Goal: Transaction & Acquisition: Purchase product/service

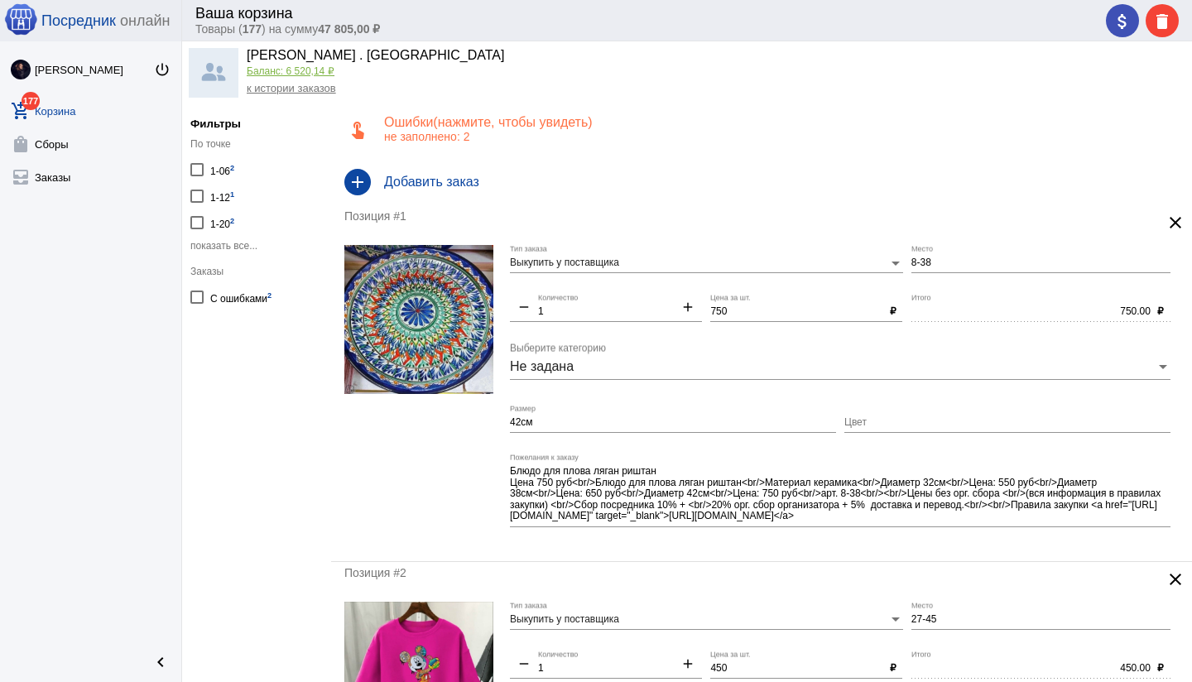
scroll to position [41, 0]
click at [622, 120] on h4 "Ошибки (показать) (нажмите, чтобы увидеть)" at bounding box center [781, 122] width 794 height 15
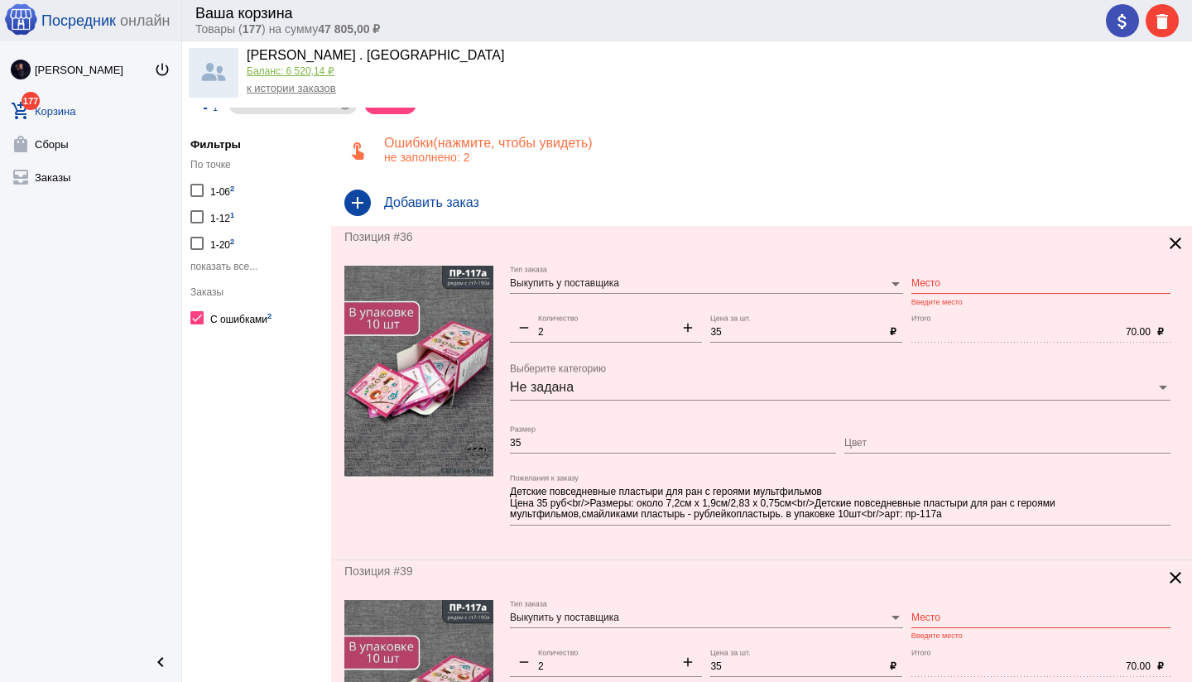
scroll to position [22, 0]
click at [429, 305] on img at bounding box center [418, 370] width 149 height 211
click at [947, 277] on input "Место" at bounding box center [1040, 283] width 259 height 12
click at [480, 508] on div at bounding box center [418, 405] width 149 height 281
type input "СТ7-190/а"
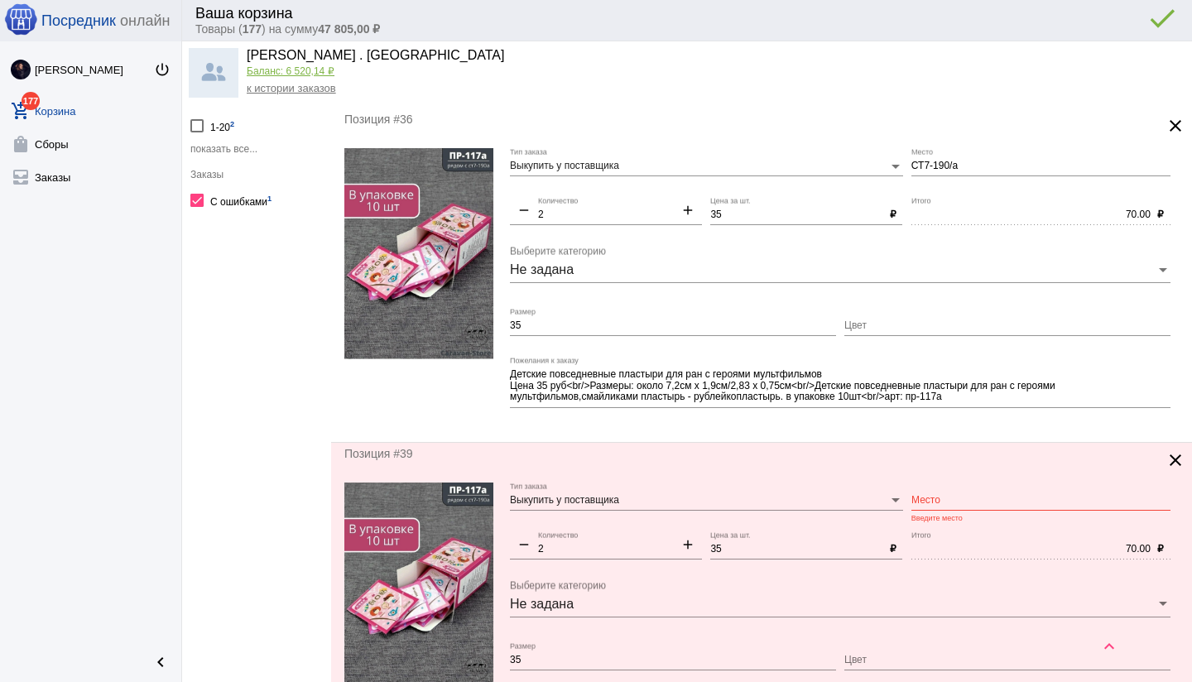
scroll to position [142, 0]
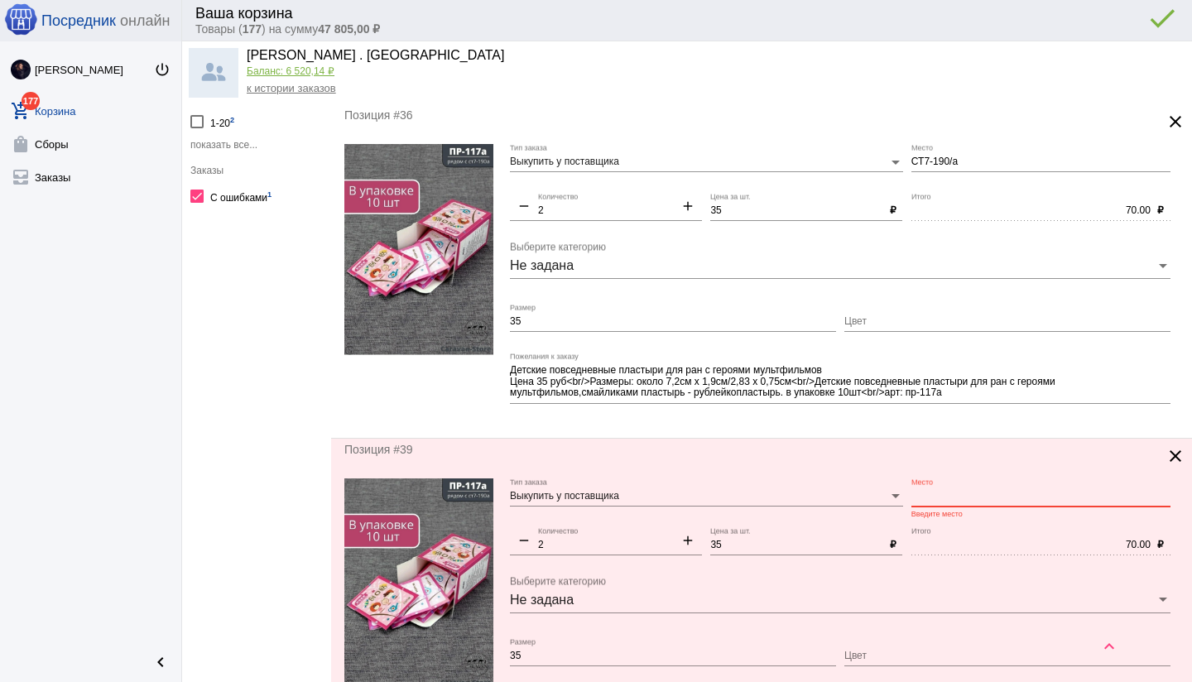
click at [948, 494] on input "Место" at bounding box center [1040, 497] width 259 height 12
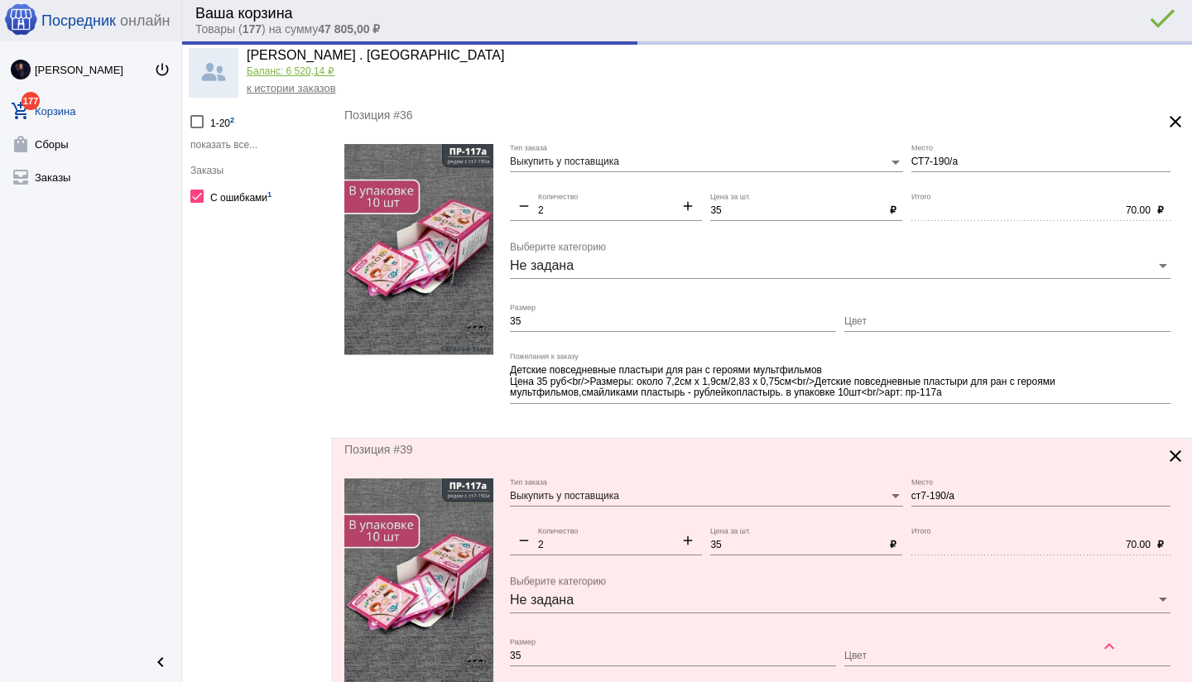
type input "СТ7-190/а"
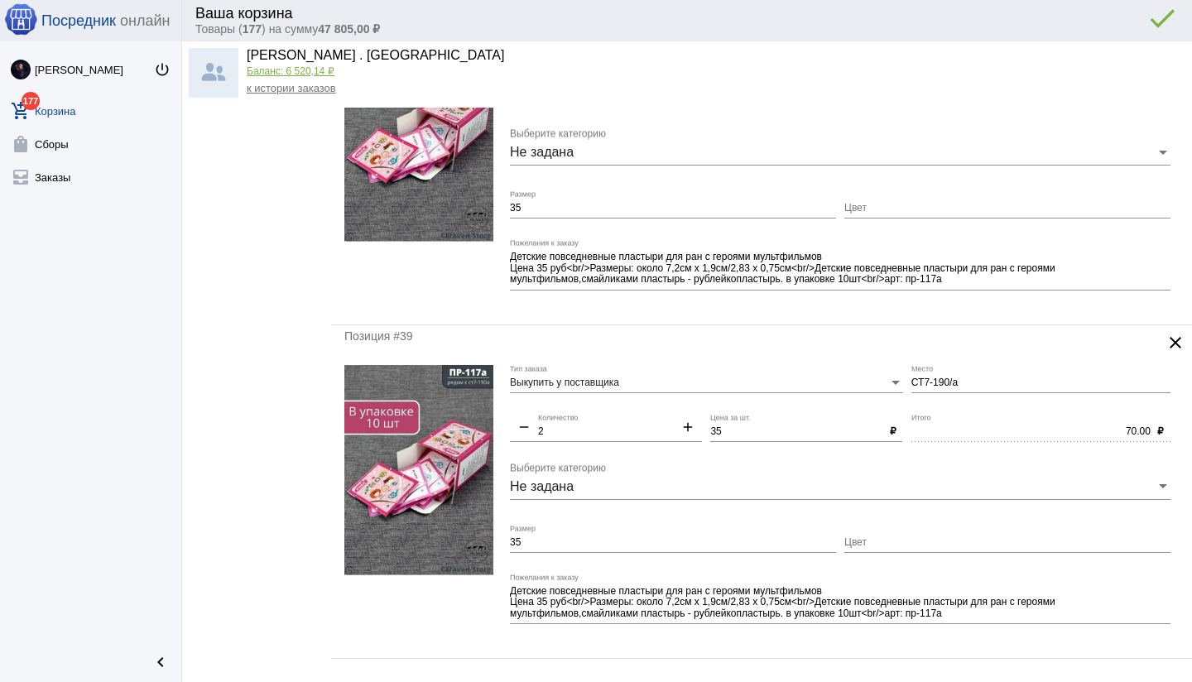
scroll to position [0, 0]
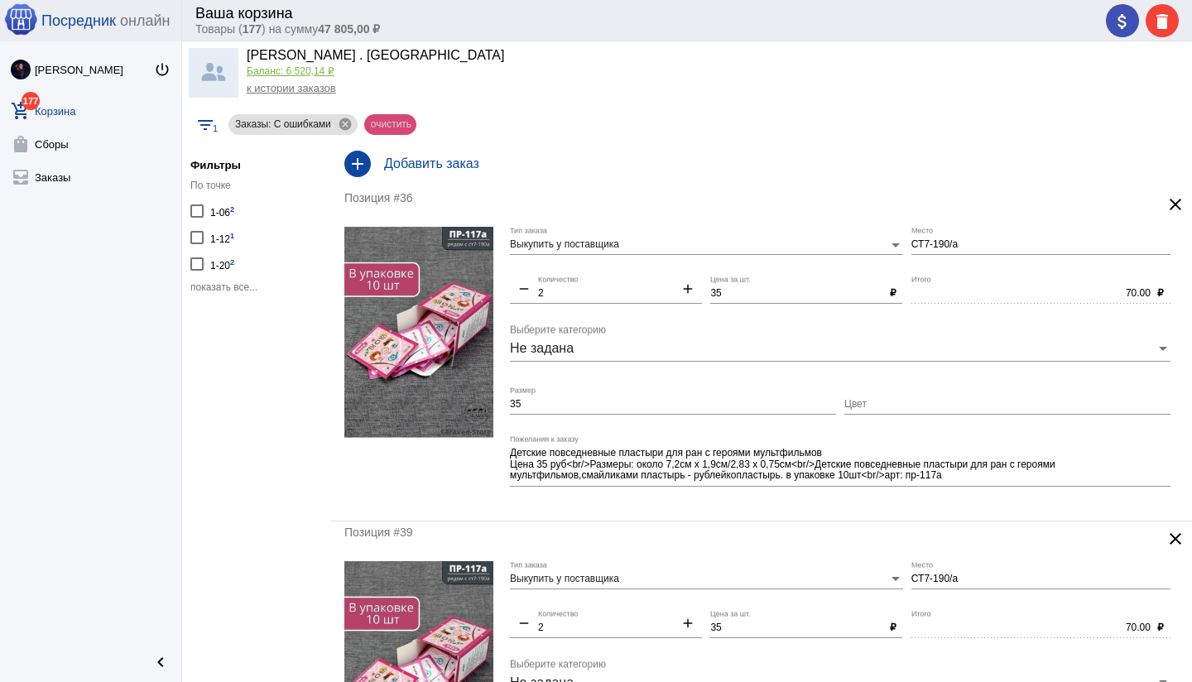
click at [402, 122] on mat-chip "очистить" at bounding box center [390, 124] width 52 height 21
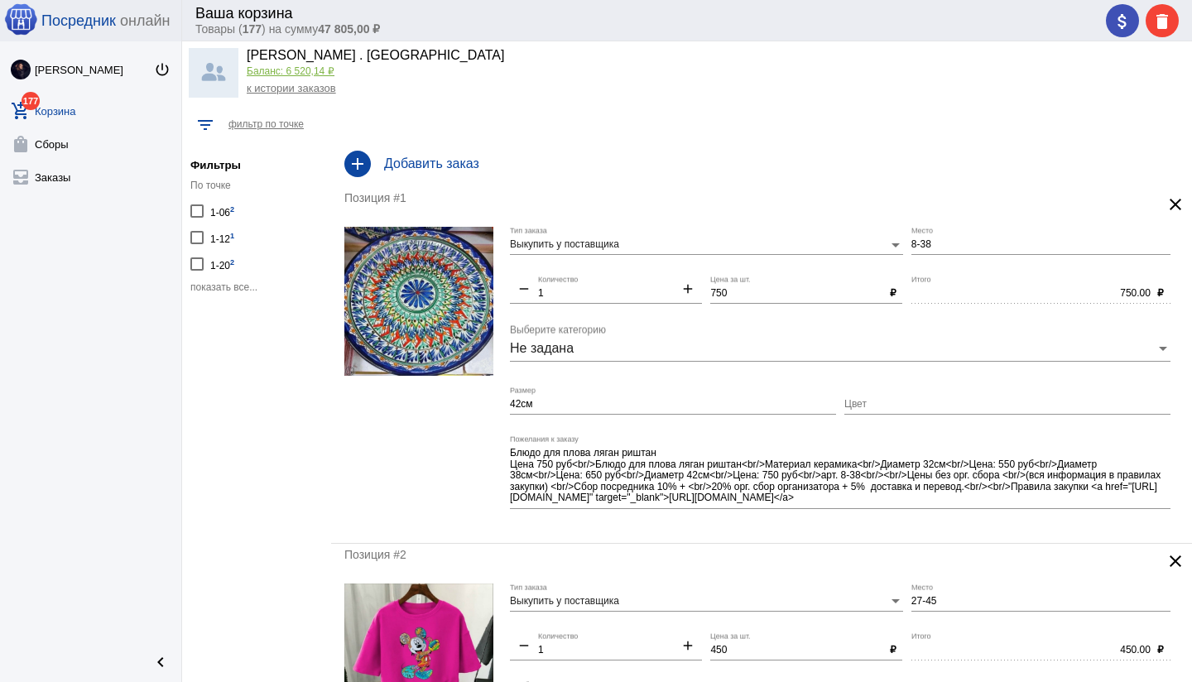
click at [1173, 204] on mat-icon "clear" at bounding box center [1175, 204] width 20 height 20
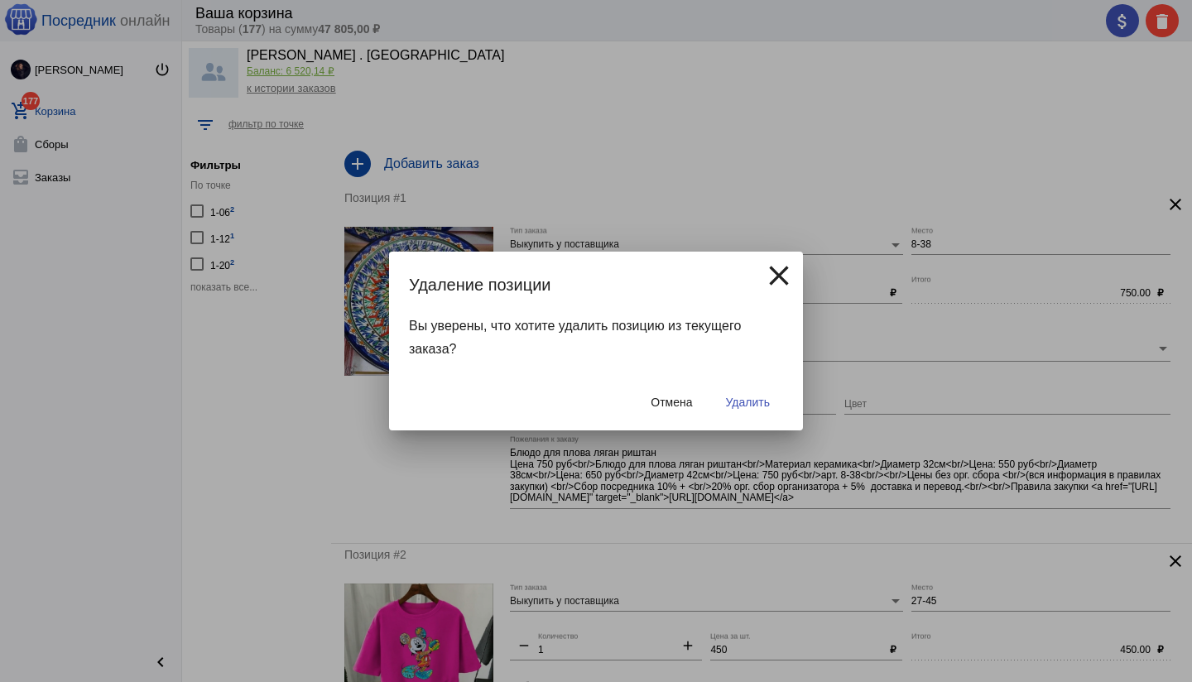
click at [755, 406] on span "Удалить" at bounding box center [748, 402] width 44 height 13
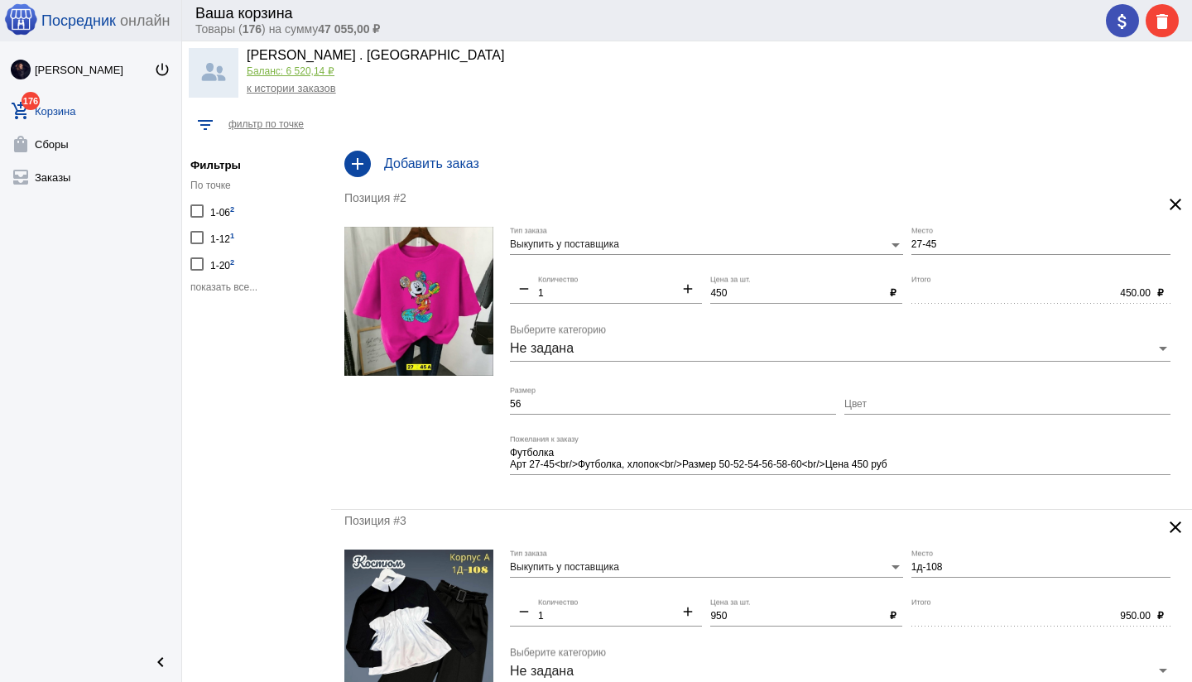
click at [1174, 202] on mat-icon "clear" at bounding box center [1175, 204] width 20 height 20
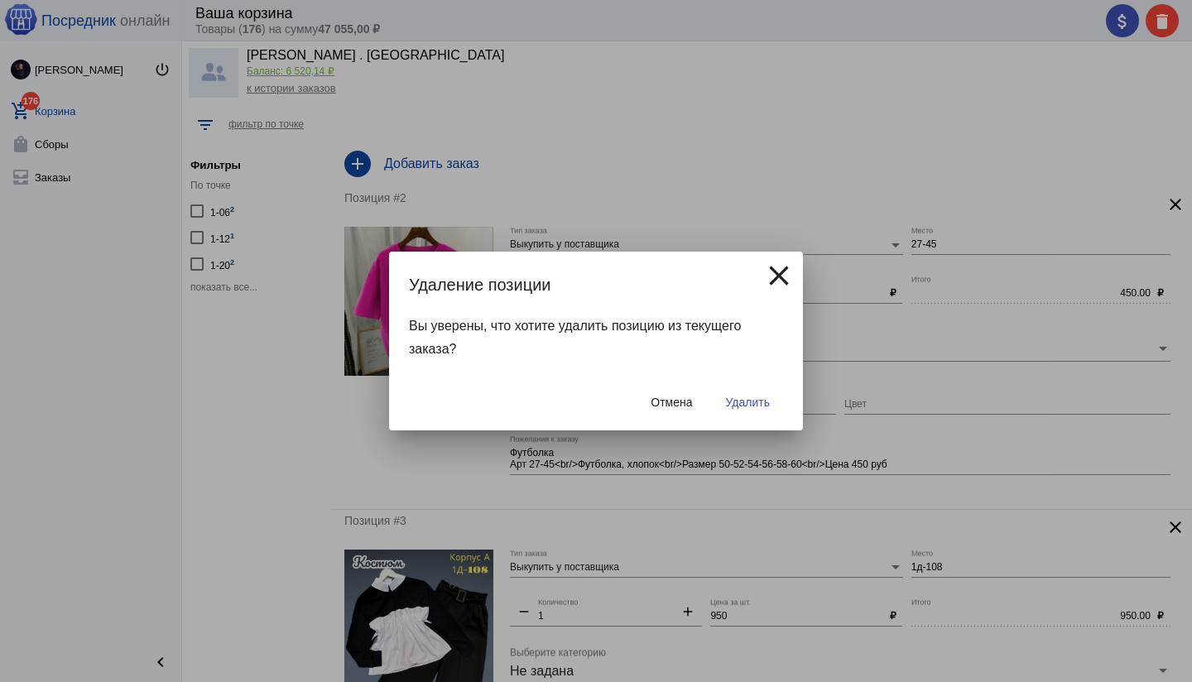
click at [753, 401] on span "Удалить" at bounding box center [748, 402] width 44 height 13
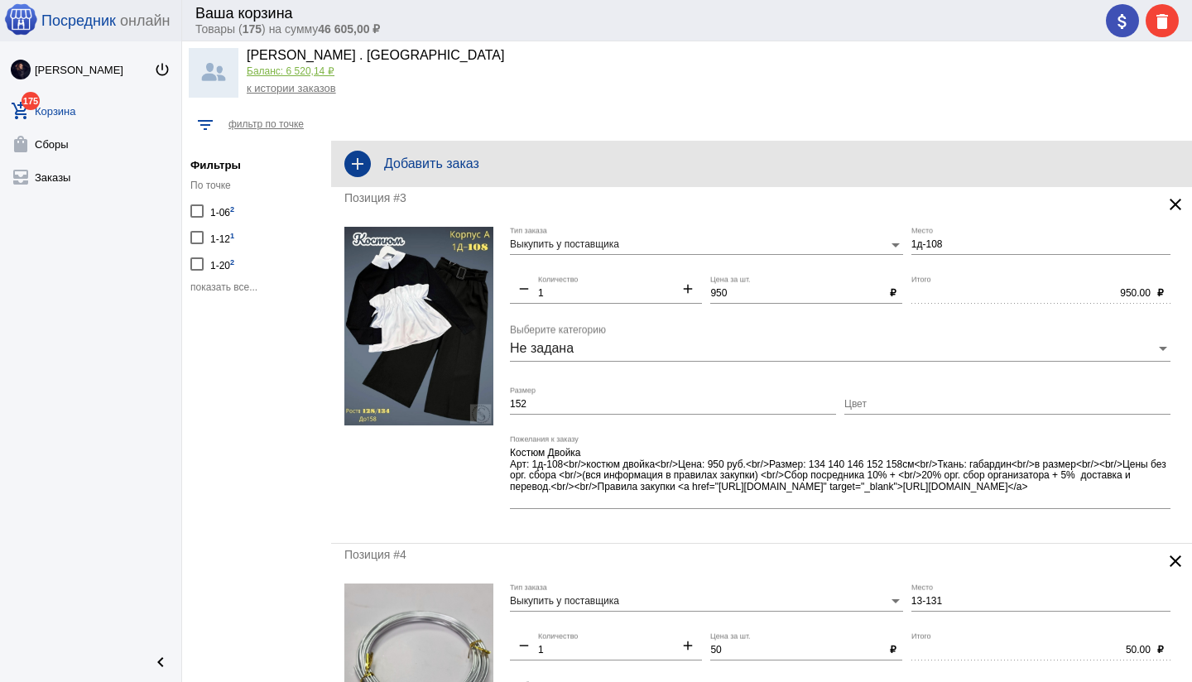
click at [505, 156] on h4 "Добавить заказ" at bounding box center [781, 163] width 794 height 15
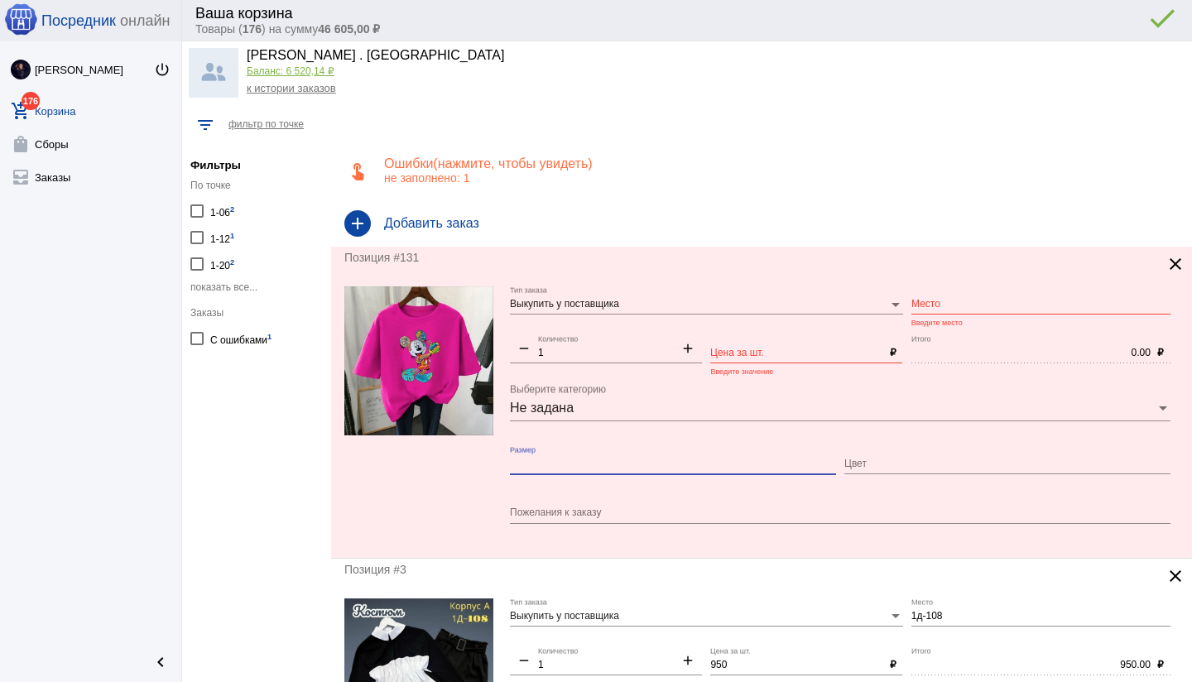
click at [572, 463] on input "Размер" at bounding box center [673, 464] width 326 height 12
type input "56"
click at [562, 515] on textarea "Пожелания к заказу" at bounding box center [840, 513] width 660 height 15
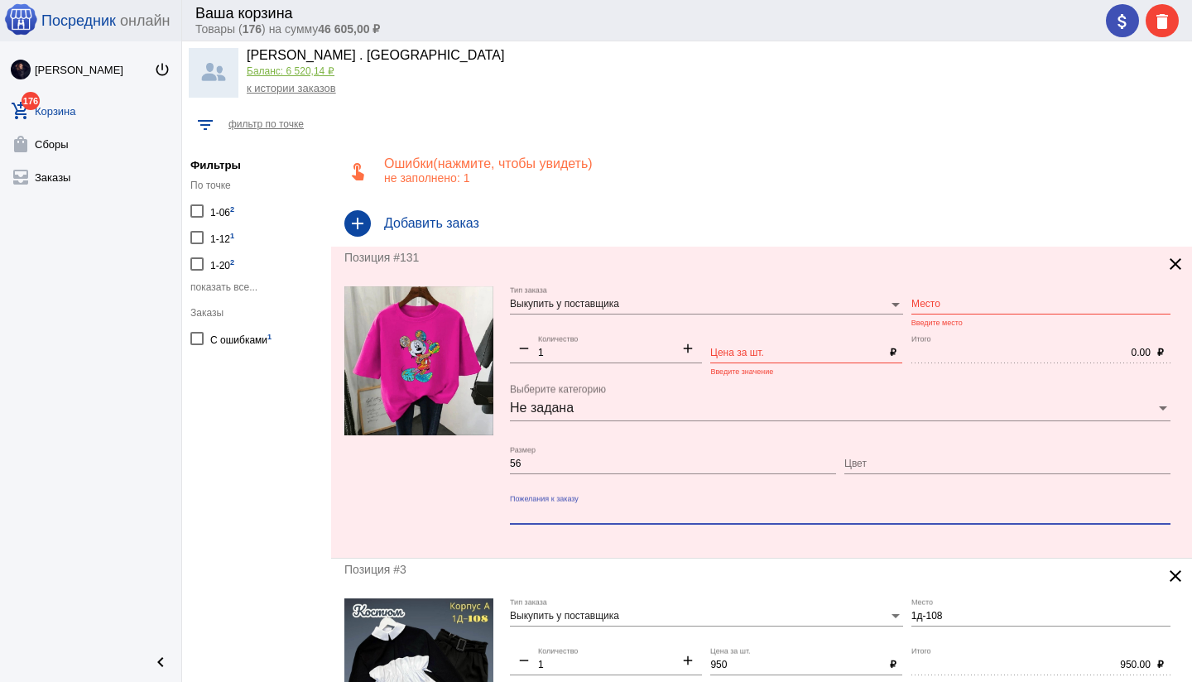
paste textarea "Место 1А-84 корпус -А 🍀Размер 50/52,54,56,58,60 💚 🍀 #250р 🌺🌺 Хорошее качество 🌼🌼"
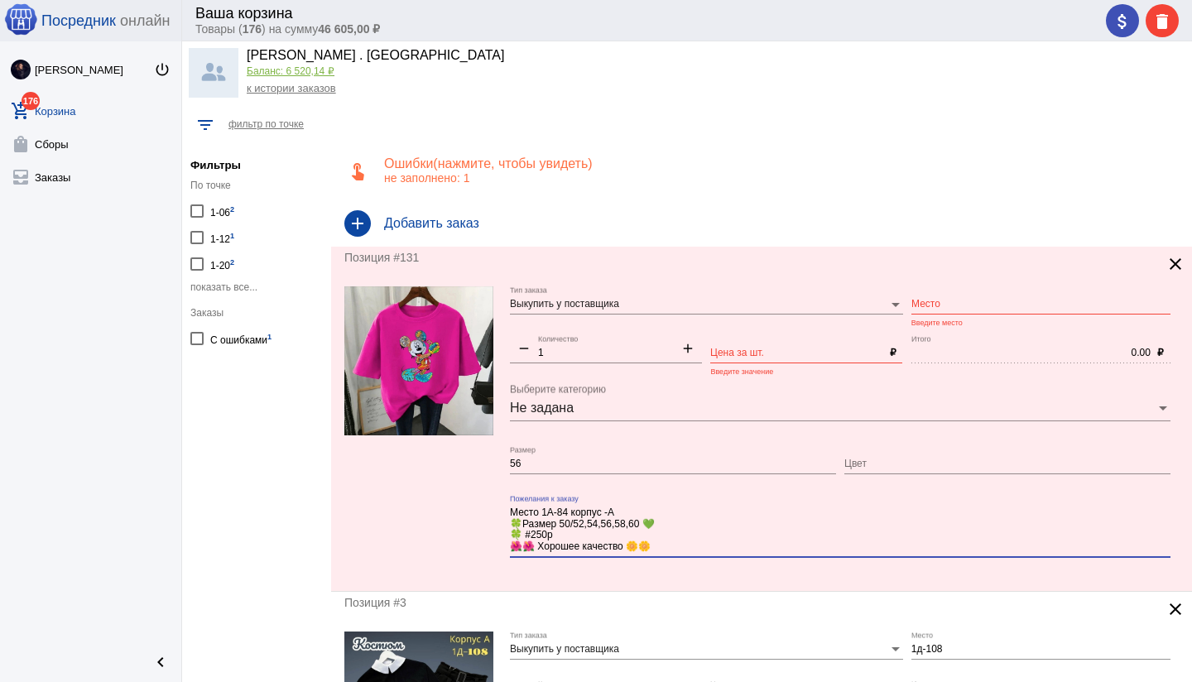
type textarea "Место 1А-84 корпус -А 🍀Размер 50/52,54,56,58,60 💚 🍀 #250р 🌺🌺 Хорошее качество 🌼🌼"
click at [755, 348] on input "Цена за шт." at bounding box center [796, 354] width 172 height 12
type input "250"
click at [983, 300] on input "Место" at bounding box center [1040, 305] width 259 height 12
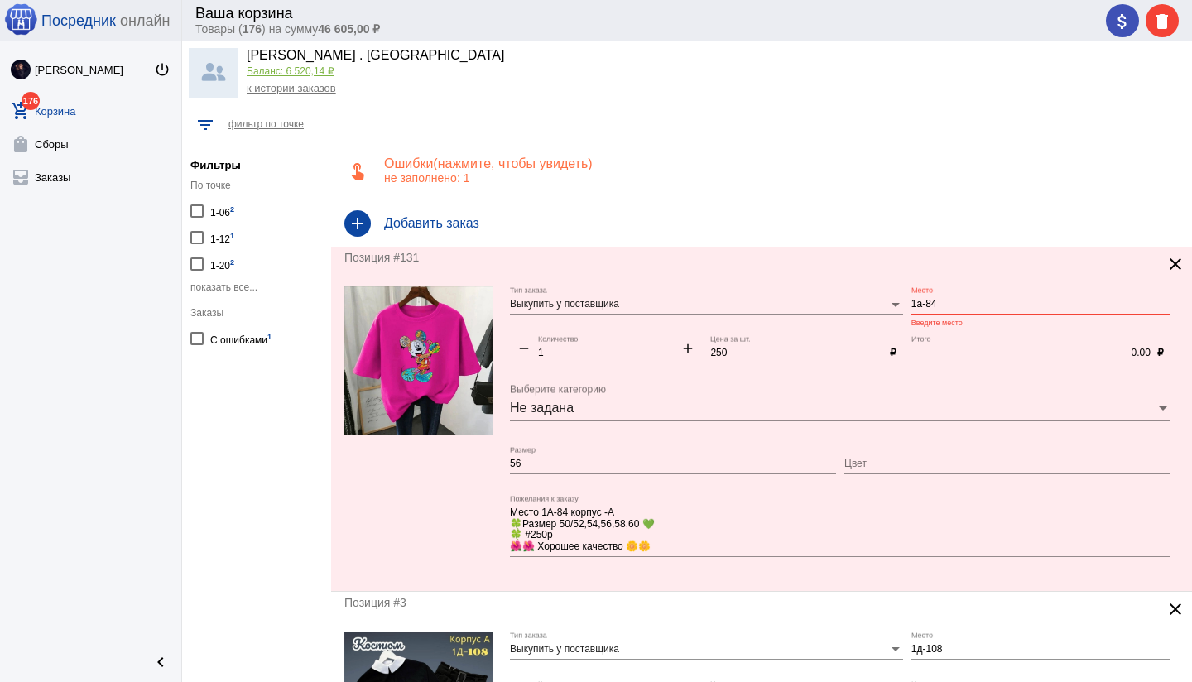
type input "1а-84"
click at [941, 459] on input "Цвет" at bounding box center [1007, 464] width 326 height 12
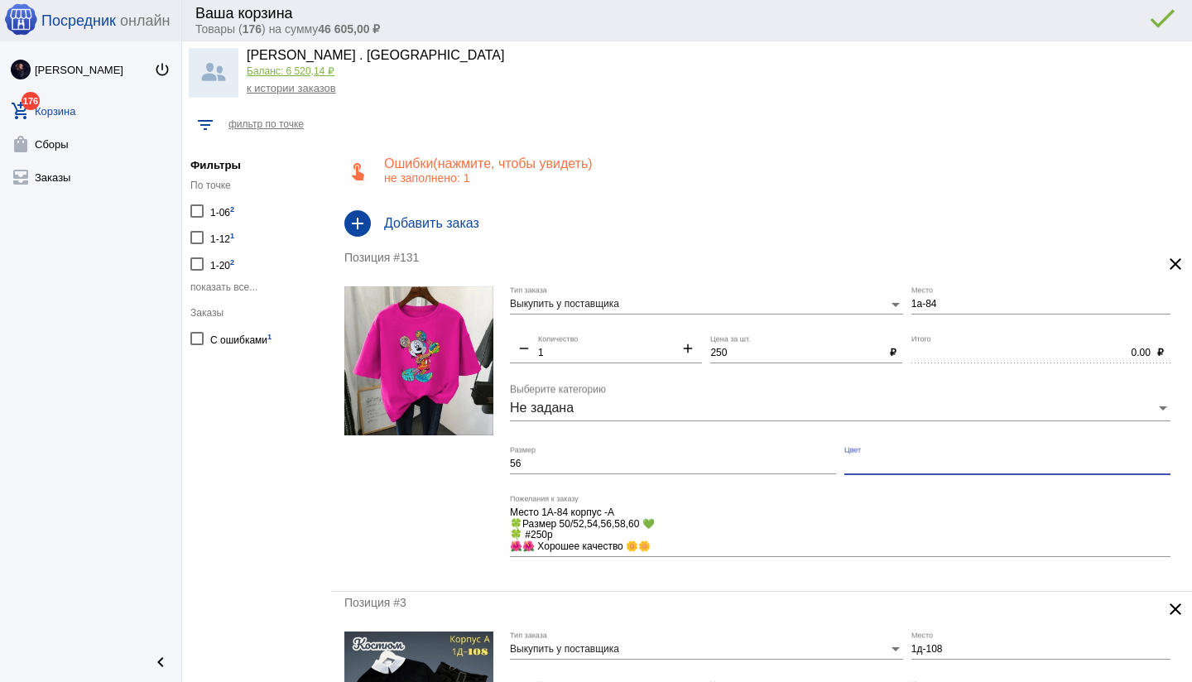
type input "250.00"
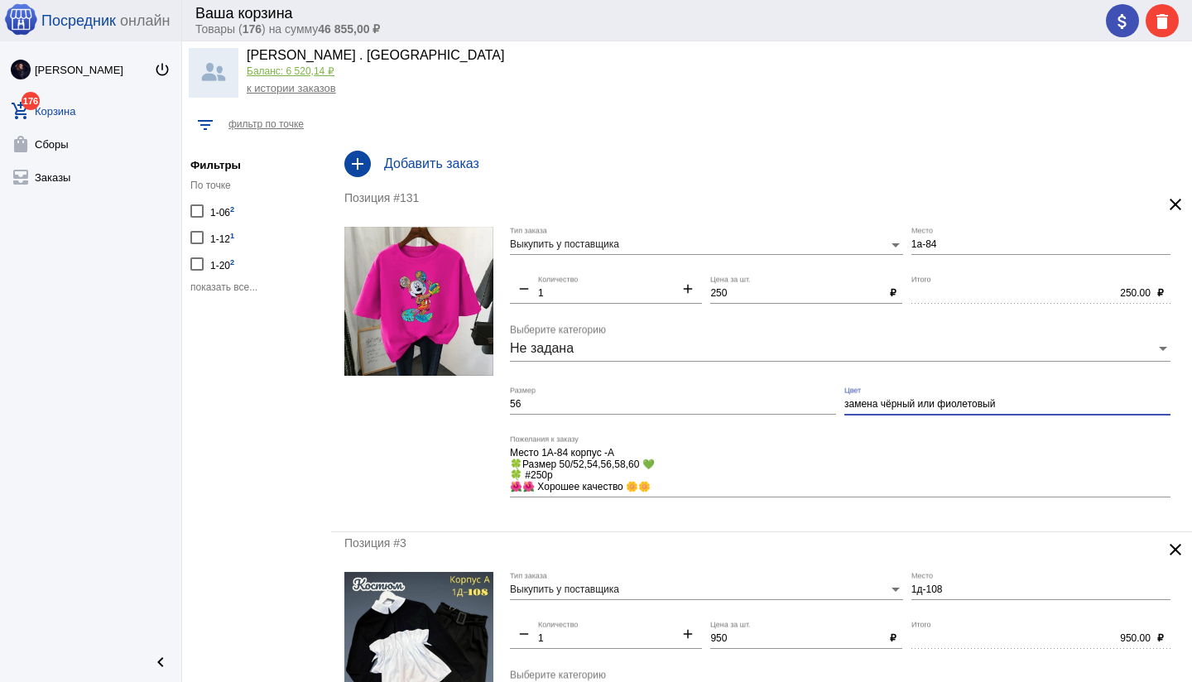
type input "замена чёрный или фиолетовый"
click at [606, 513] on mat-form-field "Место 1А-84 корпус -А 🍀Размер 50/52,54,56,58,60 💚 🍀 #250р 🌺🌺 Хорошее качество 🌼…" at bounding box center [844, 476] width 669 height 83
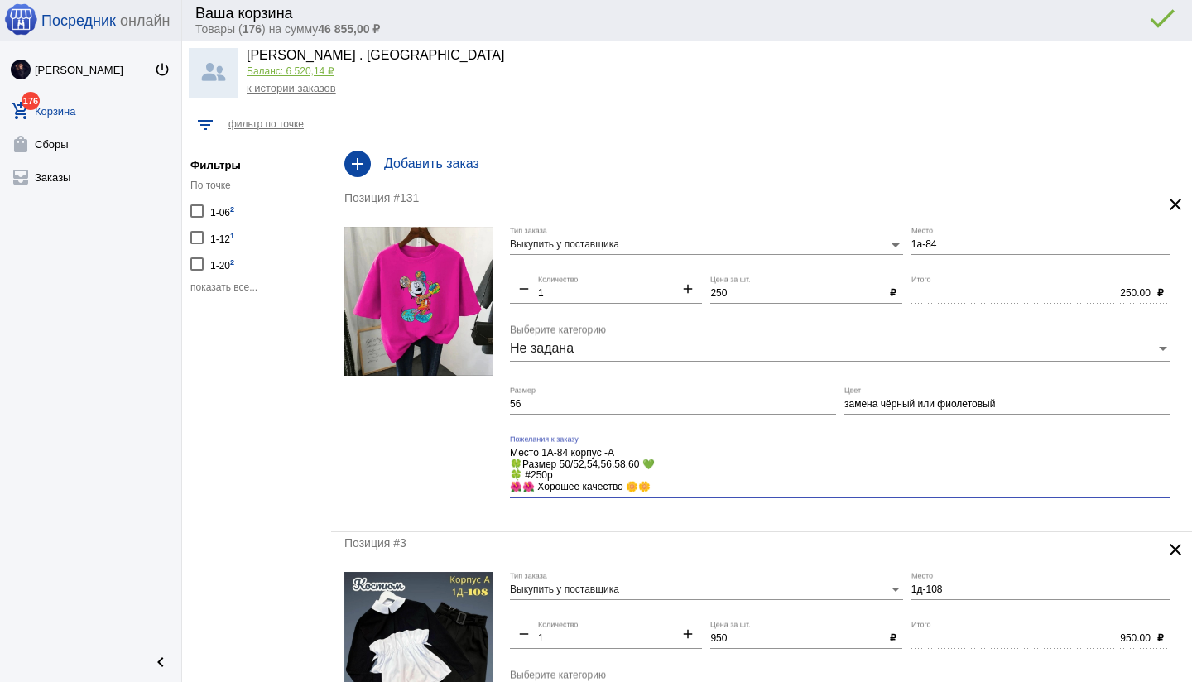
click at [525, 487] on textarea "Место 1А-84 корпус -А 🍀Размер 50/52,54,56,58,60 💚 🍀 #250р 🌺🌺 Хорошее качество 🌼🌼" at bounding box center [840, 470] width 660 height 48
click at [633, 453] on textarea "Место 1А-84 корпус -А 🍀Размер 50/52,54,56,58,60 💚 🍀 #250р 🌺 Хорошее качество 🌼🌼" at bounding box center [840, 470] width 660 height 48
click at [683, 466] on textarea "Место 1А-84 🍀Размер 50/52,54,56,58,60 💚 🍀 #250р 🌺 Хорошее качество 🌼🌼" at bounding box center [840, 470] width 660 height 48
click at [647, 485] on textarea "Место 1А-84 🍀Размер 50/52,54,56,58,60 🍀 #250р 🌺 Хорошее качество 🌼🌼" at bounding box center [840, 470] width 660 height 48
type textarea "Место 1А-84 🍀Размер 50/52,54,56,58,60 🍀 #250р 🌺 Хорошее качество 🌼"
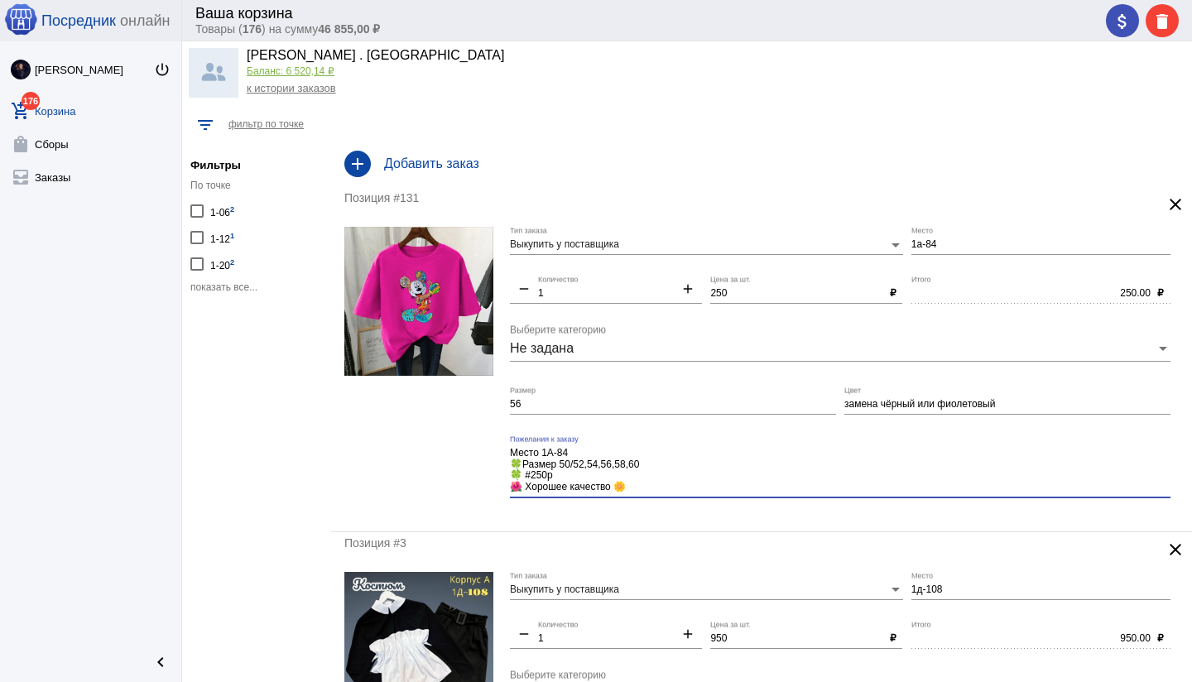
click at [534, 504] on div "Место 1А-84 🍀Размер 50/52,54,56,58,60 🍀 #250р 🌺 Хорошее качество 🌼 Пожелания к …" at bounding box center [840, 472] width 660 height 74
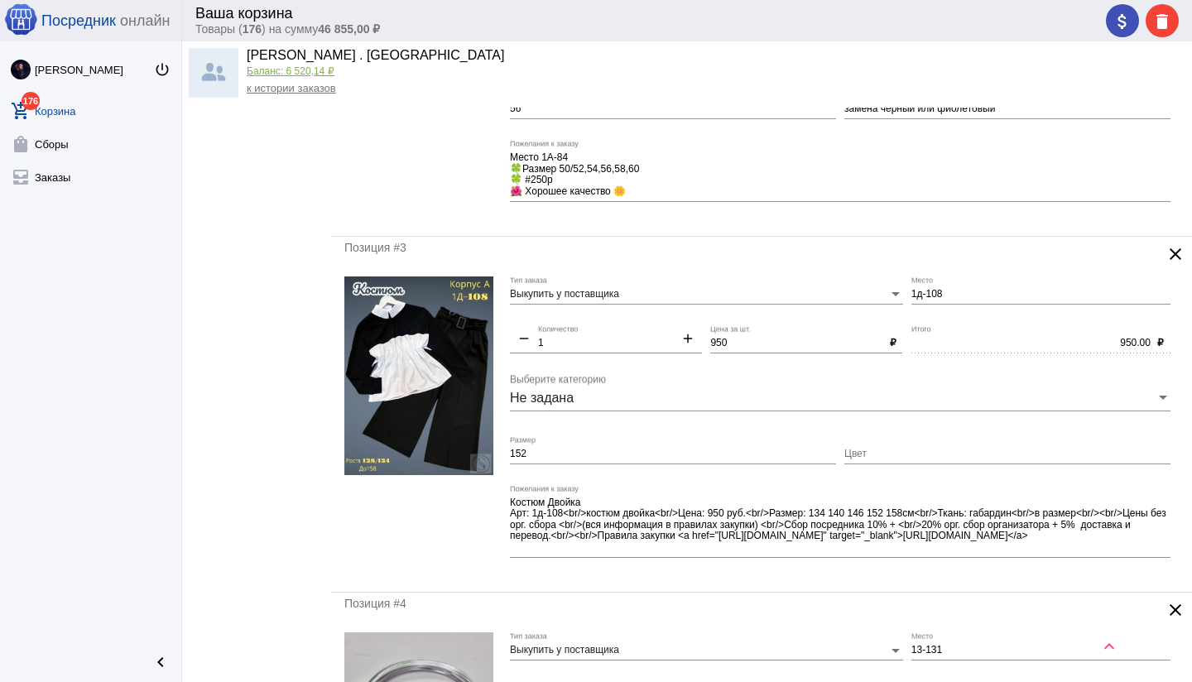
scroll to position [305, 0]
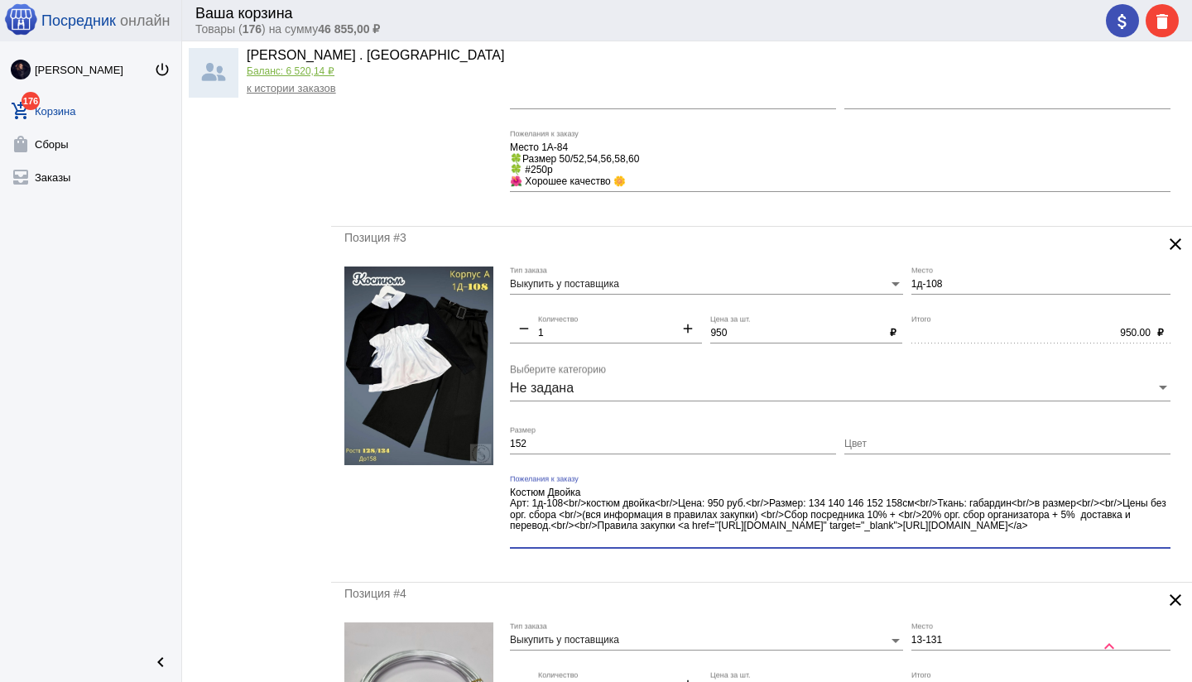
click at [1117, 535] on textarea "Костюм Двойка Арт: 1д-108<br/>костюм двойка<br/>Цена: 950 руб.<br/>Размер: 134 …" at bounding box center [840, 516] width 660 height 60
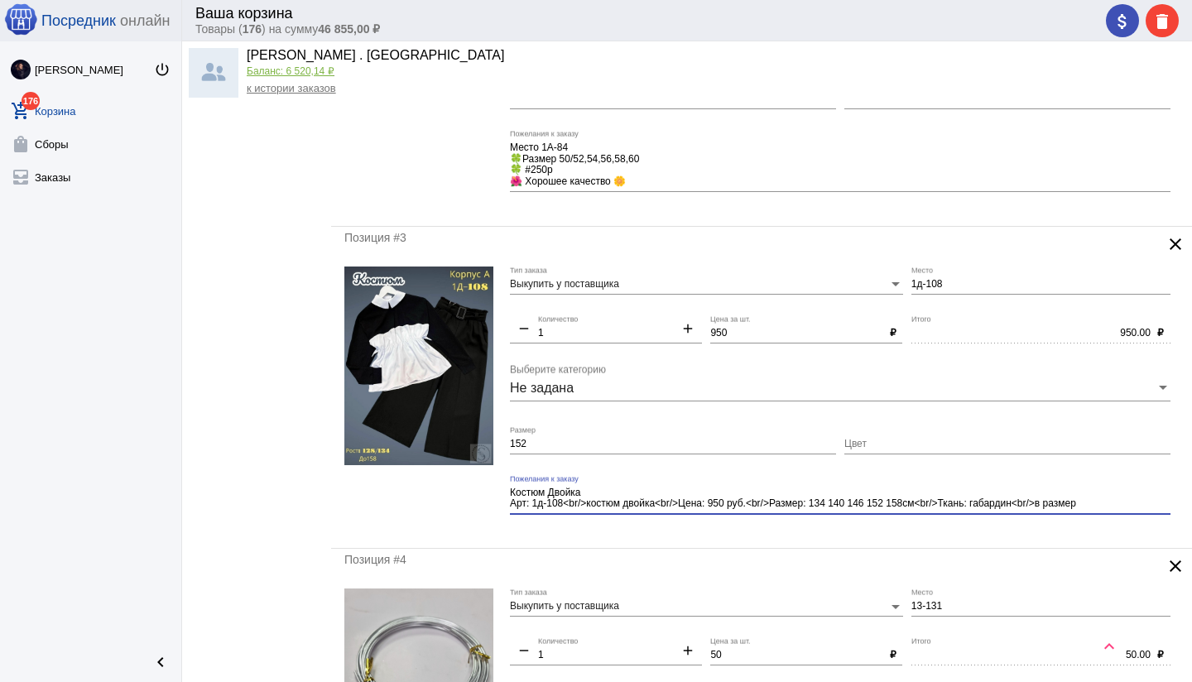
type textarea "Костюм Двойка Арт: 1д-108<br/>костюм двойка<br/>Цена: 950 руб.<br/>Размер: 134 …"
click at [948, 446] on input "Цвет" at bounding box center [1007, 445] width 326 height 12
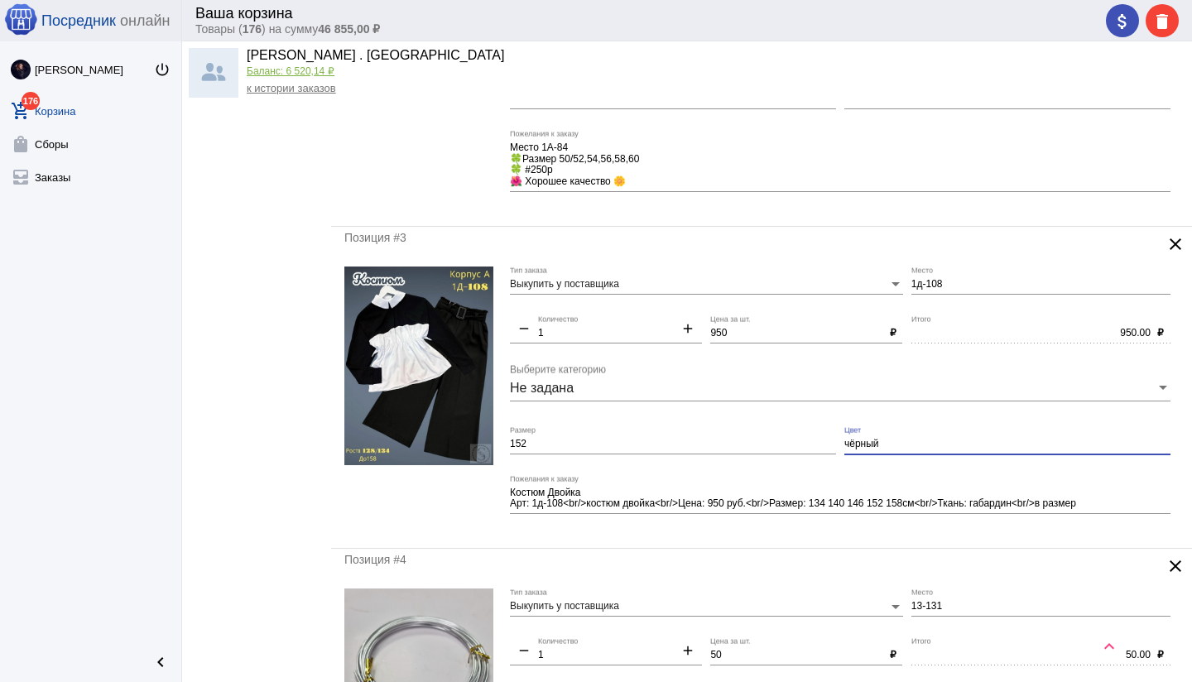
type input "чёрный"
click at [707, 556] on div "Позиция #4" at bounding box center [731, 559] width 775 height 13
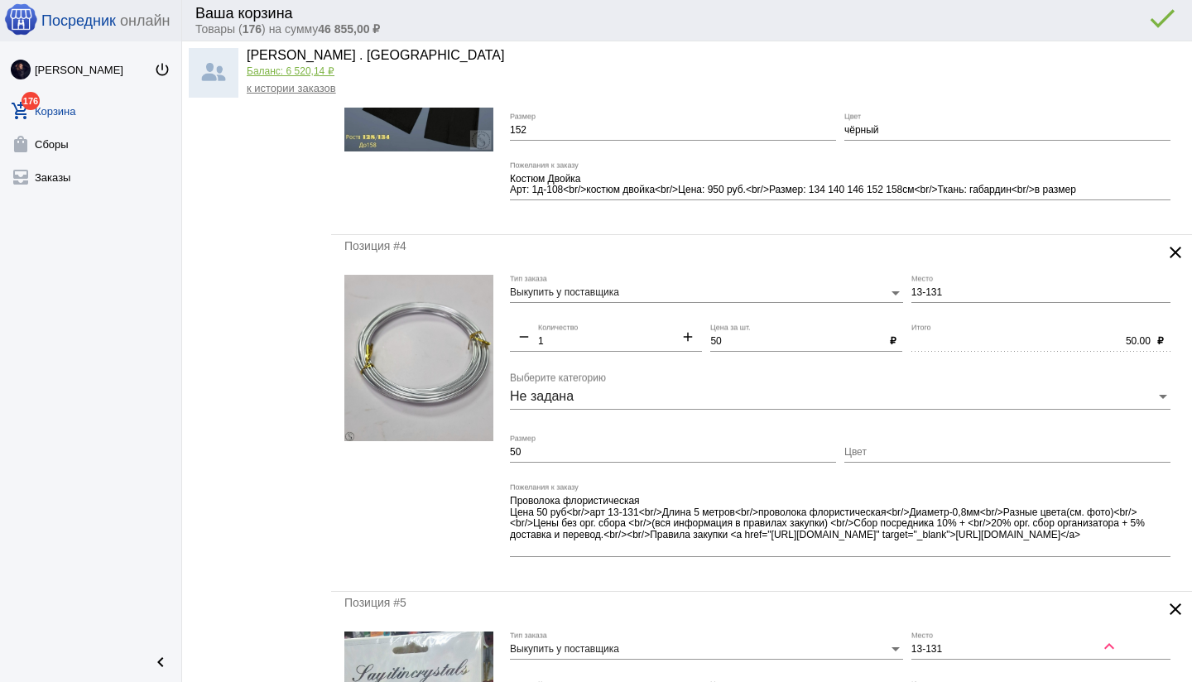
scroll to position [620, 0]
drag, startPoint x: 527, startPoint y: 451, endPoint x: 464, endPoint y: 453, distance: 62.9
click at [464, 453] on form "Выкупить у поставщика Тип заказа 13-131 Место remove 1 Количество add 50 Цена з…" at bounding box center [761, 425] width 834 height 303
drag, startPoint x: 1141, startPoint y: 530, endPoint x: 1145, endPoint y: 553, distance: 23.5
click at [1145, 553] on div "Проволока флористическая Цена 50 руб<br/>арт 13-131<br/>Длина 5 метров<br/>пров…" at bounding box center [840, 519] width 660 height 74
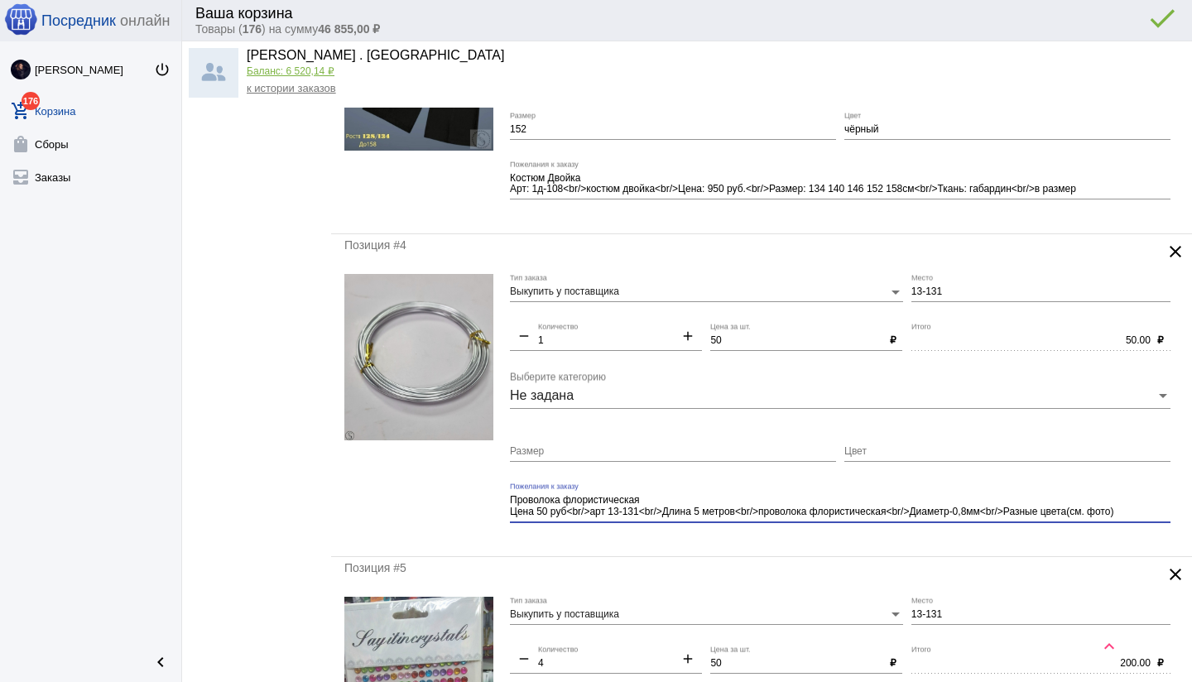
type textarea "Проволока флористическая Цена 50 руб<br/>арт 13-131<br/>Длина 5 метров<br/>пров…"
click at [904, 455] on input "Цвет" at bounding box center [1007, 452] width 326 height 12
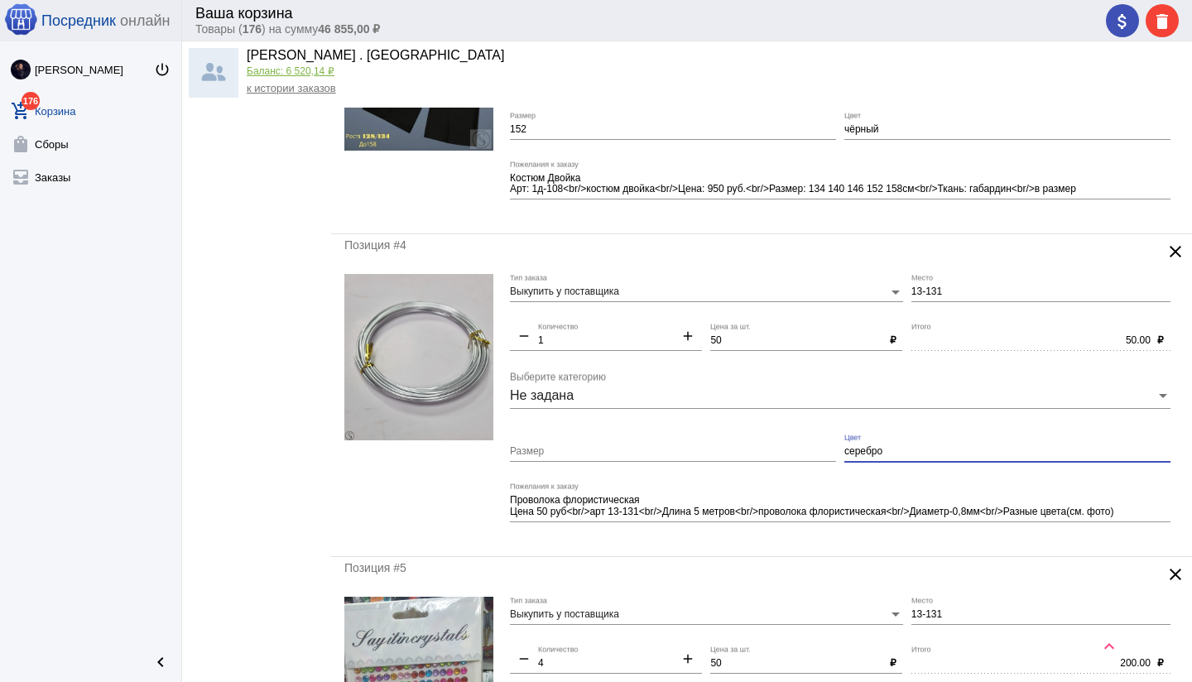
type input "серебро"
click at [783, 547] on div "Позиция #4 clear Выкупить у поставщика Тип заказа 13-131 Место remove 1 Количес…" at bounding box center [761, 395] width 861 height 322
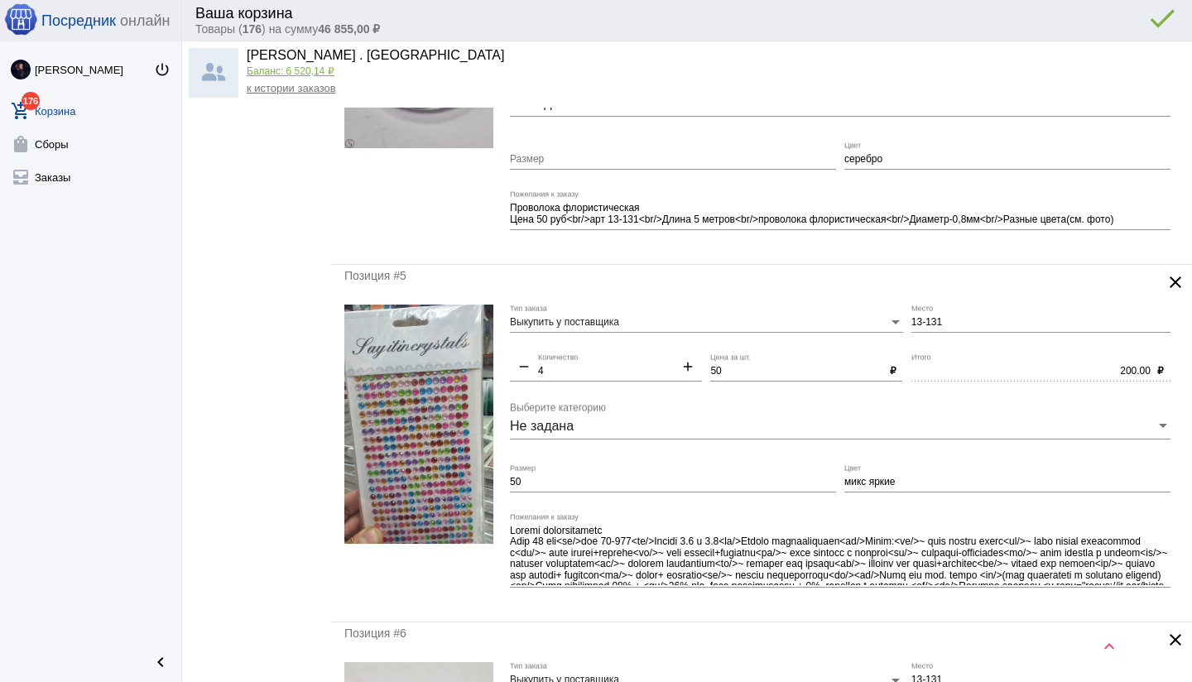
scroll to position [922, 0]
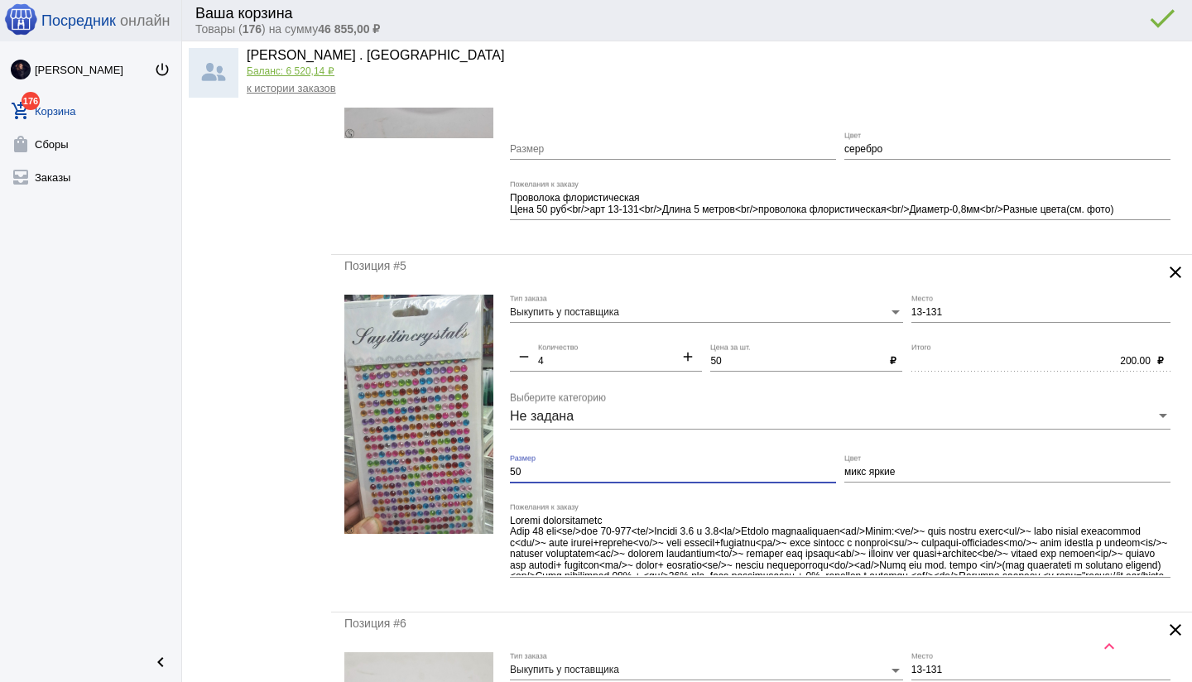
click at [654, 470] on input "50" at bounding box center [673, 473] width 326 height 12
type input "5"
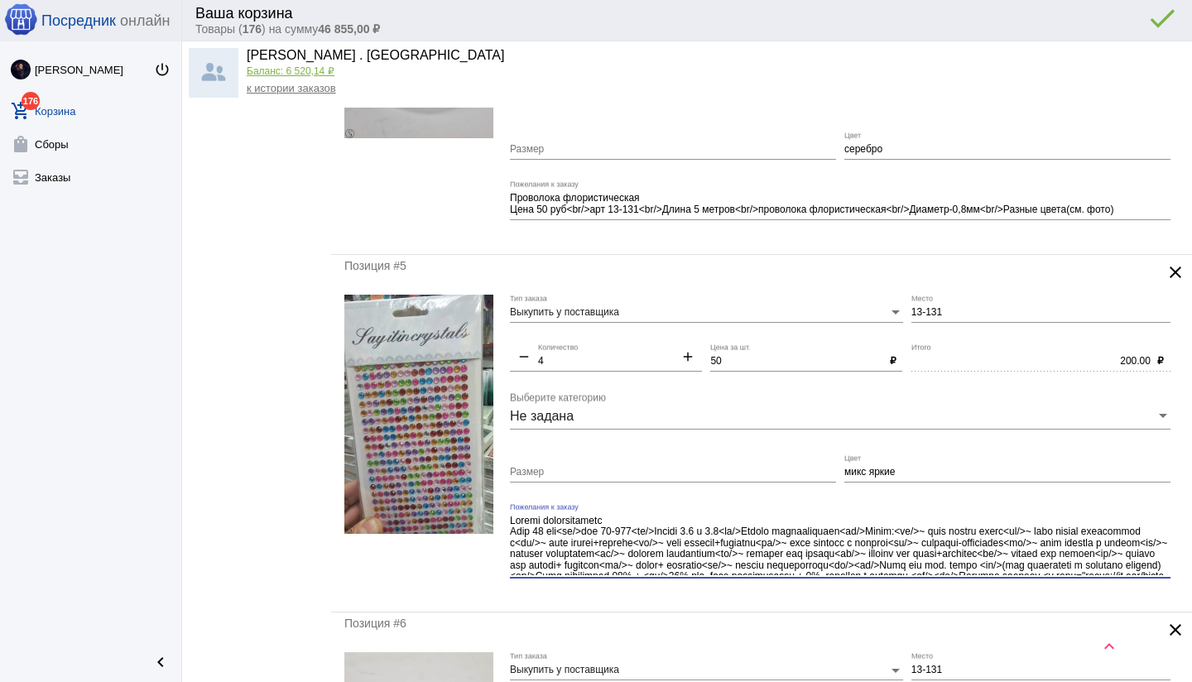
scroll to position [31, 0]
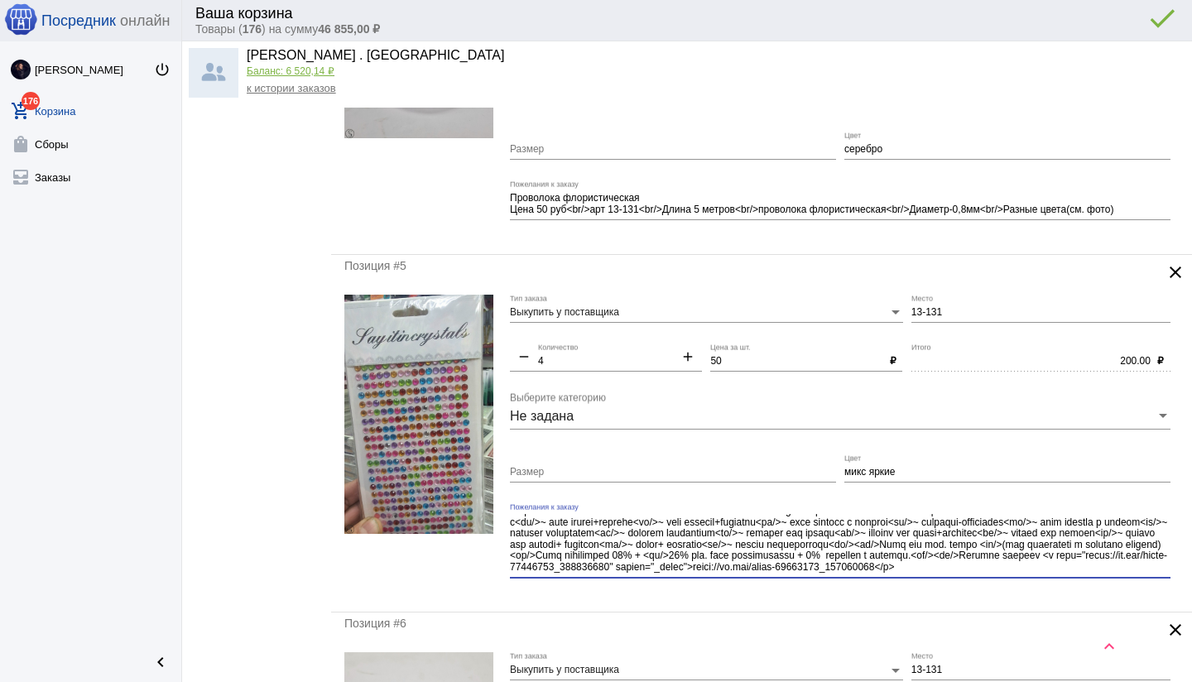
drag, startPoint x: 627, startPoint y: 568, endPoint x: 644, endPoint y: 580, distance: 20.2
click at [644, 580] on div "Пожелания к заказу" at bounding box center [840, 547] width 660 height 88
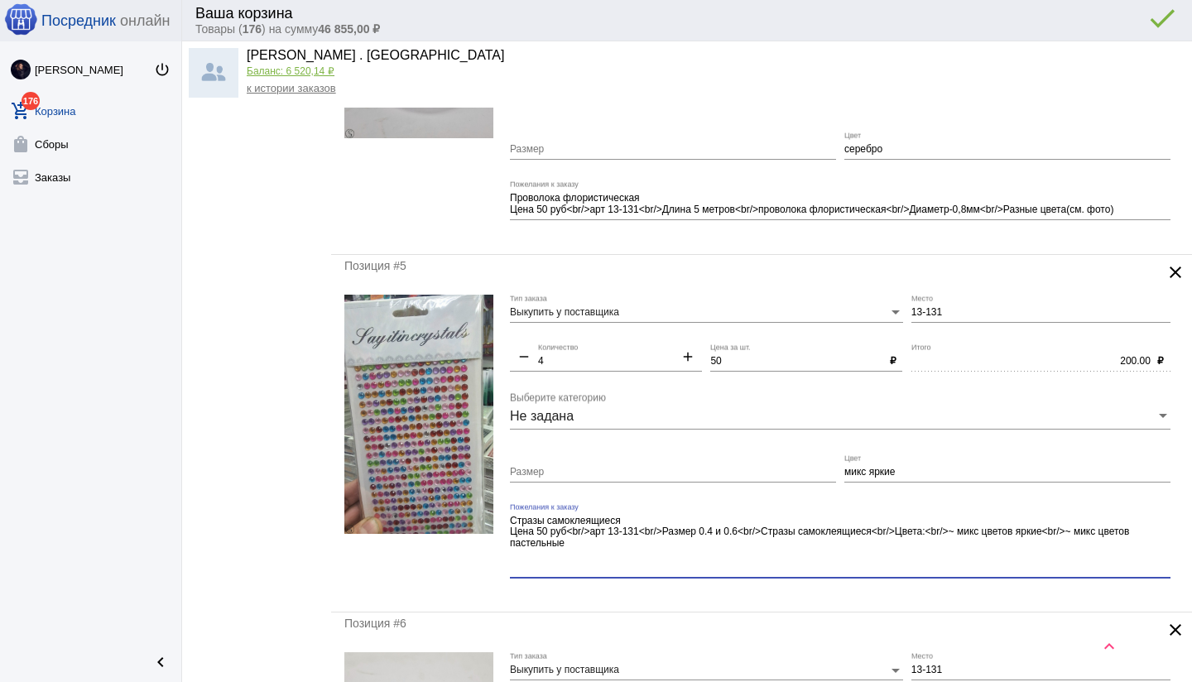
scroll to position [0, 0]
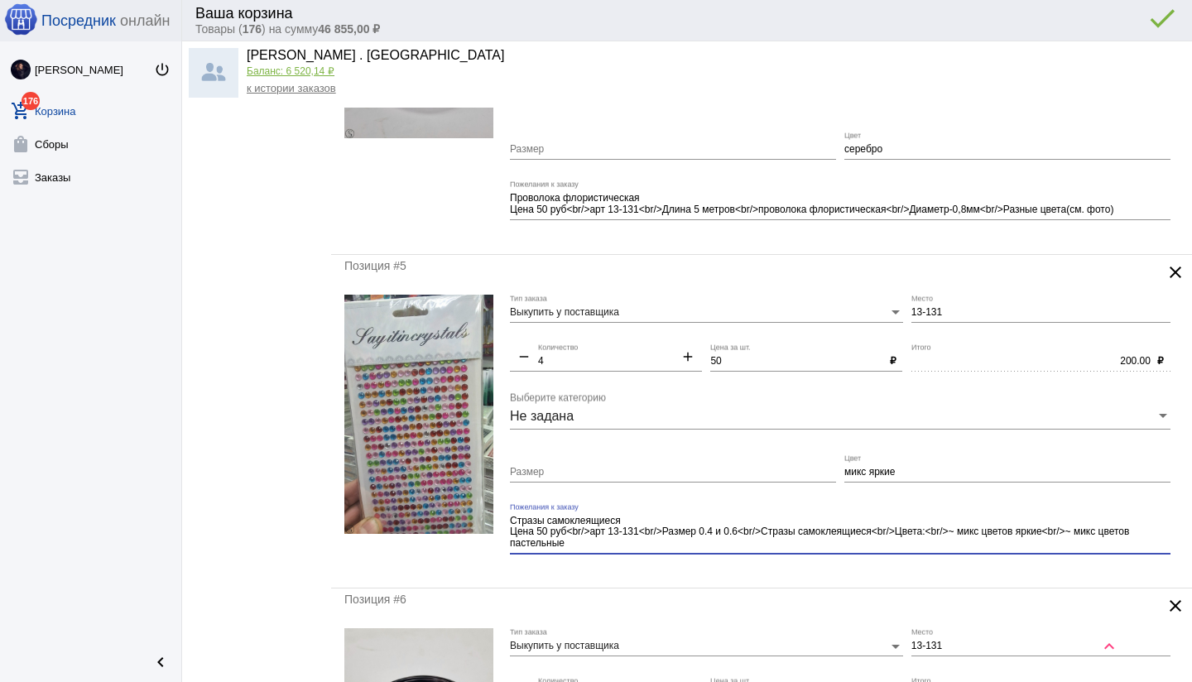
type textarea "Стразы самоклеящиеся Цена 50 руб<br/>арт 13-131<br/>Размер 0.4 и 0.6<br/>Стразы…"
click at [641, 580] on div "Позиция #5 clear Выкупить у поставщика Тип заказа 13-131 Место remove 4 Количес…" at bounding box center [761, 421] width 861 height 333
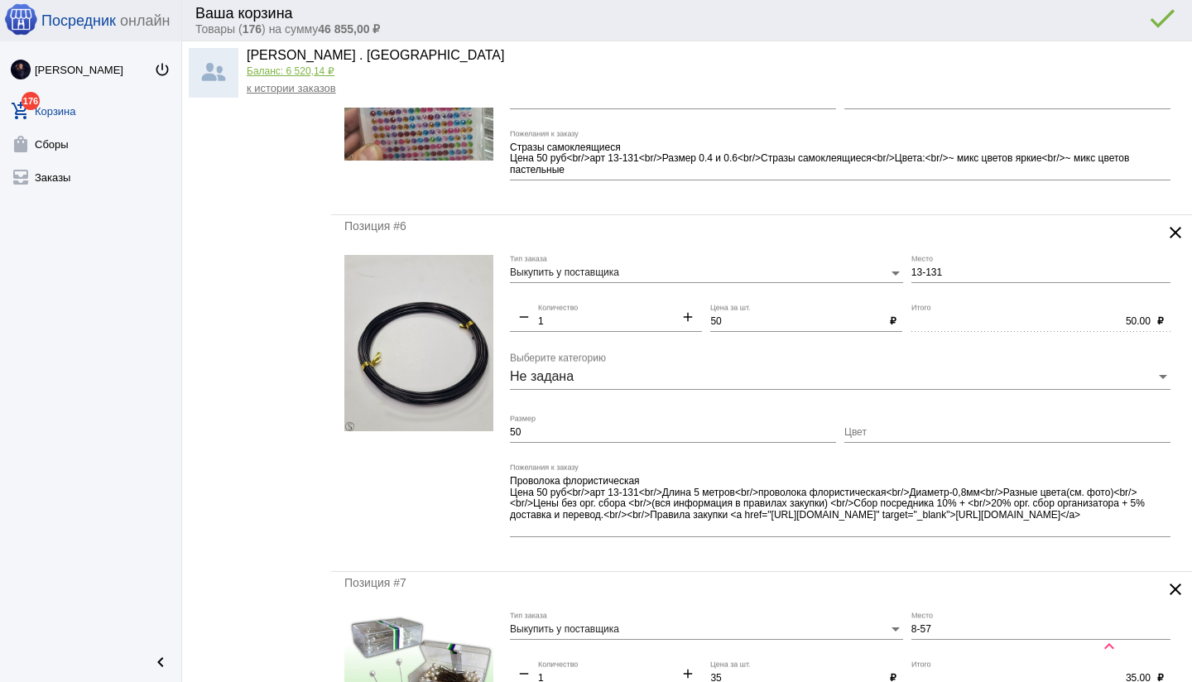
scroll to position [1319, 0]
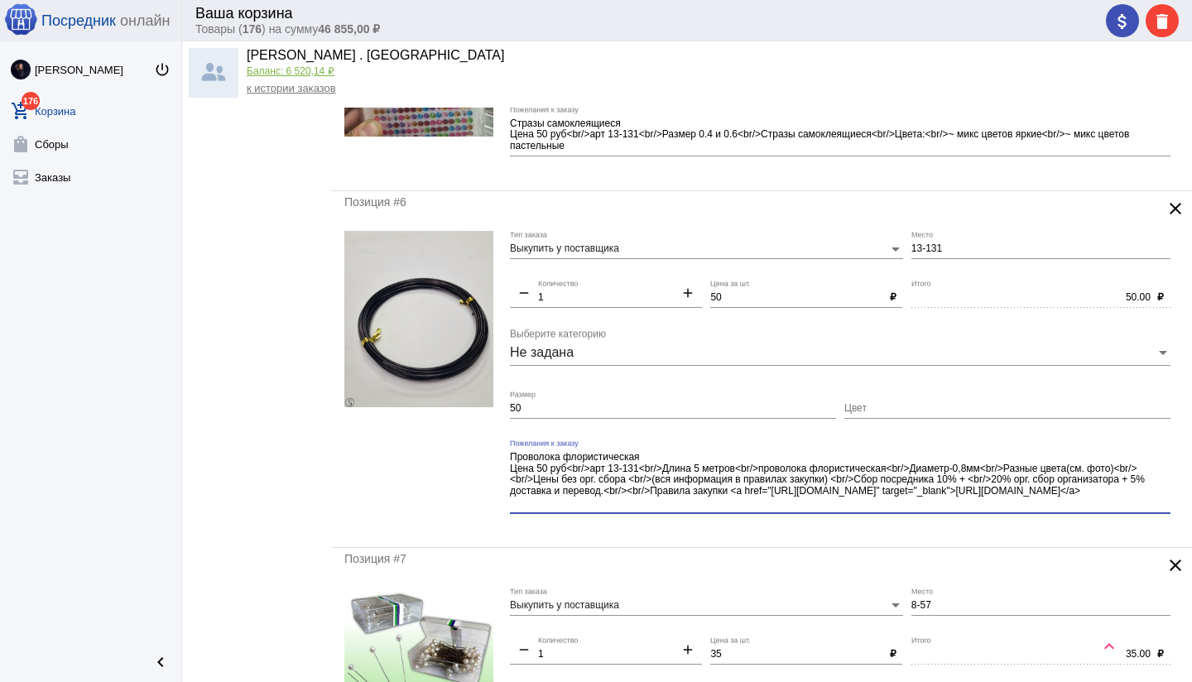
drag, startPoint x: 1126, startPoint y: 468, endPoint x: 1143, endPoint y: 504, distance: 39.2
click at [1143, 504] on textarea "Проволока флористическая Цена 50 руб<br/>арт 13-131<br/>Длина 5 метров<br/>пров…" at bounding box center [840, 480] width 660 height 60
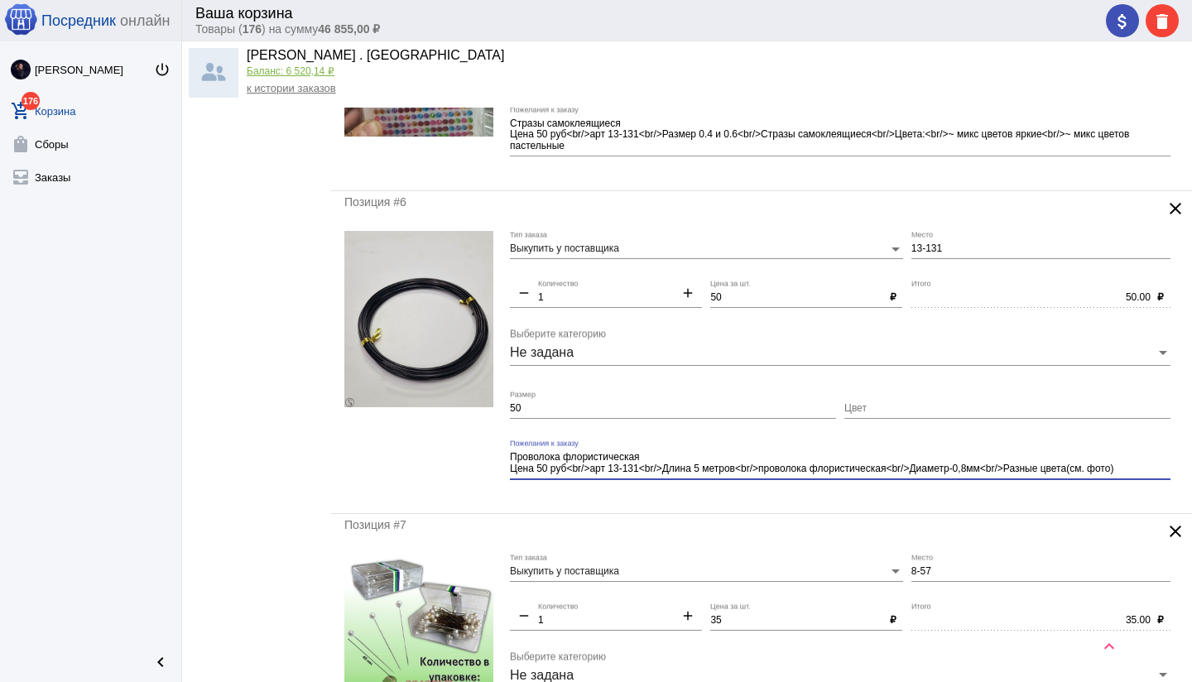
type textarea "Проволока флористическая Цена 50 руб<br/>арт 13-131<br/>Длина 5 метров<br/>пров…"
click at [769, 410] on input "50" at bounding box center [673, 409] width 326 height 12
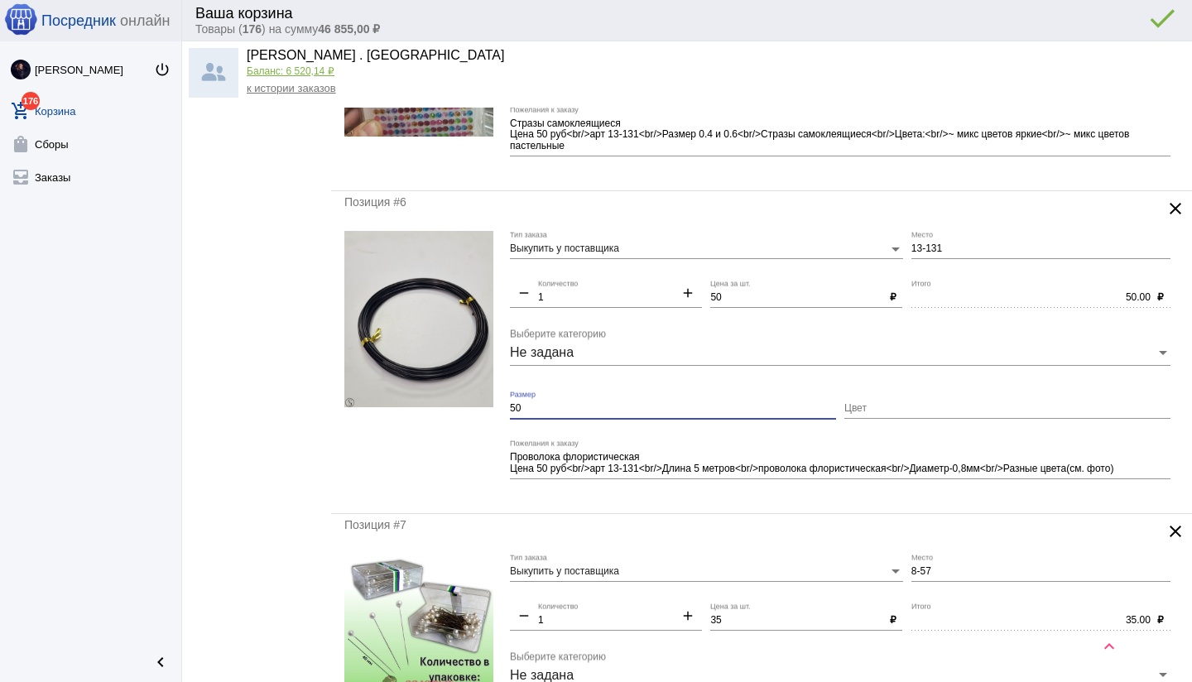
type input "5"
click at [923, 407] on input "Цвет" at bounding box center [1007, 409] width 326 height 12
type input "чёрный"
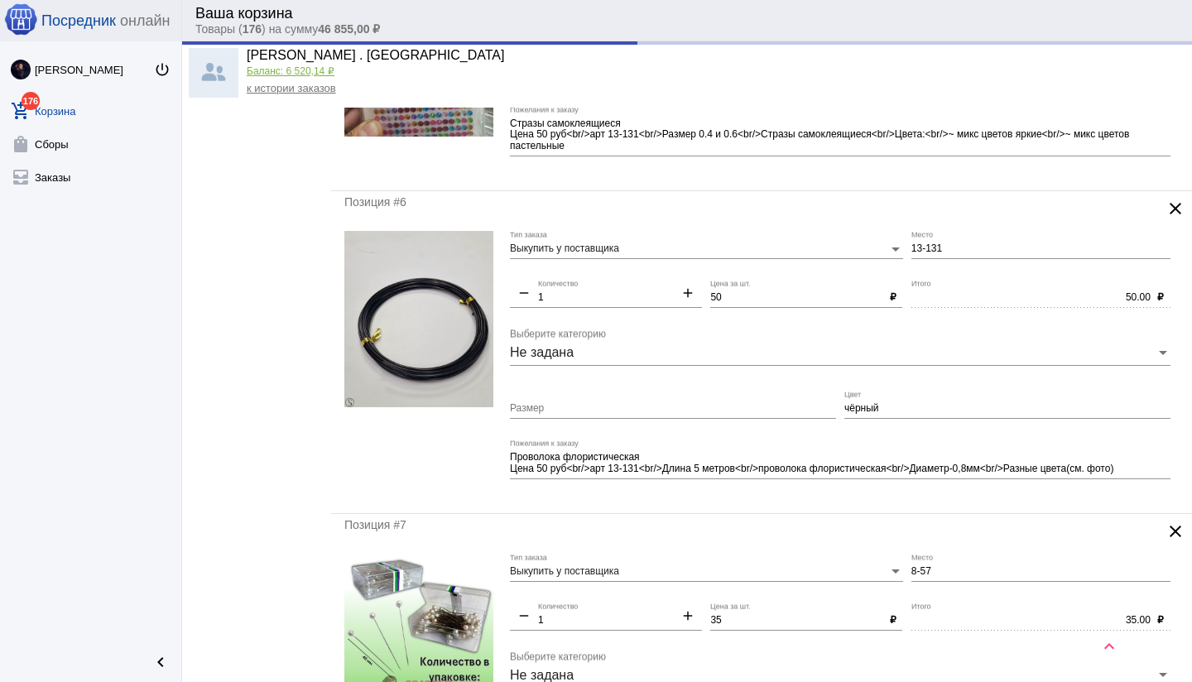
click at [849, 492] on mat-form-field "Проволока флористическая Цена 50 руб<br/>арт 13-131<br/>Длина 5 метров<br/>пров…" at bounding box center [844, 469] width 669 height 60
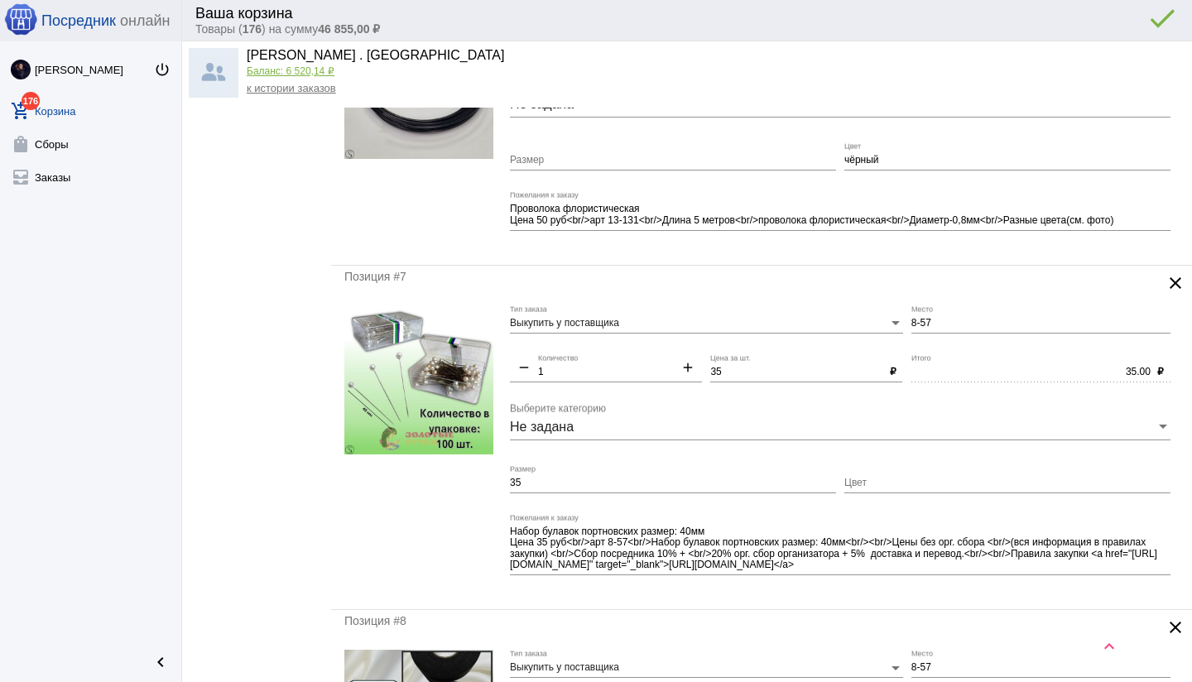
scroll to position [1568, 0]
click at [534, 485] on input "35" at bounding box center [673, 483] width 326 height 12
type input "3"
drag, startPoint x: 880, startPoint y: 556, endPoint x: 903, endPoint y: 571, distance: 26.9
click at [903, 571] on div "Набор булавок портновских размер: 40мм Цена 35 руб<br/>арт 8-57<br/>Набор булав…" at bounding box center [840, 544] width 660 height 62
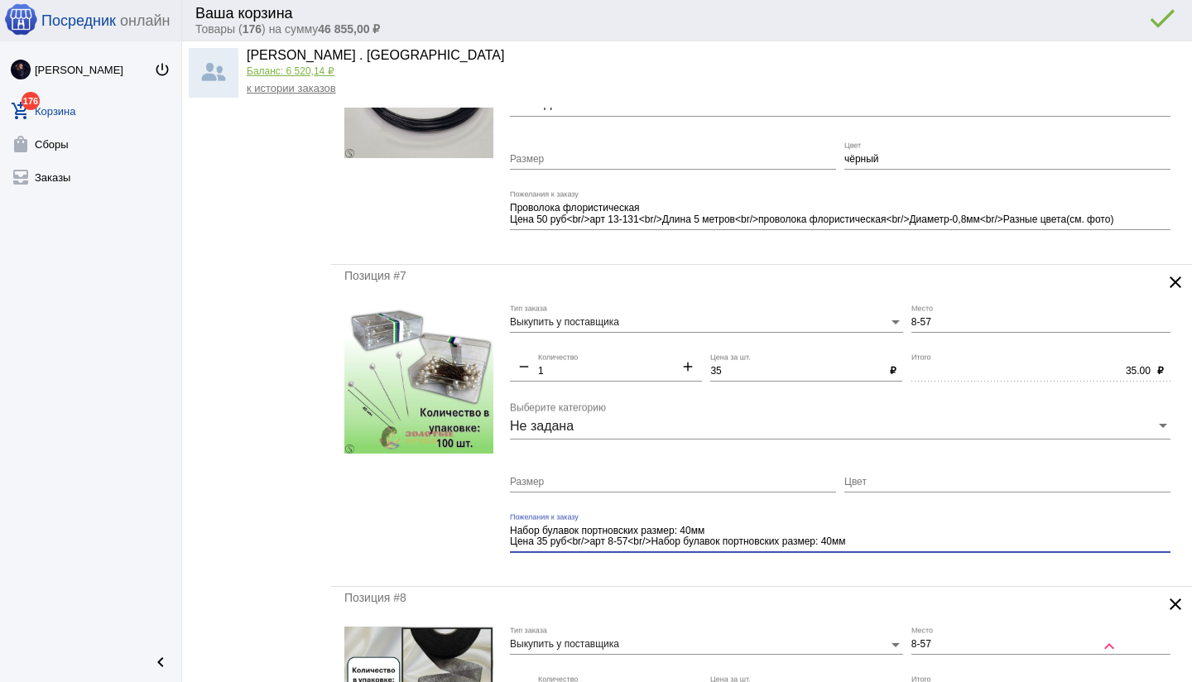
type textarea "Набор булавок портновских размер: 40мм Цена 35 руб<br/>арт 8-57<br/>Набор булав…"
click at [799, 566] on mat-form-field "Набор булавок портновских размер: 40мм Цена 35 руб<br/>арт 8-57<br/>Набор булав…" at bounding box center [844, 543] width 669 height 60
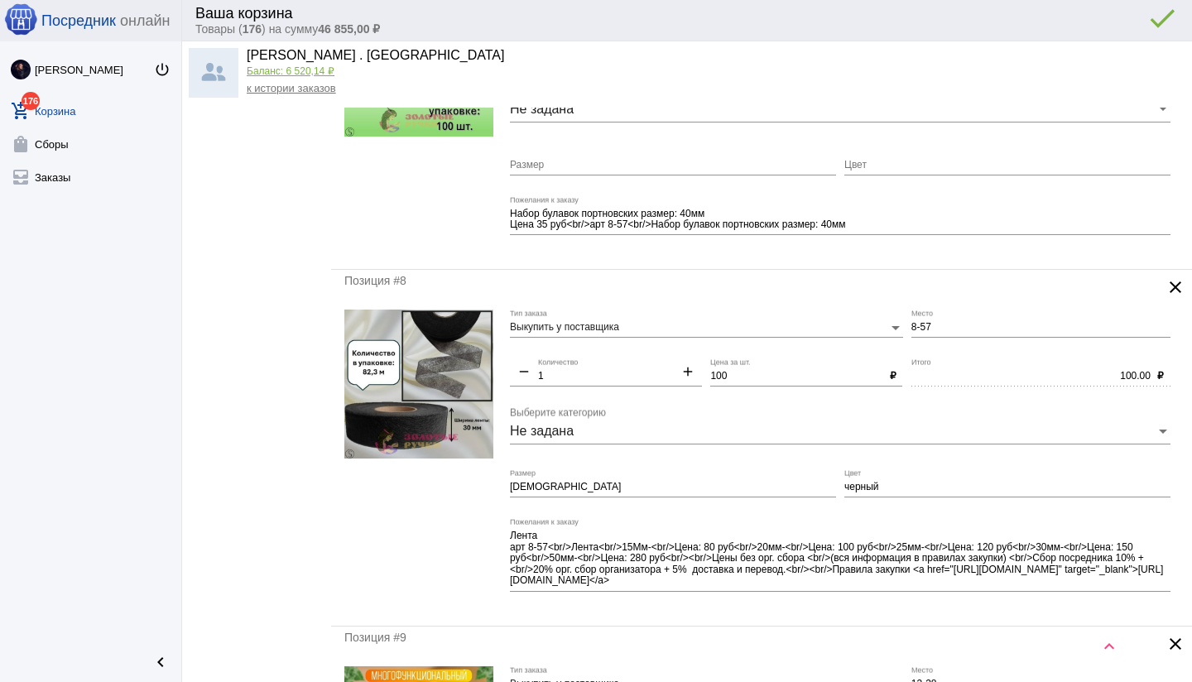
scroll to position [1887, 0]
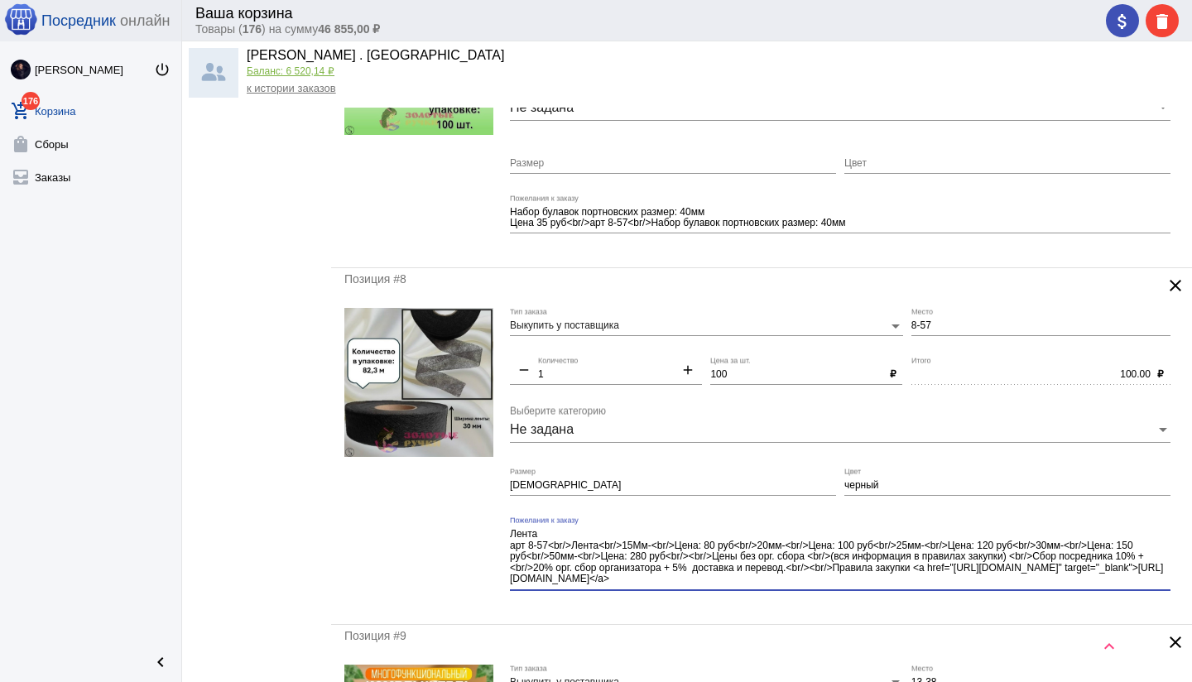
drag, startPoint x: 692, startPoint y: 559, endPoint x: 799, endPoint y: 592, distance: 111.5
click at [799, 592] on div "Лента арт 8-57<br/>Лента<br/>15Мм-<br/>Цена: 80 руб<br/>20мм-<br/>Цена: 100 руб…" at bounding box center [840, 559] width 660 height 86
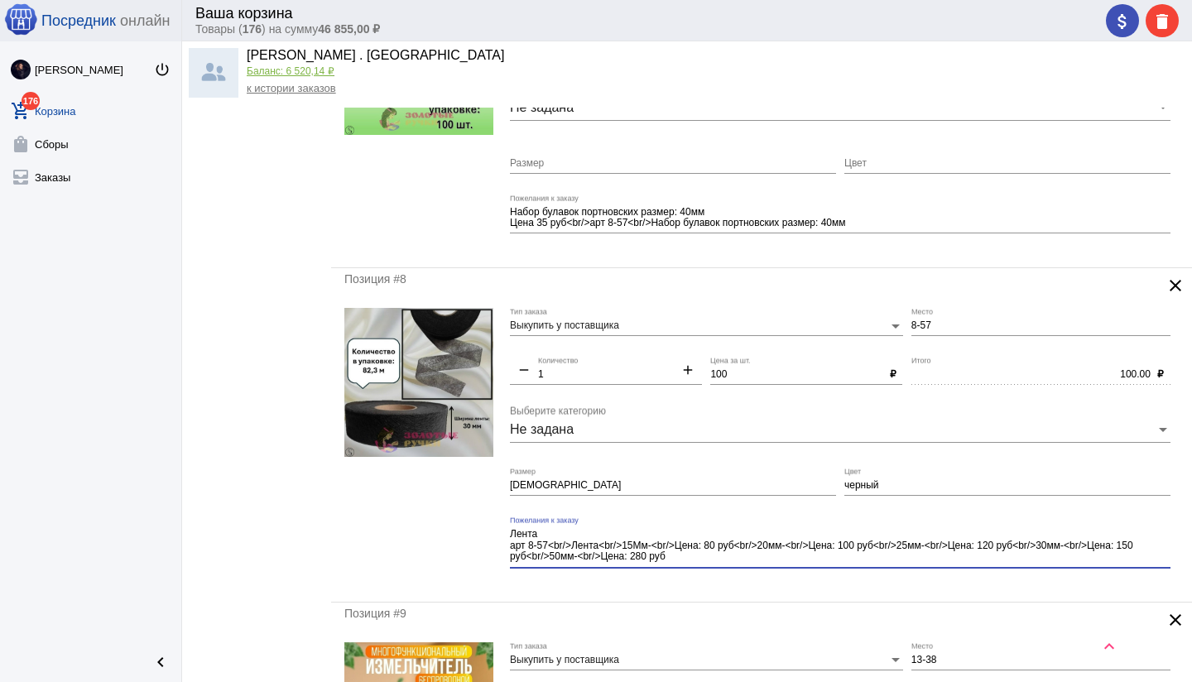
type textarea "Лента арт 8-57<br/>Лента<br/>15Мм-<br/>Цена: 80 руб<br/>20мм-<br/>Цена: 100 руб…"
click at [736, 586] on mat-form-field "Лента арт 8-57<br/>Лента<br/>15Мм-<br/>Цена: 80 руб<br/>20мм-<br/>Цена: 100 руб…" at bounding box center [844, 552] width 669 height 72
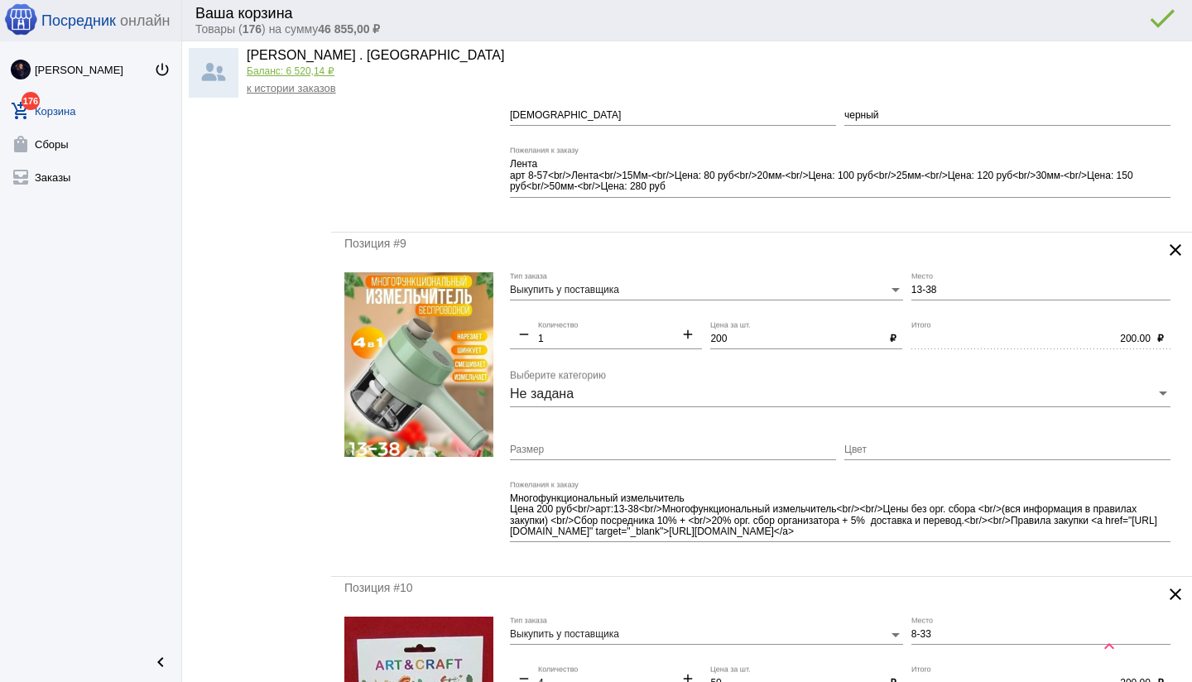
scroll to position [2264, 0]
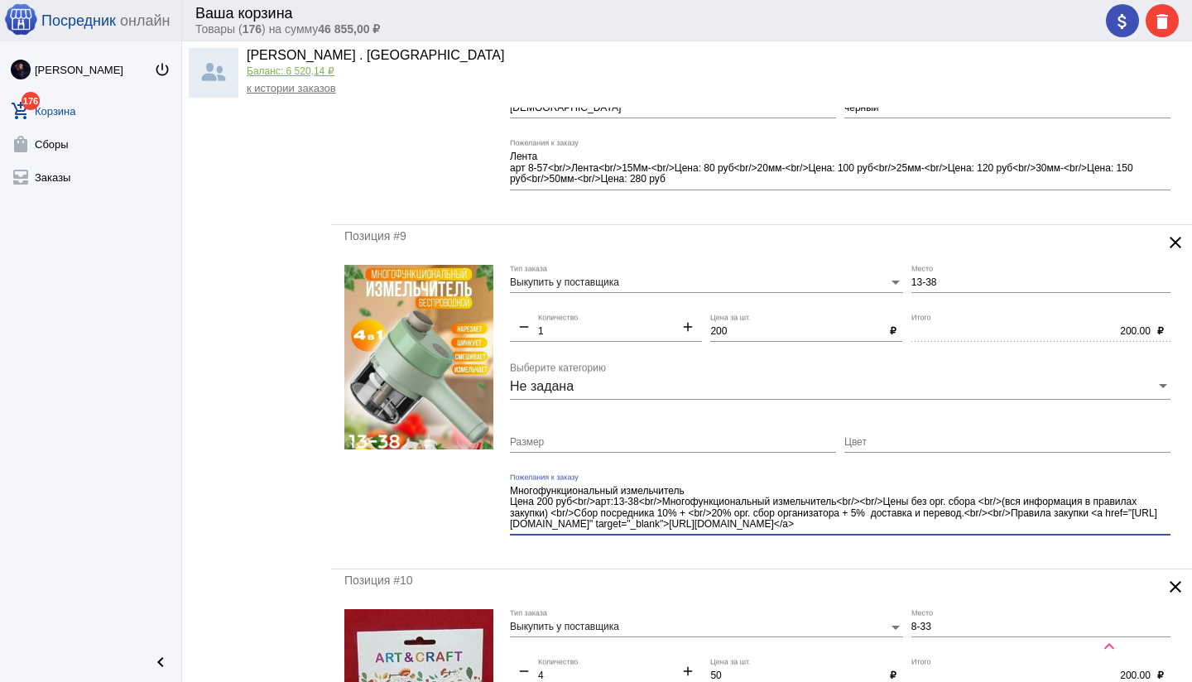
drag, startPoint x: 872, startPoint y: 513, endPoint x: 880, endPoint y: 536, distance: 24.6
click at [892, 532] on div "Многофункциональный измельчитель Цена 200 руб<br/>арт:13-38<br/>Многофункционал…" at bounding box center [840, 504] width 660 height 62
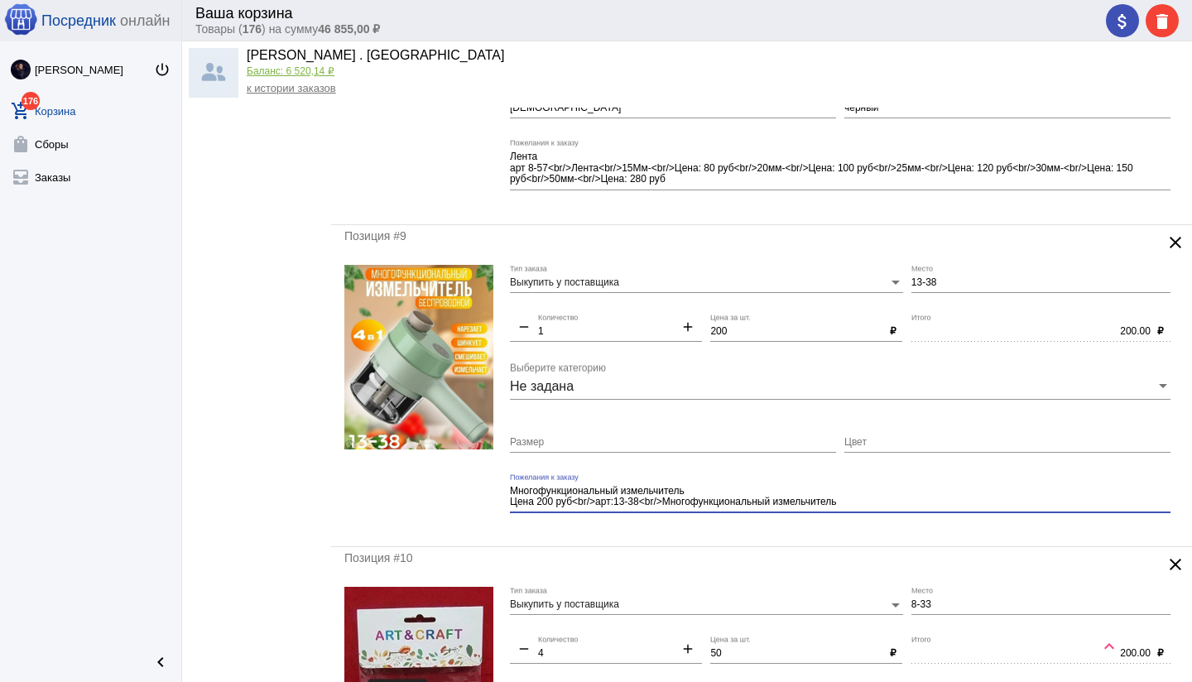
type textarea "Многофункциональный измельчитель Цена 200 руб<br/>арт:13-38<br/>Многофункционал…"
click at [832, 528] on mat-form-field "Многофункциональный измельчитель Цена 200 руб<br/>арт:13-38<br/>Многофункционал…" at bounding box center [844, 503] width 669 height 60
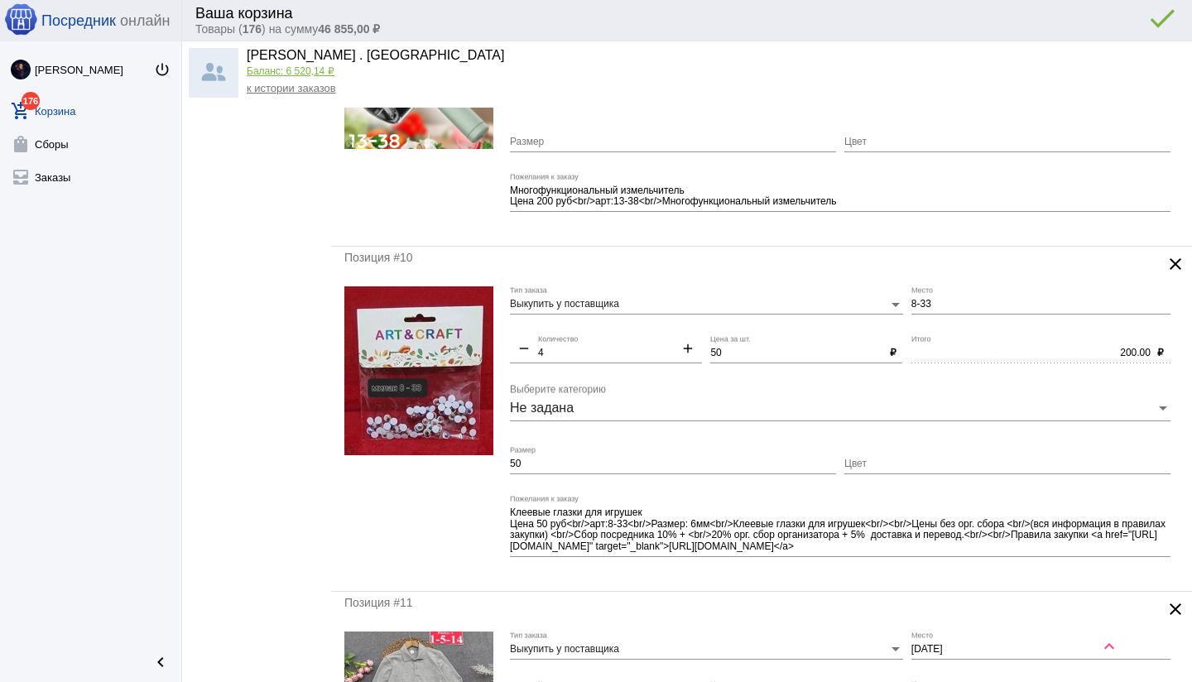
scroll to position [2636, 0]
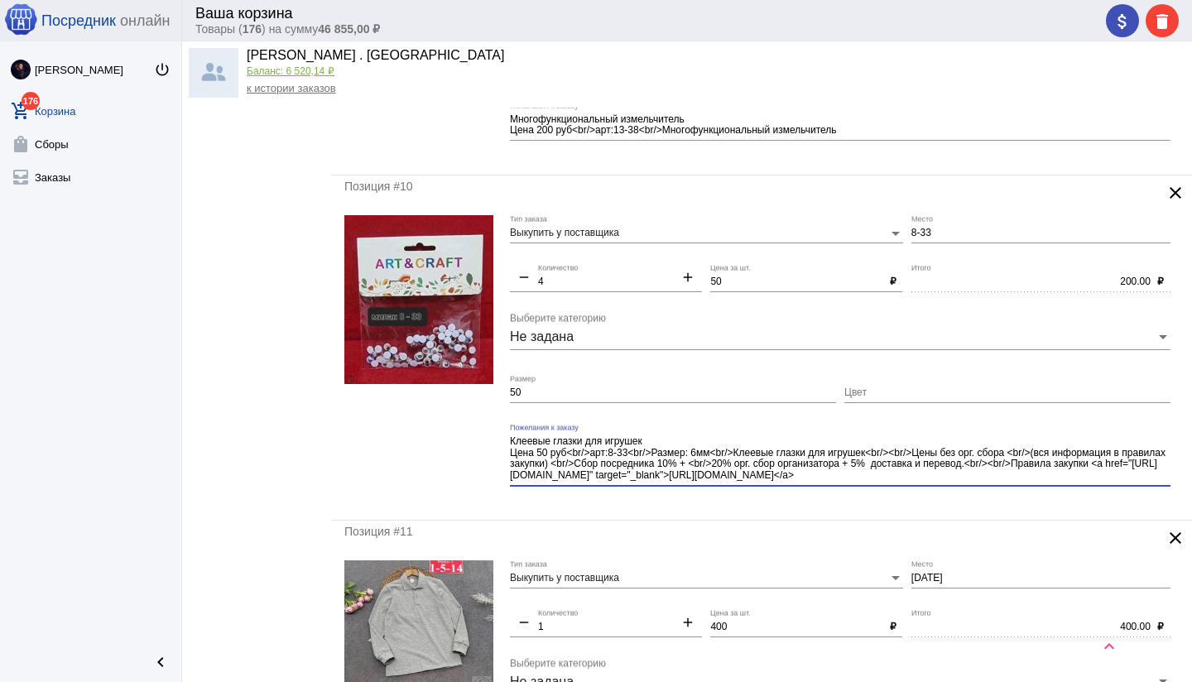
drag, startPoint x: 875, startPoint y: 450, endPoint x: 927, endPoint y: 487, distance: 63.6
click at [927, 487] on div "Клеевые глазки для игрушек Цена 50 руб<br/>арт:8-33<br/>Размер: 6мм<br/>Клеевые…" at bounding box center [840, 461] width 660 height 74
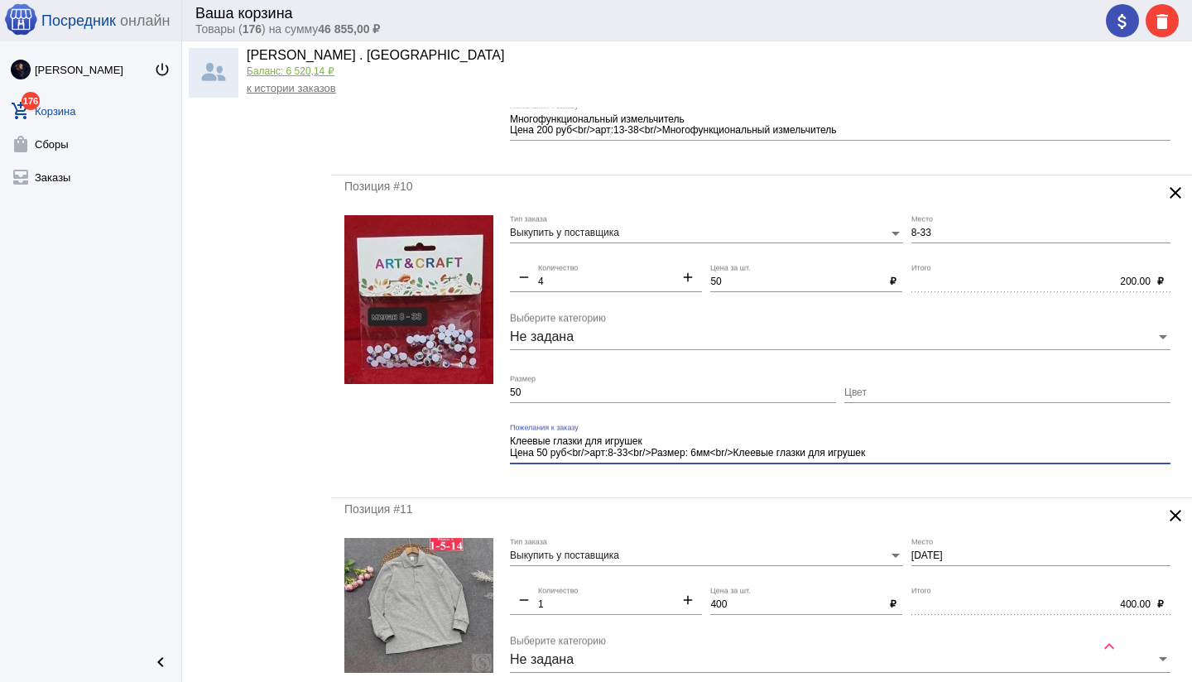
type textarea "Клеевые глазки для игрушек Цена 50 руб<br/>арт:8-33<br/>Размер: 6мм<br/>Клеевые…"
click at [553, 388] on input "50" at bounding box center [673, 393] width 326 height 12
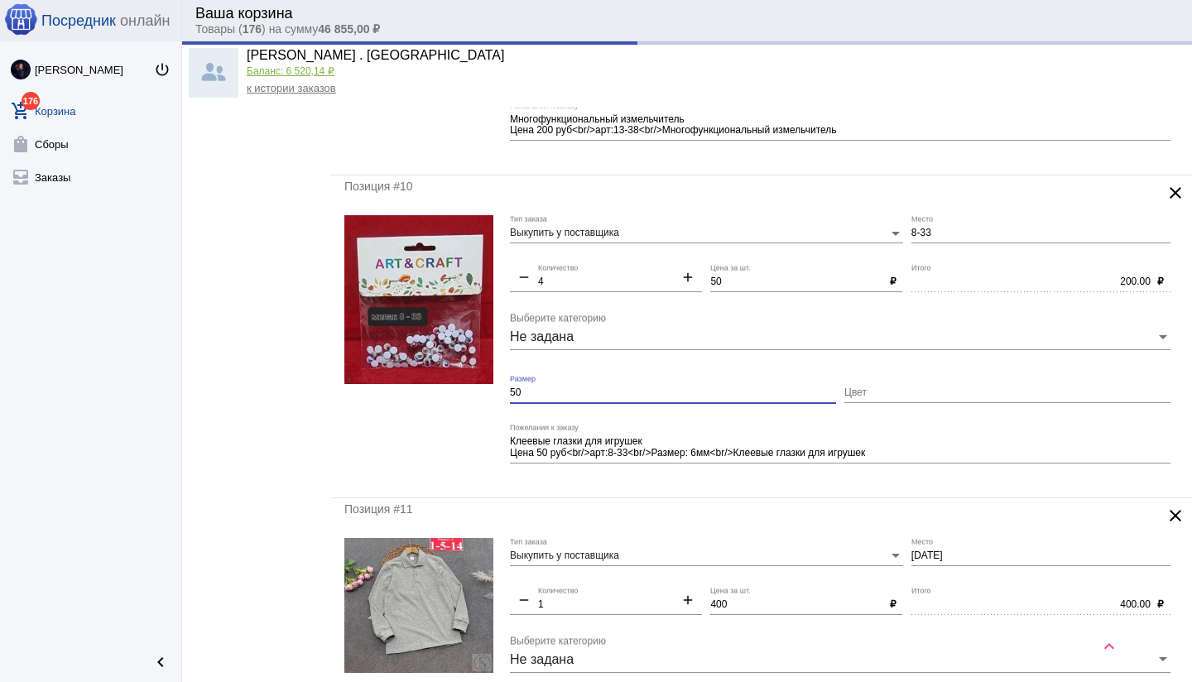
type input "5"
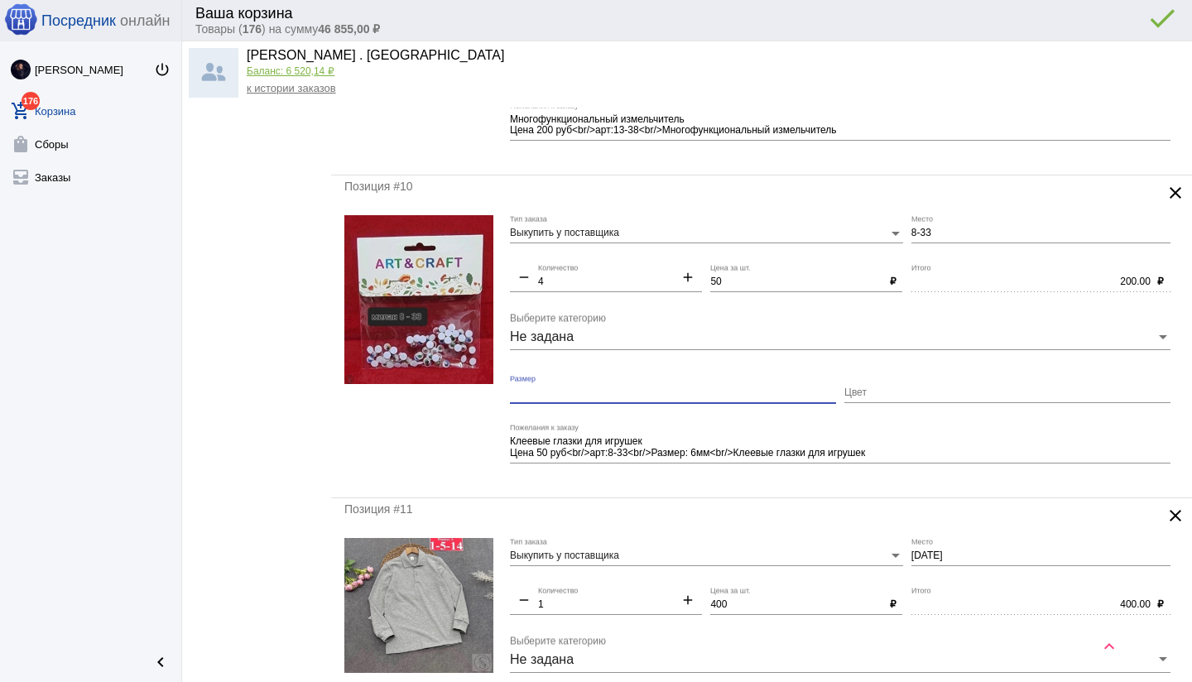
click at [493, 435] on form "Выкупить у поставщика Тип заказа 8-33 Место remove 4 Количество add 50 Цена за …" at bounding box center [761, 349] width 834 height 269
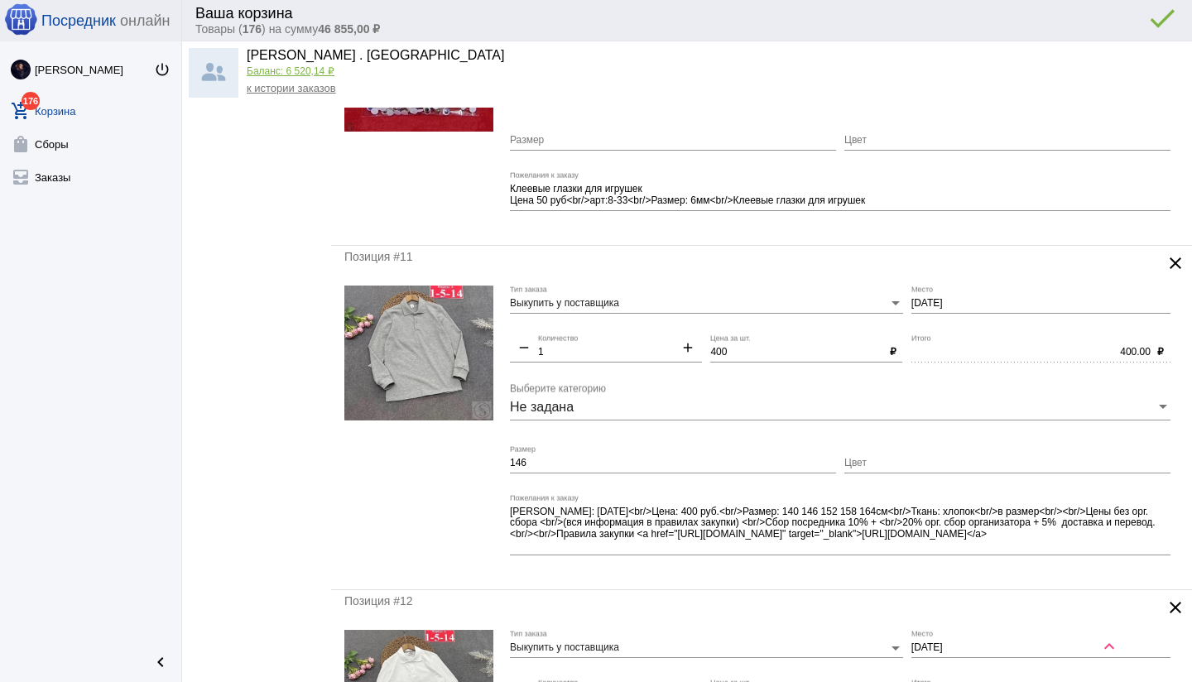
scroll to position [2895, 0]
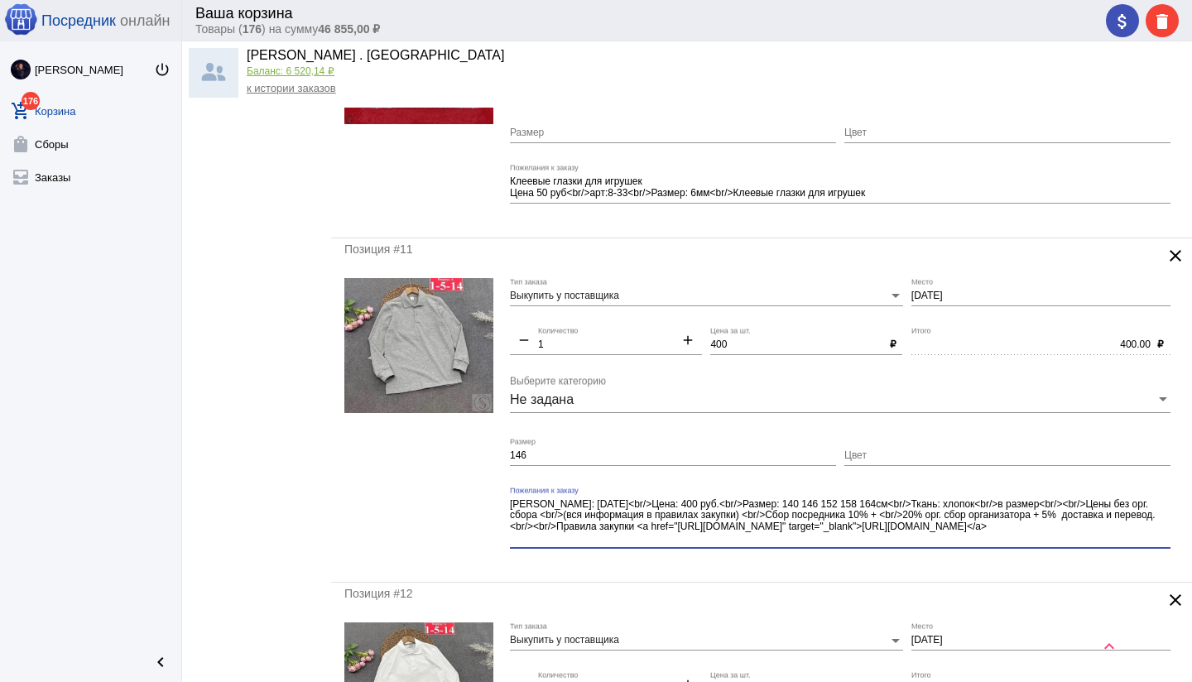
drag, startPoint x: 985, startPoint y: 515, endPoint x: 1014, endPoint y: 546, distance: 43.3
click at [1014, 546] on div "[PERSON_NAME]: [DATE]<br/>Цена: 400 руб.<br/>Размер: 140 146 152 158 164см<br/>…" at bounding box center [840, 518] width 660 height 62
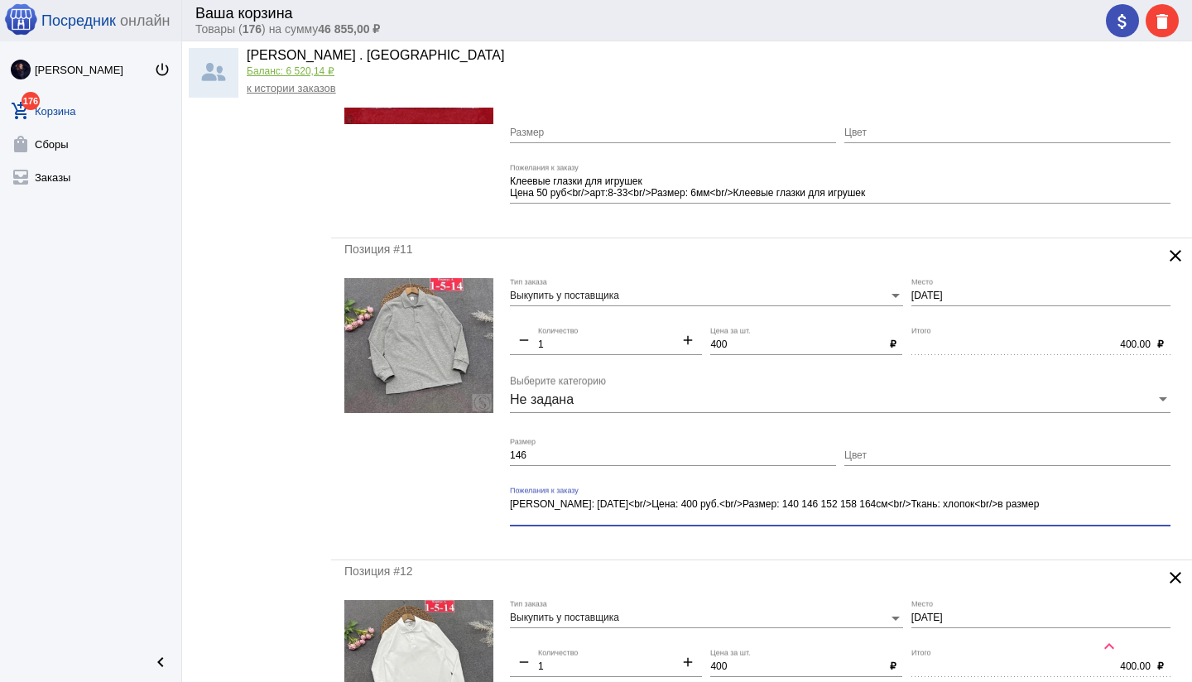
type textarea "[PERSON_NAME]: [DATE]<br/>Цена: 400 руб.<br/>Размер: 140 146 152 158 164см<br/>…"
click at [851, 540] on mat-form-field "[PERSON_NAME]: [DATE]<br/>Цена: 400 руб.<br/>Размер: 140 146 152 158 164см<br/>…" at bounding box center [844, 517] width 669 height 60
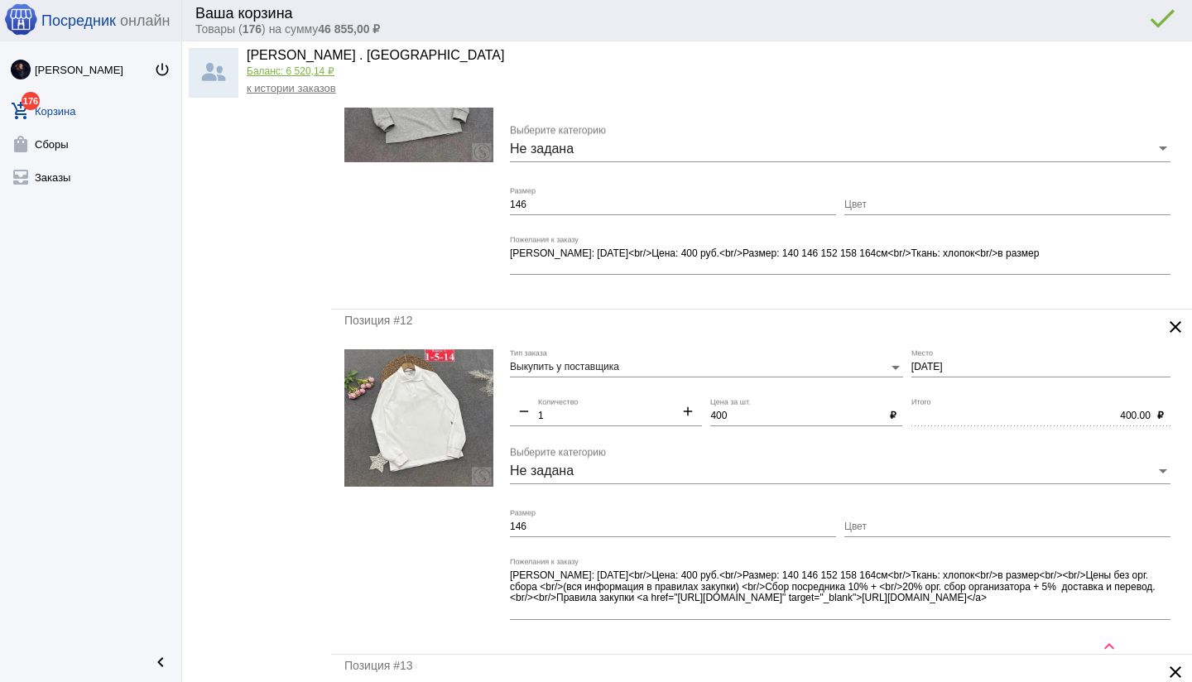
scroll to position [3179, 0]
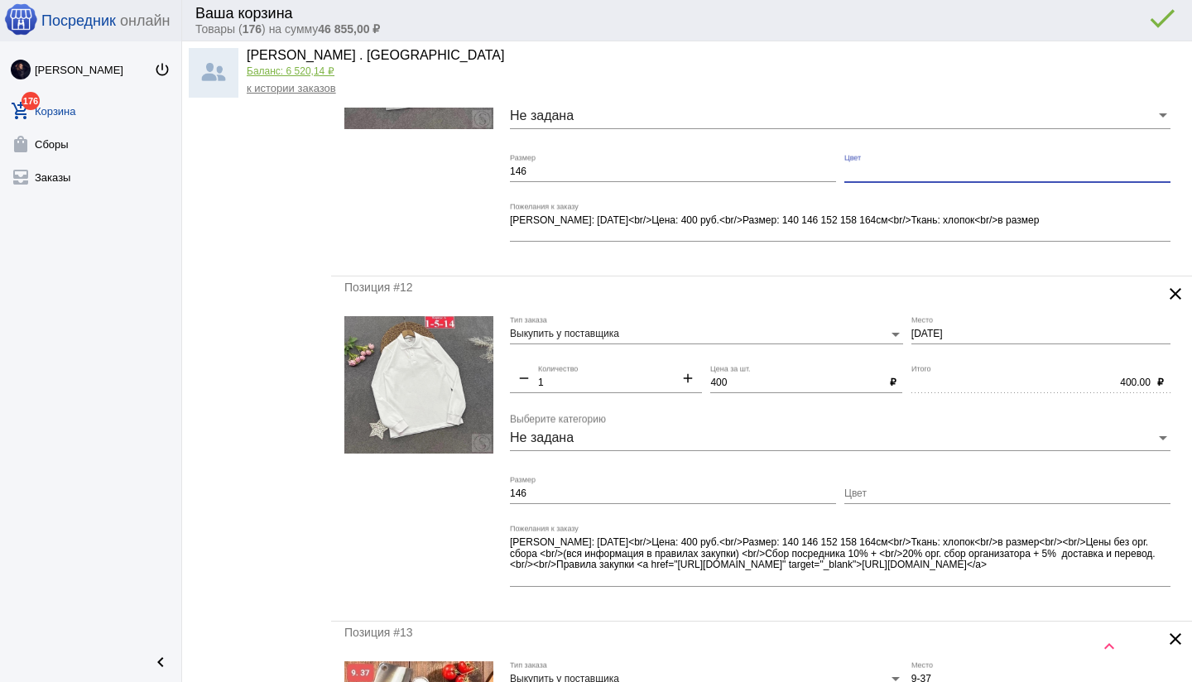
click at [870, 166] on input "Цвет" at bounding box center [1007, 172] width 326 height 12
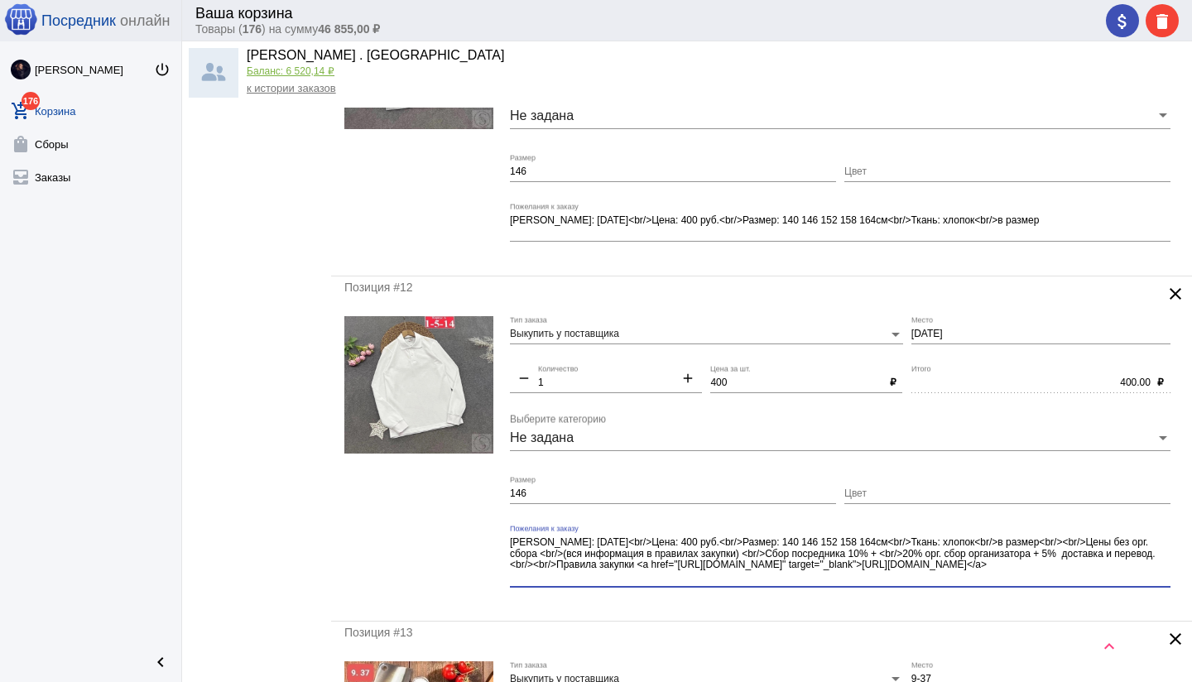
click at [1021, 584] on div "[PERSON_NAME]: [DATE]<br/>Цена: 400 руб.<br/>Размер: 140 146 152 158 164см<br/>…" at bounding box center [840, 556] width 660 height 62
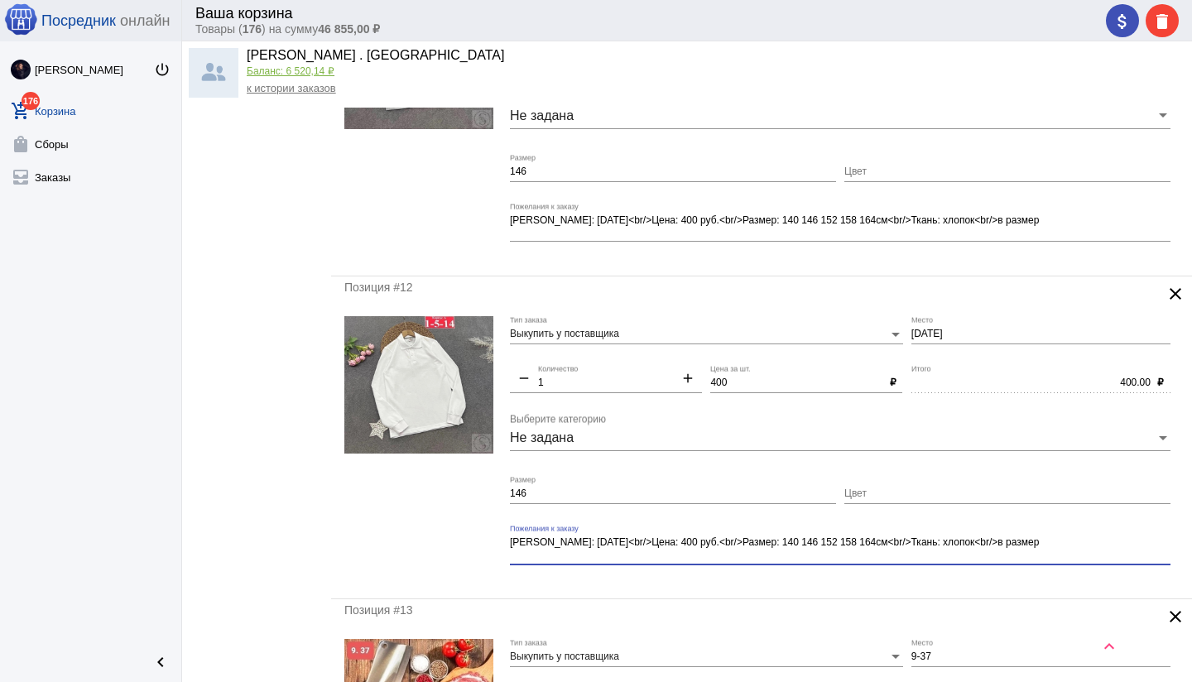
type textarea "[PERSON_NAME]: [DATE]<br/>Цена: 400 руб.<br/>Размер: 140 146 152 158 164см<br/>…"
click at [942, 584] on div "Позиция #12 clear Выкупить у поставщика Тип заказа [DATE] Место remove 1 Количе…" at bounding box center [761, 437] width 861 height 322
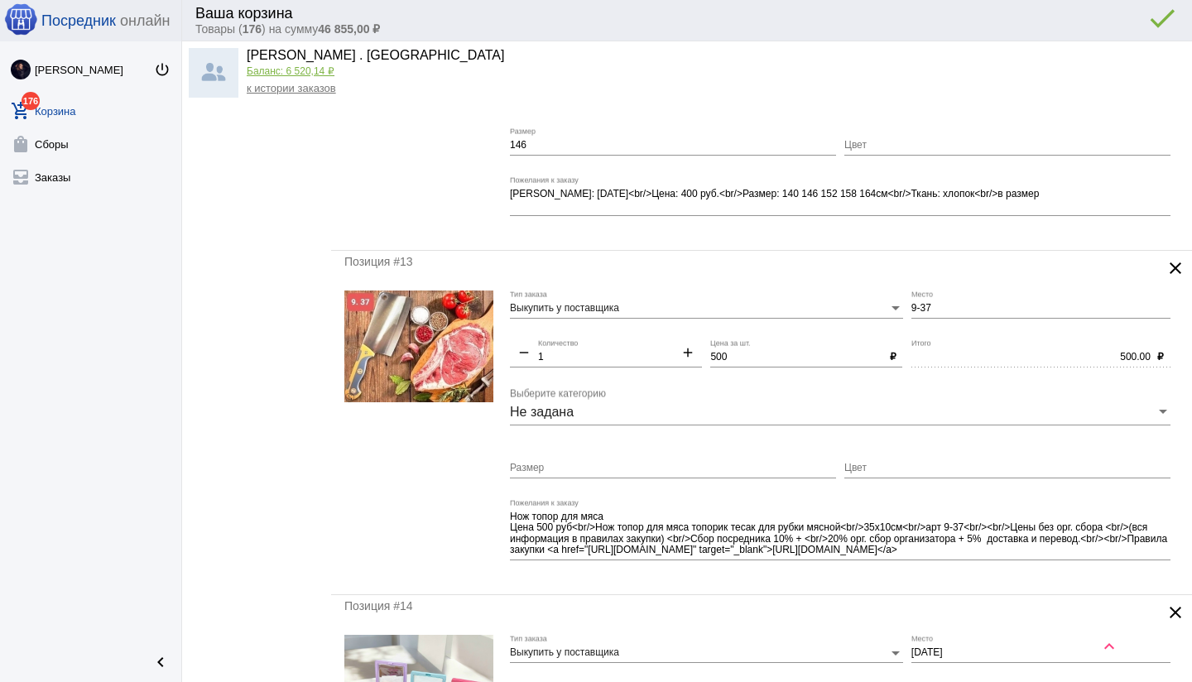
scroll to position [3537, 0]
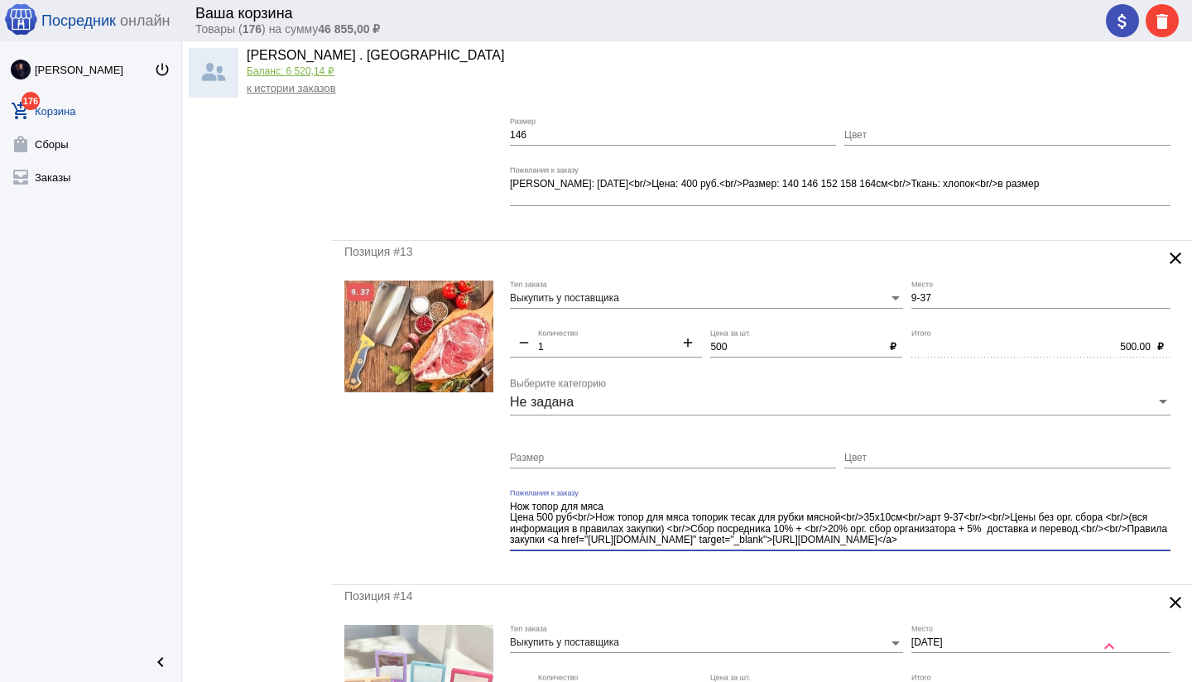
drag, startPoint x: 976, startPoint y: 519, endPoint x: 1012, endPoint y: 551, distance: 48.0
click at [1012, 551] on div "Нож топор для мяса Цена 500 руб<br/>Нож топор для мяса топорик тесак для рубки …" at bounding box center [840, 526] width 660 height 74
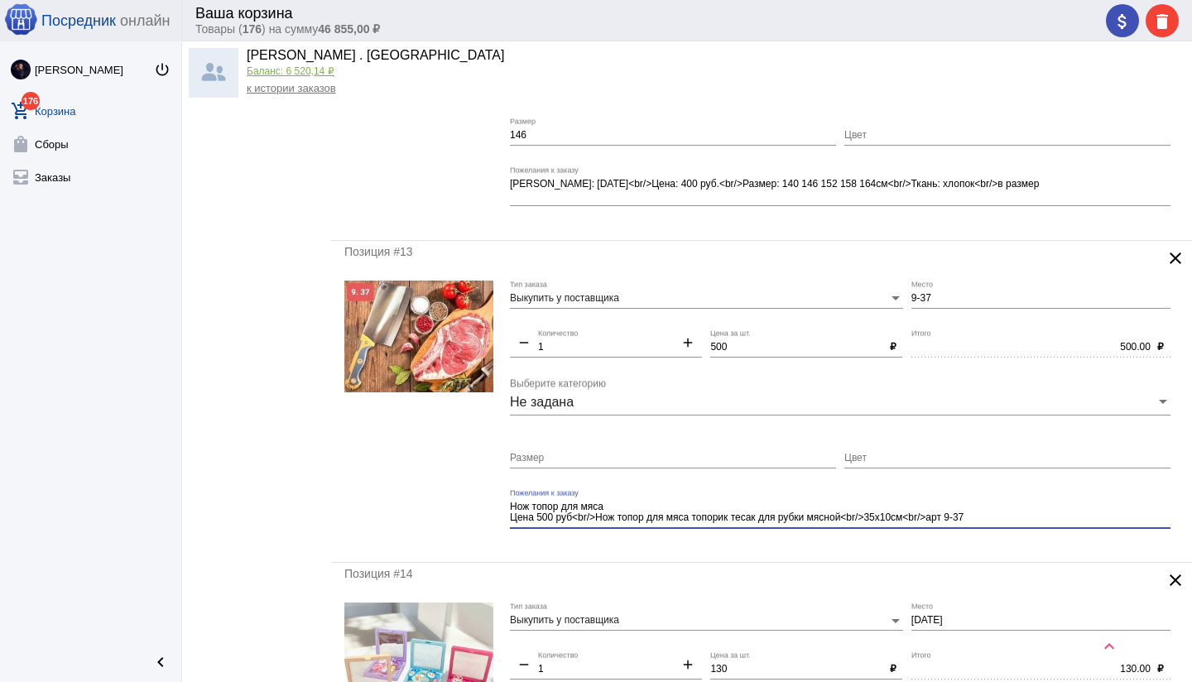
type textarea "Нож топор для мяса Цена 500 руб<br/>Нож топор для мяса топорик тесак для рубки …"
click at [829, 549] on div "Позиция #13 clear Выкупить у поставщика Тип заказа 9-37 Место remove 1 Количест…" at bounding box center [761, 402] width 861 height 322
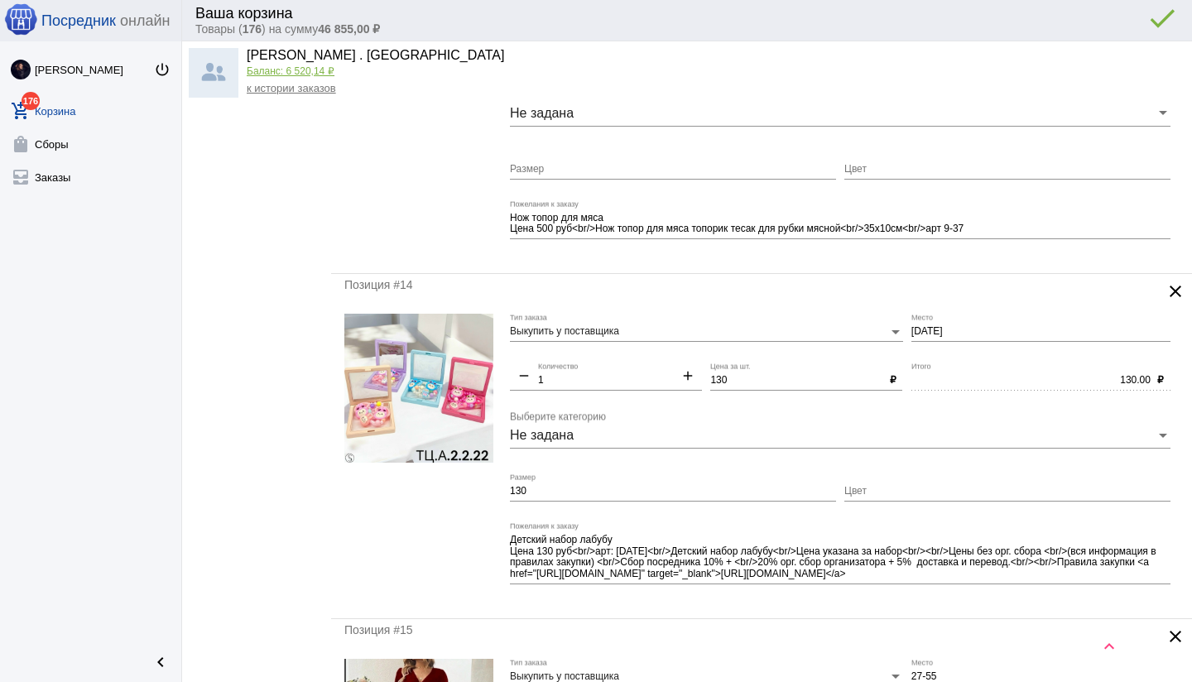
scroll to position [3827, 0]
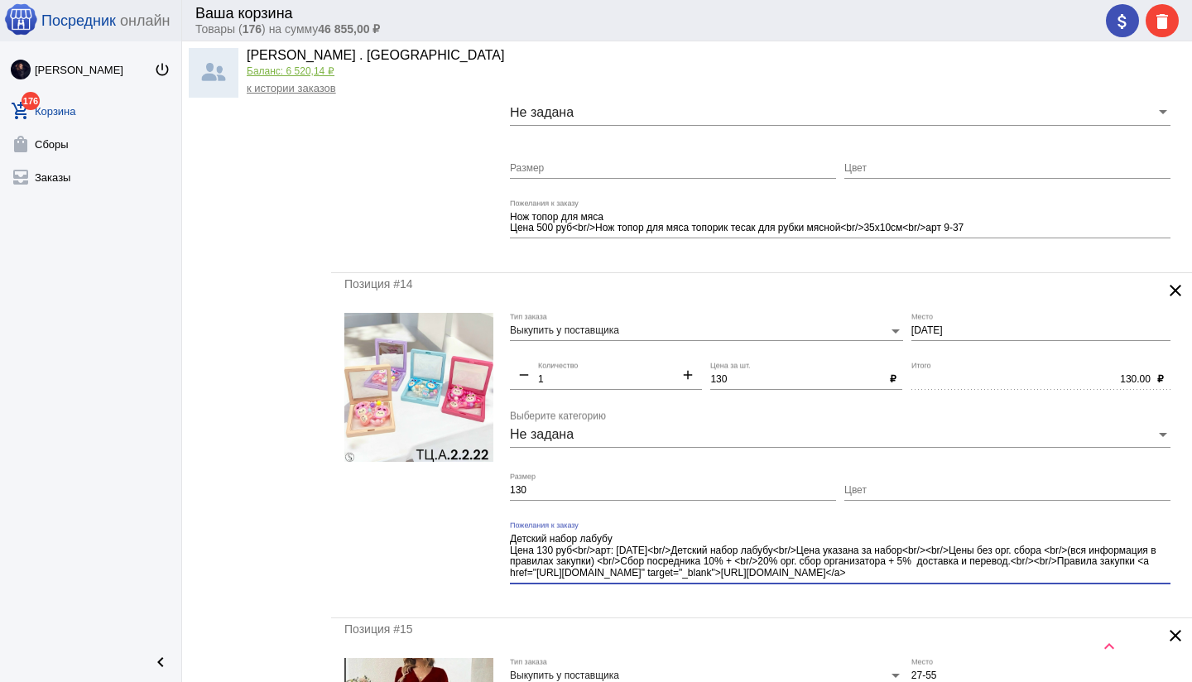
drag, startPoint x: 908, startPoint y: 551, endPoint x: 976, endPoint y: 585, distance: 76.6
click at [976, 585] on div "Детский набор лабубу Цена 130 руб<br/>арт: [DATE]<br/>Детский набор лабубу<br/>…" at bounding box center [840, 558] width 660 height 74
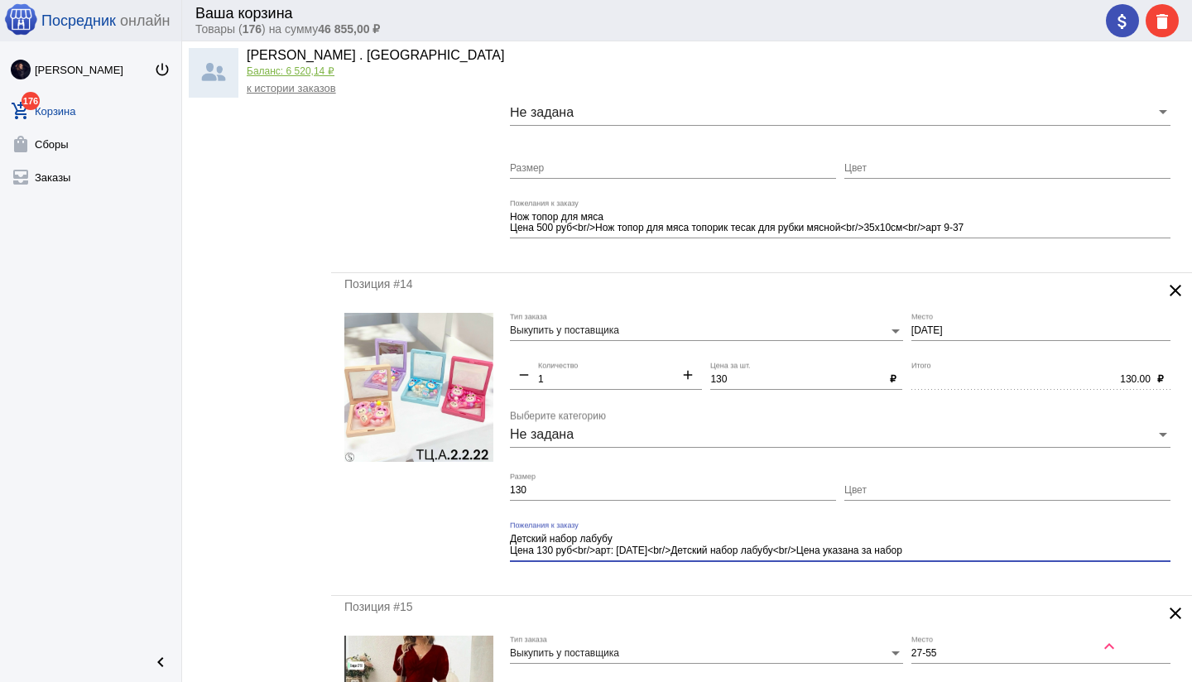
type textarea "Детский набор лабубу Цена 130 руб<br/>арт: [DATE]<br/>Детский набор лабубу<br/>…"
click at [883, 490] on input "Цвет" at bounding box center [1007, 491] width 326 height 12
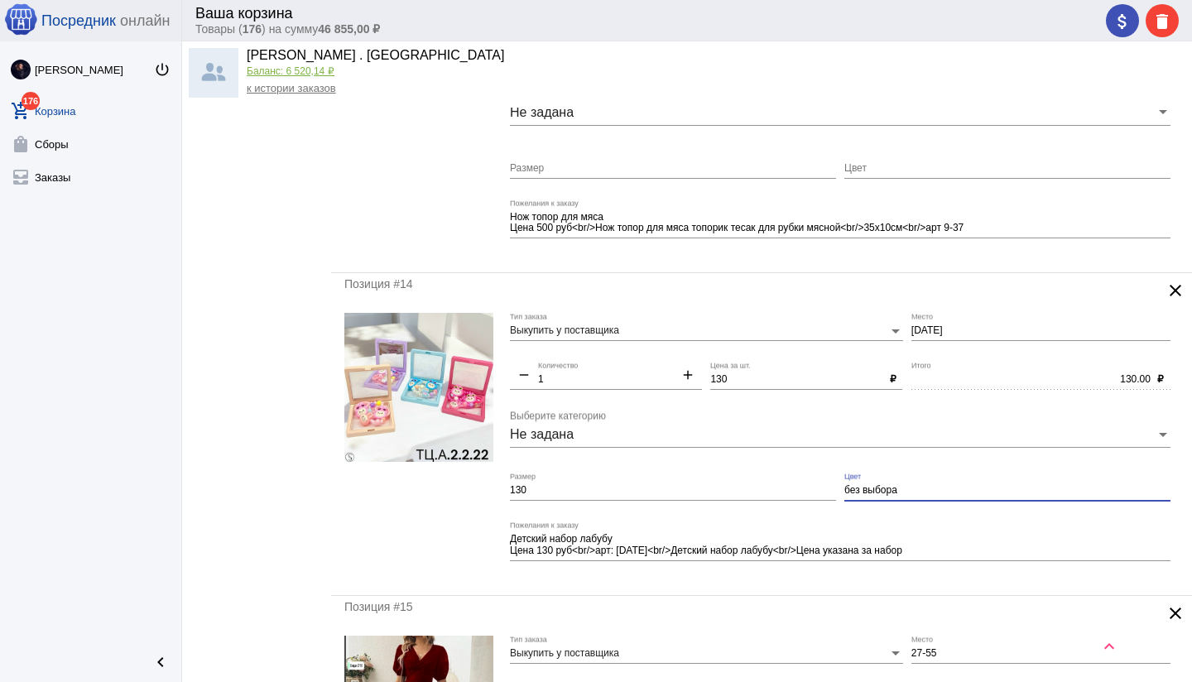
type input "без выбора"
click at [542, 492] on input "130" at bounding box center [673, 491] width 326 height 12
type input "1"
click at [491, 508] on div at bounding box center [418, 447] width 149 height 269
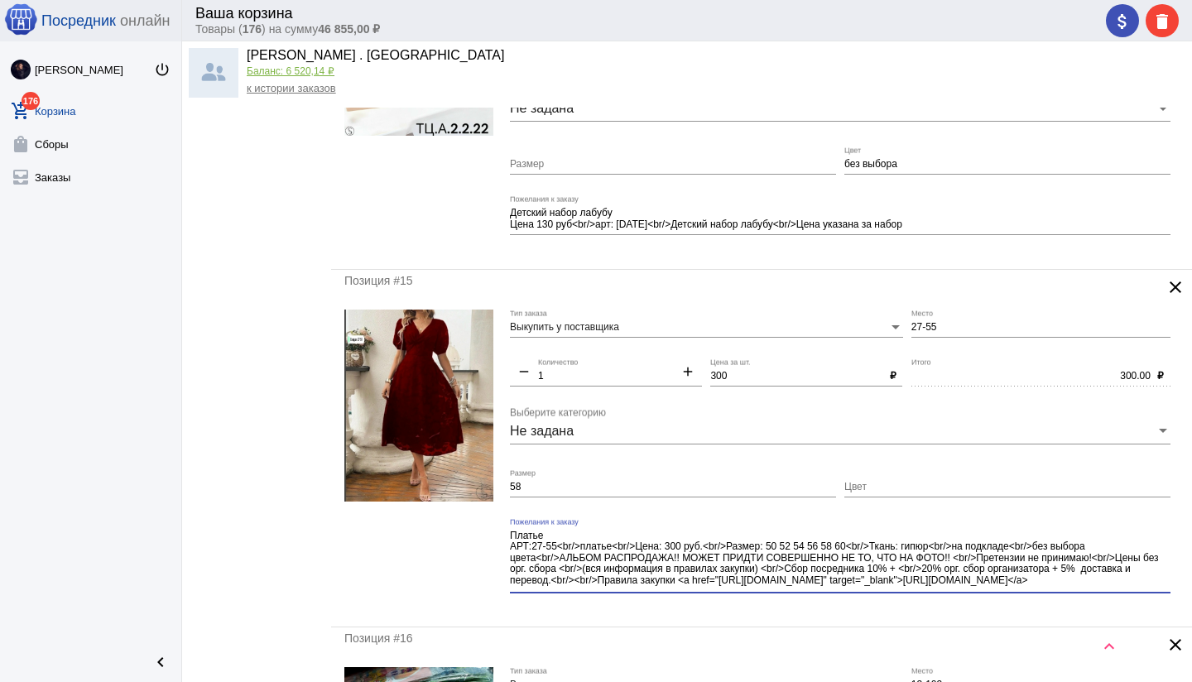
scroll to position [9, 0]
drag, startPoint x: 537, startPoint y: 555, endPoint x: 616, endPoint y: 591, distance: 86.3
click at [616, 591] on div "Платье АРТ:27-55<br/>платье<br/>Цена: 300 руб.<br/>Размер: 50 52 54 56 58 60<br…" at bounding box center [840, 555] width 660 height 75
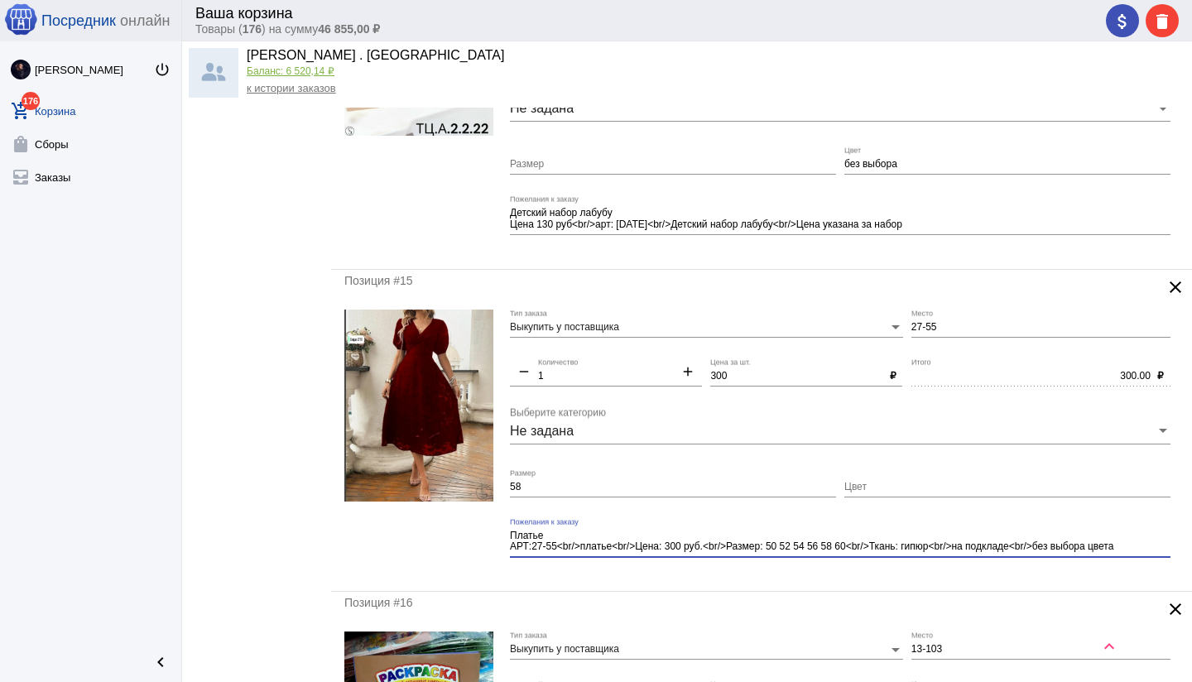
scroll to position [0, 0]
type textarea "Платье АРТ:27-55<br/>платье<br/>Цена: 300 руб.<br/>Размер: 50 52 54 56 58 60<br…"
click at [871, 483] on input "Цвет" at bounding box center [1007, 488] width 326 height 12
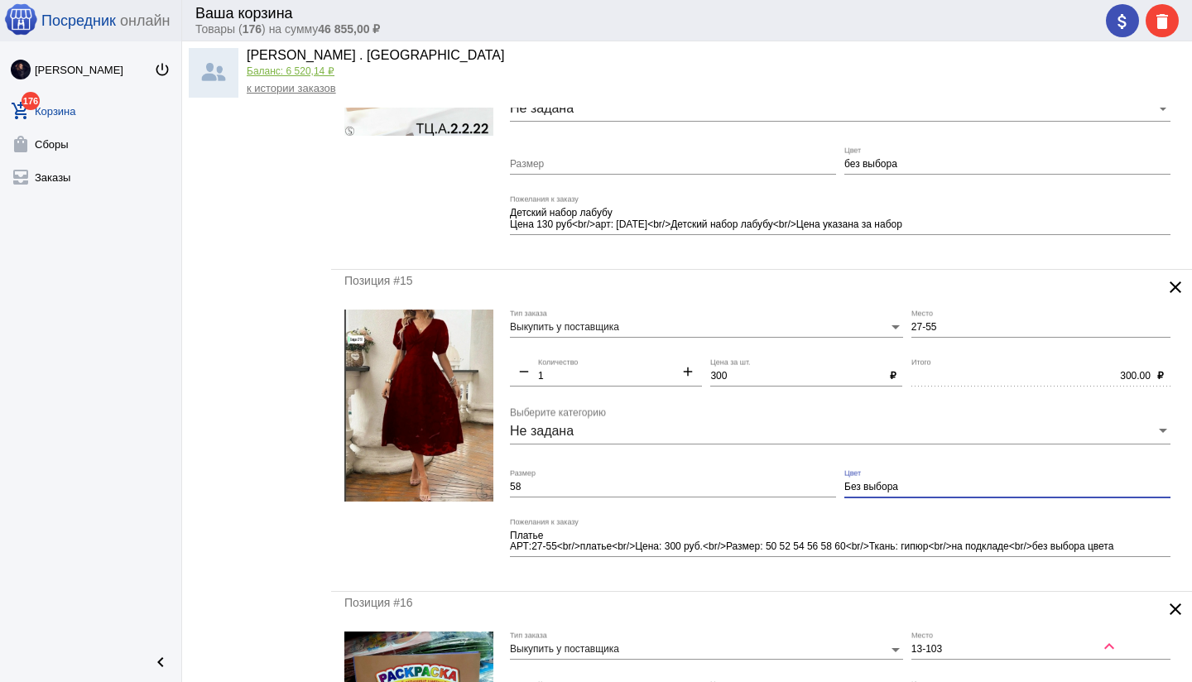
type input "Без выбора"
click at [719, 573] on mat-form-field "Платье АРТ:27-55<br/>платье<br/>Цена: 300 руб.<br/>Размер: 50 52 54 56 58 60<br…" at bounding box center [844, 548] width 669 height 60
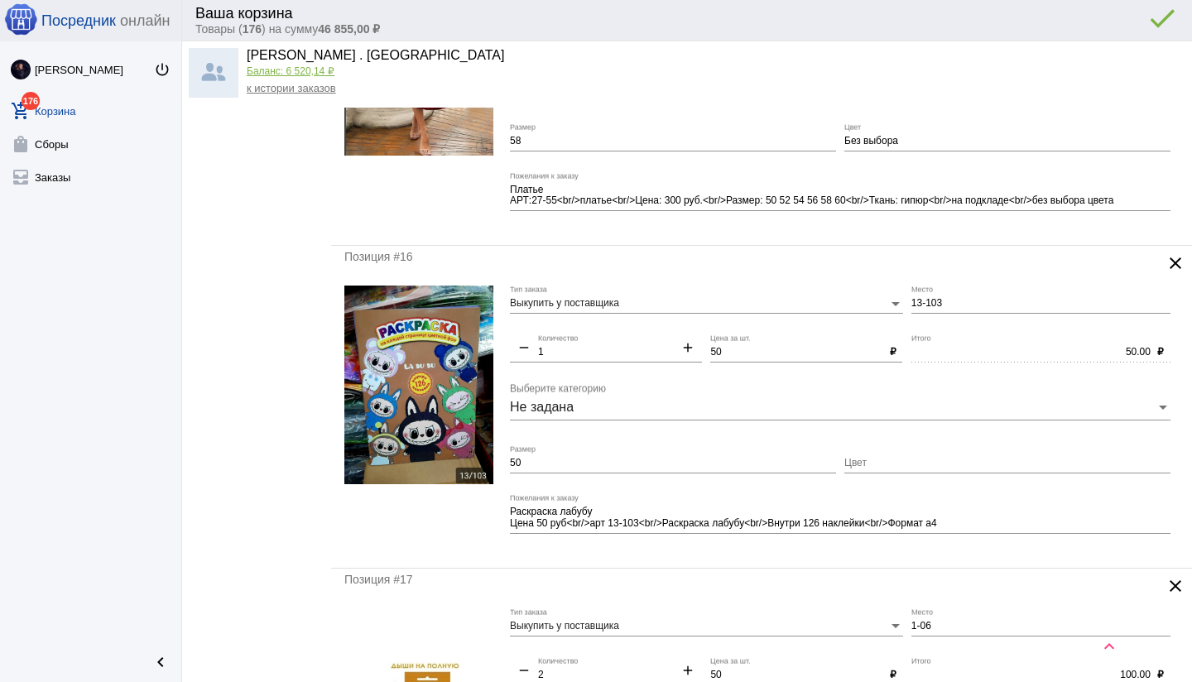
scroll to position [4510, 0]
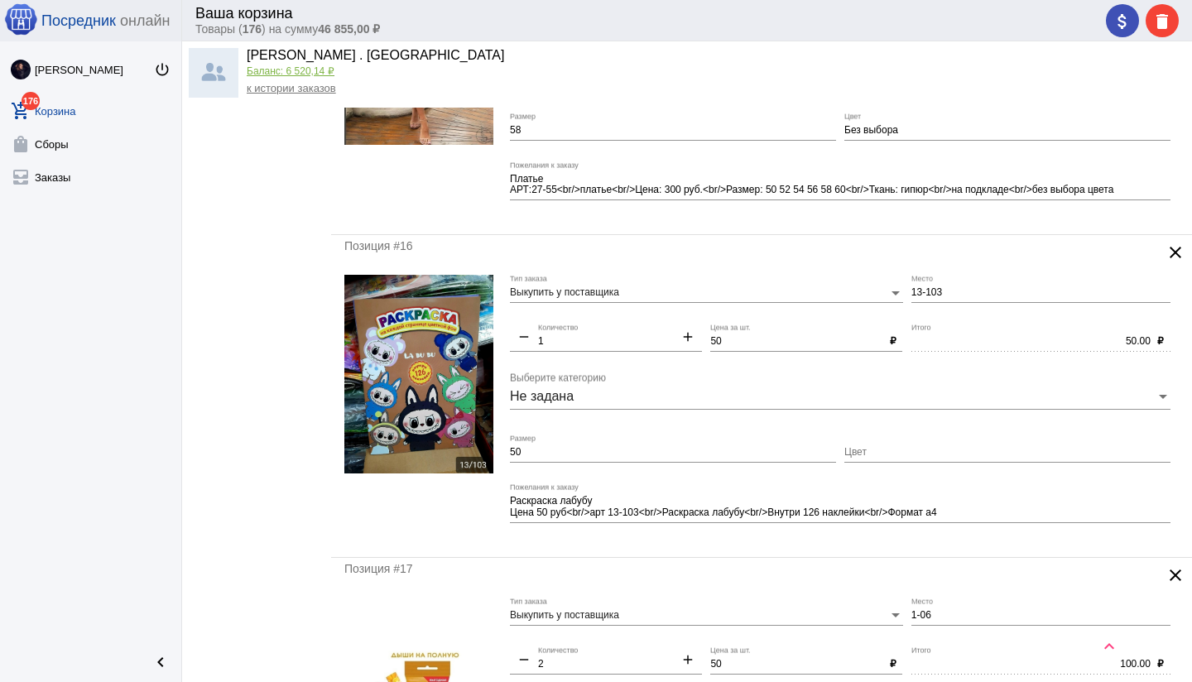
click at [636, 442] on div "50 Размер" at bounding box center [673, 448] width 326 height 28
type input "5"
click at [688, 540] on mat-form-field "Раскраска лабубу Цена 50 руб<br/>арт 13-103<br/>Раскраска лабубу<br/>Внутри 126…" at bounding box center [844, 513] width 669 height 60
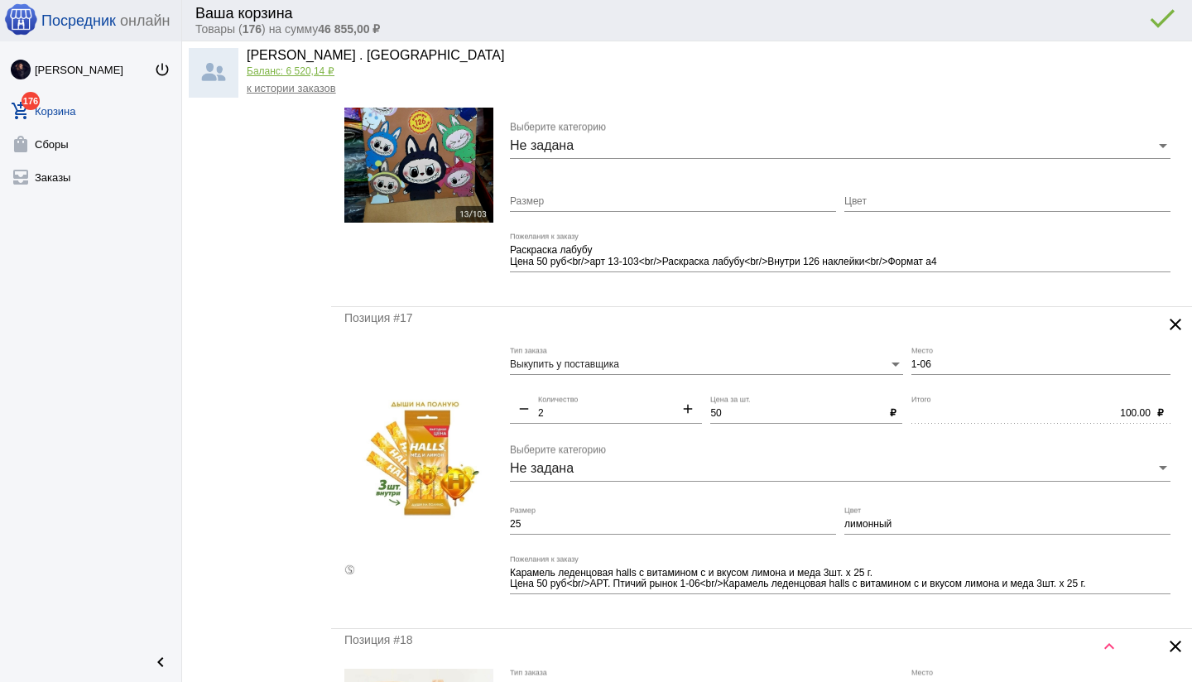
scroll to position [4784, 0]
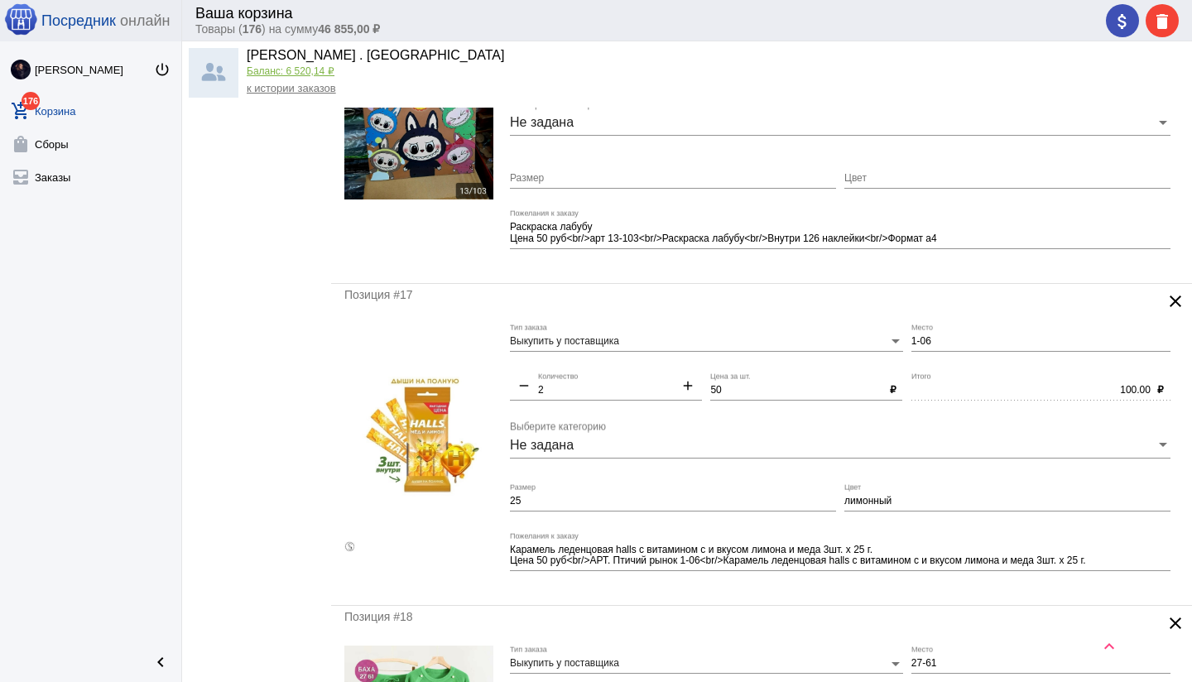
click at [717, 388] on input "50" at bounding box center [796, 391] width 172 height 12
type input "40"
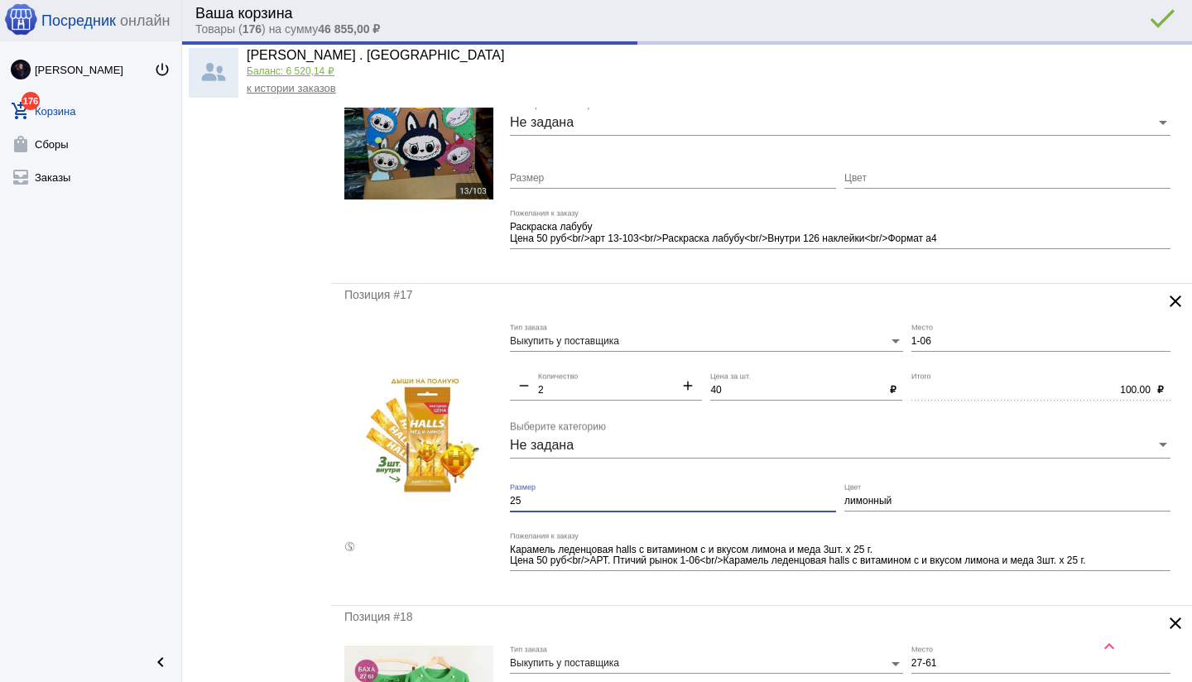
type input "80.00"
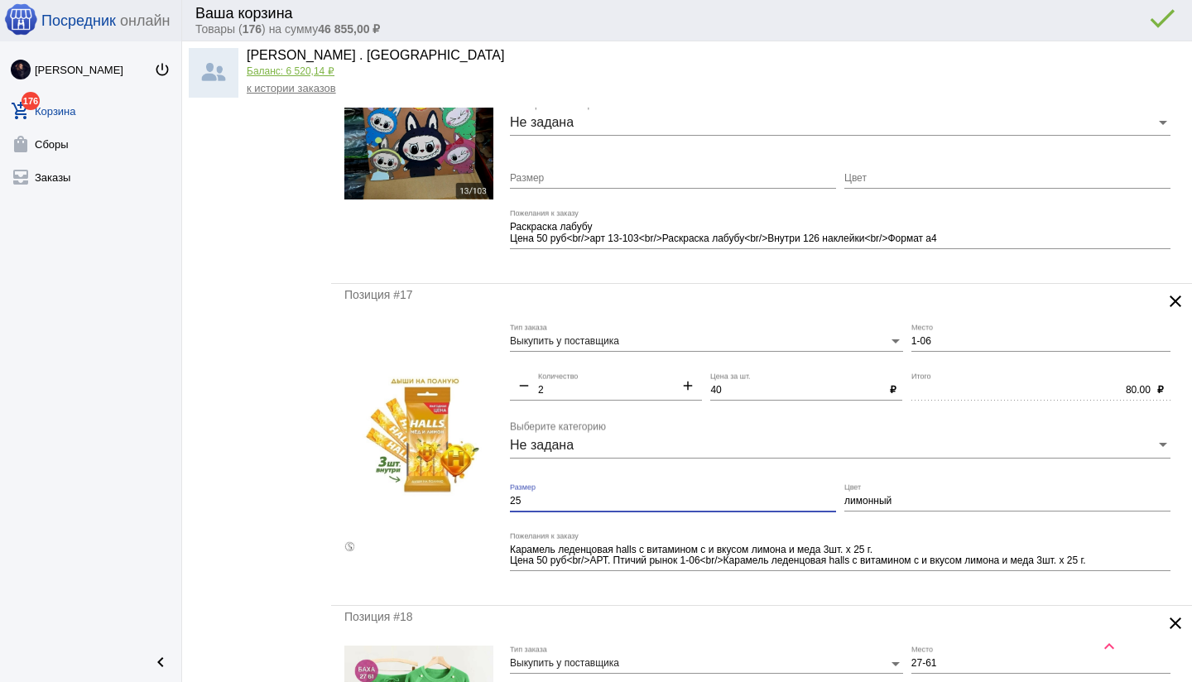
drag, startPoint x: 523, startPoint y: 502, endPoint x: 506, endPoint y: 501, distance: 16.6
click at [498, 501] on form "Выкупить у поставщика Тип заказа 1-06 Место remove 2 Количество add 40 Цена за …" at bounding box center [761, 458] width 834 height 269
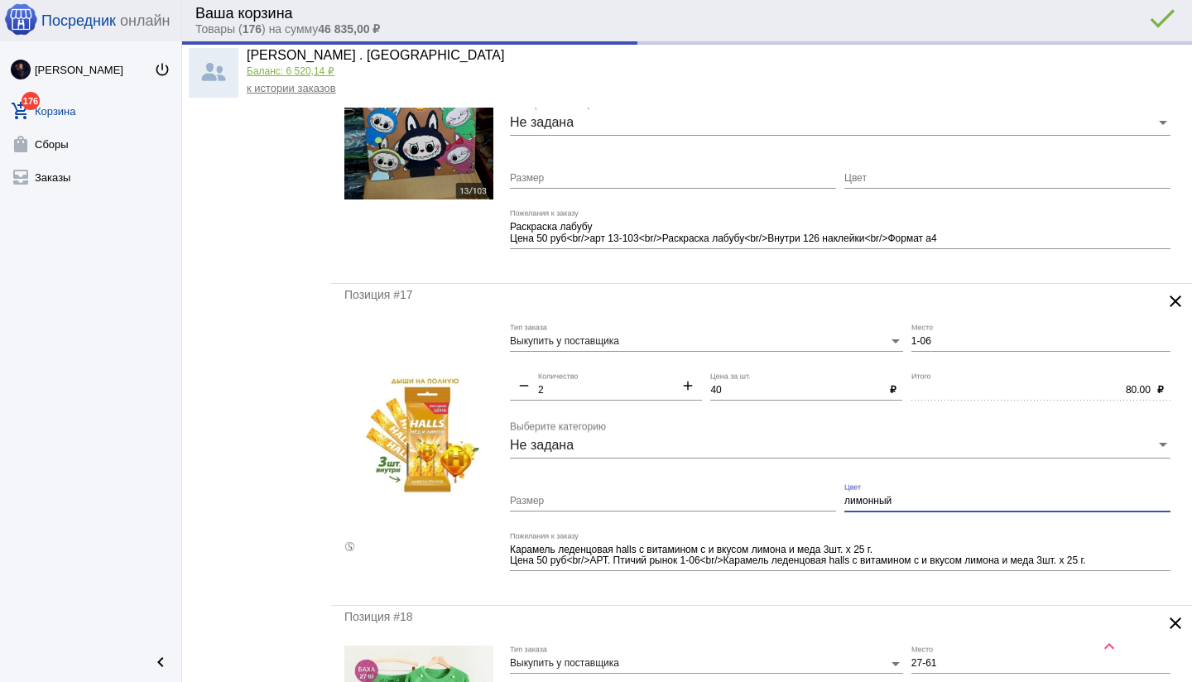
drag, startPoint x: 901, startPoint y: 501, endPoint x: 815, endPoint y: 497, distance: 86.1
click at [815, 497] on div "Выкупить у поставщика Тип заказа 1-06 Место remove 2 Количество add 40 Цена за …" at bounding box center [844, 458] width 669 height 269
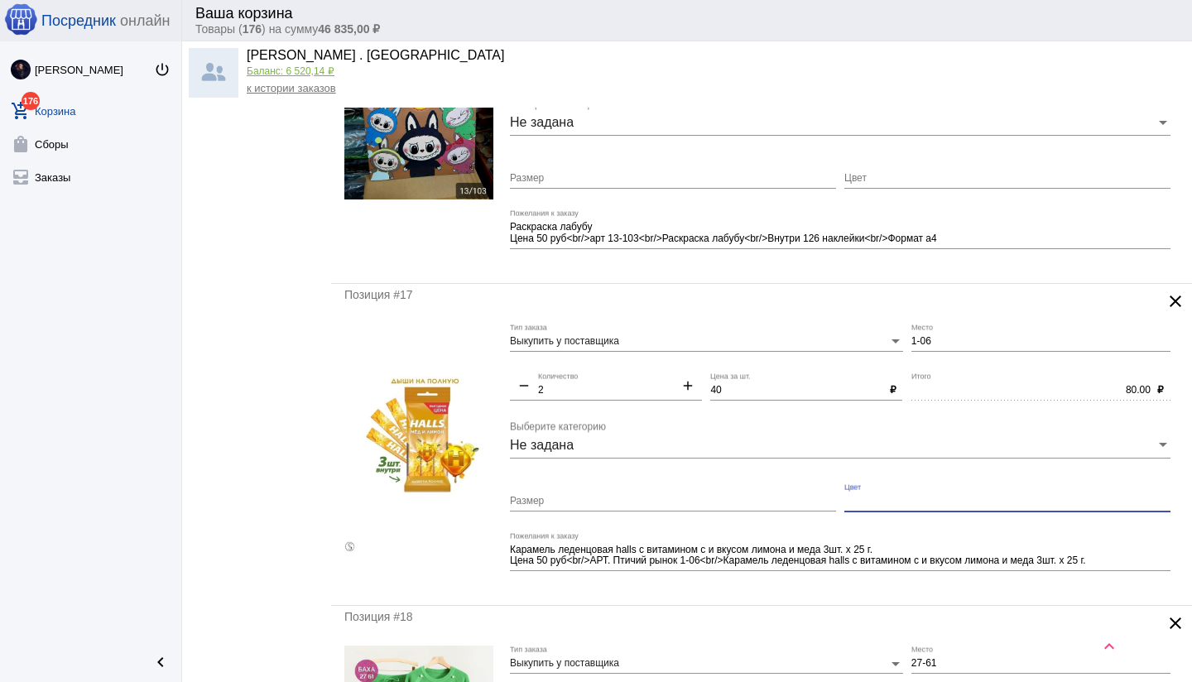
click at [543, 560] on textarea "Карамель леденцовая halls с витамином с и вкусом лимона и меда 3шт. х 25 г. Цен…" at bounding box center [840, 556] width 660 height 26
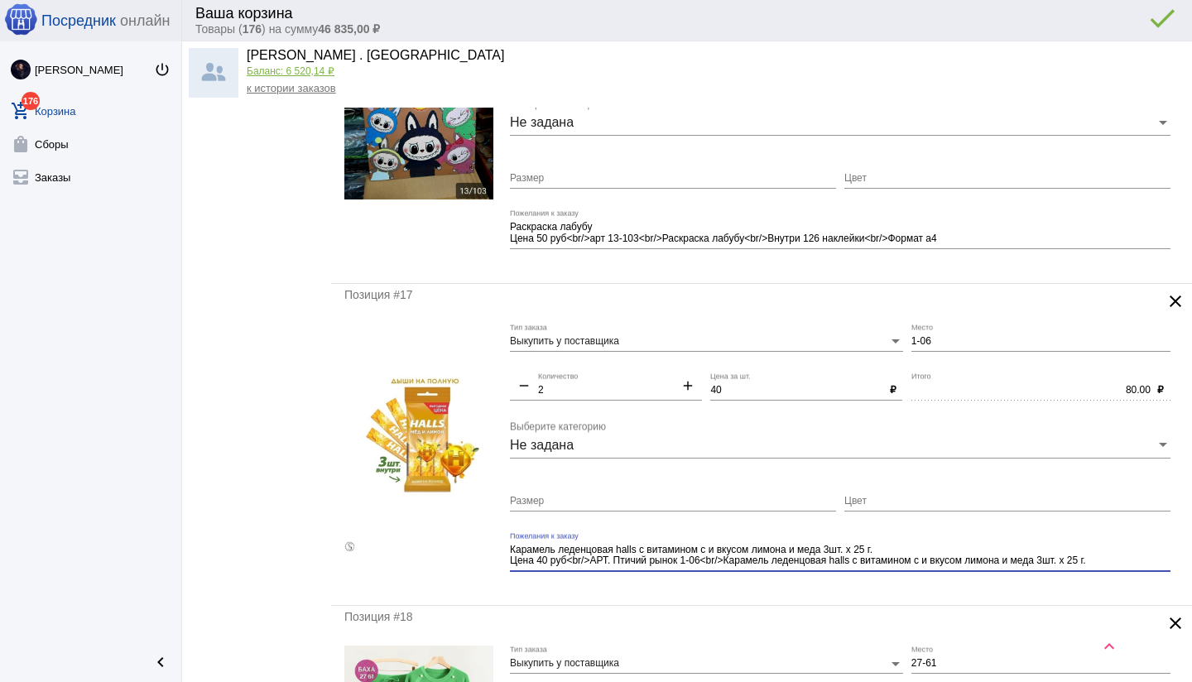
type textarea "Карамель леденцовая halls с витамином с и вкусом лимона и меда 3шт. х 25 г. Цен…"
click at [615, 585] on mat-form-field "Карамель леденцовая halls с витамином с и вкусом лимона и меда 3шт. х 25 г. Цен…" at bounding box center [844, 562] width 669 height 60
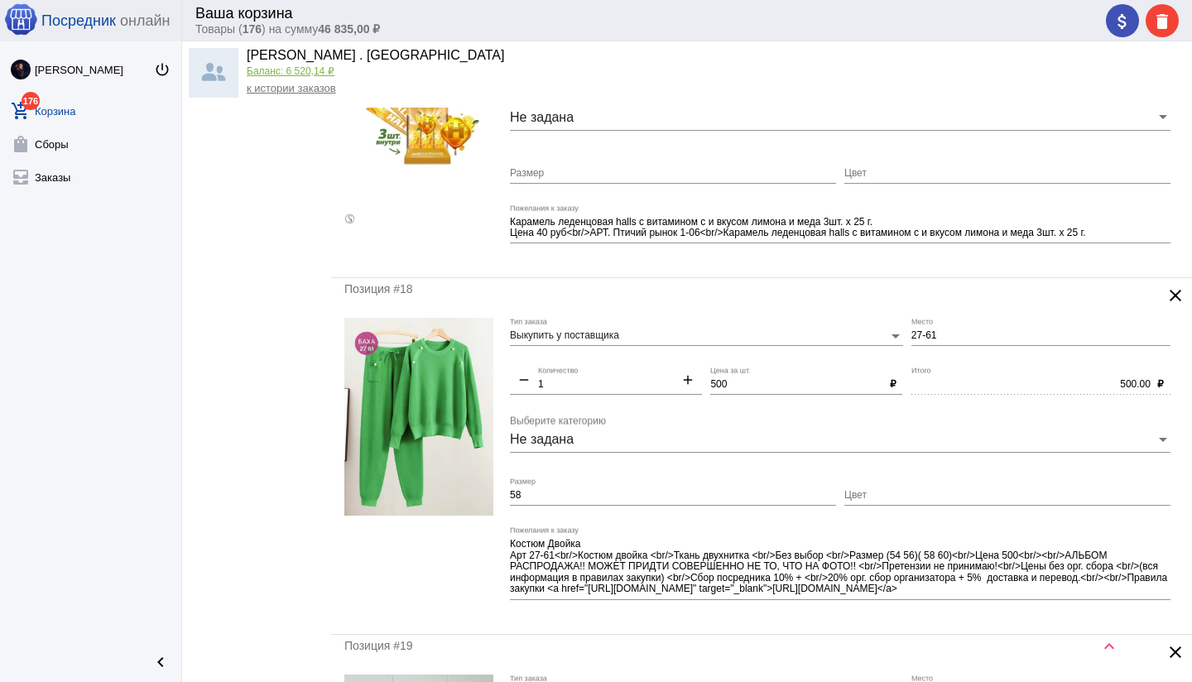
scroll to position [5113, 0]
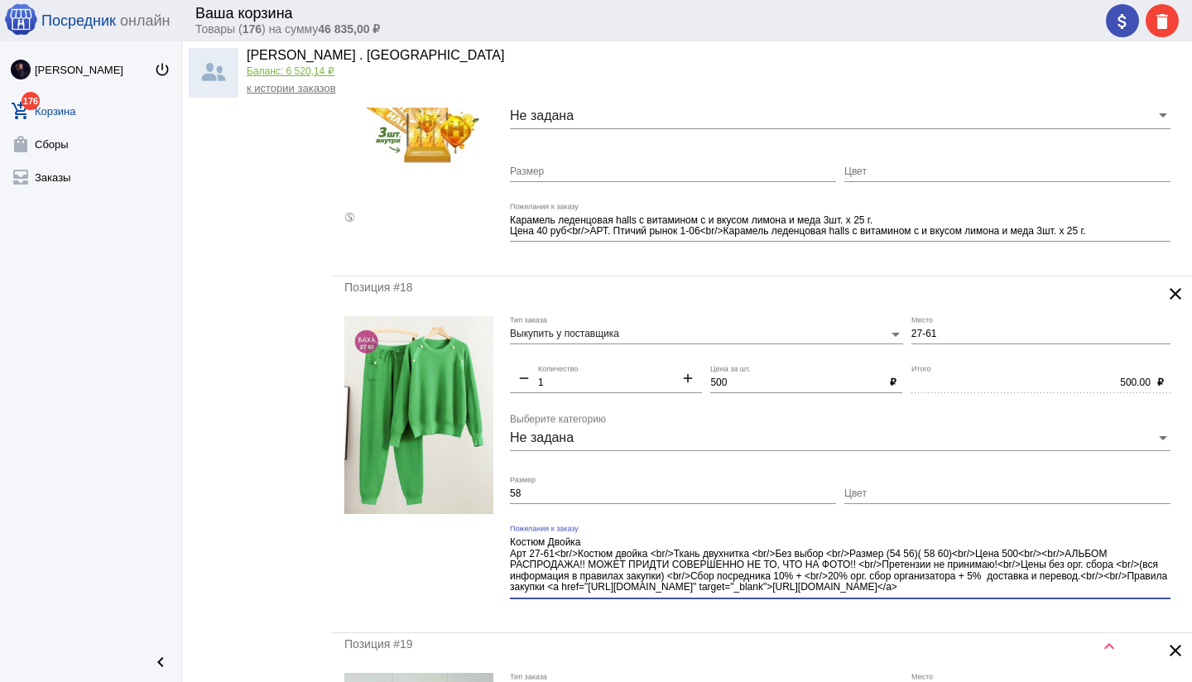
drag, startPoint x: 962, startPoint y: 553, endPoint x: 1017, endPoint y: 594, distance: 68.5
click at [1017, 594] on div "Костюм Двойка Арт 27-61<br/>Костюм двойка <br/>Ткань двухнитка <br/>Без выбор <…" at bounding box center [840, 562] width 660 height 74
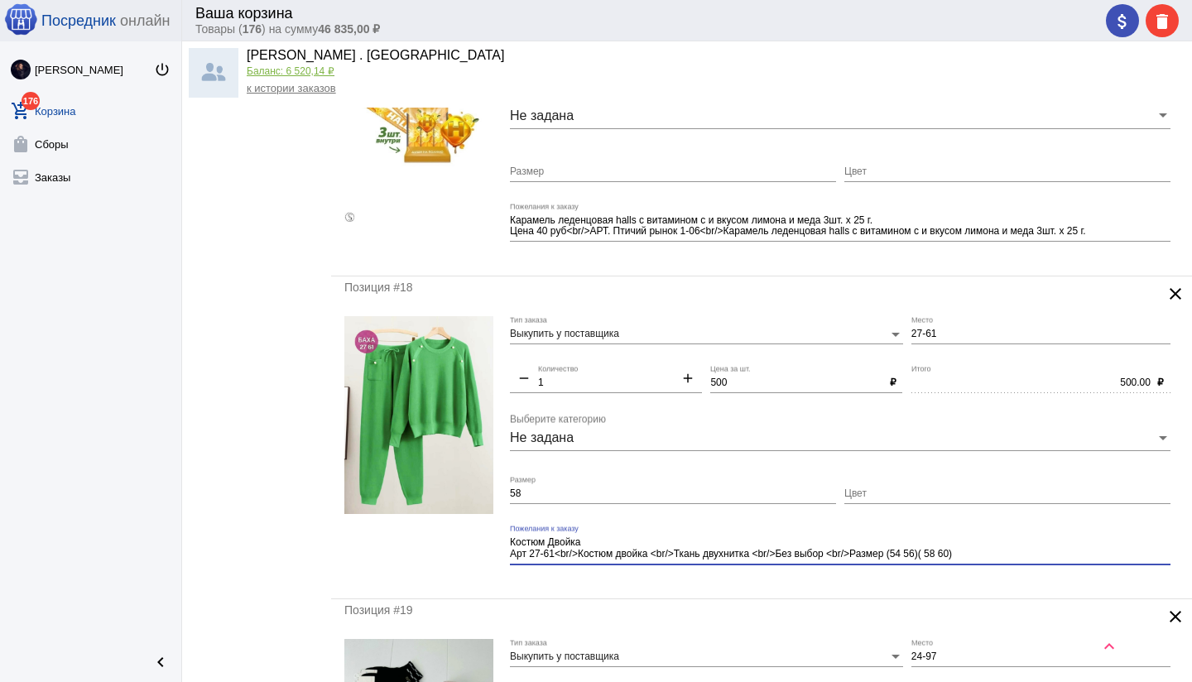
type textarea "Костюм Двойка Арт 27-61<br/>Костюм двойка <br/>Ткань двухнитка <br/>Без выбор <…"
click at [970, 496] on input "Цвет" at bounding box center [1007, 494] width 326 height 12
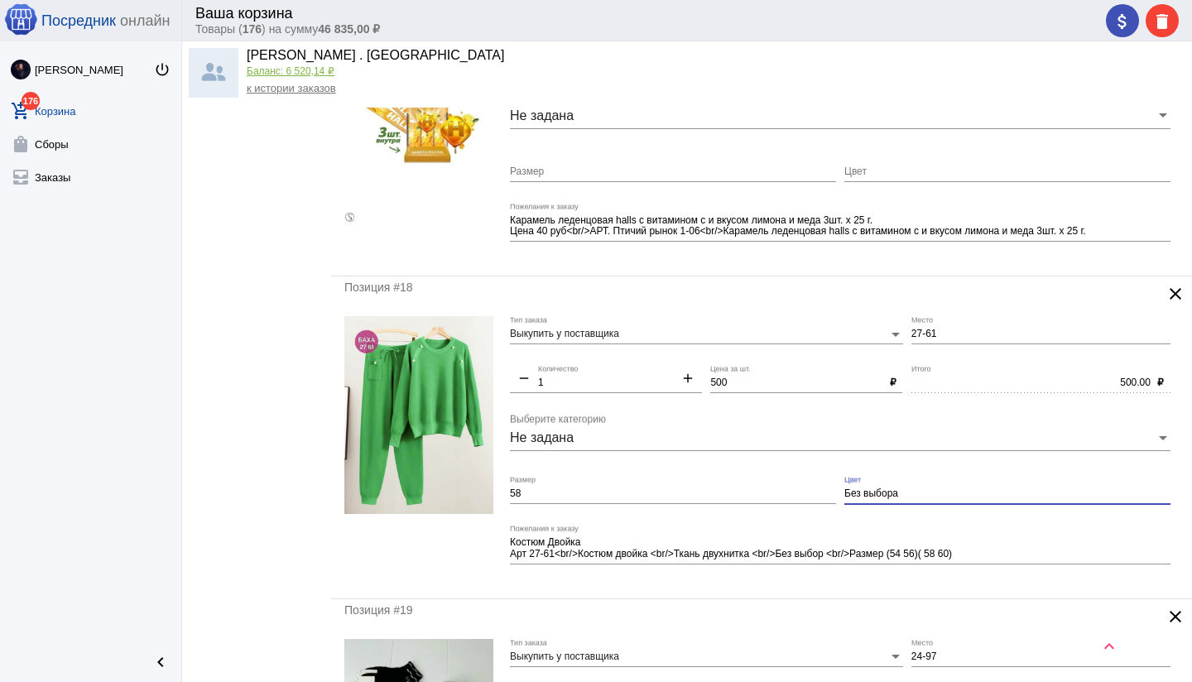
type input "Без выбора"
click at [662, 488] on input "58" at bounding box center [673, 494] width 326 height 12
click at [645, 492] on input "58" at bounding box center [673, 494] width 326 height 12
type input "58 (60)"
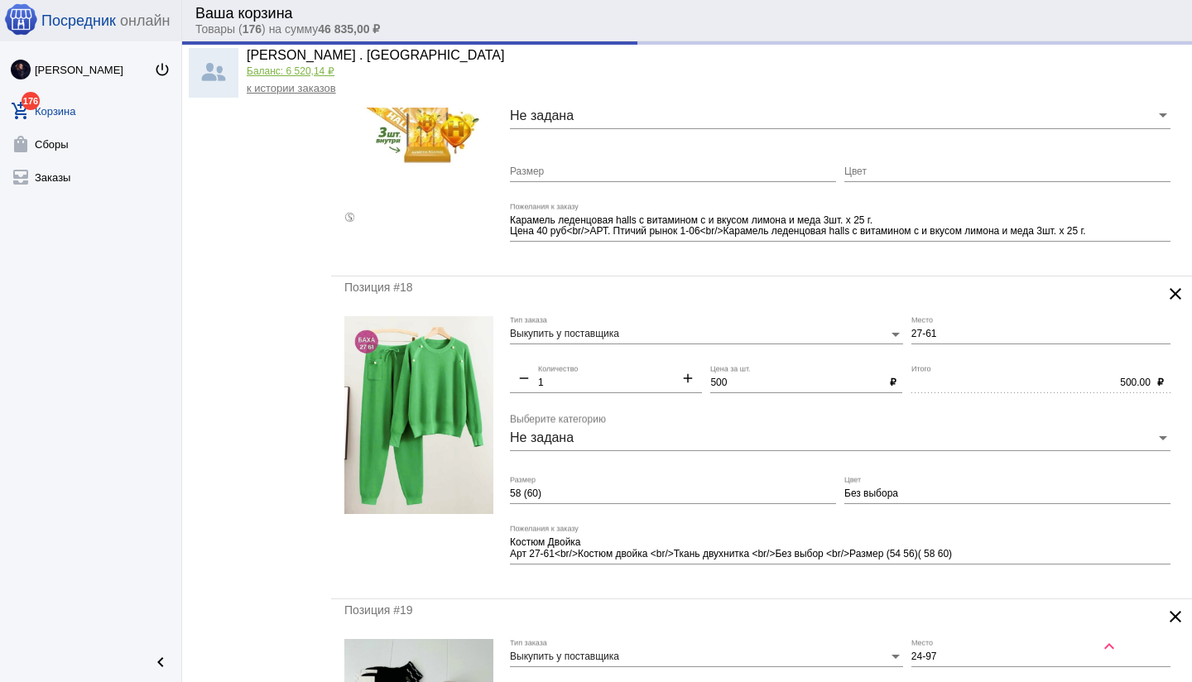
click at [682, 580] on mat-form-field "Костюм Двойка Арт 27-61<br/>Костюм двойка <br/>Ткань двухнитка <br/>Без выбор <…" at bounding box center [844, 555] width 669 height 60
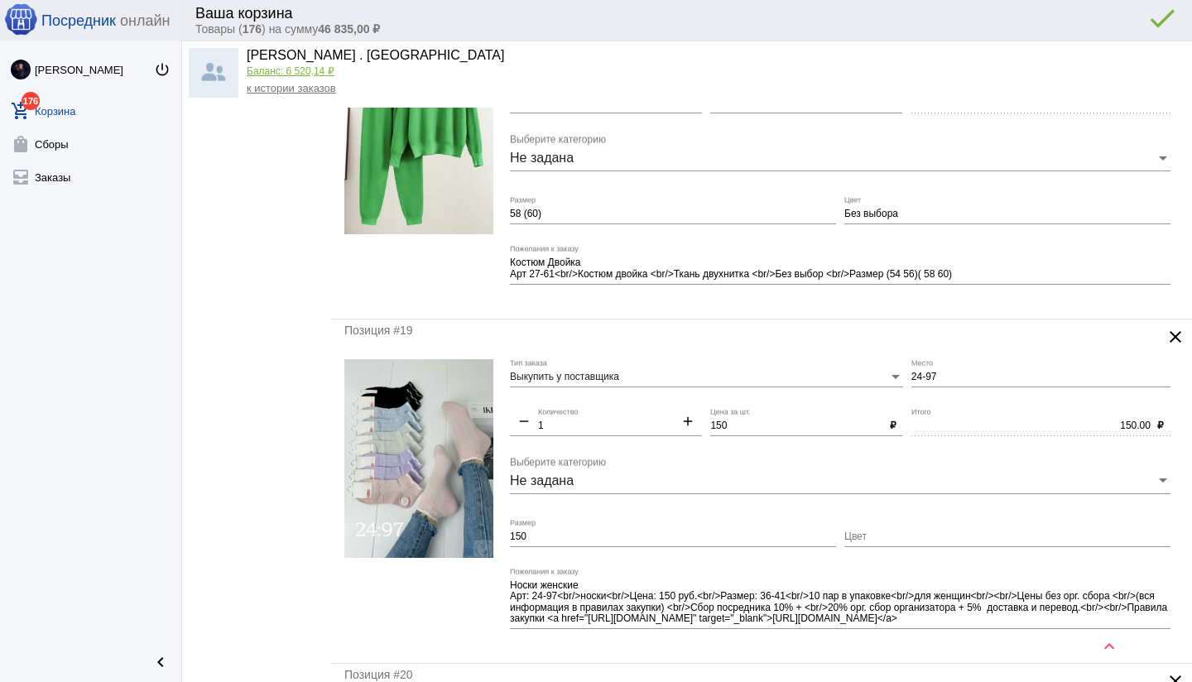
scroll to position [5394, 0]
click at [590, 524] on div "150 Размер" at bounding box center [673, 532] width 326 height 28
type input "1"
click at [1003, 627] on div "Носки женские Арт: 24-97<br/>носки<br/>Цена: 150 руб.<br/>Размер: 36-41<br/>10 …" at bounding box center [840, 604] width 660 height 74
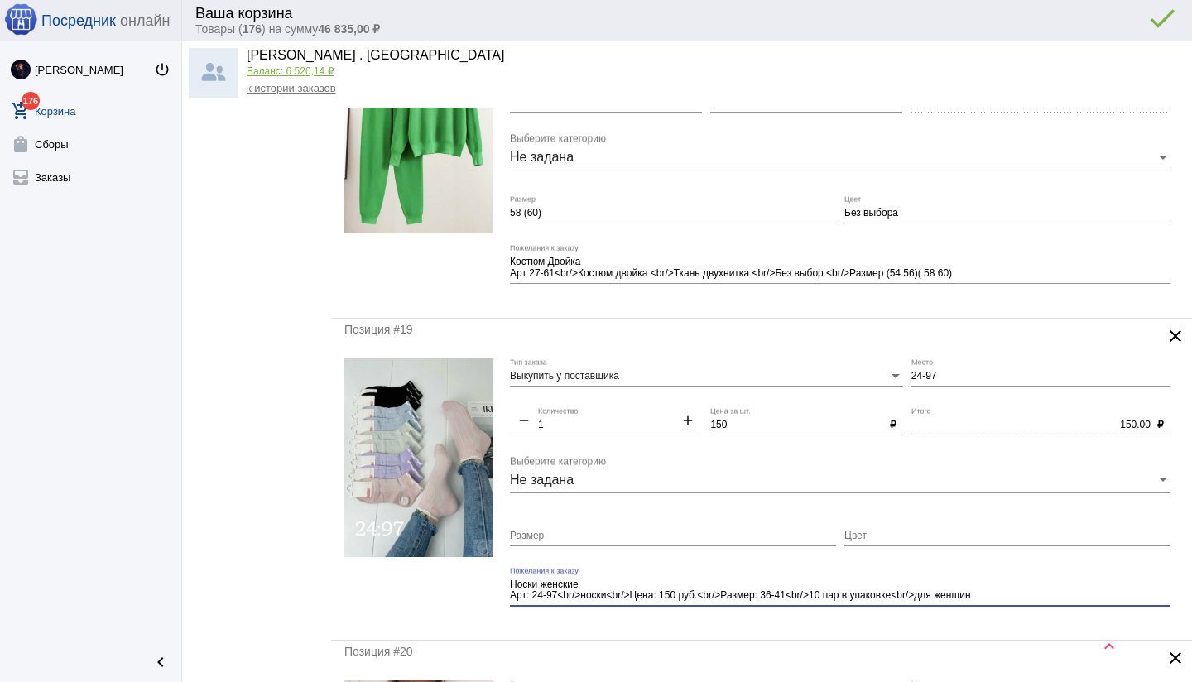
type textarea "Носки женские Арт: 24-97<br/>носки<br/>Цена: 150 руб.<br/>Размер: 36-41<br/>10 …"
click at [904, 626] on div "Позиция #19 clear Выкупить у поставщика Тип заказа 24-97 Место remove 1 Количес…" at bounding box center [761, 480] width 861 height 322
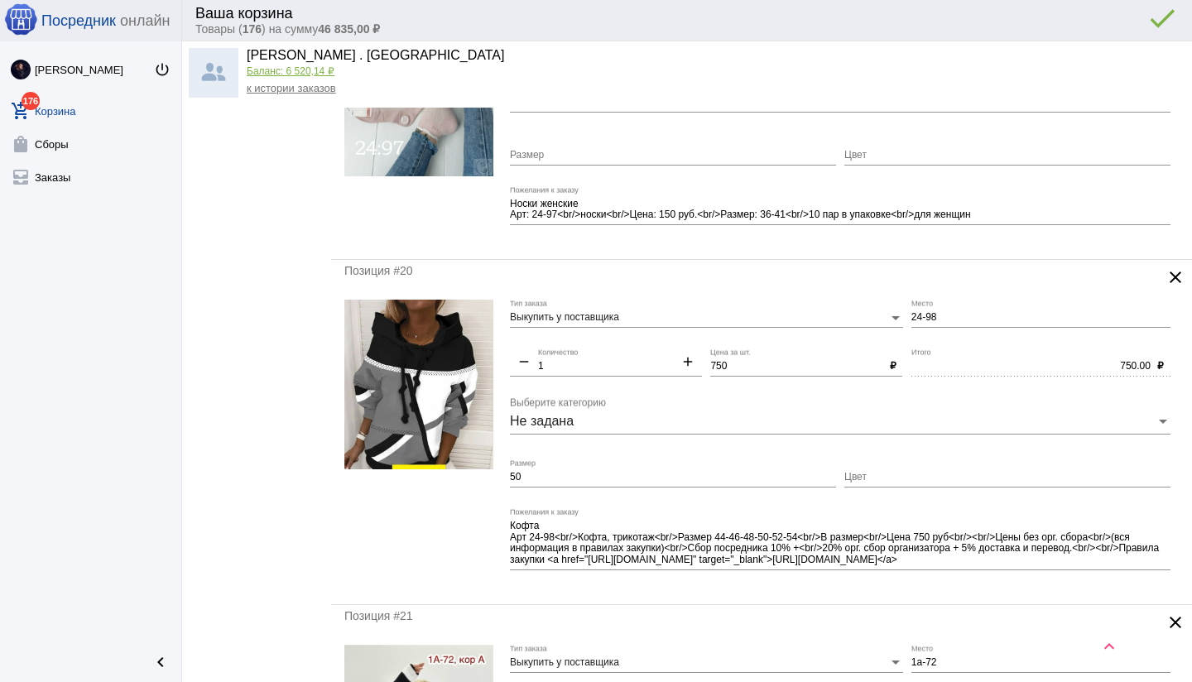
scroll to position [5775, 0]
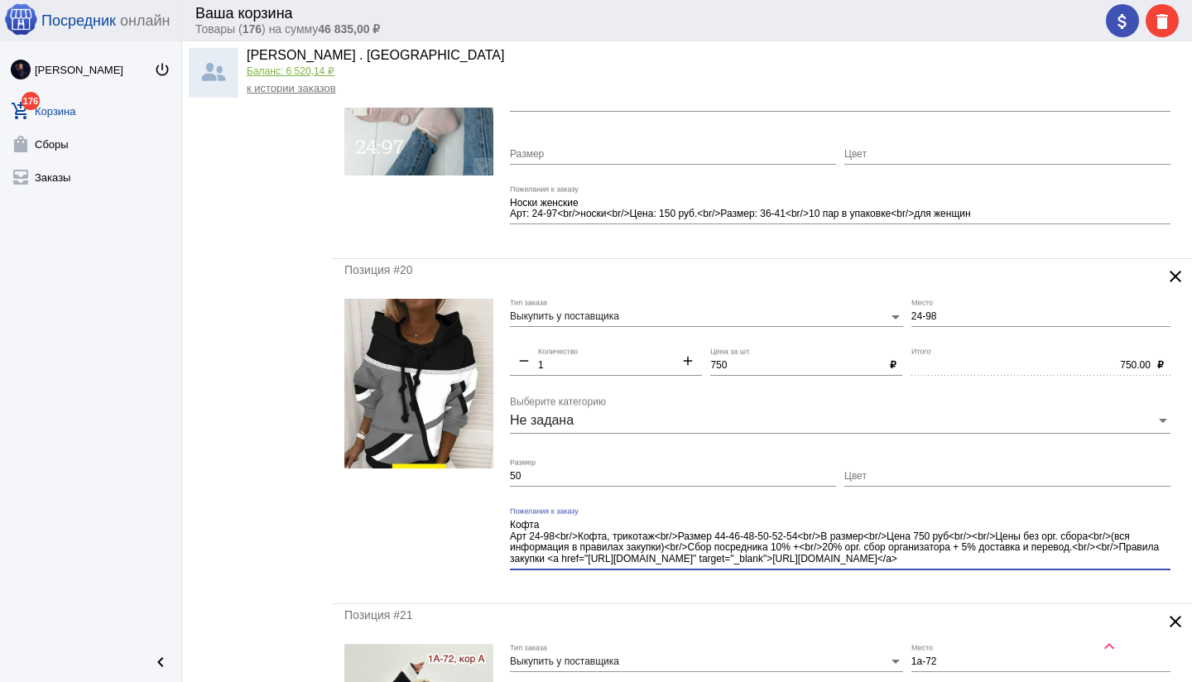
drag, startPoint x: 964, startPoint y: 535, endPoint x: 1006, endPoint y: 566, distance: 52.1
click at [1006, 566] on div "Кофта Арт 24-98<br/>Кофта, трикотаж<br/>Размер 44-46-48-50-52-54<br/>В размер<b…" at bounding box center [840, 538] width 660 height 62
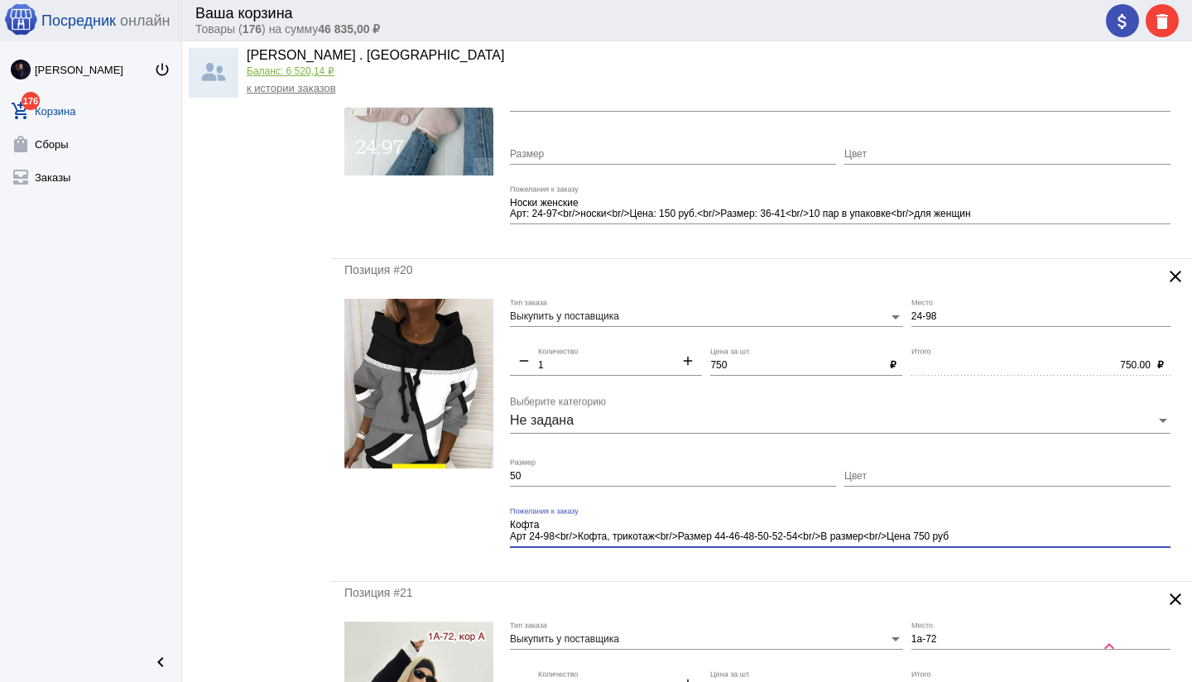
type textarea "Кофта Арт 24-98<br/>Кофта, трикотаж<br/>Размер 44-46-48-50-52-54<br/>В размер<b…"
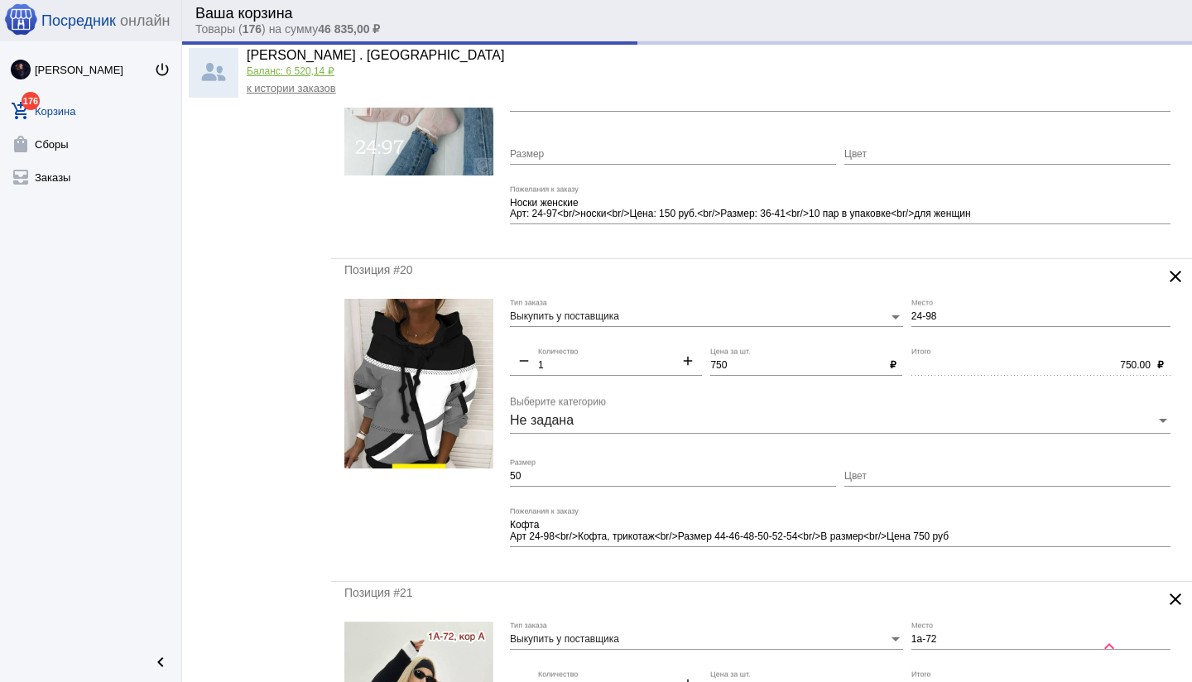
click at [696, 565] on mat-form-field "Кофта Арт 24-98<br/>Кофта, трикотаж<br/>Размер 44-46-48-50-52-54<br/>В размер<b…" at bounding box center [844, 537] width 669 height 60
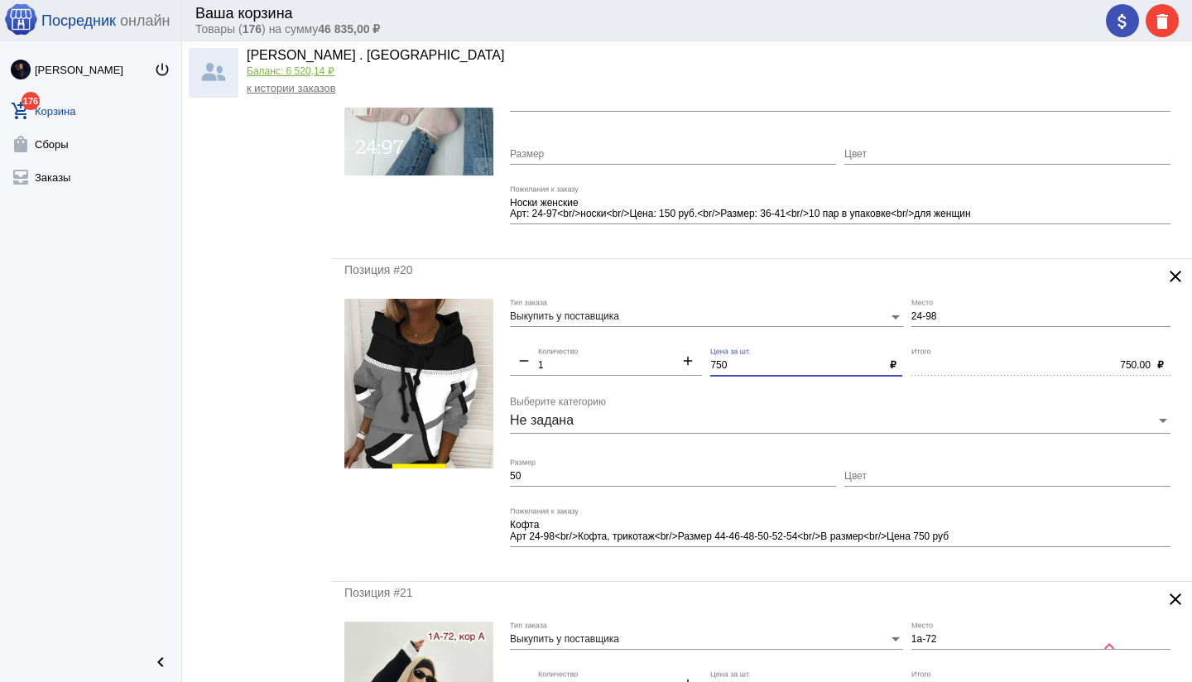
drag, startPoint x: 725, startPoint y: 363, endPoint x: 728, endPoint y: 378, distance: 15.3
click at [725, 363] on input "750" at bounding box center [796, 366] width 172 height 12
type input "700"
click at [938, 536] on textarea "Кофта Арт 24-98<br/>Кофта, трикотаж<br/>Размер 44-46-48-50-52-54<br/>В размер<b…" at bounding box center [840, 531] width 660 height 26
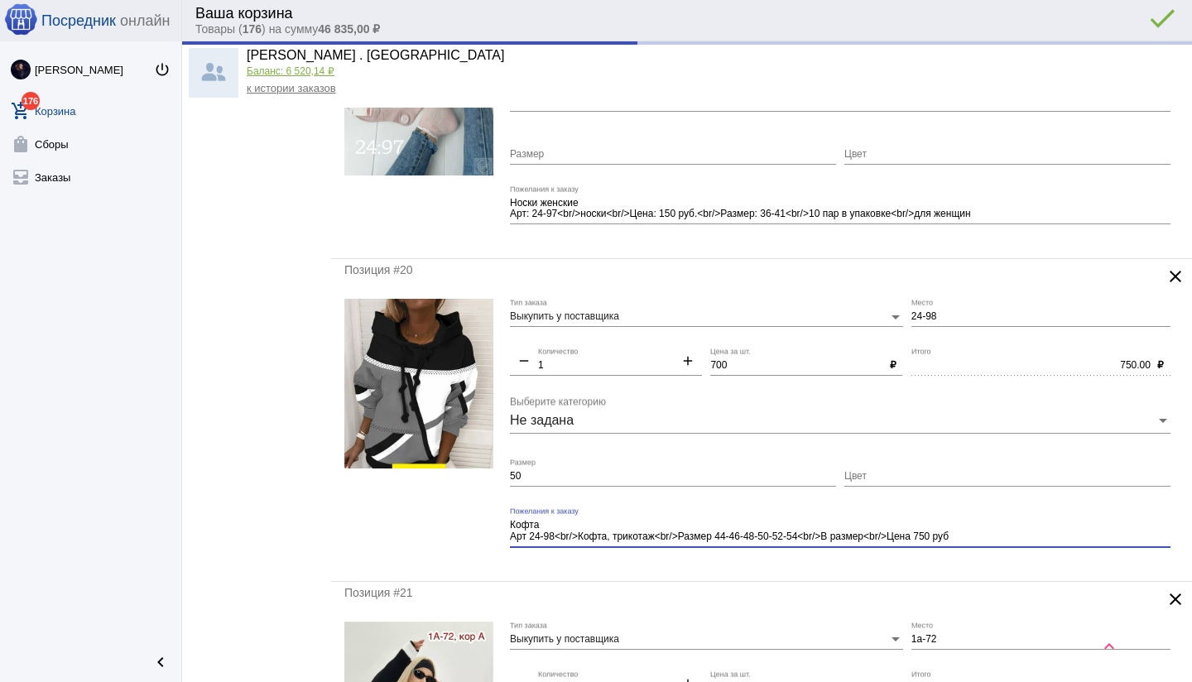
type input "700.00"
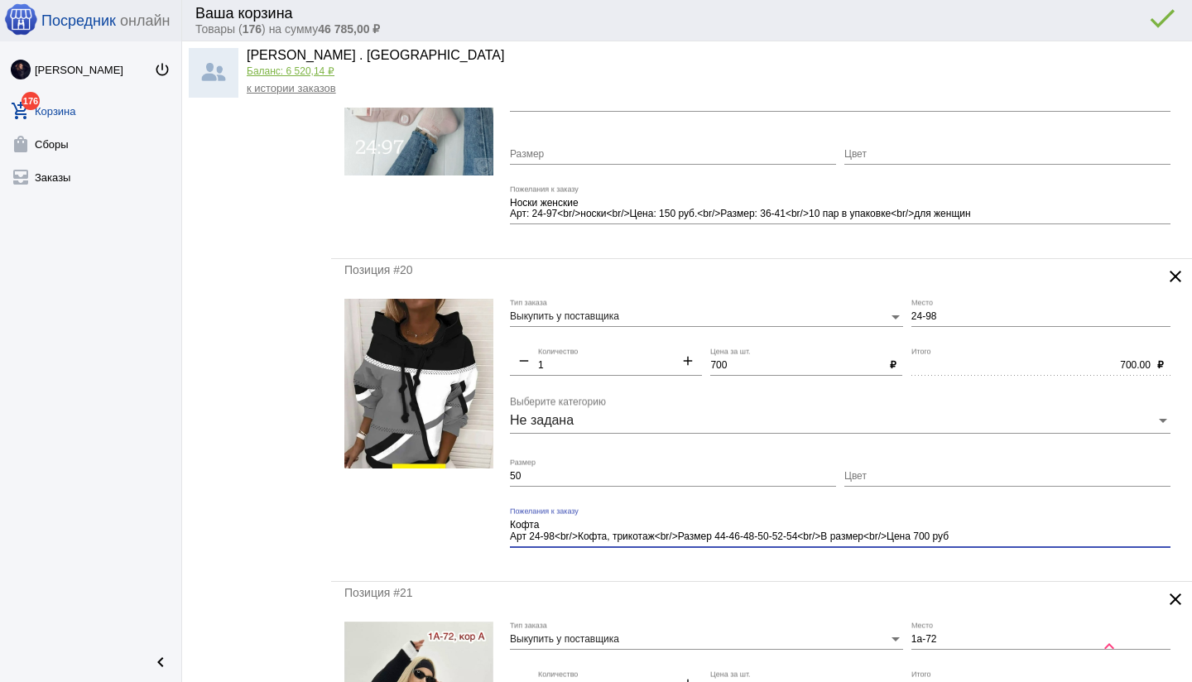
type textarea "Кофта Арт 24-98<br/>Кофта, трикотаж<br/>Размер 44-46-48-50-52-54<br/>В размер<b…"
click at [795, 569] on div "Позиция #20 clear Выкупить у поставщика Тип заказа 24-98 Место remove 1 Количес…" at bounding box center [761, 420] width 861 height 322
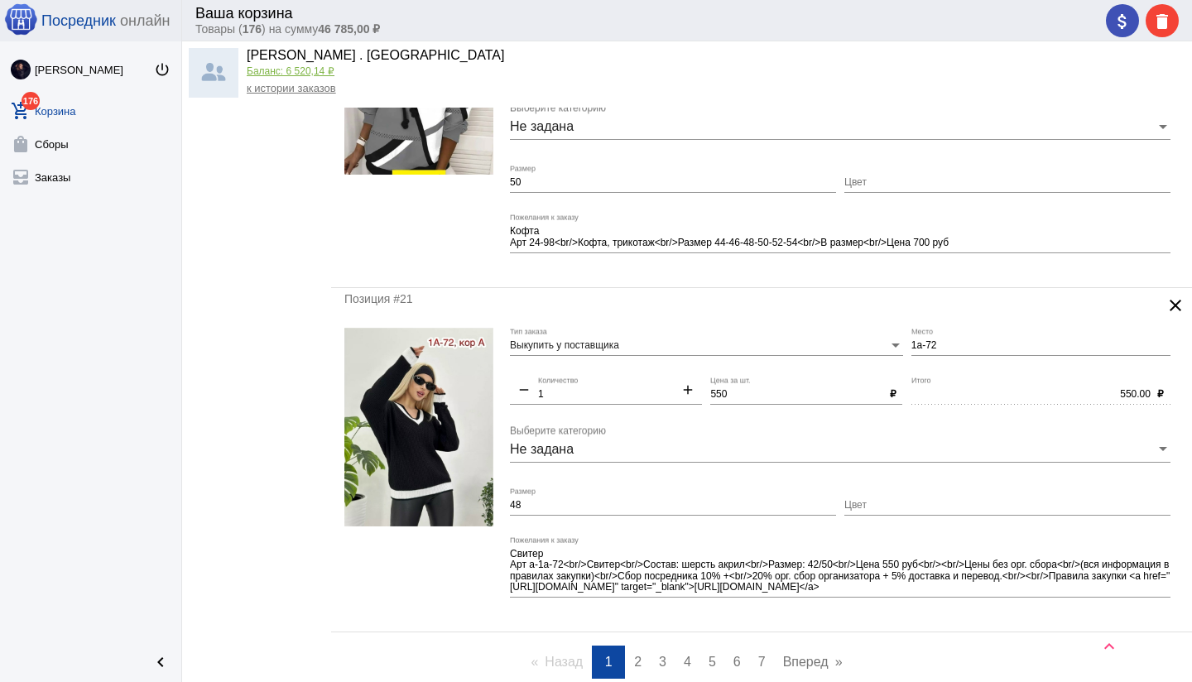
scroll to position [6072, 0]
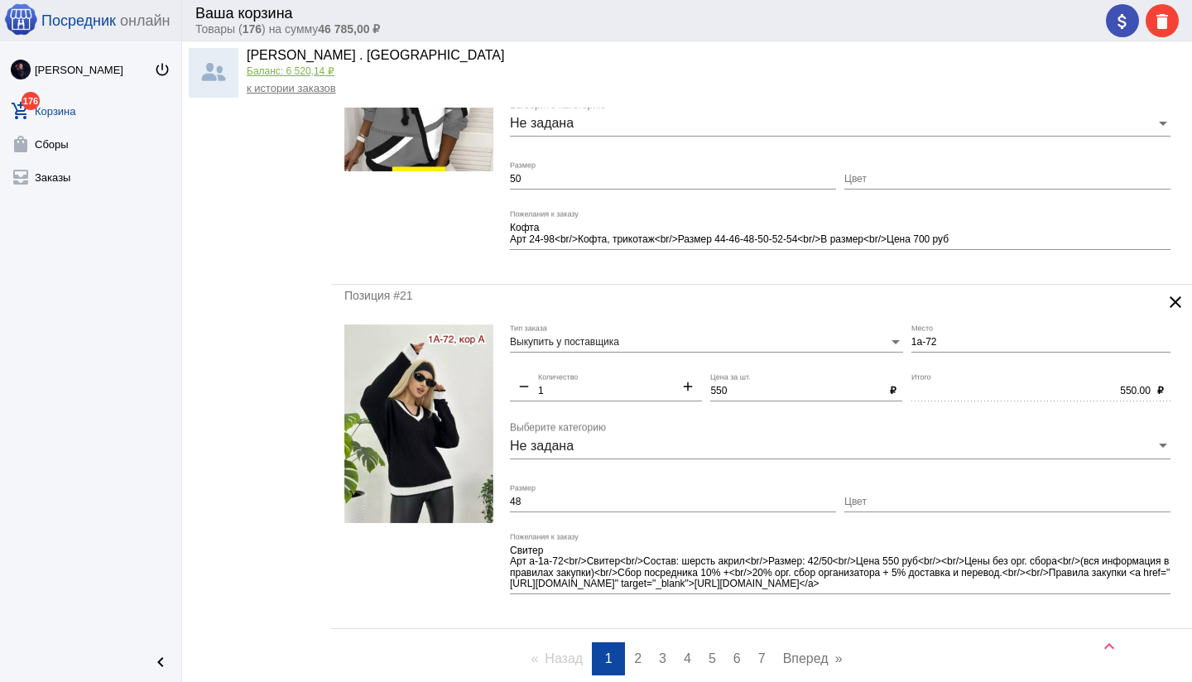
click at [643, 505] on input "48" at bounding box center [673, 502] width 326 height 12
type input "4"
type input "единый"
drag, startPoint x: 943, startPoint y: 565, endPoint x: 1139, endPoint y: 589, distance: 196.8
click at [1139, 589] on textarea "Свитер Арт а-1а-72<br/>Свитер<br/>Состав: шерсть акрил<br/>Размер: 42/50<br/>Це…" at bounding box center [840, 568] width 660 height 48
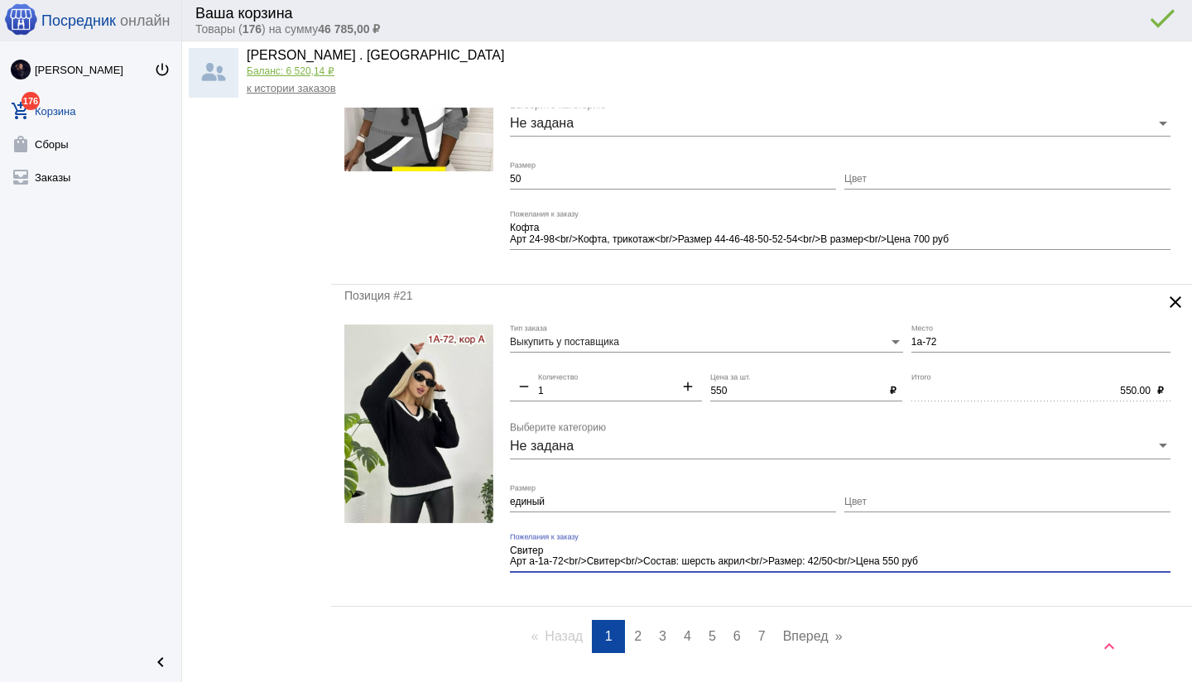
type textarea "Свитер Арт а-1а-72<br/>Свитер<br/>Состав: шерсть акрил<br/>Размер: 42/50<br/>Це…"
click at [823, 594] on div "Позиция #21 clear Выкупить у поставщика Тип заказа 1а-72 Место remove 1 Количес…" at bounding box center [761, 446] width 861 height 322
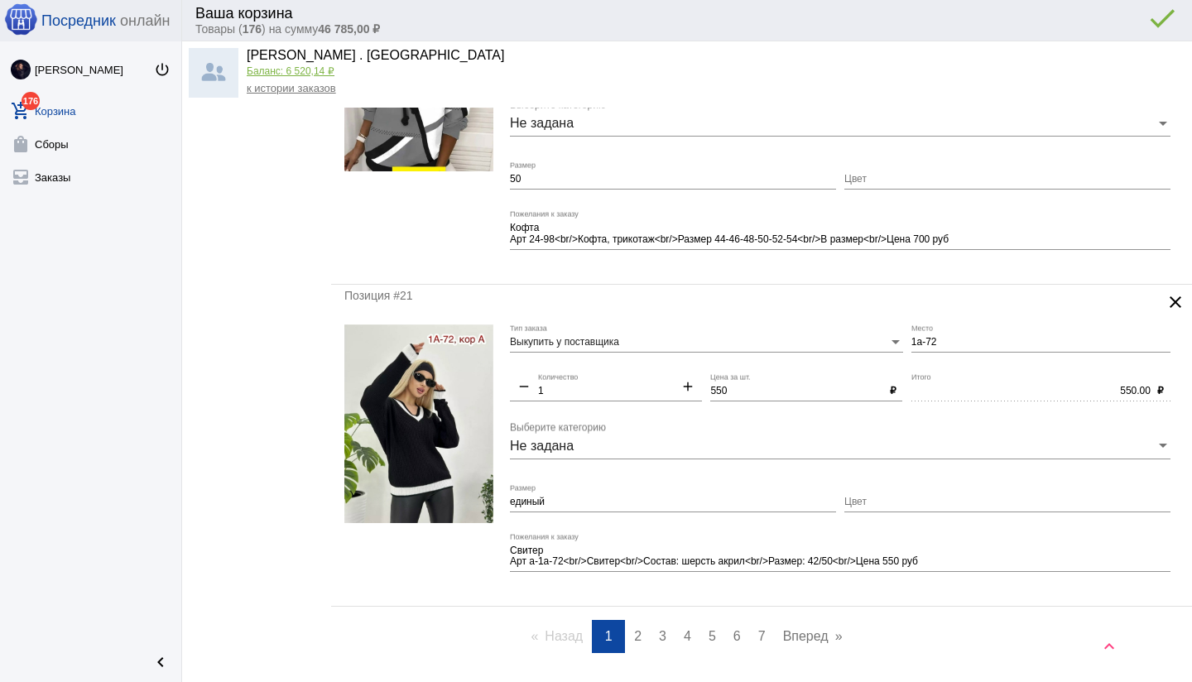
click at [640, 632] on span "2" at bounding box center [637, 636] width 7 height 14
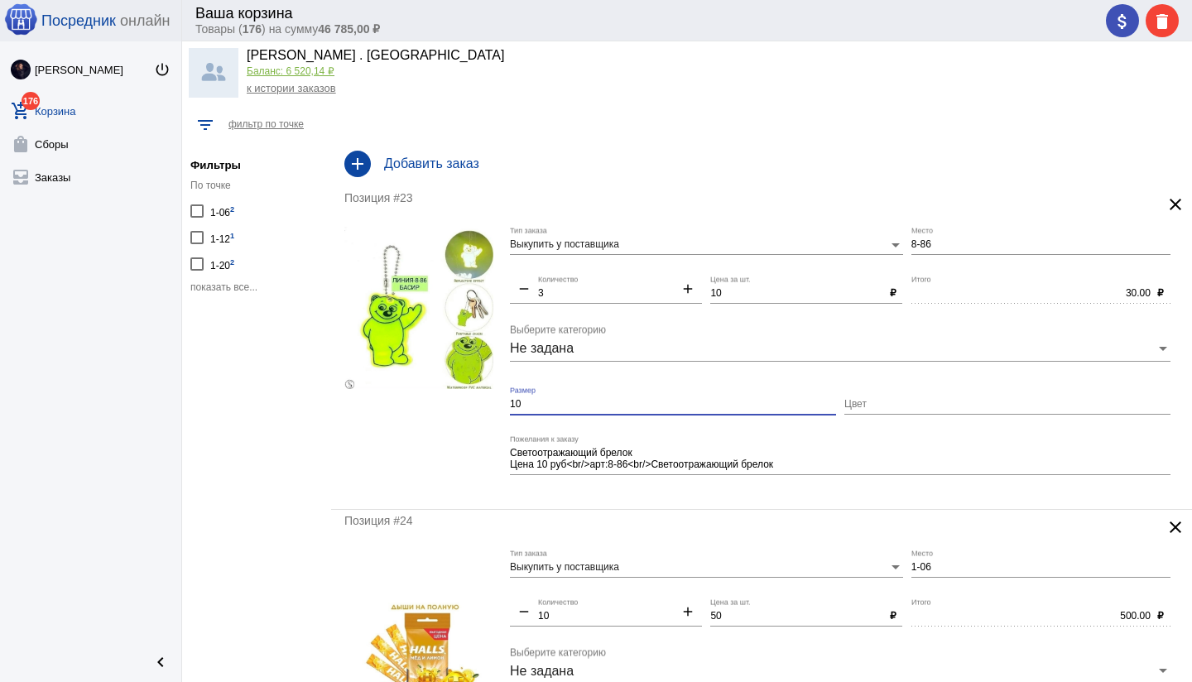
drag, startPoint x: 530, startPoint y: 402, endPoint x: 496, endPoint y: 401, distance: 33.9
click at [496, 401] on form "Выкупить у поставщика Тип заказа 8-86 Место remove 3 Количество add 10 Цена за …" at bounding box center [761, 361] width 834 height 269
click at [627, 496] on div "Позиция #23 clear Выкупить у поставщика Тип заказа 8-86 Место remove 3 Количест…" at bounding box center [761, 348] width 861 height 322
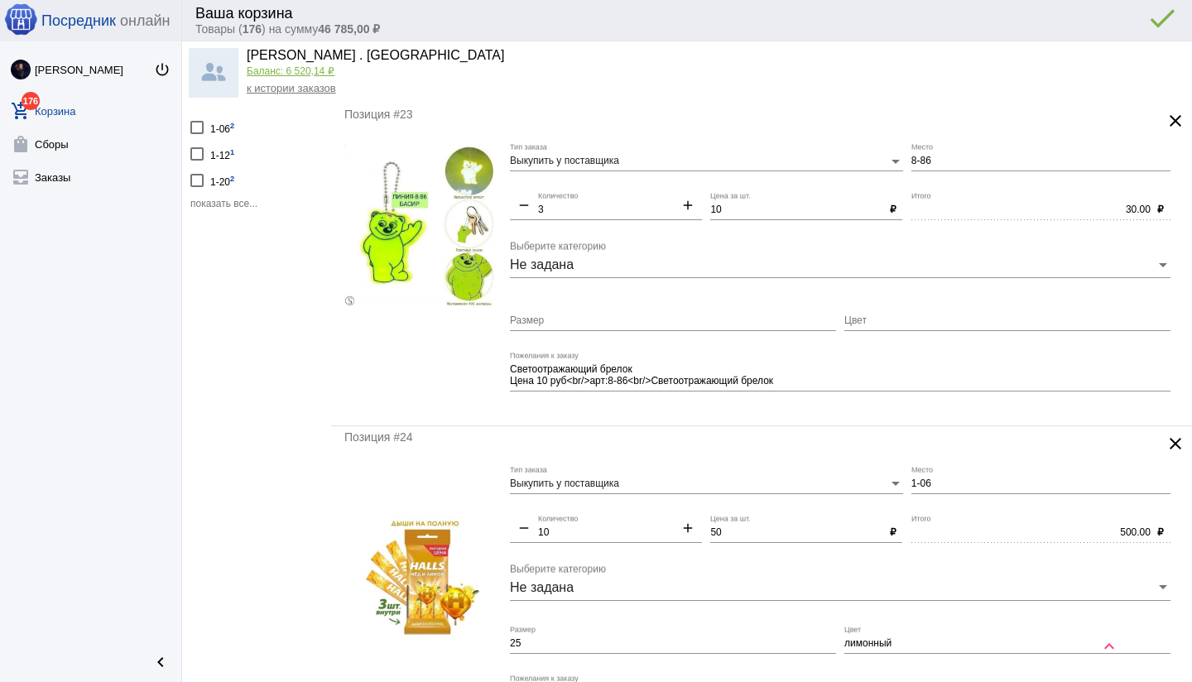
scroll to position [273, 0]
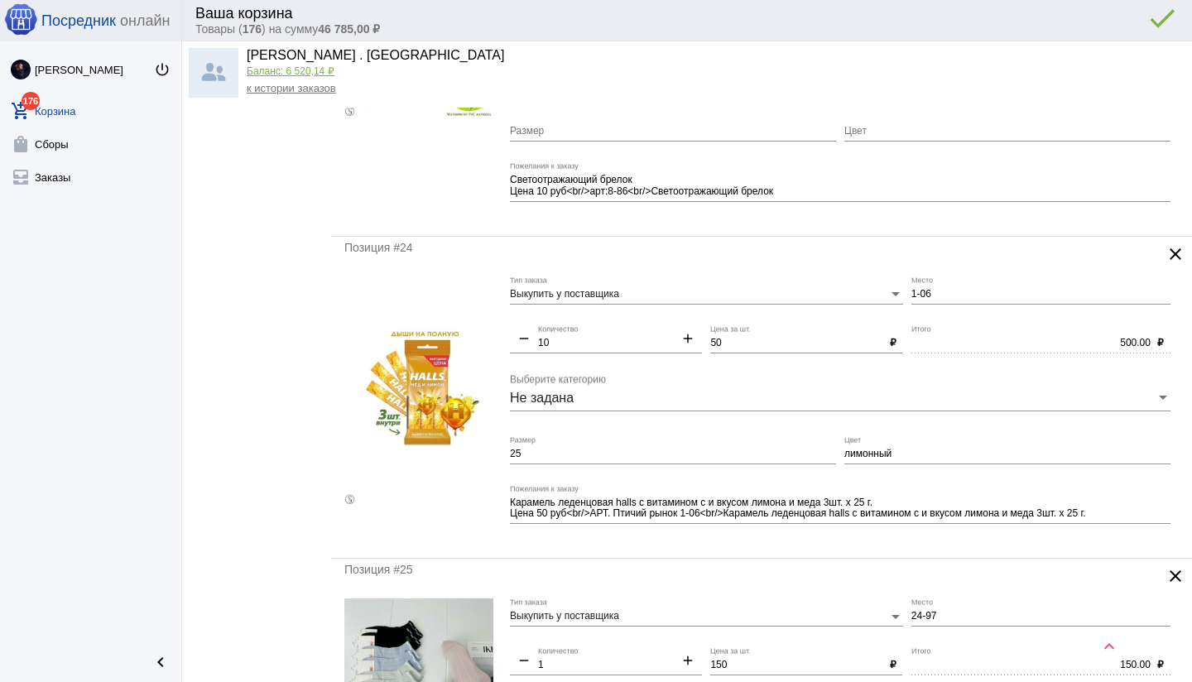
click at [717, 345] on input "50" at bounding box center [796, 344] width 172 height 12
type input "40"
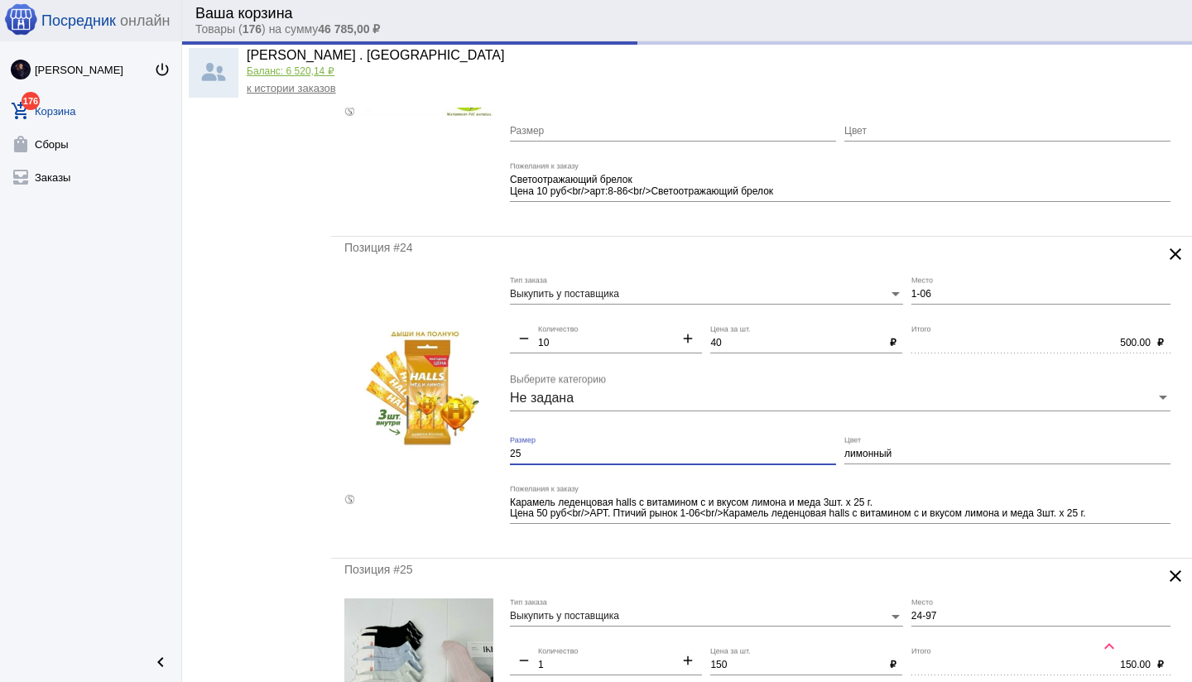
click at [489, 451] on form "Выкупить у поставщика Тип заказа 1-06 Место remove 10 Количество add 40 Цена за…" at bounding box center [761, 410] width 834 height 269
type input "400.00"
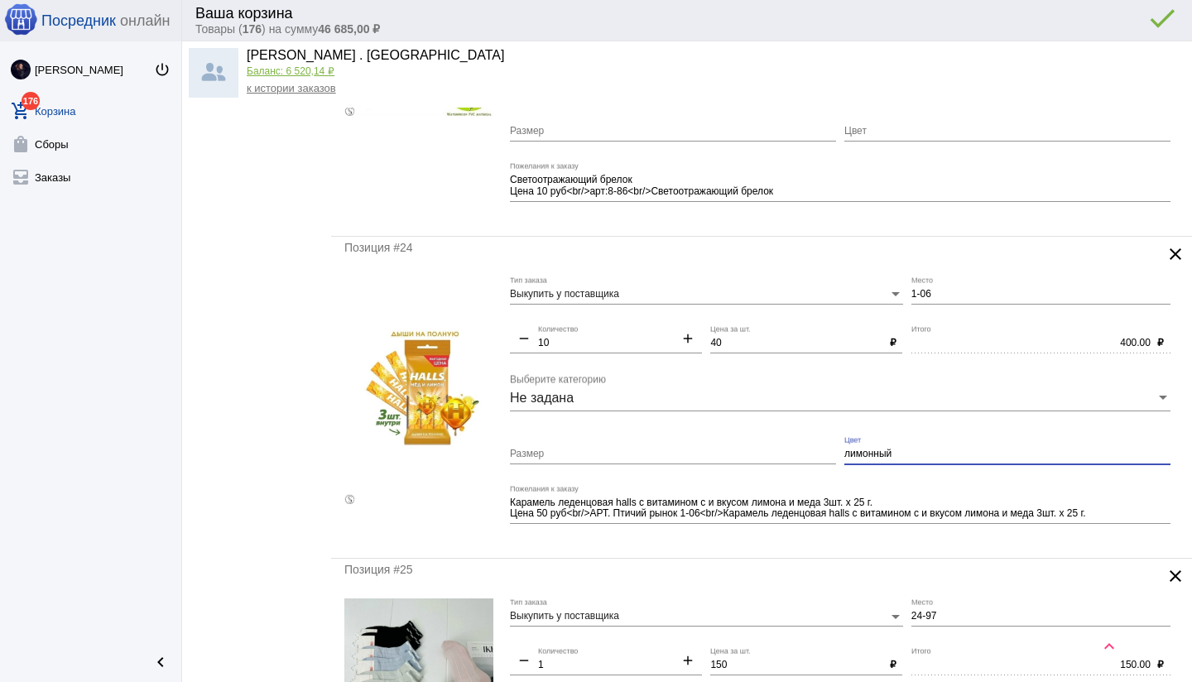
drag, startPoint x: 871, startPoint y: 454, endPoint x: 839, endPoint y: 452, distance: 32.4
click at [839, 452] on div "Выкупить у поставщика Тип заказа 1-06 Место remove 10 Количество add 40 Цена за…" at bounding box center [844, 410] width 669 height 269
click at [540, 510] on textarea "Карамель леденцовая halls с витамином с и вкусом лимона и меда 3шт. х 25 г. Цен…" at bounding box center [840, 509] width 660 height 26
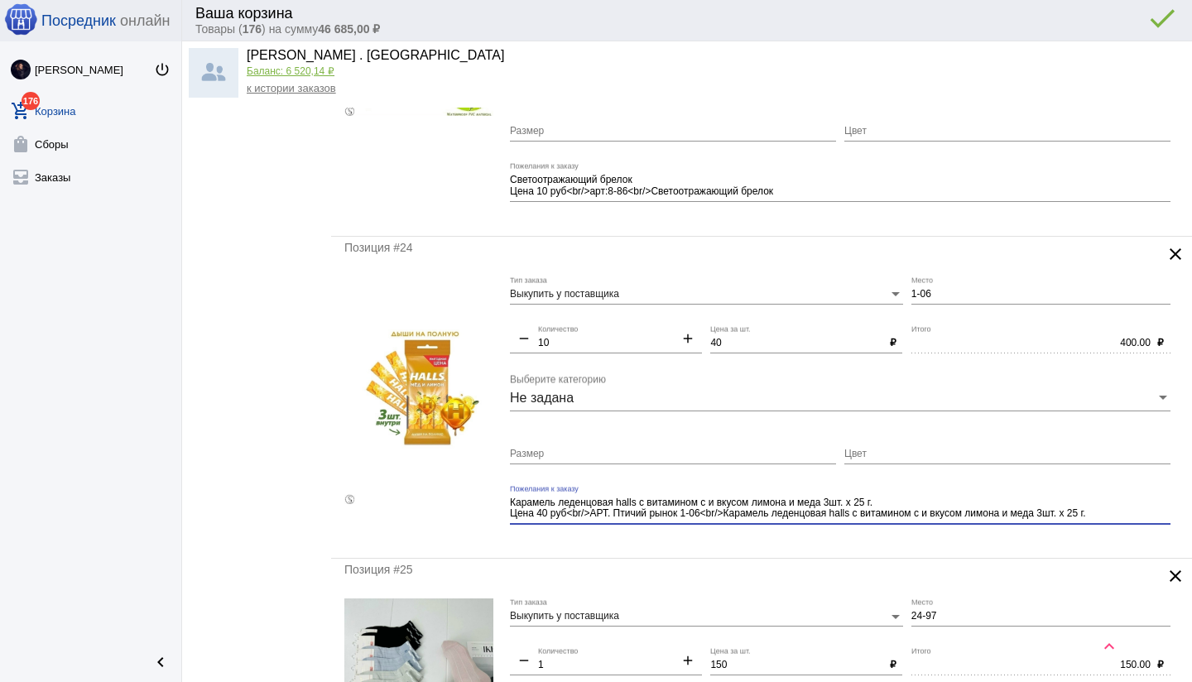
type textarea "Карамель леденцовая halls с витамином с и вкусом лимона и меда 3шт. х 25 г. Цен…"
click at [605, 544] on div "Позиция #24 clear Выкупить у поставщика Тип заказа 1-06 Место remove 10 Количес…" at bounding box center [761, 398] width 861 height 322
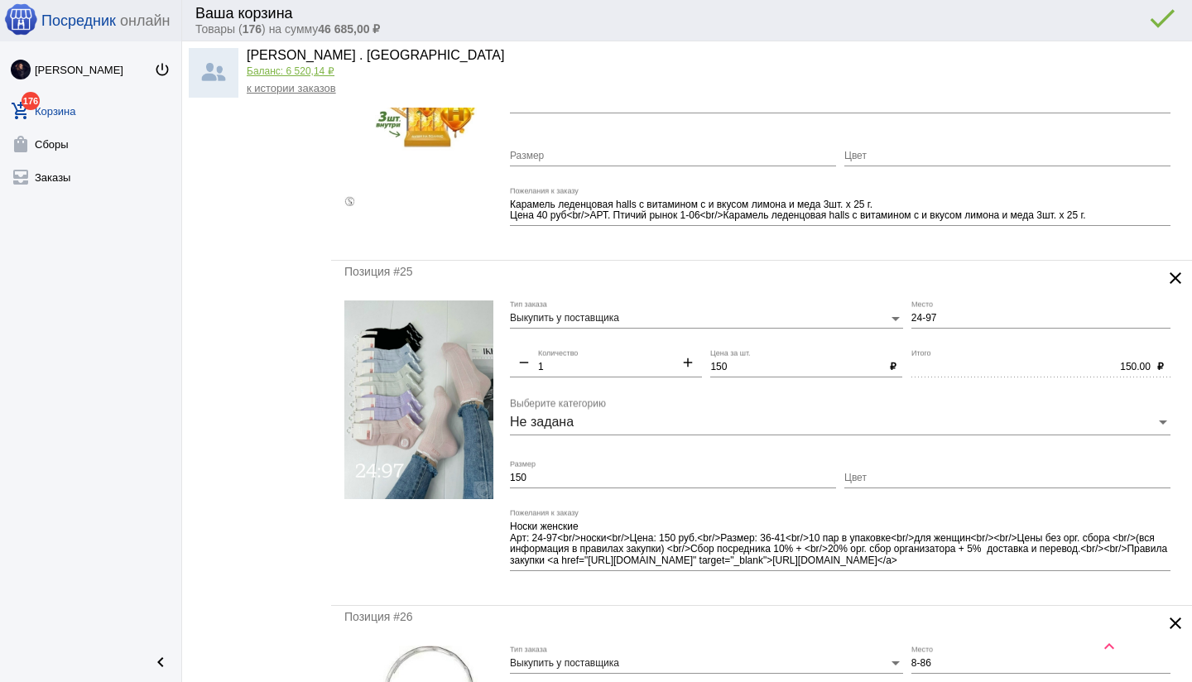
scroll to position [576, 0]
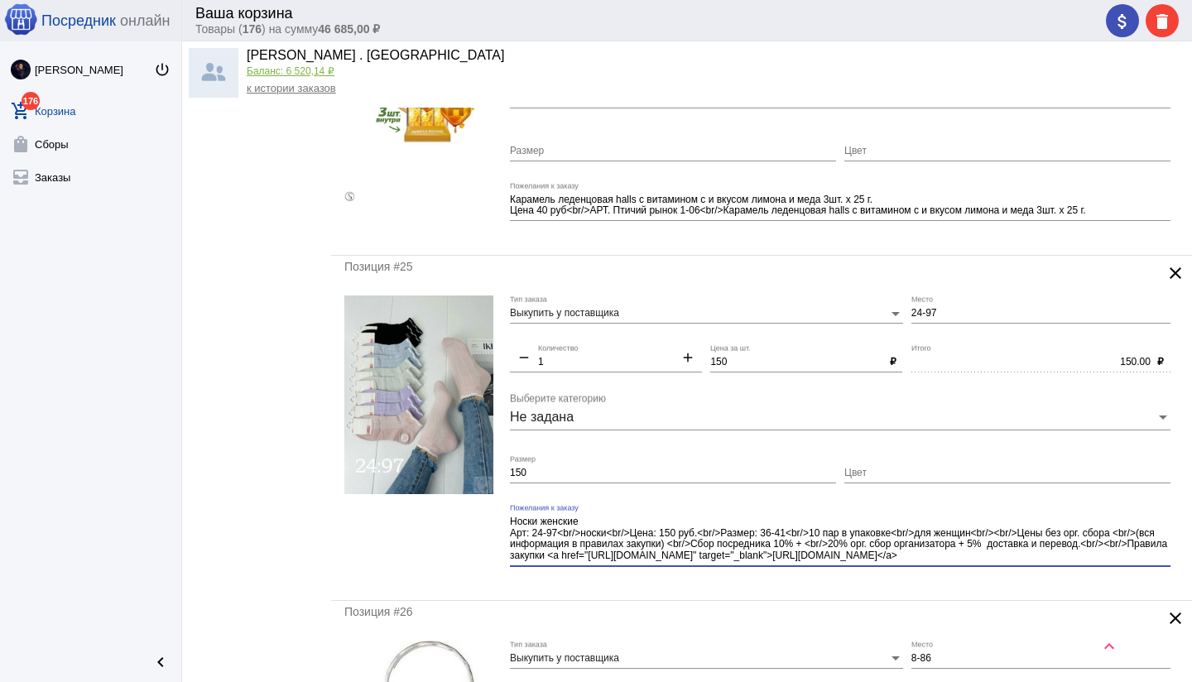
drag, startPoint x: 986, startPoint y: 532, endPoint x: 1029, endPoint y: 562, distance: 52.3
click at [1029, 562] on div "Носки женские Арт: 24-97<br/>носки<br/>Цена: 150 руб.<br/>Размер: 36-41<br/>10 …" at bounding box center [840, 535] width 660 height 62
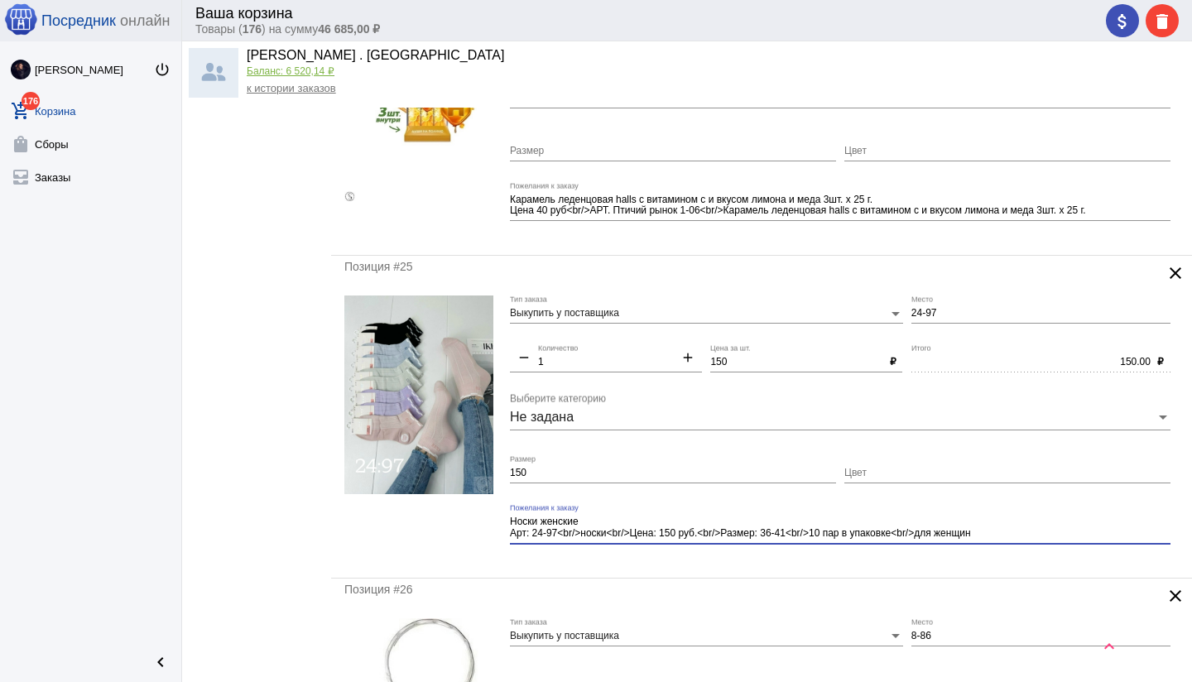
type textarea "Носки женские Арт: 24-97<br/>носки<br/>Цена: 150 руб.<br/>Размер: 36-41<br/>10 …"
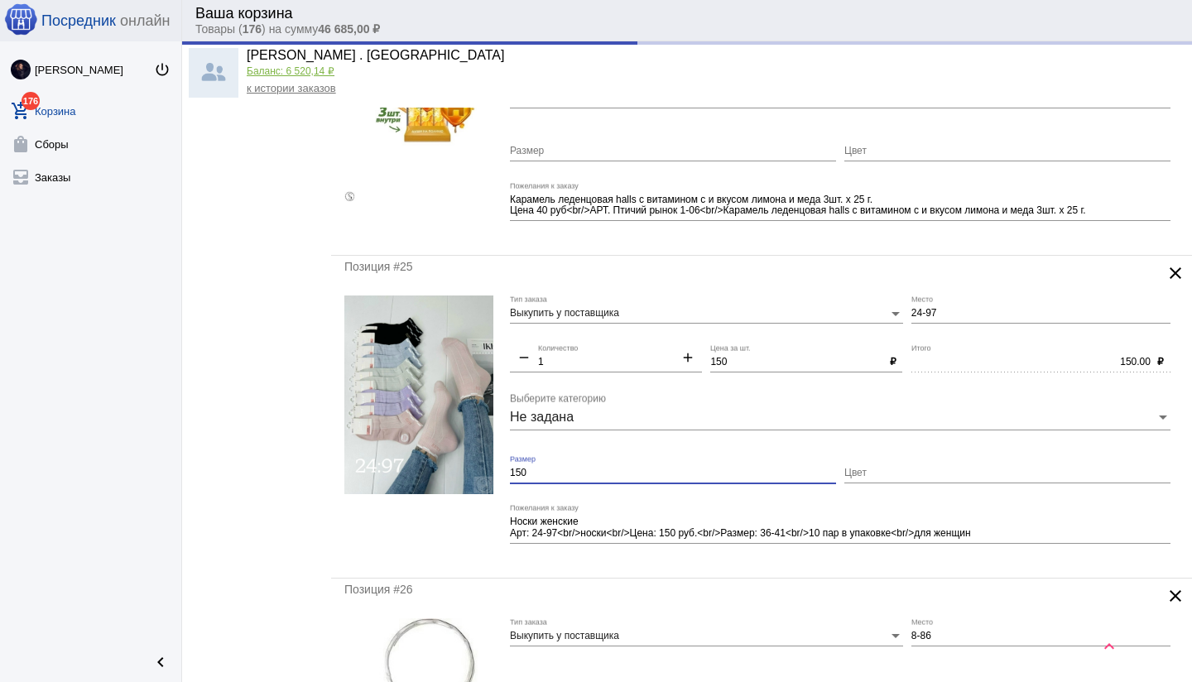
click at [531, 469] on input "150" at bounding box center [673, 474] width 326 height 12
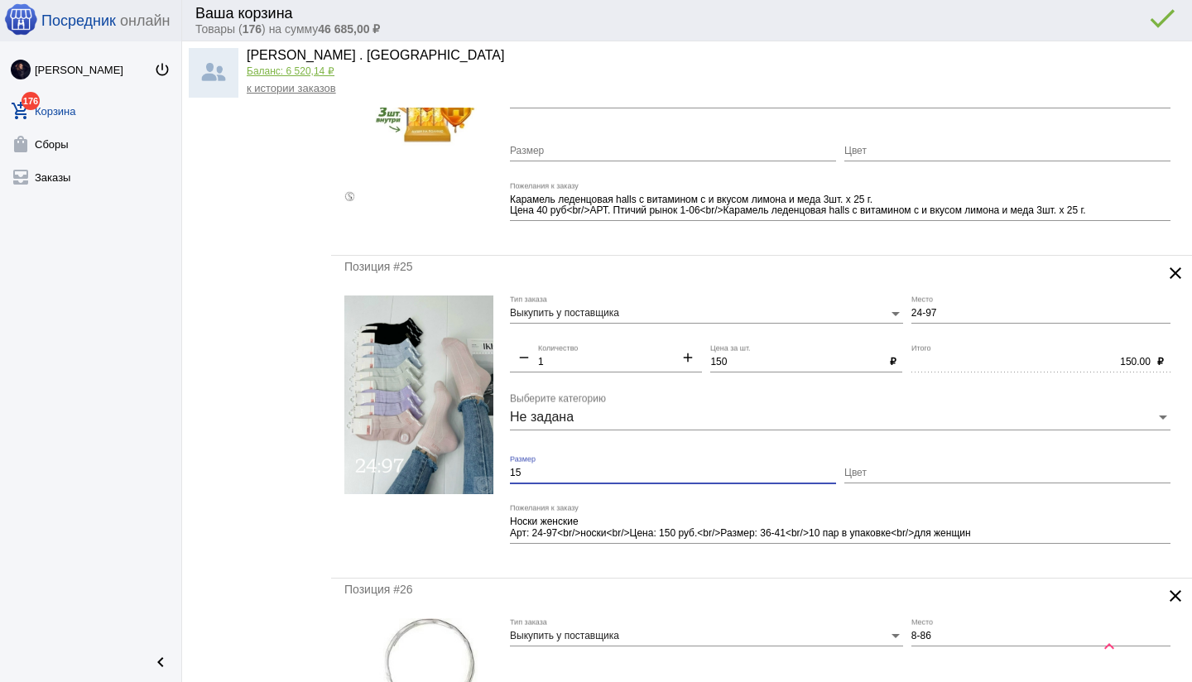
type input "1"
click at [656, 559] on mat-form-field "Носки женские Арт: 24-97<br/>носки<br/>Цена: 150 руб.<br/>Размер: 36-41<br/>10 …" at bounding box center [844, 534] width 669 height 60
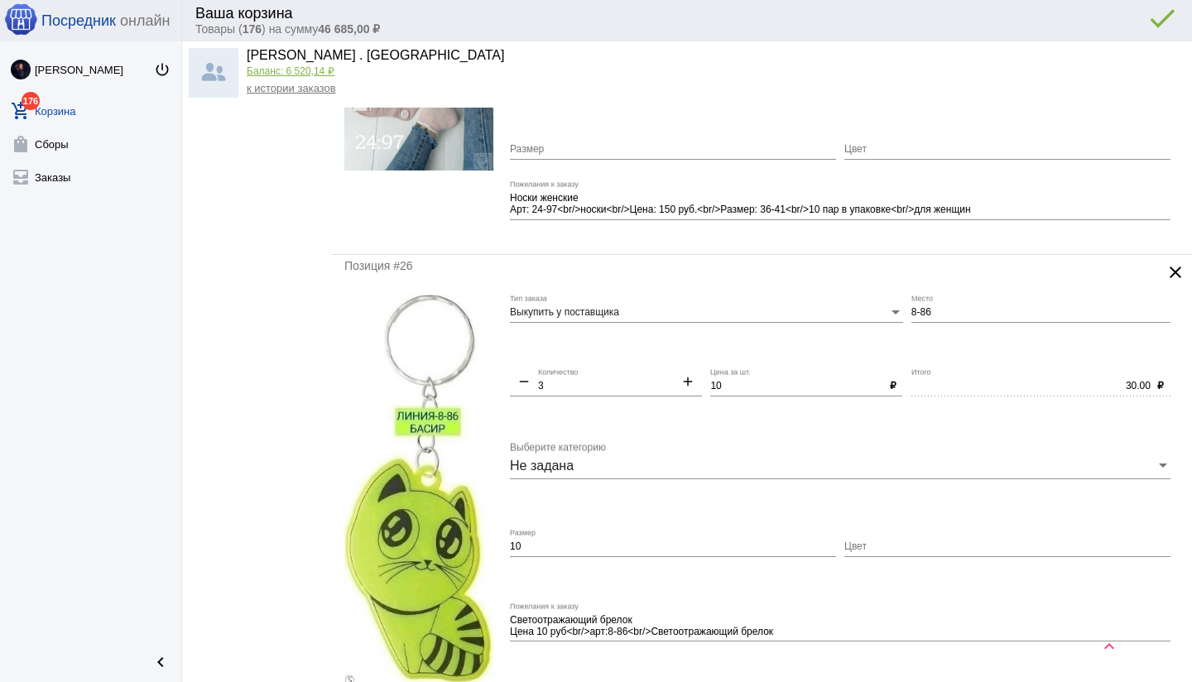
scroll to position [900, 0]
click at [526, 545] on input "10" at bounding box center [673, 546] width 326 height 12
type input "1"
click at [842, 587] on mat-form-field "Размер" at bounding box center [677, 565] width 334 height 74
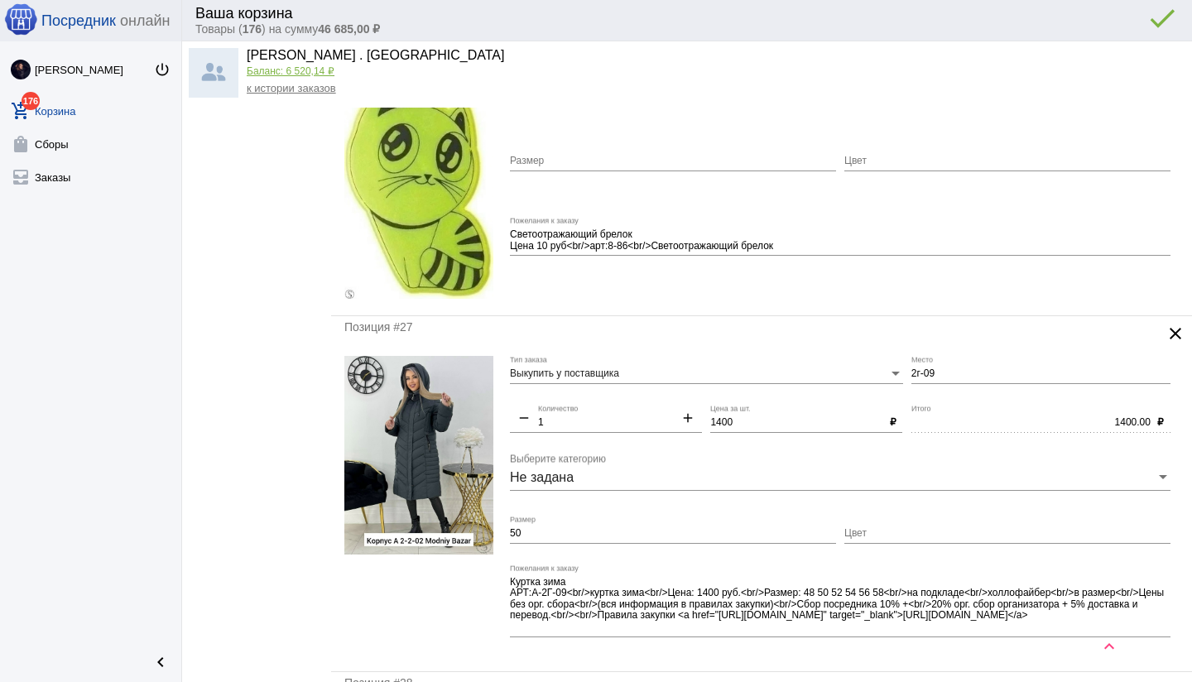
scroll to position [1347, 0]
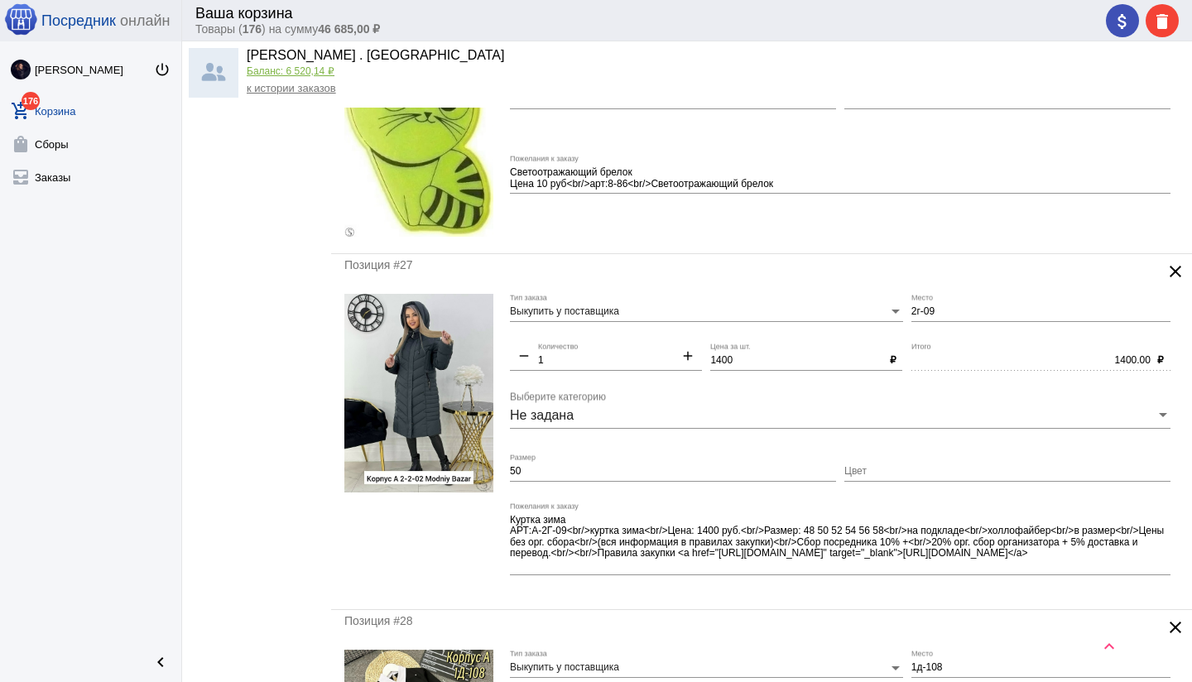
click at [982, 306] on input "2г-09" at bounding box center [1040, 312] width 259 height 12
type input "[DATE]"
drag, startPoint x: 524, startPoint y: 529, endPoint x: 505, endPoint y: 528, distance: 19.1
click at [505, 528] on form "Выкупить у поставщика Тип заказа [DATE] Место remove 1 Количество add 1400 Цена…" at bounding box center [761, 445] width 834 height 303
drag, startPoint x: 673, startPoint y: 530, endPoint x: 506, endPoint y: 527, distance: 166.3
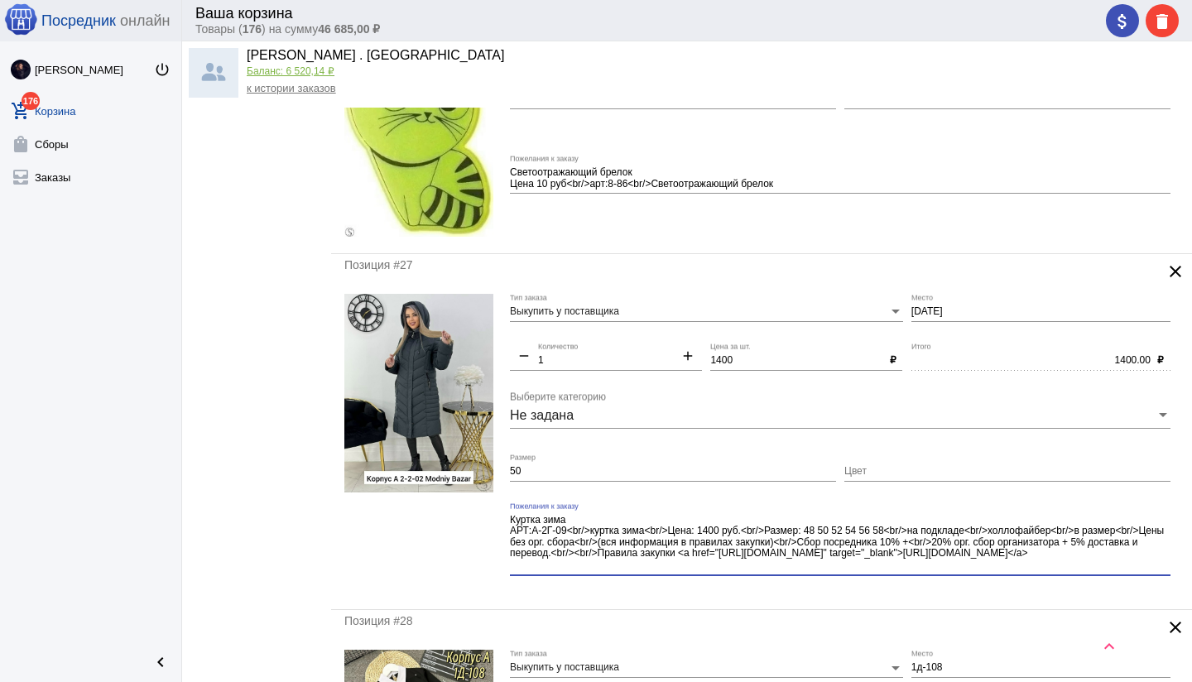
click at [506, 527] on form "Выкупить у поставщика Тип заказа [DATE] Место remove 1 Количество add 1400 Цена…" at bounding box center [761, 445] width 834 height 303
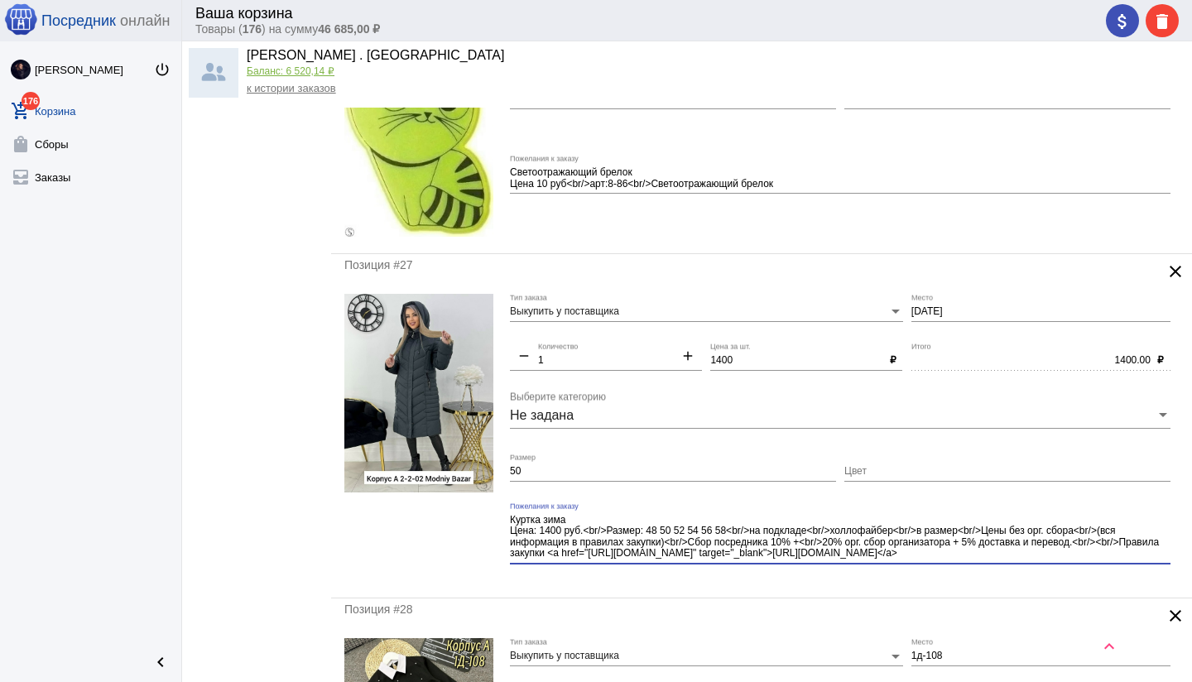
drag, startPoint x: 967, startPoint y: 529, endPoint x: 996, endPoint y: 560, distance: 43.3
click at [996, 560] on div "Куртка зима Цена: 1400 руб.<br/>Размер: 48 50 52 54 56 58<br/>на подкладе<br/>х…" at bounding box center [840, 533] width 660 height 62
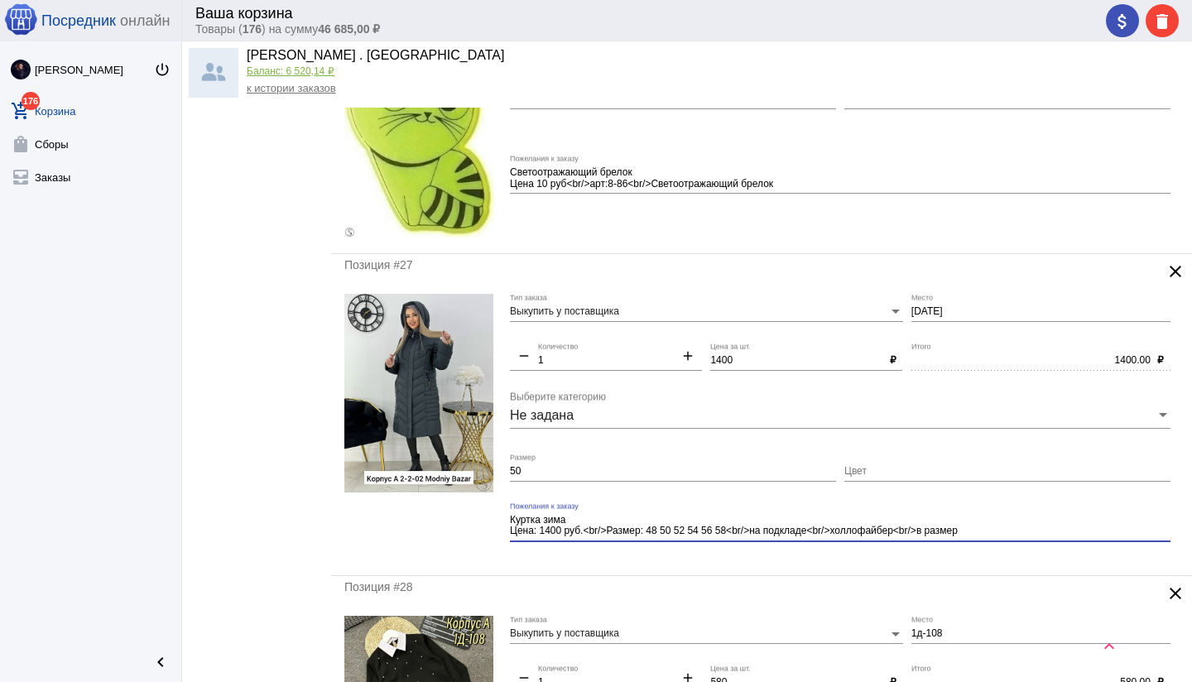
type textarea "Куртка зима Цена: 1400 руб.<br/>Размер: 48 50 52 54 56 58<br/>на подкладе<br/>х…"
click at [816, 560] on div "Позиция #27 clear Выкупить у поставщика Тип заказа [DATE] Место remove 1 Количе…" at bounding box center [761, 415] width 861 height 322
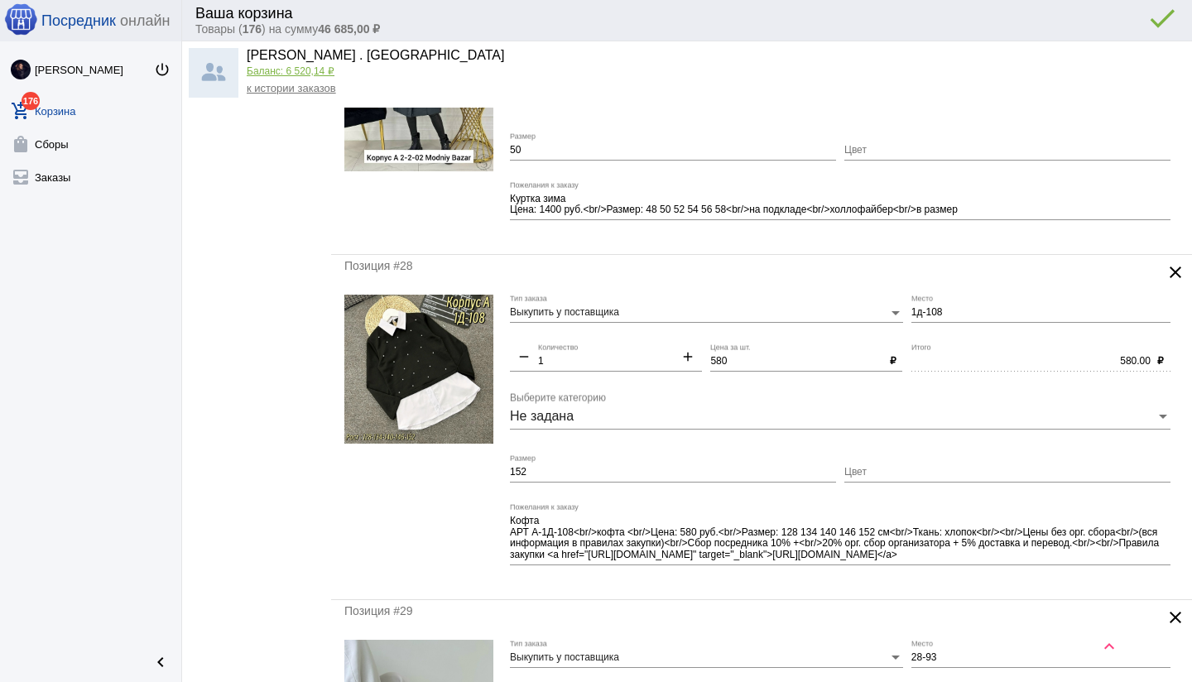
scroll to position [1665, 0]
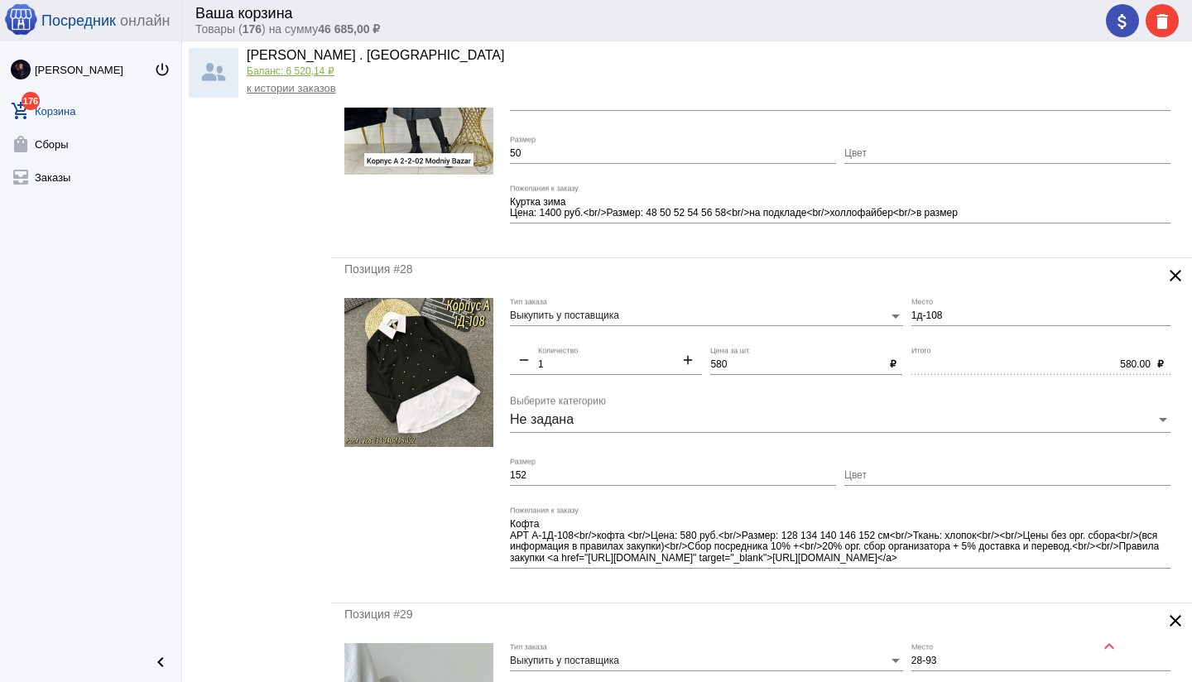
click at [903, 479] on input "Цвет" at bounding box center [1007, 476] width 326 height 12
type input "чёрный"
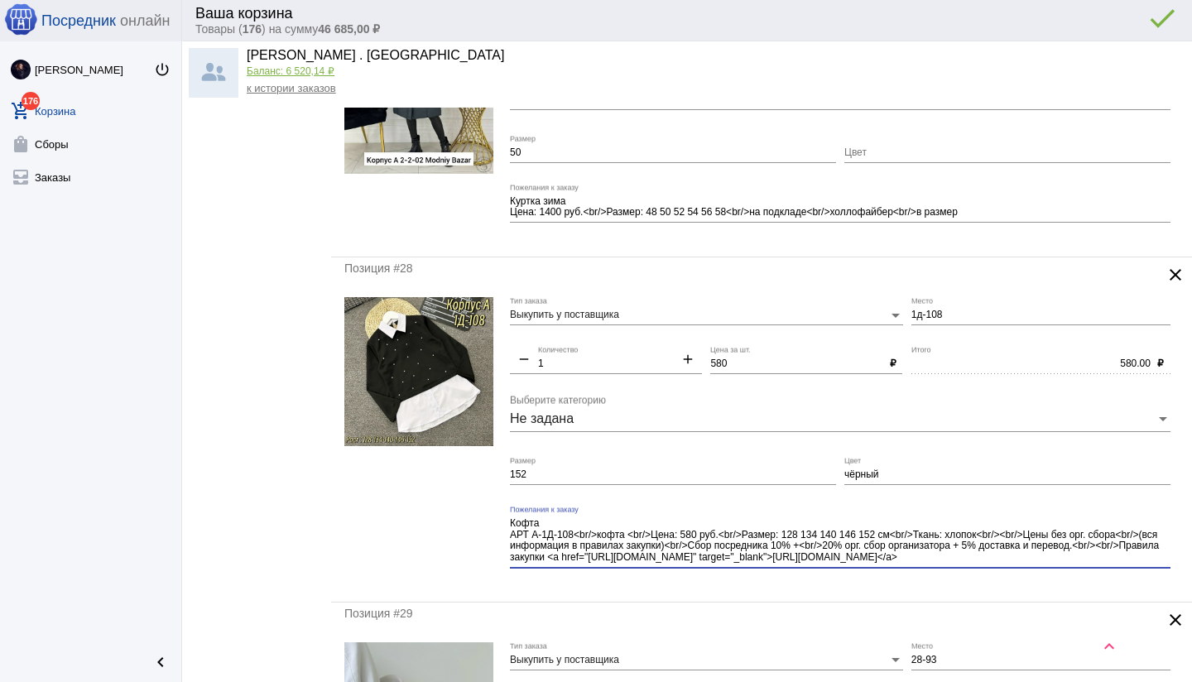
click at [1009, 568] on div "Кофта АРТ А-1Д-108<br/>кофта <br/>Цена: 580 руб.<br/>Размер: 128 134 140 146 15…" at bounding box center [840, 543] width 660 height 74
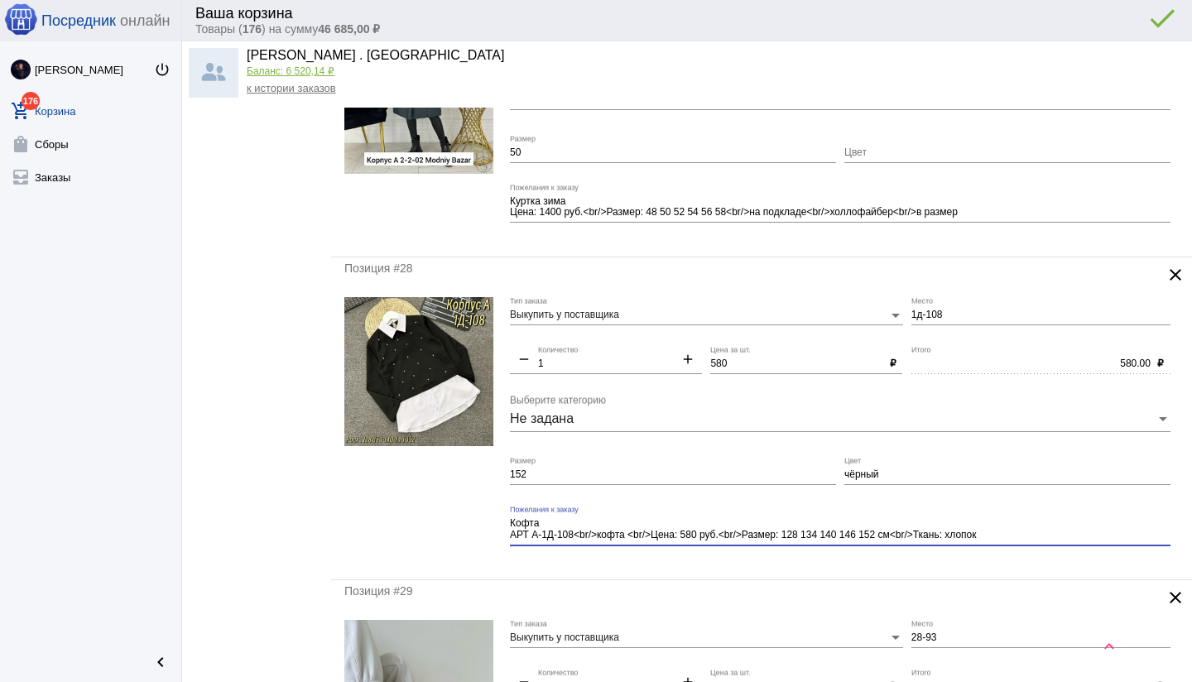
type textarea "Кофта АРТ А-1Д-108<br/>кофта <br/>Цена: 580 руб.<br/>Размер: 128 134 140 146 15…"
click at [895, 554] on div "Кофта АРТ А-1Д-108<br/>кофта <br/>Цена: 580 руб.<br/>Размер: 128 134 140 146 15…" at bounding box center [840, 532] width 660 height 52
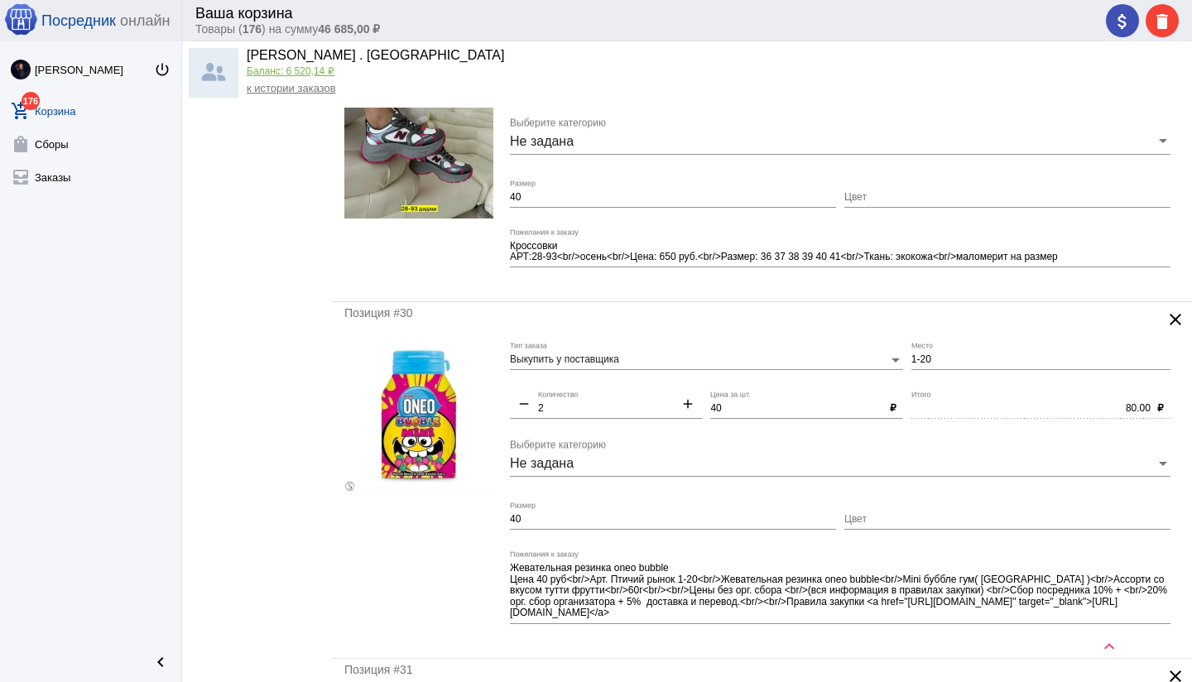
scroll to position [2270, 0]
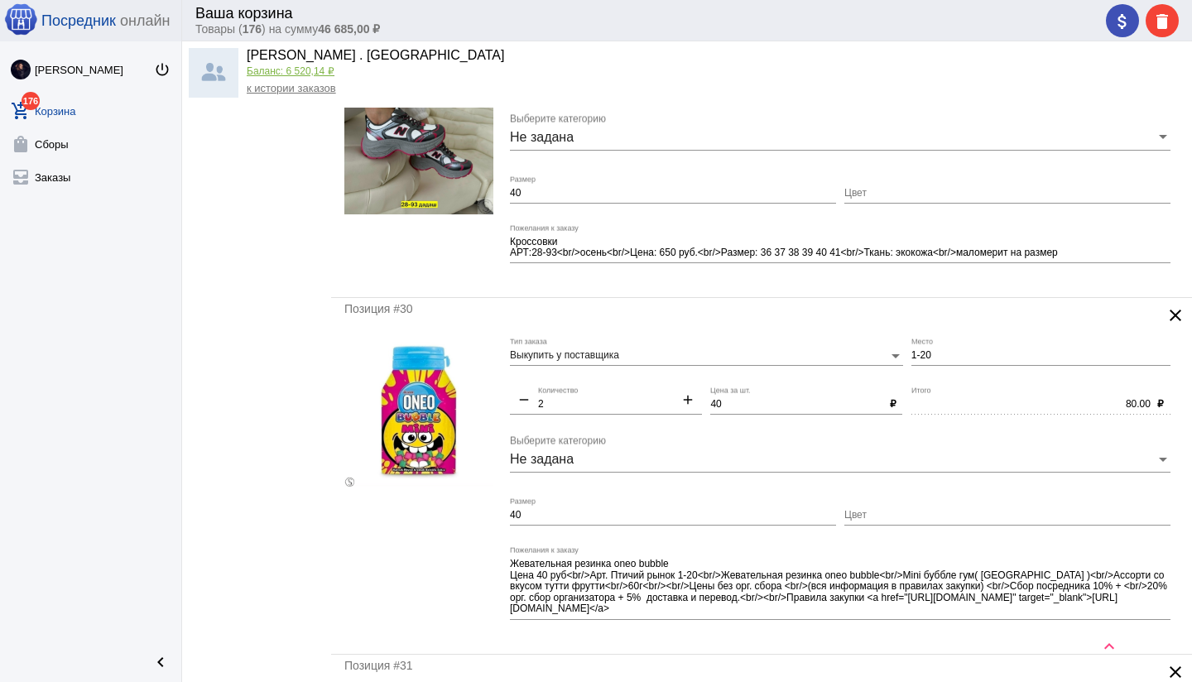
click at [548, 513] on input "40" at bounding box center [673, 516] width 326 height 12
type input "4"
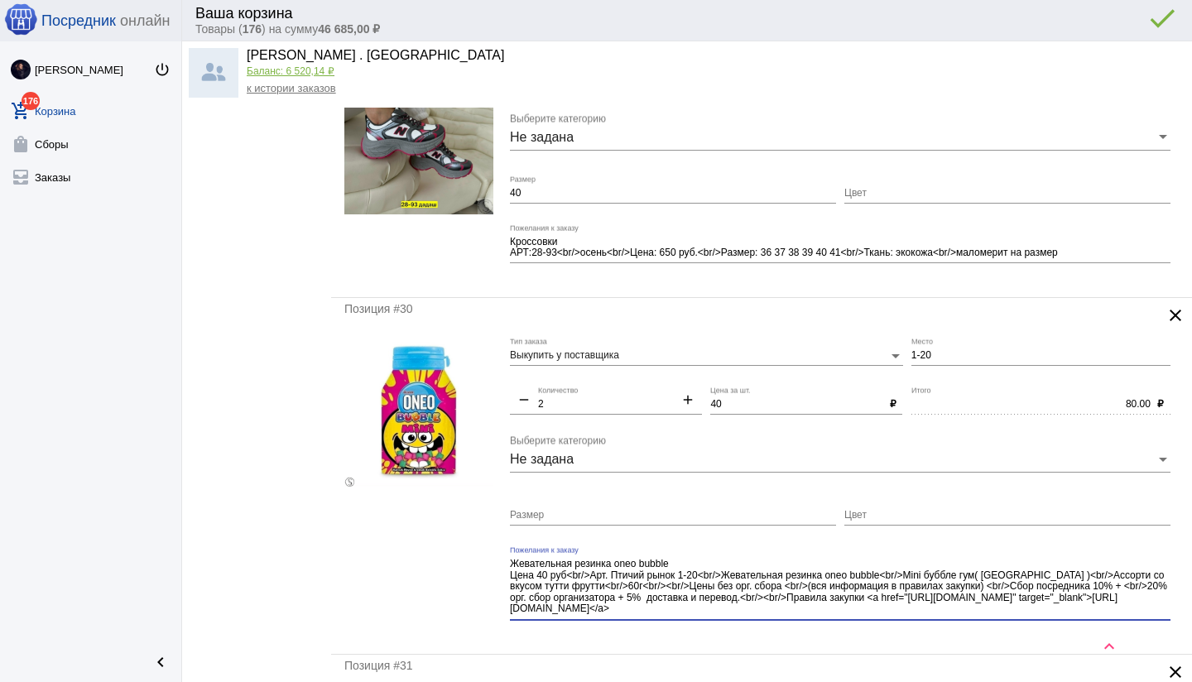
click at [679, 616] on div "Жевательная резинка oneo bubble Цена 40 руб<br/>Арт. Птичий рынок 1-20<br/>Жева…" at bounding box center [840, 583] width 660 height 74
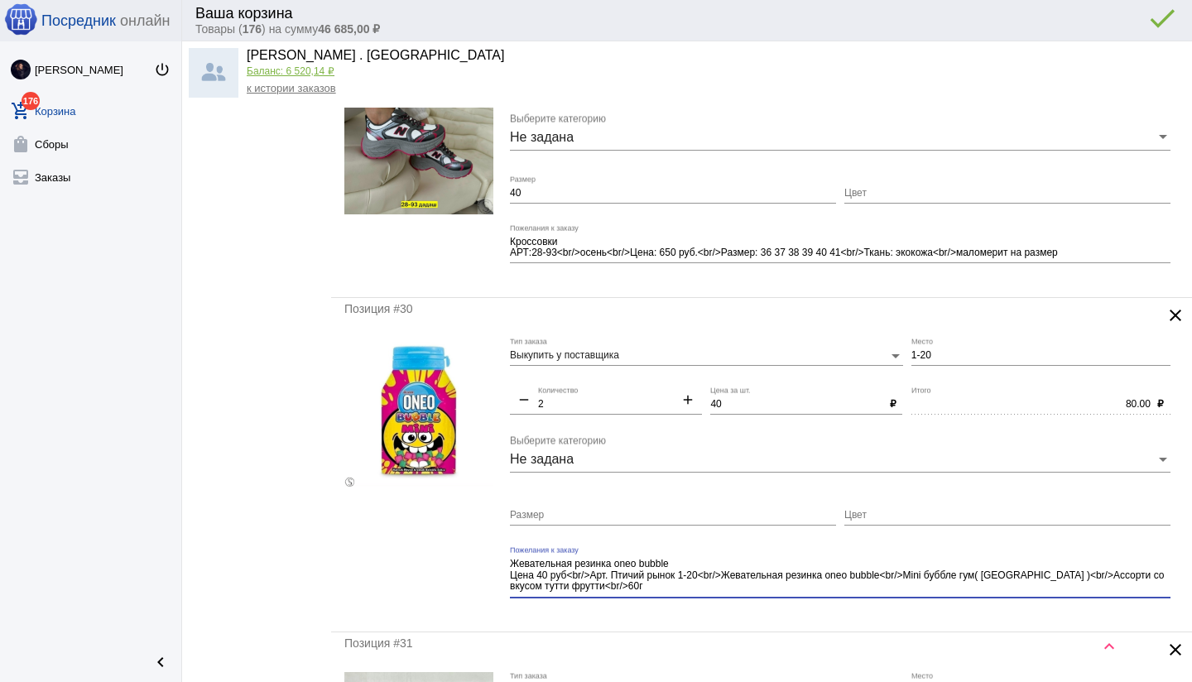
type textarea "Жевательная резинка oneo bubble Цена 40 руб<br/>Арт. Птичий рынок 1-20<br/>Жева…"
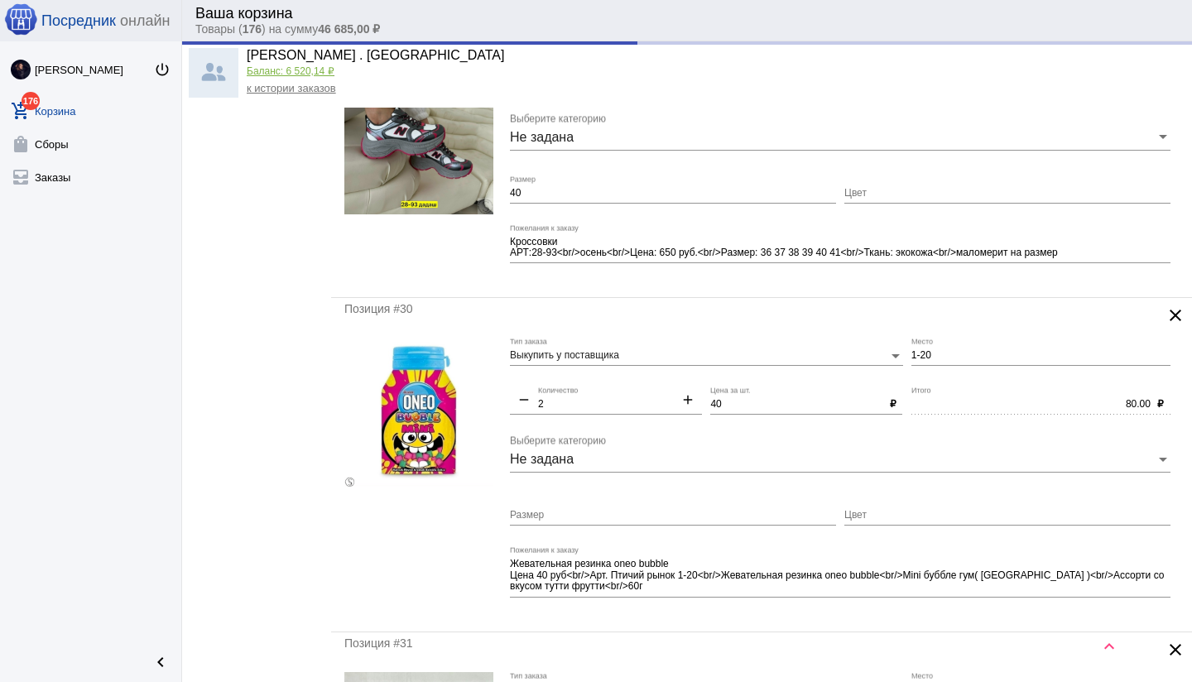
click at [703, 605] on div "Жевательная резинка oneo bubble Цена 40 руб<br/>Арт. Птичий рынок 1-20<br/>Жева…" at bounding box center [840, 578] width 660 height 64
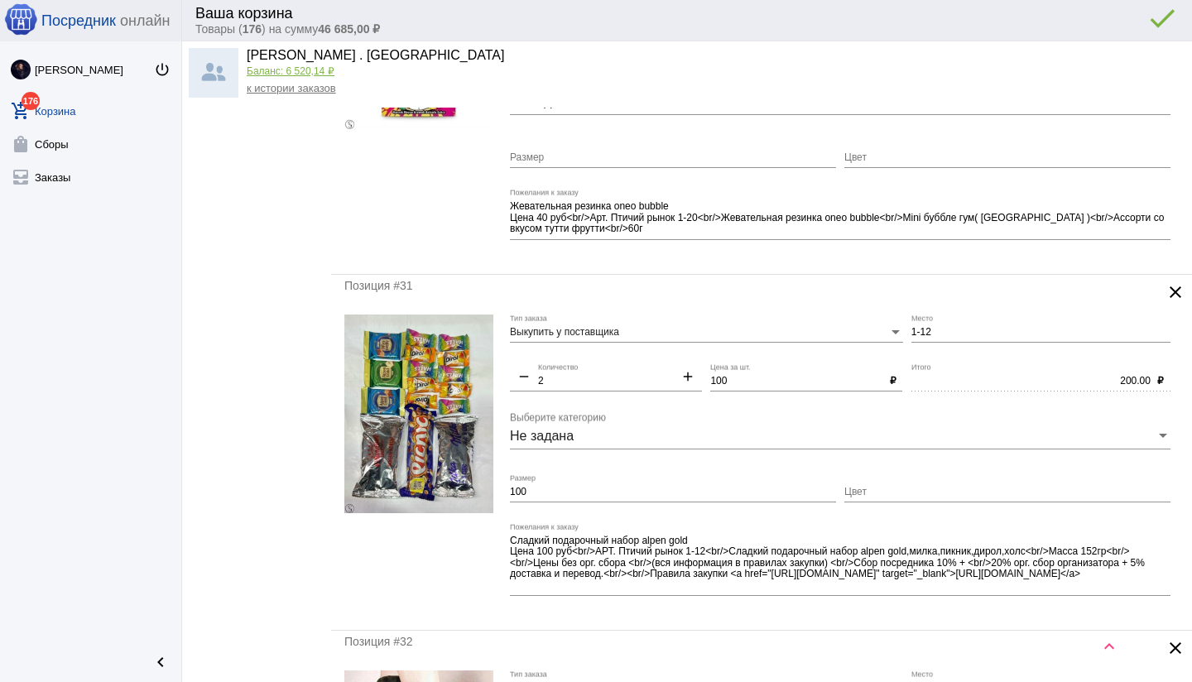
scroll to position [2645, 0]
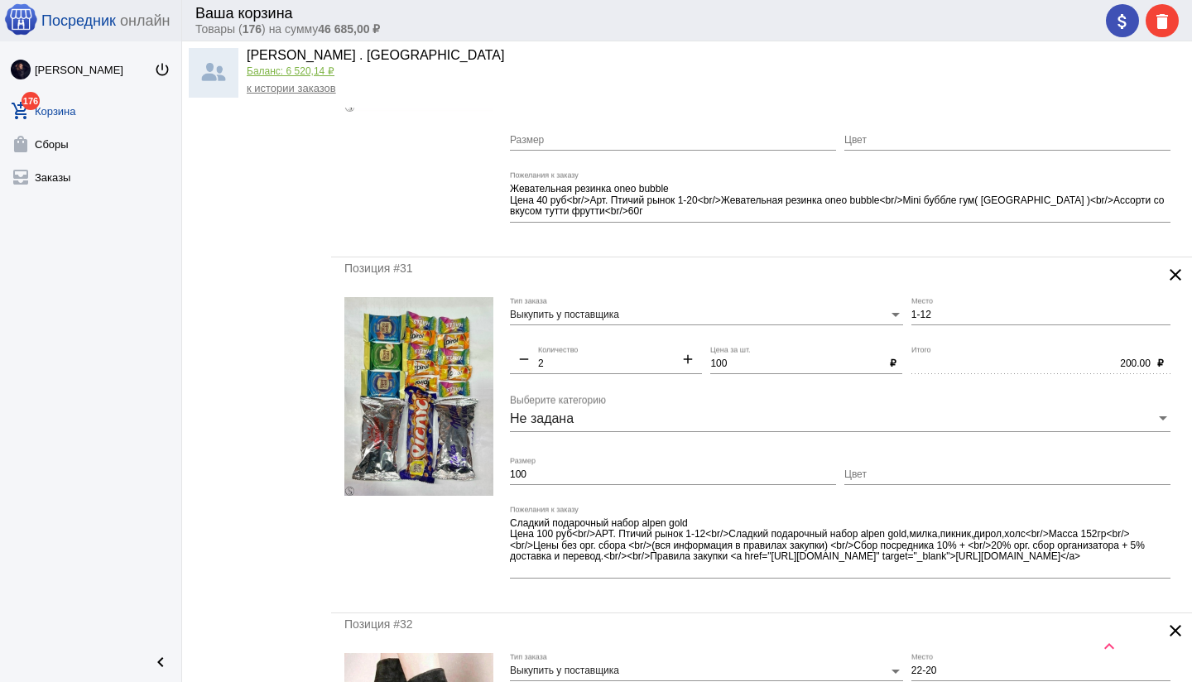
click at [573, 481] on div "100 Размер" at bounding box center [673, 471] width 326 height 28
type input "1"
type input "набор"
drag, startPoint x: 1138, startPoint y: 546, endPoint x: 1148, endPoint y: 563, distance: 19.3
click at [1149, 563] on textarea "Сладкий подарочный набор alpen gold Цена 100 руб<br/>АРТ. Птичий рынок 1-12<br/…" at bounding box center [840, 546] width 660 height 60
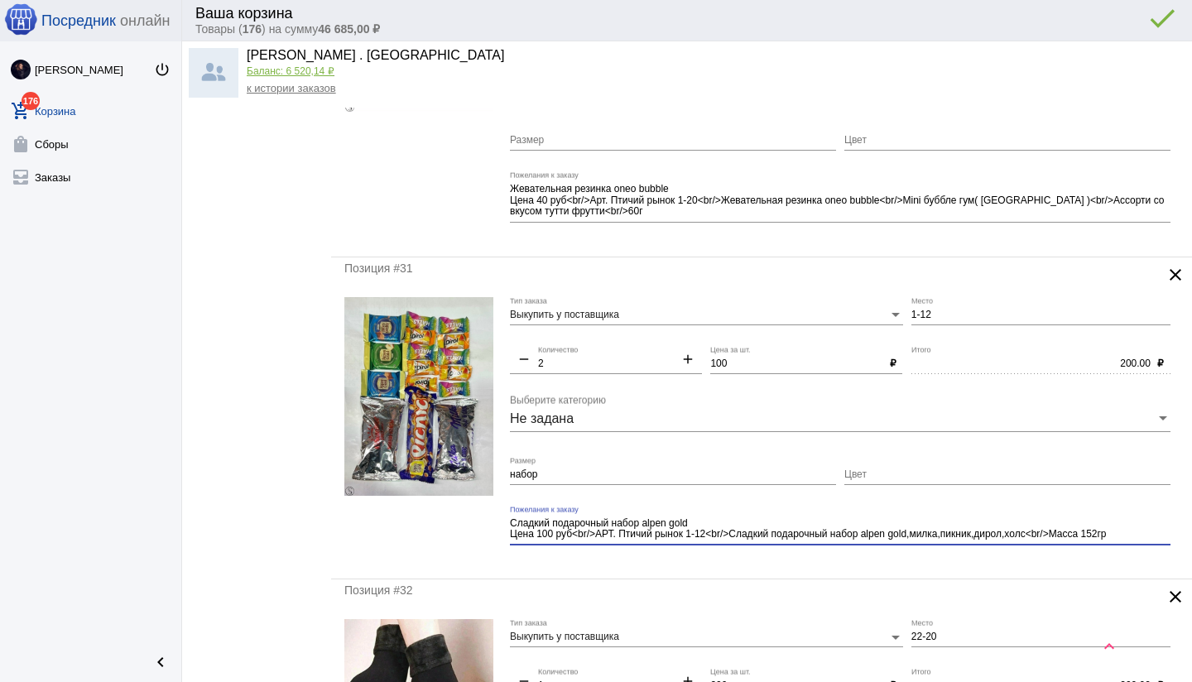
type textarea "Сладкий подарочный набор alpen gold Цена 100 руб<br/>АРТ. Птичий рынок 1-12<br/…"
drag, startPoint x: 972, startPoint y: 556, endPoint x: 950, endPoint y: 554, distance: 22.4
click at [971, 555] on mat-form-field "Сладкий подарочный набор alpen gold Цена 100 руб<br/>АРТ. Птичий рынок 1-12<br/…" at bounding box center [844, 536] width 669 height 60
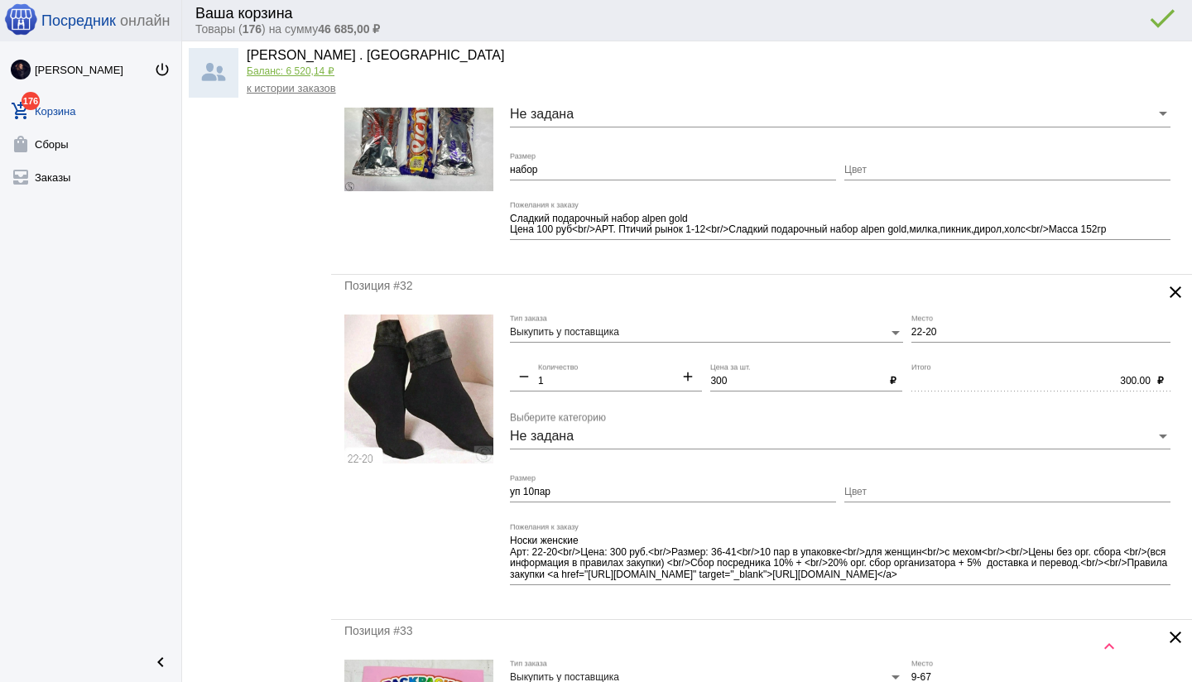
scroll to position [2950, 0]
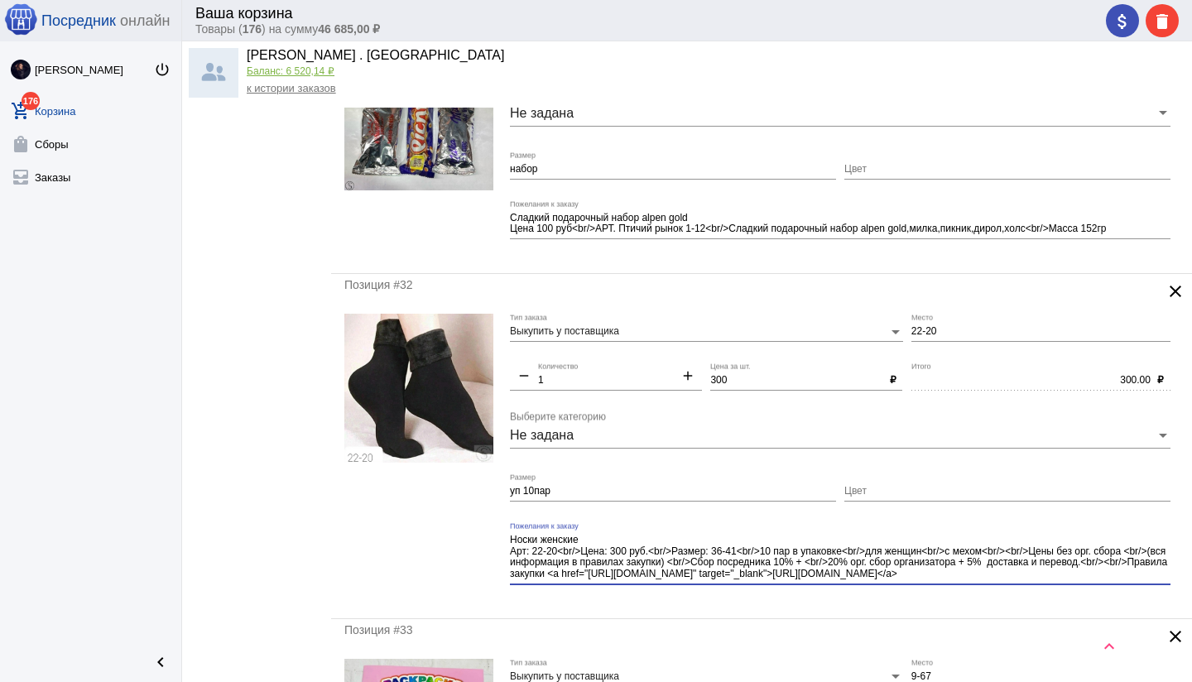
drag, startPoint x: 995, startPoint y: 551, endPoint x: 1024, endPoint y: 580, distance: 40.4
click at [1024, 580] on div "Носки женские Арт: 22-20<br/>Цена: 300 руб.<br/>Размер: 36-41<br/>10 пар в упак…" at bounding box center [840, 553] width 660 height 62
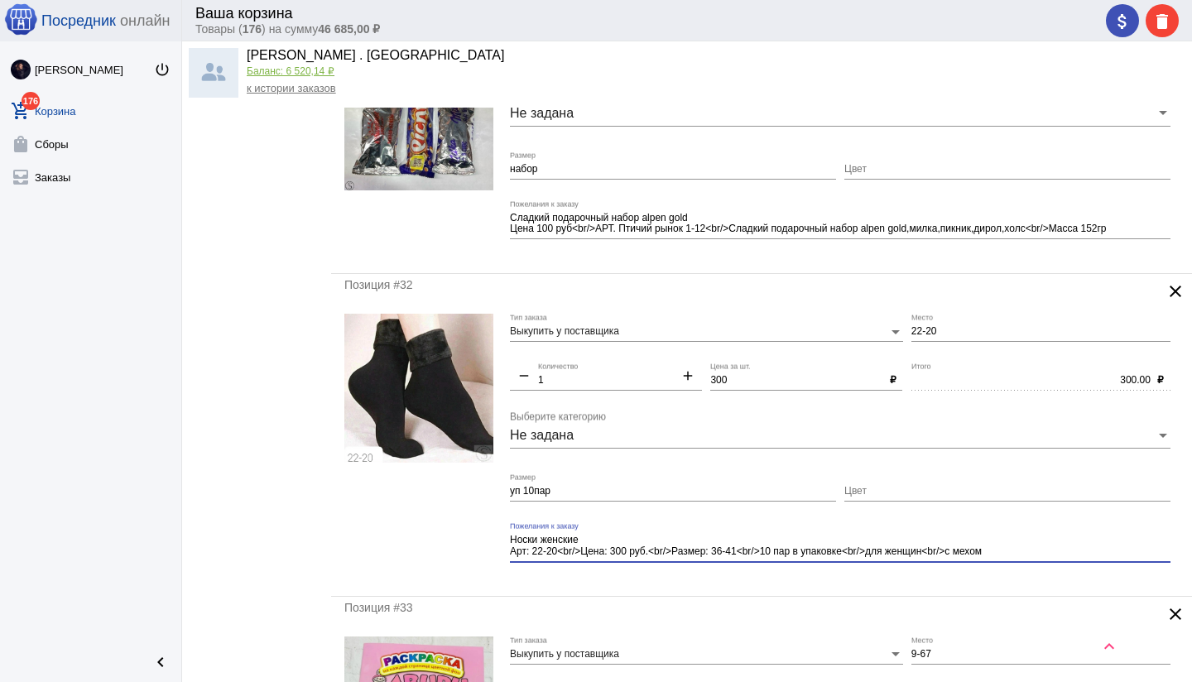
type textarea "Носки женские Арт: 22-20<br/>Цена: 300 руб.<br/>Размер: 36-41<br/>10 пар в упак…"
click at [851, 583] on div "Позиция #32 clear Выкупить у поставщика Тип заказа 22-20 Место remove 1 Количес…" at bounding box center [761, 435] width 861 height 322
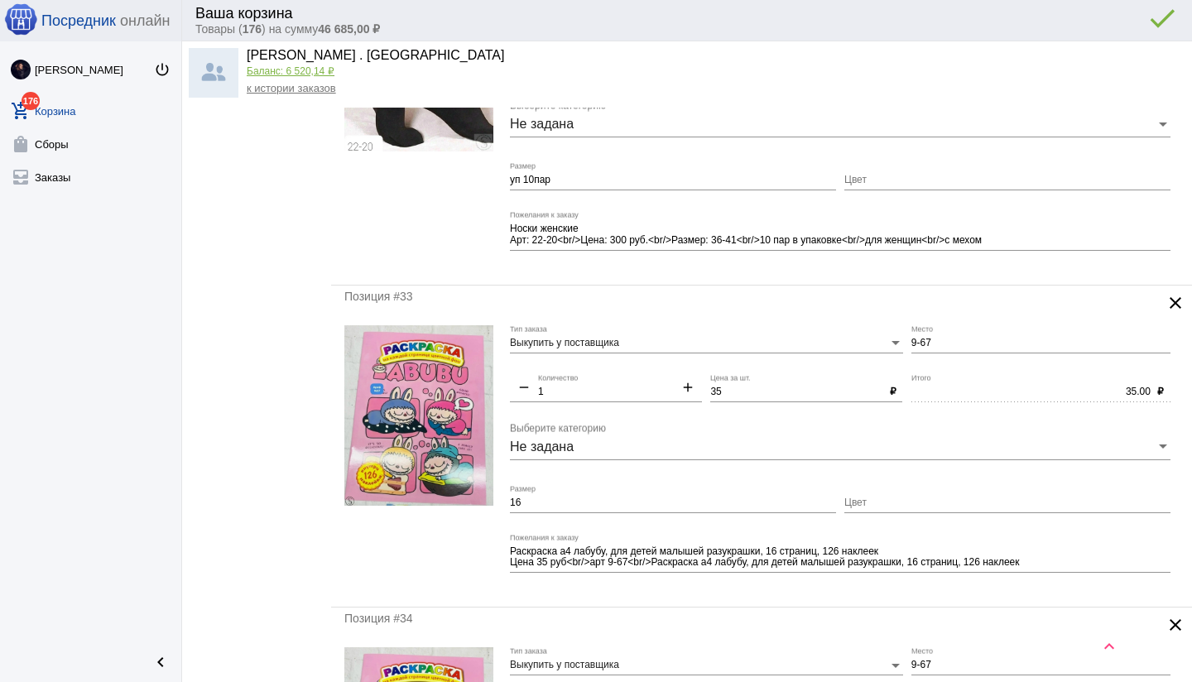
scroll to position [3263, 0]
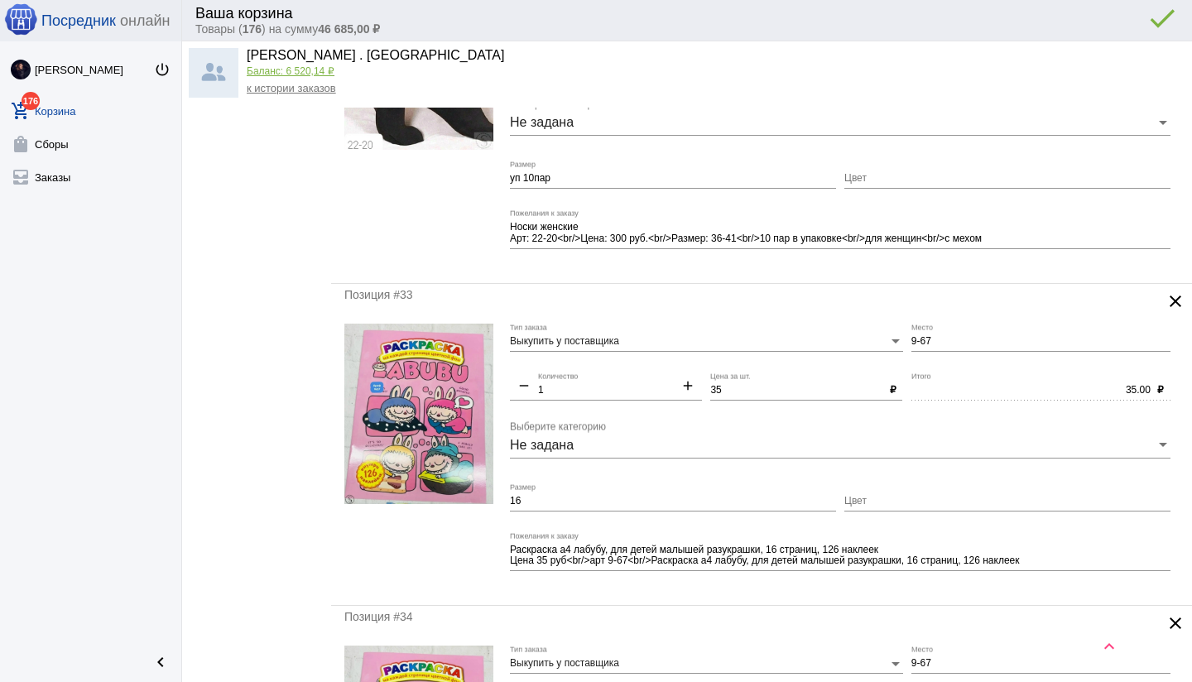
click at [612, 516] on div "16 Размер" at bounding box center [673, 503] width 326 height 41
click at [602, 505] on div "16 Размер" at bounding box center [673, 497] width 326 height 28
type input "1"
click at [643, 583] on mat-form-field "Раскраска а4 лабубу, для детей малышей разукрашки, 16 страниц, 126 наклеек Цена…" at bounding box center [844, 562] width 669 height 60
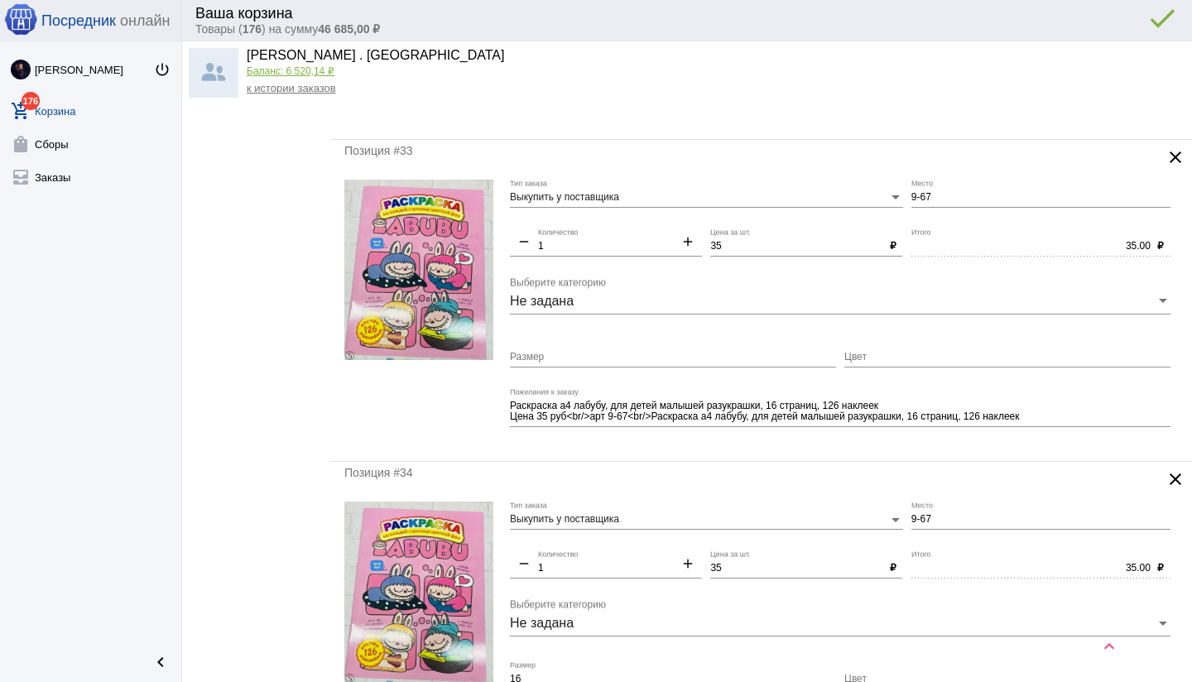
scroll to position [3529, 0]
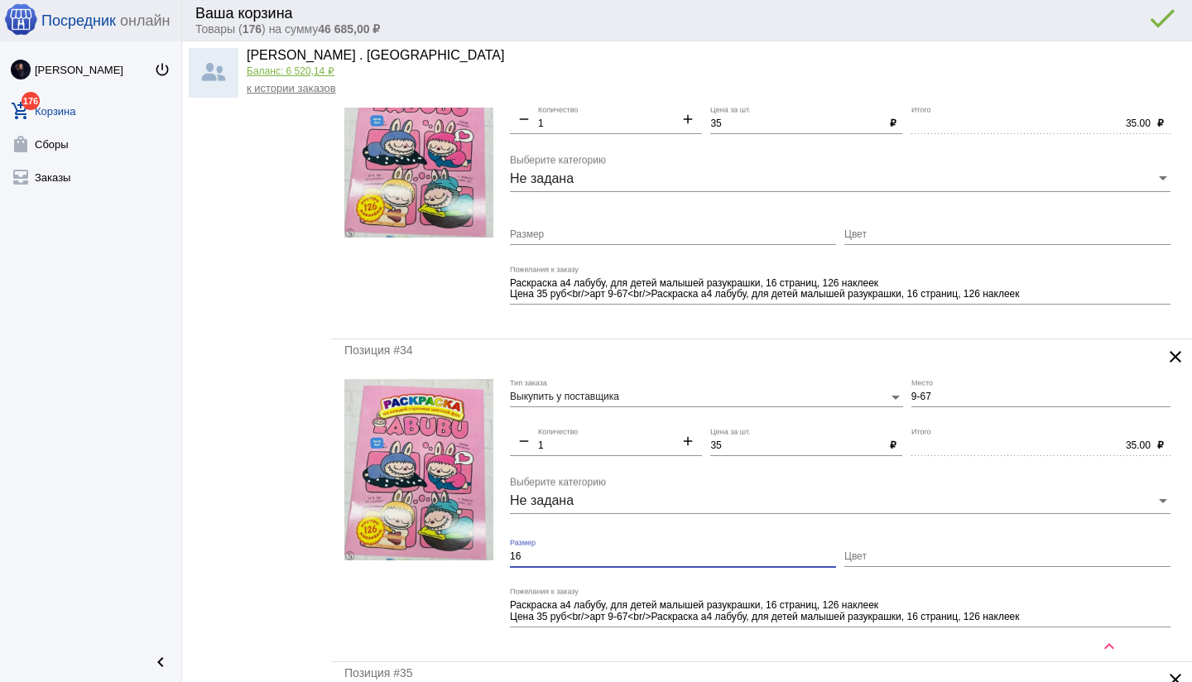
click at [544, 556] on input "16" at bounding box center [673, 557] width 326 height 12
type input "1"
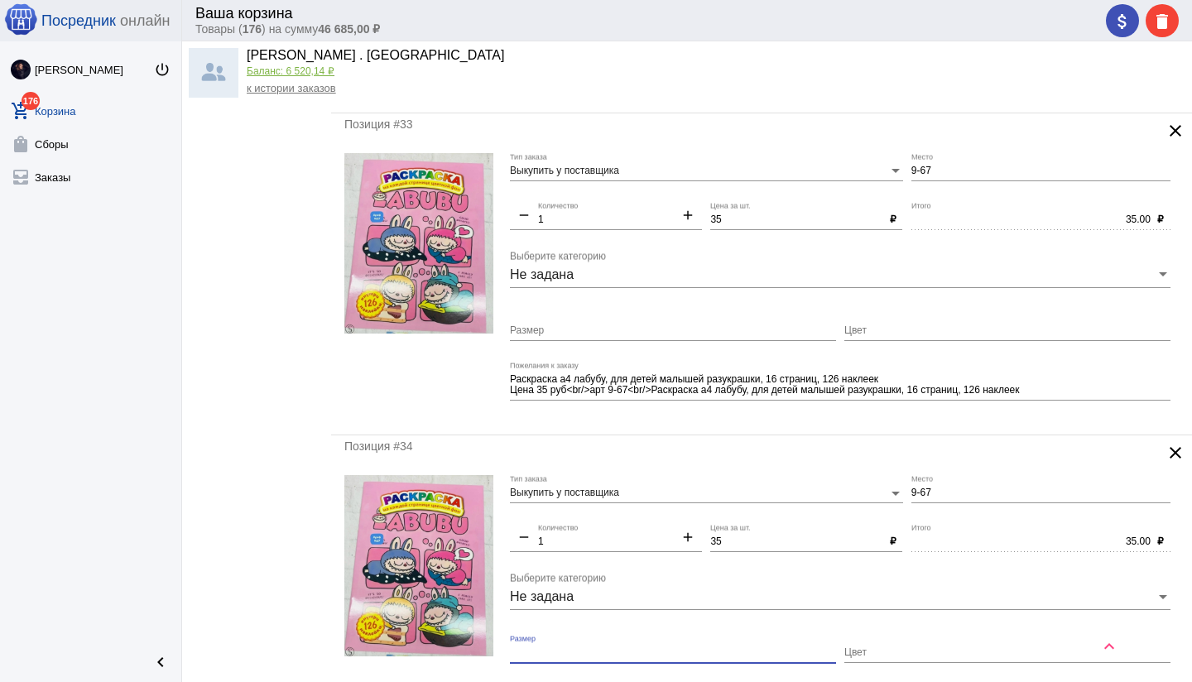
scroll to position [3422, 0]
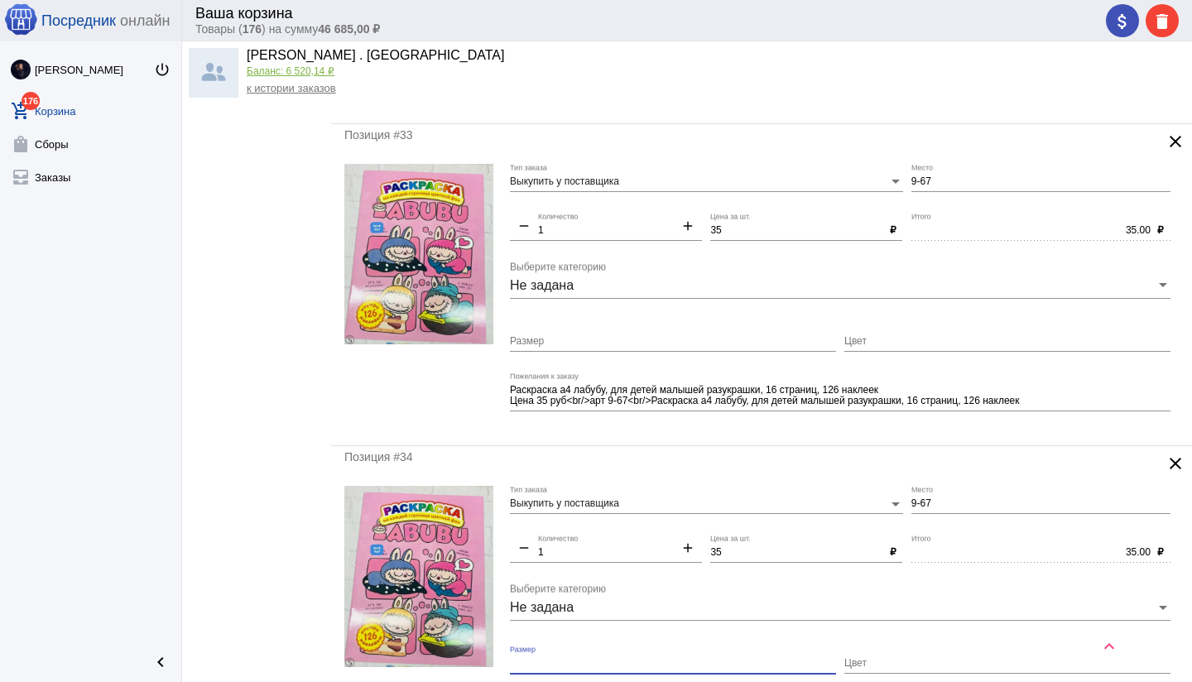
click at [684, 223] on mat-icon "add" at bounding box center [688, 228] width 28 height 20
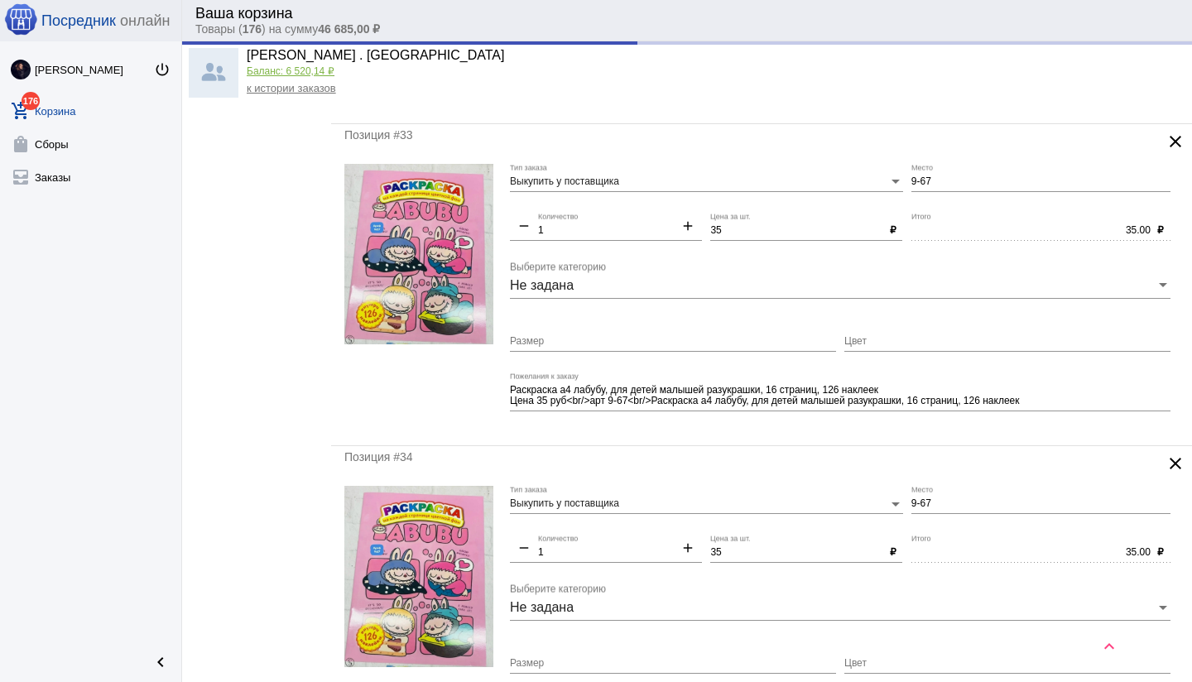
type input "2"
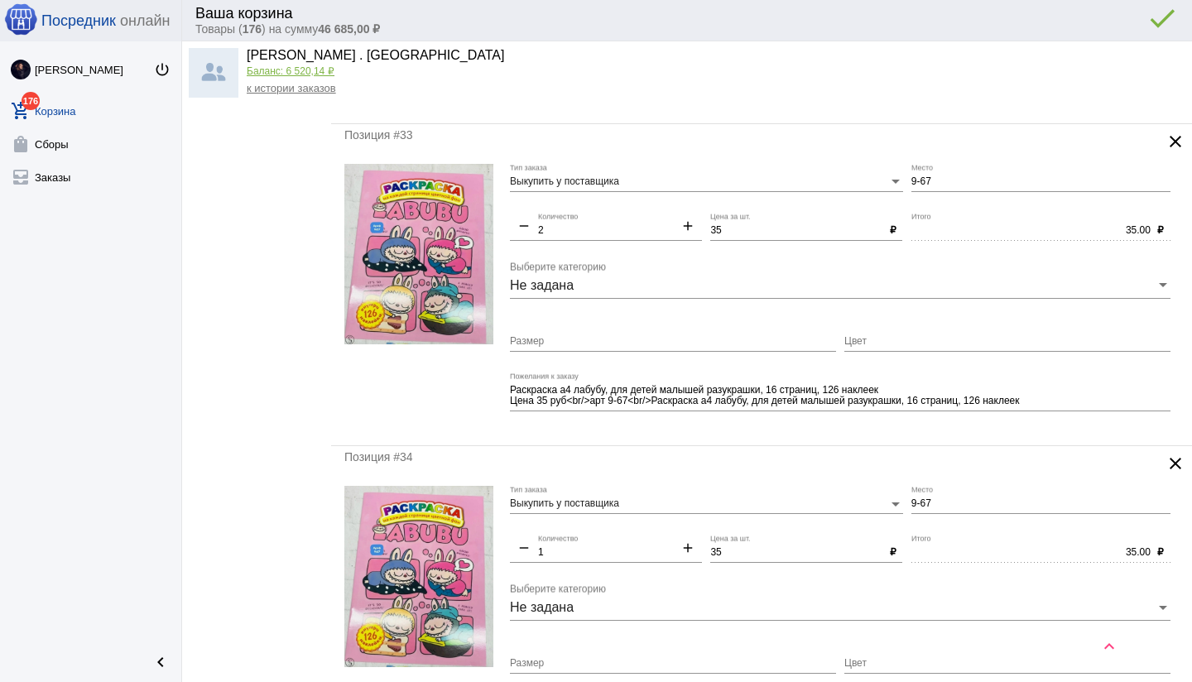
type input "70.00"
click at [1180, 456] on mat-icon "clear" at bounding box center [1175, 463] width 20 height 20
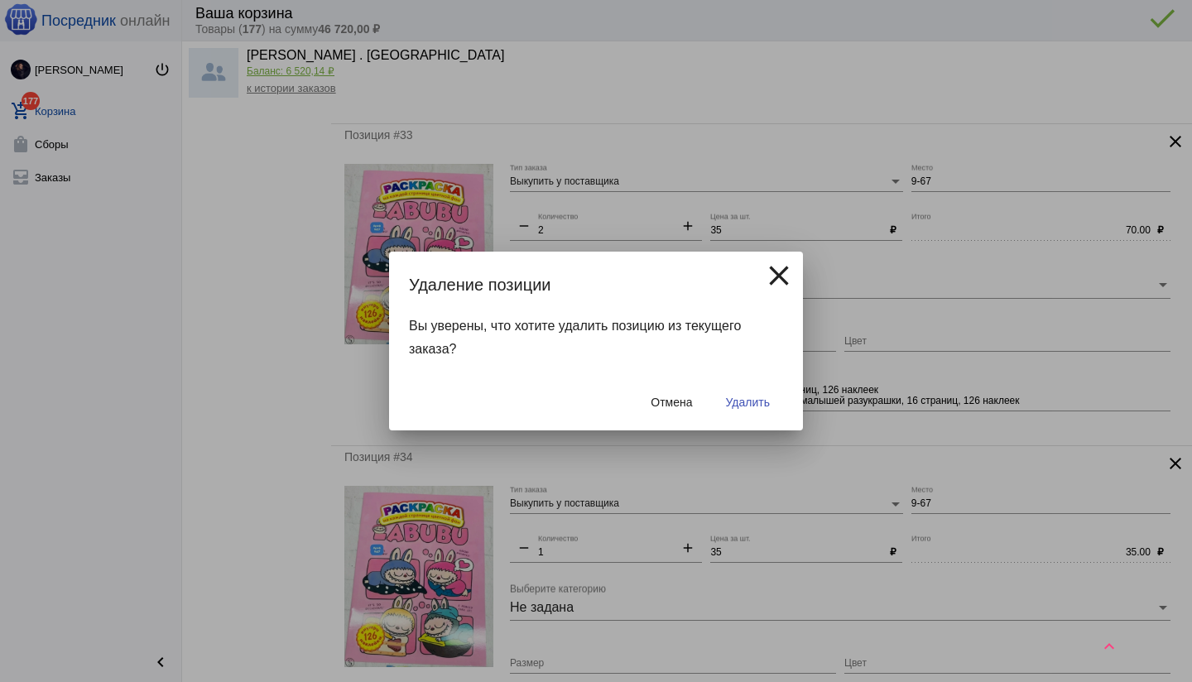
click at [753, 405] on span "Удалить" at bounding box center [748, 402] width 44 height 13
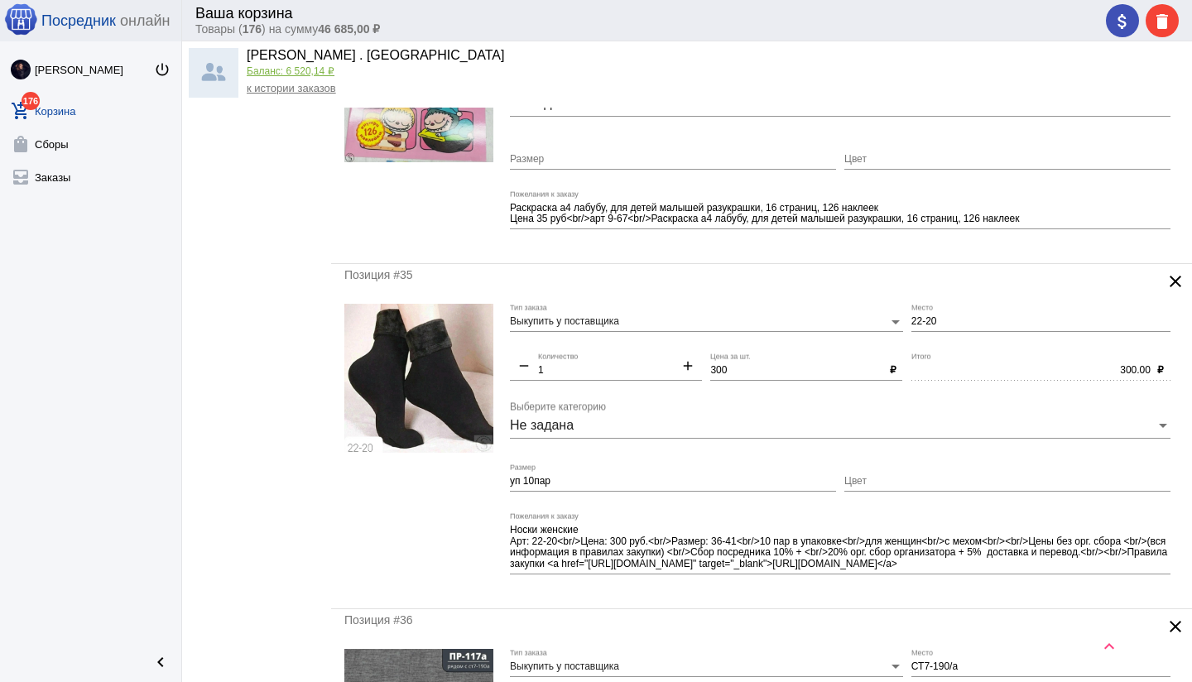
scroll to position [3614, 0]
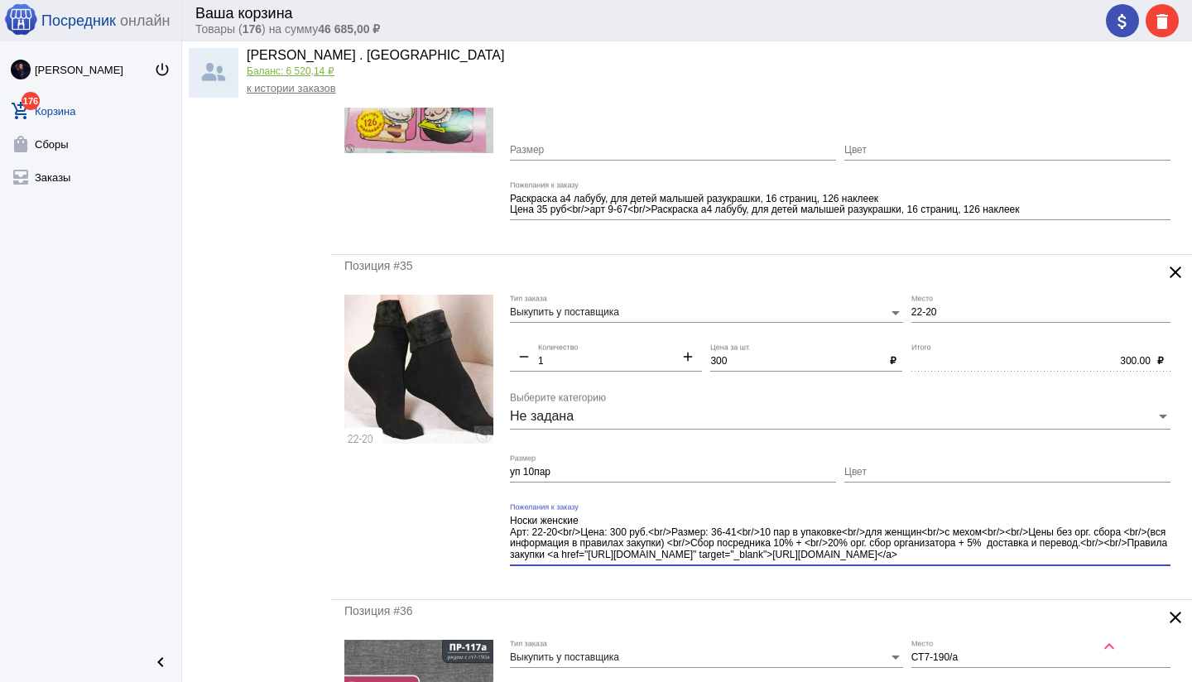
drag, startPoint x: 993, startPoint y: 532, endPoint x: 1040, endPoint y: 565, distance: 57.6
click at [1040, 565] on div "Носки женские Арт: 22-20<br/>Цена: 300 руб.<br/>Размер: 36-41<br/>10 пар в упак…" at bounding box center [840, 540] width 660 height 74
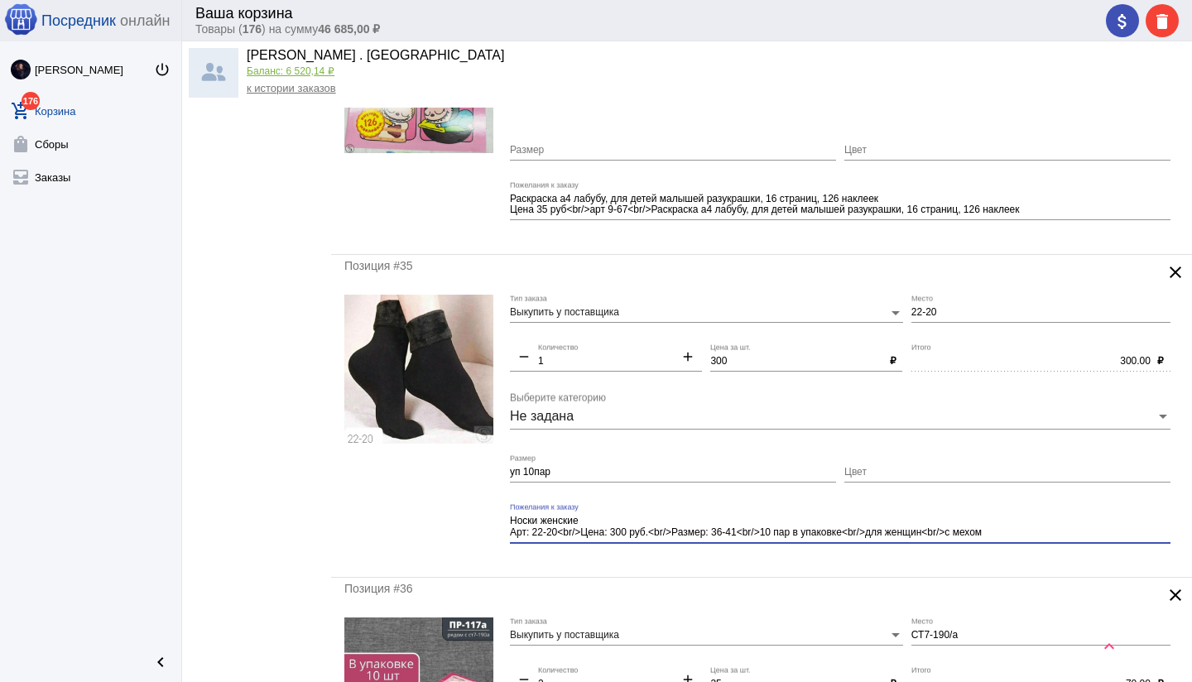
type textarea "Носки женские Арт: 22-20<br/>Цена: 300 руб.<br/>Размер: 36-41<br/>10 пар в упак…"
click at [847, 551] on div "Носки женские Арт: 22-20<br/>Цена: 300 руб.<br/>Размер: 36-41<br/>10 пар в упак…" at bounding box center [840, 529] width 660 height 52
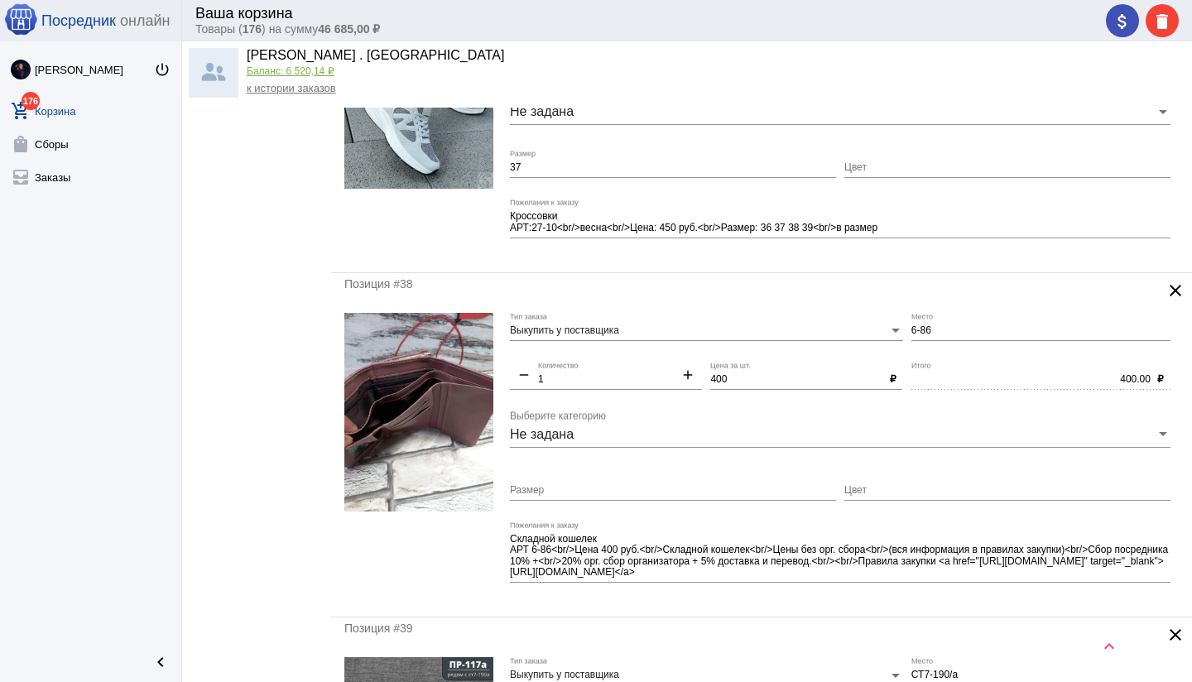
scroll to position [4583, 0]
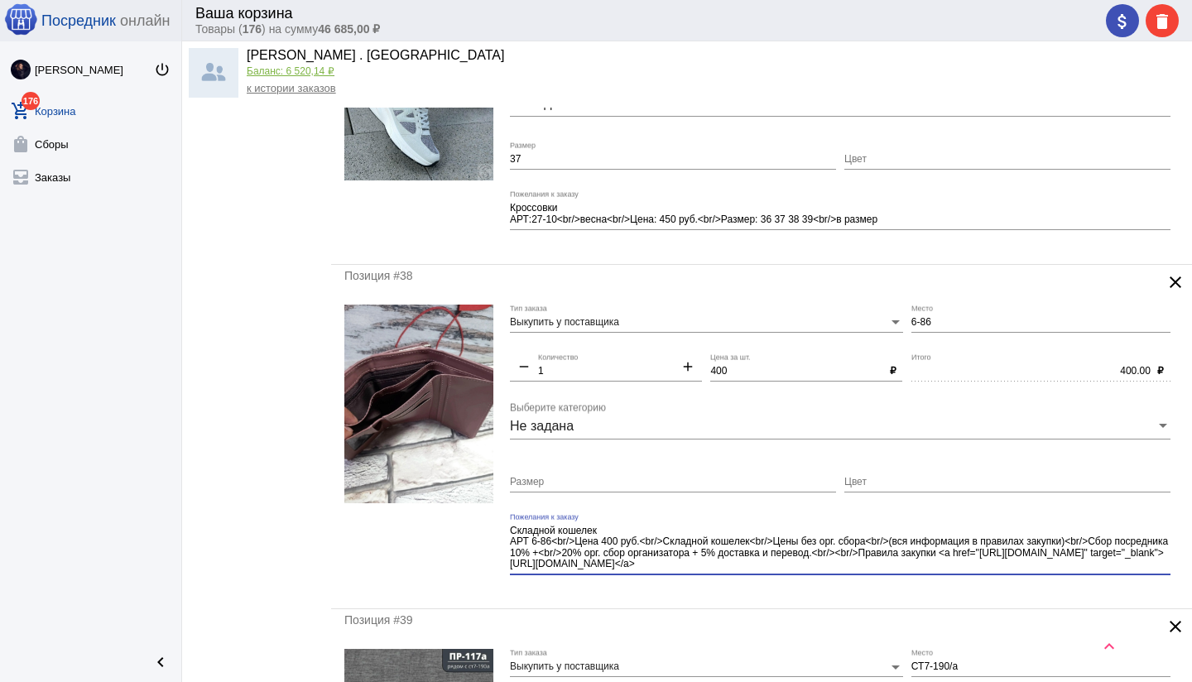
drag, startPoint x: 754, startPoint y: 541, endPoint x: 896, endPoint y: 587, distance: 149.4
click at [895, 587] on mat-form-field "Складной кошелек АРТ 6-86<br/>Цена 400 руб.<br/>Складной кошелек<br/>Цены без о…" at bounding box center [844, 554] width 669 height 83
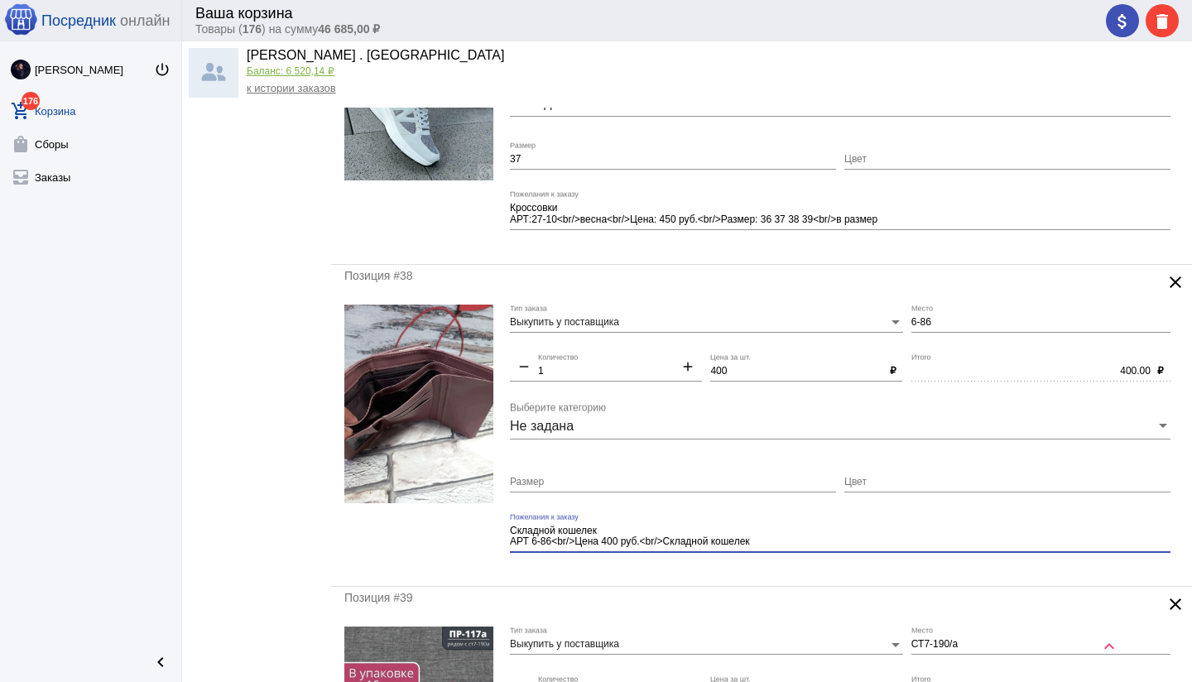
type textarea "Складной кошелек АРТ 6-86<br/>Цена 400 руб.<br/>Складной кошелек"
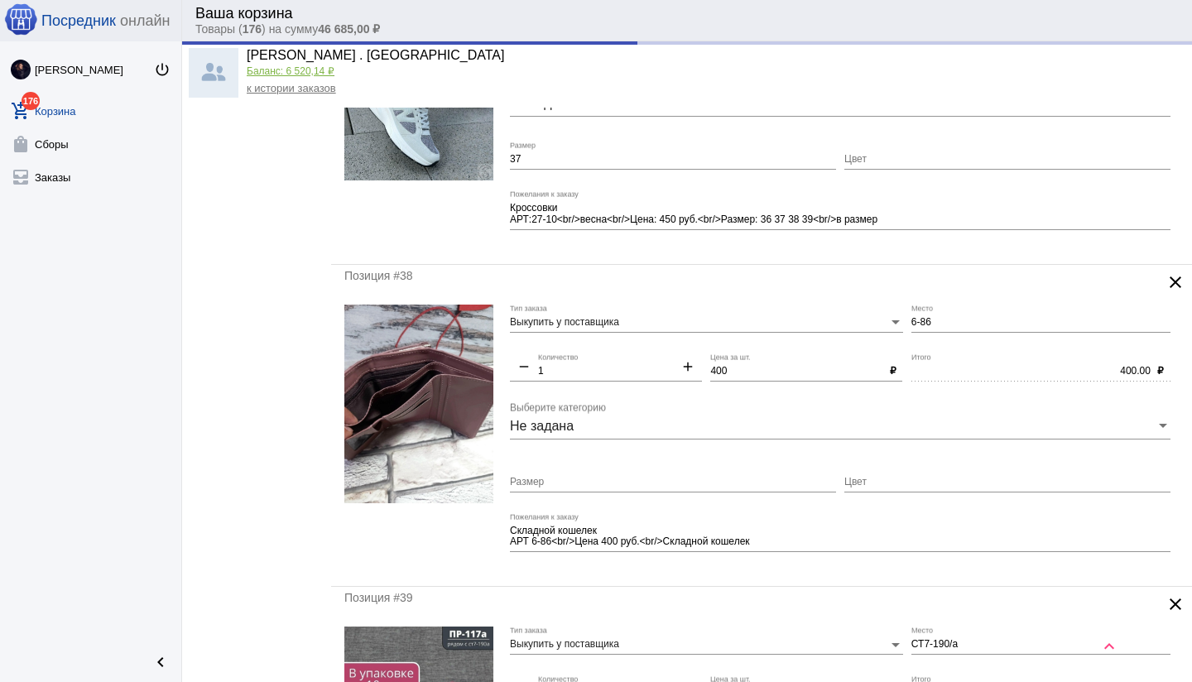
click at [818, 568] on mat-form-field "Складной кошелек АРТ 6-86<br/>Цена 400 руб.<br/>Складной кошелек Пожелания к за…" at bounding box center [844, 543] width 669 height 60
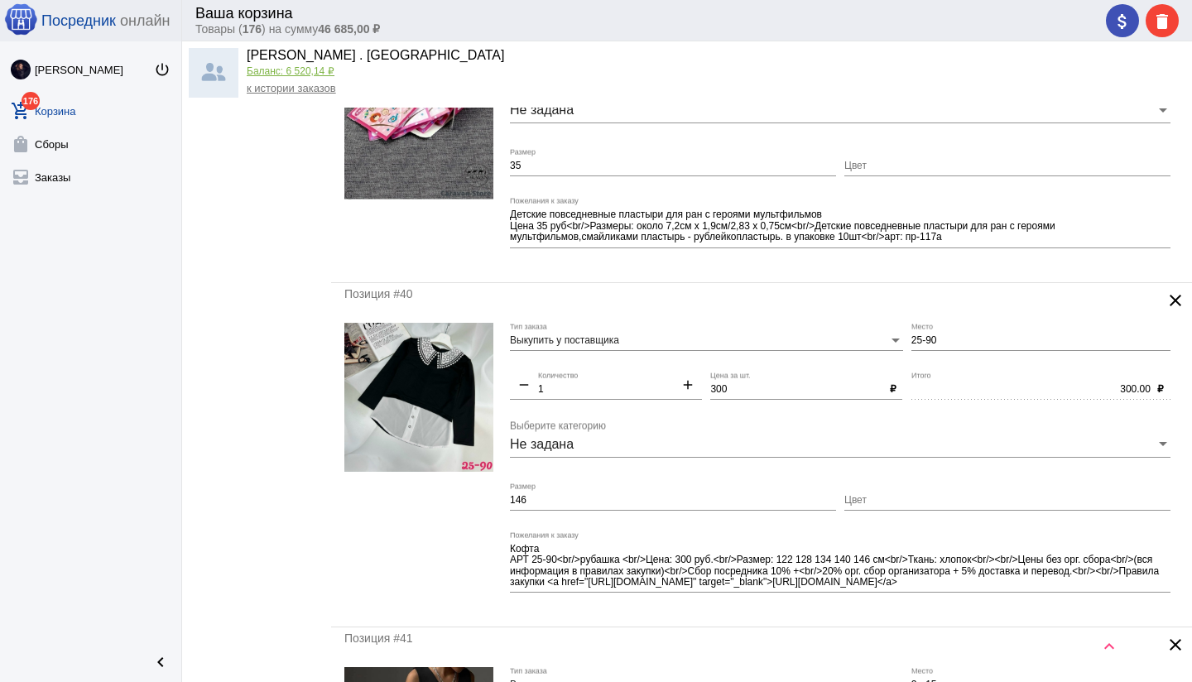
scroll to position [5223, 0]
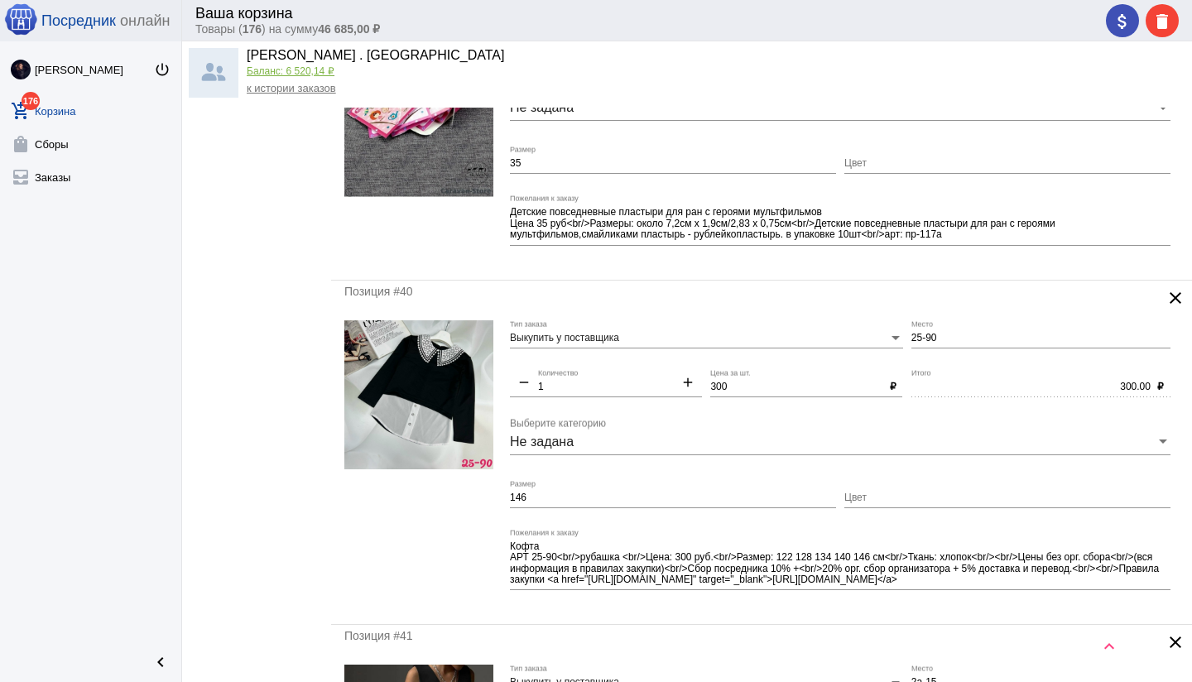
click at [915, 501] on input "Цвет" at bounding box center [1007, 498] width 326 height 12
type input "чёрный"
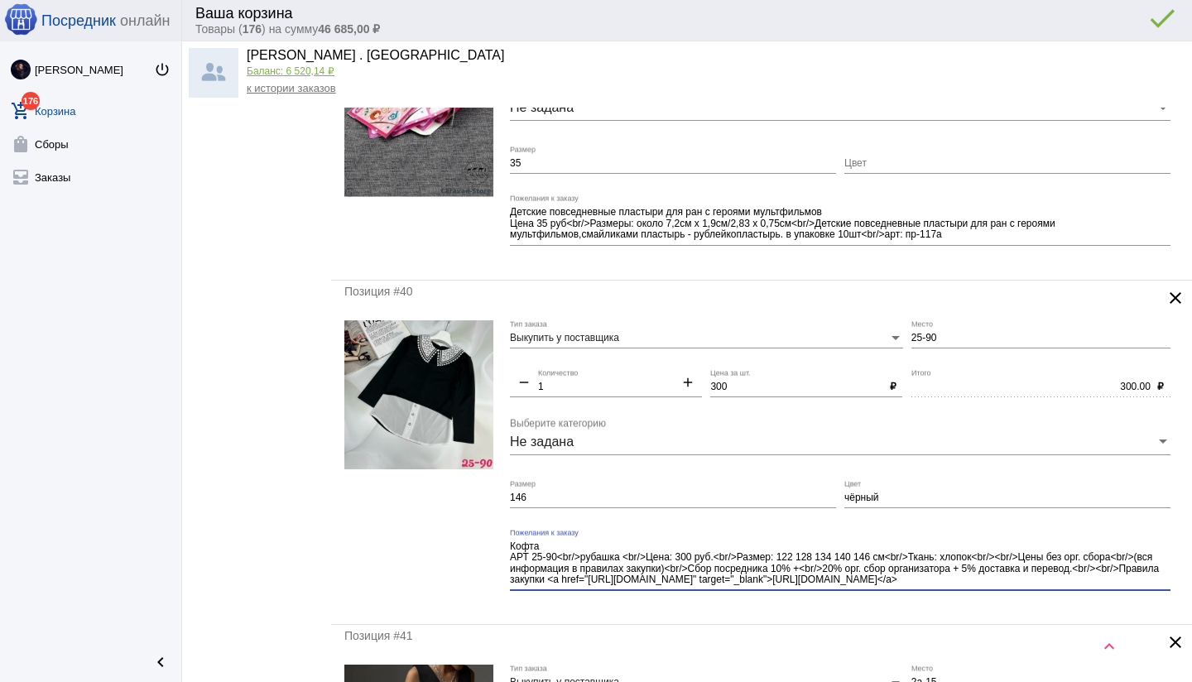
drag, startPoint x: 981, startPoint y: 559, endPoint x: 1173, endPoint y: 573, distance: 192.5
click at [1173, 573] on mat-form-field "Кофта АРТ 25-90<br/>рубашка <br/>Цена: 300 руб.<br/>Размер: 122 128 134 140 146…" at bounding box center [844, 570] width 669 height 83
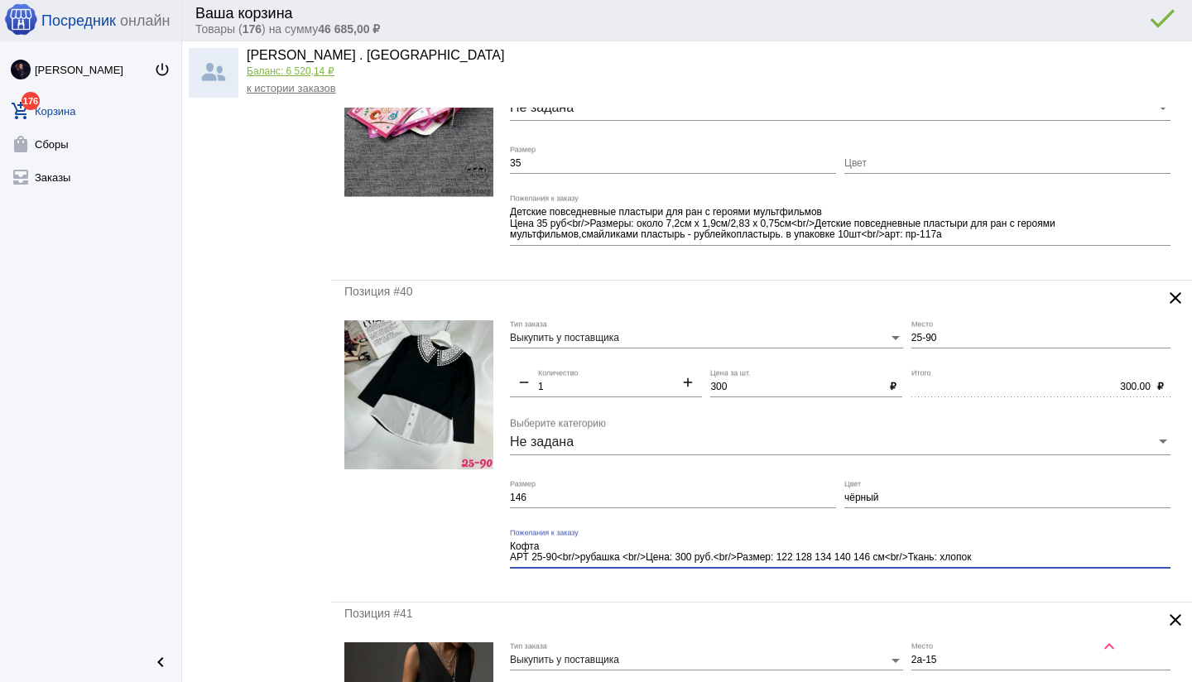
type textarea "Кофта АРТ 25-90<br/>рубашка <br/>Цена: 300 руб.<br/>Размер: 122 128 134 140 146…"
click at [850, 577] on div "Кофта АРТ 25-90<br/>рубашка <br/>Цена: 300 руб.<br/>Размер: 122 128 134 140 146…" at bounding box center [840, 555] width 660 height 52
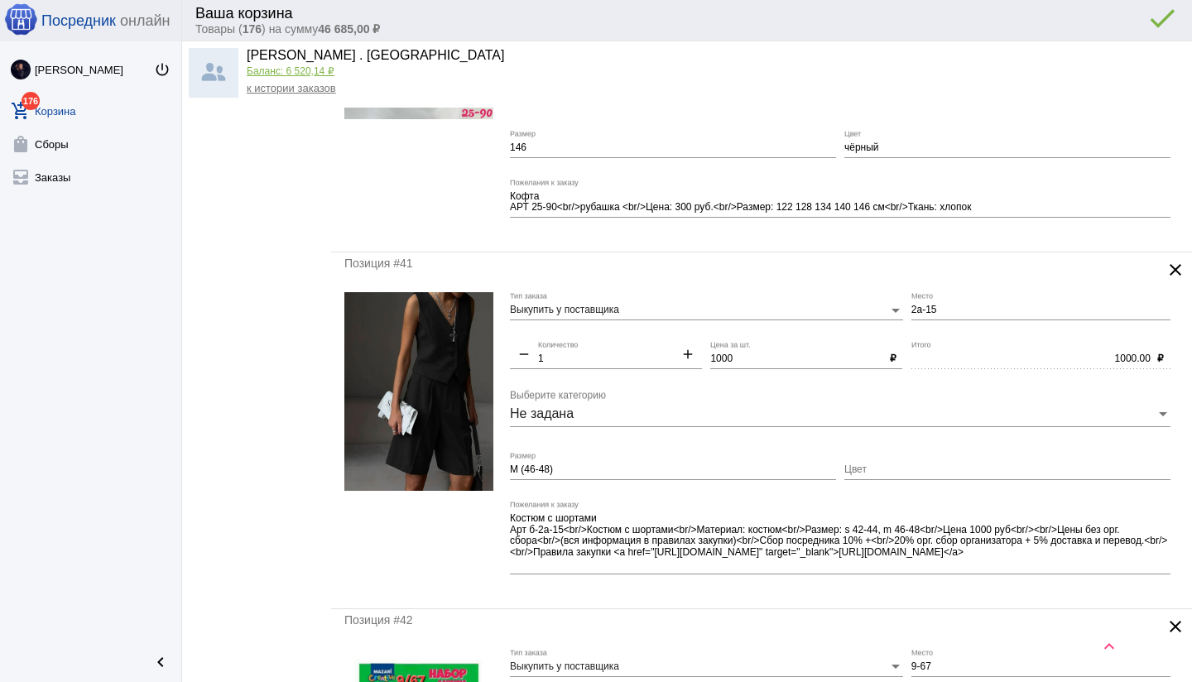
scroll to position [5574, 0]
click at [746, 355] on input "1000" at bounding box center [796, 359] width 172 height 12
type input "1"
type input "600"
click at [872, 465] on input "Цвет" at bounding box center [1007, 469] width 326 height 12
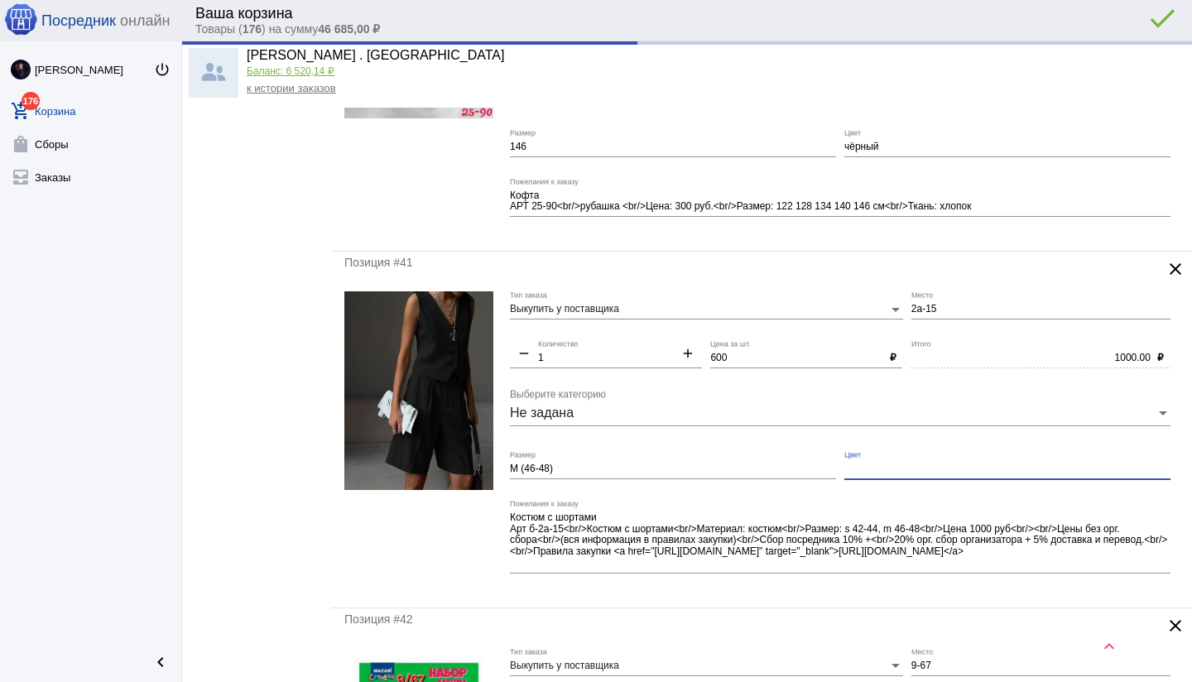
type input "600.00"
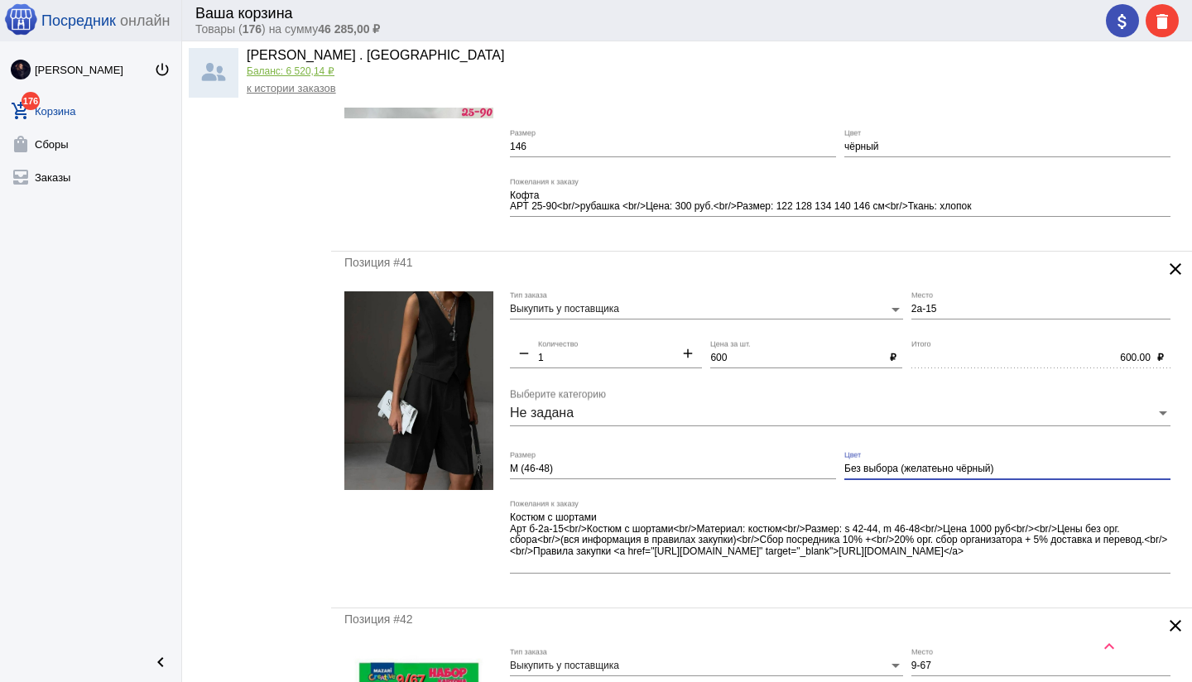
type input "Без выбора (желатеьно чёрный)"
click at [911, 305] on input "2а-15" at bounding box center [1040, 310] width 259 height 12
click at [947, 331] on mat-form-field "б2а-15 Место" at bounding box center [1044, 315] width 267 height 49
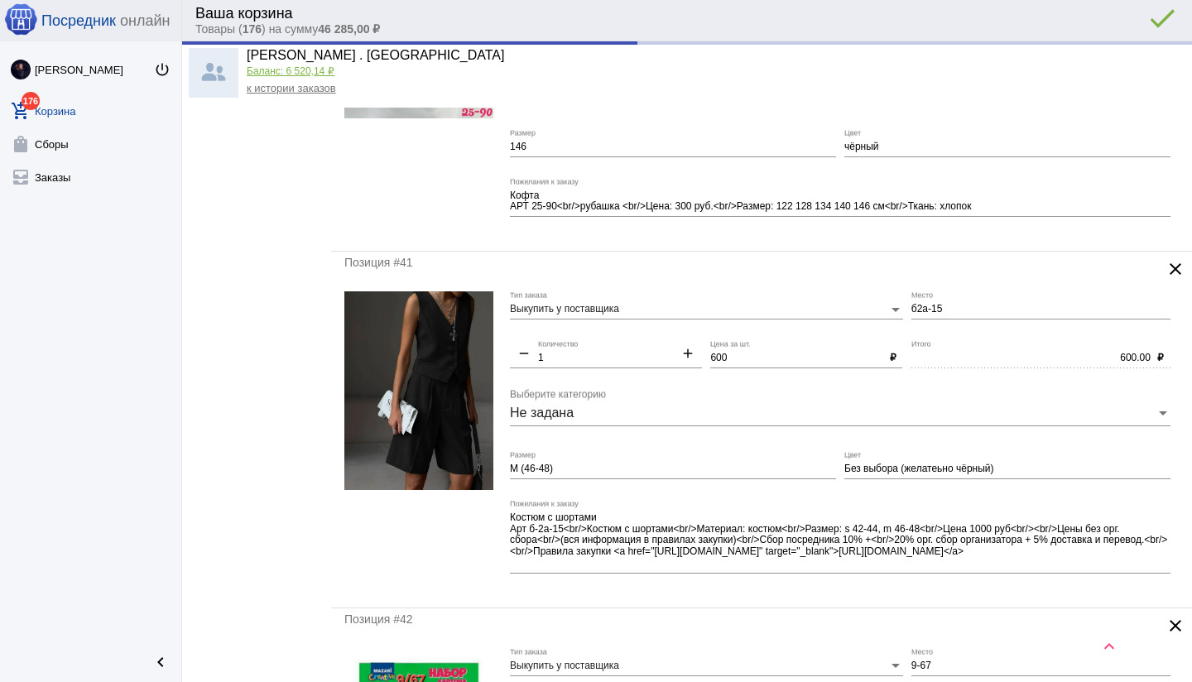
type input "Б2а-15"
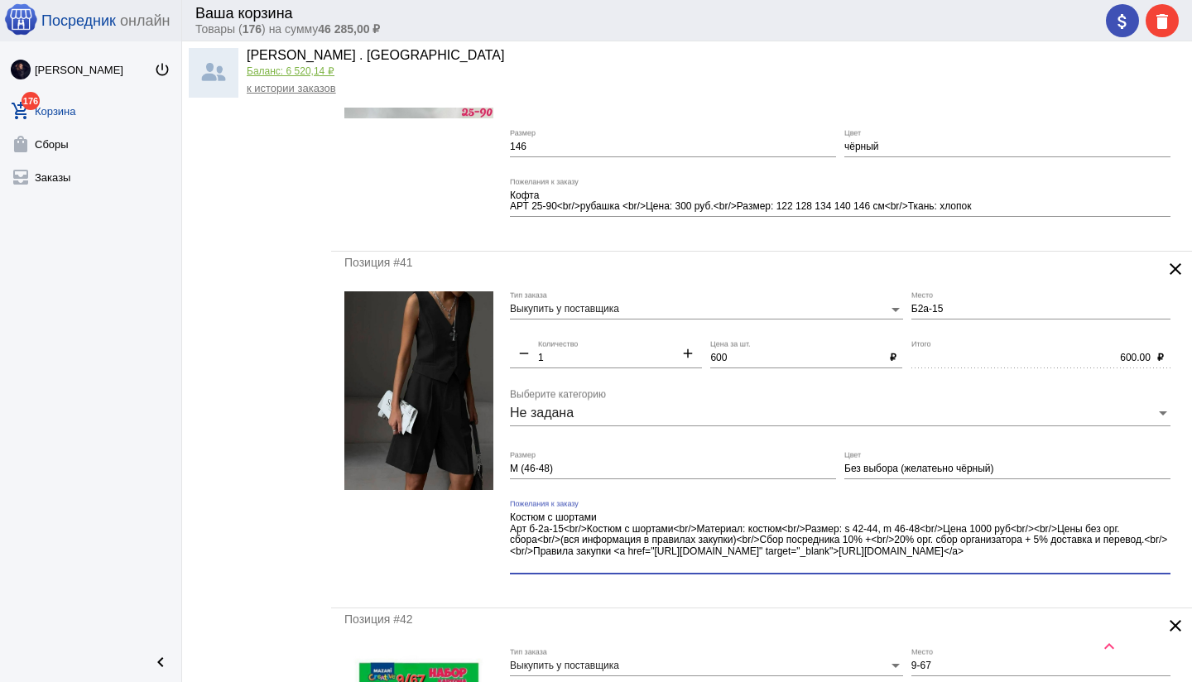
drag, startPoint x: 938, startPoint y: 533, endPoint x: 1001, endPoint y: 567, distance: 72.2
click at [1001, 567] on textarea "Костюм с шортами Арт б-2а-15<br/>Костюм с шортами<br/>Материал: костюм<br/>Разм…" at bounding box center [840, 541] width 660 height 60
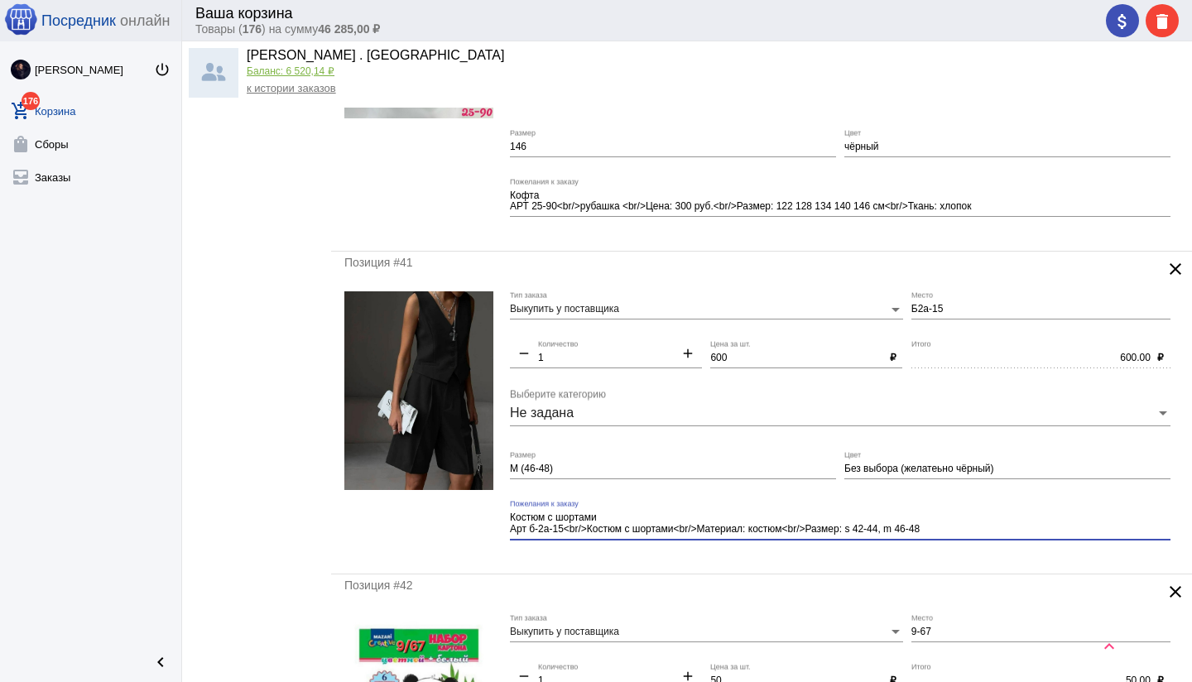
type textarea "Костюм с шортами Арт б-2а-15<br/>Костюм с шортами<br/>Материал: костюм<br/>Разм…"
click at [833, 559] on div "Позиция #41 clear Выкупить у поставщика Тип заказа Б2а-15 Место remove 1 Количе…" at bounding box center [761, 413] width 861 height 322
drag, startPoint x: 939, startPoint y: 468, endPoint x: 940, endPoint y: 480, distance: 12.4
click at [939, 468] on input "Без выбора (желатеьно чёрный)" at bounding box center [1007, 469] width 326 height 12
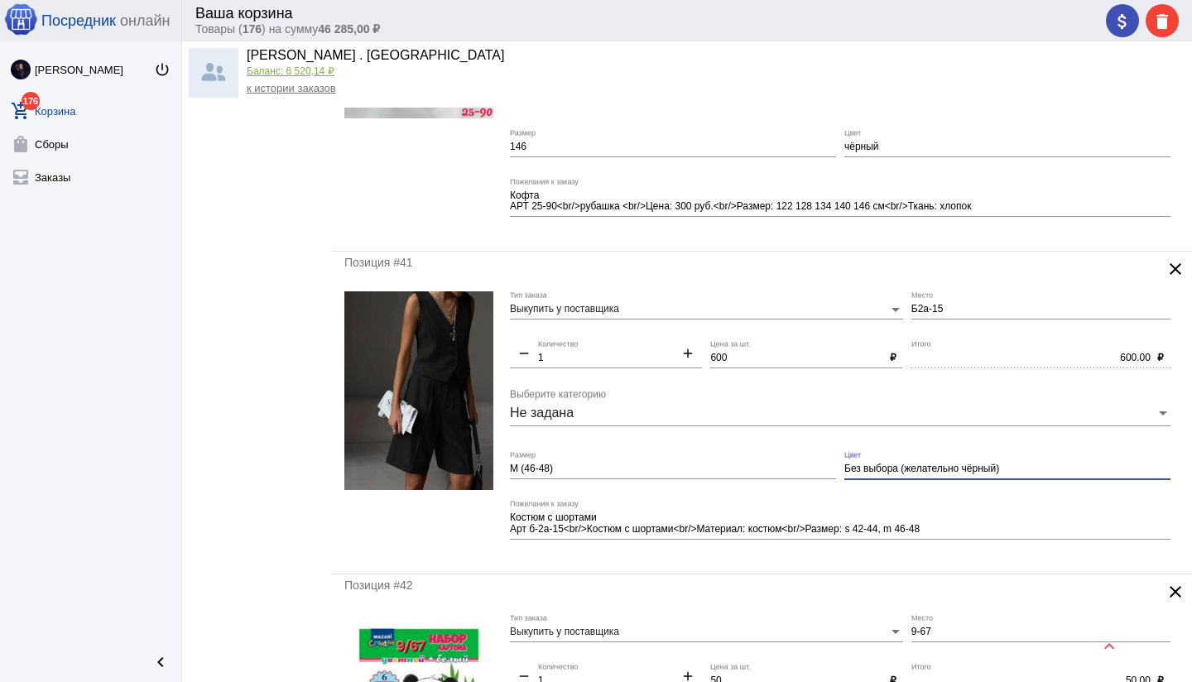
drag, startPoint x: 962, startPoint y: 467, endPoint x: 962, endPoint y: 480, distance: 13.3
click at [962, 467] on input "Без выбора (желательно чёрный)" at bounding box center [1007, 469] width 326 height 12
type input "Без выбора ( по возможности чёрный)"
click at [793, 563] on div "Позиция #41 clear Выкупить у поставщика Тип заказа Б2а-15 Место remove 1 Количе…" at bounding box center [761, 413] width 861 height 322
click at [698, 553] on mat-form-field "Костюм с шортами Арт б-2а-15<br/>Костюм с шортами<br/>Материал: костюм<br/>Разм…" at bounding box center [844, 530] width 669 height 60
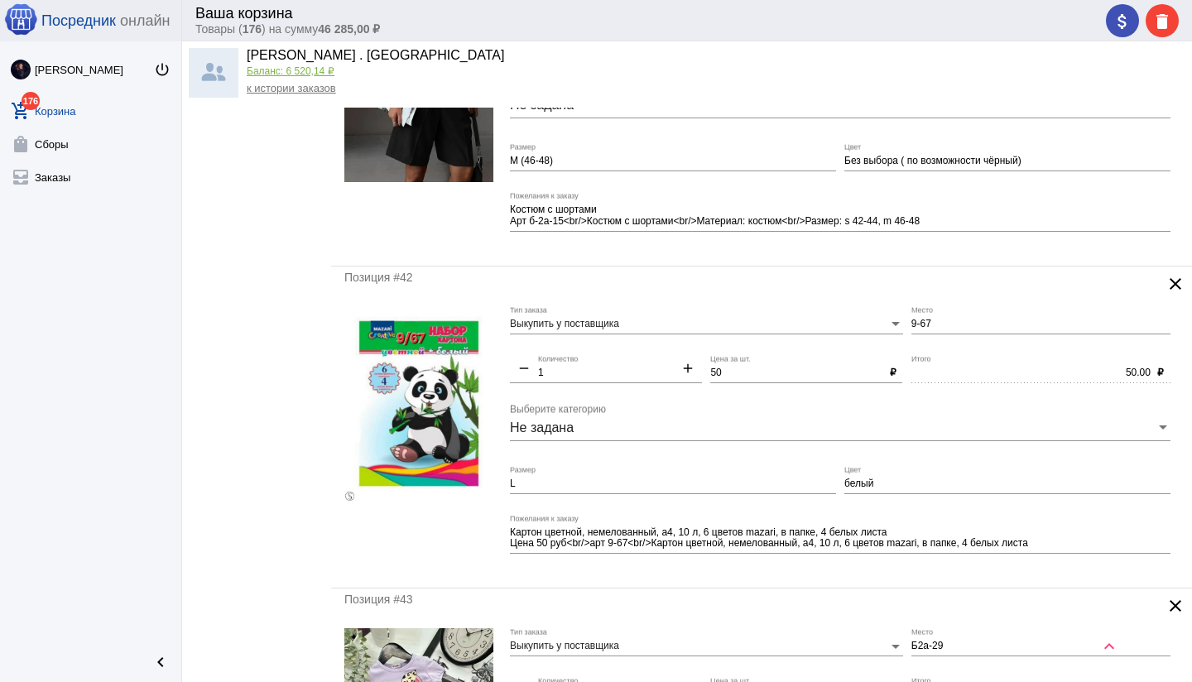
scroll to position [5888, 0]
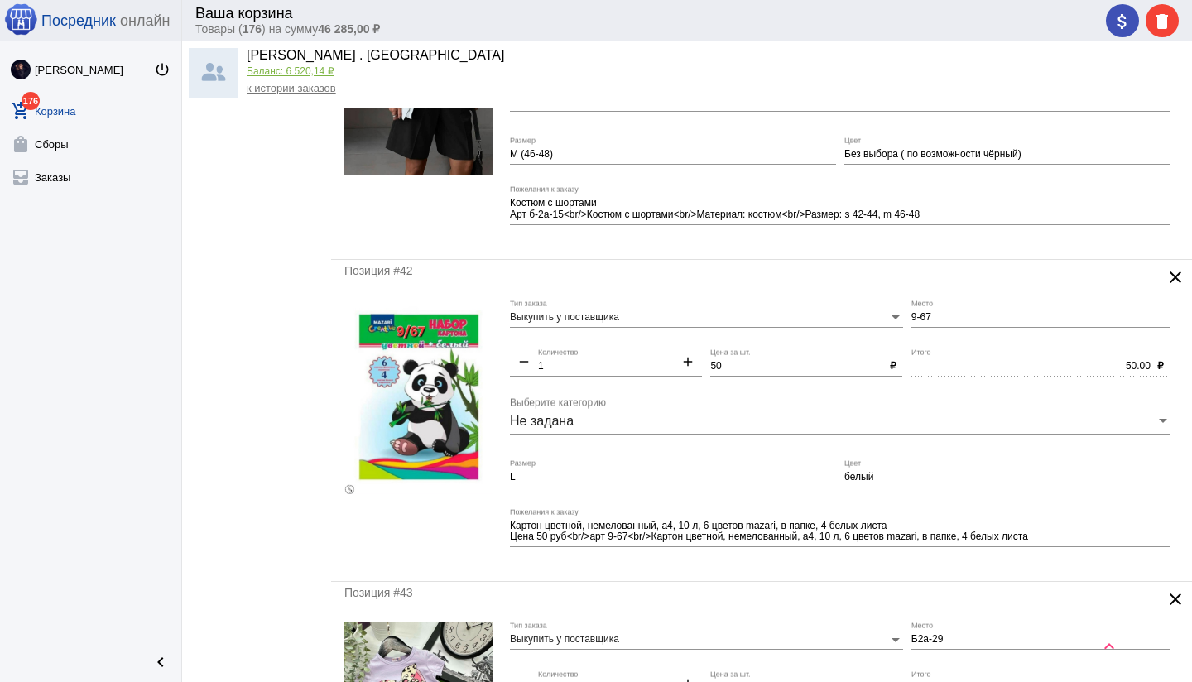
click at [619, 472] on input "L" at bounding box center [673, 478] width 326 height 12
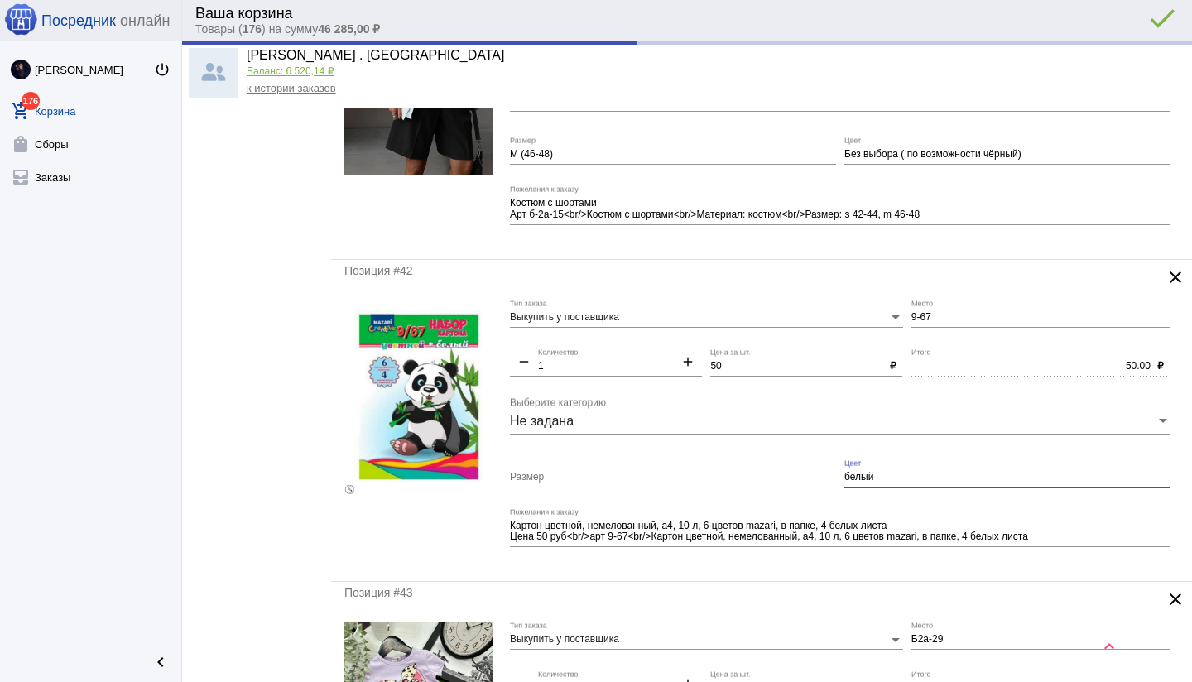
click at [847, 474] on input "белый" at bounding box center [1007, 478] width 326 height 12
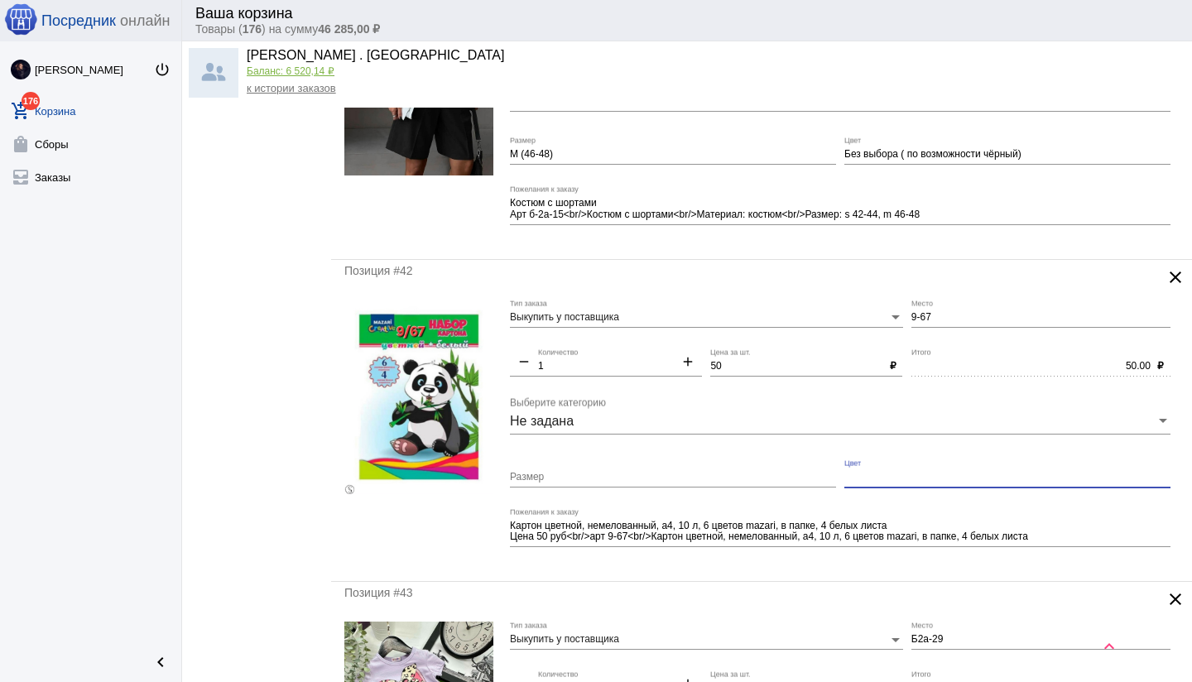
click at [802, 560] on mat-form-field "Картон цветной, немелованный, а4, 10 л, 6 цветов mazari, в папке, 4 белых листа…" at bounding box center [844, 538] width 669 height 60
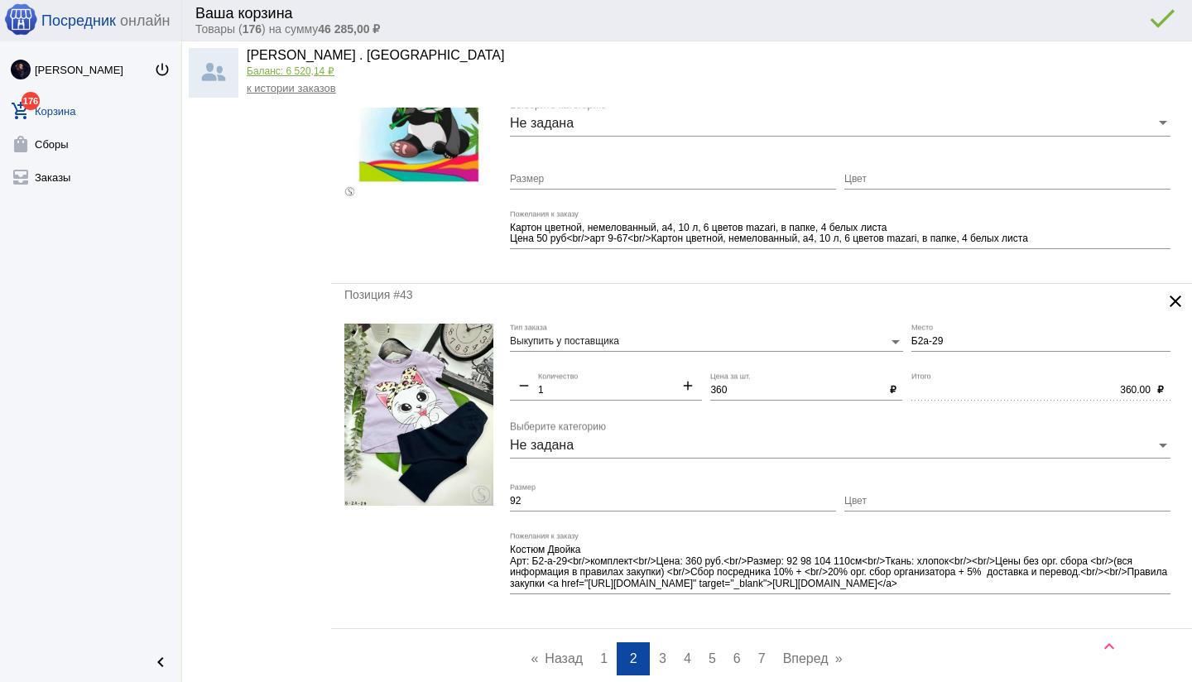
scroll to position [6189, 0]
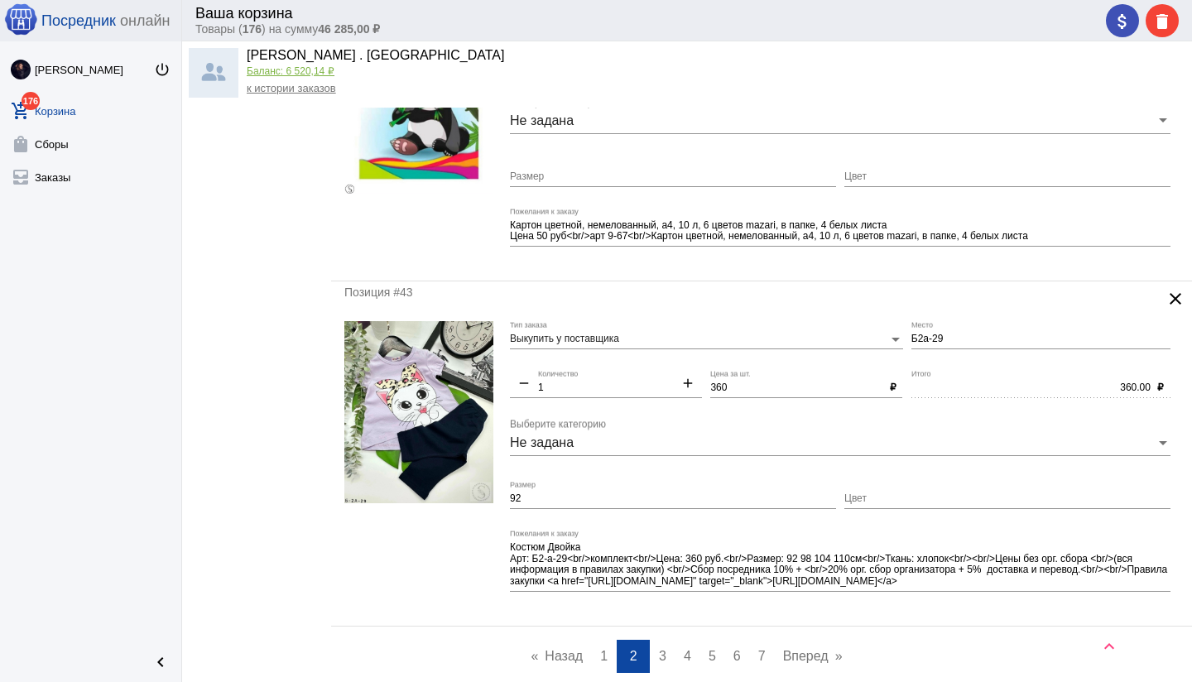
click at [869, 494] on input "Цвет" at bounding box center [1007, 499] width 326 height 12
type input "замена розовый"
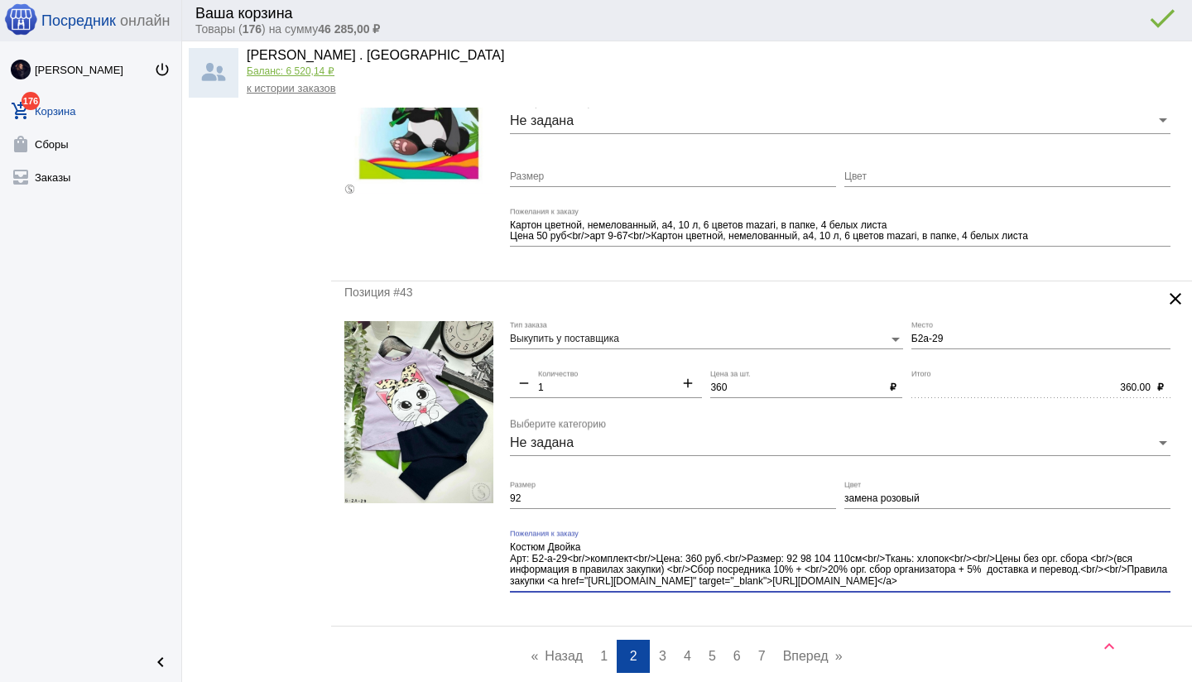
drag, startPoint x: 991, startPoint y: 576, endPoint x: 1009, endPoint y: 588, distance: 21.4
click at [1009, 588] on div "Костюм Двойка Арт: Б2-а-29<br/>комплект<br/>Цена: 360 руб.<br/>Размер: 92 98 10…" at bounding box center [840, 561] width 660 height 62
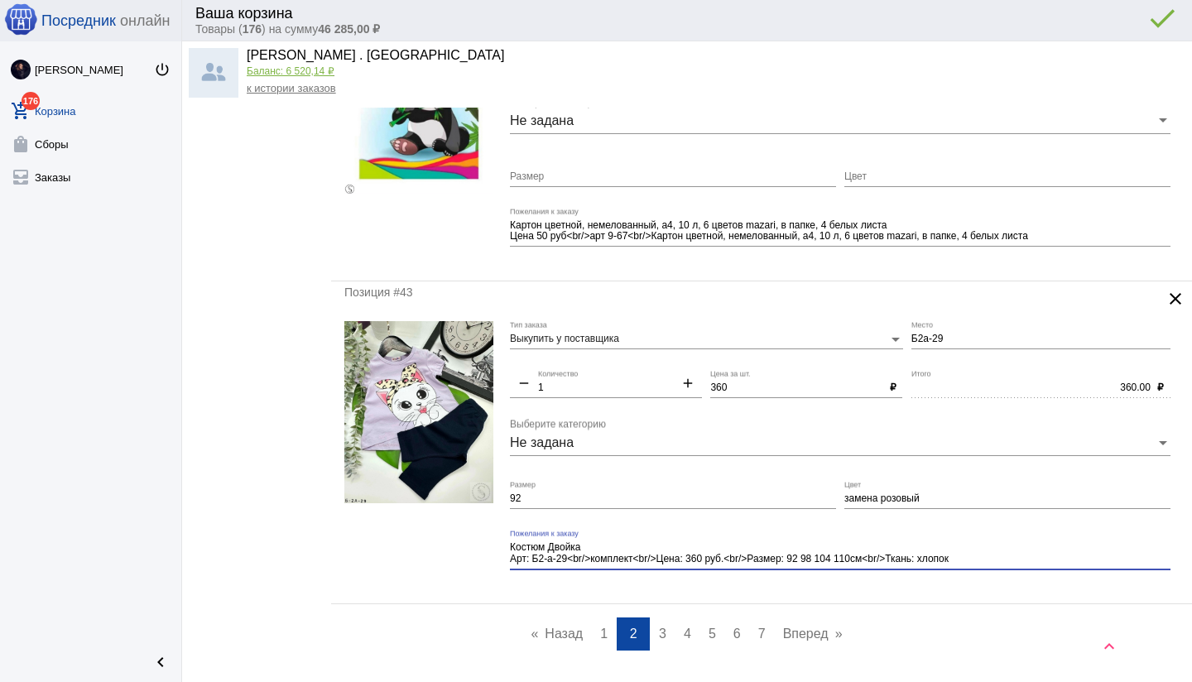
type textarea "Костюм Двойка Арт: Б2-а-29<br/>комплект<br/>Цена: 360 руб.<br/>Размер: 92 98 10…"
click at [949, 578] on div "Костюм Двойка Арт: Б2-а-29<br/>комплект<br/>Цена: 360 руб.<br/>Размер: 92 98 10…" at bounding box center [840, 556] width 660 height 52
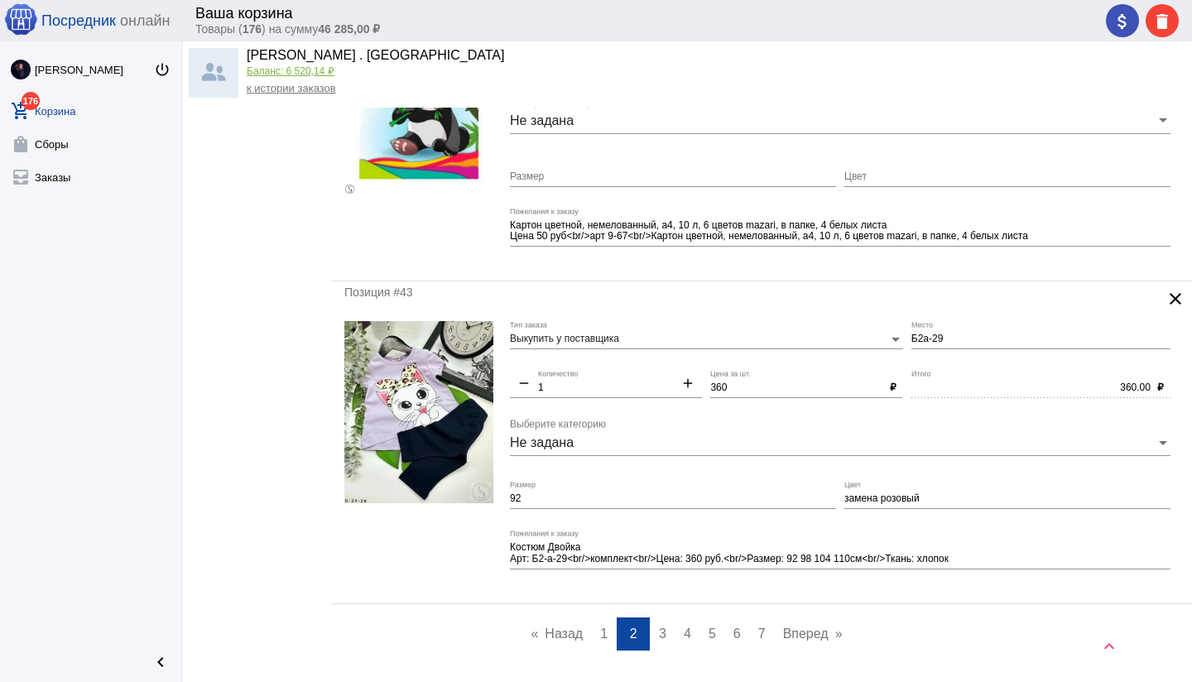
click at [929, 496] on input "замена розовый" at bounding box center [1007, 499] width 326 height 12
type input "замена розовая кофта"
click at [856, 598] on div "Позиция #43 clear Выкупить у поставщика Тип заказа Б2а-29 Место remove 1 Количе…" at bounding box center [761, 442] width 861 height 322
click at [662, 626] on span "3" at bounding box center [662, 633] width 7 height 14
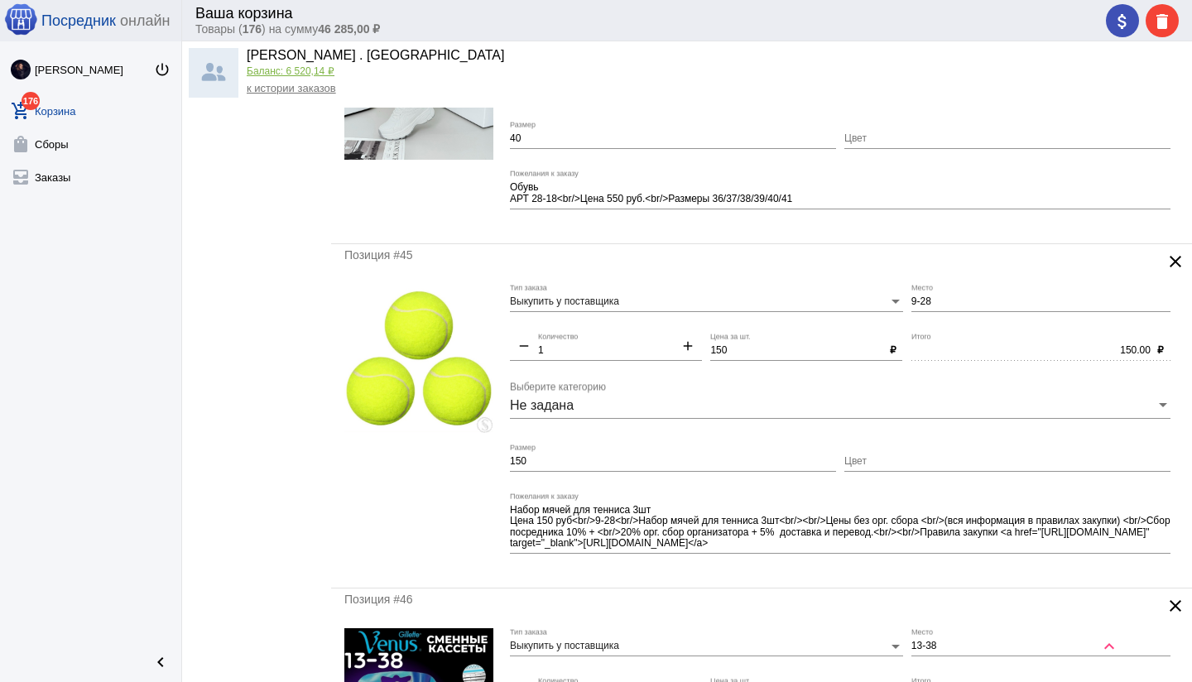
scroll to position [270, 0]
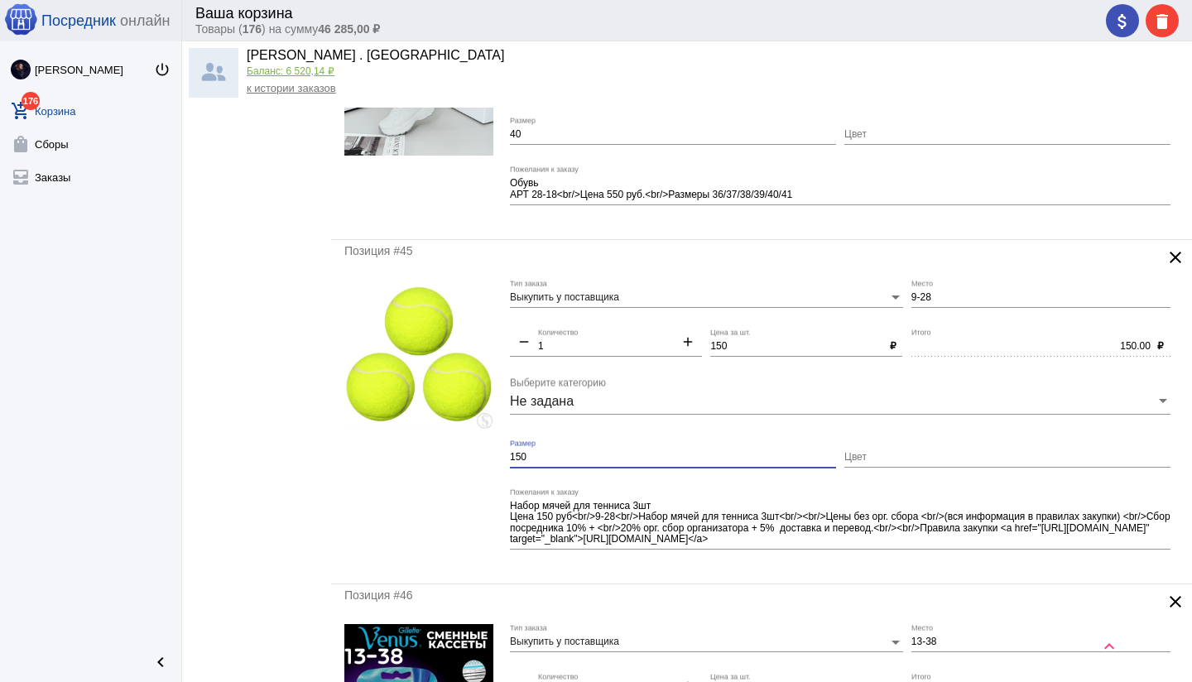
click at [482, 456] on form "Выкупить у поставщика Тип заказа 9-28 Место remove 1 Количество add 150 Цена за…" at bounding box center [761, 425] width 834 height 291
type input "уп 3шт"
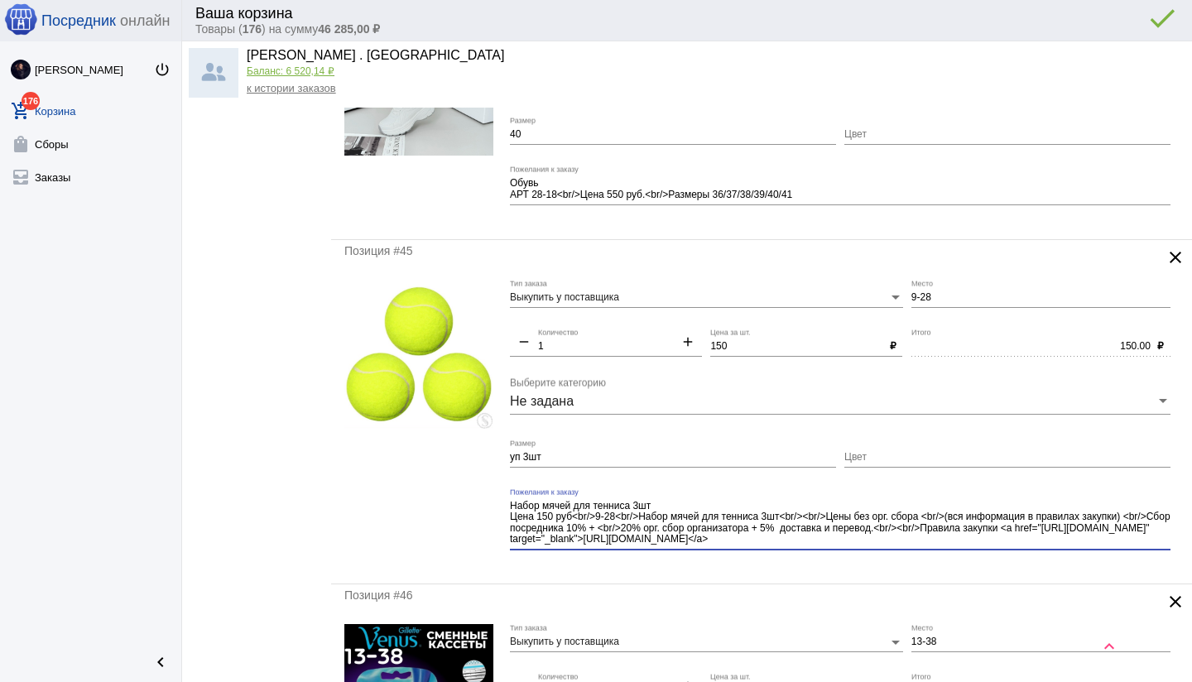
drag, startPoint x: 832, startPoint y: 540, endPoint x: 843, endPoint y: 549, distance: 14.7
click at [843, 549] on div "Набор мячей для тенниса 3шт Цена 150 руб<br/>9-28<br/>Набор мячей для тенниса 3…" at bounding box center [840, 525] width 660 height 74
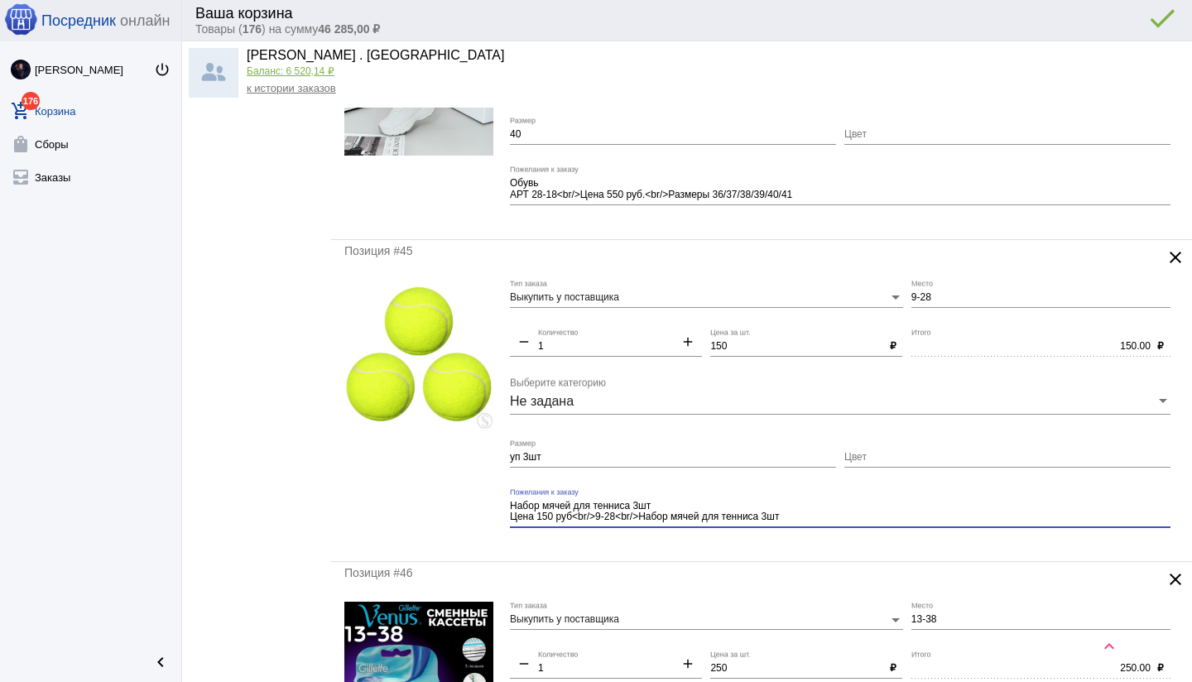
type textarea "Набор мячей для тенниса 3шт Цена 150 руб<br/>9-28<br/>Набор мячей для тенниса 3…"
click at [817, 546] on mat-form-field "Набор мячей для тенниса 3шт Цена 150 руб<br/>9-28<br/>Набор мячей для тенниса 3…" at bounding box center [844, 518] width 669 height 60
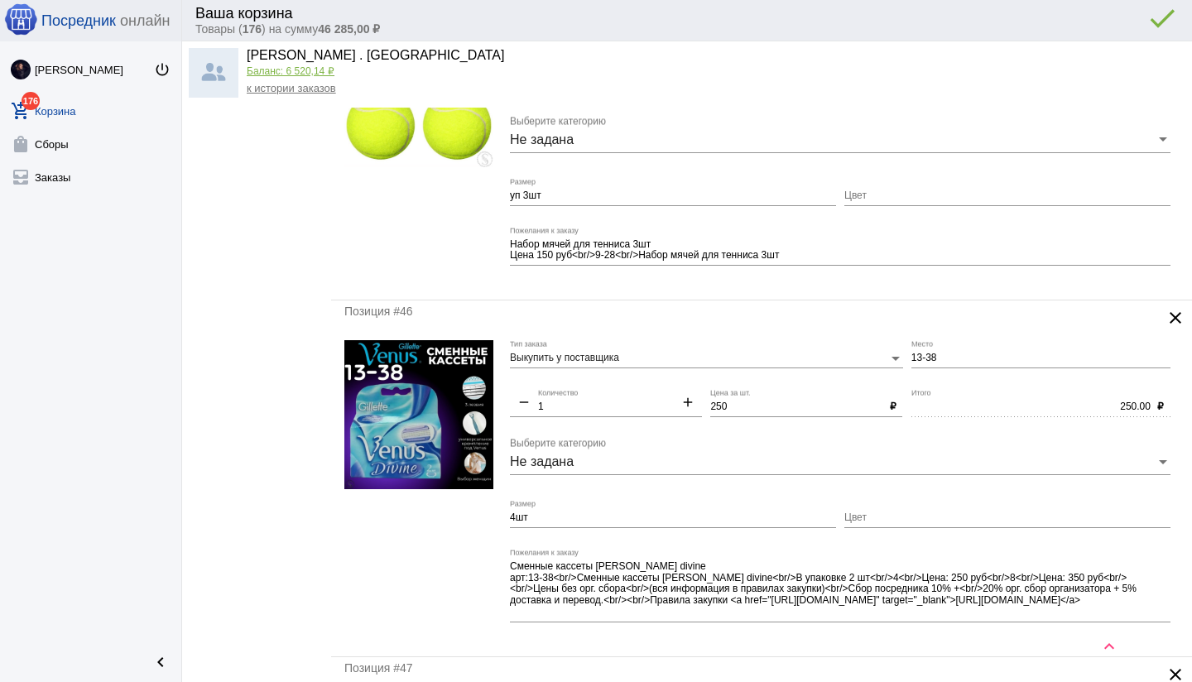
scroll to position [544, 0]
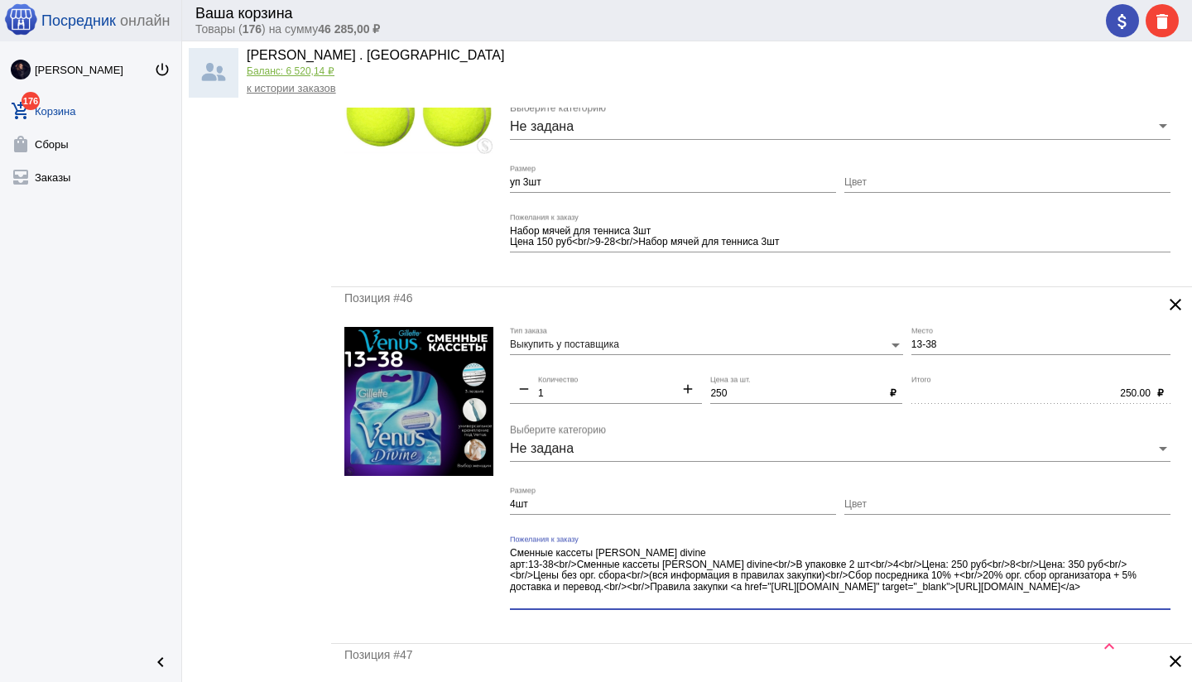
drag, startPoint x: 854, startPoint y: 563, endPoint x: 918, endPoint y: 606, distance: 76.9
click at [918, 606] on div "Сменные кассеты [PERSON_NAME] divine арт:13-38<br/>Сменные кассеты [PERSON_NAME…" at bounding box center [840, 572] width 660 height 74
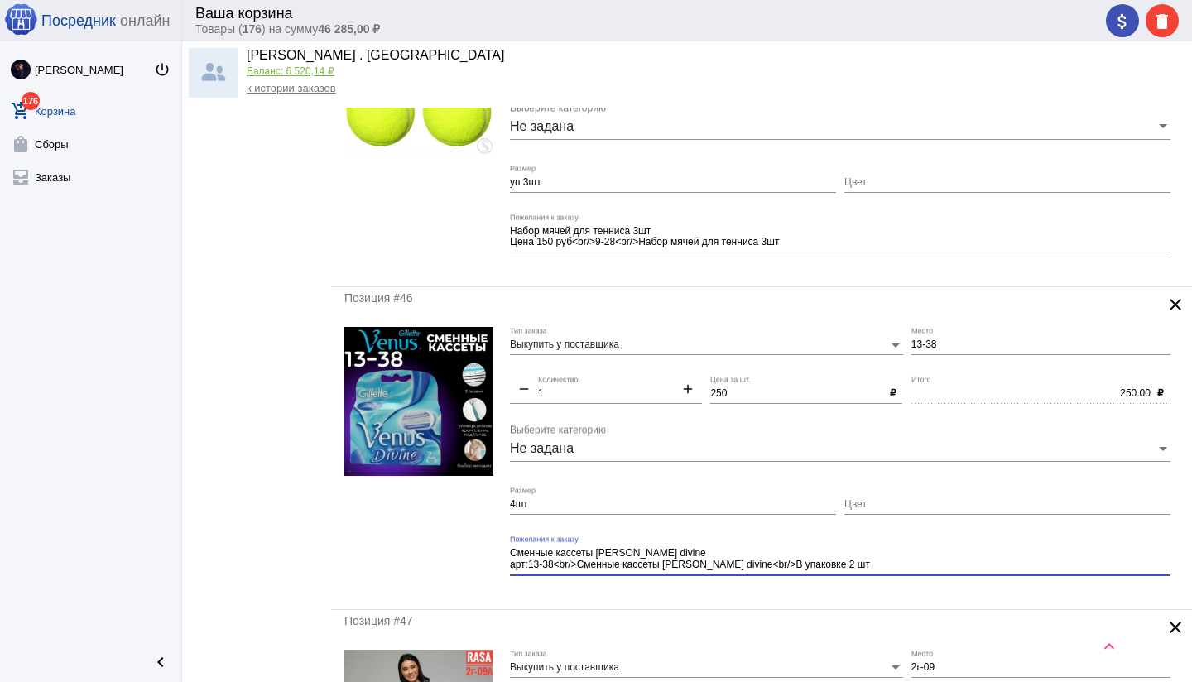
click at [803, 598] on div "Позиция #46 clear Выкупить у поставщика Тип заказа 13-38 Место remove 1 Количес…" at bounding box center [761, 448] width 861 height 322
click at [861, 566] on textarea "Сменные кассеты [PERSON_NAME] divine арт:13-38<br/>Сменные кассеты [PERSON_NAME…" at bounding box center [840, 559] width 660 height 26
drag, startPoint x: 789, startPoint y: 564, endPoint x: 854, endPoint y: 565, distance: 64.5
click at [854, 565] on textarea "Сменные кассеты [PERSON_NAME] divine арт:13-38<br/>Сменные кассеты [PERSON_NAME…" at bounding box center [840, 559] width 660 height 26
type textarea "Сменные кассеты [PERSON_NAME] divine арт:13-38<br/>Сменные кассеты [PERSON_NAME…"
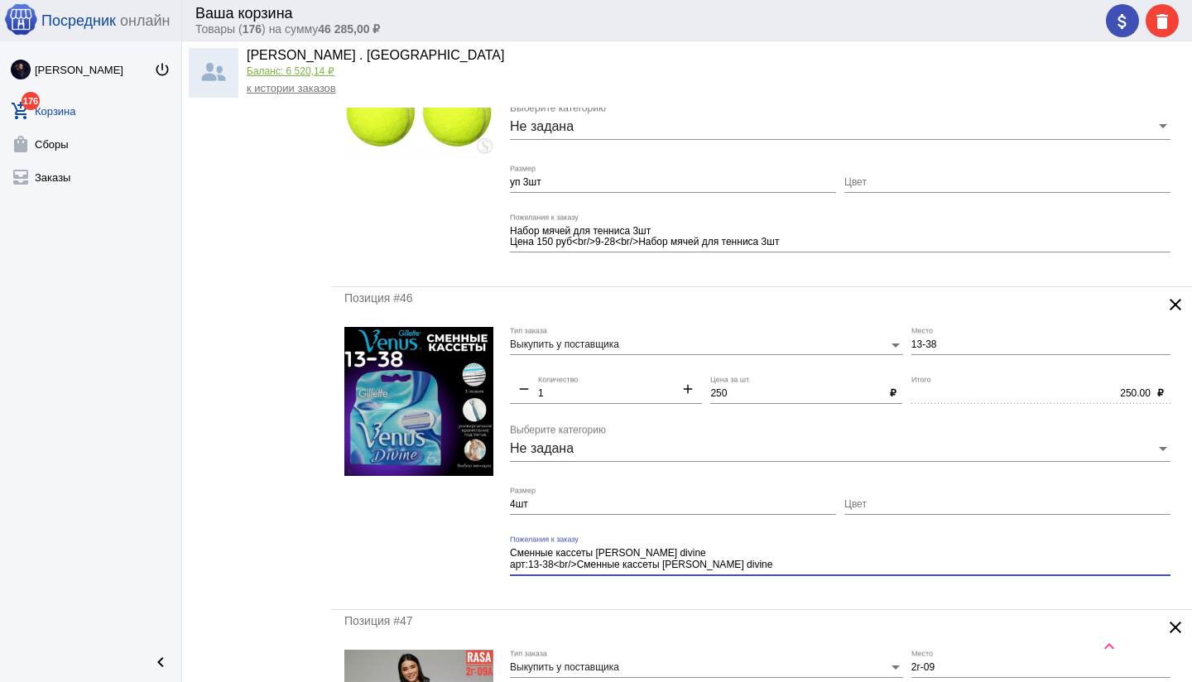
click at [845, 589] on mat-form-field "Сменные кассеты [PERSON_NAME] divine арт:13-38<br/>Сменные кассеты [PERSON_NAME…" at bounding box center [844, 565] width 669 height 60
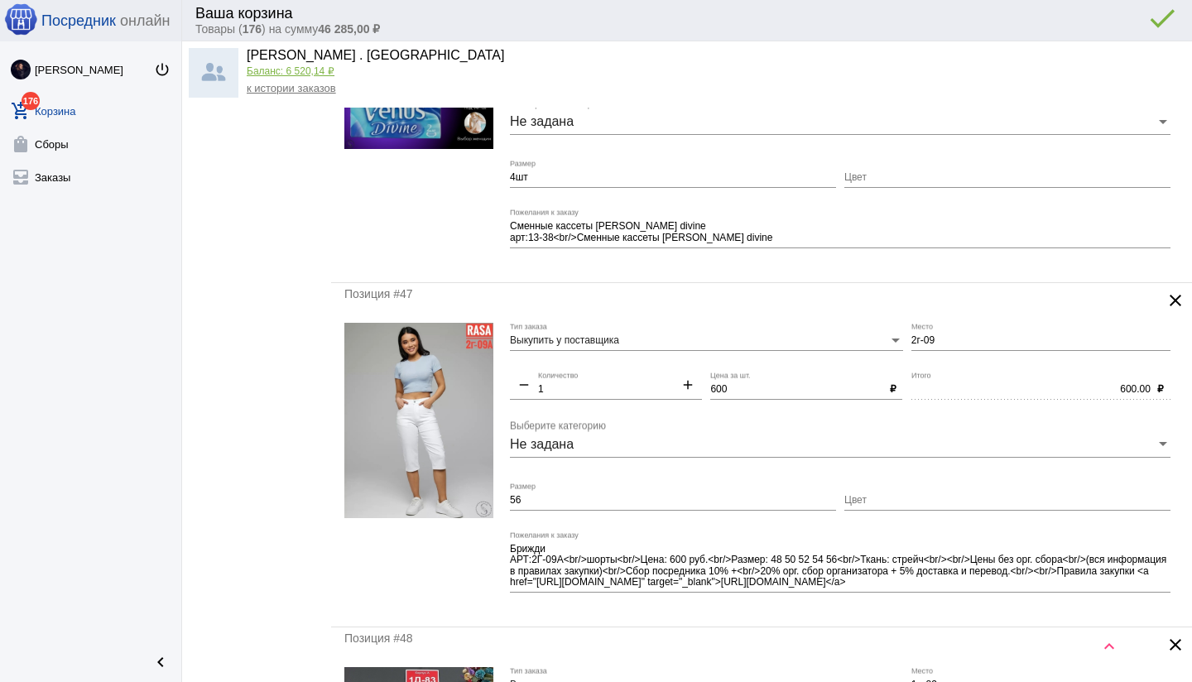
scroll to position [876, 0]
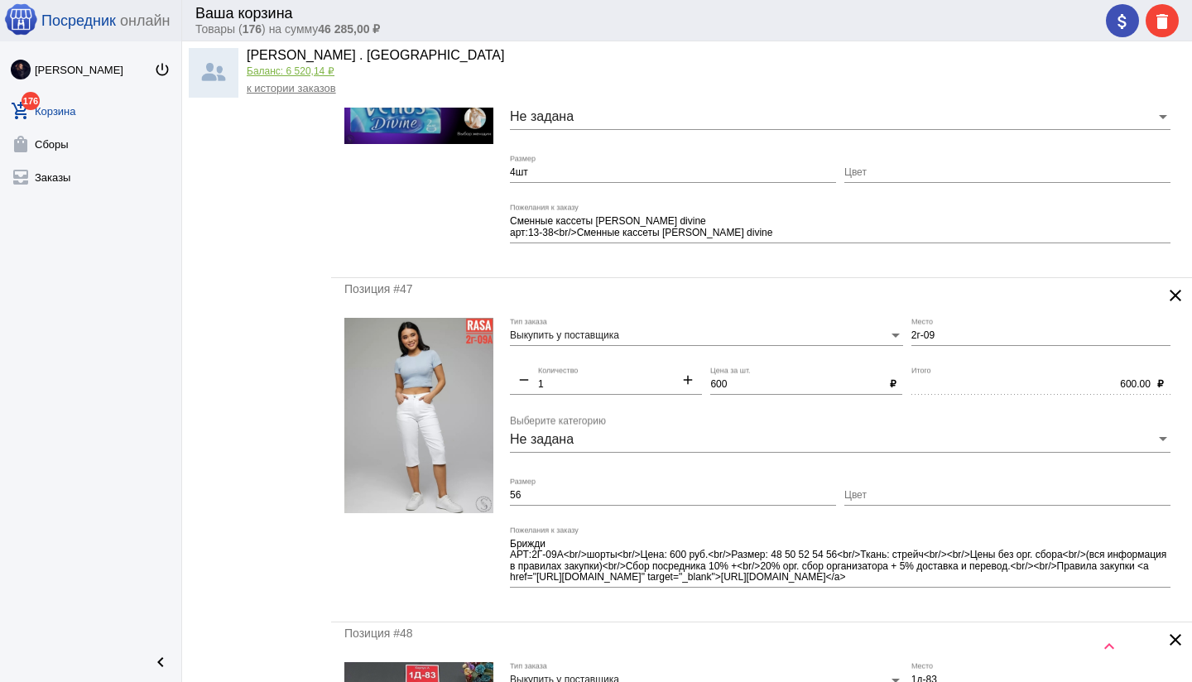
click at [1176, 295] on mat-icon "clear" at bounding box center [1175, 295] width 20 height 20
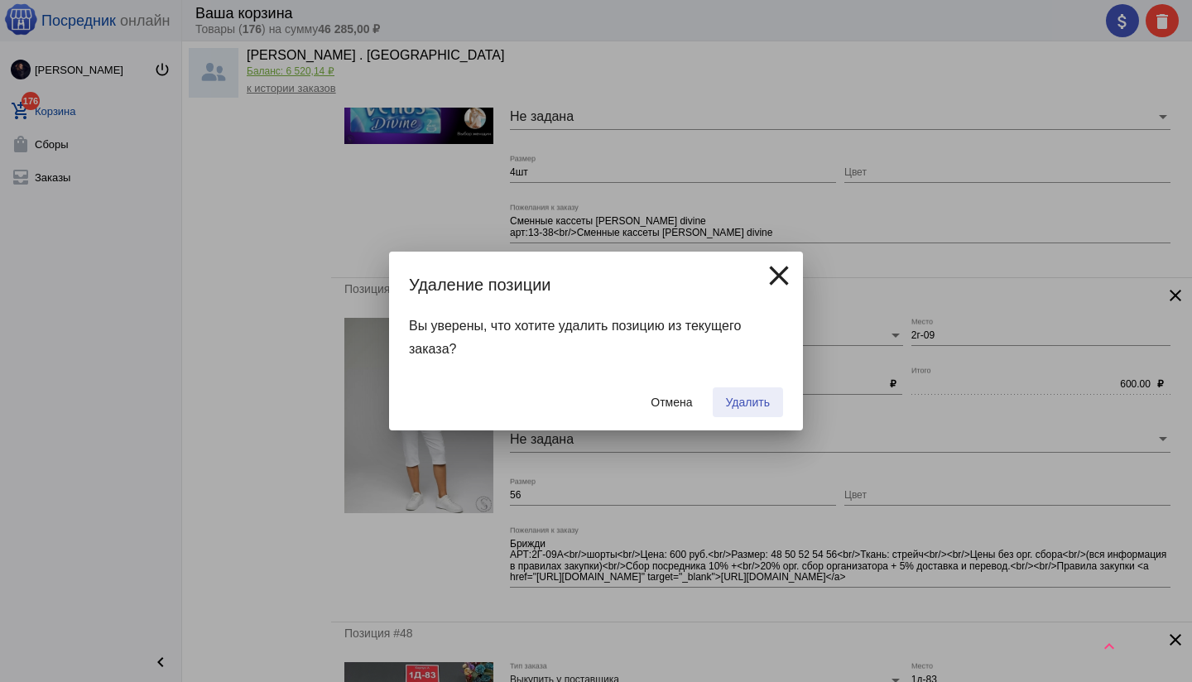
click at [758, 405] on span "Удалить" at bounding box center [748, 402] width 44 height 13
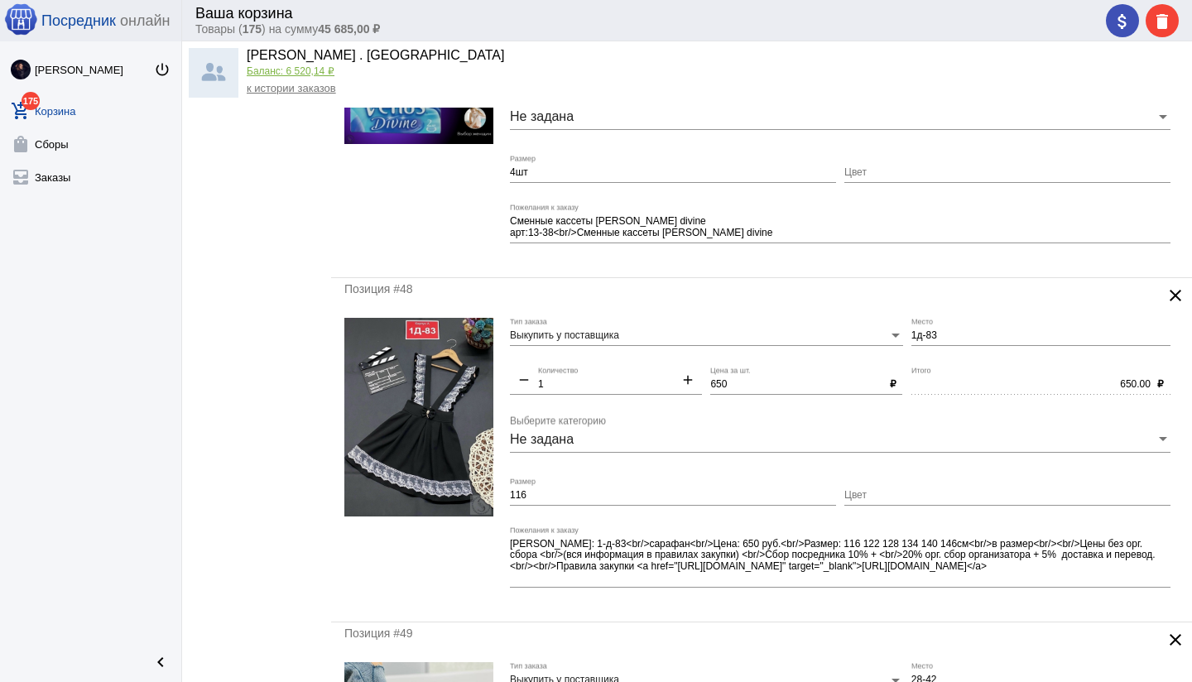
scroll to position [0, 0]
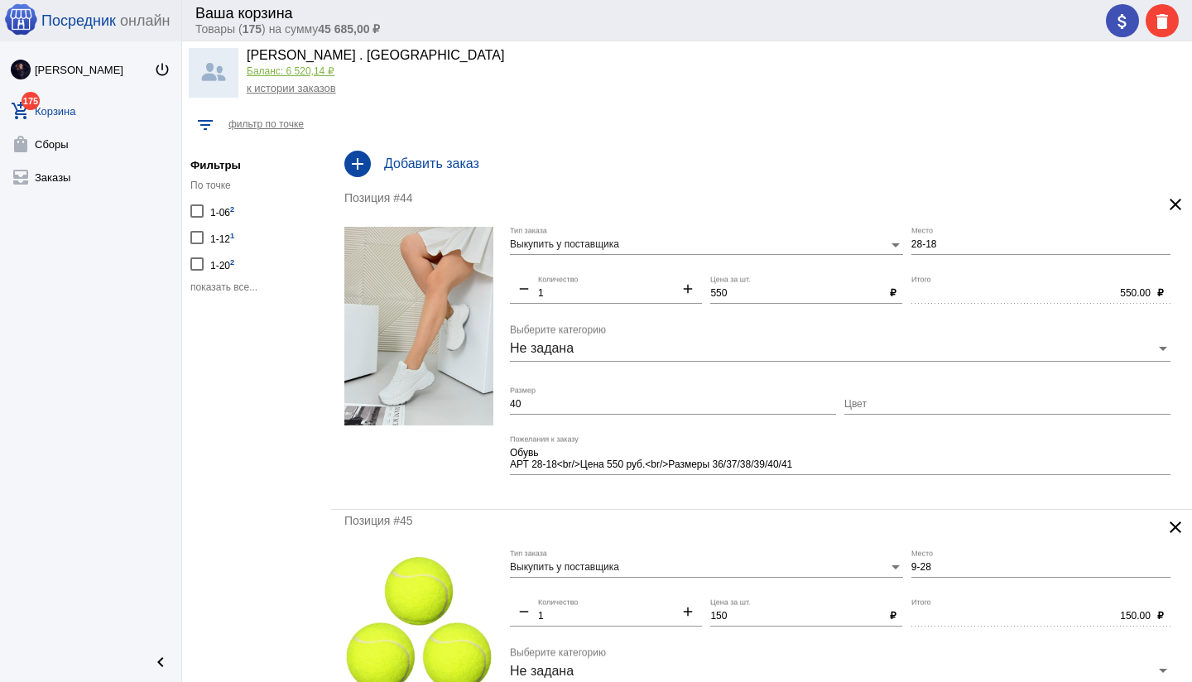
click at [459, 184] on div "add Добавить заказ" at bounding box center [761, 164] width 861 height 46
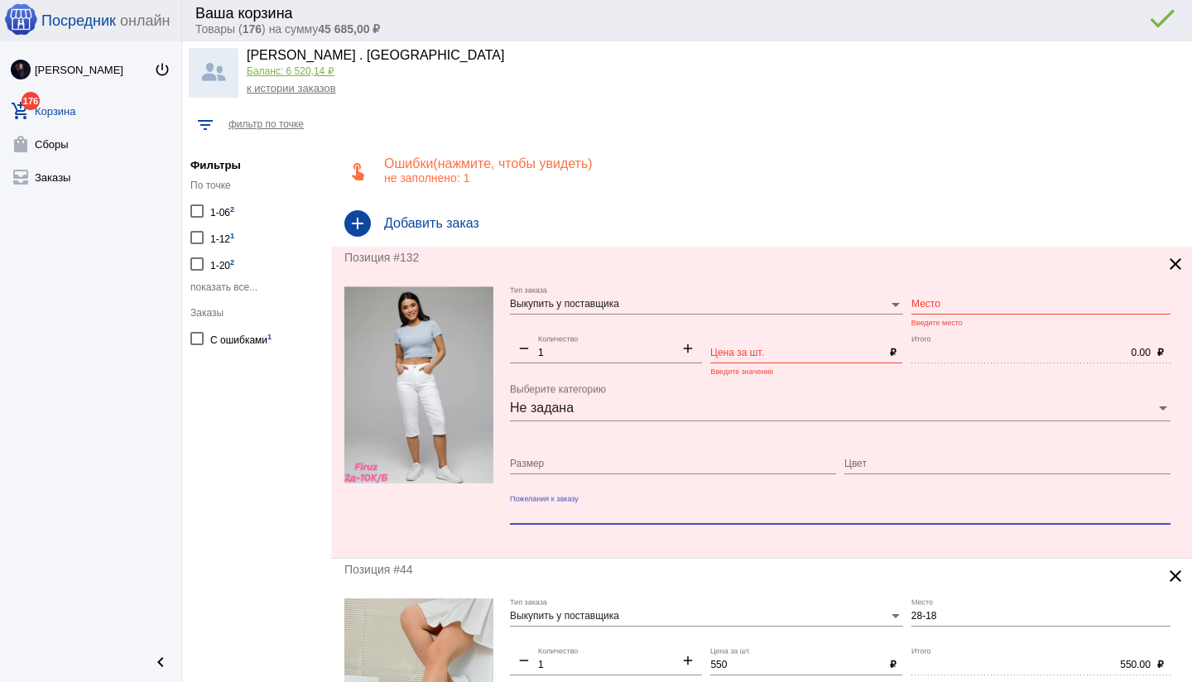
paste textarea "Цена штучно: 450руб Шорты, хлопок Размеры 46-48-50-52-54-56-58-60-62 Распродажа…"
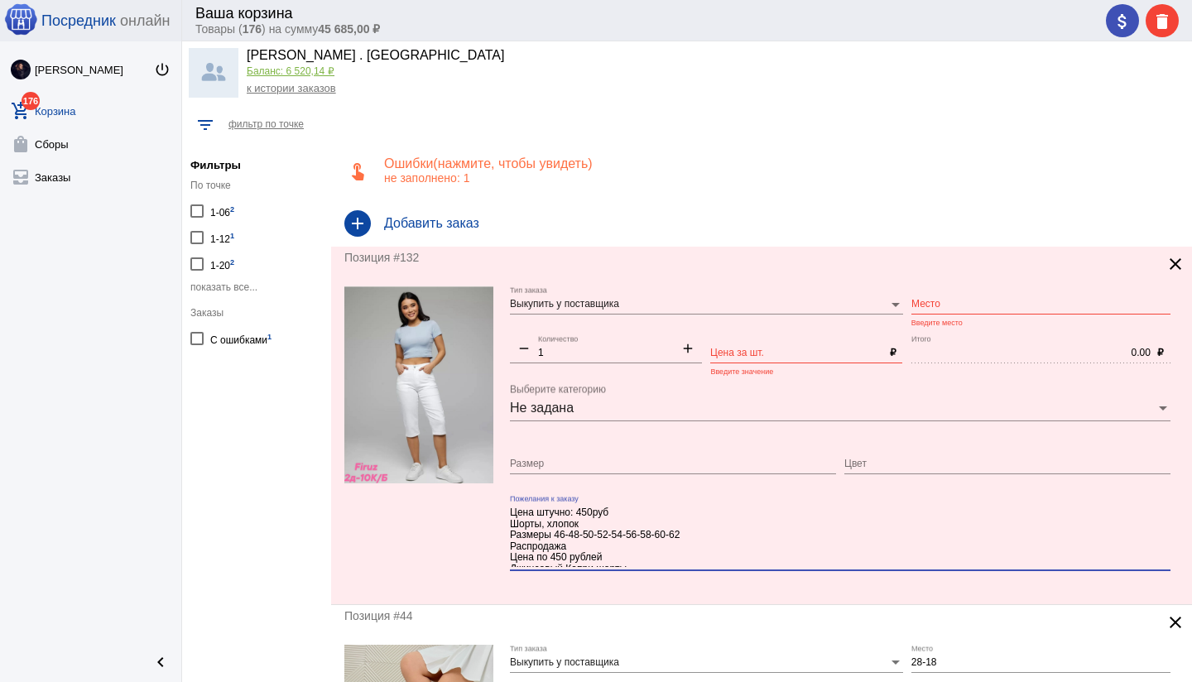
type textarea "Цена штучно: 450руб Шорты, хлопок Размеры 46-48-50-52-54-56-58-60-62 Распродажа…"
click at [722, 353] on input "Цена за шт." at bounding box center [796, 354] width 172 height 12
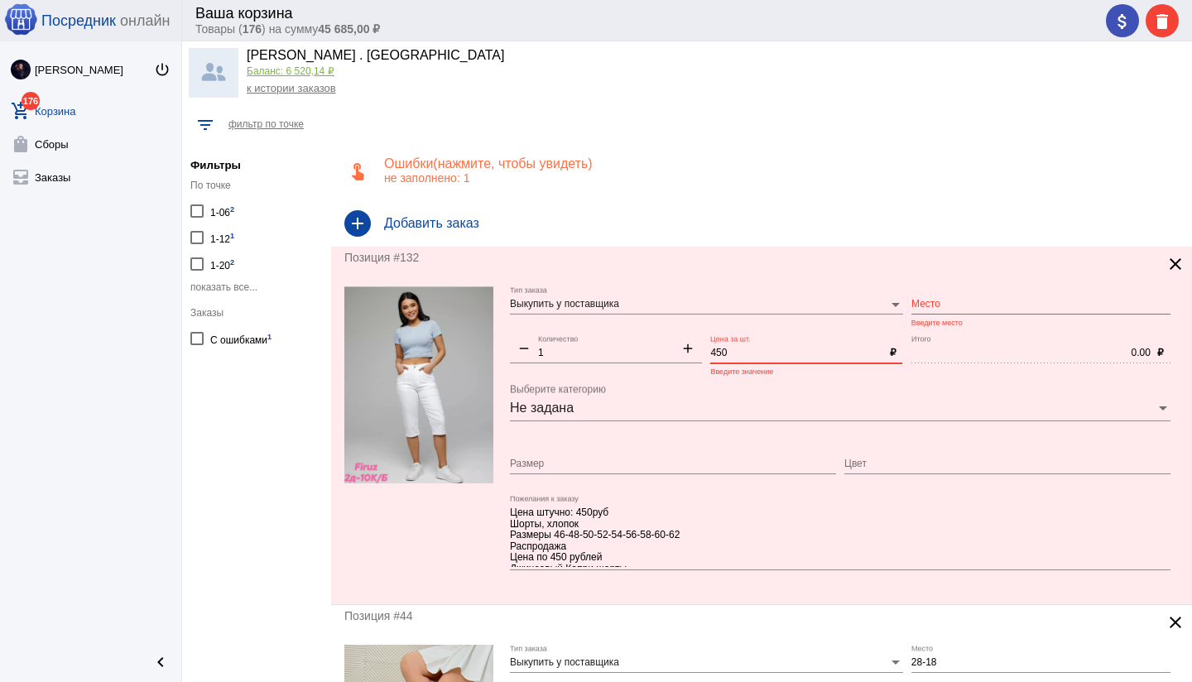
type input "450"
click at [630, 467] on input "Размер" at bounding box center [673, 464] width 326 height 12
type input "56"
click at [860, 461] on input "Цвет" at bounding box center [1007, 464] width 326 height 12
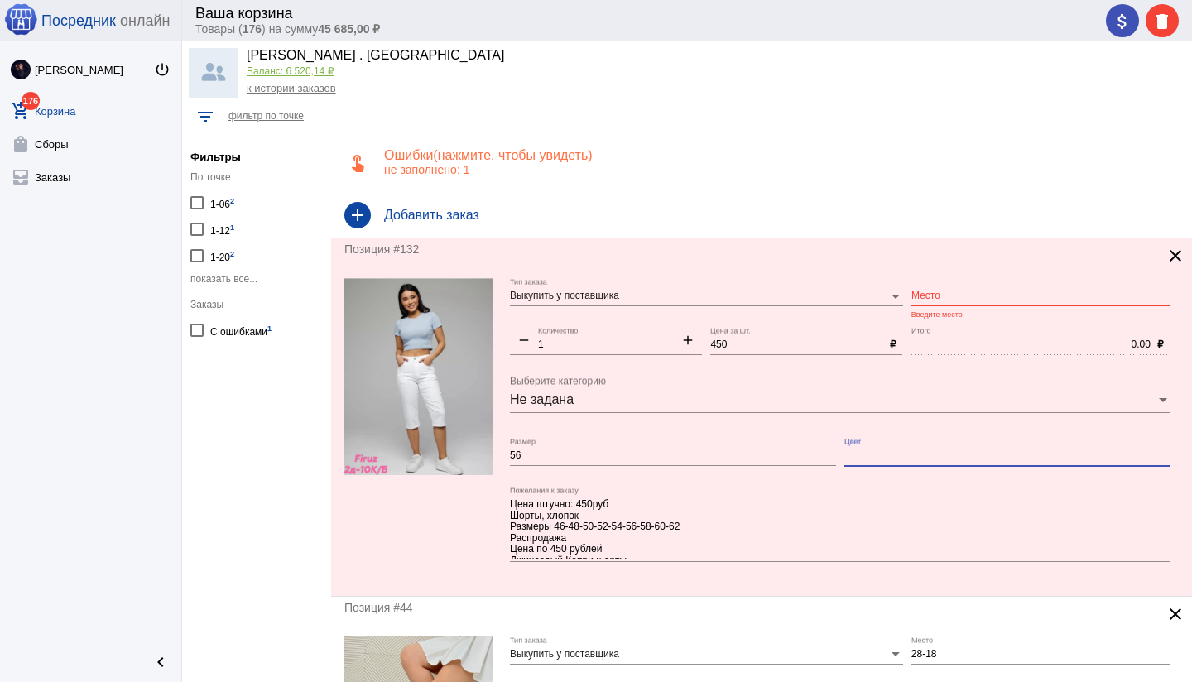
scroll to position [13, 0]
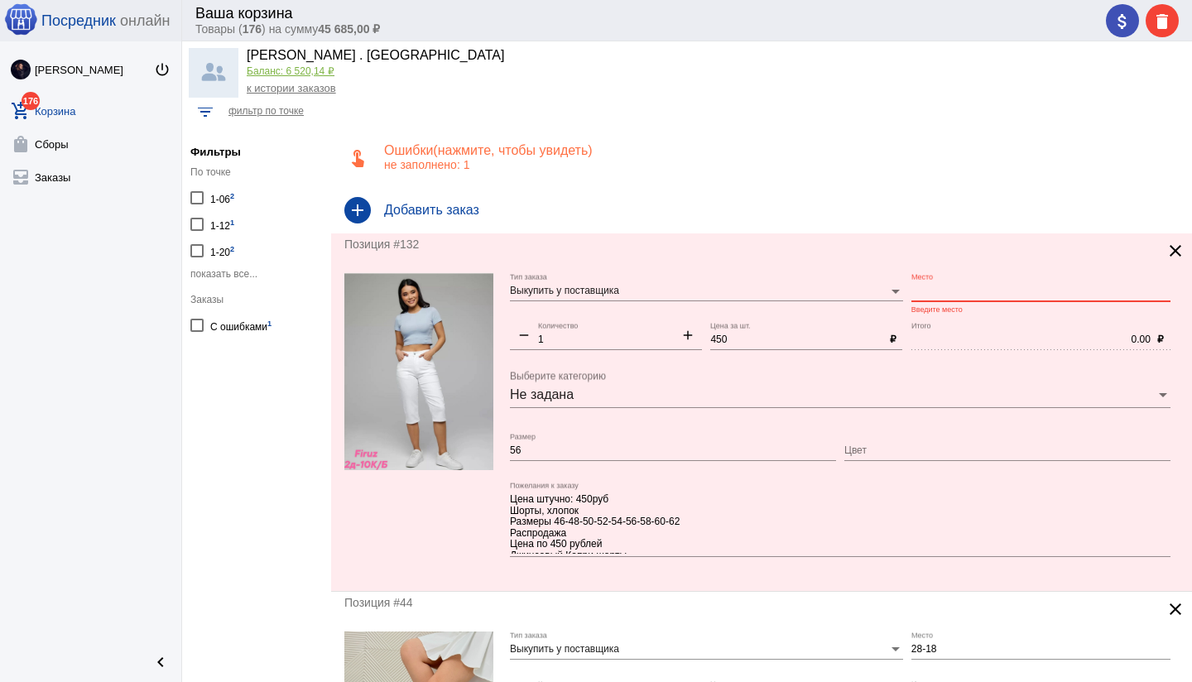
click at [936, 288] on input "Место" at bounding box center [1040, 291] width 259 height 12
click at [477, 500] on div at bounding box center [418, 425] width 149 height 305
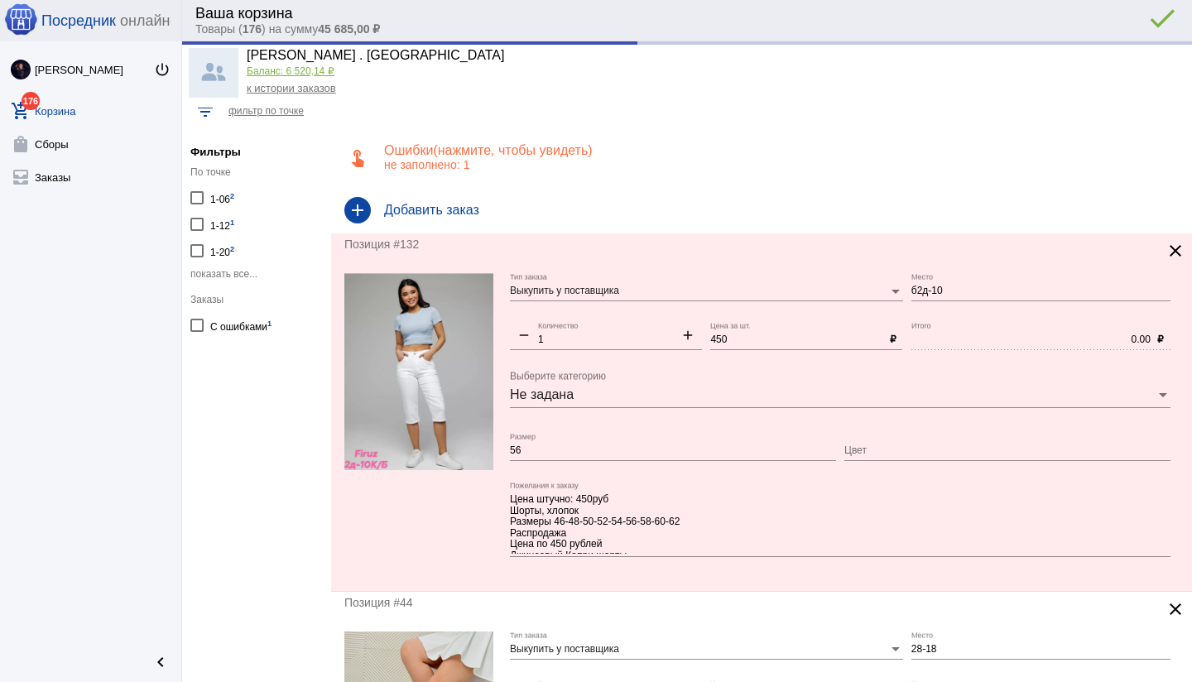
type input "Б2д-10"
type input "450.00"
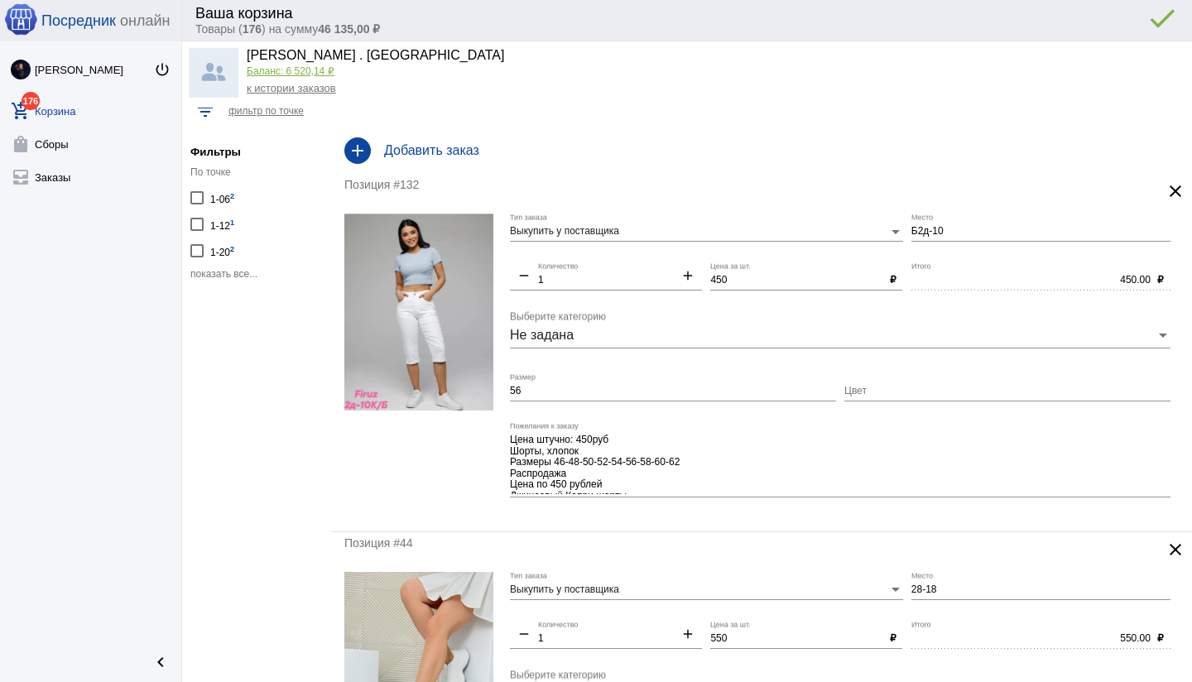
scroll to position [9, 0]
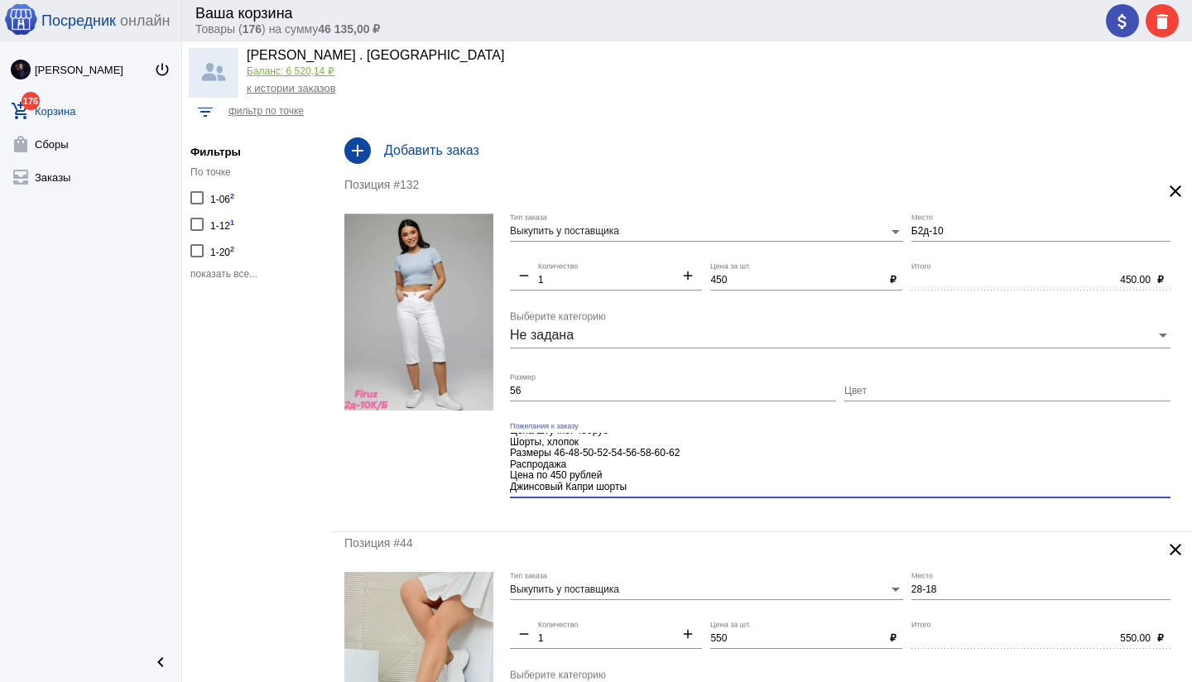
drag, startPoint x: 546, startPoint y: 463, endPoint x: 620, endPoint y: 472, distance: 74.1
click at [620, 472] on textarea "Цена штучно: 450руб Шорты, хлопок Размеры 46-48-50-52-54-56-58-60-62 Распродажа…" at bounding box center [840, 463] width 660 height 61
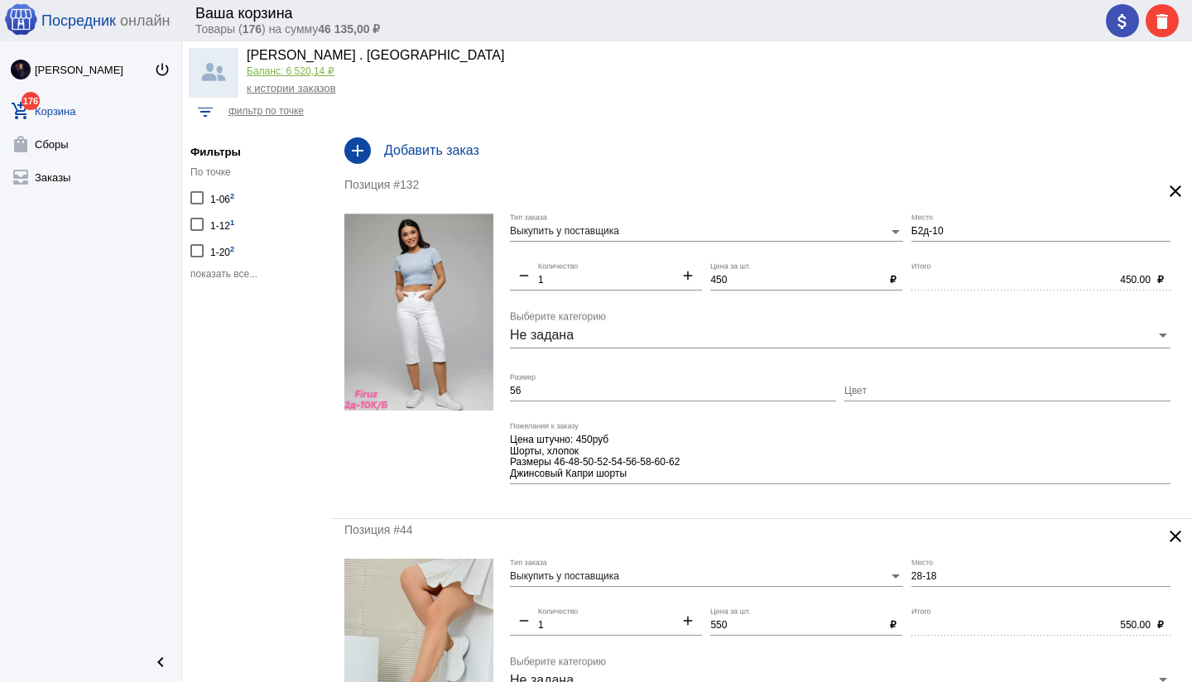
click at [587, 497] on mat-form-field "Цена штучно: 450руб Шорты, хлопок Размеры 46-48-50-52-54-56-58-60-62 Джинсовый …" at bounding box center [844, 463] width 669 height 83
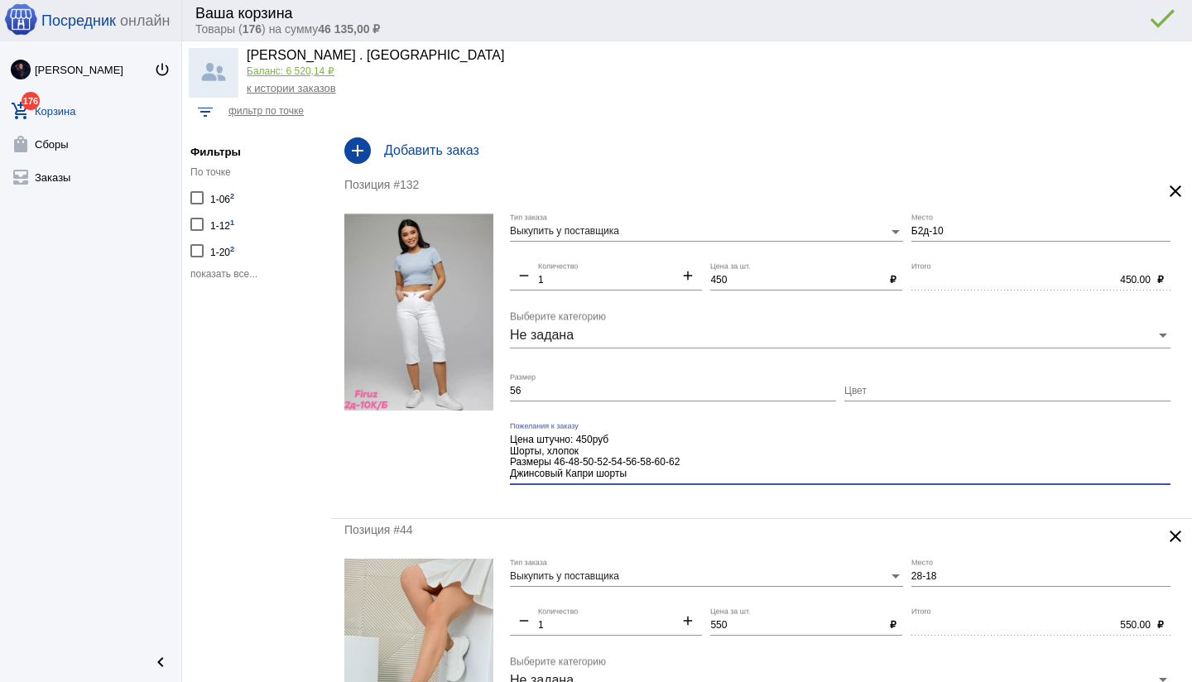
drag, startPoint x: 592, startPoint y: 450, endPoint x: 507, endPoint y: 449, distance: 85.2
click at [507, 449] on form "Выкупить у поставщика Тип заказа Б2д-10 Место remove 1 Количество add 450 Цена …" at bounding box center [761, 358] width 834 height 291
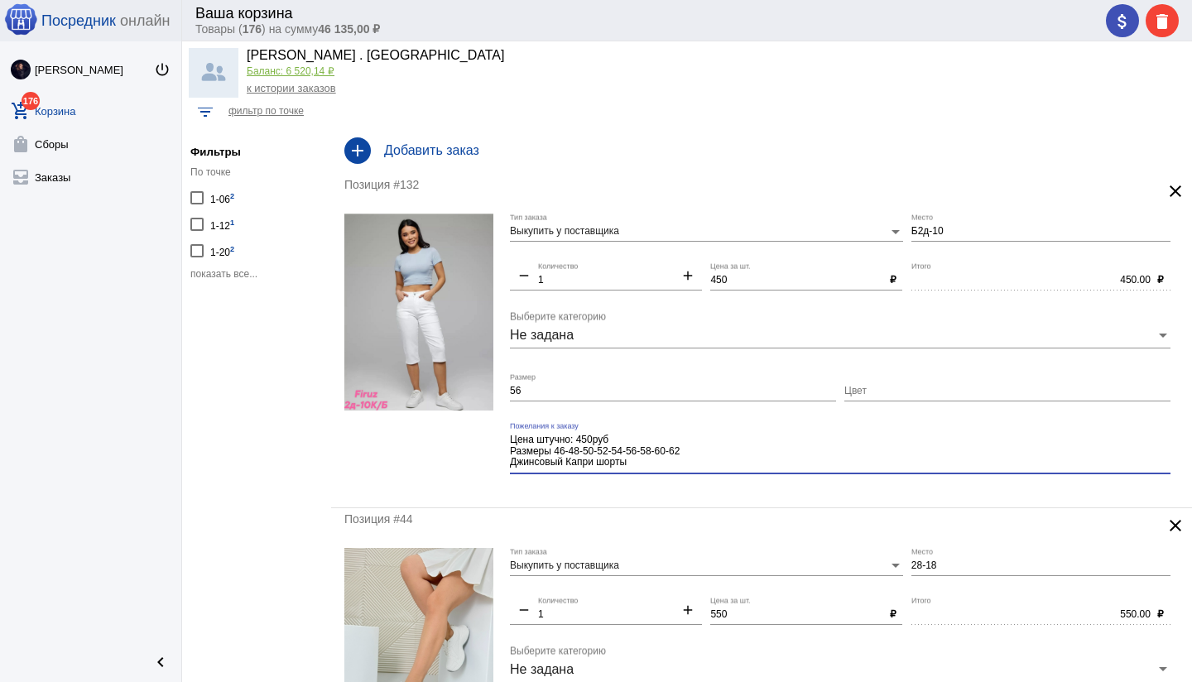
type textarea "Цена штучно: 450руб Размеры 46-48-50-52-54-56-58-60-62 Джинсовый Капри шорты"
click at [666, 492] on mat-form-field "Цена штучно: 450руб Размеры 46-48-50-52-54-56-58-60-62 Джинсовый Капри шорты По…" at bounding box center [844, 458] width 669 height 72
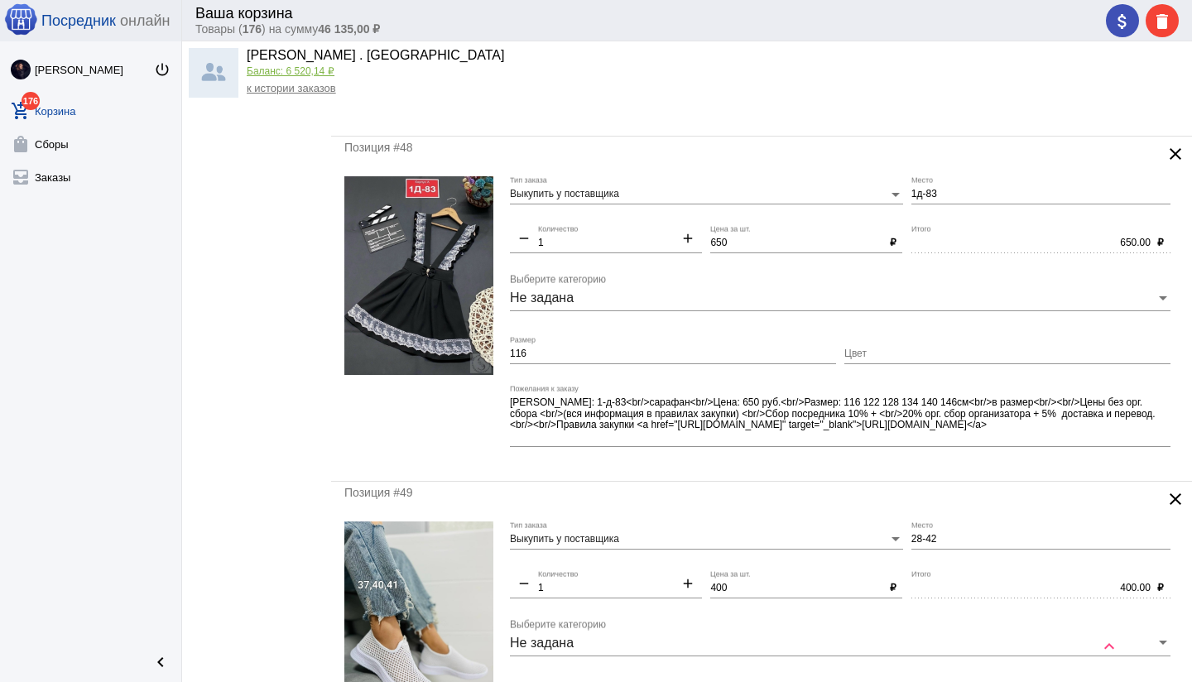
scroll to position [1329, 0]
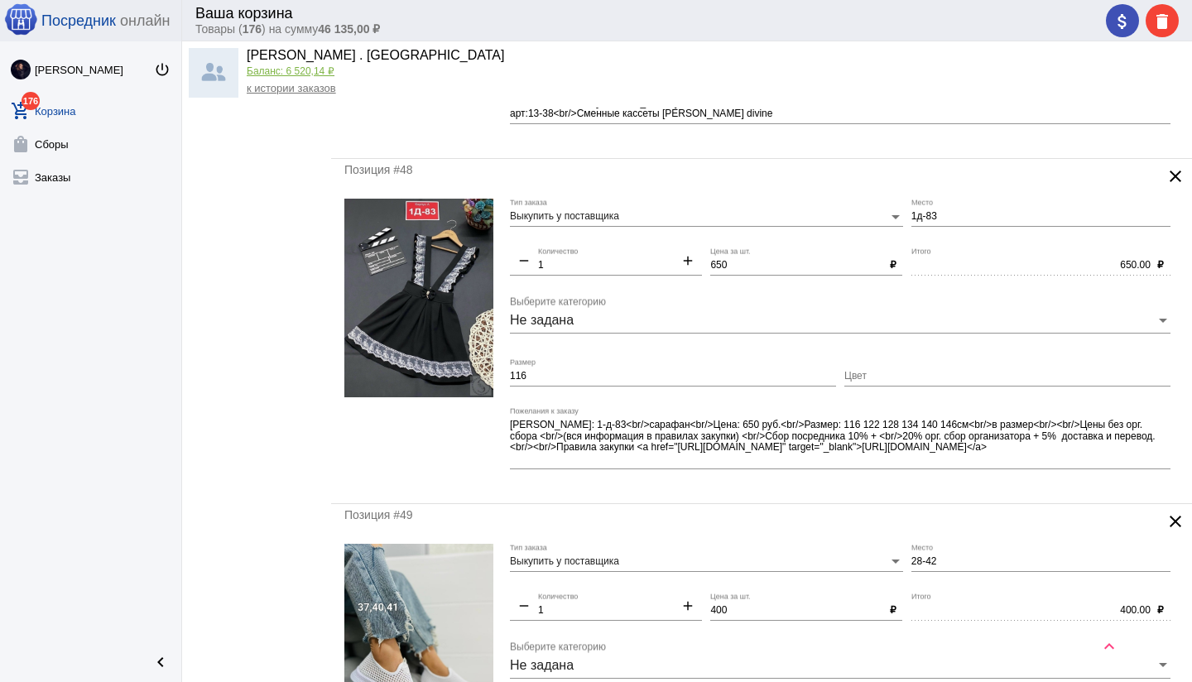
click at [890, 371] on input "Цвет" at bounding box center [1007, 377] width 326 height 12
type input "чёрный"
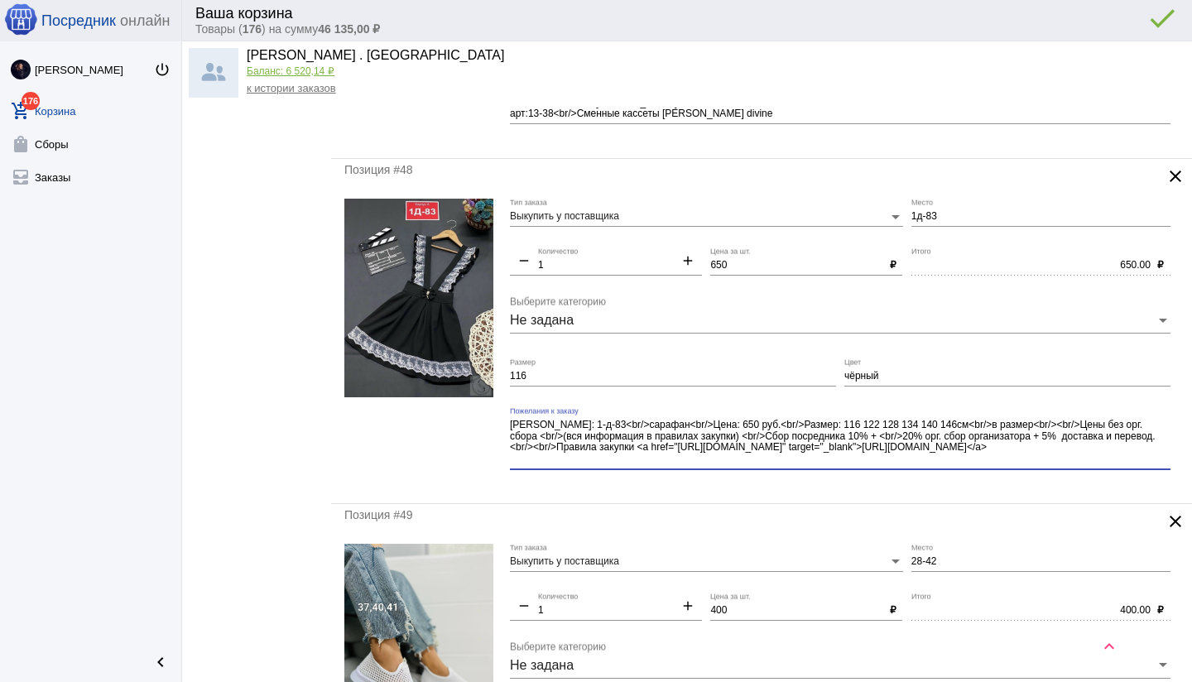
drag, startPoint x: 1010, startPoint y: 452, endPoint x: 1028, endPoint y: 468, distance: 24.6
click at [1029, 468] on div "[PERSON_NAME]: 1-д-83<br/>сарафан<br/>Цена: 650 руб.<br/>Размер: 116 122 128 13…" at bounding box center [840, 438] width 660 height 62
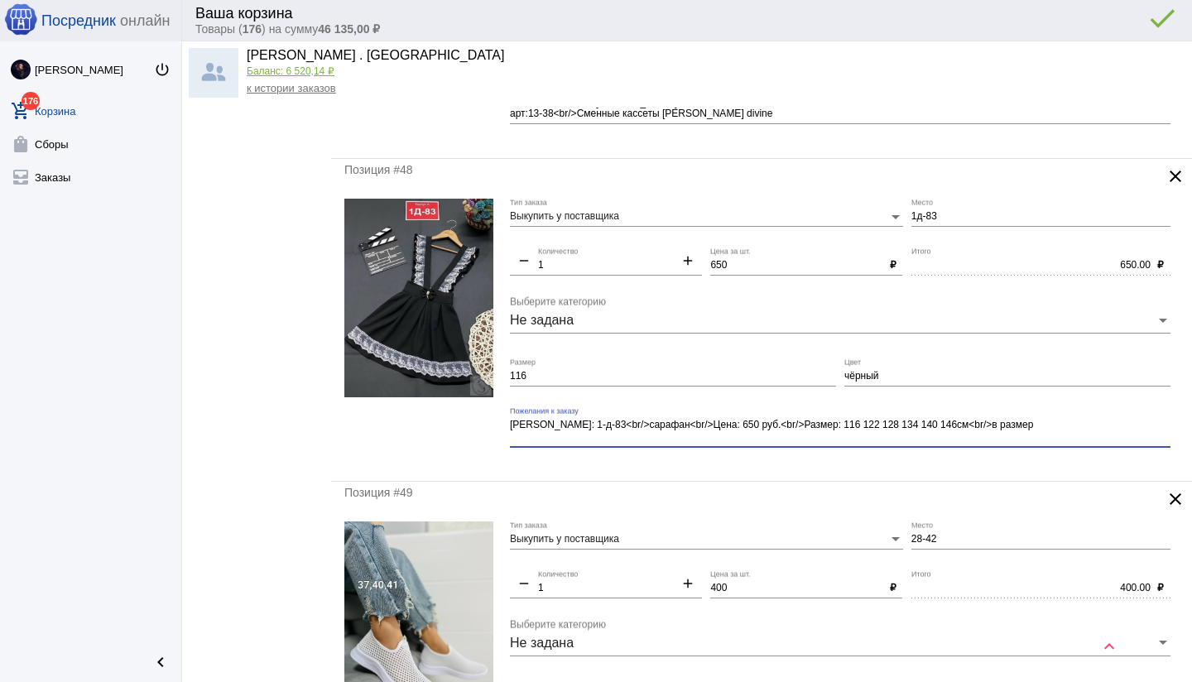
type textarea "[PERSON_NAME]: 1-д-83<br/>сарафан<br/>Цена: 650 руб.<br/>Размер: 116 122 128 13…"
click at [890, 466] on mat-form-field "[PERSON_NAME]: 1-д-83<br/>сарафан<br/>Цена: 650 руб.<br/>Размер: 116 122 128 13…" at bounding box center [844, 437] width 669 height 60
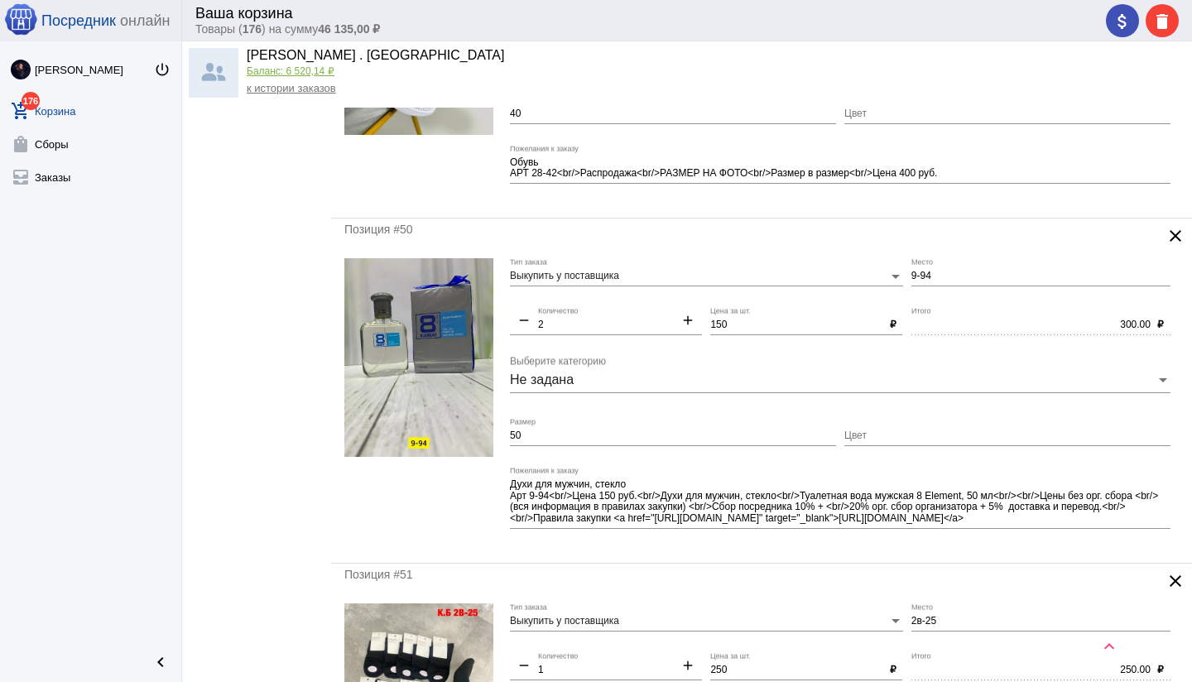
scroll to position [1930, 0]
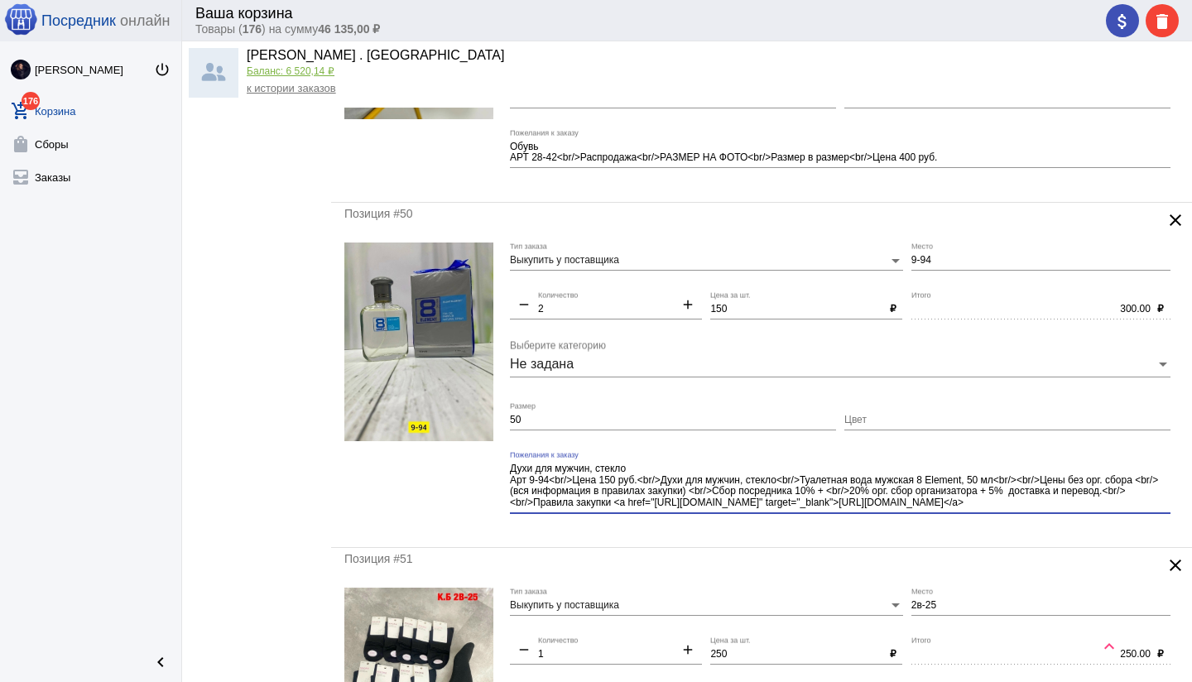
drag, startPoint x: 1024, startPoint y: 492, endPoint x: 1038, endPoint y: 508, distance: 21.1
click at [1038, 508] on textarea "Духи для мужчин, стекло Арт 9-94<br/>Цена 150 руб.<br/>Духи для мужчин, стекло<…" at bounding box center [840, 486] width 660 height 48
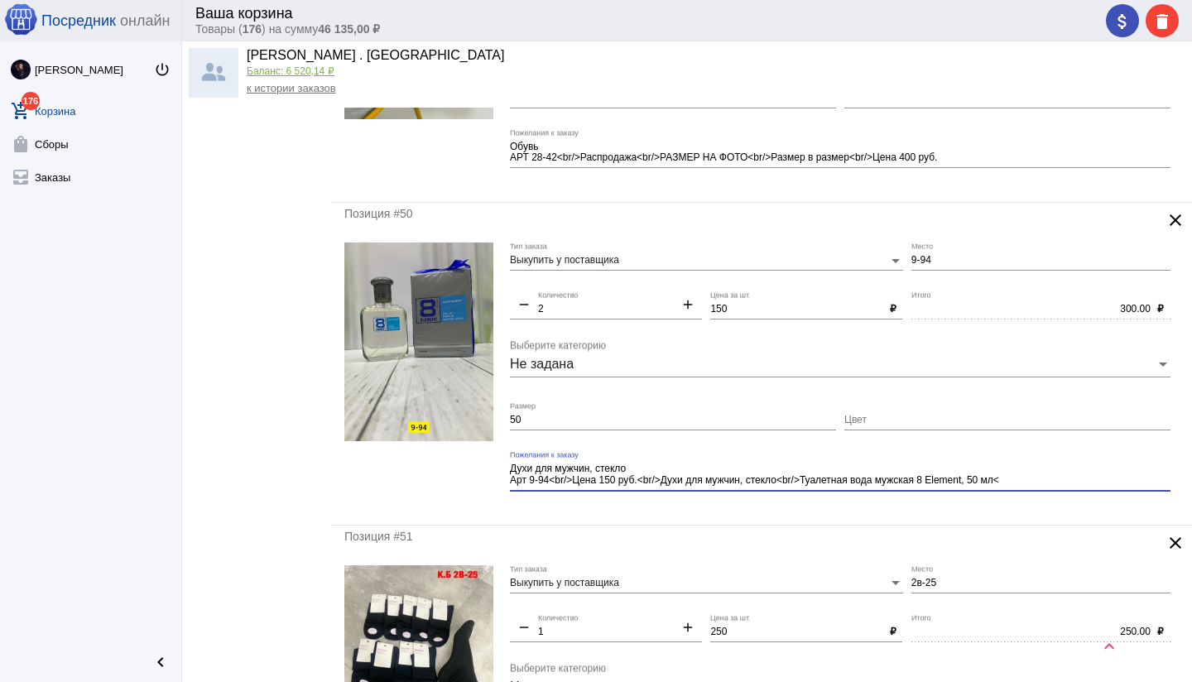
click at [915, 502] on mat-form-field "Духи для мужчин, стекло Арт 9-94<br/>Цена 150 руб.<br/>Духи для мужчин, стекло<…" at bounding box center [844, 481] width 669 height 60
click at [1044, 477] on textarea "Духи для мужчин, стекло Арт 9-94<br/>Цена 150 руб.<br/>Духи для мужчин, стекло<…" at bounding box center [840, 475] width 660 height 26
type textarea "Духи для мужчин, стекло Арт 9-94<br/>Цена 150 руб.<br/>Духи для мужчин, стекло<…"
click at [688, 522] on div "Позиция #50 clear Выкупить у поставщика Тип заказа 9-94 Место remove 2 Количест…" at bounding box center [761, 364] width 861 height 322
click at [555, 420] on input "50" at bounding box center [673, 421] width 326 height 12
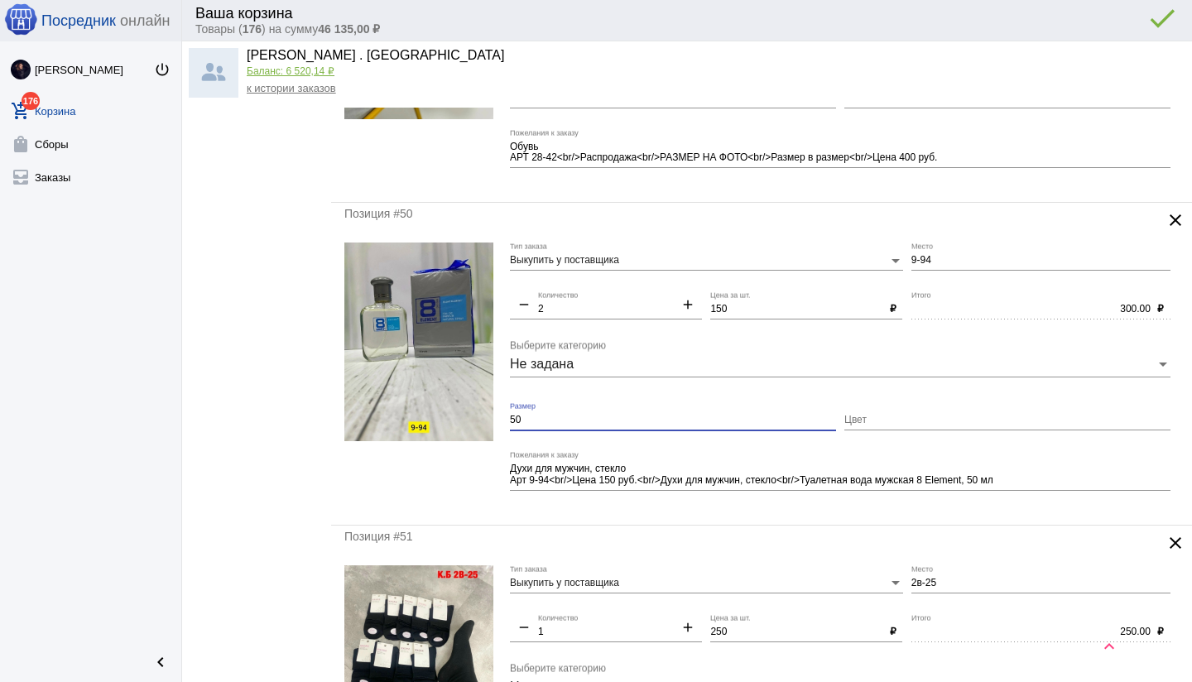
type input "5"
click at [680, 506] on mat-form-field "Духи для мужчин, стекло Арт 9-94<br/>Цена 150 руб.<br/>Духи для мужчин, стекло<…" at bounding box center [844, 481] width 669 height 60
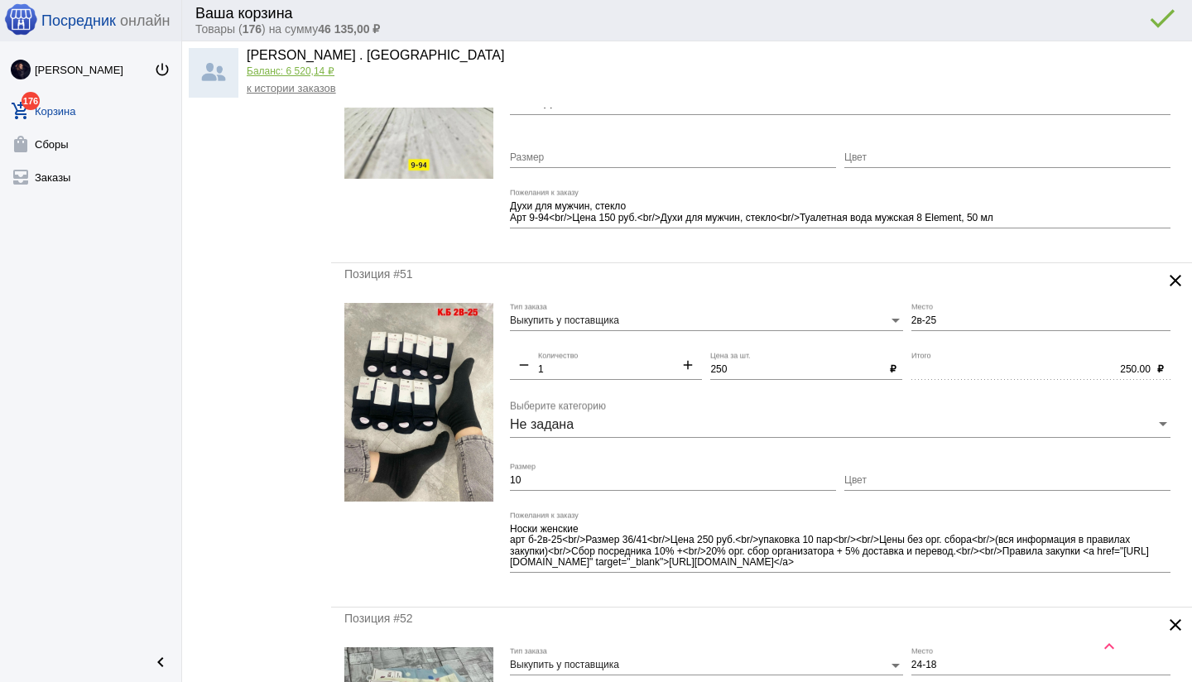
scroll to position [2194, 0]
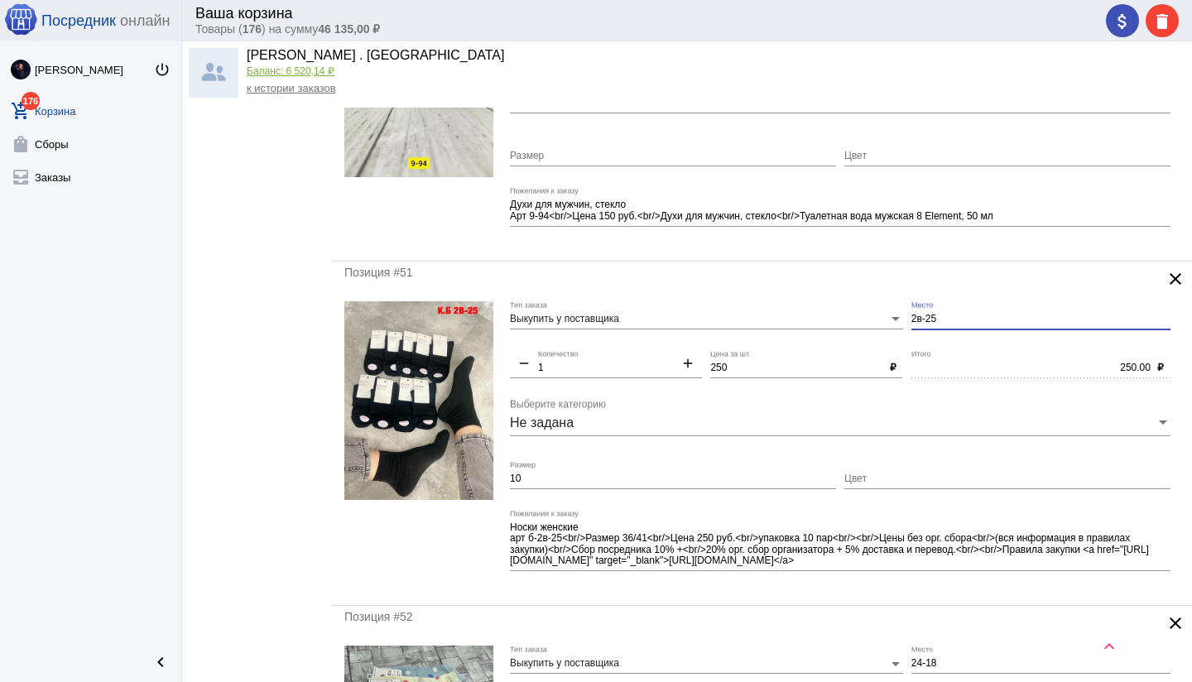
click at [911, 319] on input "2в-25" at bounding box center [1040, 320] width 259 height 12
click at [928, 353] on div "250.00 Итого" at bounding box center [1030, 364] width 239 height 28
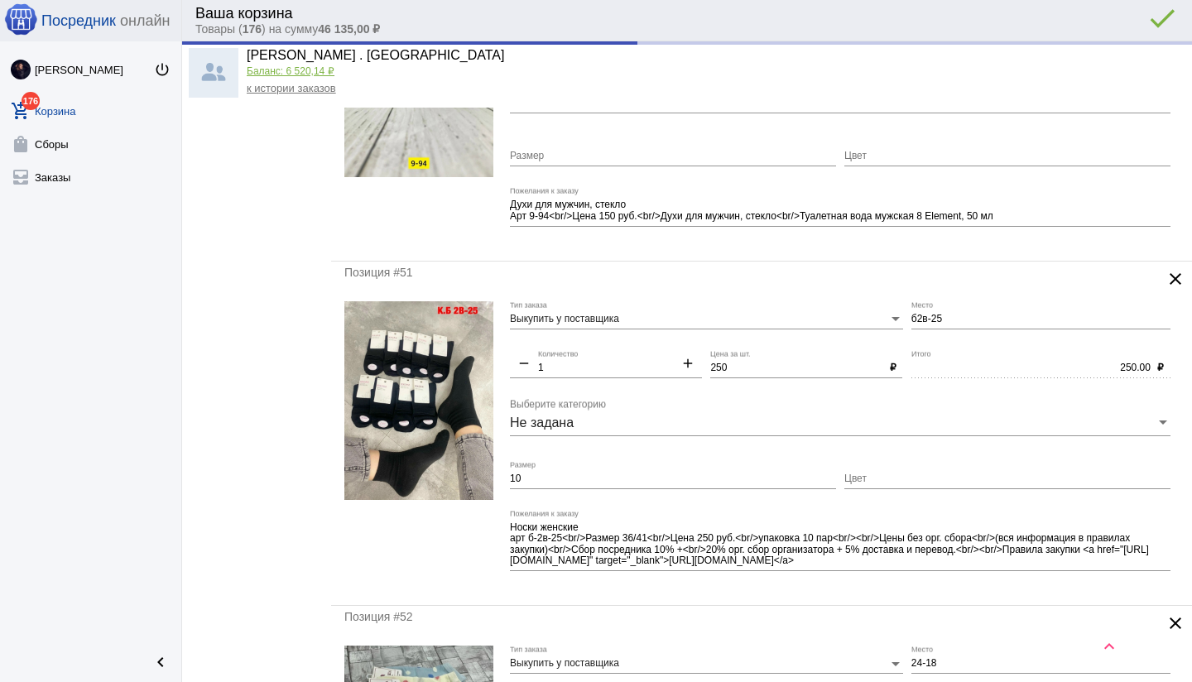
type input "Б2в-25"
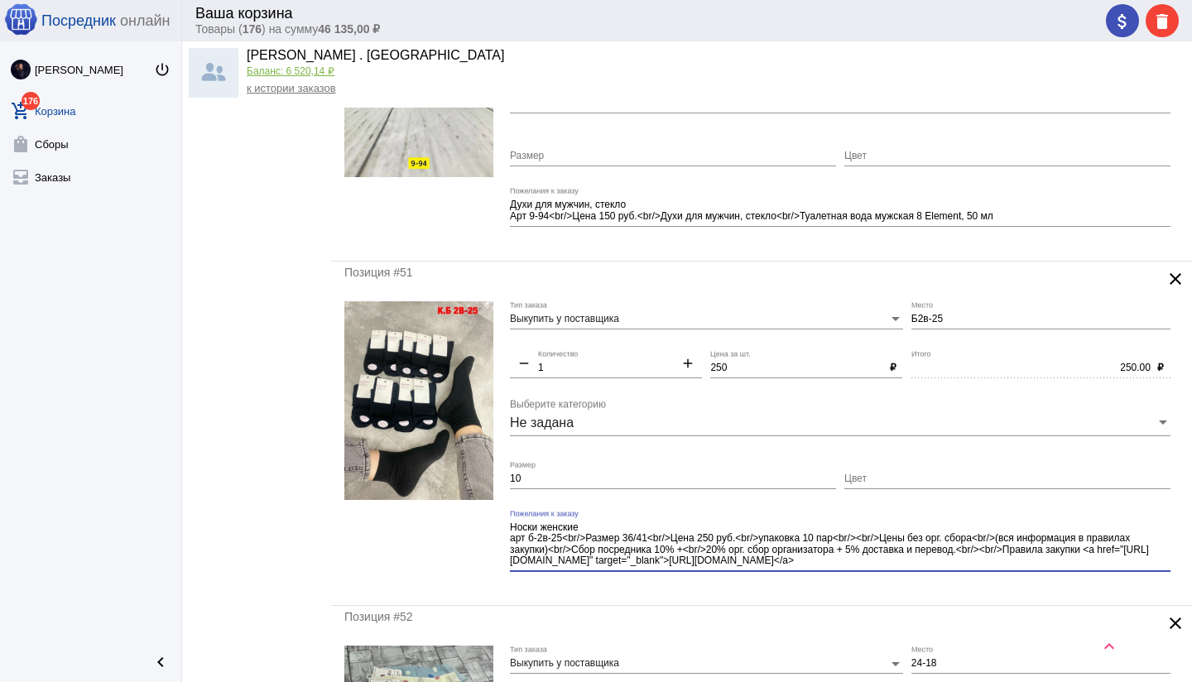
drag, startPoint x: 848, startPoint y: 539, endPoint x: 933, endPoint y: 573, distance: 91.7
click at [933, 573] on div "Носки женские арт б-2в-25<br/>Размер 36/41<br/>Цена 250 руб.<br/>упаковка 10 па…" at bounding box center [840, 547] width 660 height 74
drag, startPoint x: 963, startPoint y: 551, endPoint x: 1045, endPoint y: 565, distance: 83.1
click at [1046, 565] on textarea "Носки женские арт б-2в-25<br/>Размер 36/41<br/>Цена 250 руб.<br/>упаковка 10 па…" at bounding box center [840, 544] width 660 height 48
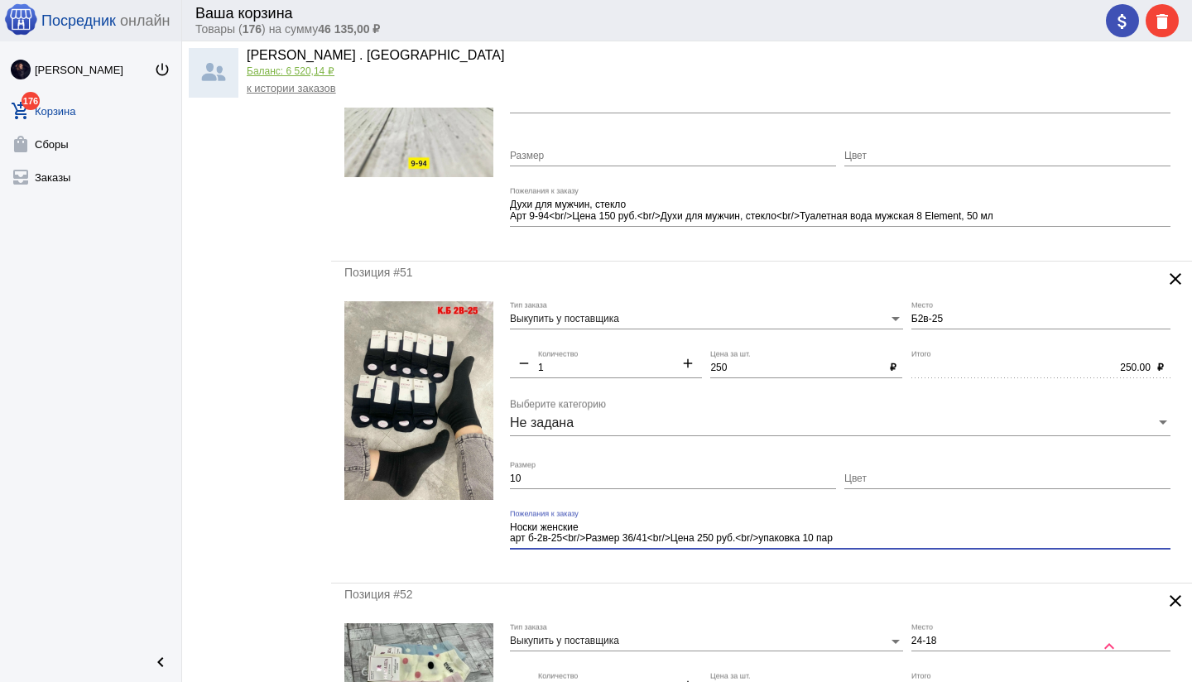
type textarea "Носки женские арт б-2в-25<br/>Размер 36/41<br/>Цена 250 руб.<br/>упаковка 10 пар"
click at [581, 474] on input "10" at bounding box center [673, 479] width 326 height 12
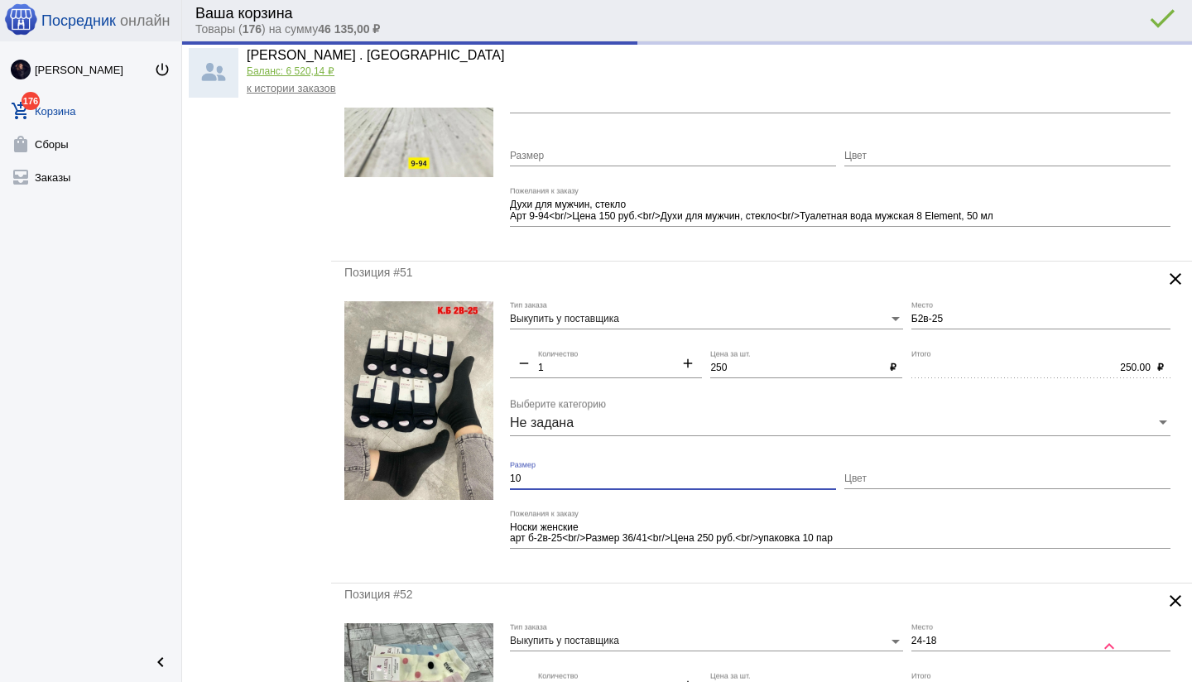
scroll to position [2196, 0]
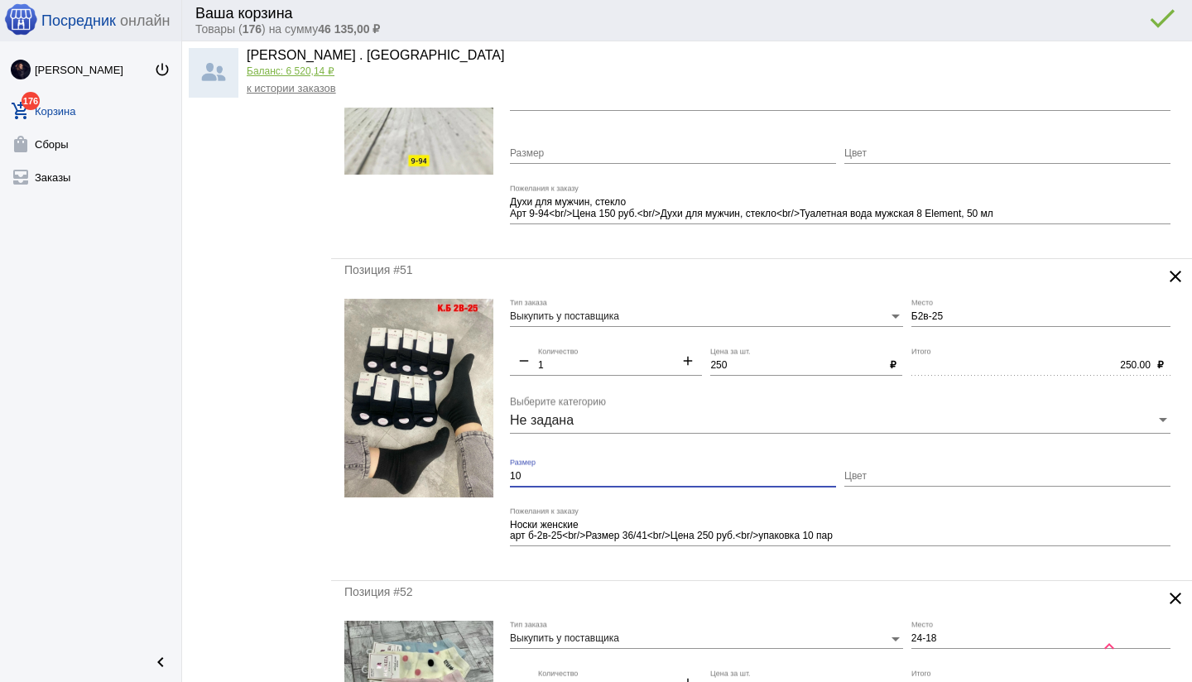
type input "1"
click at [637, 564] on mat-form-field "Носки женские арт б-2в-25<br/>Размер 36/41<br/>Цена 250 руб.<br/>упаковка 10 па…" at bounding box center [844, 537] width 669 height 60
click at [603, 478] on input "Размер" at bounding box center [673, 477] width 326 height 12
type input "36-41"
click at [723, 567] on div "Позиция #51 clear Выкупить у поставщика Тип заказа Б2в-25 Место remove 1 Количе…" at bounding box center [761, 420] width 861 height 322
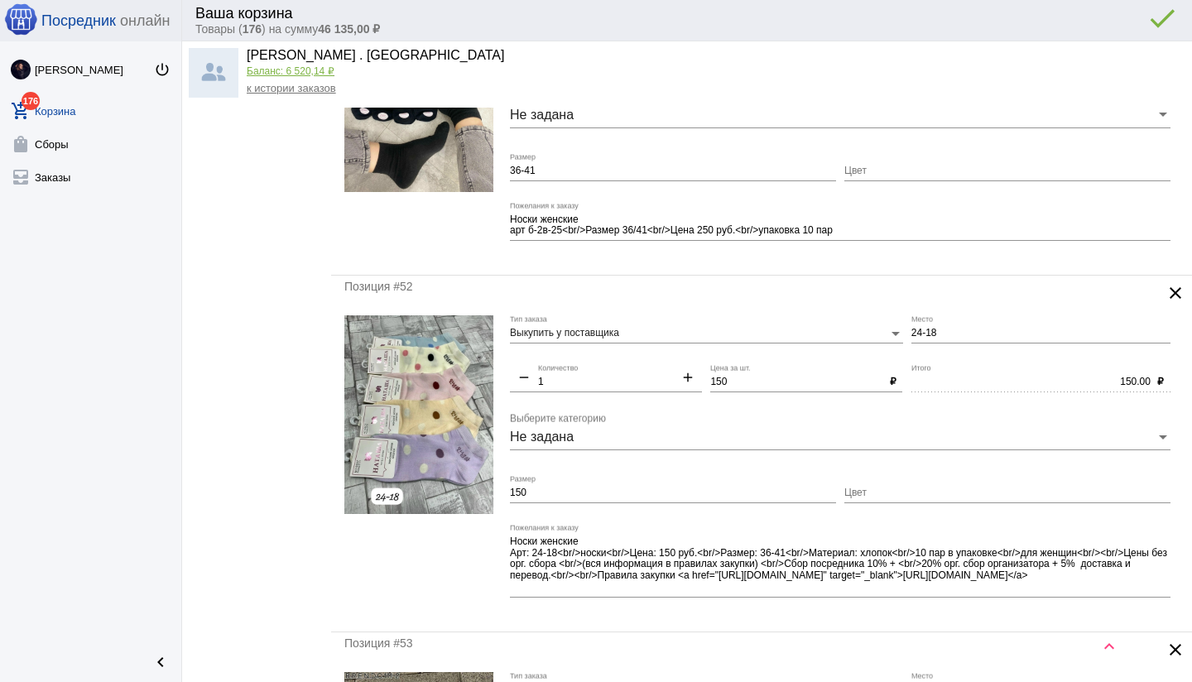
scroll to position [2506, 0]
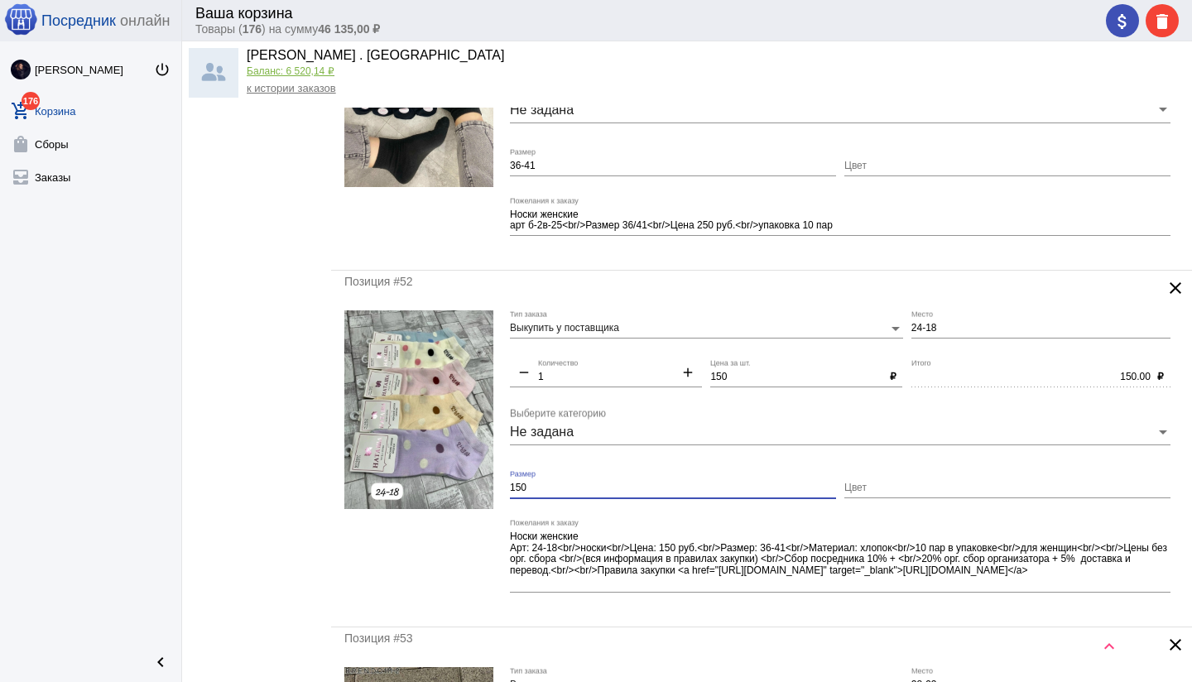
drag, startPoint x: 563, startPoint y: 491, endPoint x: 514, endPoint y: 488, distance: 48.9
click at [502, 487] on form "Выкупить у поставщика Тип заказа 24-18 Место remove 1 Количество add 150 Цена з…" at bounding box center [761, 461] width 834 height 303
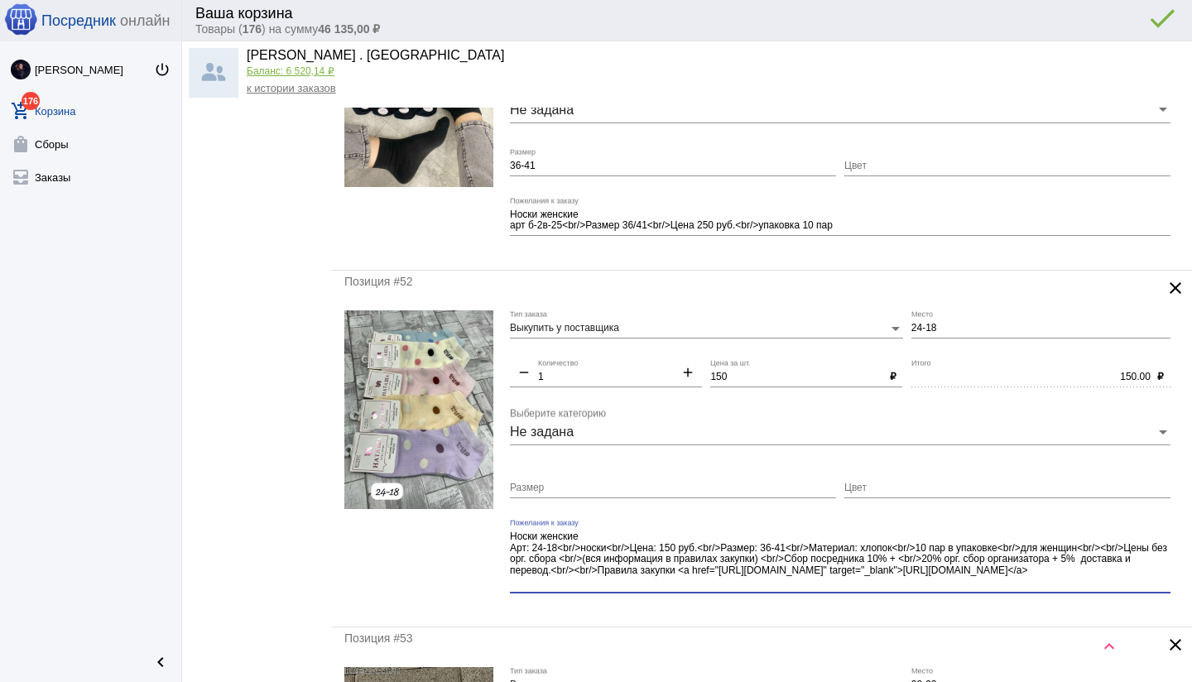
drag, startPoint x: 1107, startPoint y: 563, endPoint x: 1066, endPoint y: 575, distance: 43.2
click at [1113, 577] on textarea "Носки женские Арт: 24-18<br/>носки<br/>Цена: 150 руб.<br/>Размер: 36-41<br/>Мат…" at bounding box center [840, 560] width 660 height 60
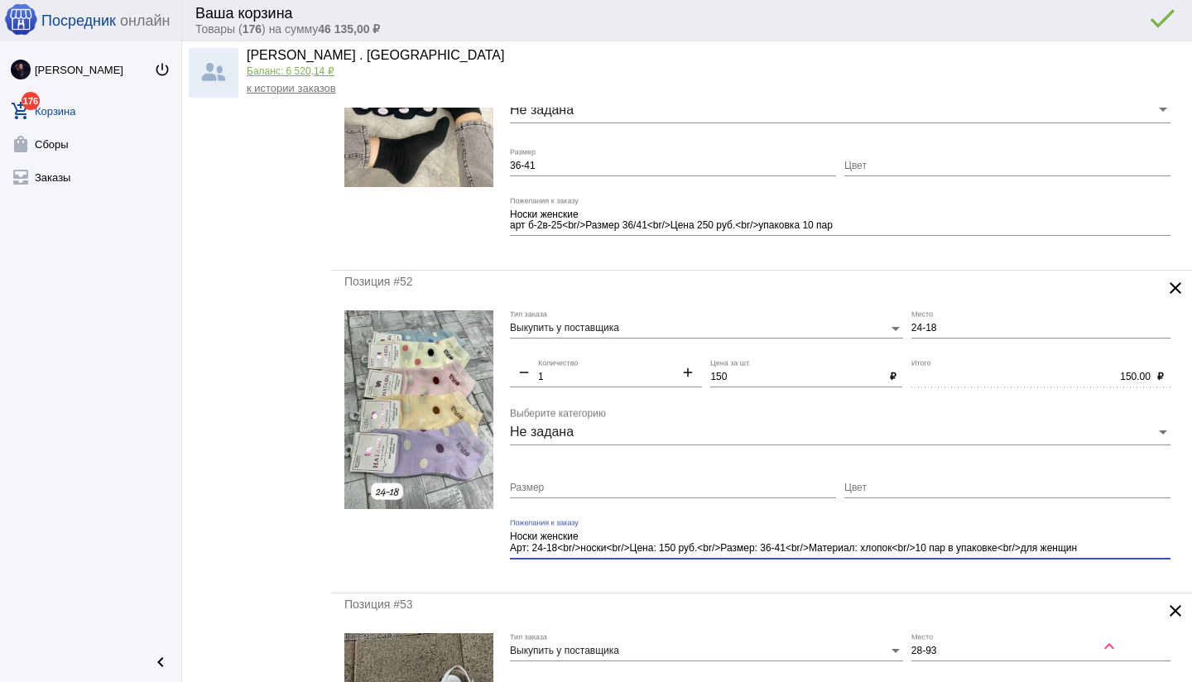
type textarea "Носки женские Арт: 24-18<br/>носки<br/>Цена: 150 руб.<br/>Размер: 36-41<br/>Мат…"
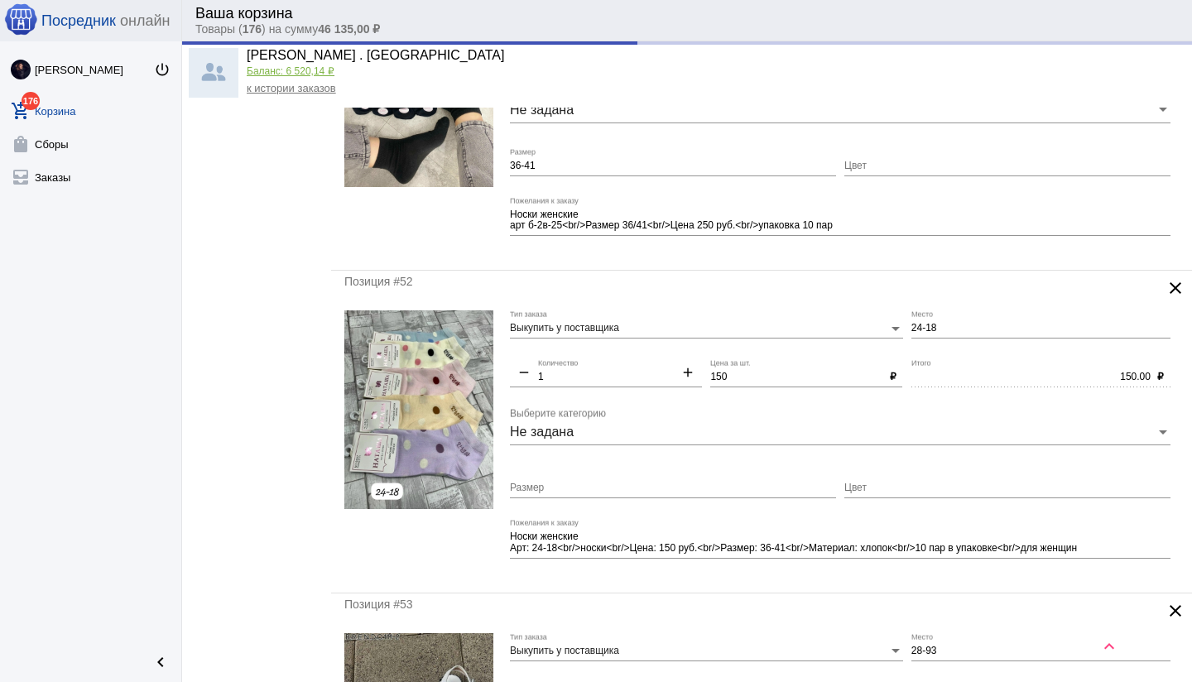
click at [856, 578] on div "Позиция #52 clear Выкупить у поставщика Тип заказа 24-18 Место remove 1 Количес…" at bounding box center [761, 432] width 861 height 322
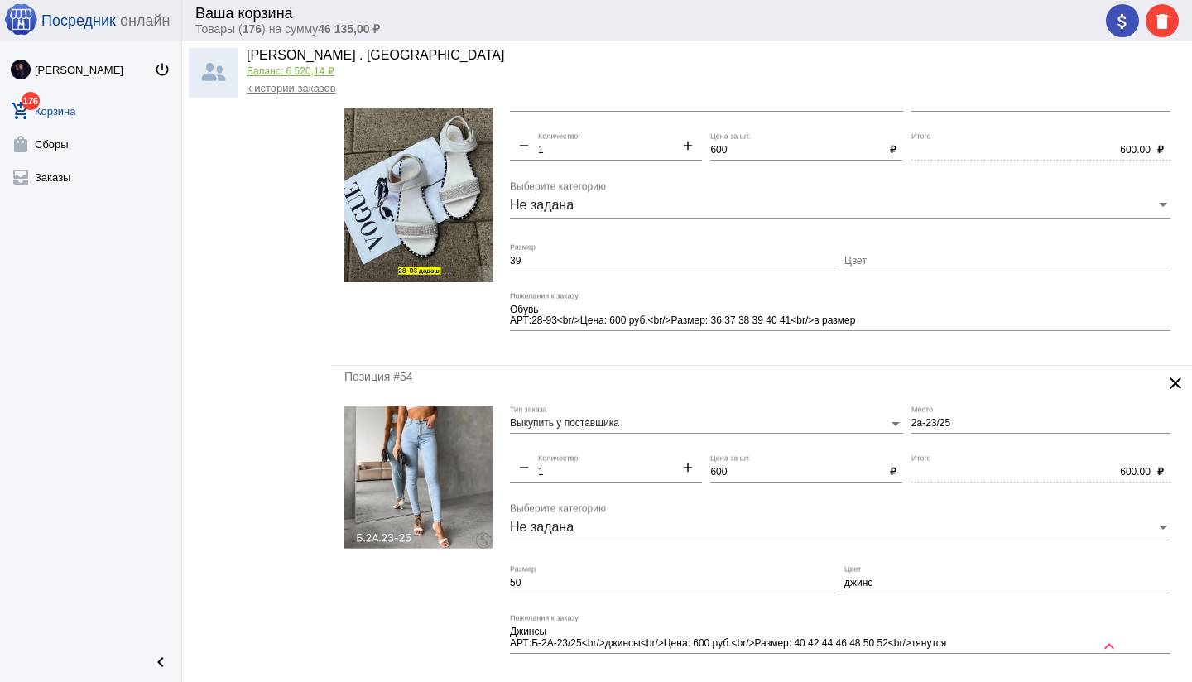
scroll to position [3136, 0]
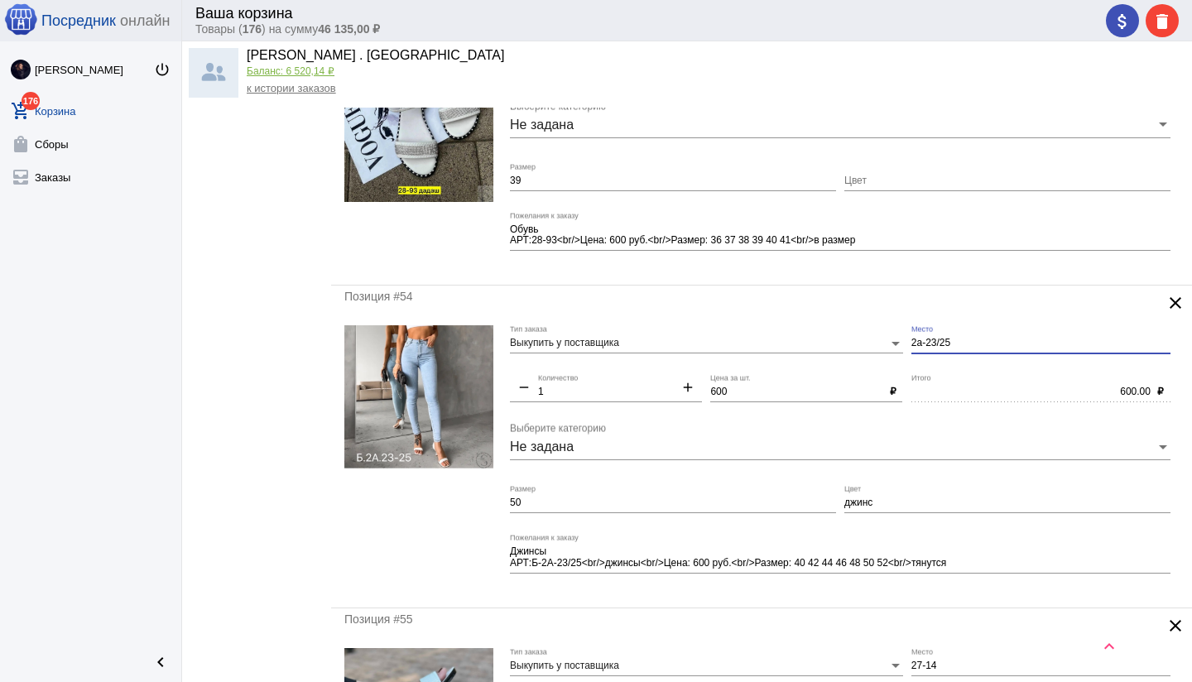
click at [912, 339] on input "2а-23/25" at bounding box center [1040, 344] width 259 height 12
click at [976, 338] on input "б2а-23/25" at bounding box center [1040, 344] width 259 height 12
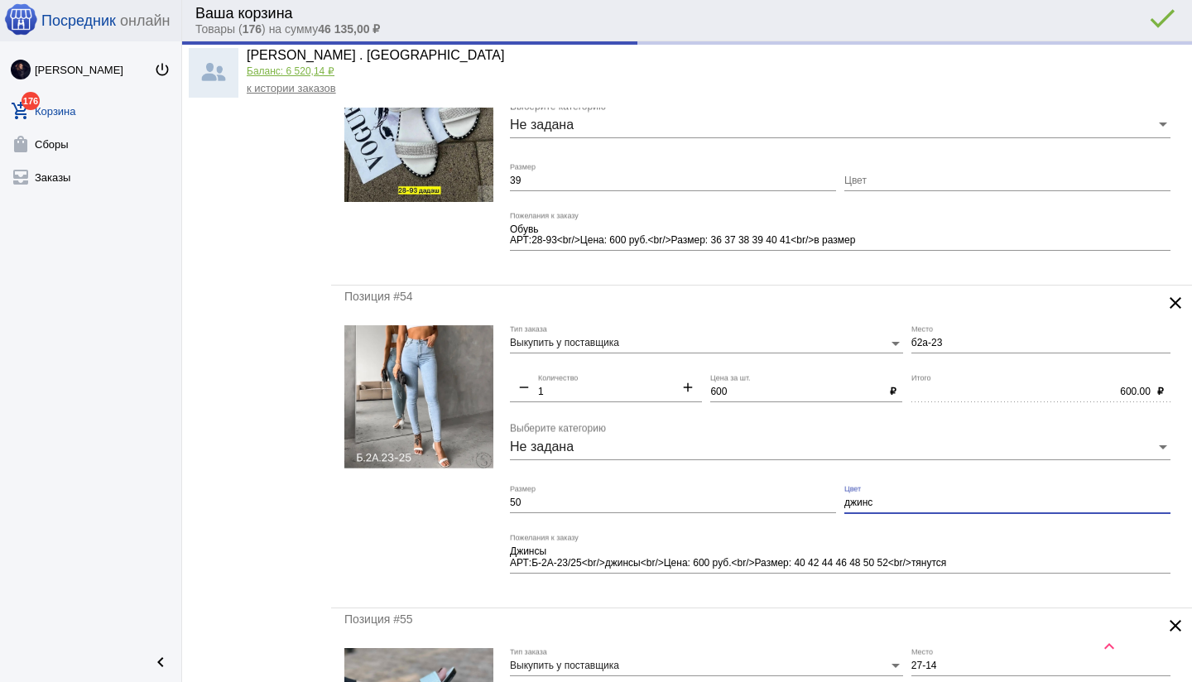
type input "Б2а-23"
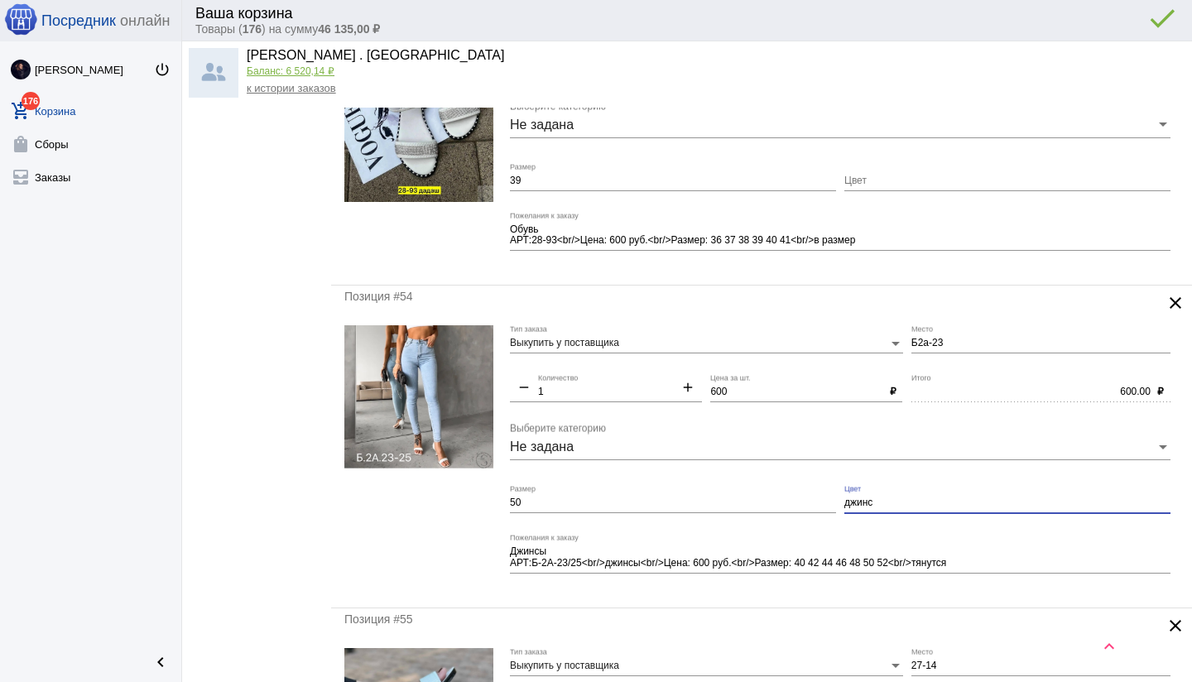
drag, startPoint x: 873, startPoint y: 499, endPoint x: 842, endPoint y: 501, distance: 30.7
click at [842, 501] on div "Выкупить у поставщика Тип заказа Б2а-23 Место remove 1 Количество add 600 Цена …" at bounding box center [844, 459] width 669 height 269
click at [854, 583] on div "Джинсы АРТ:Б-2А-23/25<br/>джинсы<br/>Цена: 600 руб.<br/>Размер: 40 42 44 46 48 …" at bounding box center [840, 560] width 660 height 52
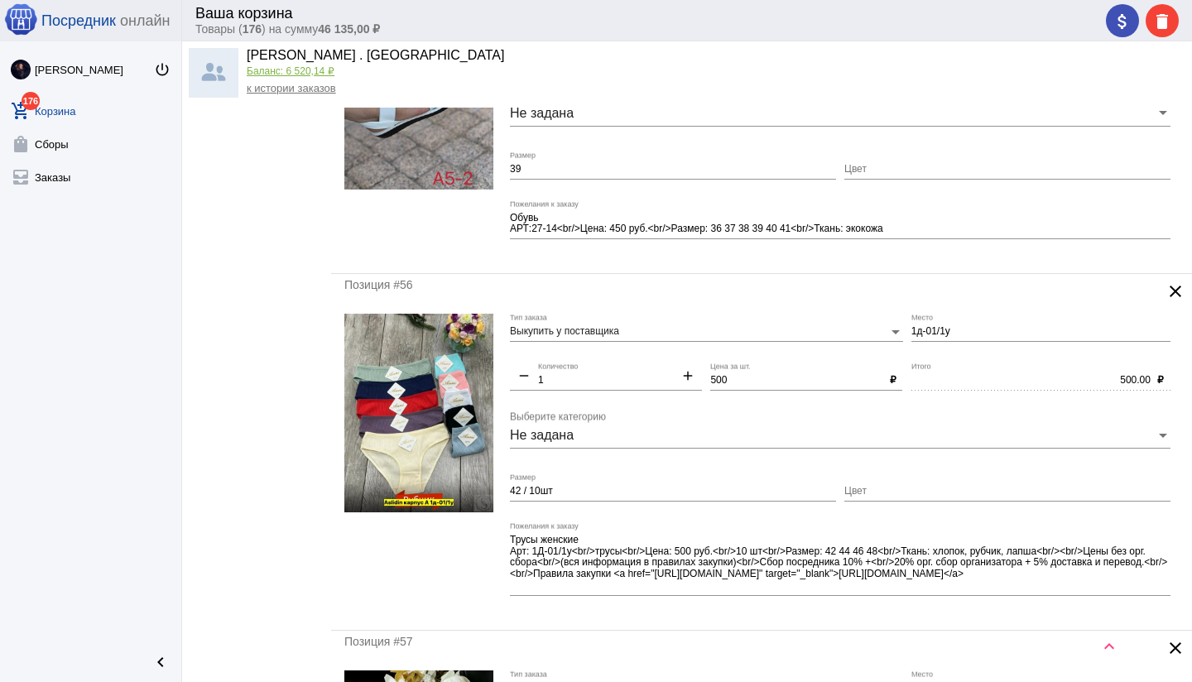
scroll to position [3795, 0]
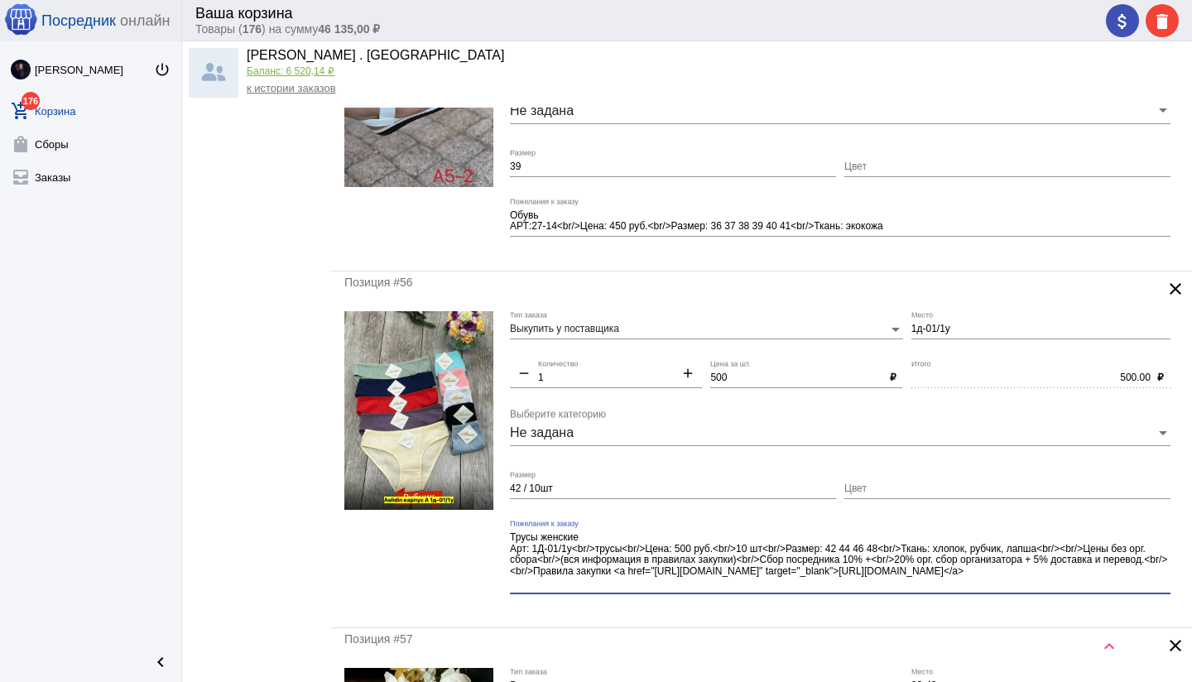
drag, startPoint x: 1049, startPoint y: 546, endPoint x: 1082, endPoint y: 586, distance: 51.2
click at [1082, 586] on textarea "Трусы женские Арт: 1Д-01/1у<br/>трусы<br/>Цена: 500 руб.<br/>10 шт<br/>Размер: …" at bounding box center [840, 560] width 660 height 60
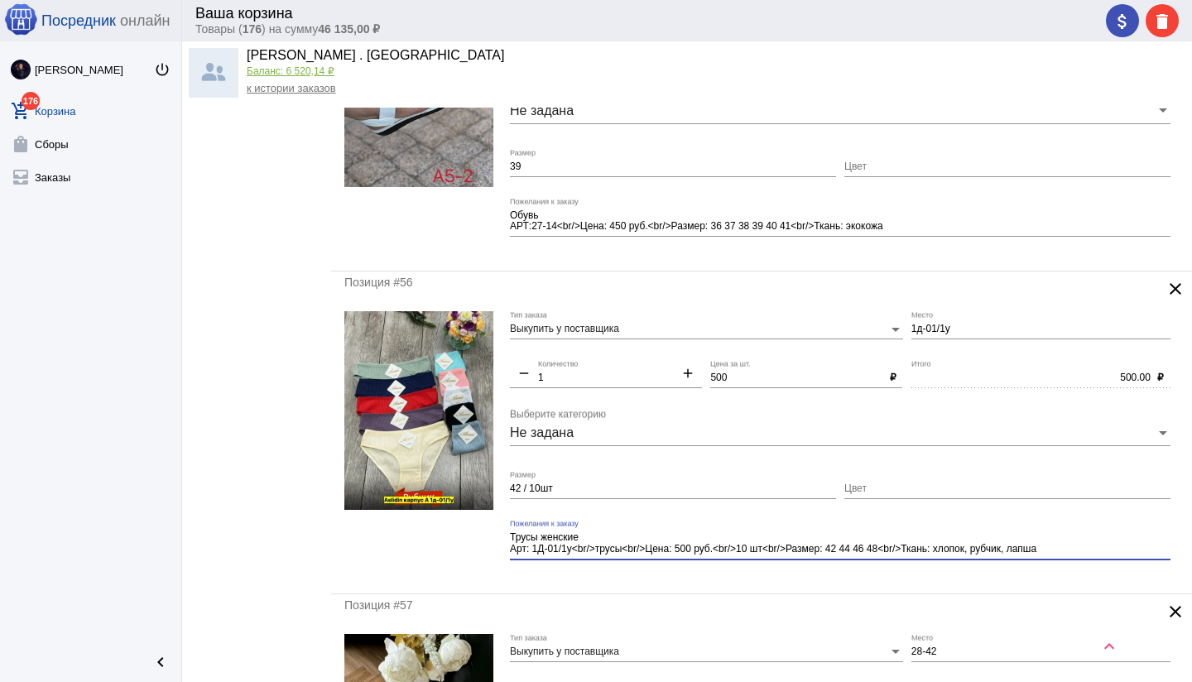
type textarea "Трусы женские Арт: 1Д-01/1у<br/>трусы<br/>Цена: 500 руб.<br/>10 шт<br/>Размер: …"
click at [884, 566] on div "Трусы женские Арт: 1Д-01/1у<br/>трусы<br/>Цена: 500 руб.<br/>10 шт<br/>Размер: …" at bounding box center [840, 546] width 660 height 52
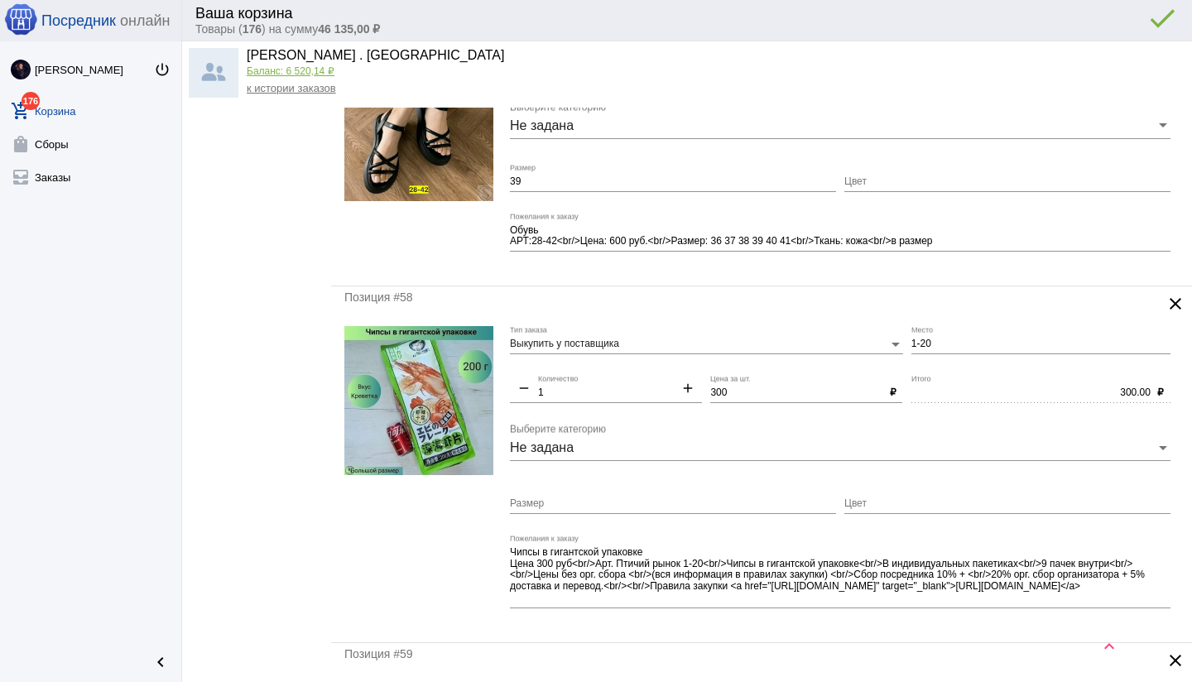
scroll to position [4435, 0]
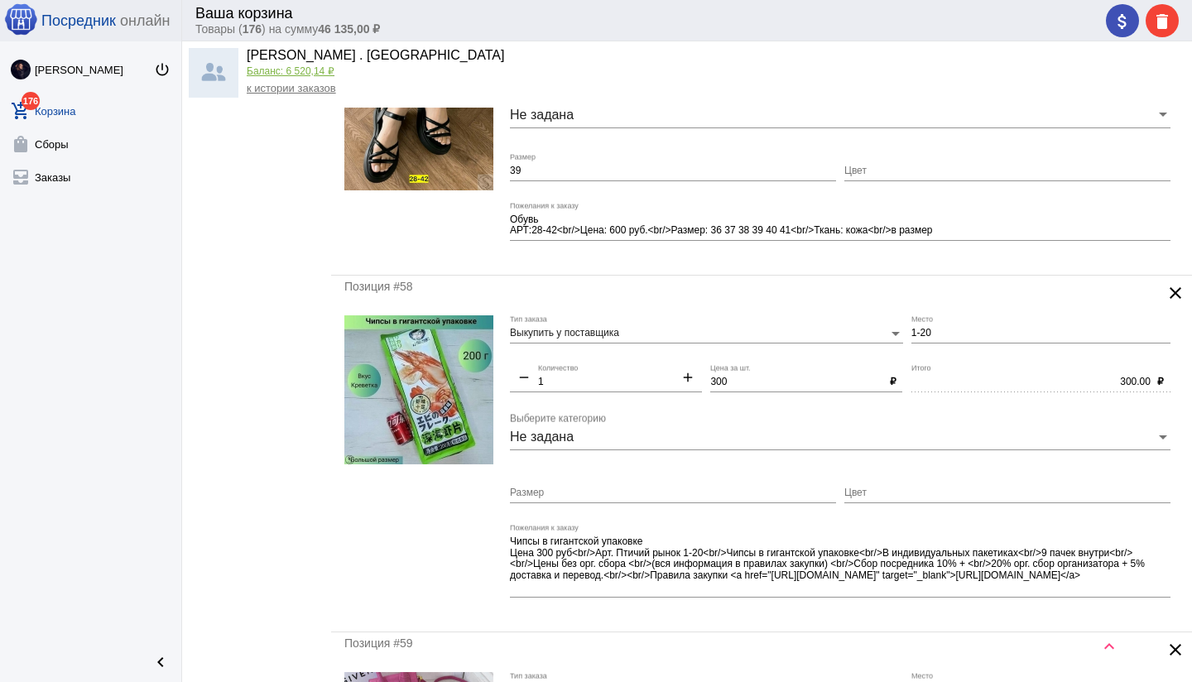
click at [1175, 292] on mat-icon "clear" at bounding box center [1175, 293] width 20 height 20
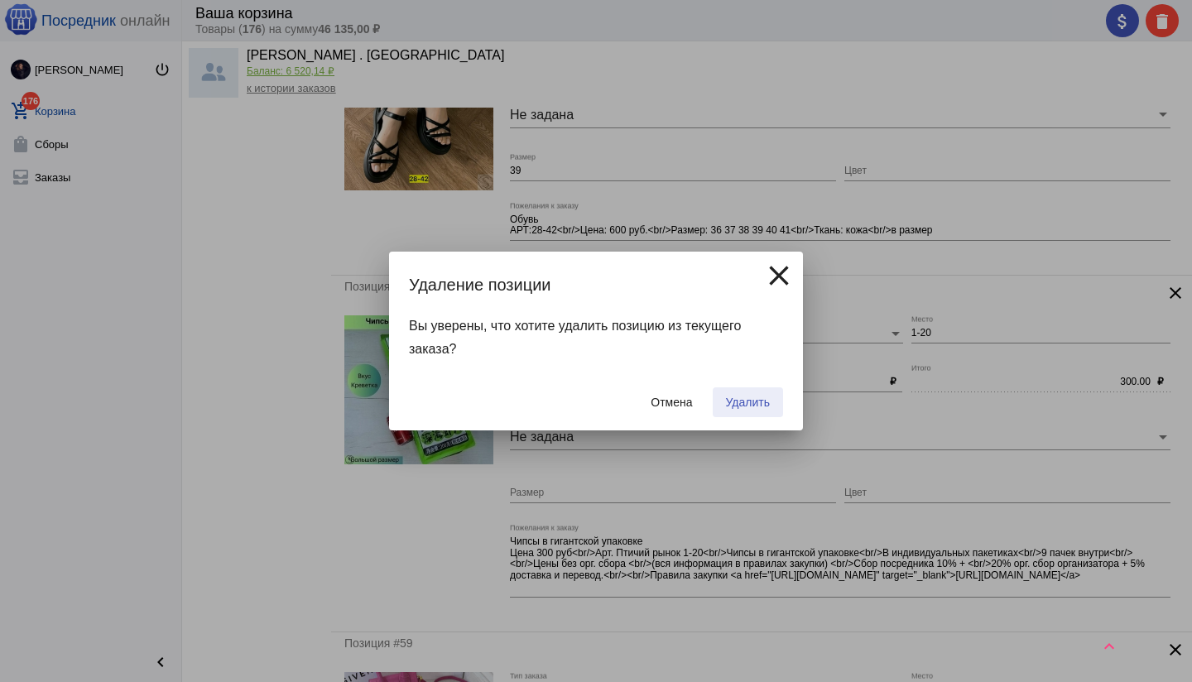
click at [739, 406] on span "Удалить" at bounding box center [748, 402] width 44 height 13
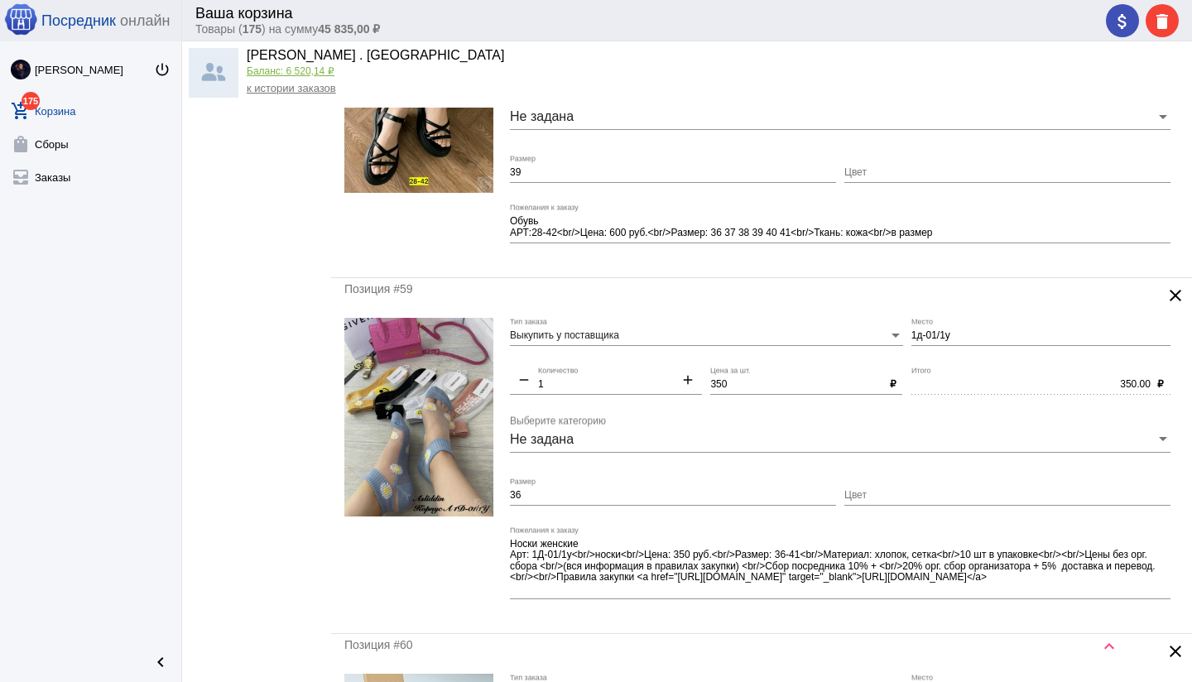
scroll to position [4147, 0]
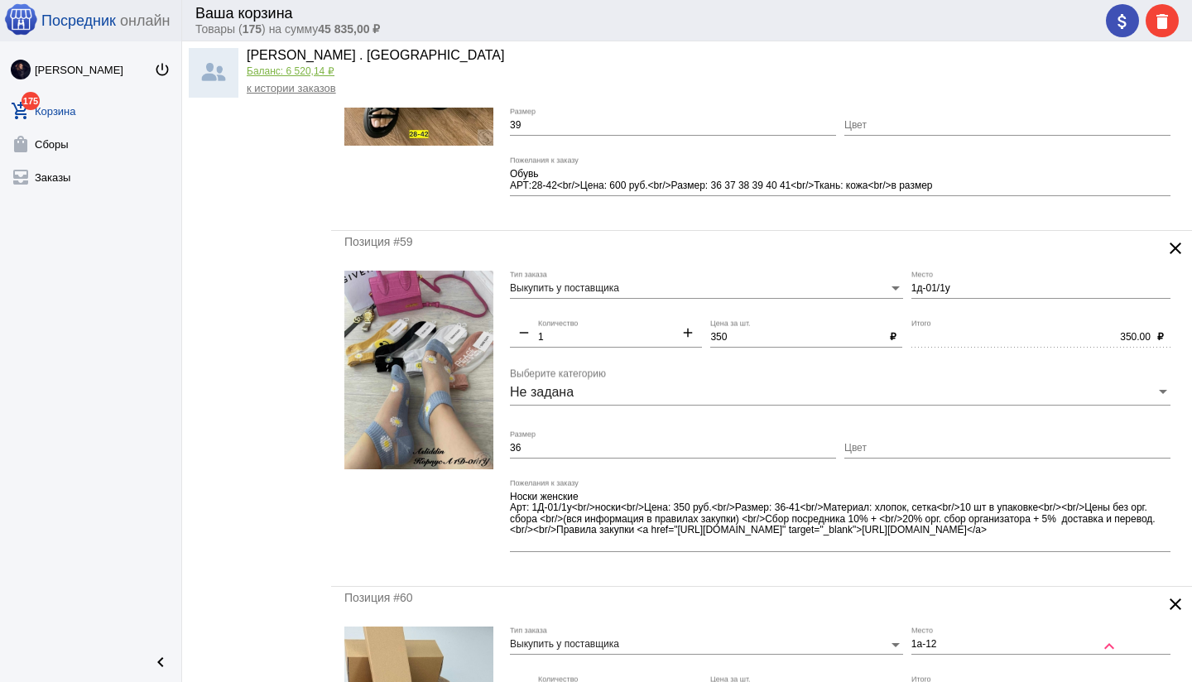
click at [444, 351] on img at bounding box center [418, 370] width 149 height 199
click at [1175, 245] on mat-icon "clear" at bounding box center [1175, 248] width 20 height 20
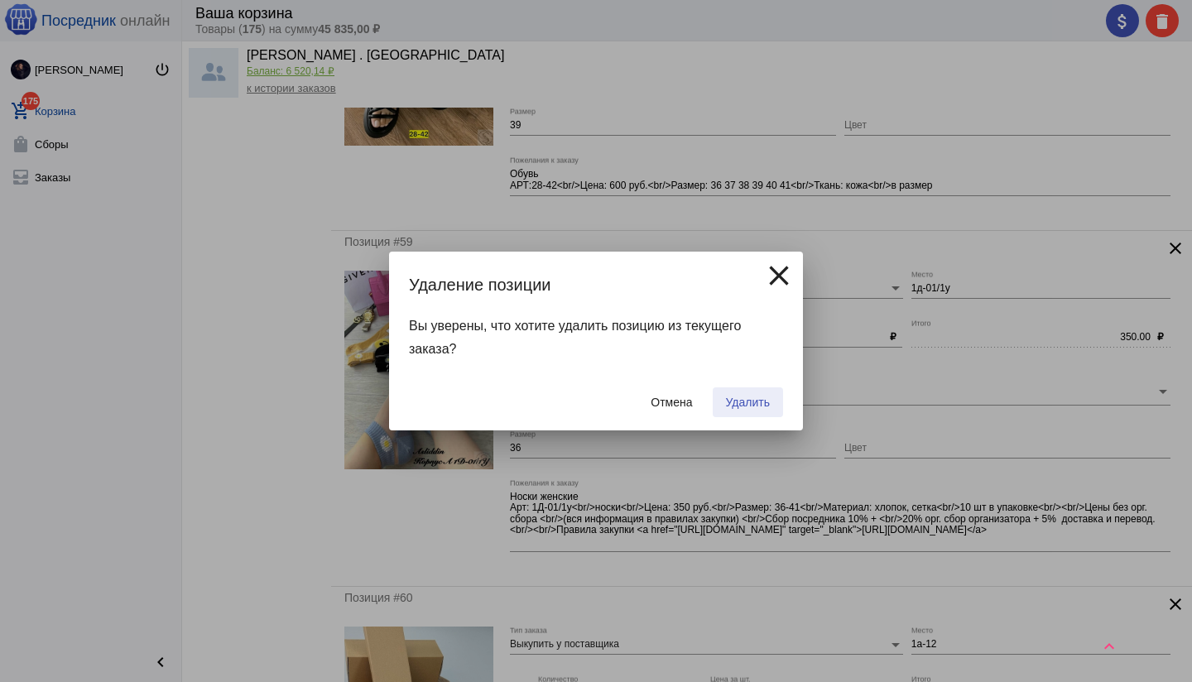
click at [748, 408] on span "Удалить" at bounding box center [748, 402] width 44 height 13
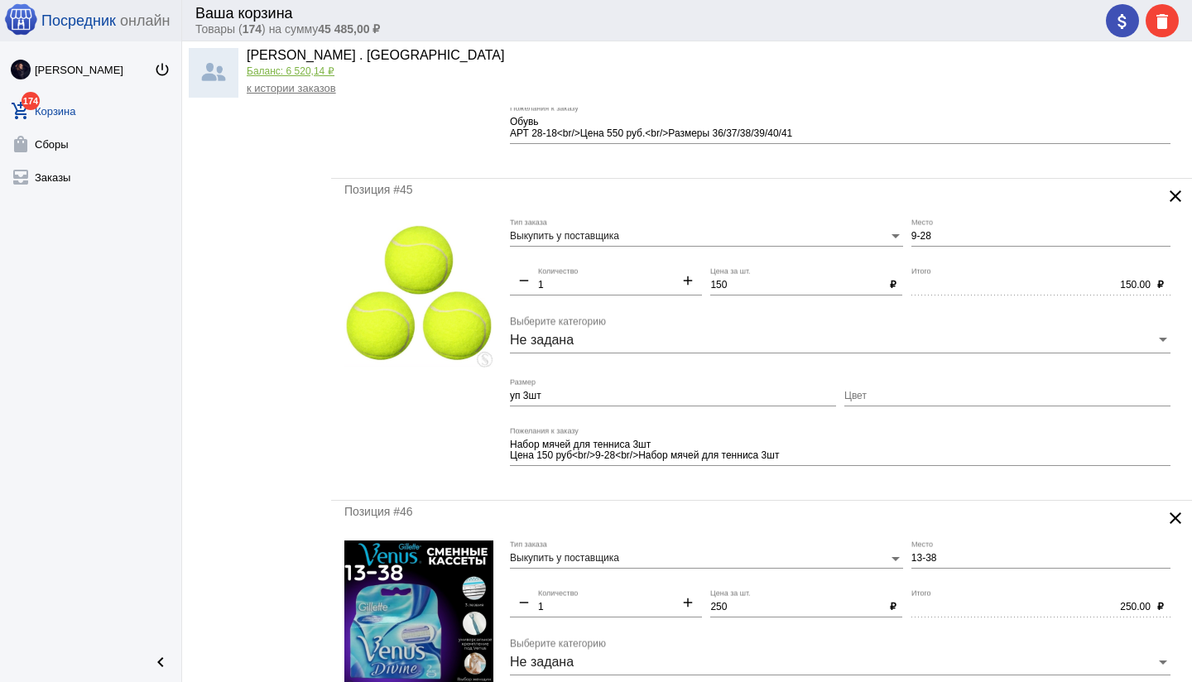
scroll to position [0, 0]
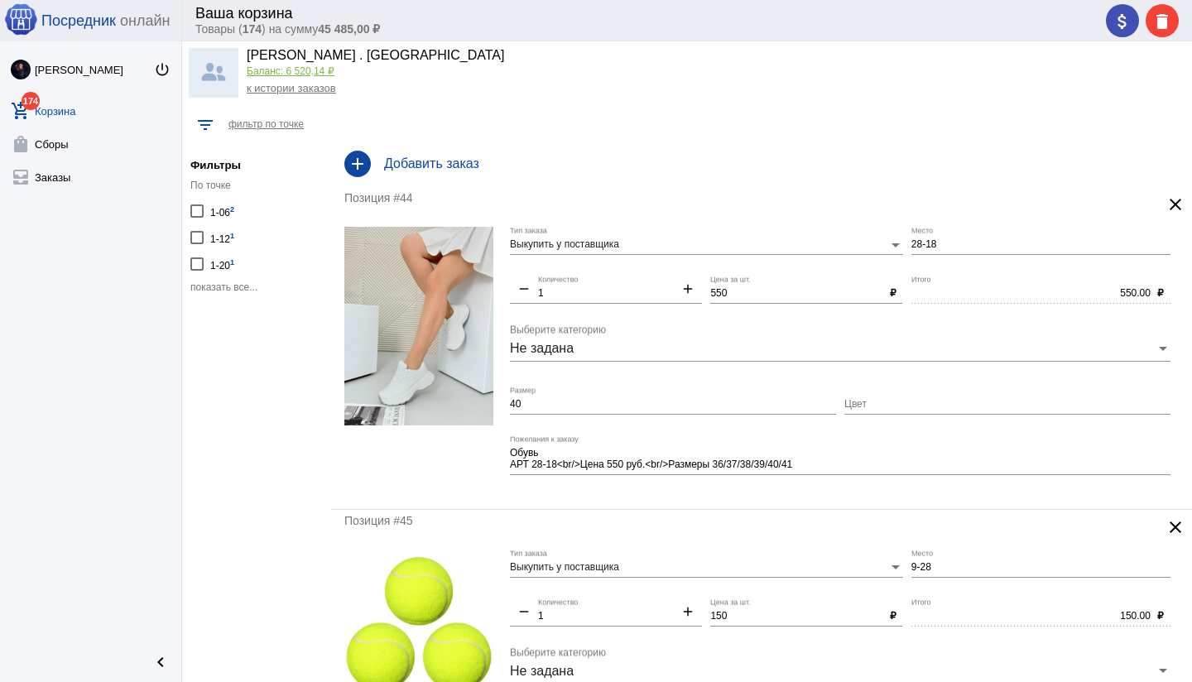
click at [477, 183] on div "add Добавить заказ" at bounding box center [761, 164] width 861 height 46
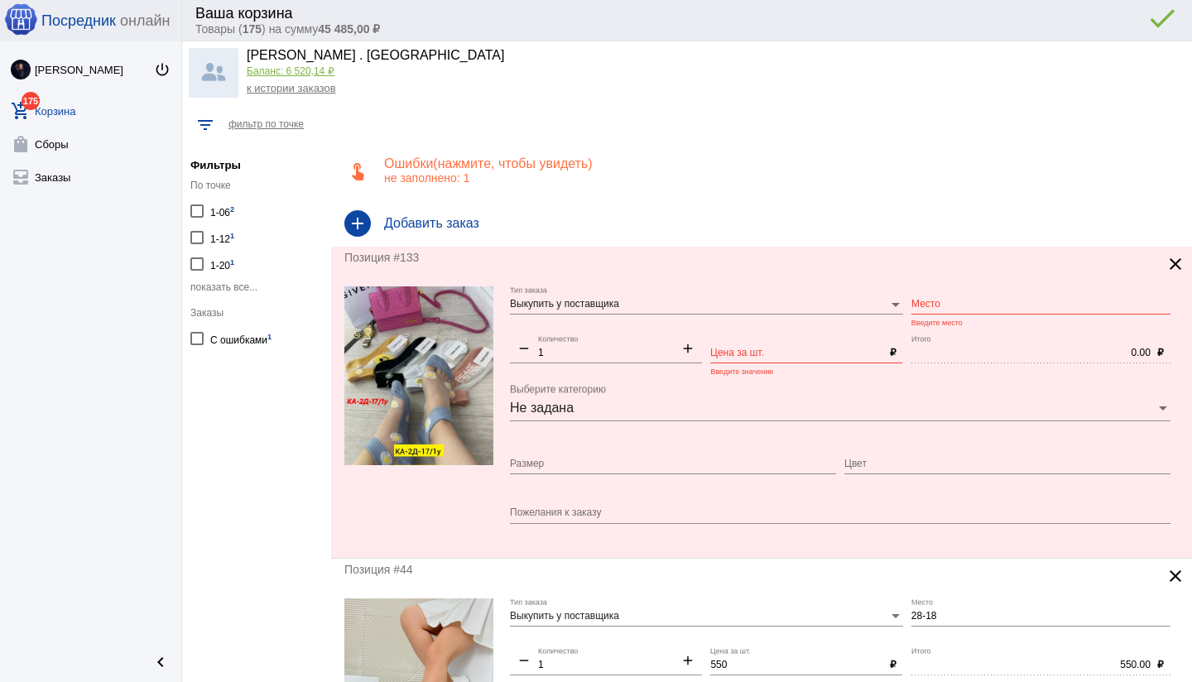
click at [559, 514] on textarea "Пожелания к заказу" at bounding box center [840, 513] width 660 height 15
paste textarea "Цена штучно: 300руб Носки для женщин, хлопок Размеры 37-41 Упаковка 10 пар разн…"
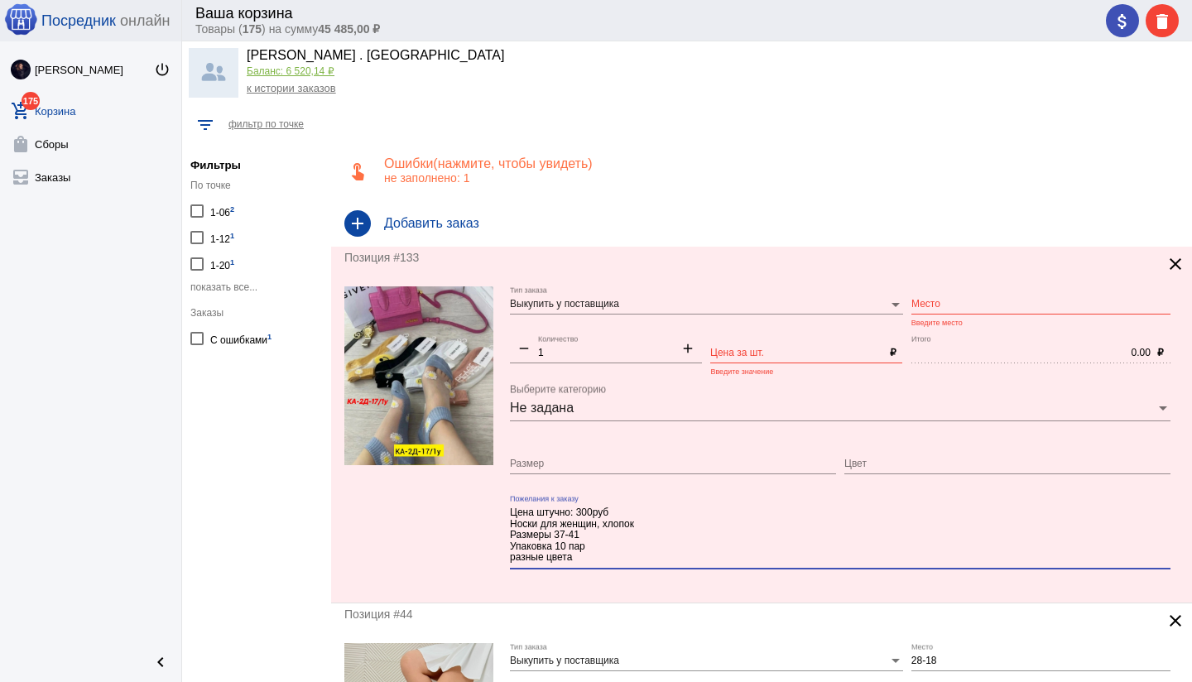
type textarea "Цена штучно: 300руб Носки для женщин, хлопок Размеры 37-41 Упаковка 10 пар разн…"
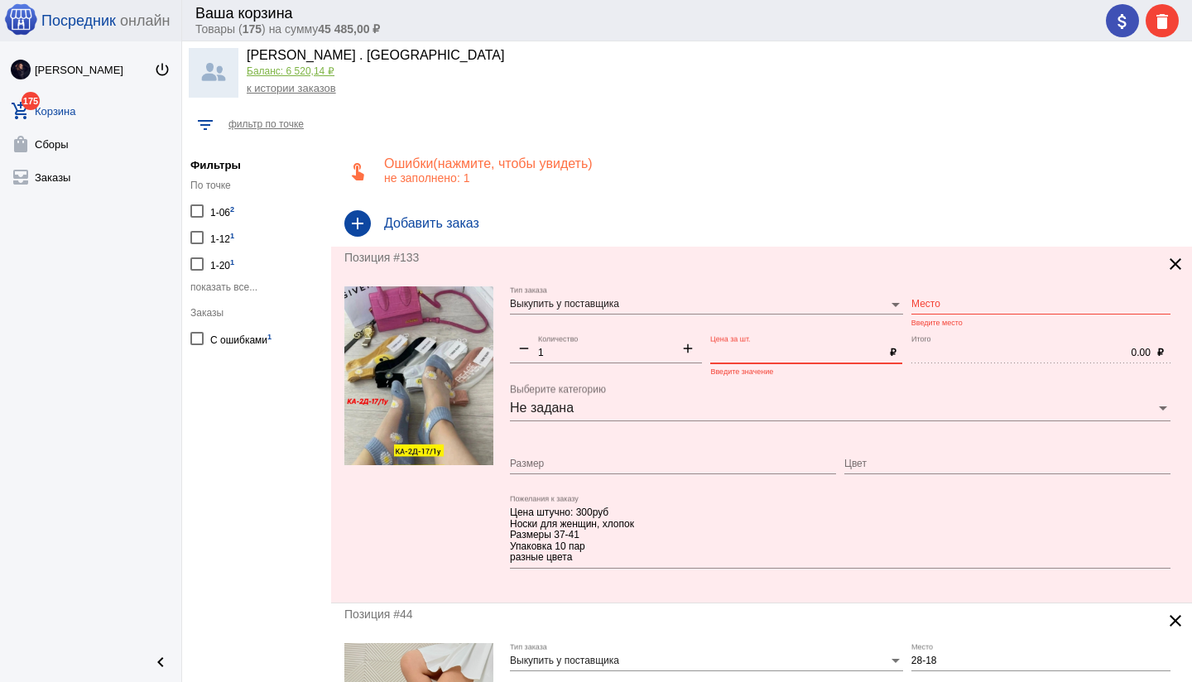
click at [729, 352] on input "Цена за шт." at bounding box center [796, 354] width 172 height 12
type input "300"
click at [928, 299] on input "Место" at bounding box center [1040, 305] width 259 height 12
type input "2д-17/1у"
click at [453, 501] on div at bounding box center [418, 437] width 149 height 303
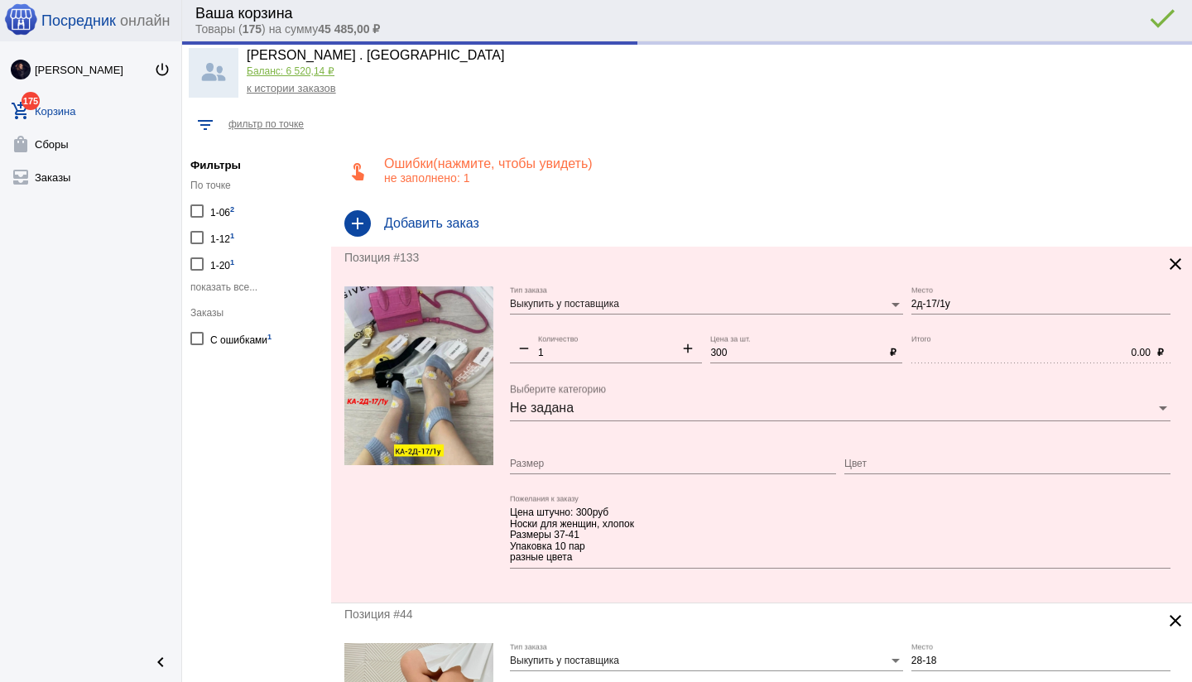
type input "300.00"
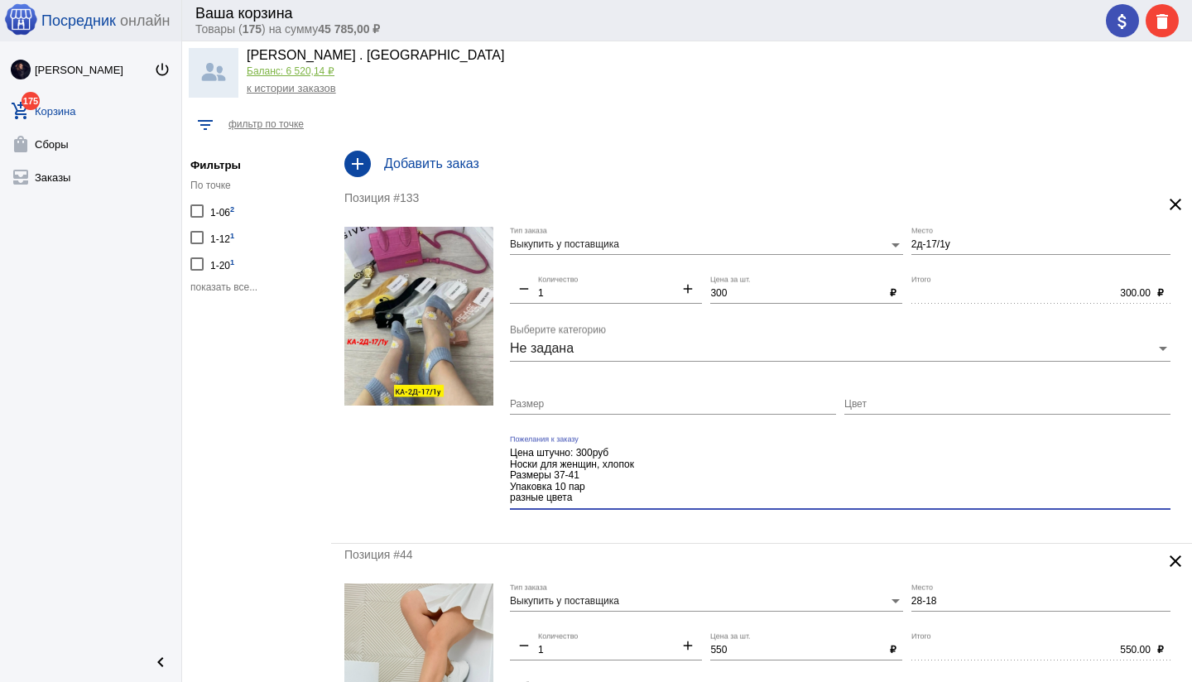
drag, startPoint x: 579, startPoint y: 500, endPoint x: 491, endPoint y: 497, distance: 88.6
click at [491, 497] on form "Выкупить у поставщика Тип заказа 2д-17/1у Место remove 1 Количество add 300 Цен…" at bounding box center [761, 378] width 834 height 303
type textarea "Цена штучно: 300руб Носки для женщин, хлопок Размеры 37-41 Упаковка 10 пар"
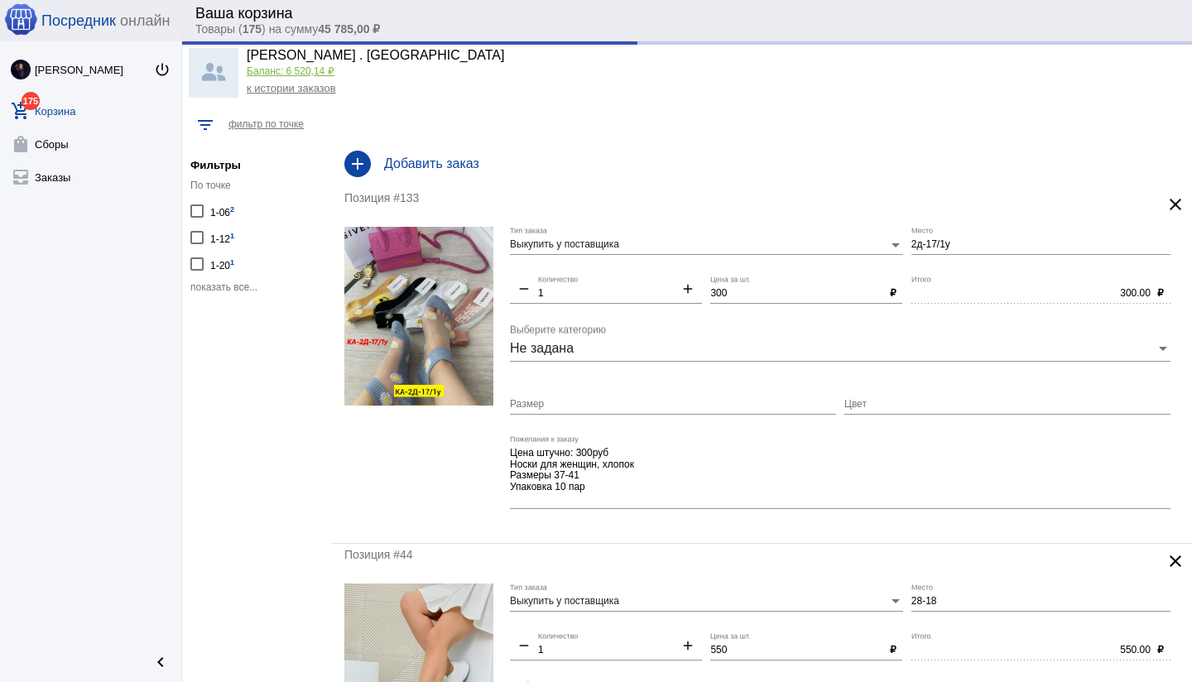
click at [547, 514] on div "Цена штучно: 300руб Носки для женщин, хлопок Размеры 37-41 Упаковка 10 пар Поже…" at bounding box center [840, 478] width 660 height 86
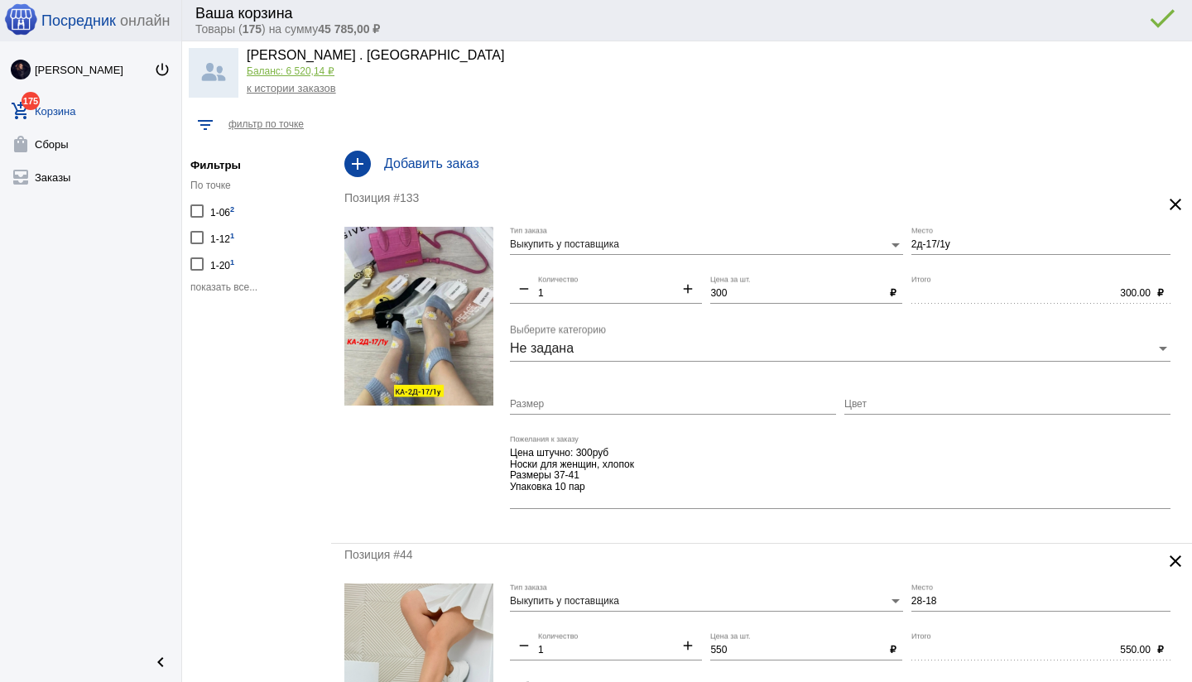
drag, startPoint x: 542, startPoint y: 501, endPoint x: 554, endPoint y: 501, distance: 12.4
click at [542, 501] on textarea "Цена штучно: 300руб Носки для женщин, хлопок Размеры 37-41 Упаковка 10 пар" at bounding box center [840, 476] width 660 height 60
click at [623, 491] on textarea "Цена штучно: 300руб Носки для женщин, хлопок Размеры 37-41 Упаковка 10 пар" at bounding box center [840, 476] width 660 height 60
click at [616, 520] on mat-form-field "Цена штучно: 300руб Носки для женщин, хлопок Размеры 37-41 Упаковка 10 пар Поже…" at bounding box center [844, 482] width 669 height 94
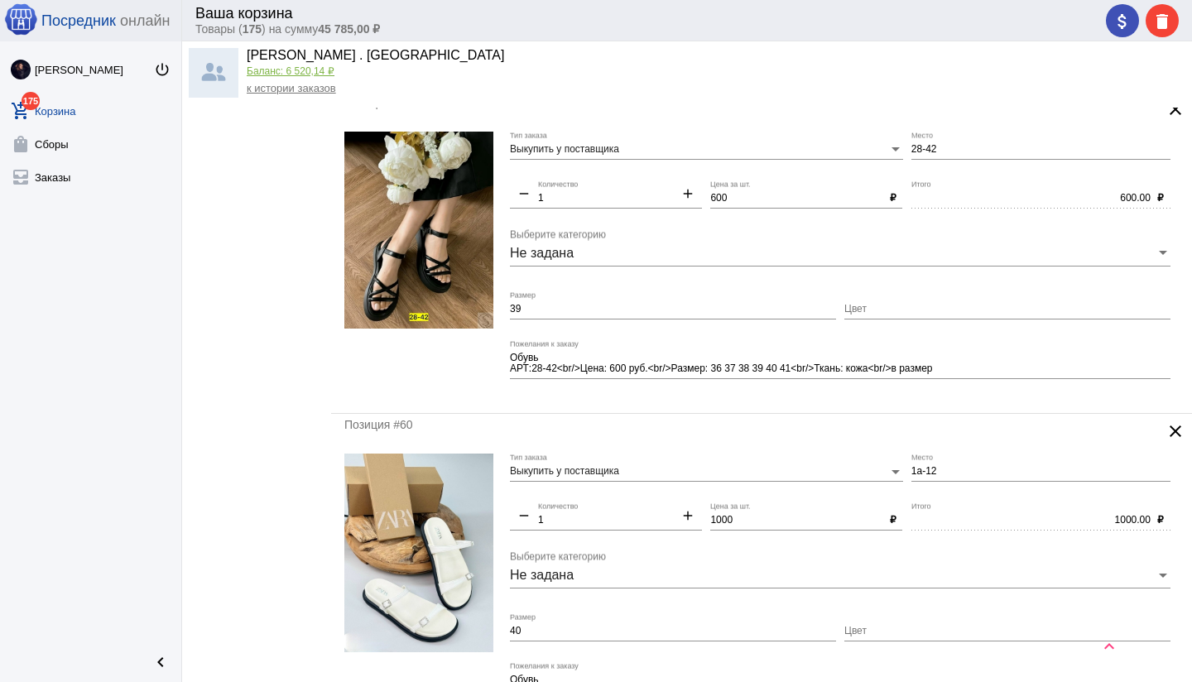
scroll to position [4374, 0]
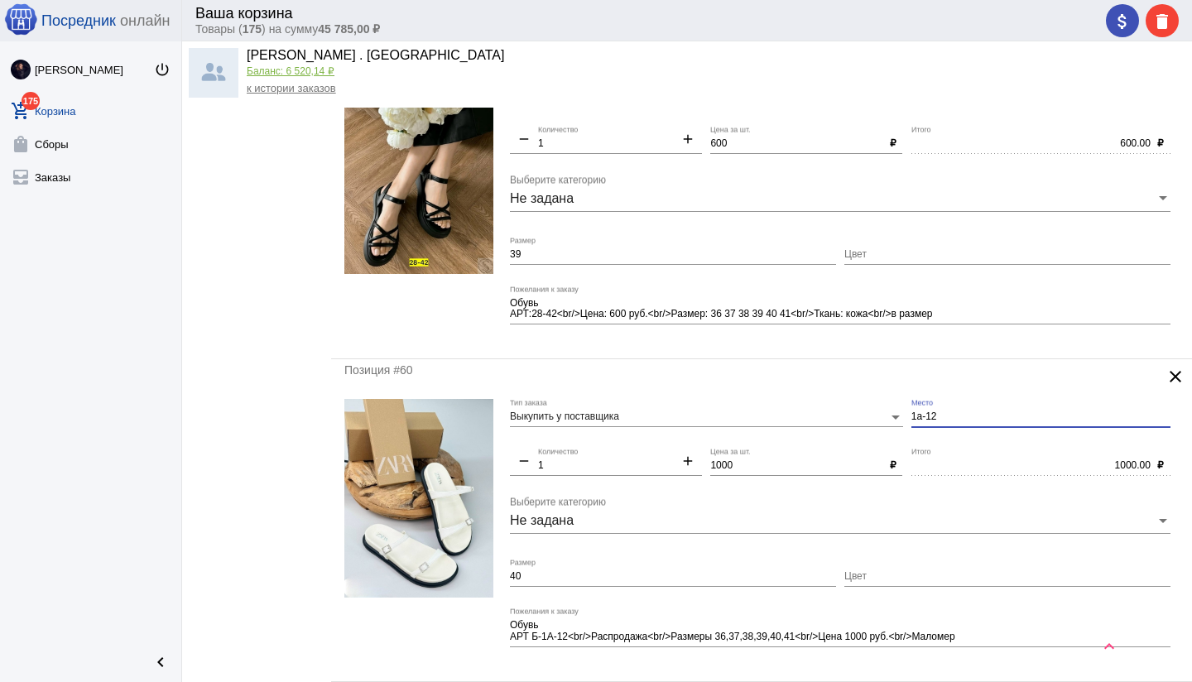
click at [913, 415] on input "1а-12" at bounding box center [1040, 417] width 259 height 12
click at [939, 448] on div "1000.00 Итого" at bounding box center [1030, 462] width 239 height 28
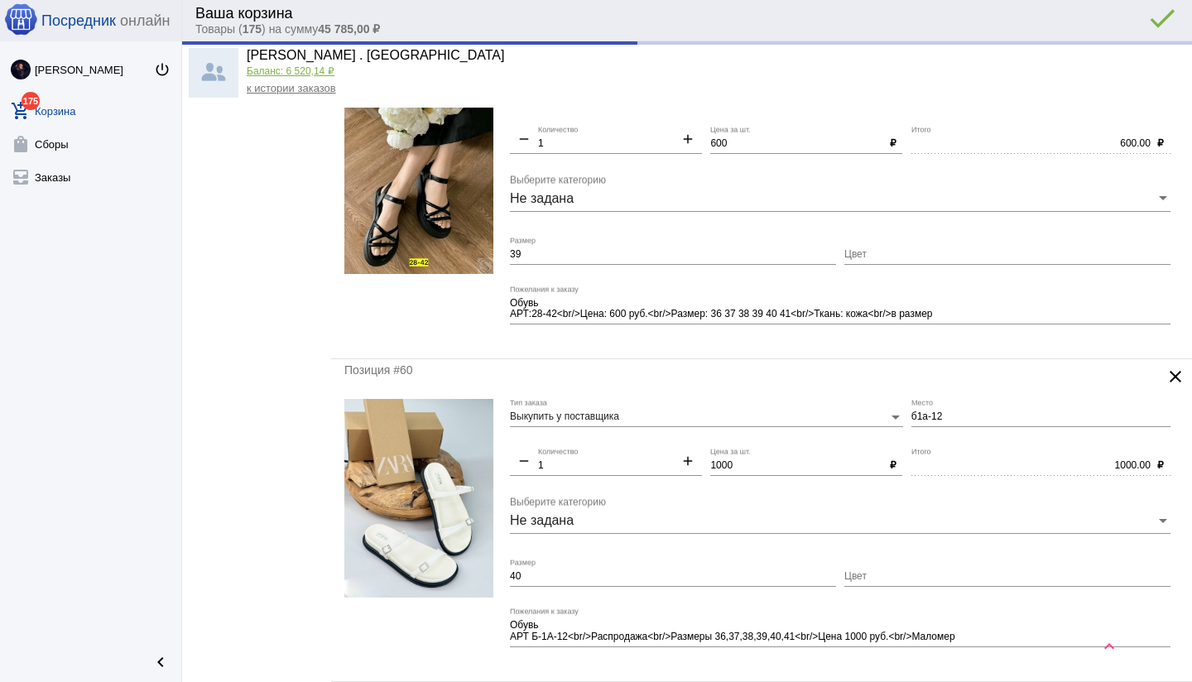
type input "Б1а-12"
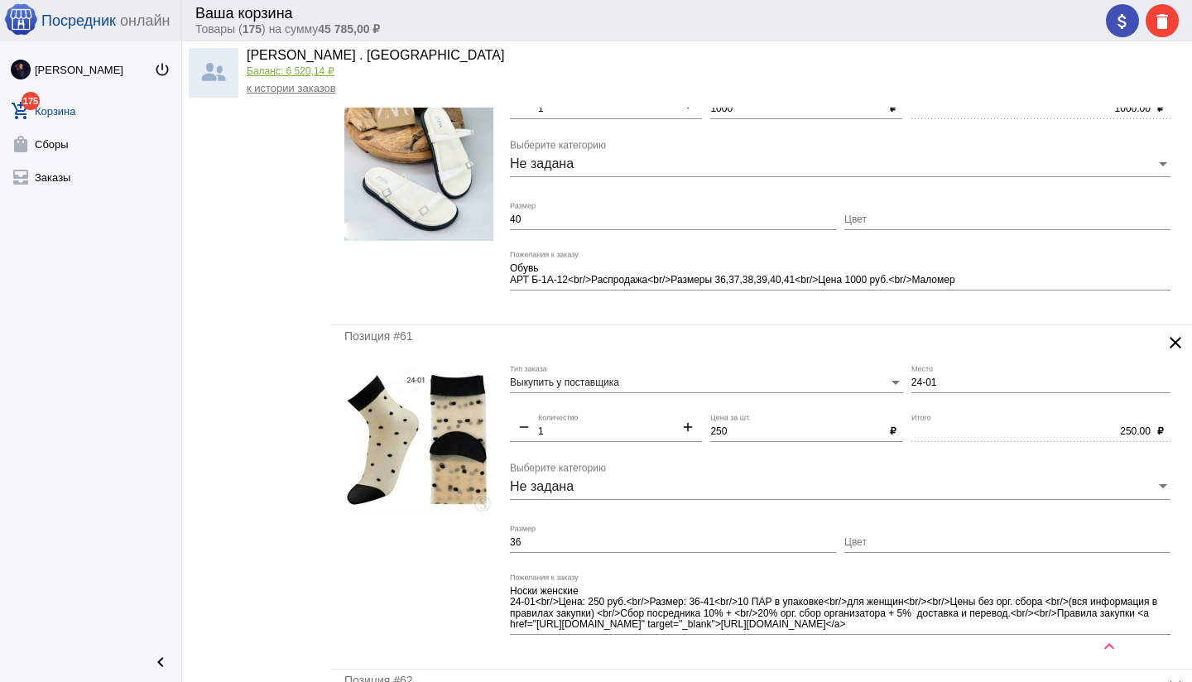
scroll to position [4782, 0]
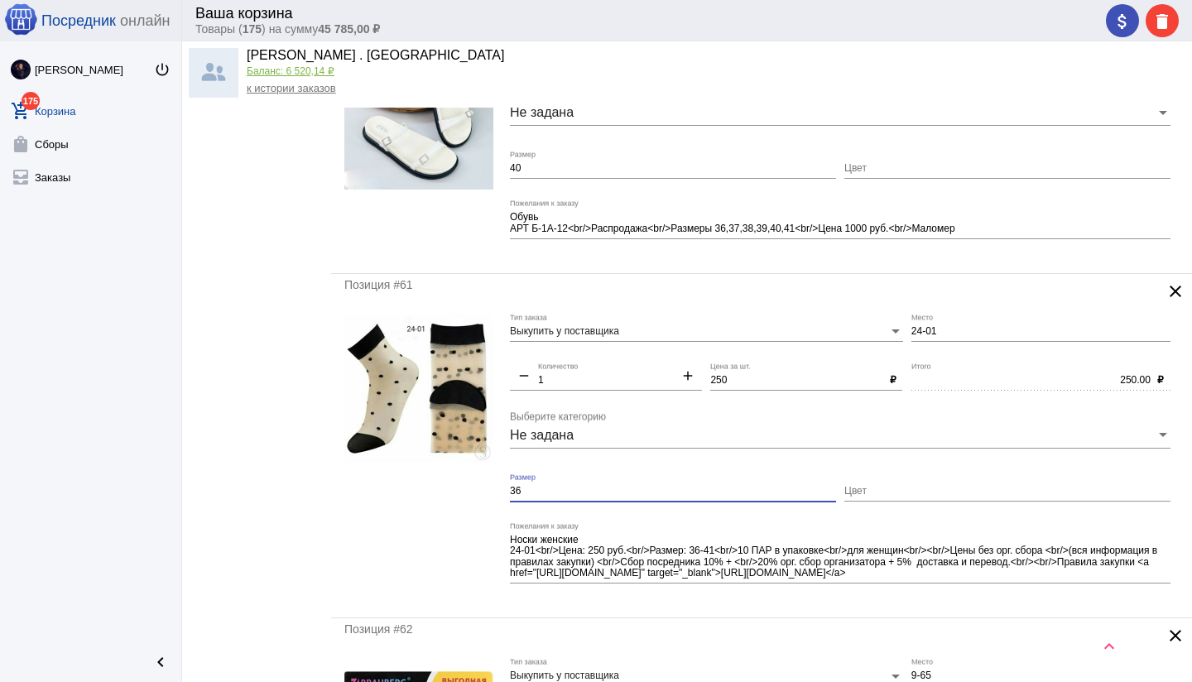
drag, startPoint x: 525, startPoint y: 486, endPoint x: 470, endPoint y: 487, distance: 54.6
click at [470, 487] on form "Выкупить у поставщика Тип заказа 24-01 Место remove 1 Количество add 250 Цена з…" at bounding box center [761, 459] width 834 height 291
click at [559, 492] on input "36" at bounding box center [673, 492] width 326 height 12
type input "36-41"
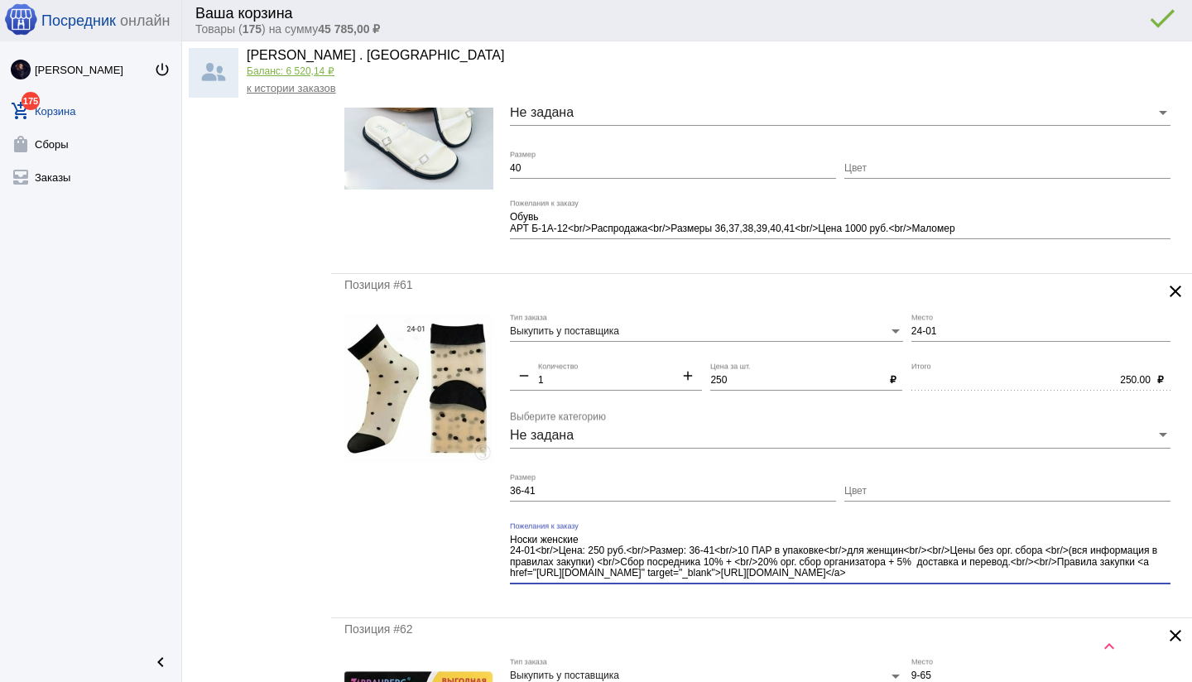
drag, startPoint x: 912, startPoint y: 553, endPoint x: 974, endPoint y: 583, distance: 68.8
click at [974, 583] on div "Носки женские 24-01<br/>Цена: 250 руб.<br/>Размер: 36-41<br/>10 ПАР в упаковке<…" at bounding box center [840, 559] width 660 height 74
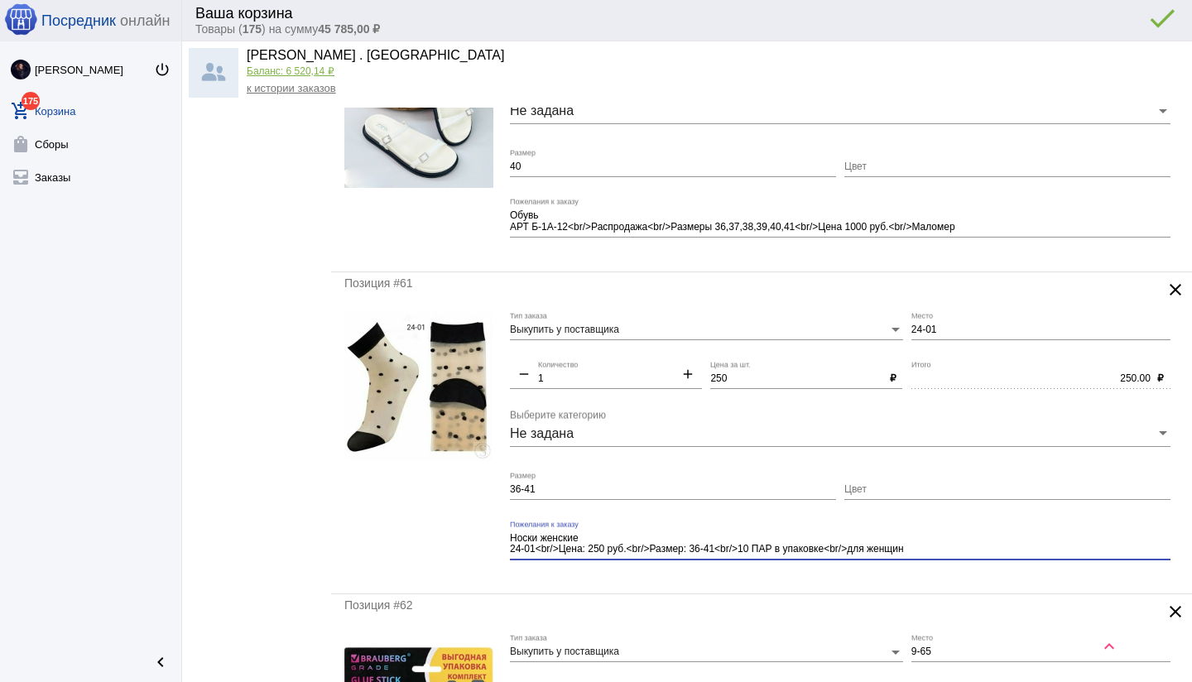
type textarea "Носки женские 24-01<br/>Цена: 250 руб.<br/>Размер: 36-41<br/>10 ПАР в упаковке<…"
drag, startPoint x: 872, startPoint y: 580, endPoint x: 862, endPoint y: 576, distance: 10.8
click at [872, 580] on div "Позиция #61 clear Выкупить у поставщика Тип заказа 24-01 Место remove 1 Количес…" at bounding box center [761, 433] width 861 height 322
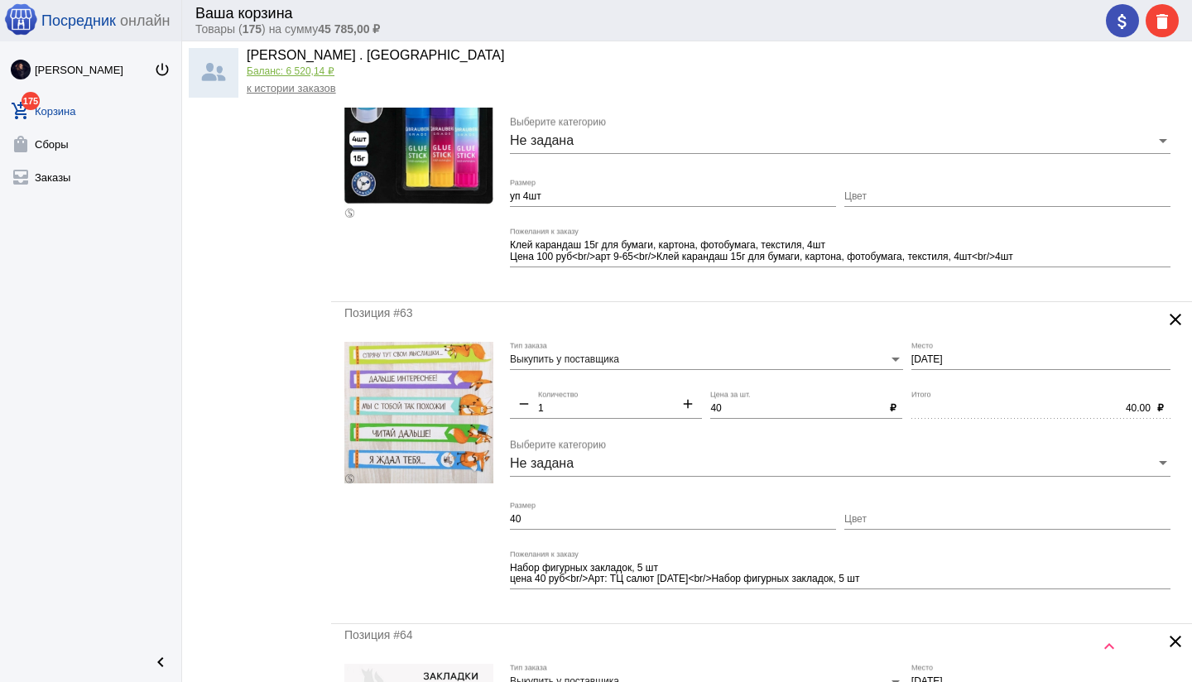
scroll to position [5402, 0]
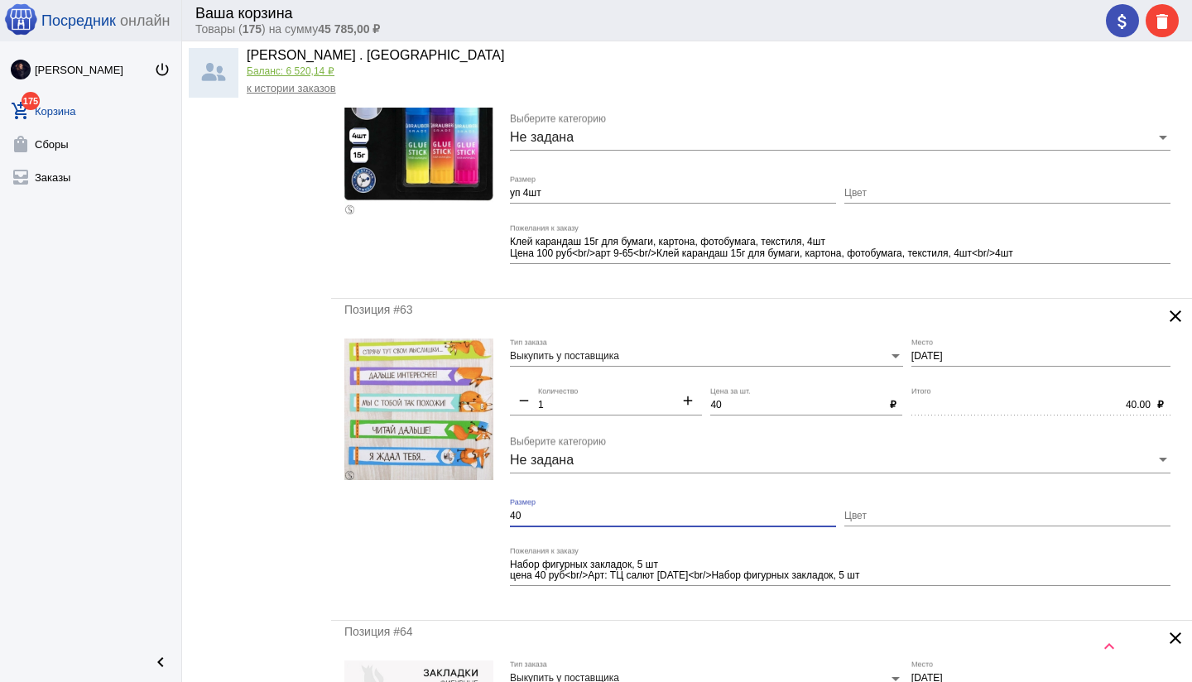
drag, startPoint x: 535, startPoint y: 516, endPoint x: 507, endPoint y: 516, distance: 28.1
click at [507, 516] on form "Выкупить у поставщика Тип заказа [DATE] Место remove 1 Количество add 40 Цена з…" at bounding box center [761, 472] width 834 height 269
type input "уп 5шт"
click at [706, 612] on div "Позиция #63 clear Выкупить у поставщика Тип заказа [DATE] Место remove 1 Количе…" at bounding box center [761, 460] width 861 height 322
click at [912, 357] on input "[DATE]" at bounding box center [1040, 357] width 259 height 12
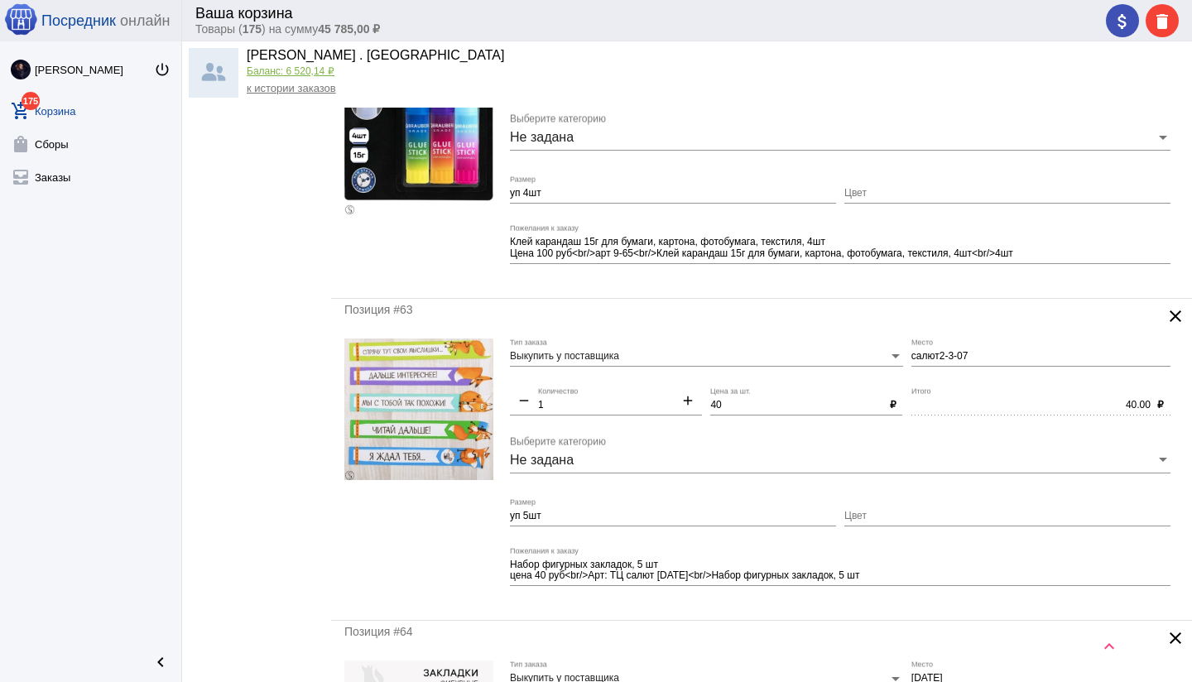
click at [878, 592] on div "Набор фигурных закладок, 5 шт цена 40 руб<br/>Арт: ТЦ салют [DATE]<br/>Набор фи…" at bounding box center [840, 573] width 660 height 52
type input "Салют2-3-07"
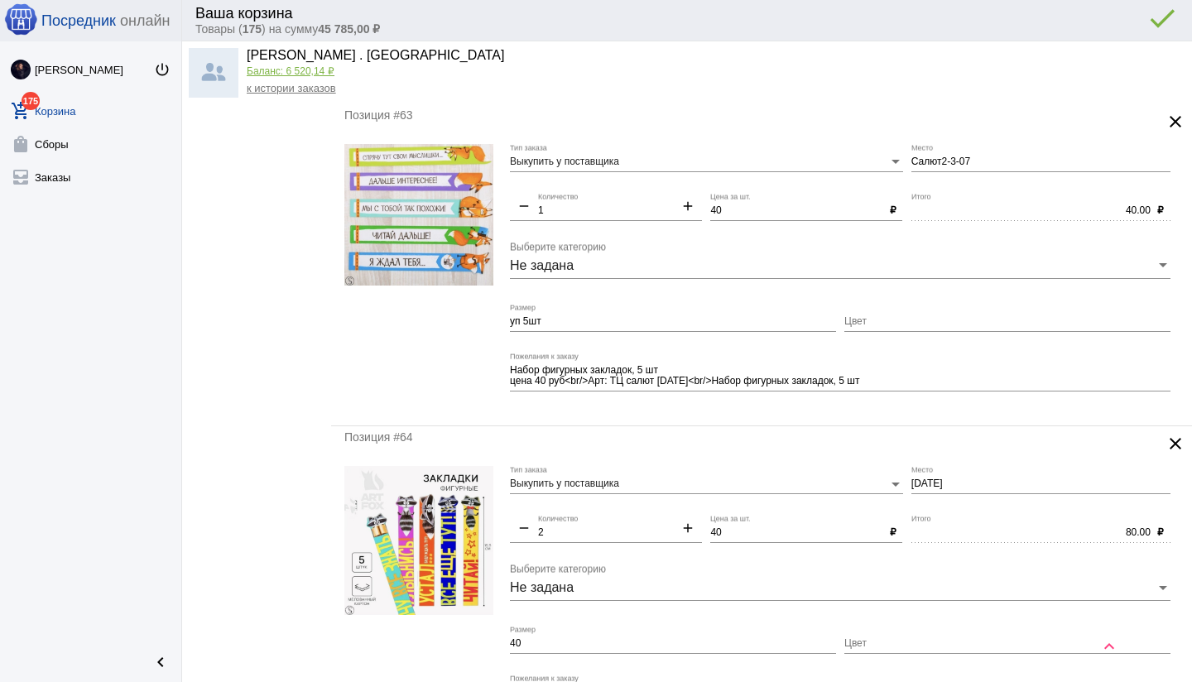
scroll to position [5638, 0]
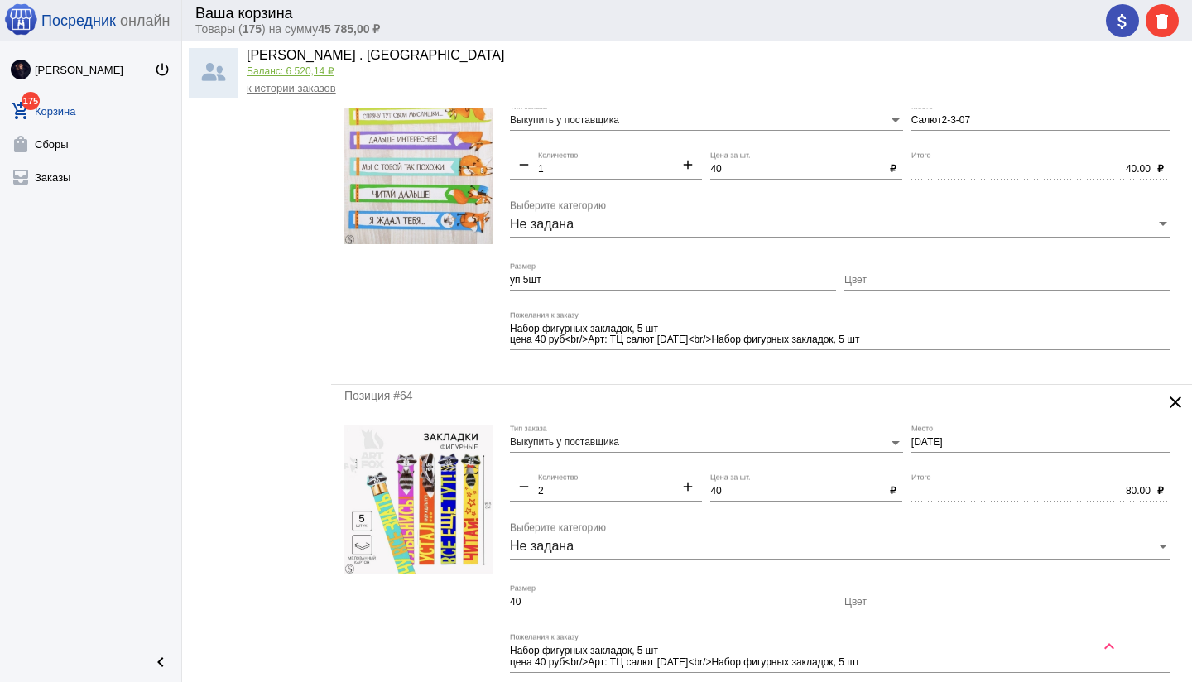
click at [912, 439] on input "[DATE]" at bounding box center [1040, 443] width 259 height 12
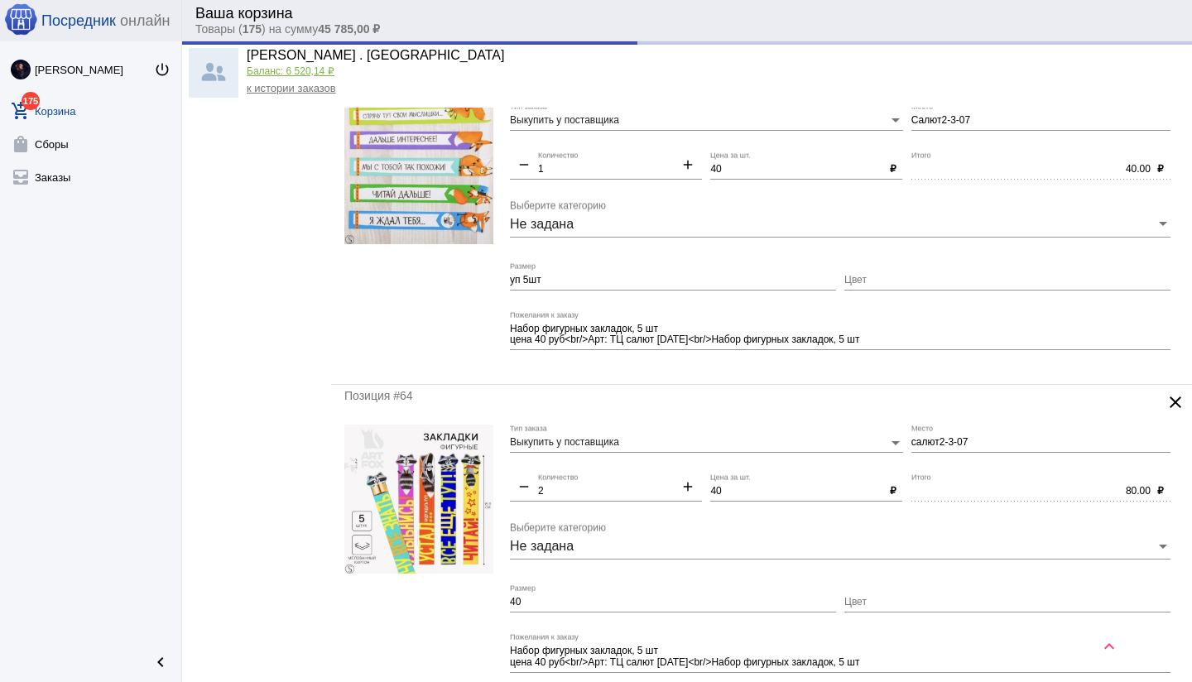
click at [492, 599] on div at bounding box center [418, 558] width 149 height 269
type input "Салют2-3-07"
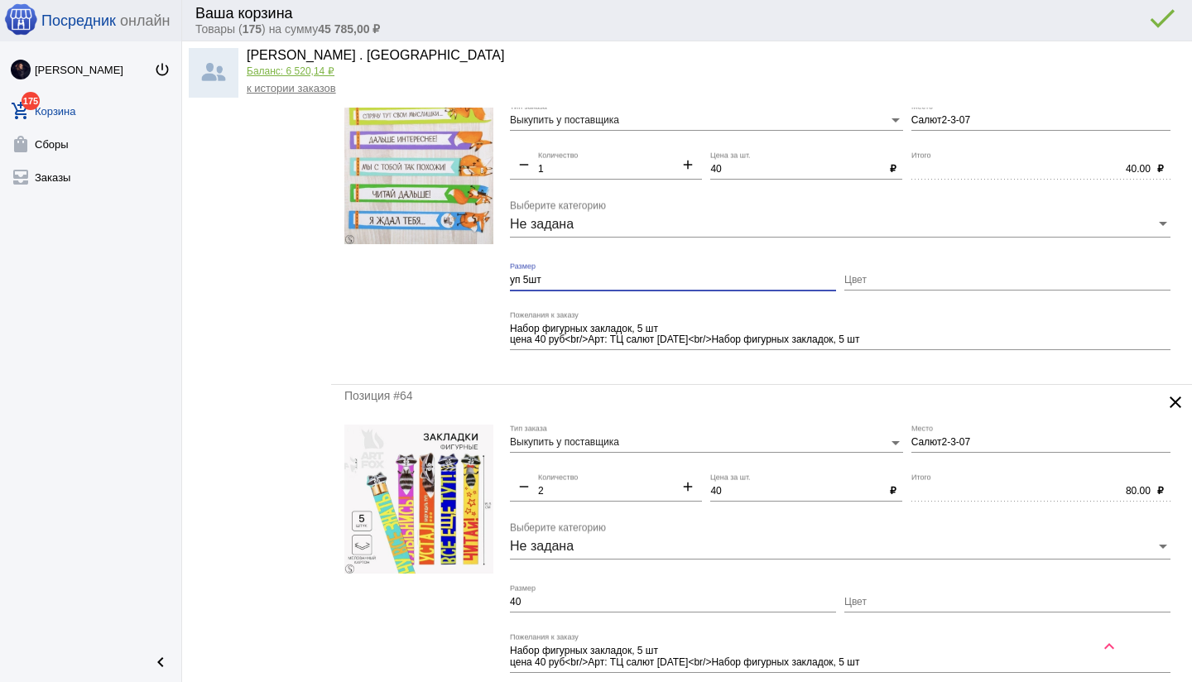
drag, startPoint x: 528, startPoint y: 277, endPoint x: 502, endPoint y: 277, distance: 25.7
click at [502, 277] on form "Выкупить у поставщика Тип заказа Салют2-3-07 Место remove 1 Количество add 40 Ц…" at bounding box center [761, 237] width 834 height 269
drag, startPoint x: 534, startPoint y: 603, endPoint x: 500, endPoint y: 602, distance: 34.0
click at [495, 602] on form "Выкупить у поставщика Тип заказа Салют2-3-07 Место remove 2 Количество add 40 Ц…" at bounding box center [761, 558] width 834 height 269
paste input "уп 5шт"
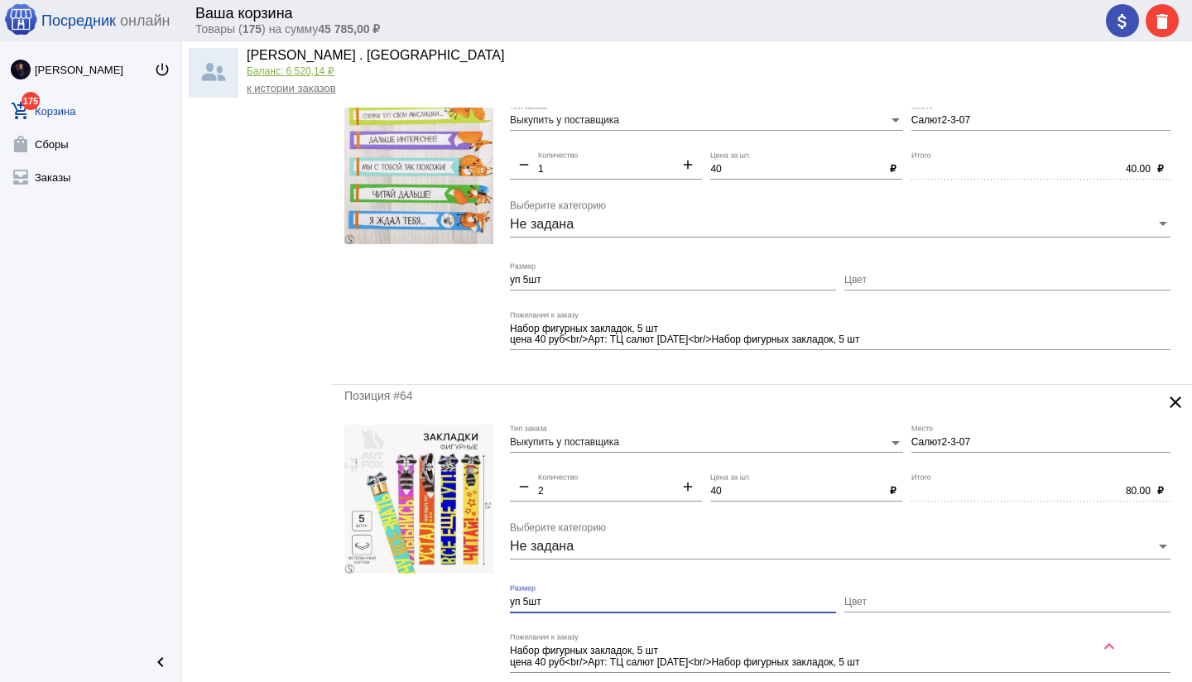
type input "уп 5шт"
click at [487, 587] on div at bounding box center [418, 558] width 149 height 269
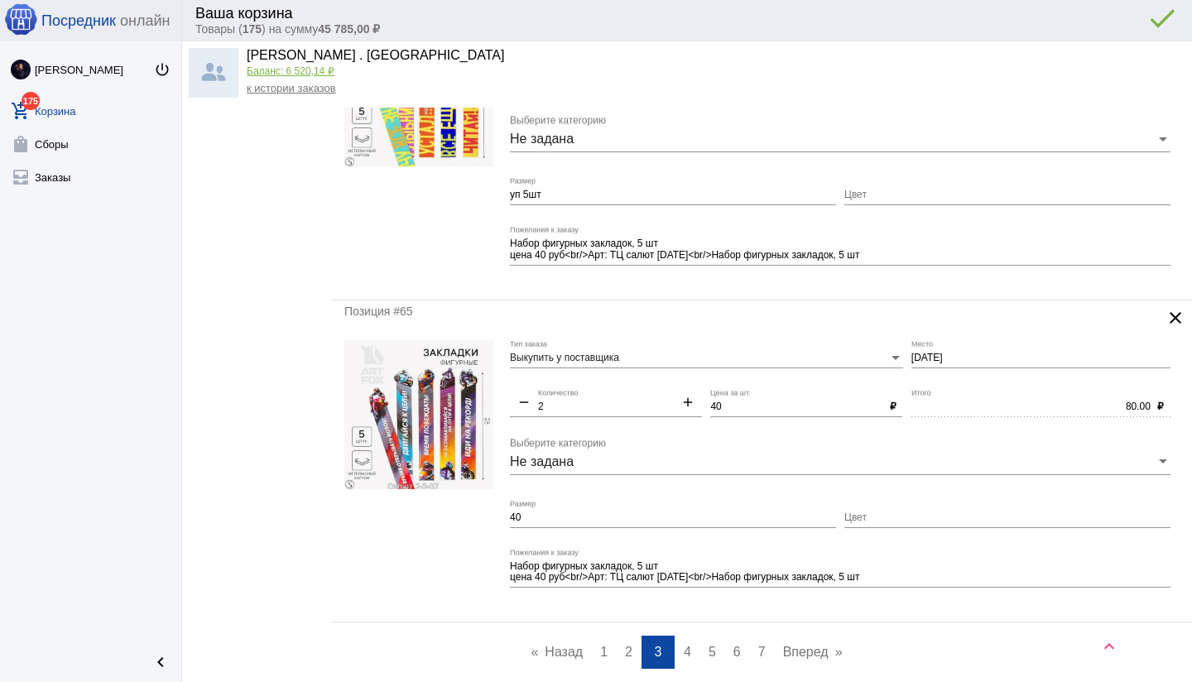
scroll to position [6046, 0]
drag, startPoint x: 526, startPoint y: 515, endPoint x: 496, endPoint y: 514, distance: 30.6
click at [495, 514] on form "Выкупить у поставщика Тип заказа [DATE] Место remove 2 Количество add 40 Цена з…" at bounding box center [761, 472] width 834 height 269
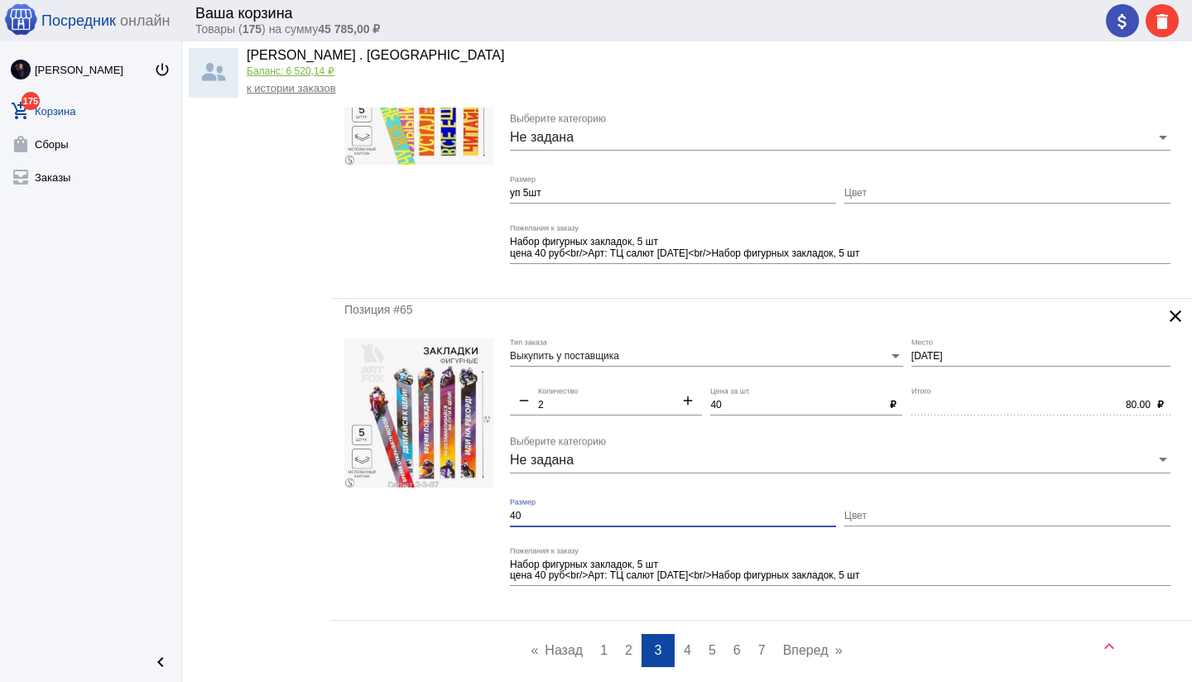
paste input "уп 5шт"
type input "уп 5шт"
click at [911, 355] on input "[DATE]" at bounding box center [1040, 357] width 259 height 12
click at [708, 612] on div "Позиция #65 clear Выкупить у поставщика Тип заказа салют2-3-07 Место remove 2 К…" at bounding box center [761, 460] width 861 height 322
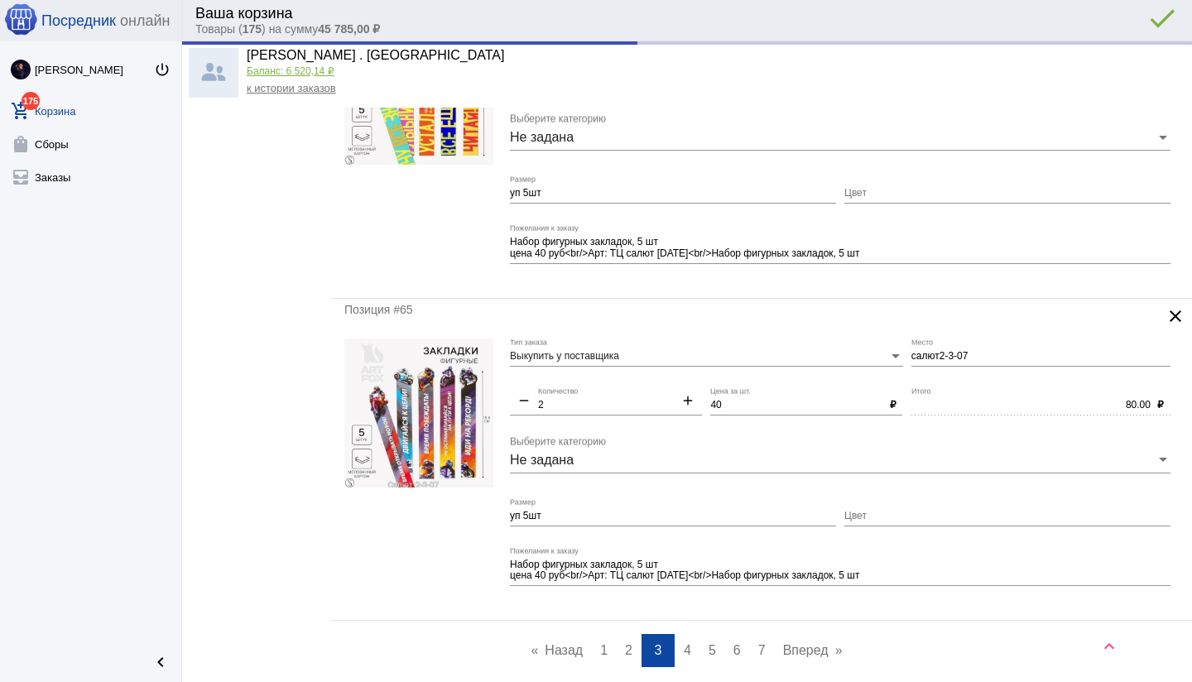
type input "Салют2-3-07"
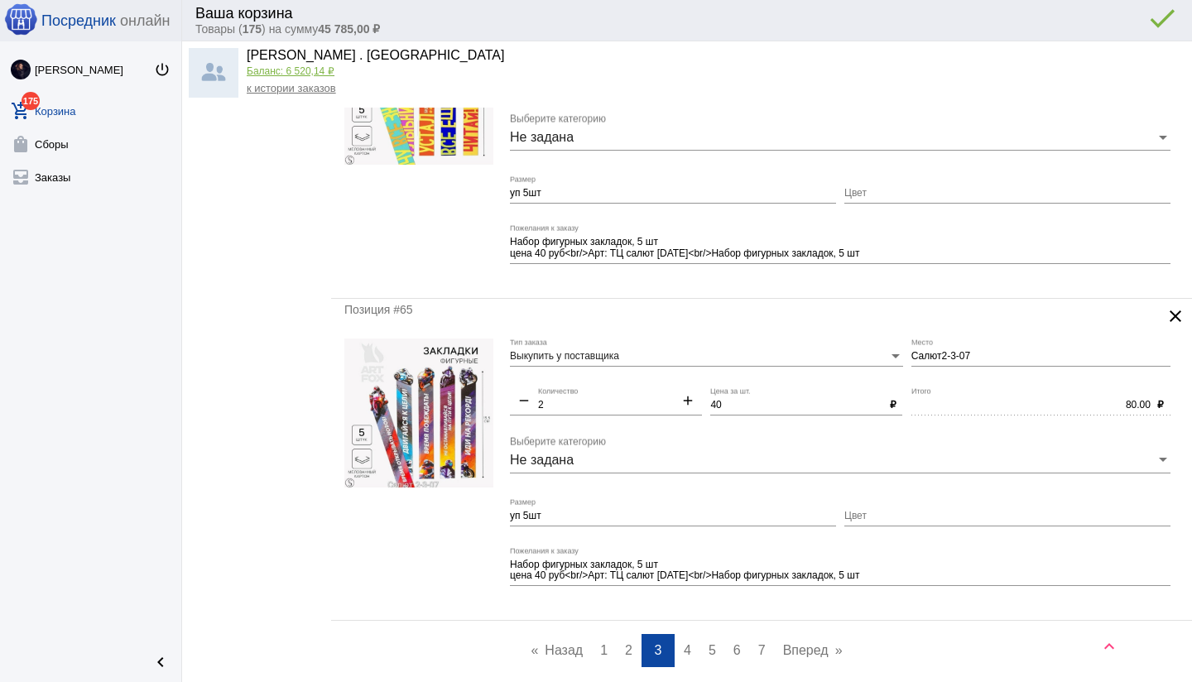
drag, startPoint x: 688, startPoint y: 650, endPoint x: 713, endPoint y: 499, distance: 152.6
click at [688, 650] on span "4" at bounding box center [687, 650] width 7 height 14
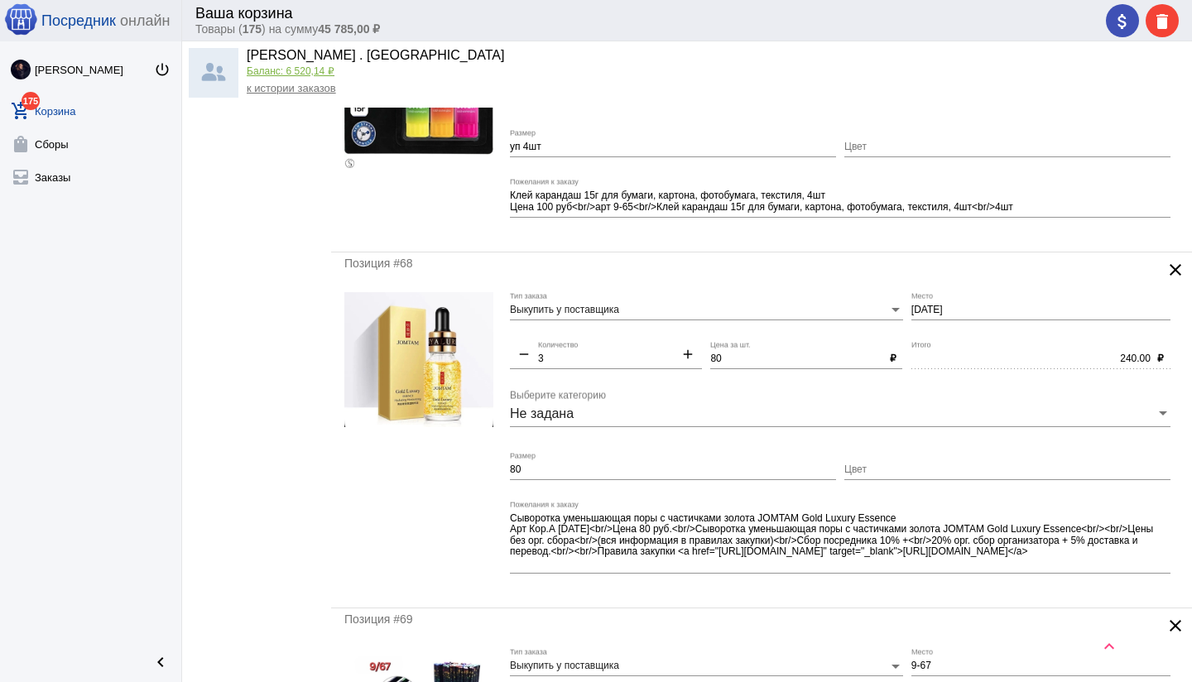
scroll to position [259, 0]
click at [492, 468] on form "Выкупить у поставщика Тип заказа [DATE] Место remove 3 Количество add 80 Цена з…" at bounding box center [761, 441] width 834 height 303
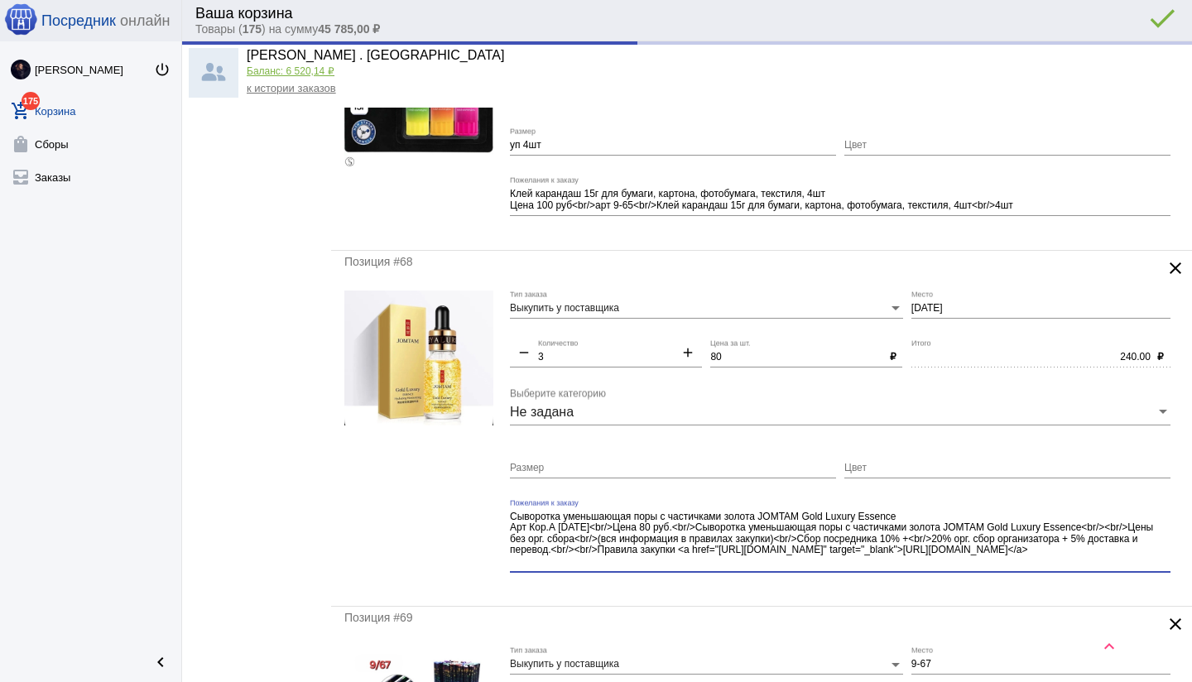
drag, startPoint x: 1108, startPoint y: 555, endPoint x: 1111, endPoint y: 568, distance: 12.8
click at [1112, 568] on textarea "Сыворотка уменьшающая поры с частичками золота JOMTAM Gold Luxury Essence Арт К…" at bounding box center [840, 540] width 660 height 60
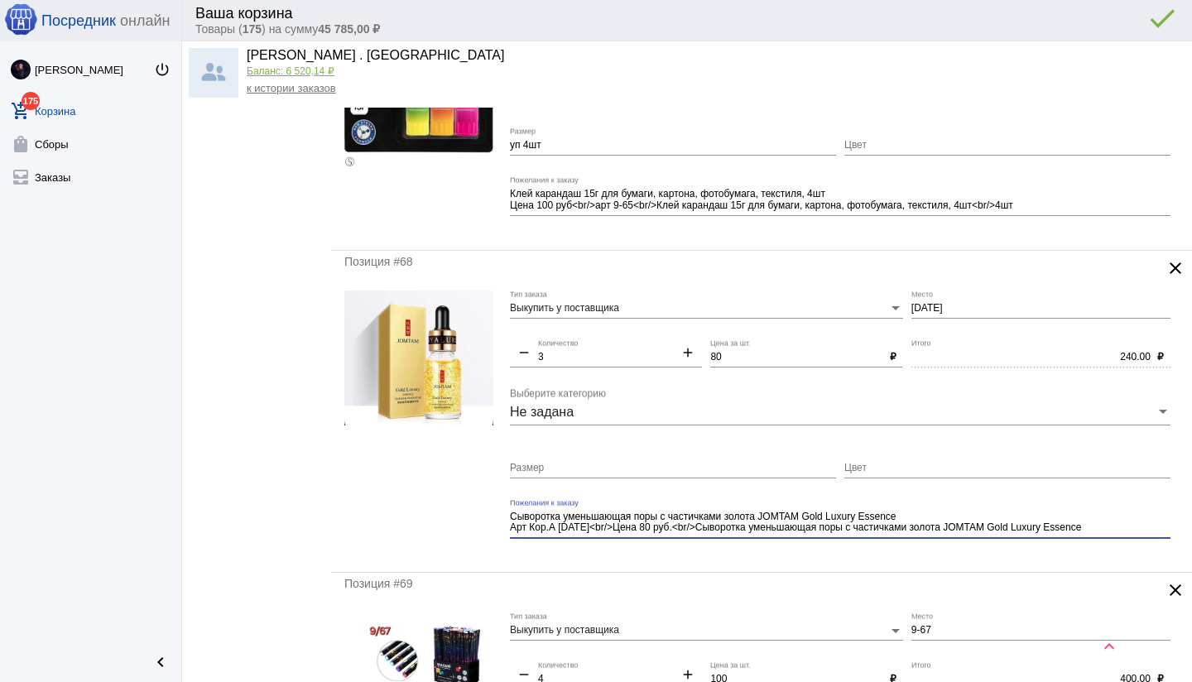
type textarea "Сыворотка уменьшающая поры с частичками золота JOMTAM Gold Luxury Essence Арт К…"
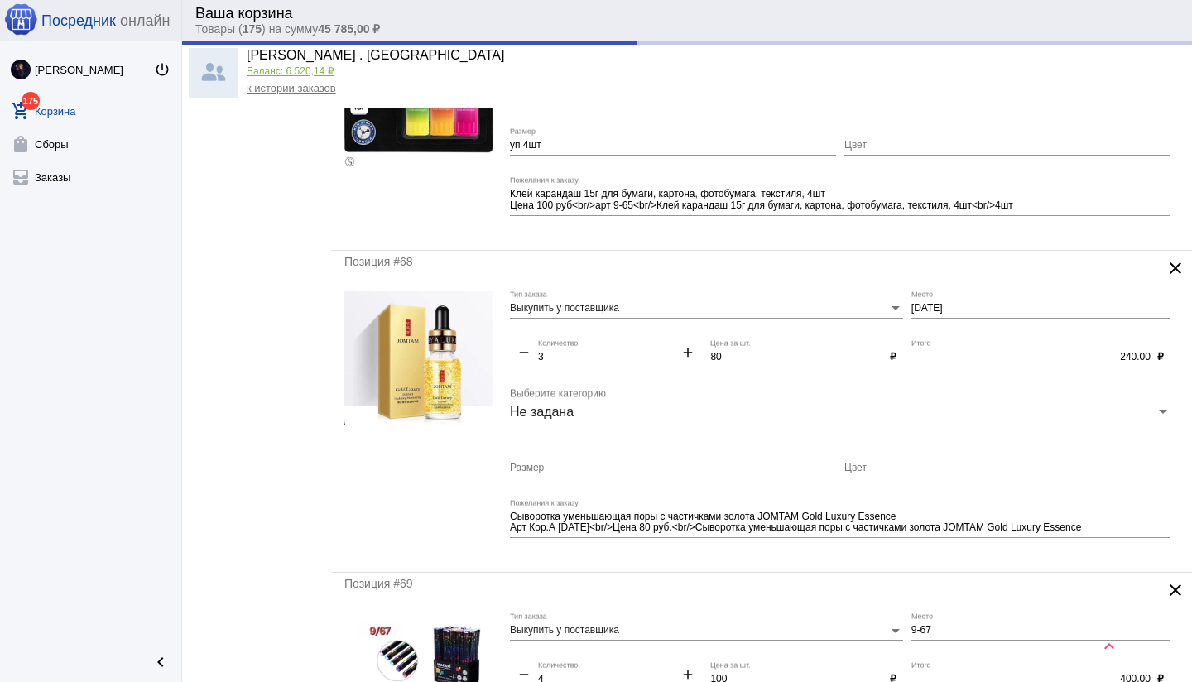
click at [803, 559] on div "Позиция #68 clear Выкупить у поставщика Тип заказа [DATE] Место remove 3 Количе…" at bounding box center [761, 412] width 861 height 322
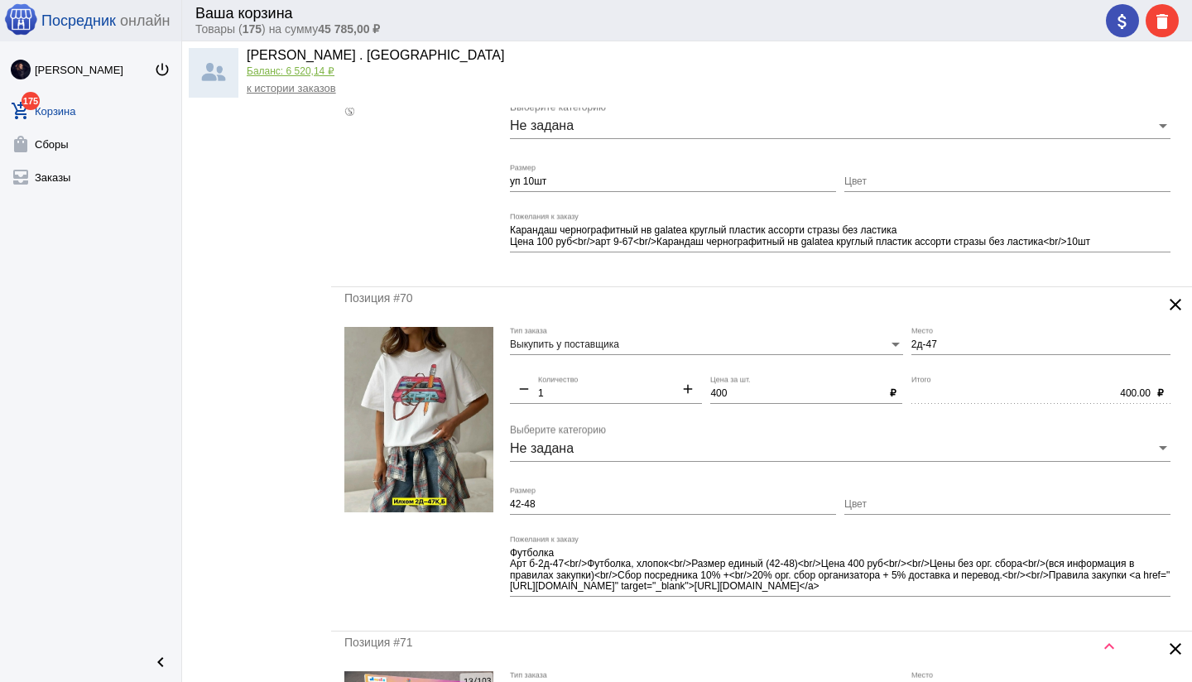
scroll to position [885, 0]
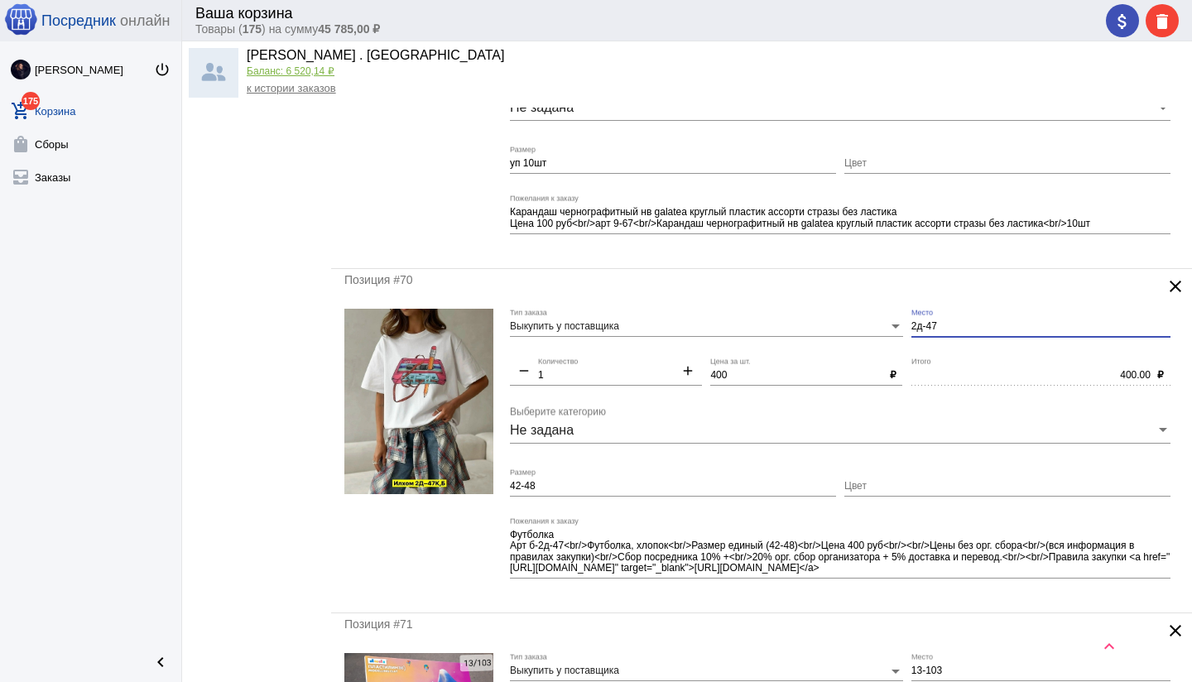
click at [912, 325] on input "2д-47" at bounding box center [1040, 327] width 259 height 12
click at [940, 364] on div "400.00 Итого" at bounding box center [1030, 371] width 239 height 28
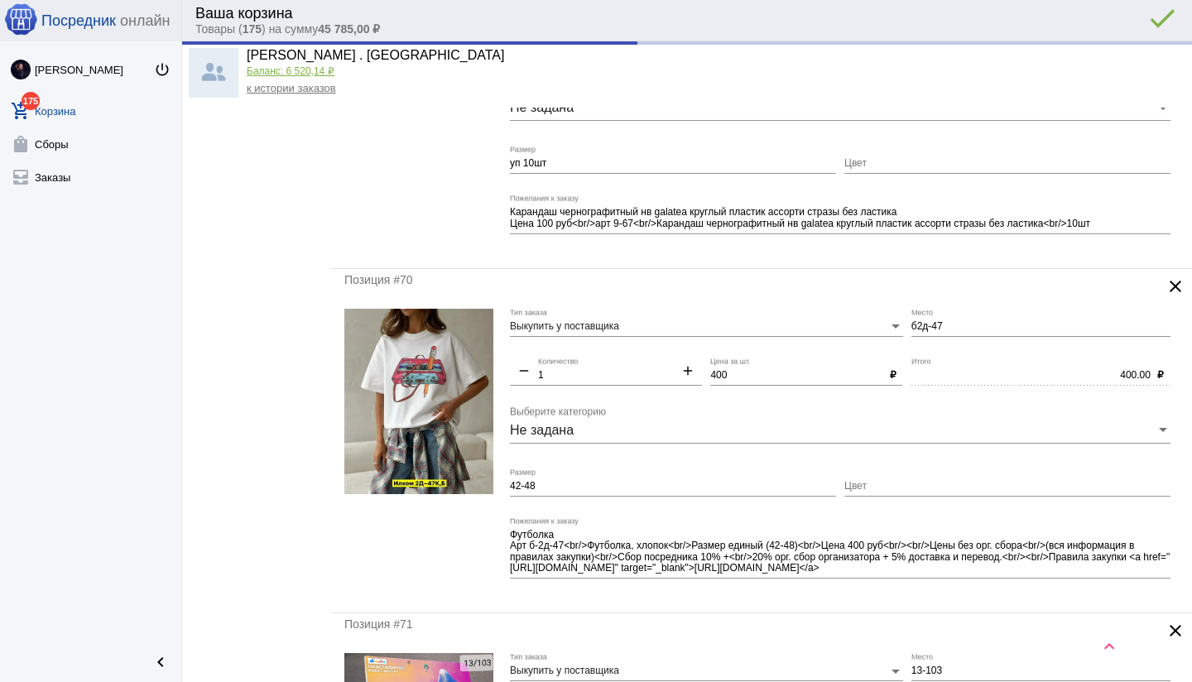
type input "Б2д-47"
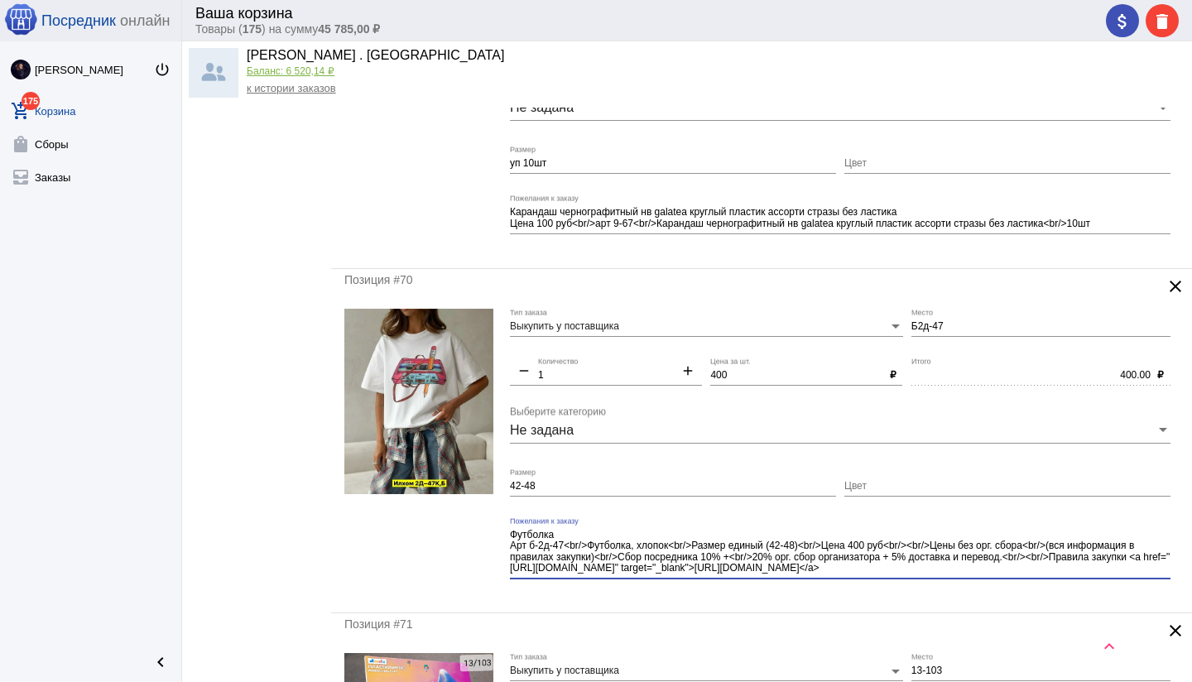
drag, startPoint x: 892, startPoint y: 544, endPoint x: 969, endPoint y: 581, distance: 85.5
click at [969, 581] on div "Футболка Арт б-2д-47<br/>Футболка, хлопок<br/>Размер единый (42-48)<br/>Цена 40…" at bounding box center [840, 554] width 660 height 74
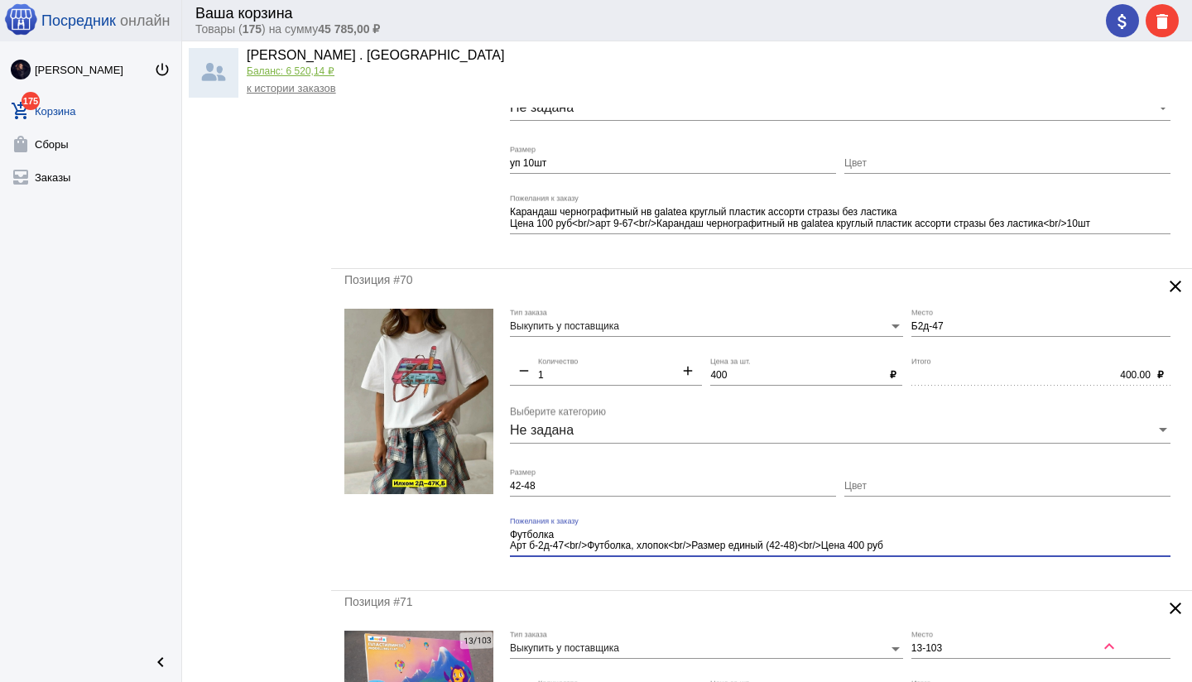
type textarea "Футболка Арт б-2д-47<br/>Футболка, хлопок<br/>Размер единый (42-48)<br/>Цена 40…"
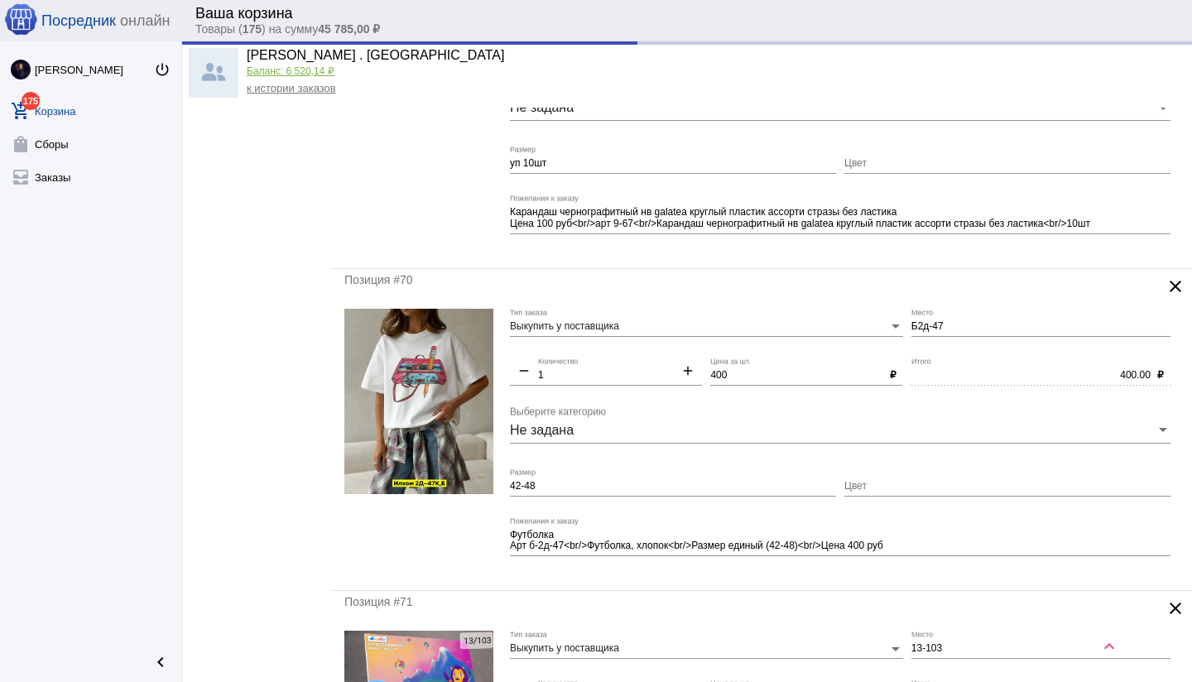
click at [722, 567] on div "Футболка Арт б-2д-47<br/>Футболка, хлопок<br/>Размер единый (42-48)<br/>Цена 40…" at bounding box center [840, 543] width 660 height 52
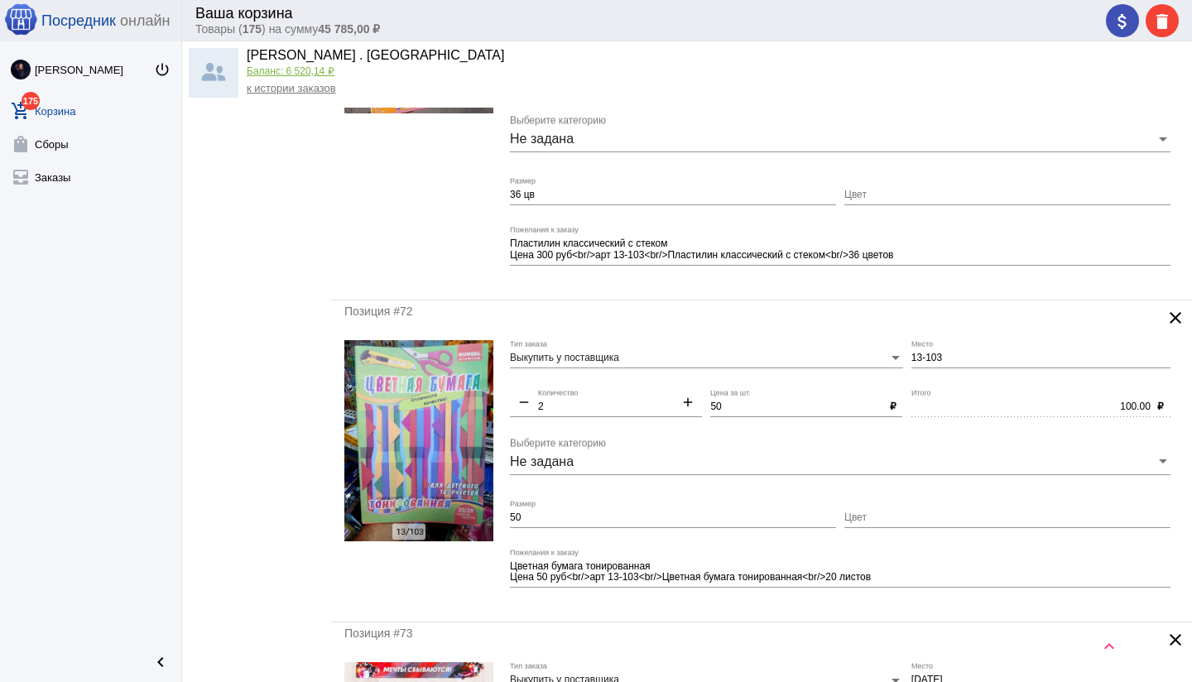
scroll to position [1507, 0]
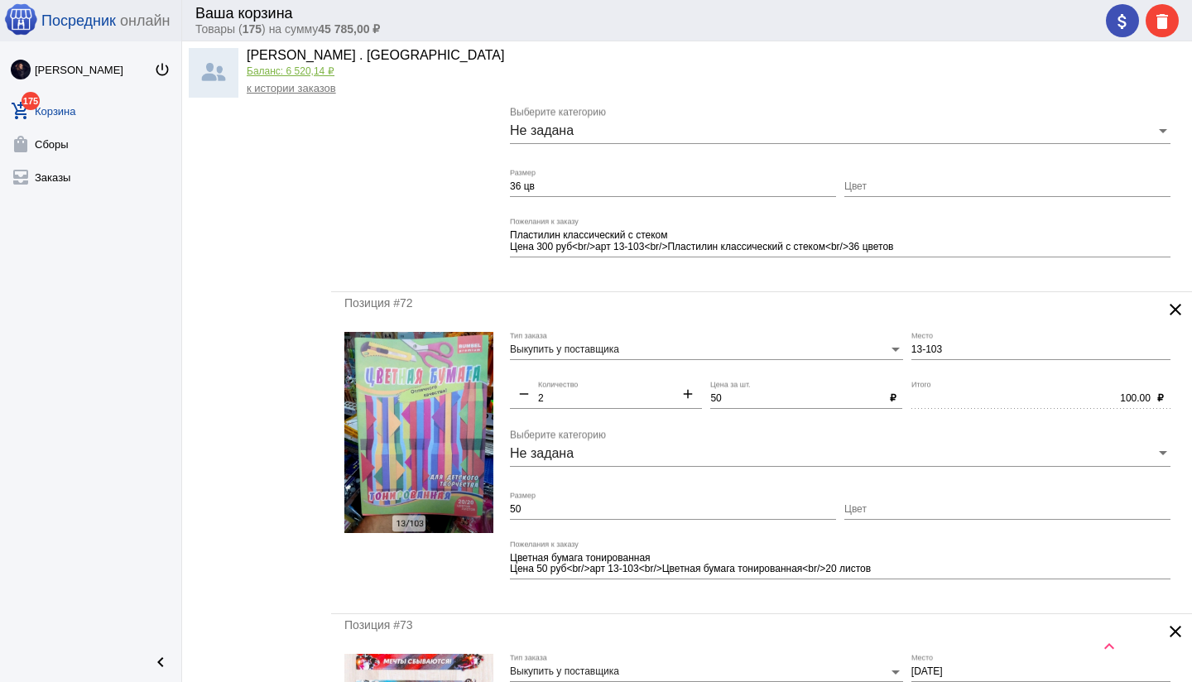
click at [650, 506] on input "50" at bounding box center [673, 510] width 326 height 12
type input "5"
click at [645, 585] on div "Цветная бумага тонированная Цена 50 руб<br/>арт 13-103<br/>Цветная бумага тонир…" at bounding box center [840, 566] width 660 height 52
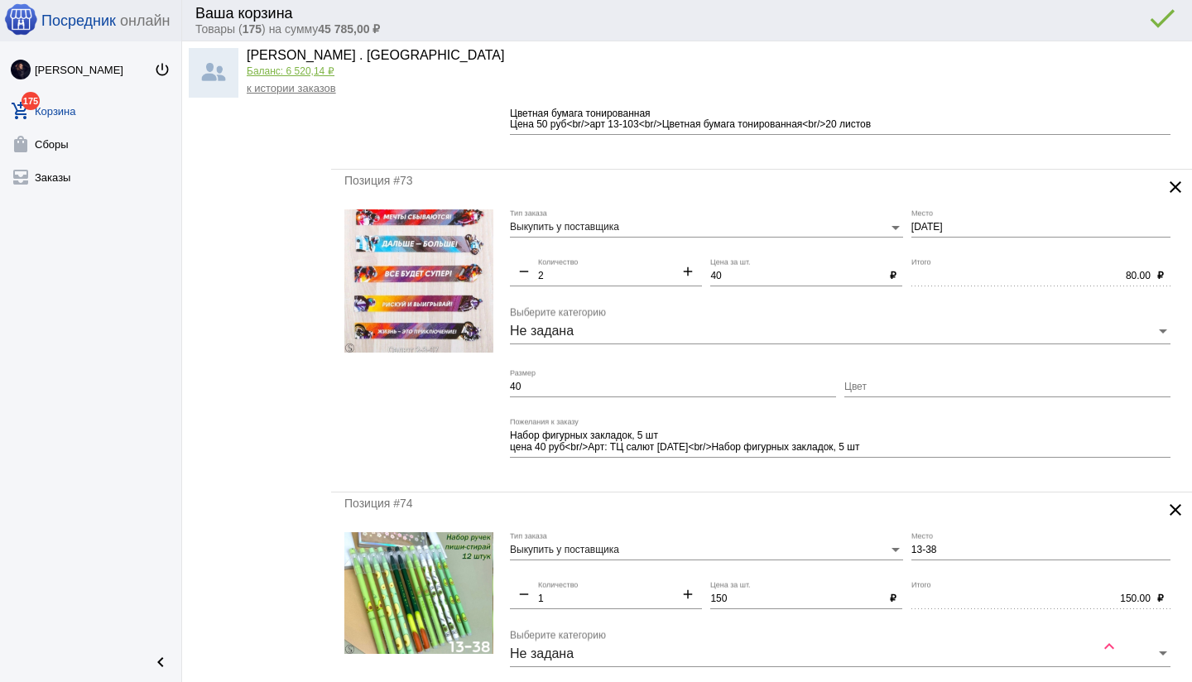
scroll to position [1952, 0]
drag, startPoint x: 524, startPoint y: 386, endPoint x: 509, endPoint y: 386, distance: 14.9
click at [510, 386] on input "40" at bounding box center [673, 387] width 326 height 12
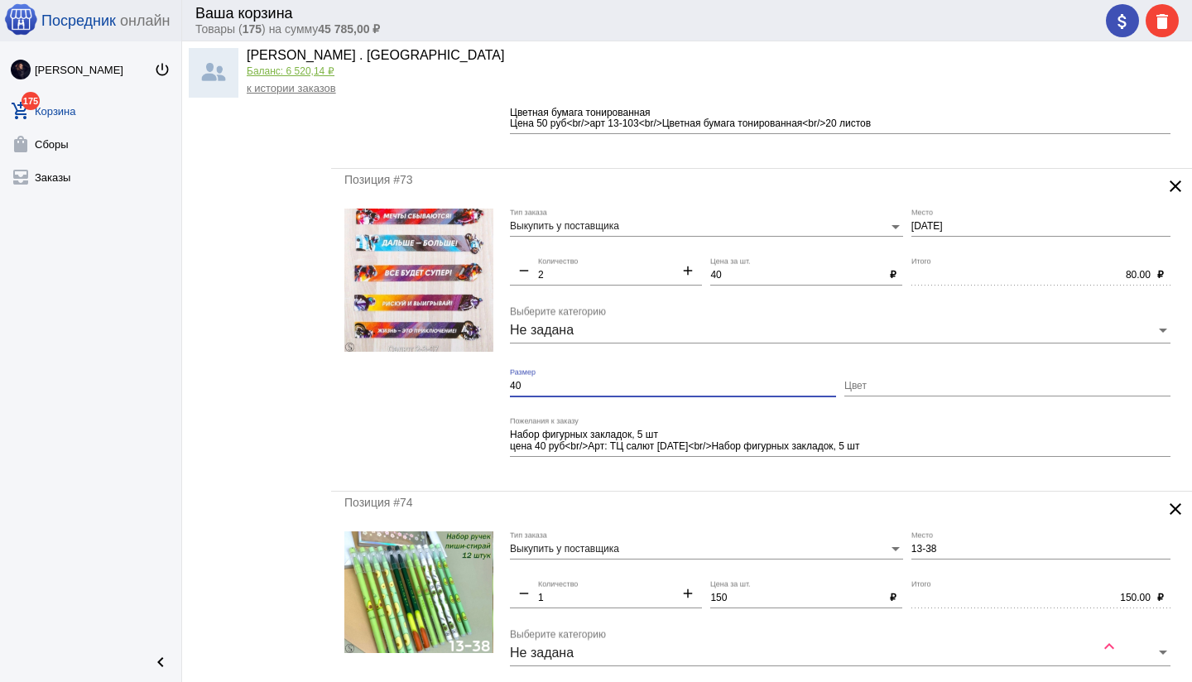
paste input "уп 5шт"
type input "уп 5шт"
click at [912, 223] on input "[DATE]" at bounding box center [1040, 227] width 259 height 12
click at [967, 261] on div "80.00 Итого" at bounding box center [1030, 271] width 239 height 28
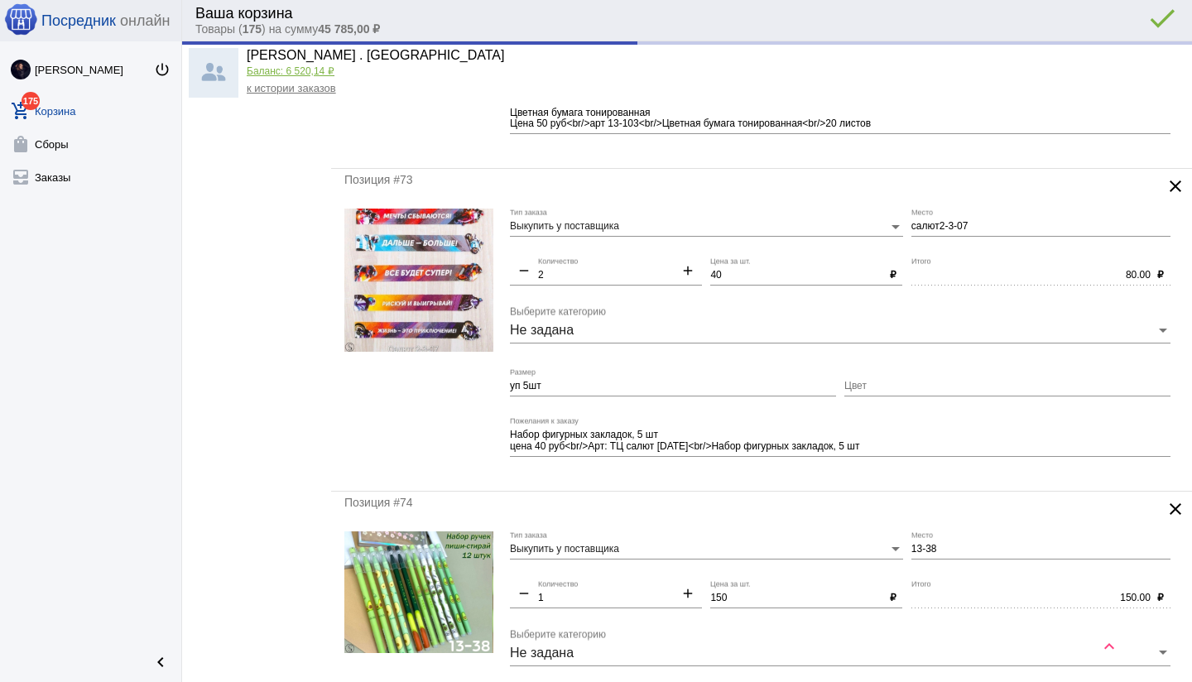
type input "Салют2-3-07"
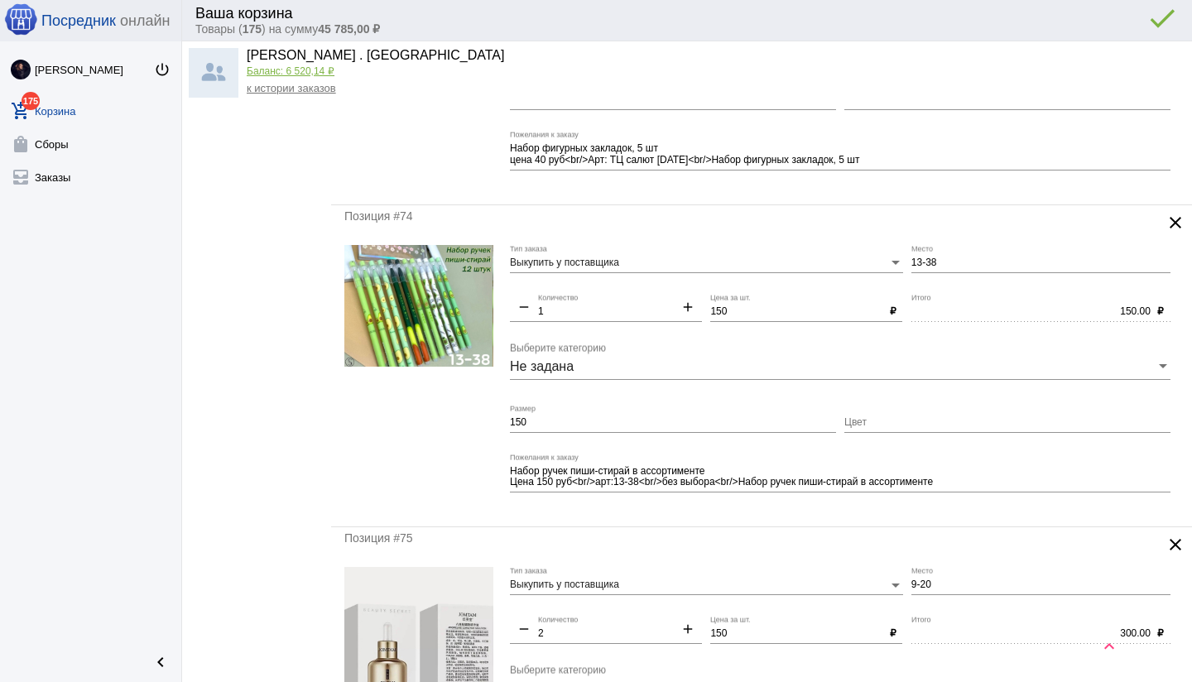
scroll to position [2242, 0]
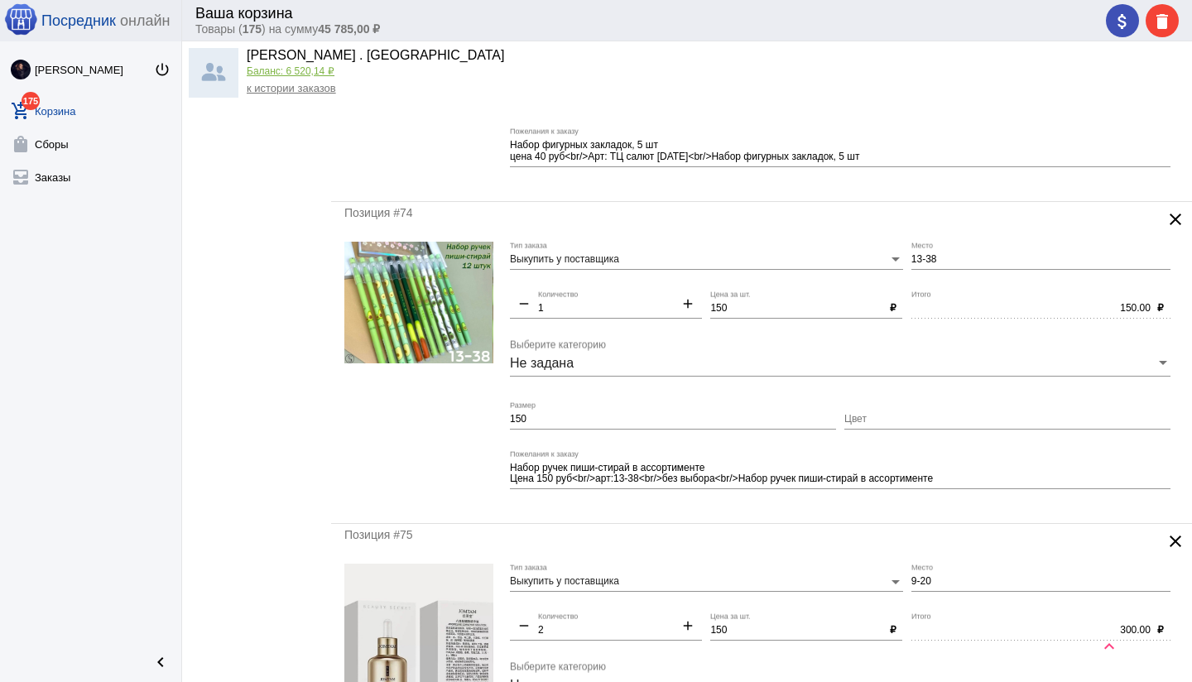
click at [1175, 218] on mat-icon "clear" at bounding box center [1175, 219] width 20 height 20
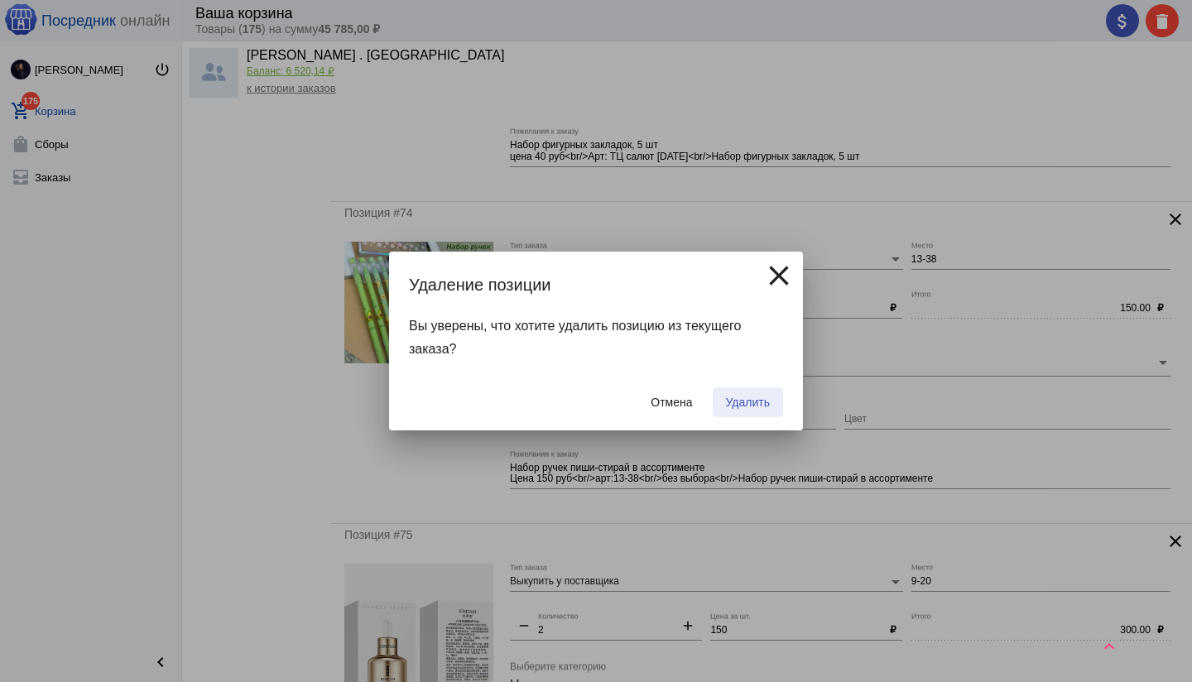
click at [755, 401] on span "Удалить" at bounding box center [748, 402] width 44 height 13
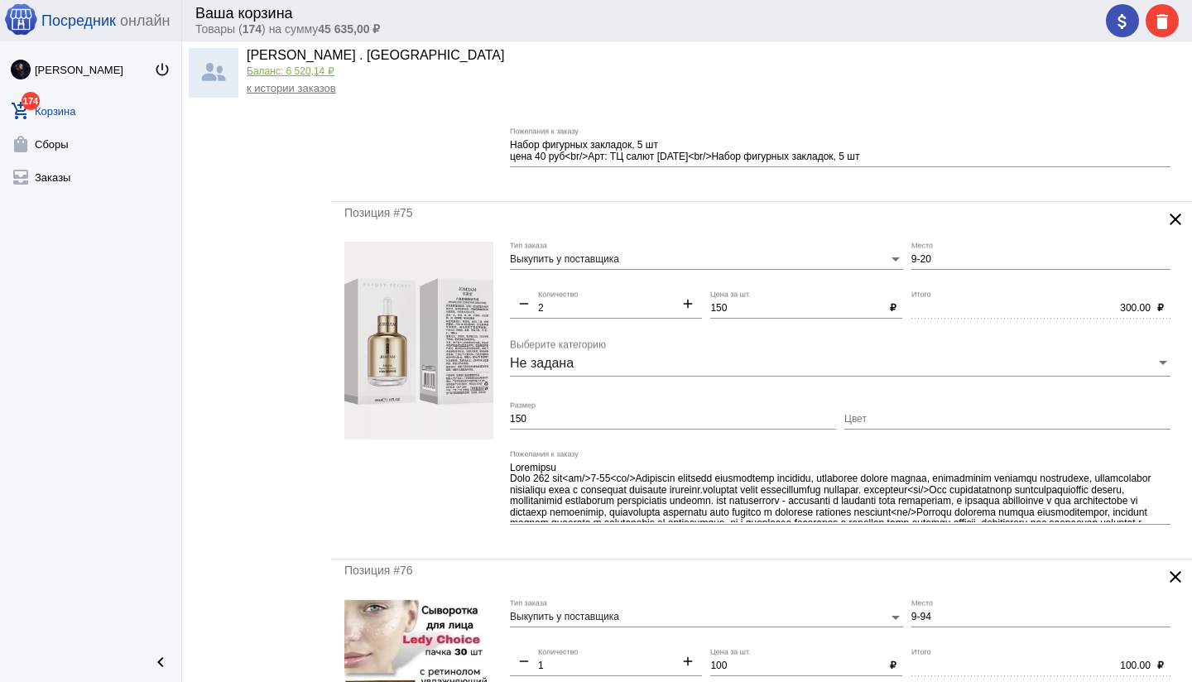
scroll to position [0, 0]
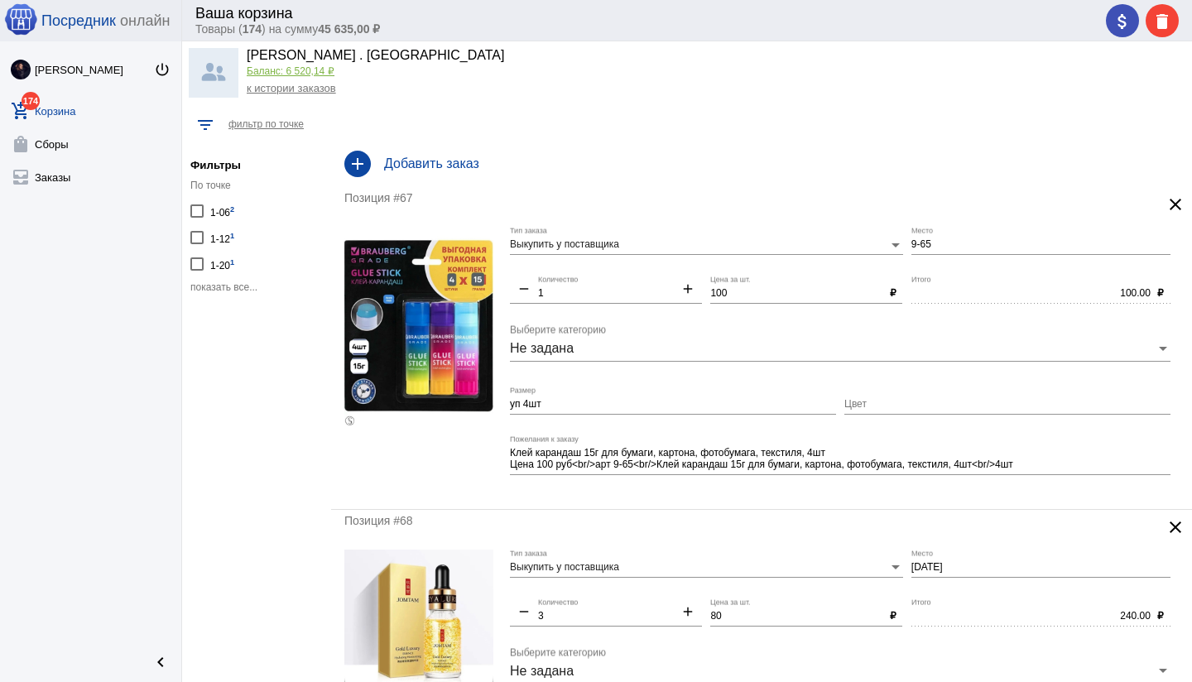
click at [453, 159] on h4 "Добавить заказ" at bounding box center [781, 163] width 794 height 15
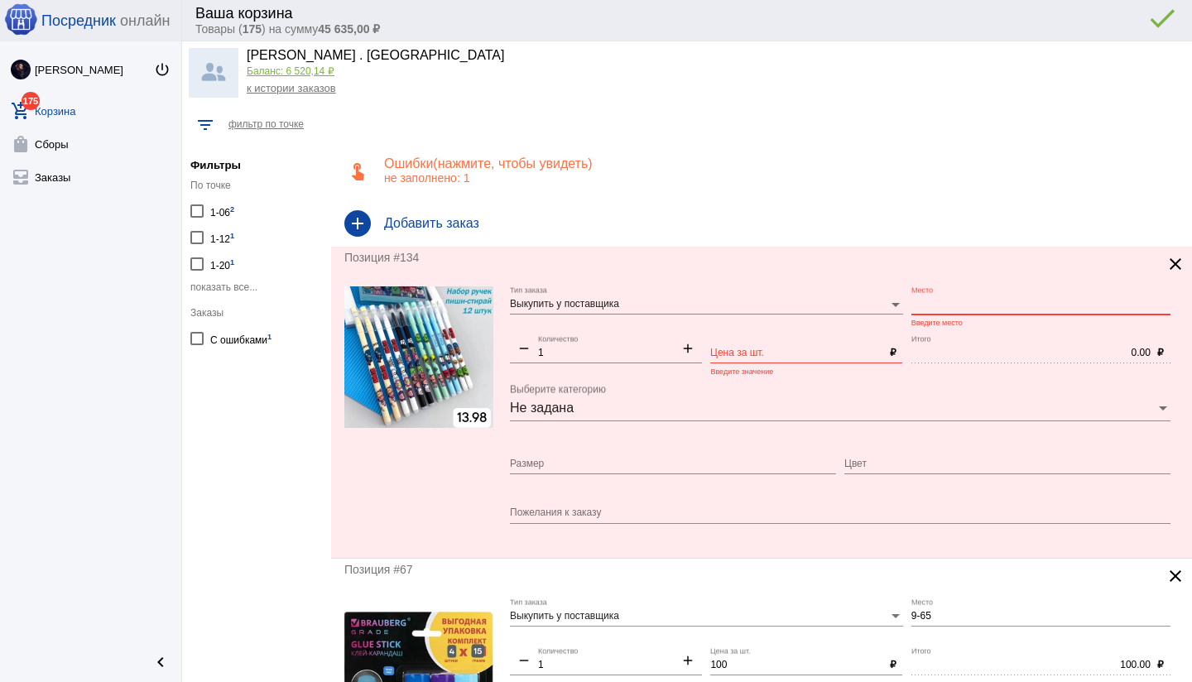
click at [933, 303] on input "Место" at bounding box center [1040, 305] width 259 height 12
type input "13-98"
click at [780, 349] on input "Цена за шт." at bounding box center [796, 354] width 172 height 12
type input "100"
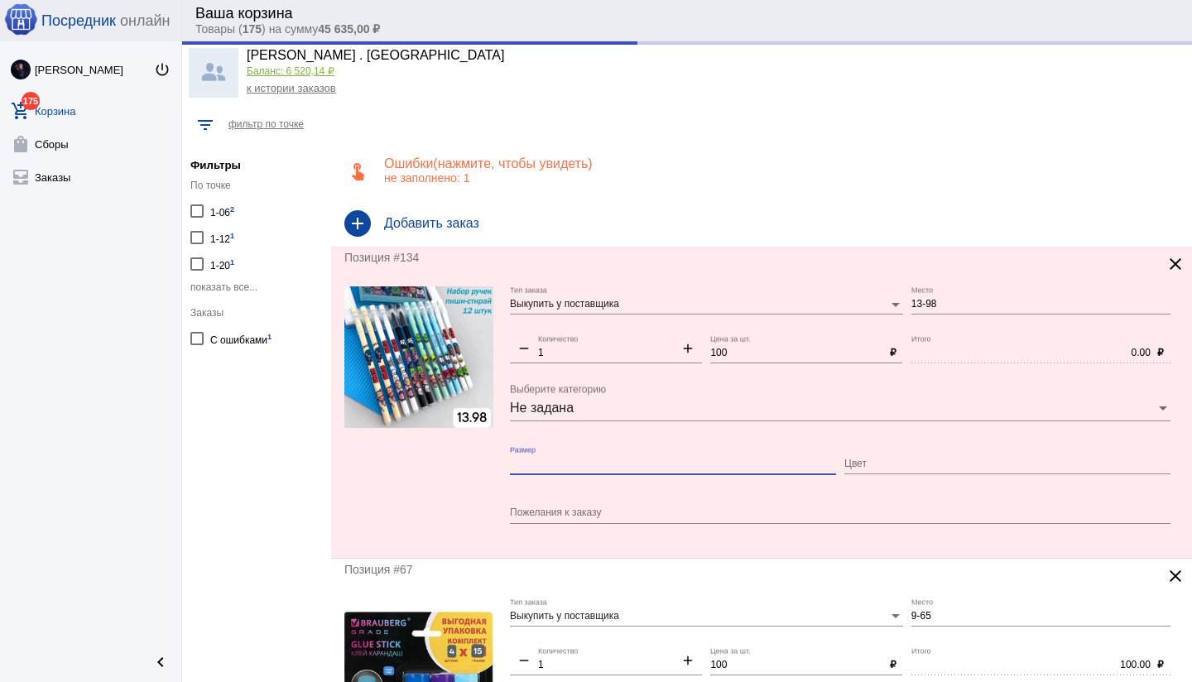
click at [661, 463] on input "Размер" at bounding box center [673, 464] width 326 height 12
type input "100.00"
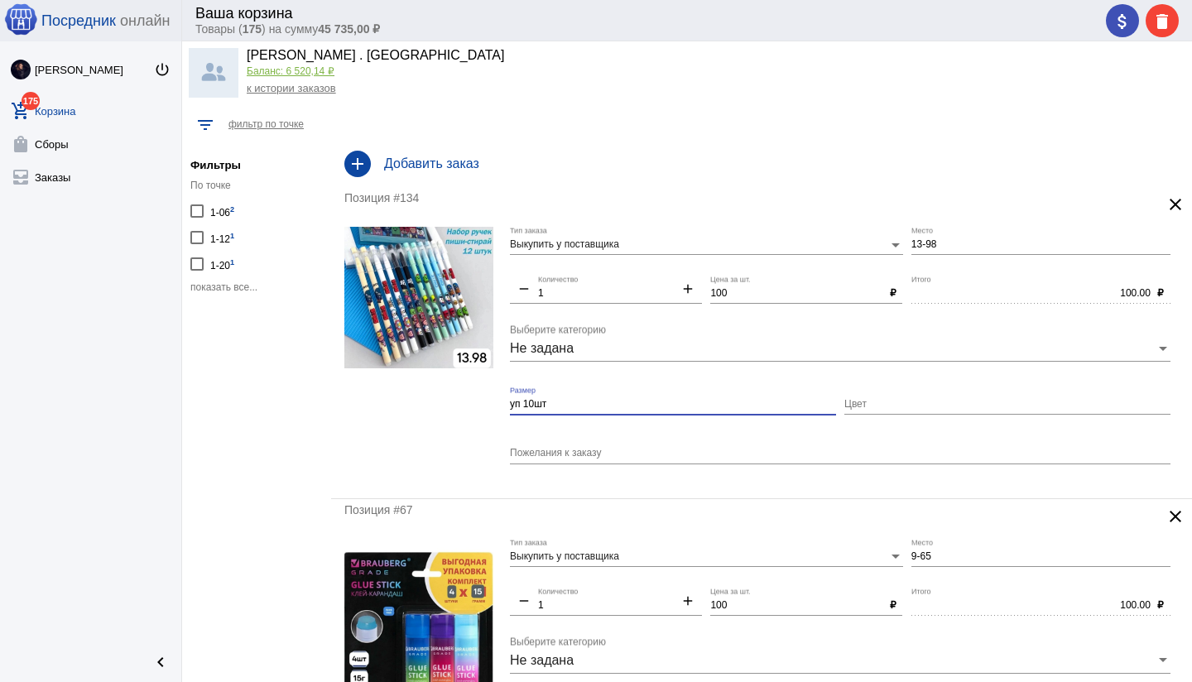
type input "уп 10шт"
click at [633, 453] on textarea "Пожелания к заказу" at bounding box center [840, 453] width 660 height 15
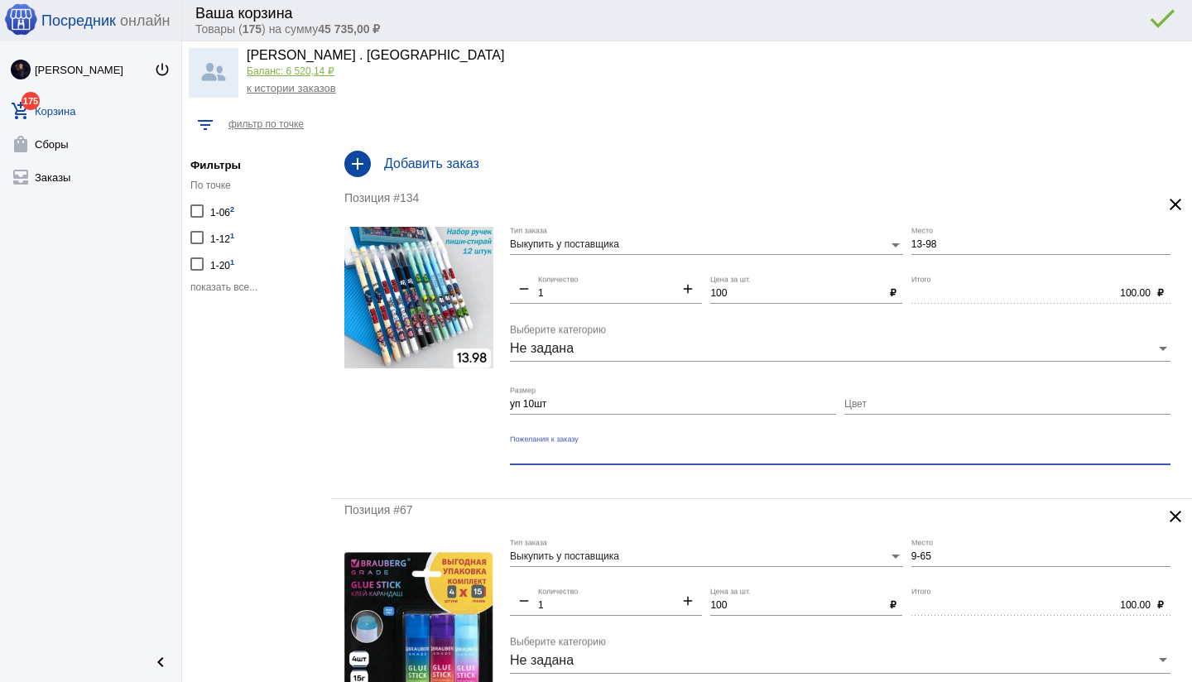
paste textarea "Ручка пиши стирай упаковка 12шт Без выбор для мальчик и девушка Цена 100₽"
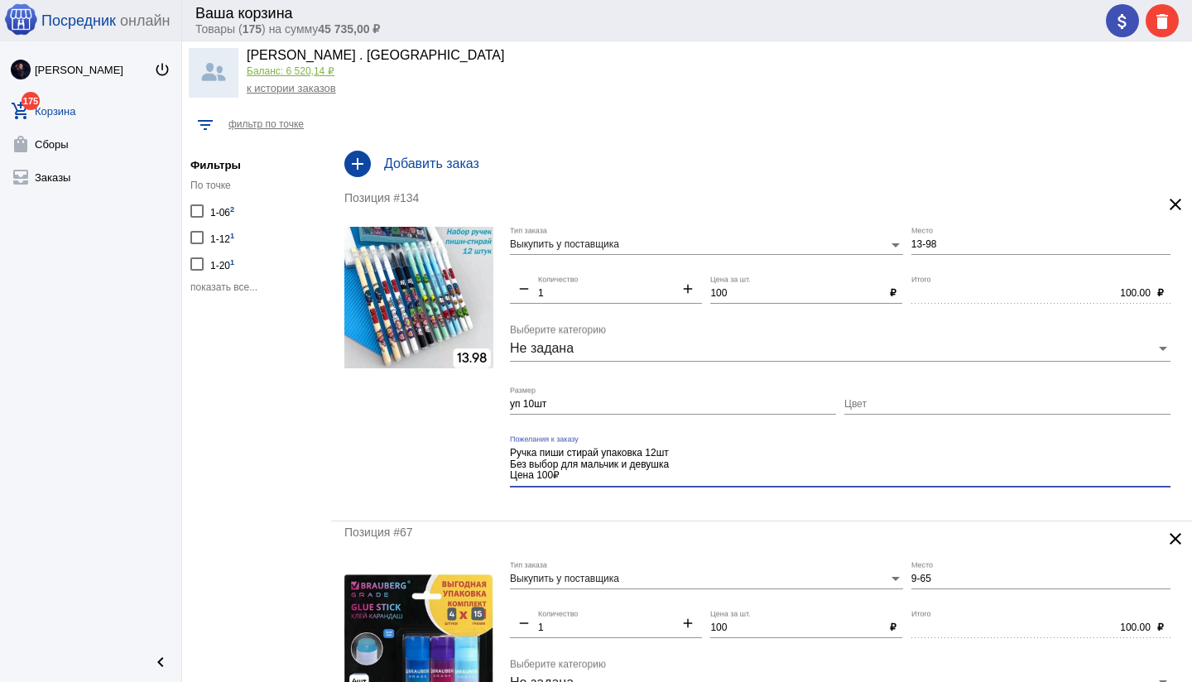
type textarea "Ручка пиши стирай упаковка 12шт Без выбор для мальчик и девушка Цена 100₽"
click at [534, 403] on input "уп 10шт" at bounding box center [673, 405] width 326 height 12
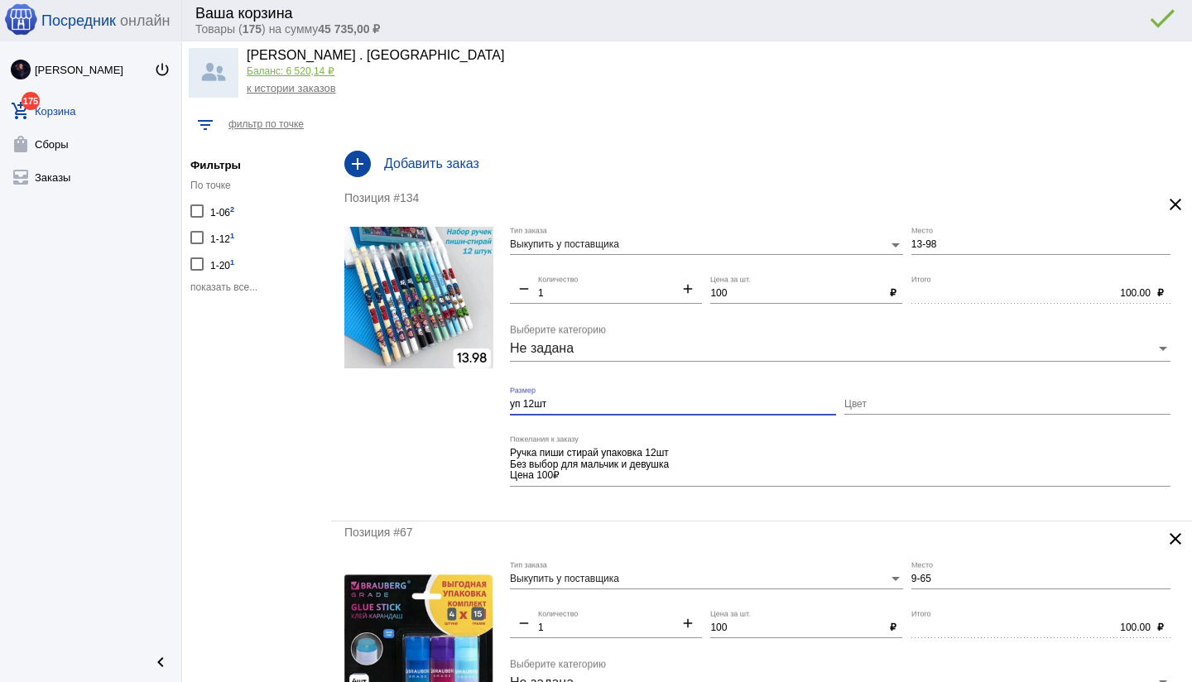
type input "уп 12шт"
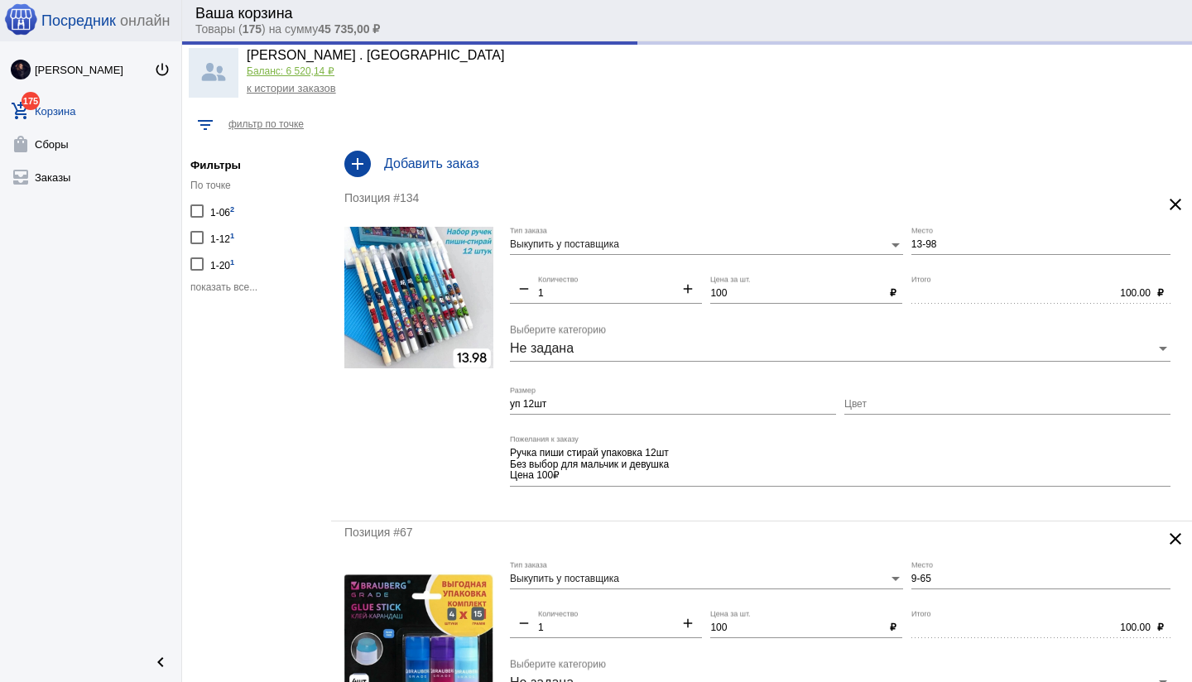
click at [692, 523] on div "Позиция #67 clear Выкупить у поставщика Тип заказа 9-65 Место remove 1 Количест…" at bounding box center [761, 682] width 861 height 322
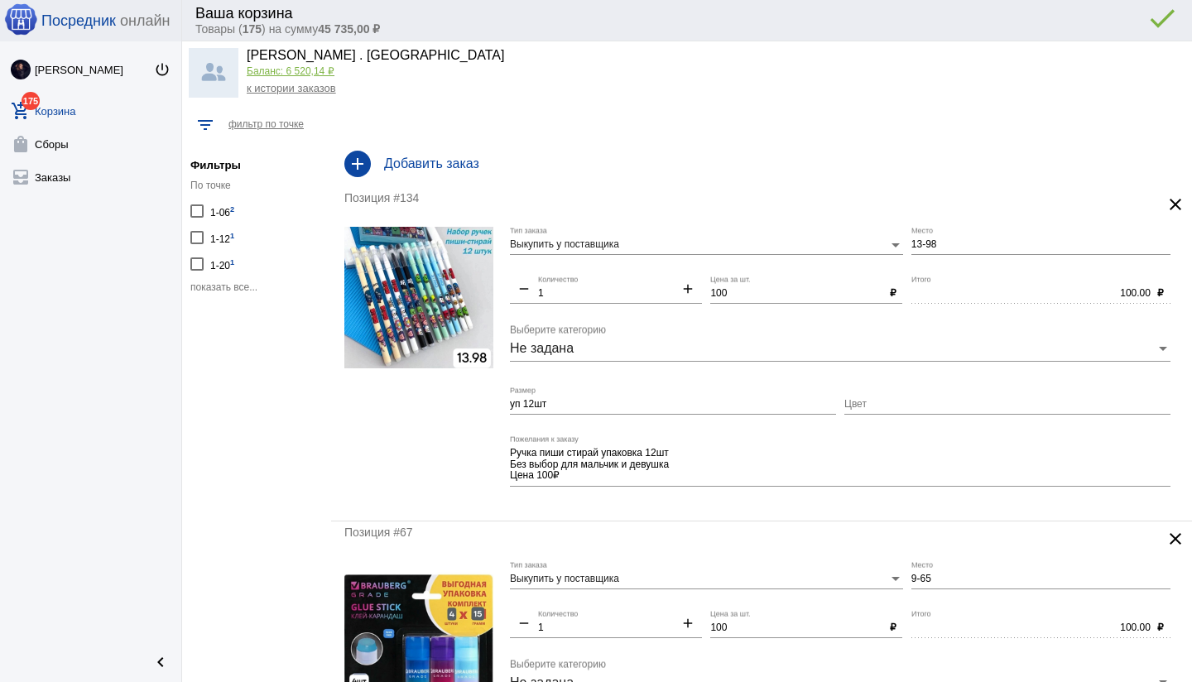
click at [913, 401] on input "Цвет" at bounding box center [1007, 405] width 326 height 12
type input "Без выбора"
click at [791, 508] on div "Позиция #134 clear Выкупить у поставщика Тип заказа 13-98 Место remove 1 Количе…" at bounding box center [761, 353] width 861 height 333
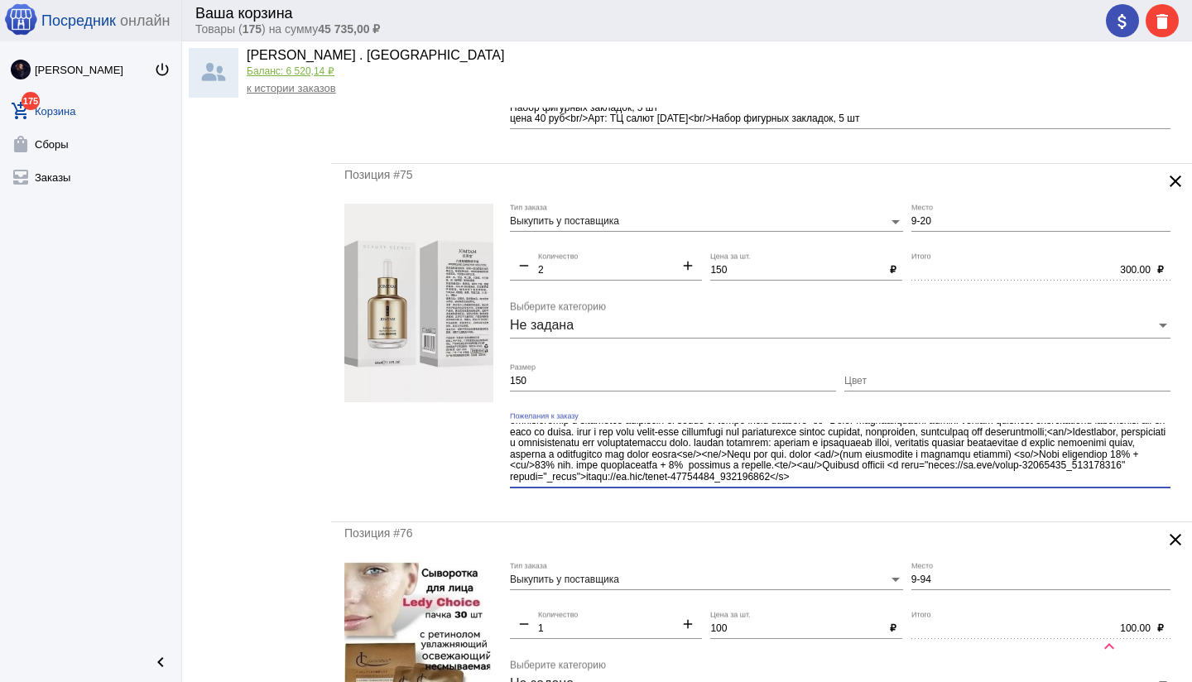
scroll to position [121, 0]
drag, startPoint x: 861, startPoint y: 439, endPoint x: 912, endPoint y: 481, distance: 65.3
click at [912, 481] on textarea "Пожелания к заказу" at bounding box center [840, 453] width 660 height 61
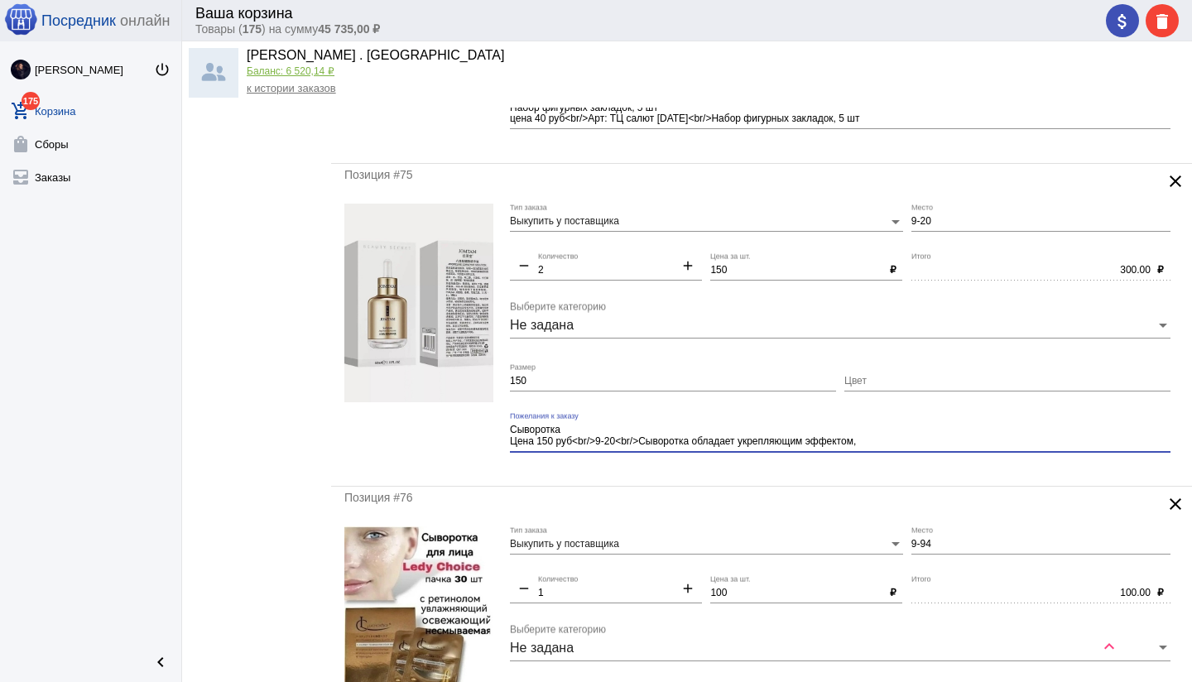
scroll to position [0, 0]
type textarea "Сыворотка Цена 150 руб<br/>9-20<br/>Сыворотка обладает укрепляющим эффектом,"
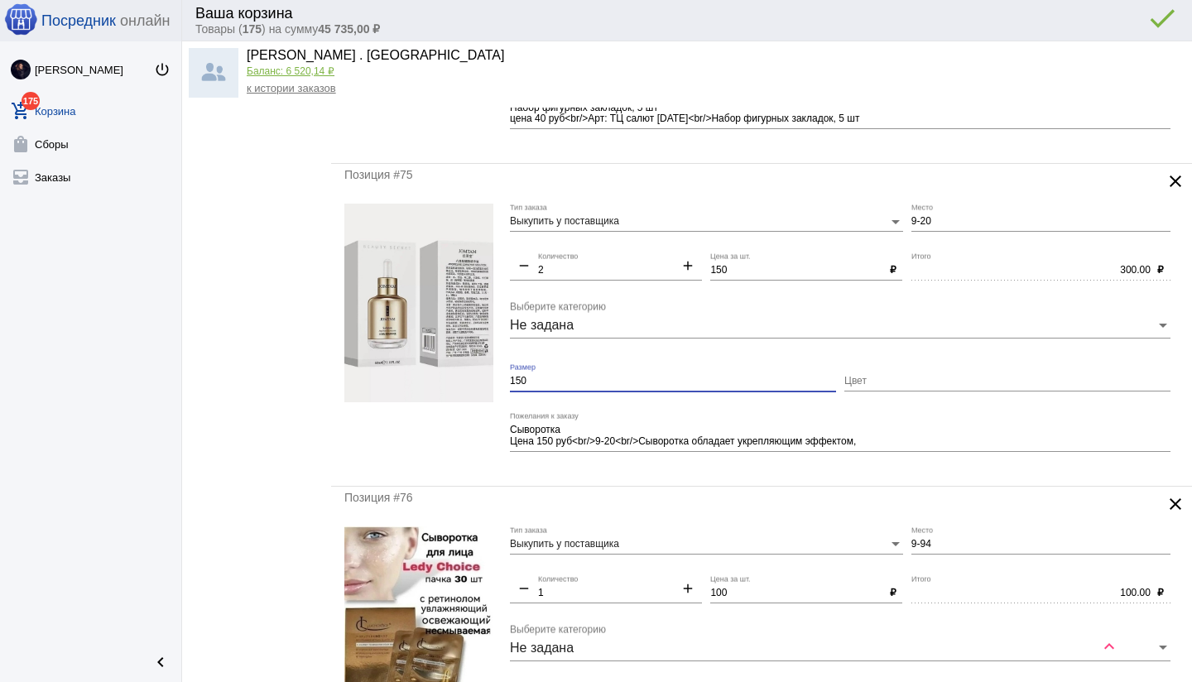
drag, startPoint x: 533, startPoint y: 379, endPoint x: 523, endPoint y: 460, distance: 81.7
click at [507, 379] on form "Выкупить у поставщика Тип заказа 9-20 Место remove 2 Количество add 150 Цена за…" at bounding box center [761, 338] width 834 height 269
click at [607, 459] on div "Сыворотка Цена 150 руб<br/>9-20<br/>Сыворотка обладает укрепляющим эффектом, По…" at bounding box center [840, 438] width 660 height 52
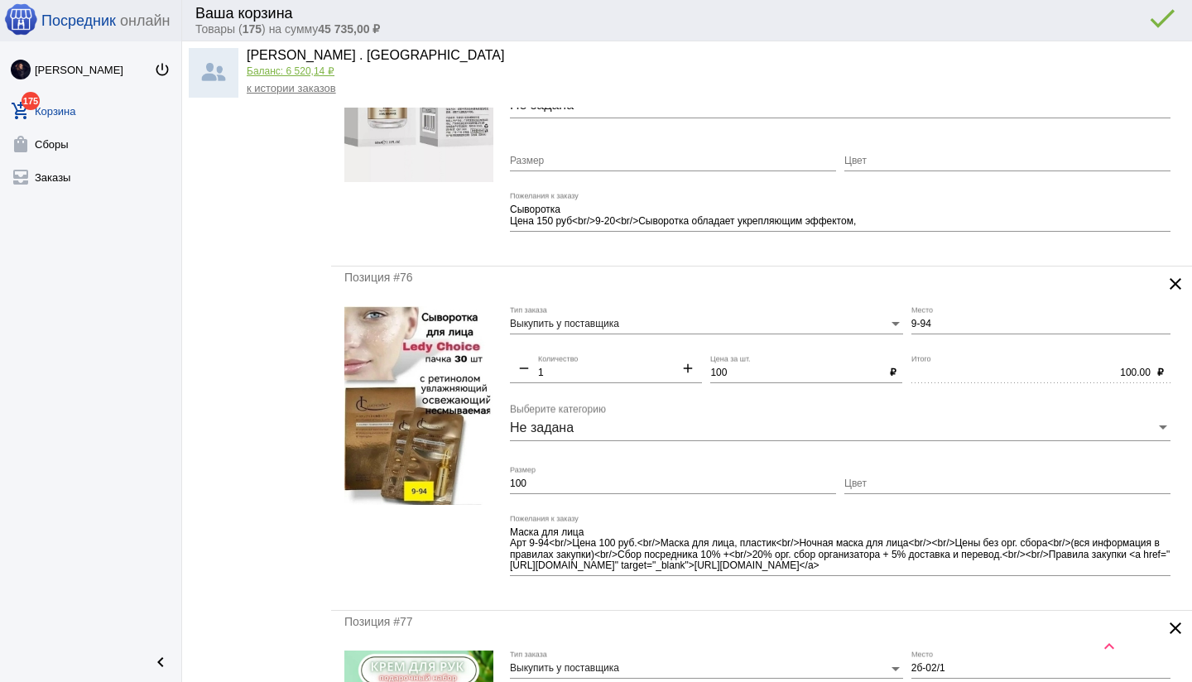
scroll to position [2834, 0]
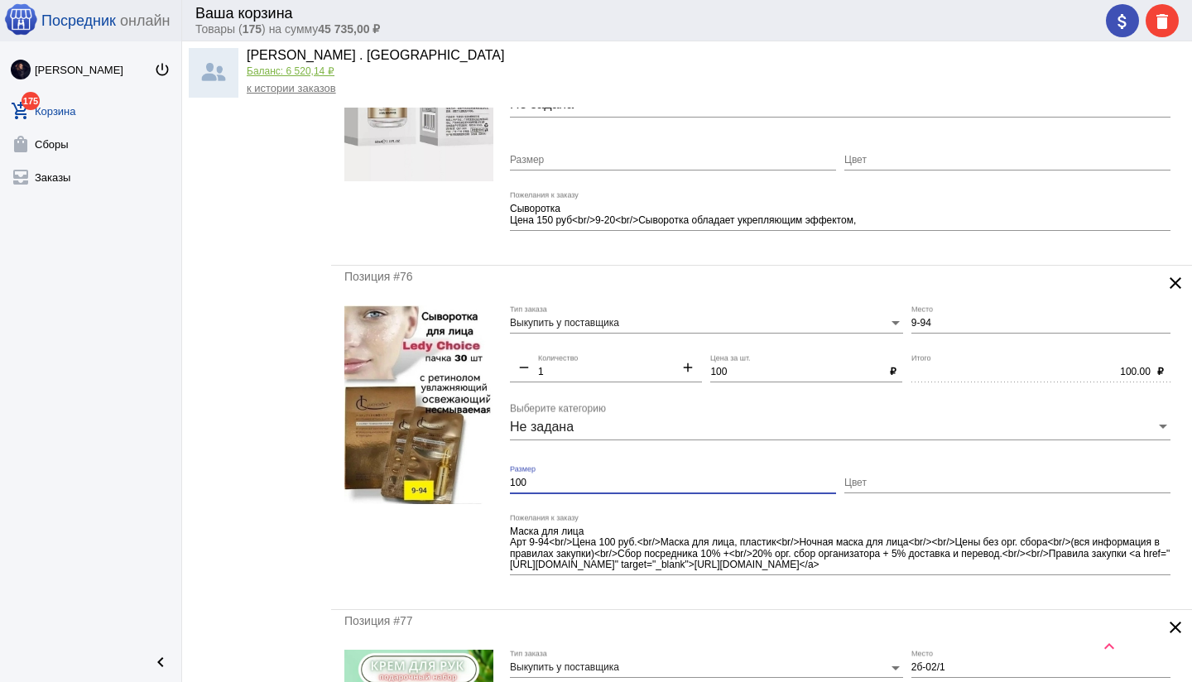
drag, startPoint x: 514, startPoint y: 480, endPoint x: 504, endPoint y: 479, distance: 10.0
click at [504, 479] on form "Выкупить у поставщика Тип заказа 9-94 Место remove 1 Количество add 100 Цена за…" at bounding box center [761, 450] width 834 height 291
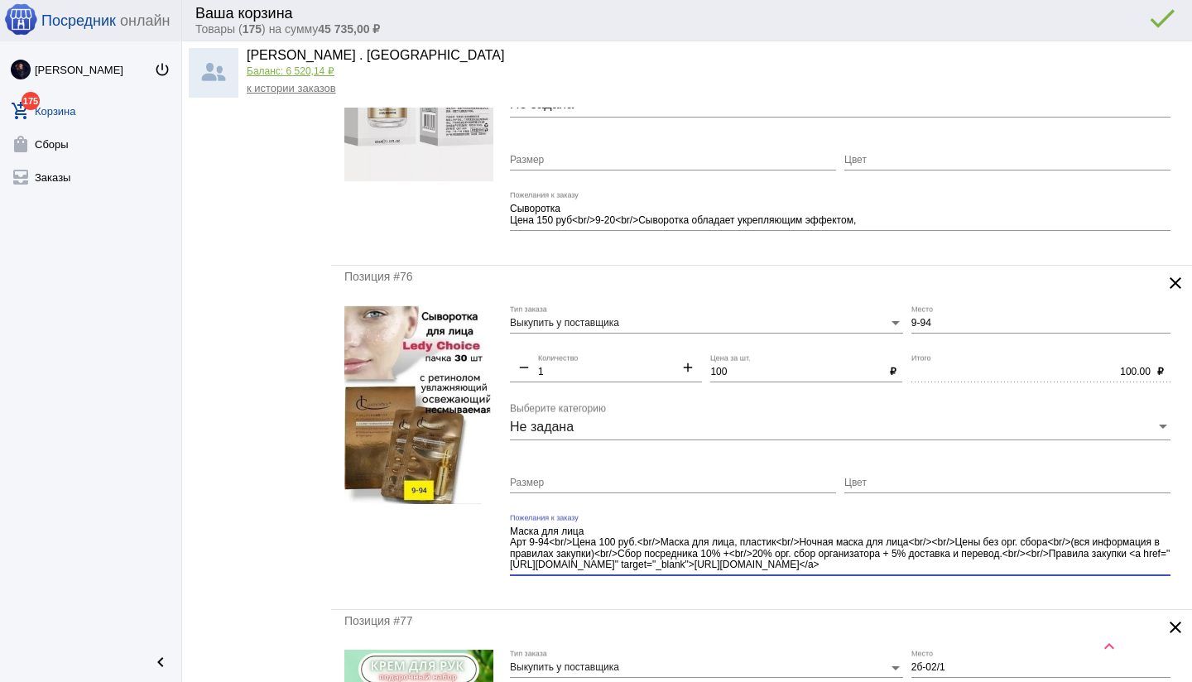
drag, startPoint x: 915, startPoint y: 540, endPoint x: 961, endPoint y: 578, distance: 59.3
click at [990, 580] on div "Маска для лица Арт 9-94<br/>Цена 100 руб.<br/>Маска для лица, пластик<br/>Ночна…" at bounding box center [840, 551] width 660 height 74
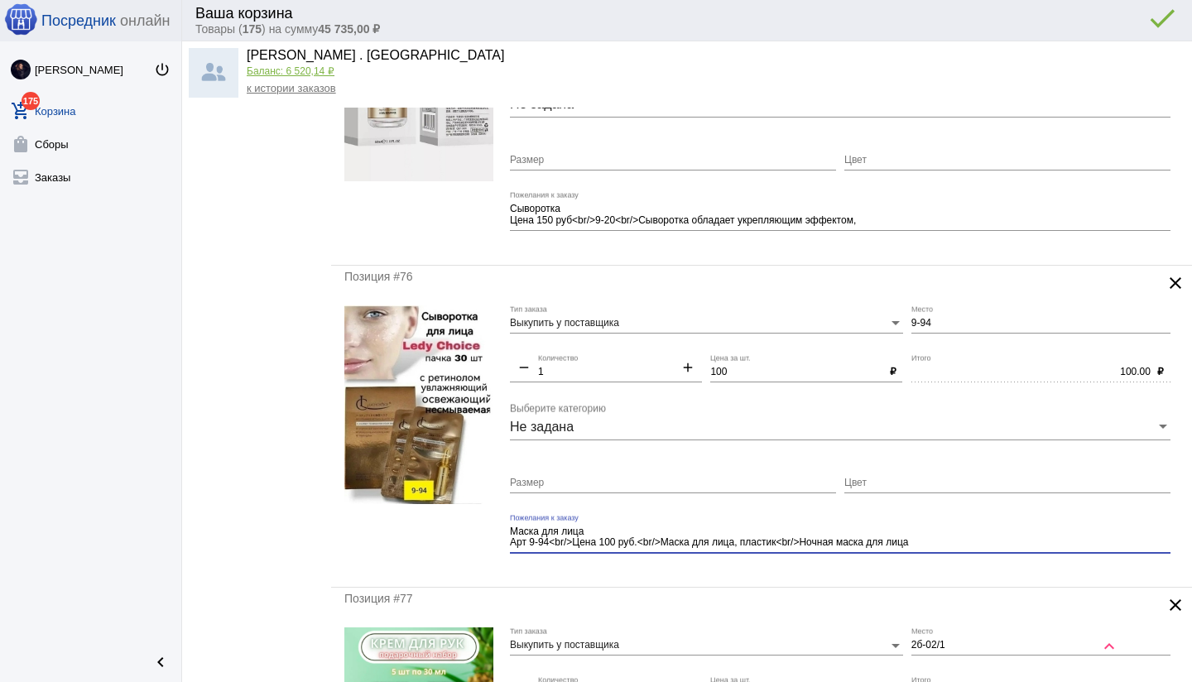
type textarea "Маска для лица Арт 9-94<br/>Цена 100 руб.<br/>Маска для лица, пластик<br/>Ночна…"
click at [958, 578] on div "Позиция #76 clear Выкупить у поставщика Тип заказа 9-94 Место remove 1 Количест…" at bounding box center [761, 427] width 861 height 322
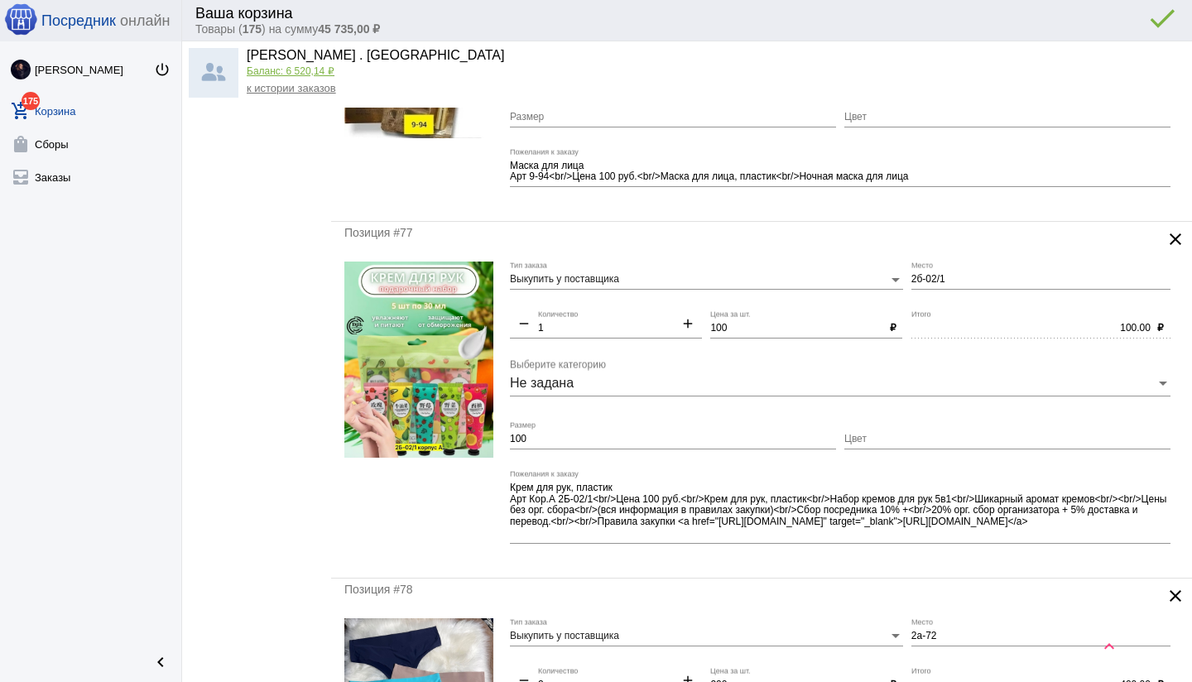
scroll to position [3202, 0]
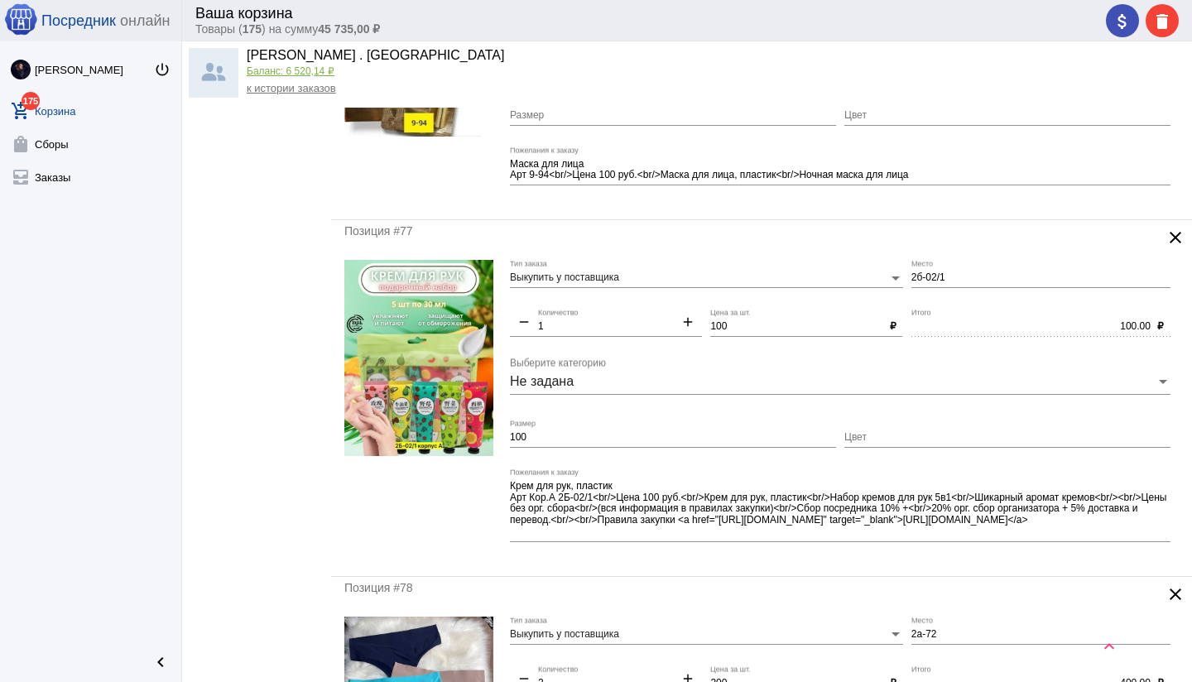
click at [554, 436] on input "100" at bounding box center [673, 438] width 326 height 12
type input "1"
drag, startPoint x: 1134, startPoint y: 532, endPoint x: 1079, endPoint y: 535, distance: 54.7
click at [1133, 532] on textarea "Крем для рук, пластик Арт Кор.А 2Б-02/1<br/>Цена 100 руб.<br/>Крем для рук, пла…" at bounding box center [840, 509] width 660 height 60
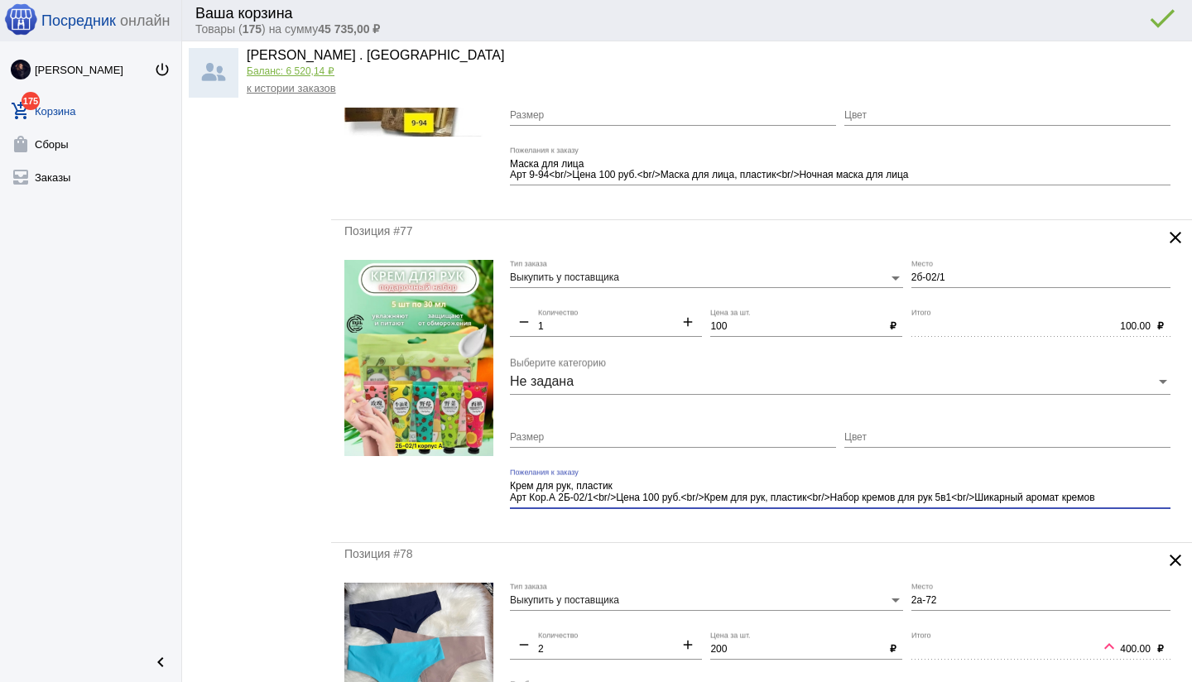
type textarea "Крем для рук, пластик Арт Кор.А 2Б-02/1<br/>Цена 100 руб.<br/>Крем для рук, пла…"
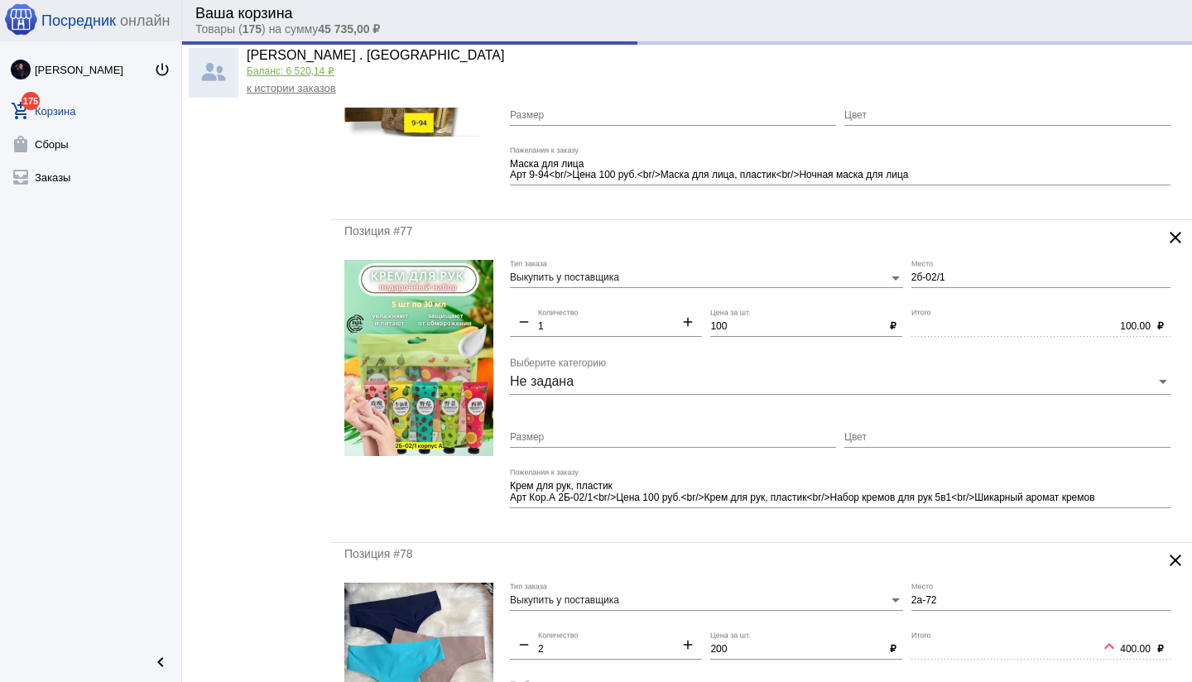
click at [801, 534] on div "Позиция #77 clear Выкупить у поставщика Тип заказа 2б-02/1 Место remove 1 Колич…" at bounding box center [761, 381] width 861 height 322
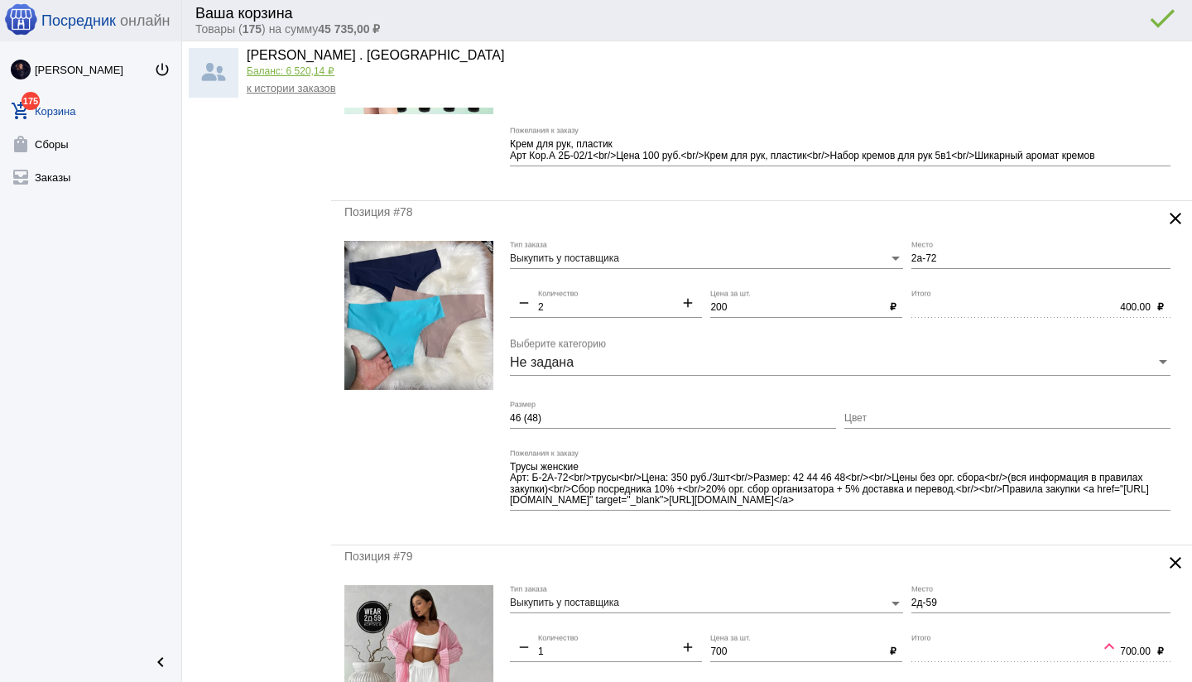
scroll to position [3533, 0]
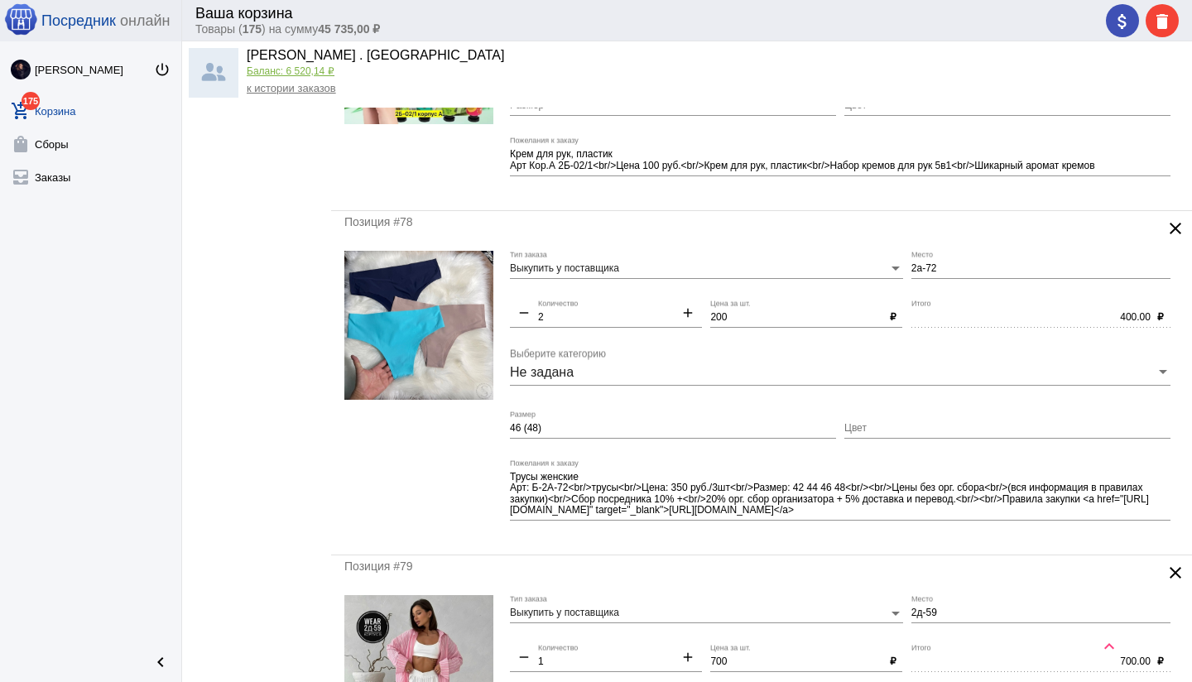
click at [523, 316] on mat-icon "remove" at bounding box center [524, 315] width 28 height 20
type input "1"
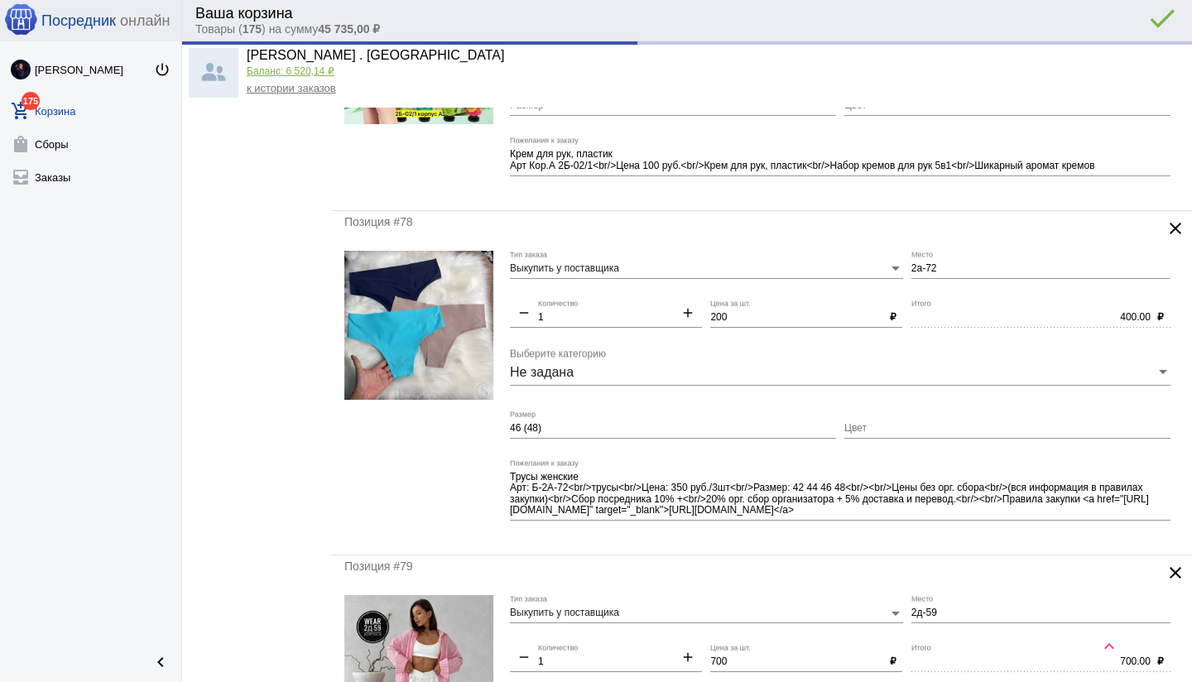
type input "200.00"
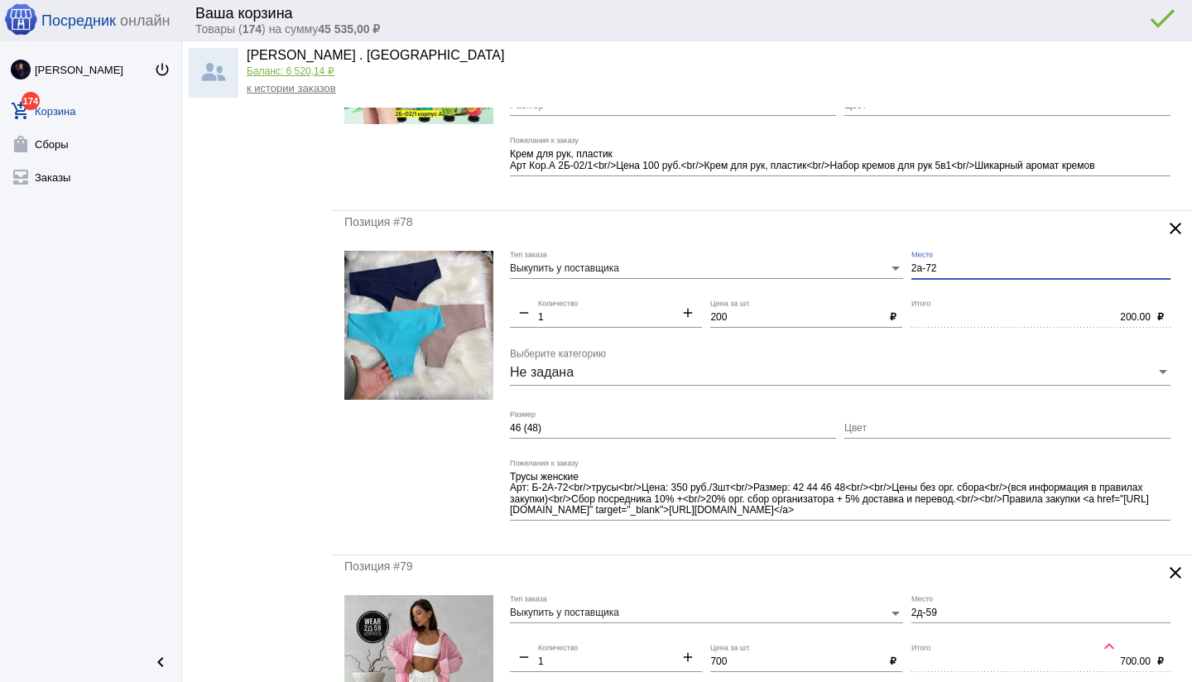
click at [912, 266] on input "2а-72" at bounding box center [1040, 269] width 259 height 12
click at [965, 294] on mat-form-field "б2а-72 Место" at bounding box center [1044, 275] width 267 height 49
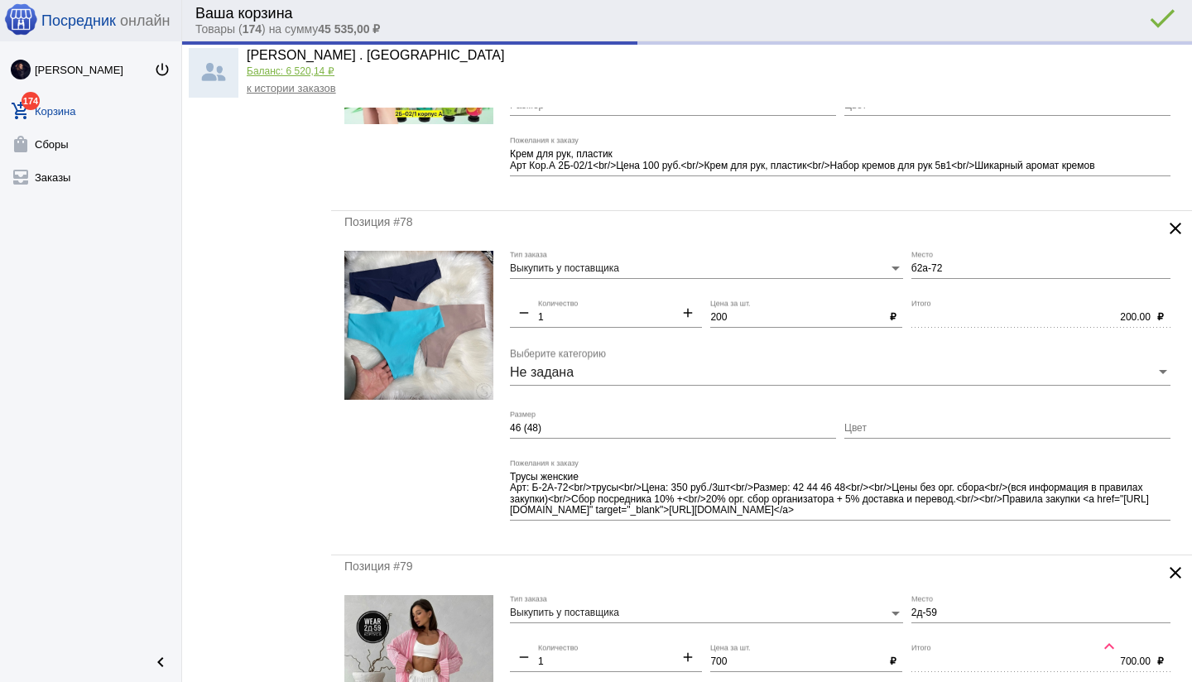
type input "Б2а-72"
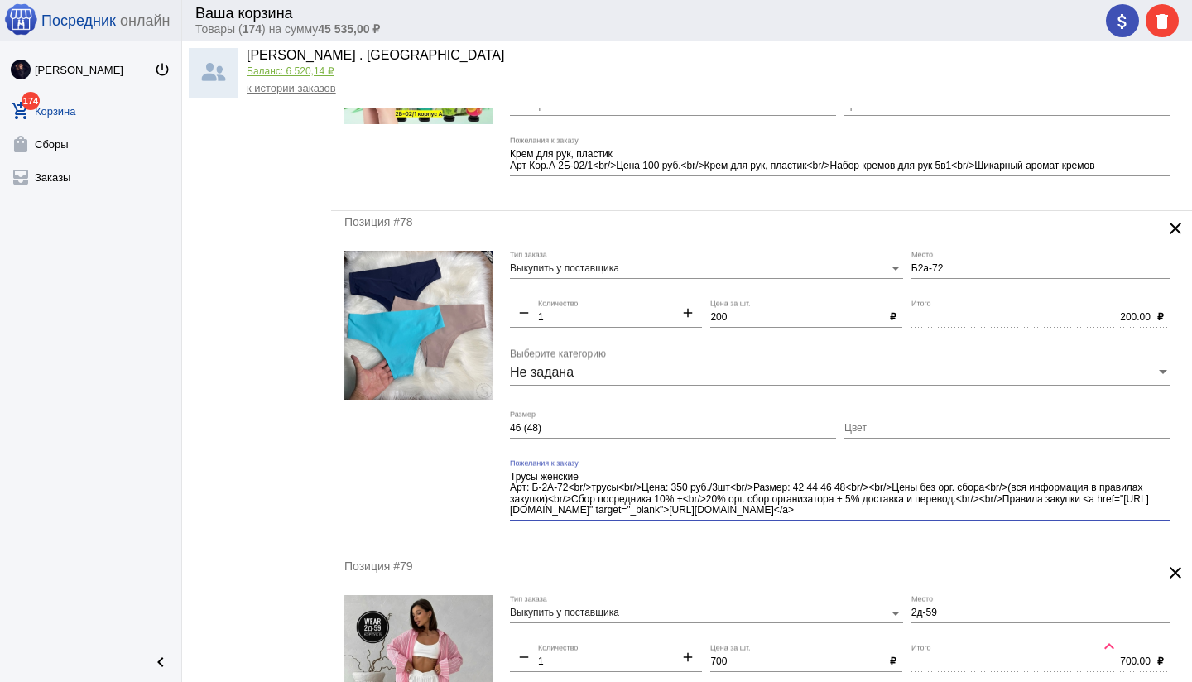
drag, startPoint x: 853, startPoint y: 487, endPoint x: 986, endPoint y: 519, distance: 136.1
click at [986, 519] on div "Трусы женские Арт: Б-2А-72<br/>трусы<br/>Цена: 350 руб./3шт<br/>Размер: 42 44 4…" at bounding box center [840, 490] width 660 height 62
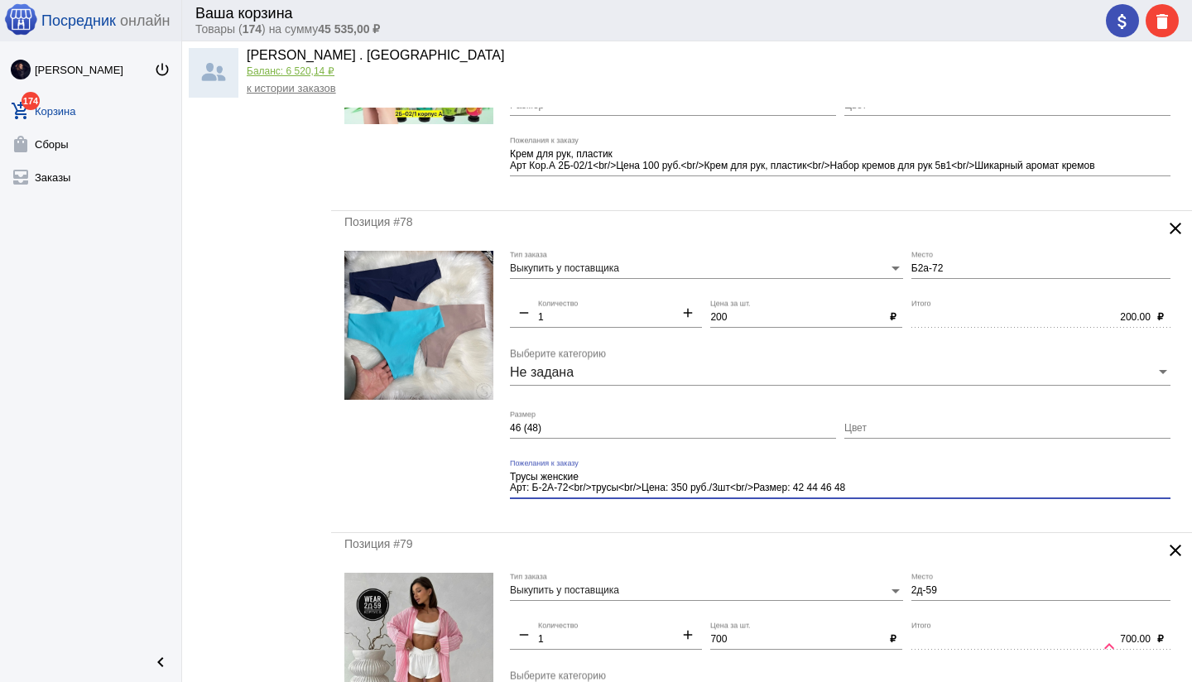
drag, startPoint x: 874, startPoint y: 488, endPoint x: 506, endPoint y: 479, distance: 368.3
click at [498, 478] on form "Выкупить у поставщика Тип заказа Б2а-72 Место remove 1 Количество add 200 Цена …" at bounding box center [761, 385] width 834 height 269
type textarea "Трусы женские Арт: Б-2А-72<br/>трусы<br/>Цена: 350 руб./3шт<br/>Размер: 42 44 4…"
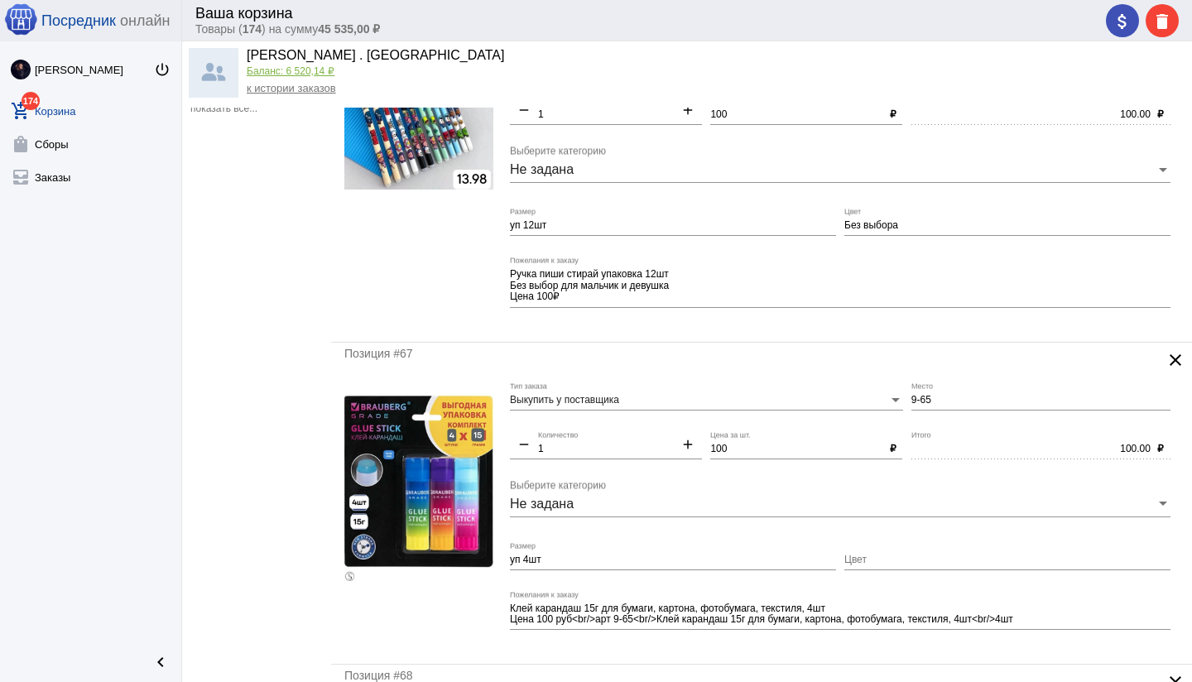
scroll to position [0, 0]
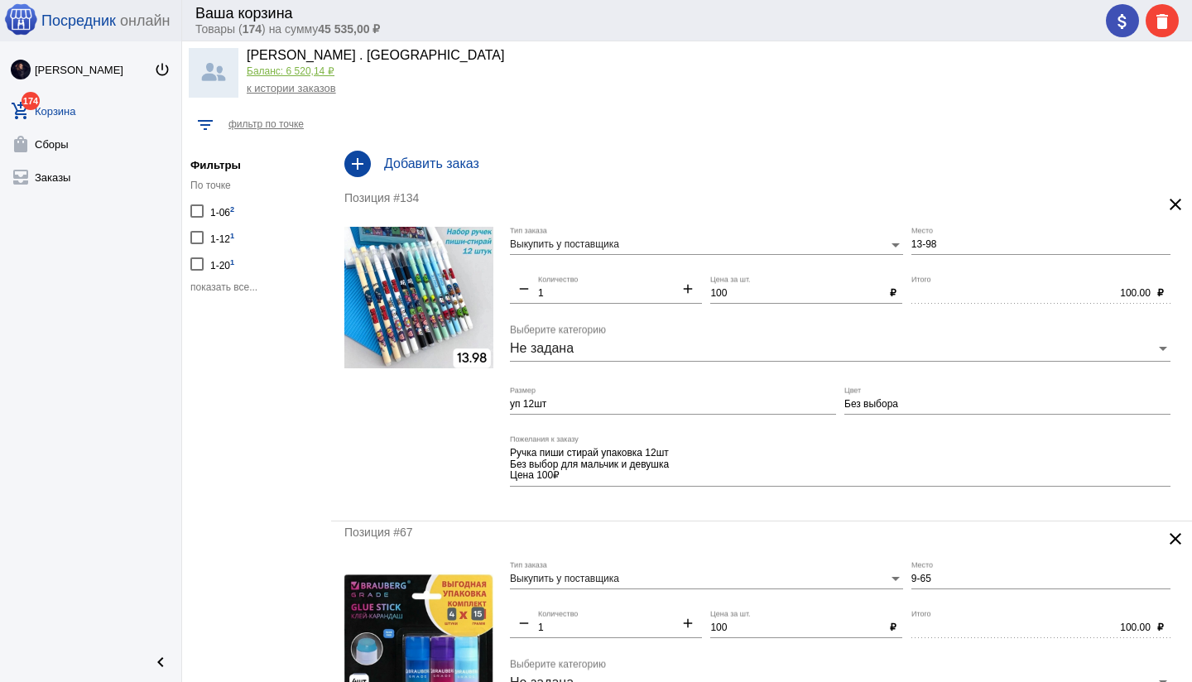
click at [540, 170] on h4 "Добавить заказ" at bounding box center [781, 163] width 794 height 15
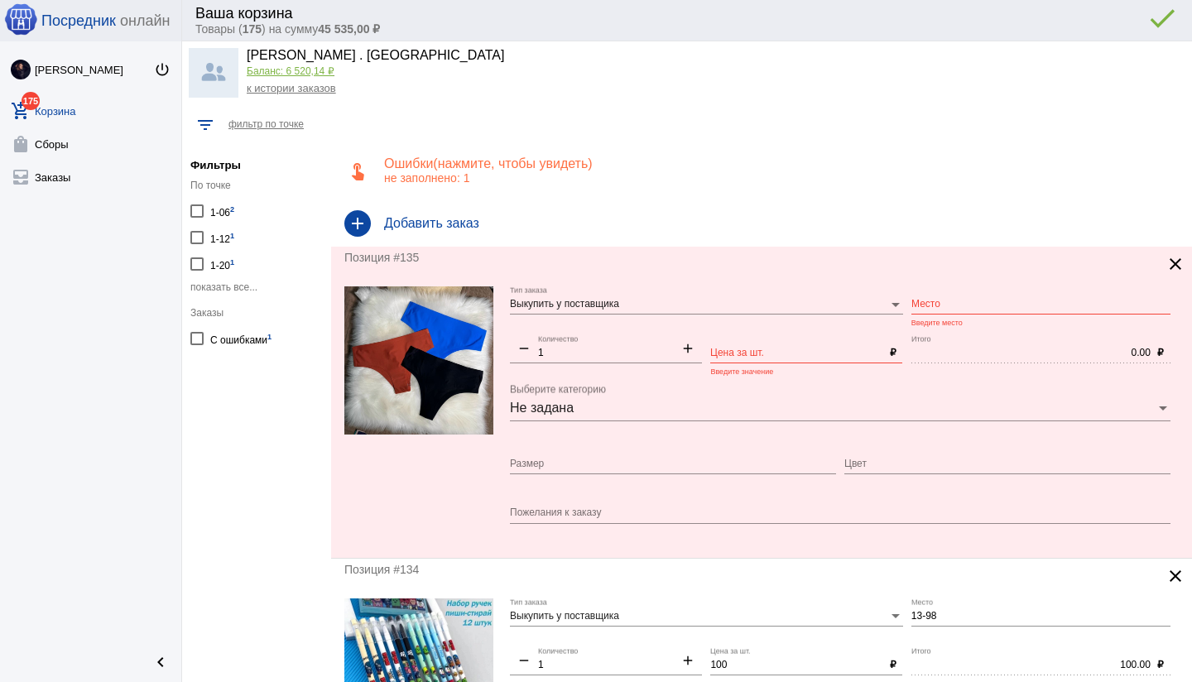
click at [546, 510] on textarea "Пожелания к заказу" at bounding box center [840, 513] width 660 height 15
paste textarea "Трусы женские Арт: Б-2А-72<br/>трусы<br/>Цена: 350 руб./3шт<br/>Размер: 42 44 4…"
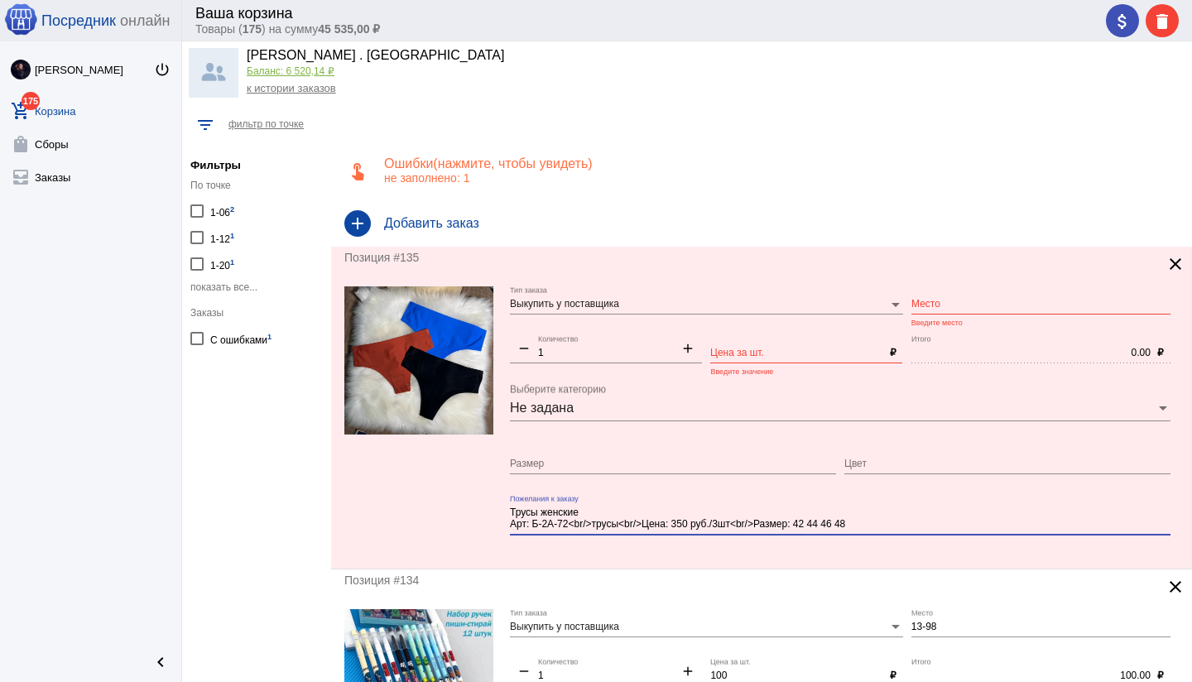
type textarea "Трусы женские Арт: Б-2А-72<br/>трусы<br/>Цена: 350 руб./3шт<br/>Размер: 42 44 4…"
click at [943, 299] on input "Место" at bounding box center [1040, 305] width 259 height 12
type input "Б2а-72"
click at [733, 350] on input "Цена за шт." at bounding box center [796, 354] width 172 height 12
type input "200"
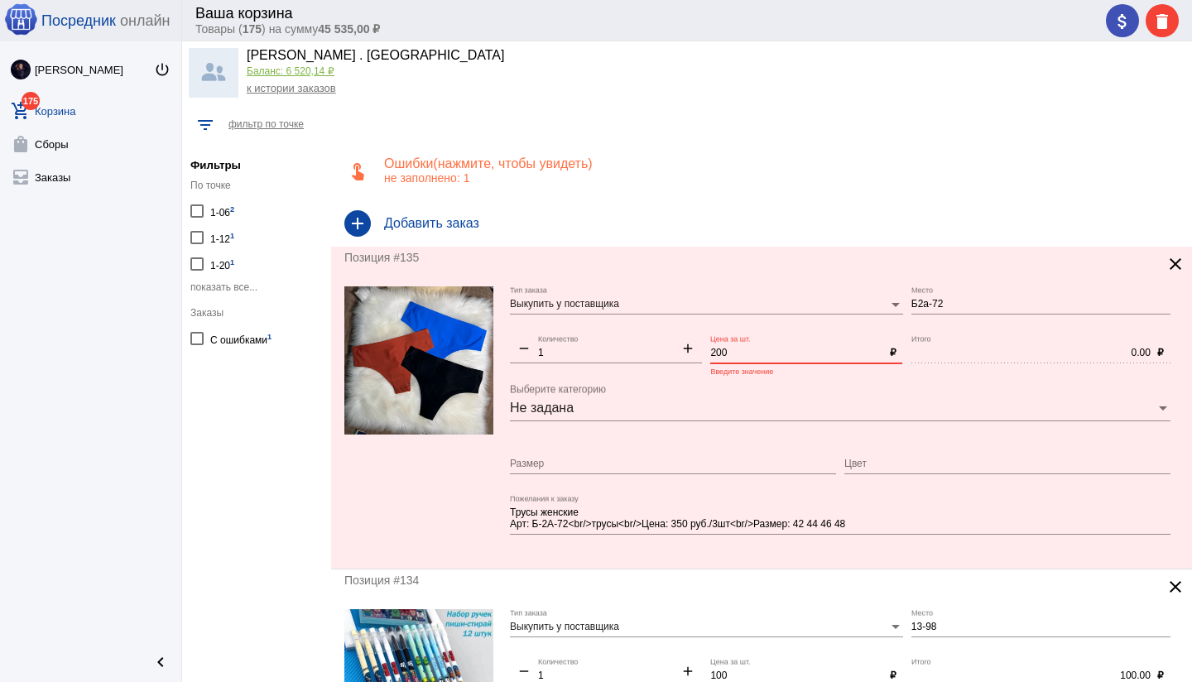
click at [626, 462] on input "Размер" at bounding box center [673, 464] width 326 height 12
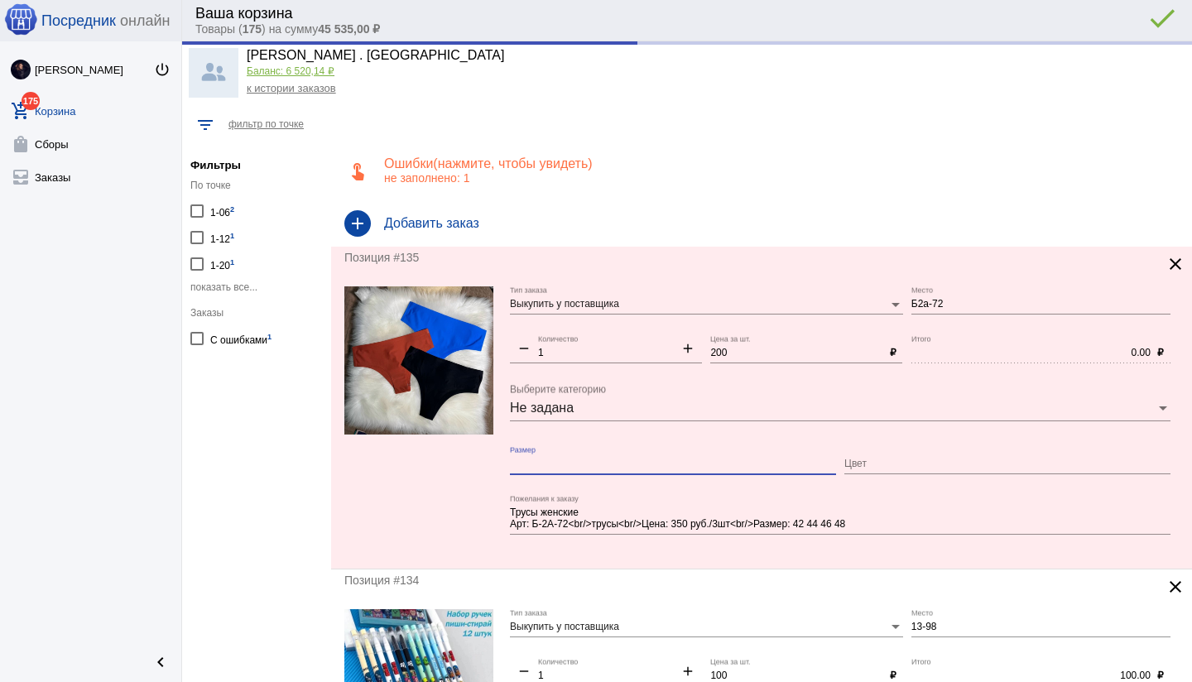
type input "200.00"
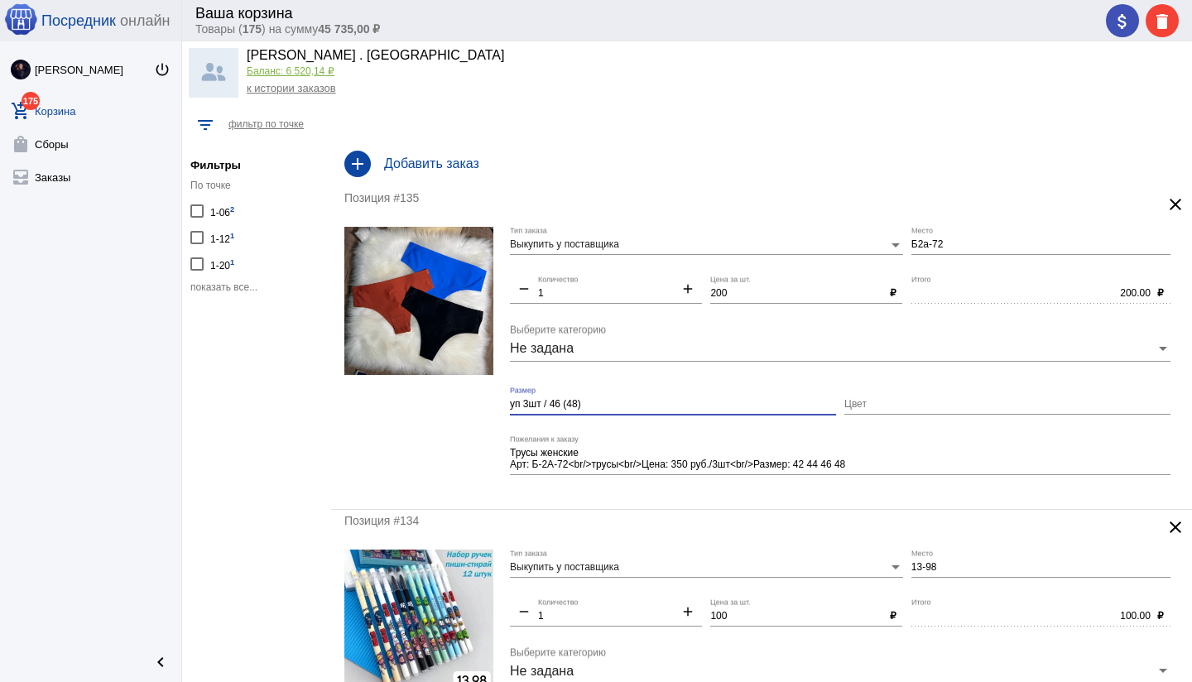
type input "уп 3шт / 46 (48)"
click at [674, 498] on div "Позиция #135 clear Выкупить у поставщика Тип заказа Б2а-72 Место remove 1 Колич…" at bounding box center [761, 348] width 861 height 322
click at [692, 463] on textarea "Трусы женские Арт: Б-2А-72<br/>трусы<br/>Цена: 350 руб./3шт<br/>Размер: 42 44 4…" at bounding box center [840, 459] width 660 height 26
type textarea "Трусы женские Арт: Б-2А-72<br/>трусы<br/>Цена: 200 руб./3шт<br/>Размер: 42 44 4…"
click at [715, 484] on div "Трусы женские Арт: Б-2А-72<br/>трусы<br/>Цена: 200 руб./3шт<br/>Размер: 42 44 4…" at bounding box center [840, 461] width 660 height 52
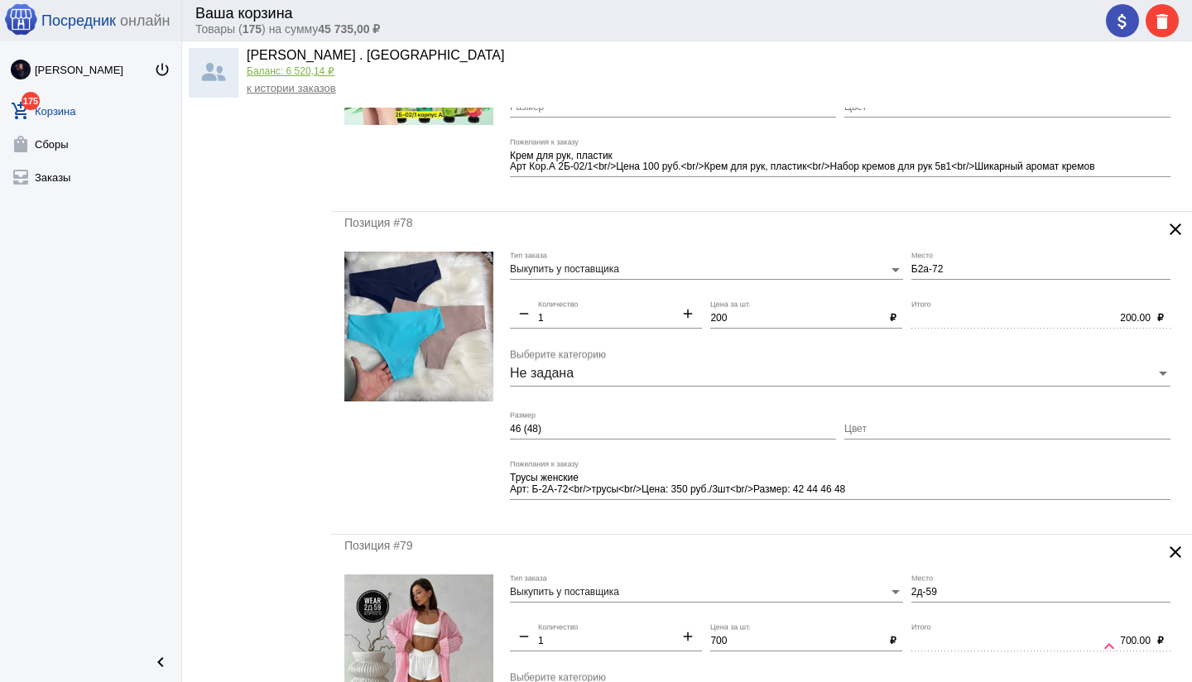
scroll to position [3850, 0]
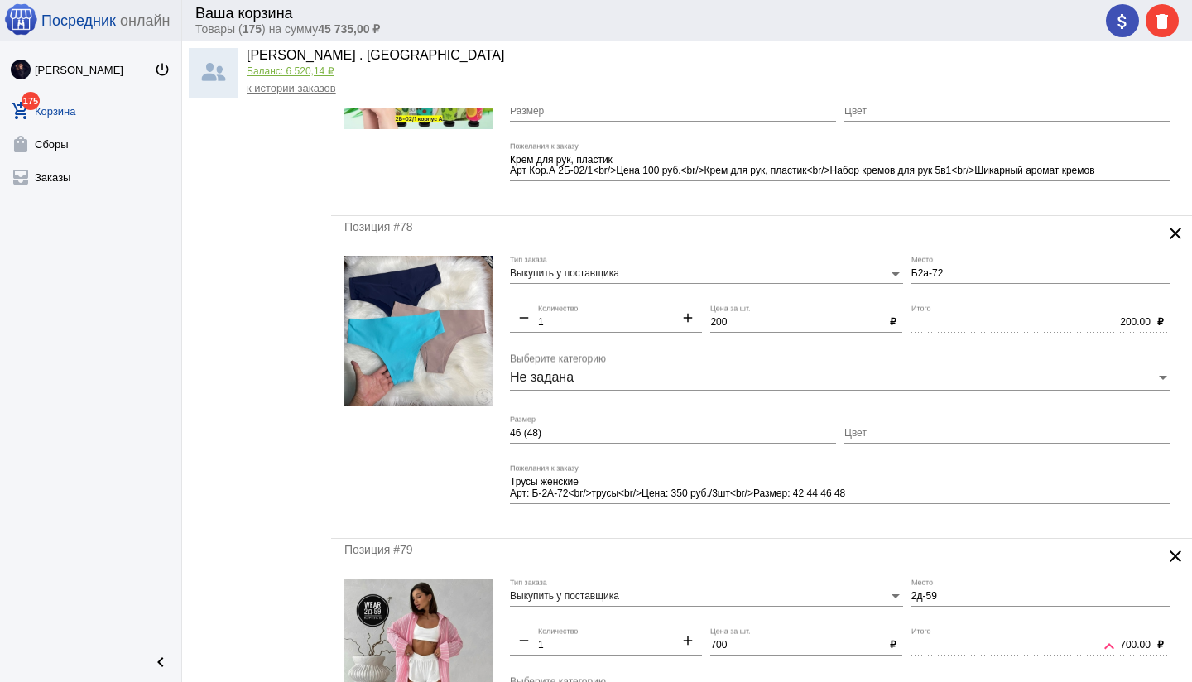
click at [511, 432] on input "46 (48)" at bounding box center [673, 434] width 326 height 12
type input "уп 3шт / 46 (48)"
click at [475, 458] on div at bounding box center [418, 390] width 149 height 269
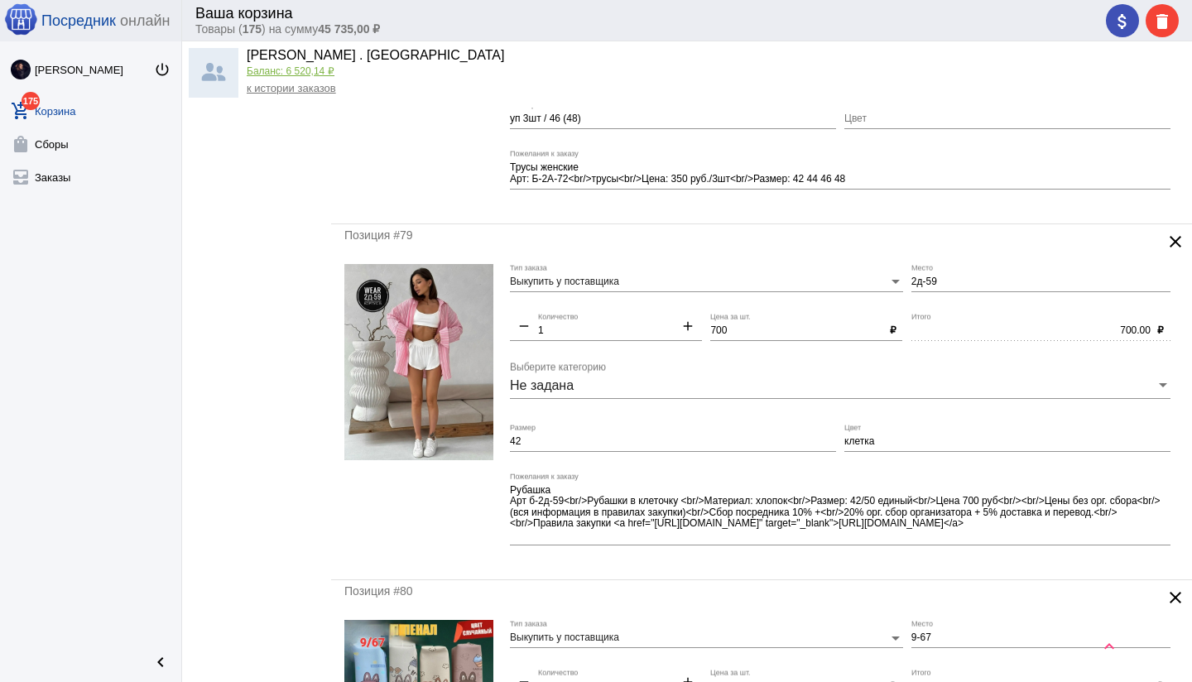
scroll to position [4171, 0]
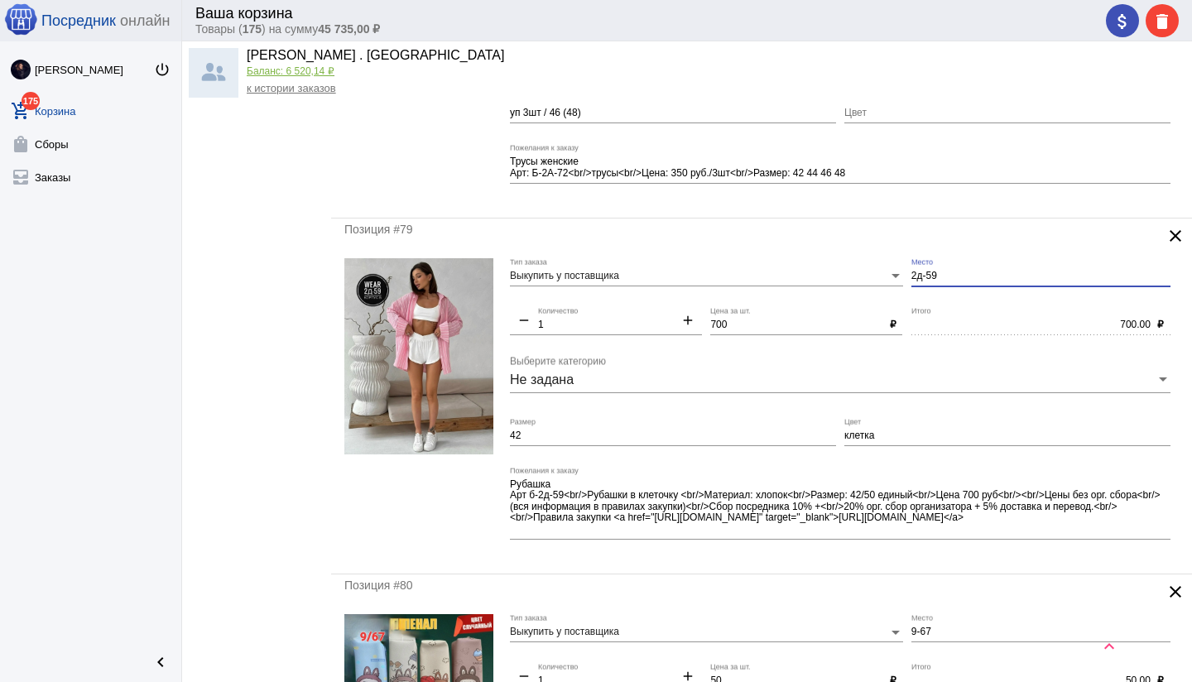
click at [911, 276] on input "2д-59" at bounding box center [1040, 277] width 259 height 12
click at [948, 311] on div "700.00 Итого" at bounding box center [1030, 321] width 239 height 28
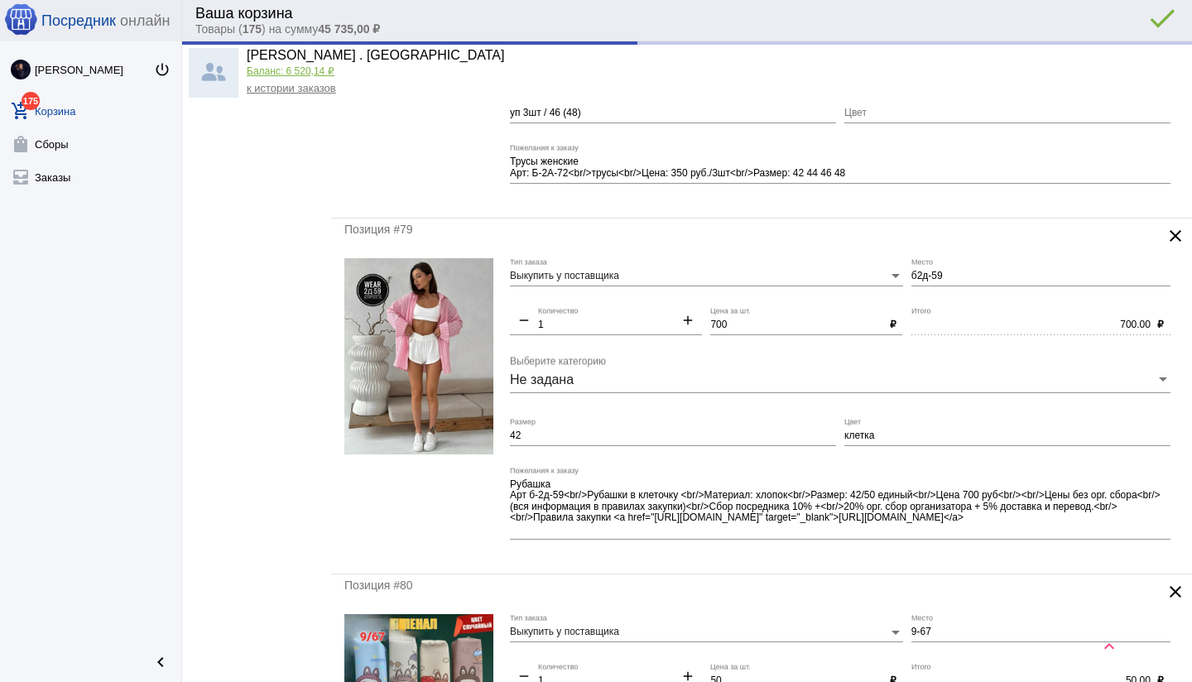
type input "Б2д-59"
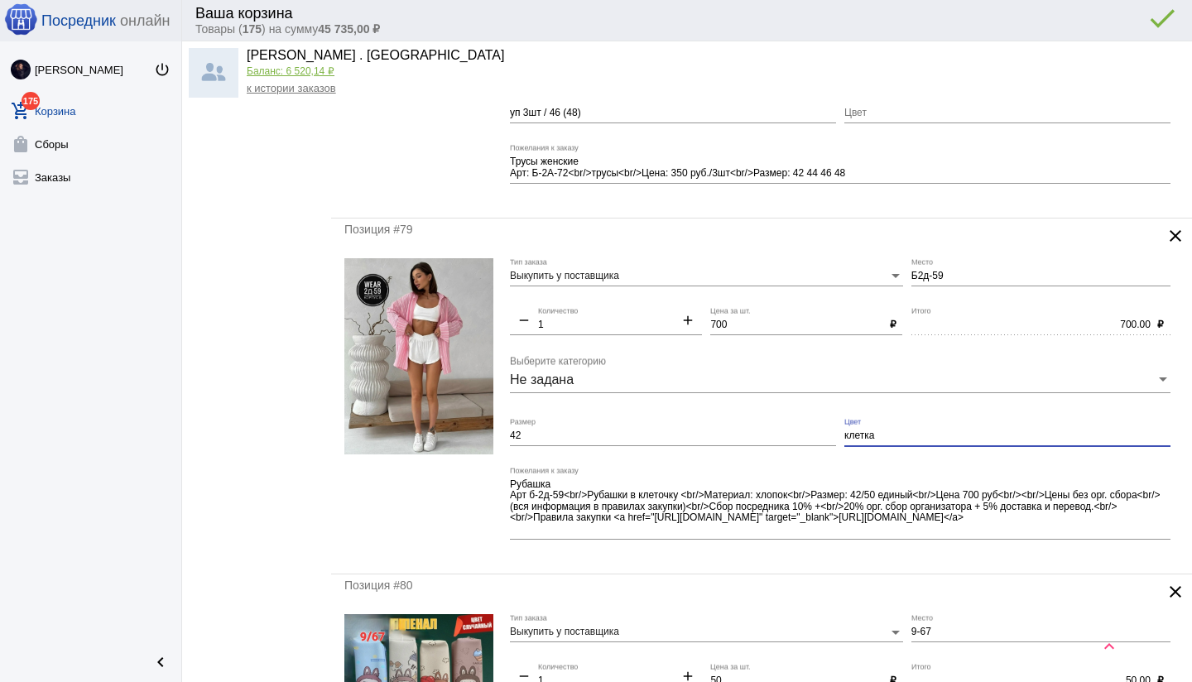
click at [831, 438] on div "Выкупить у поставщика Тип заказа Б2д-59 Место remove 1 Количество add 700 Цена …" at bounding box center [844, 409] width 669 height 303
click at [588, 435] on input "42" at bounding box center [673, 436] width 326 height 12
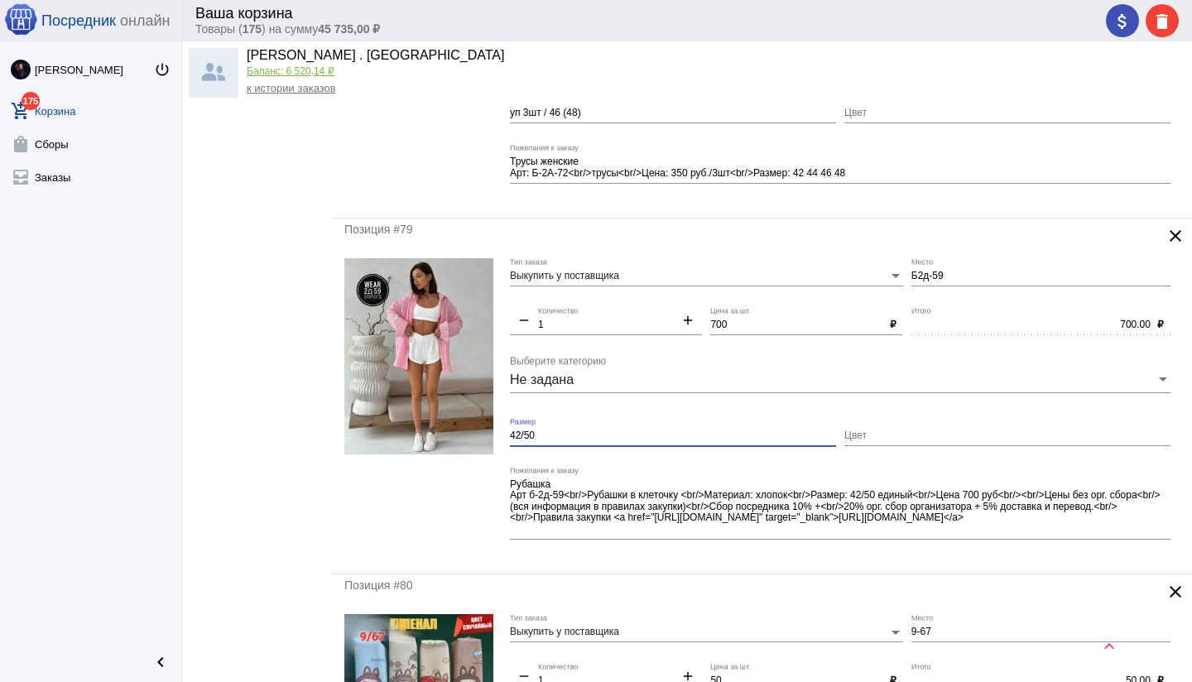
drag, startPoint x: 511, startPoint y: 433, endPoint x: 564, endPoint y: 436, distance: 52.2
click at [564, 436] on input "42/50" at bounding box center [673, 436] width 326 height 12
type input "единый"
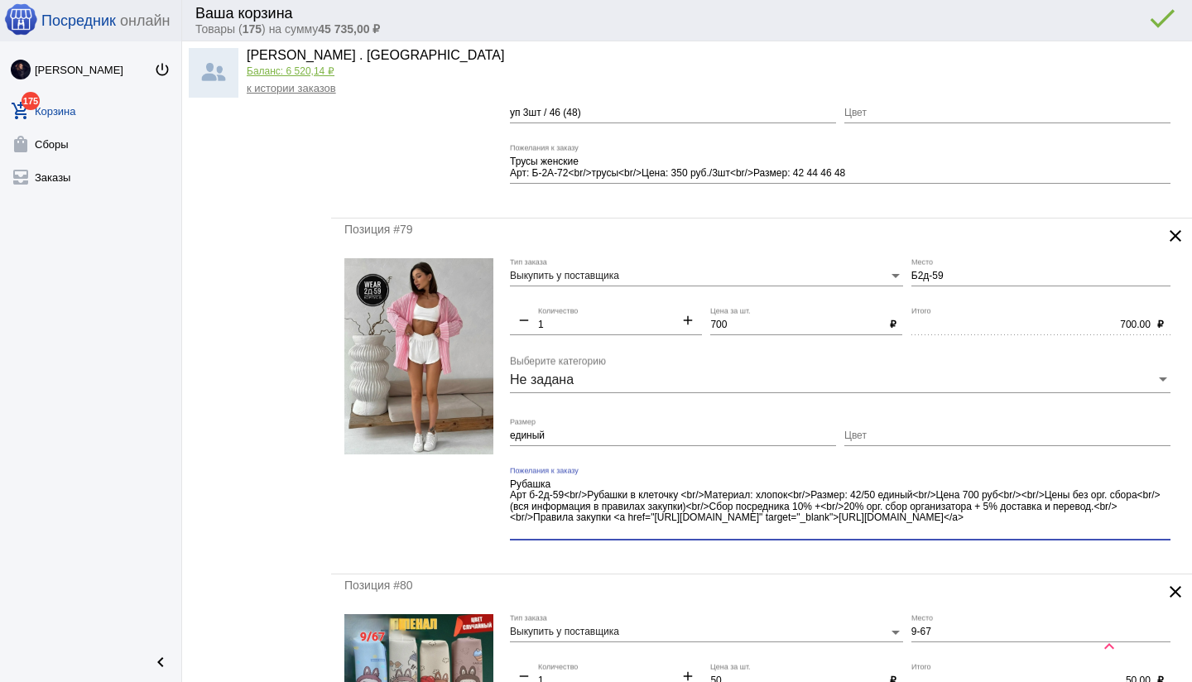
drag, startPoint x: 1057, startPoint y: 520, endPoint x: 1066, endPoint y: 535, distance: 17.5
click at [1066, 535] on textarea "Рубашка Арт б-2д-59<br/>Рубашки в клеточку <br/>Материал: хлопок<br/>Размер: 42…" at bounding box center [840, 507] width 660 height 60
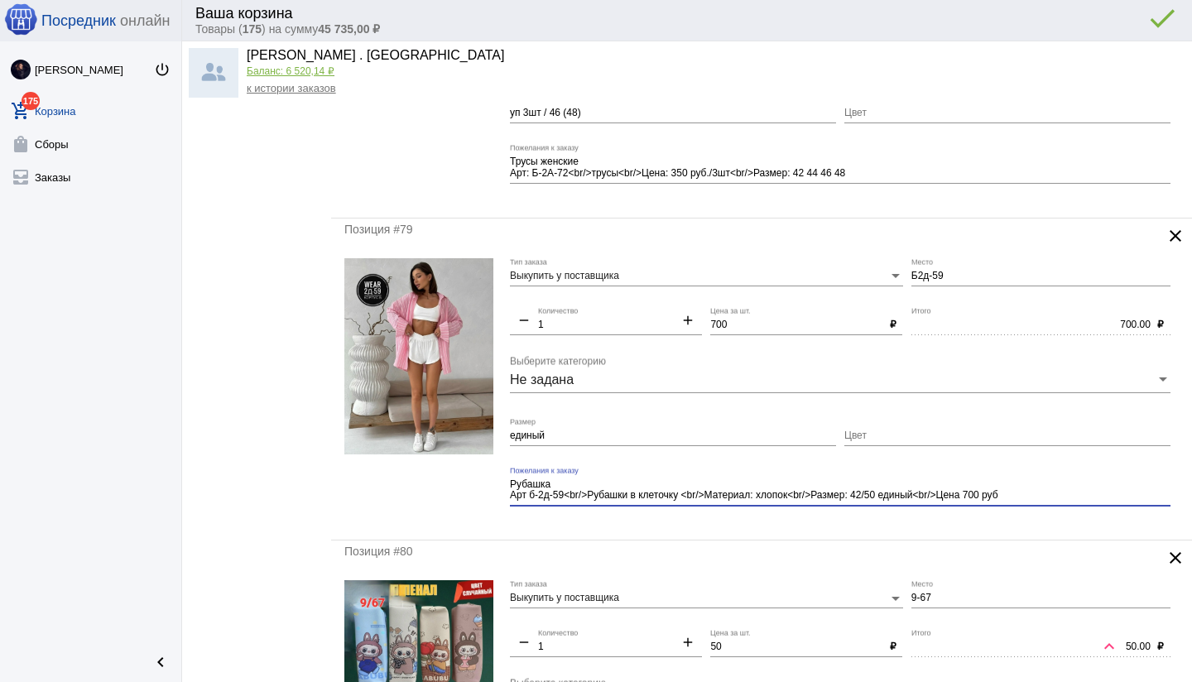
type textarea "Рубашка Арт б-2д-59<br/>Рубашки в клеточку <br/>Материал: хлопок<br/>Размер: 42…"
click at [770, 526] on div "Позиция #79 clear Выкупить у поставщика Тип заказа Б2д-59 Место remove 1 Количе…" at bounding box center [761, 379] width 861 height 322
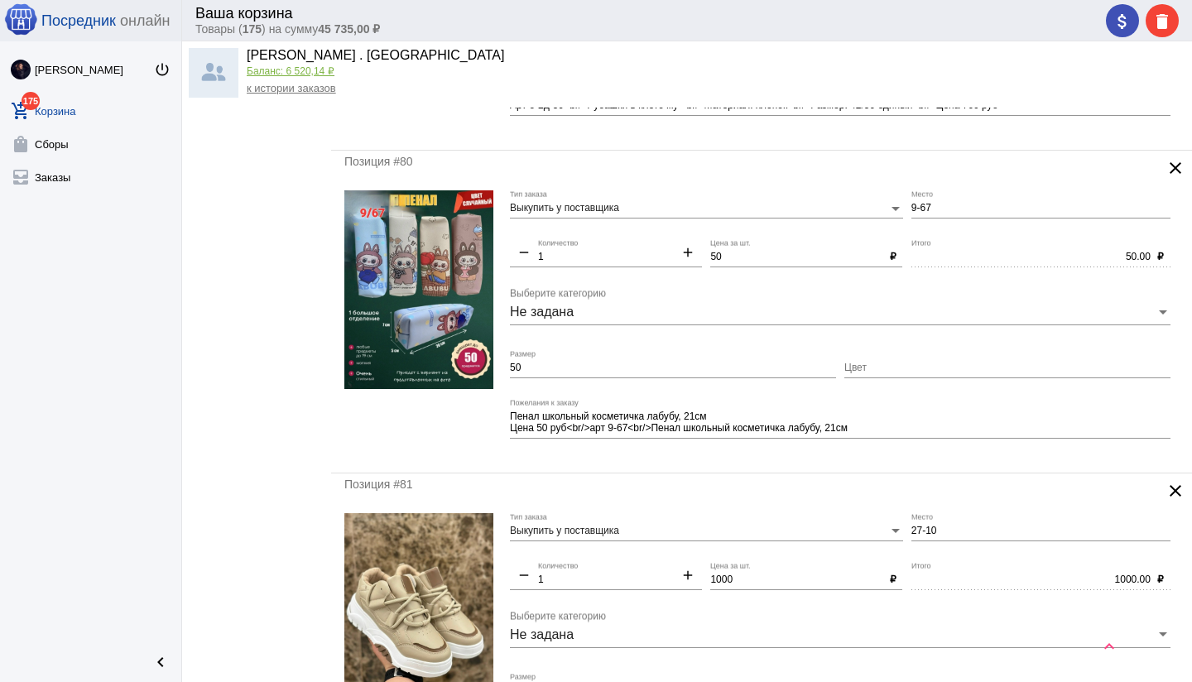
scroll to position [4545, 0]
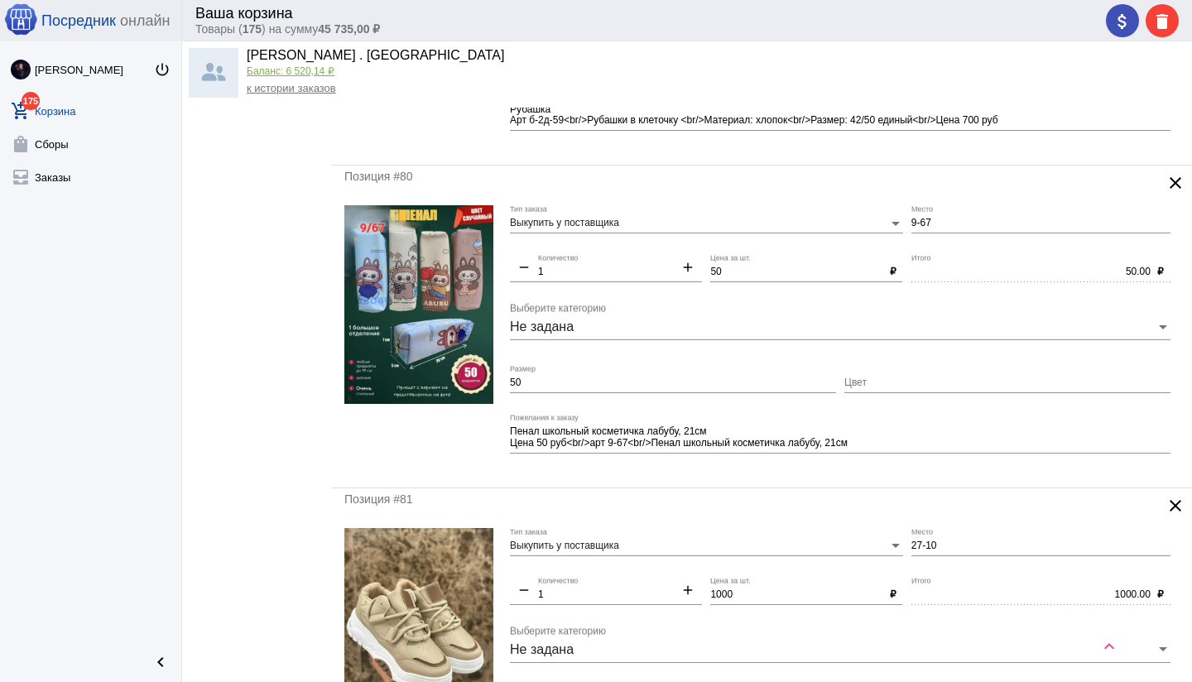
click at [568, 384] on input "50" at bounding box center [673, 383] width 326 height 12
type input "5"
click at [897, 386] on input "Цвет" at bounding box center [1007, 383] width 326 height 12
type input "Без выбора"
click at [877, 463] on div "Пенал школьный косметичка лабубу, 21см Цена 50 руб<br/>арт 9-67<br/>Пенал школь…" at bounding box center [840, 440] width 660 height 52
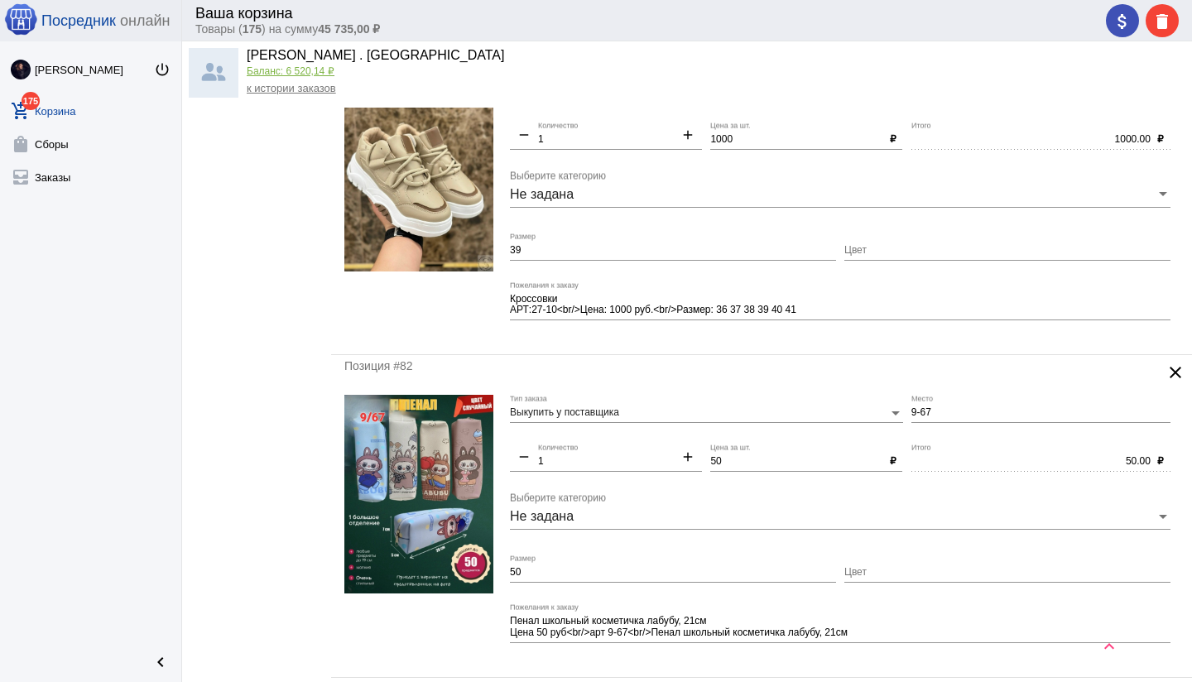
scroll to position [5093, 0]
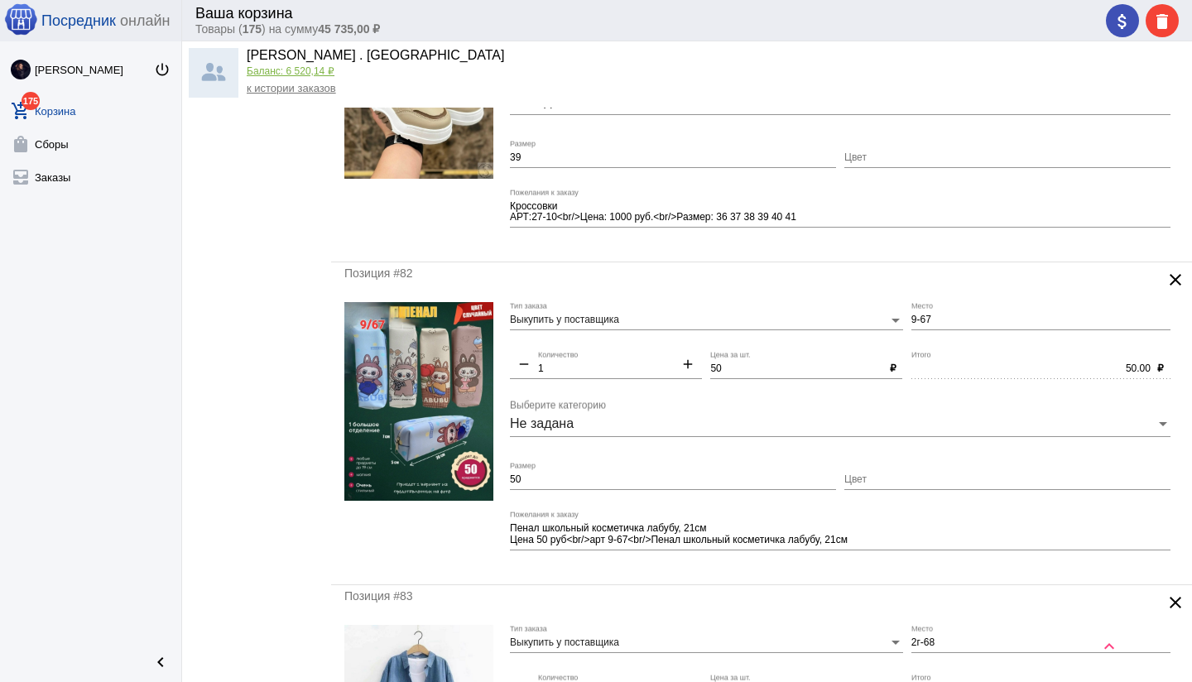
click at [548, 481] on input "50" at bounding box center [673, 480] width 326 height 12
type input "5"
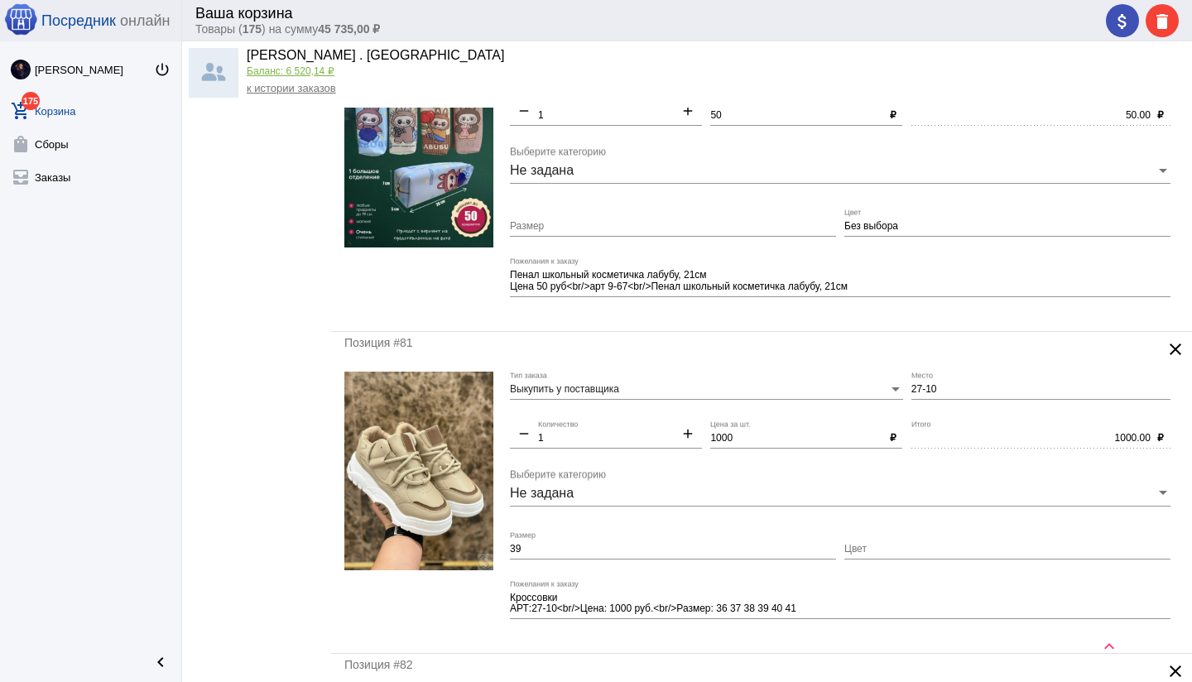
scroll to position [4429, 0]
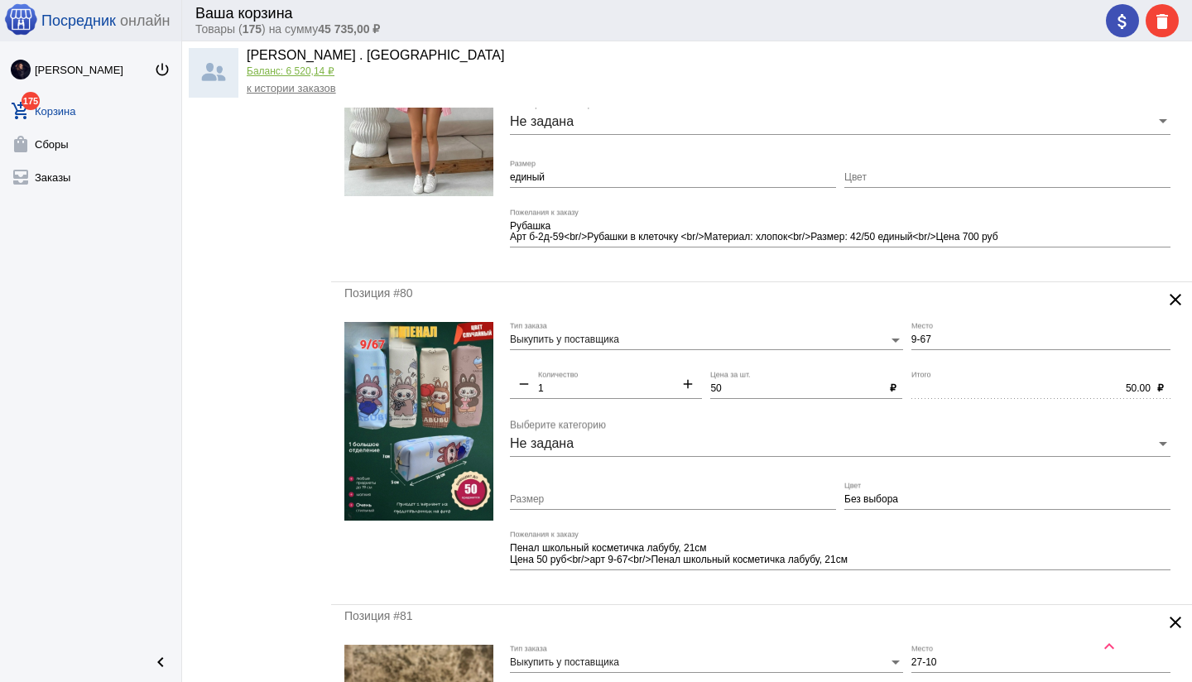
click at [687, 386] on mat-icon "add" at bounding box center [688, 386] width 28 height 20
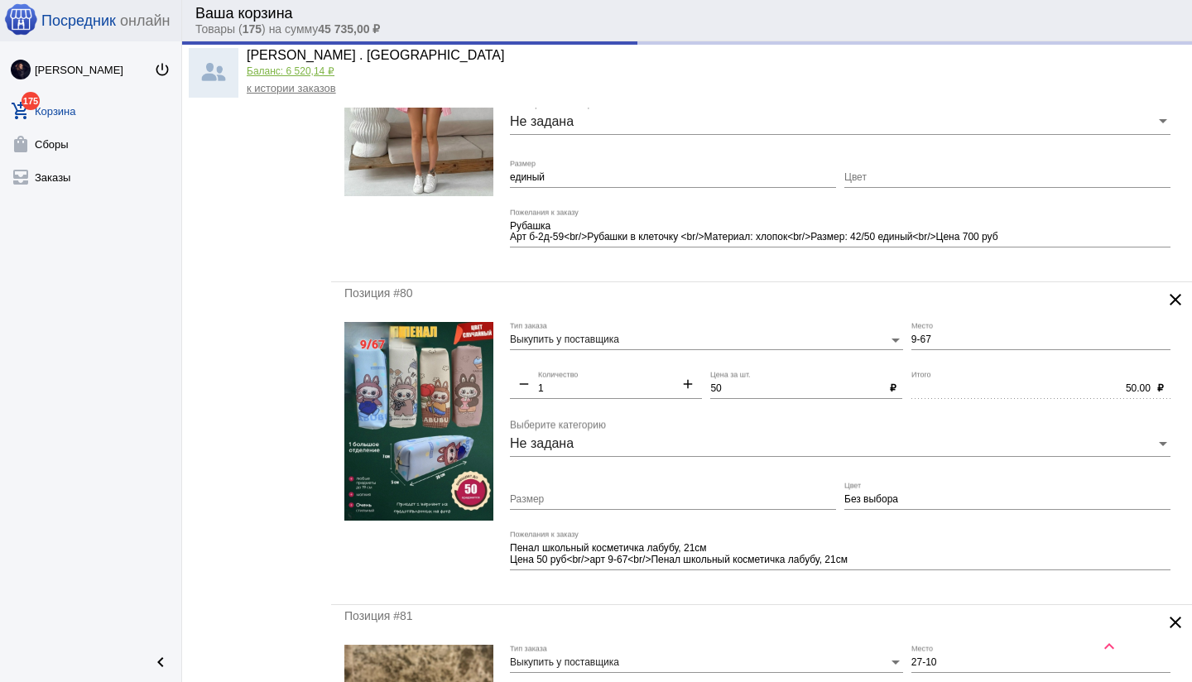
type input "2"
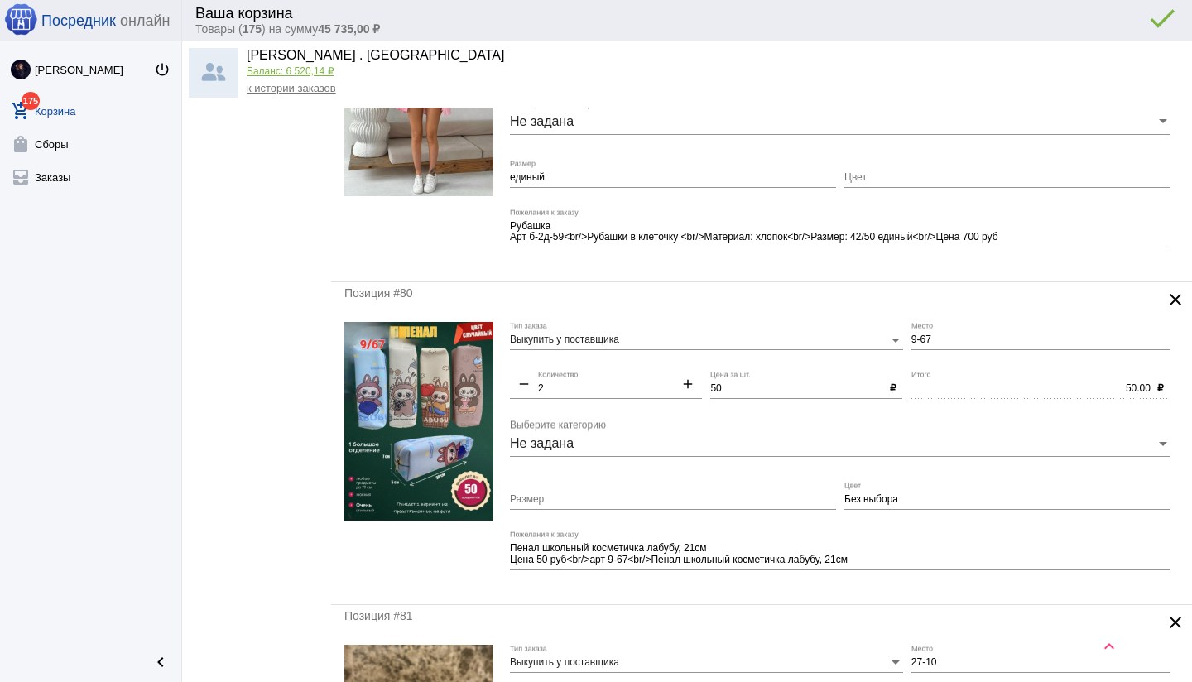
type input "100.00"
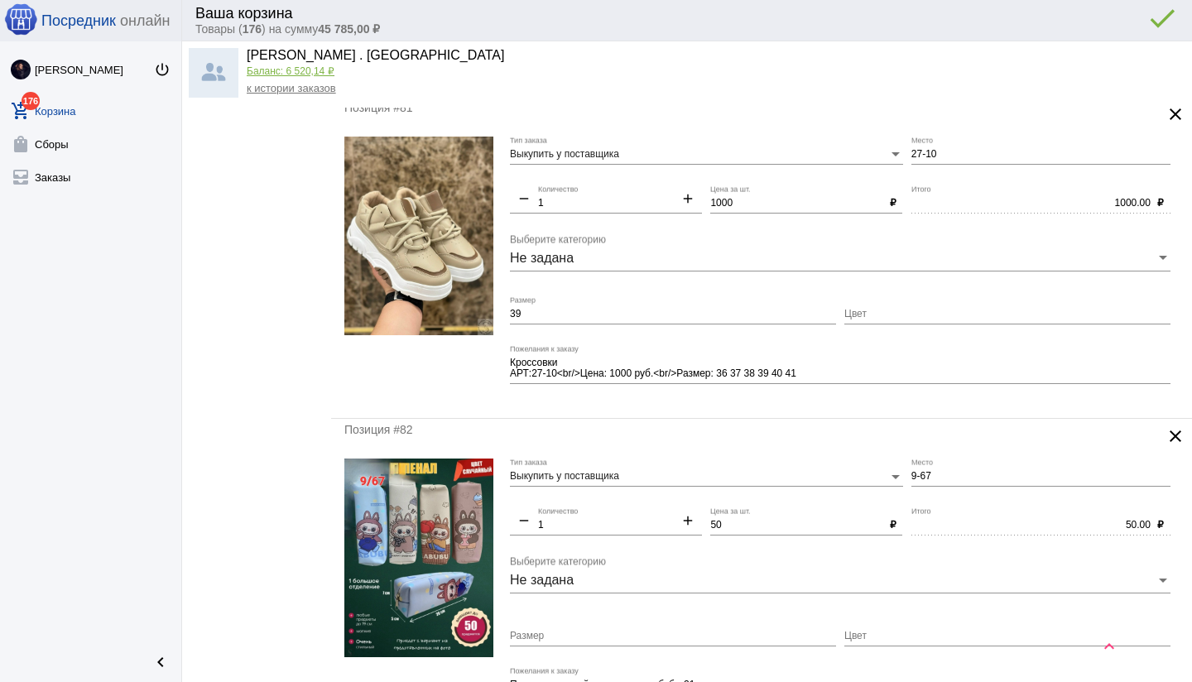
scroll to position [4986, 0]
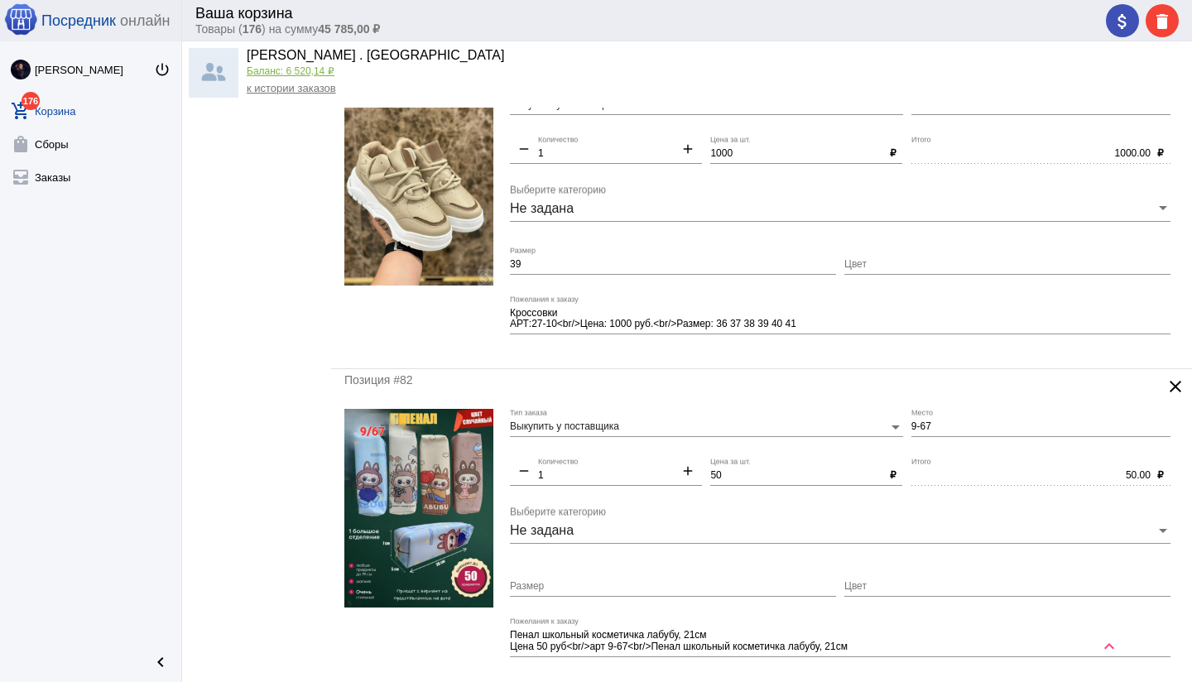
click at [1175, 385] on mat-icon "clear" at bounding box center [1175, 387] width 20 height 20
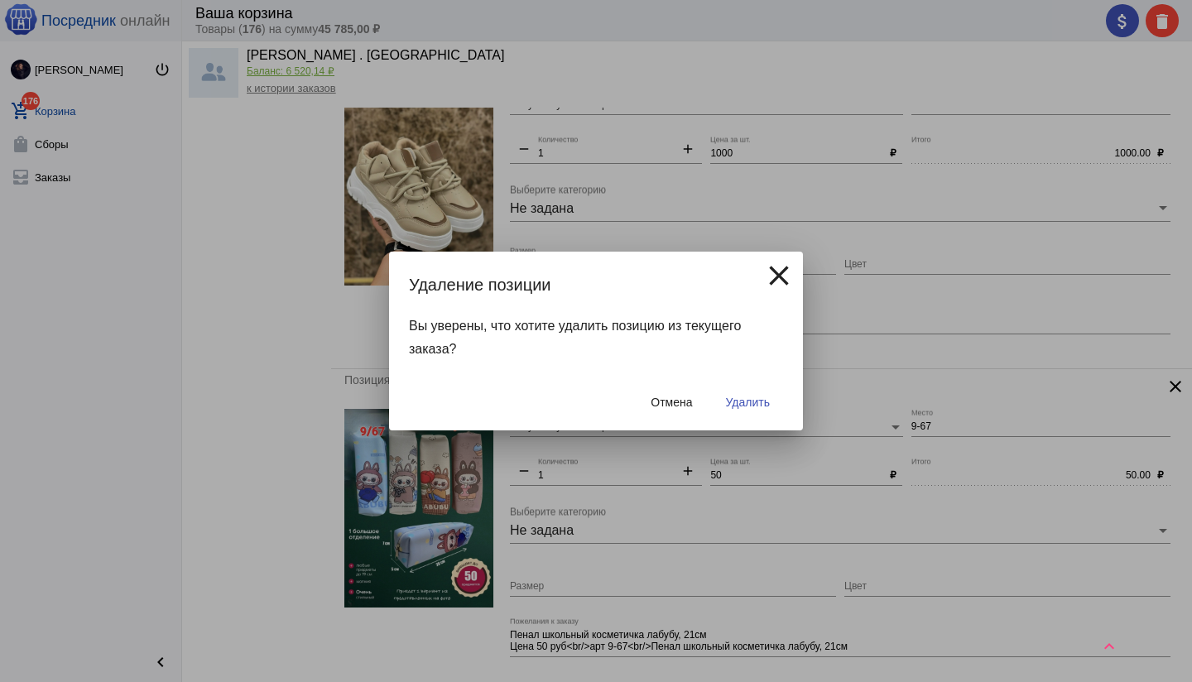
click at [748, 404] on span "Удалить" at bounding box center [748, 402] width 44 height 13
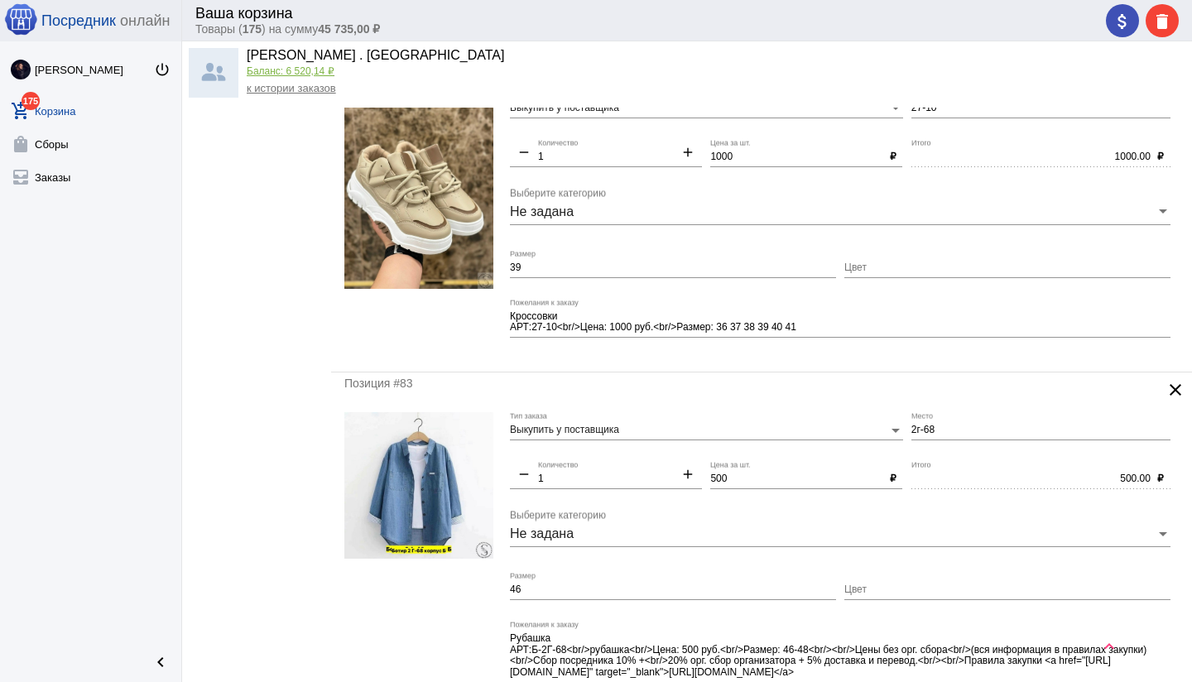
scroll to position [4417, 0]
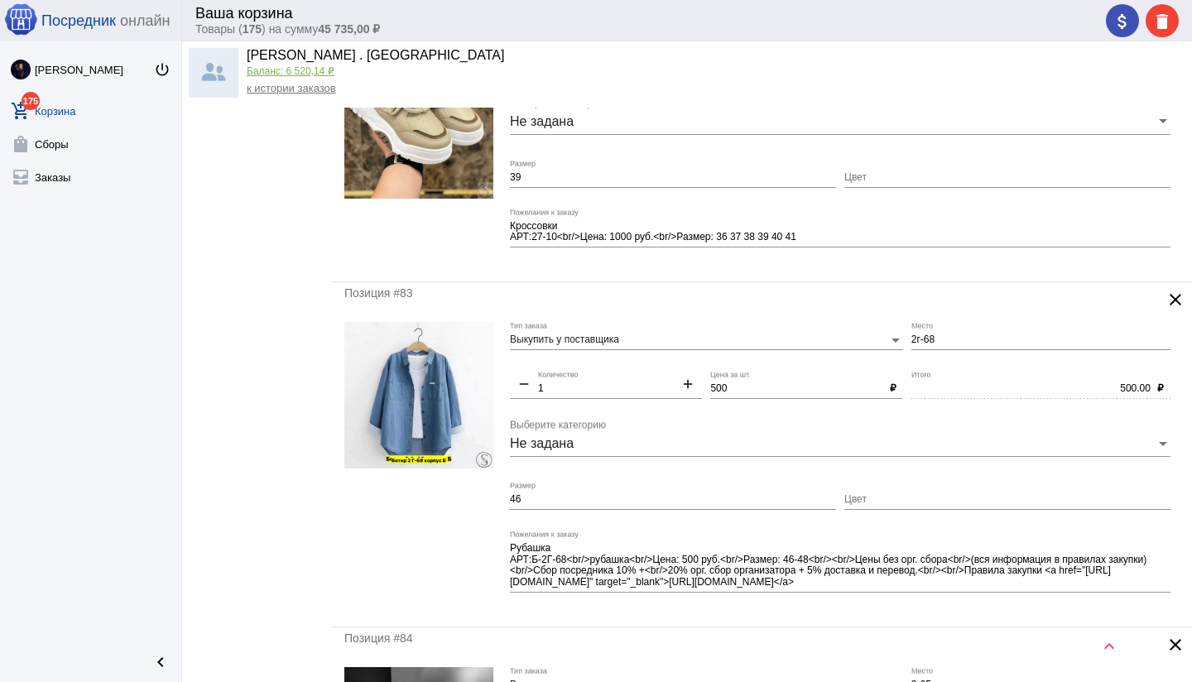
click at [911, 338] on input "2г-68" at bounding box center [1040, 340] width 259 height 12
click at [928, 364] on mat-form-field "б2г-68 Место" at bounding box center [1044, 346] width 267 height 49
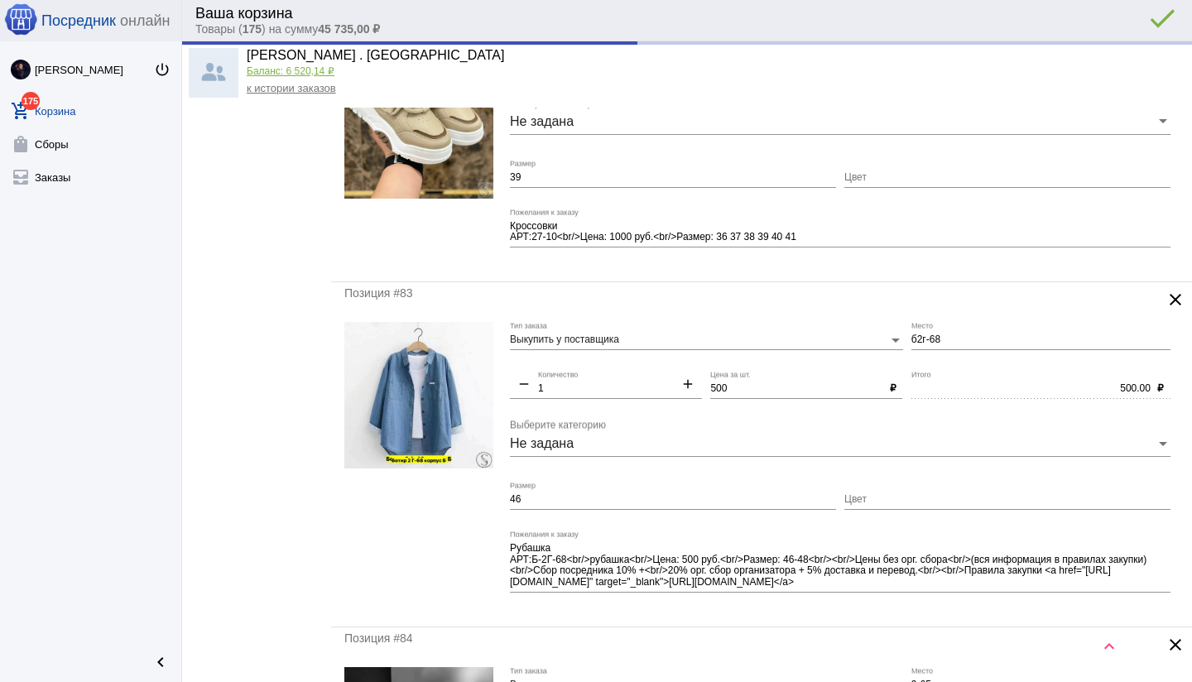
type input "Б2г-68"
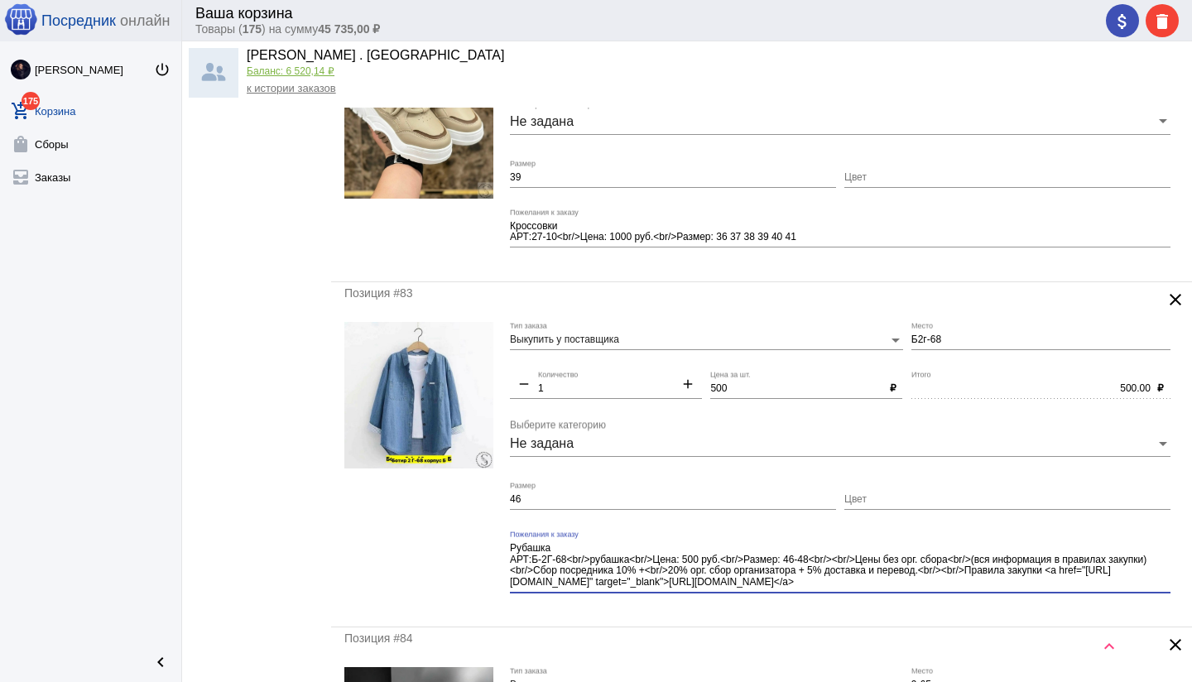
drag, startPoint x: 817, startPoint y: 558, endPoint x: 955, endPoint y: 592, distance: 142.3
click at [955, 592] on div "Рубашка АРТ:Б-2Г-68<br/>рубашка<br/>Цена: 500 руб.<br/>Размер: 46-48<br/><br/>Ц…" at bounding box center [840, 567] width 660 height 74
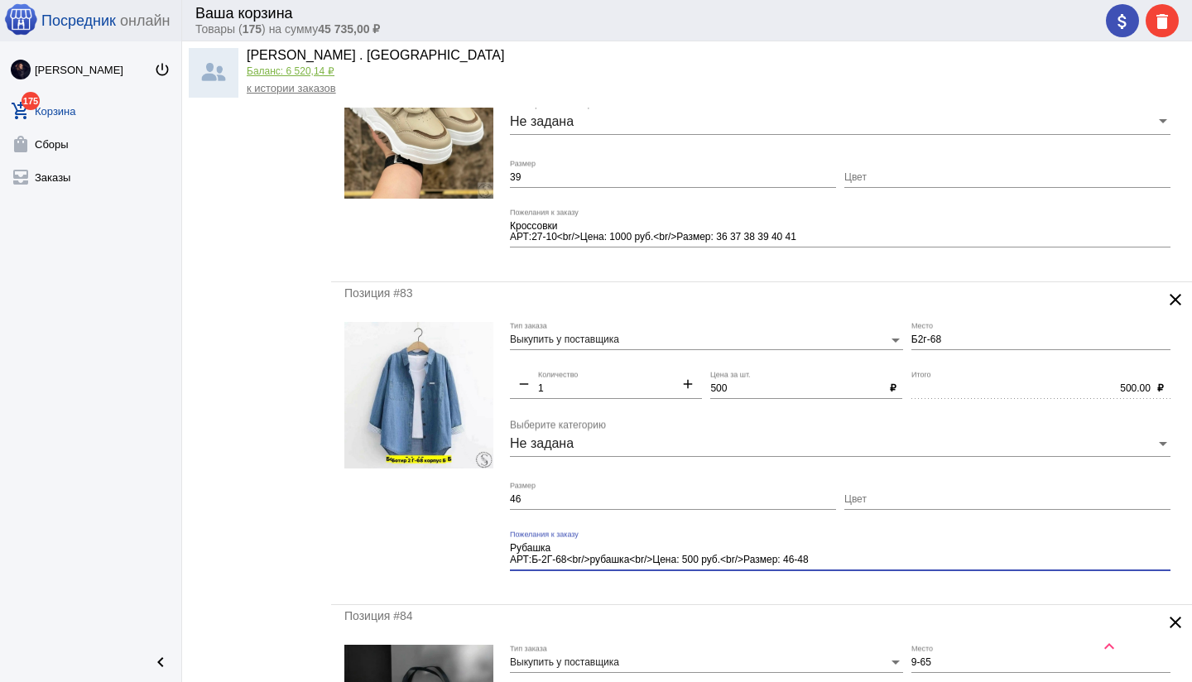
type textarea "Рубашка АРТ:Б-2Г-68<br/>рубашка<br/>Цена: 500 руб.<br/>Размер: 46-48"
click at [718, 501] on input "46" at bounding box center [673, 500] width 326 height 12
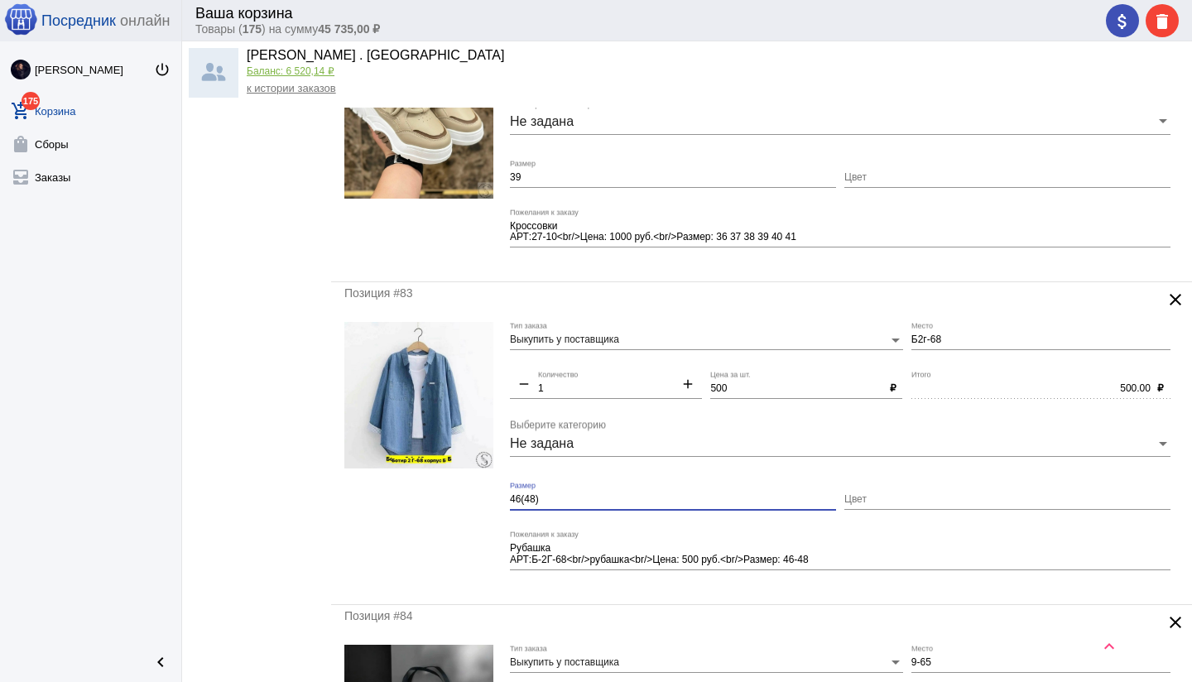
type input "46(48)"
click at [829, 583] on mat-form-field "Рубашка АРТ:Б-2Г-68<br/>рубашка<br/>Цена: 500 руб.<br/>Размер: 46-48 Пожелания …" at bounding box center [844, 560] width 669 height 60
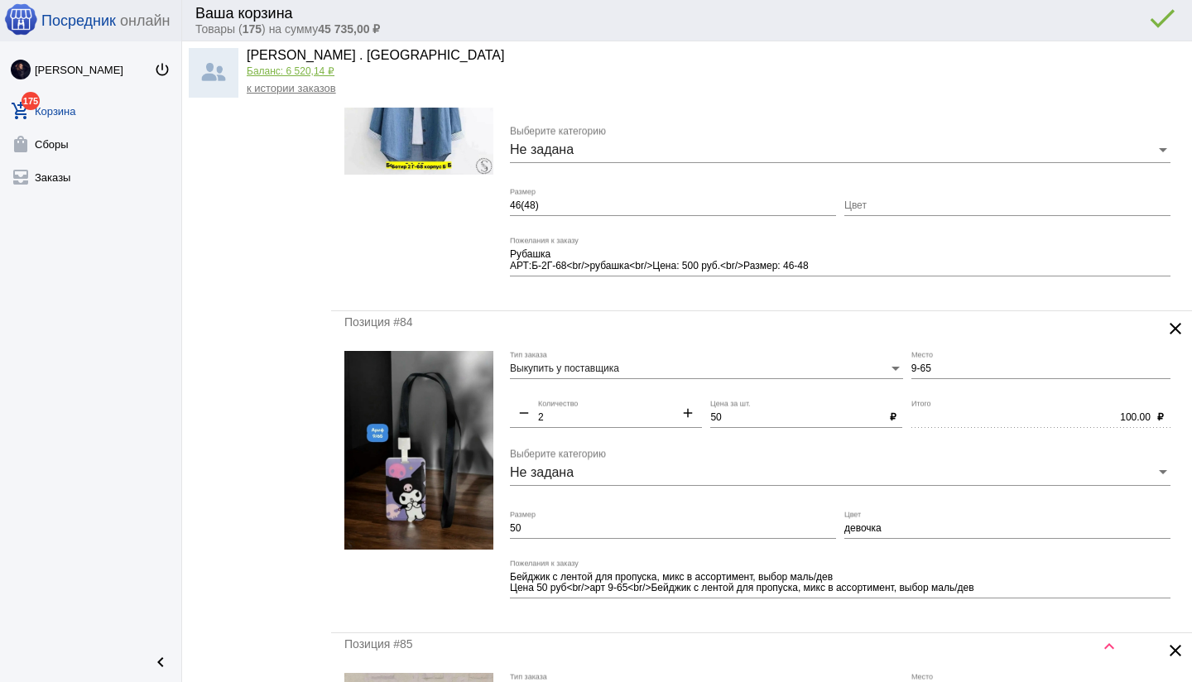
scroll to position [4717, 0]
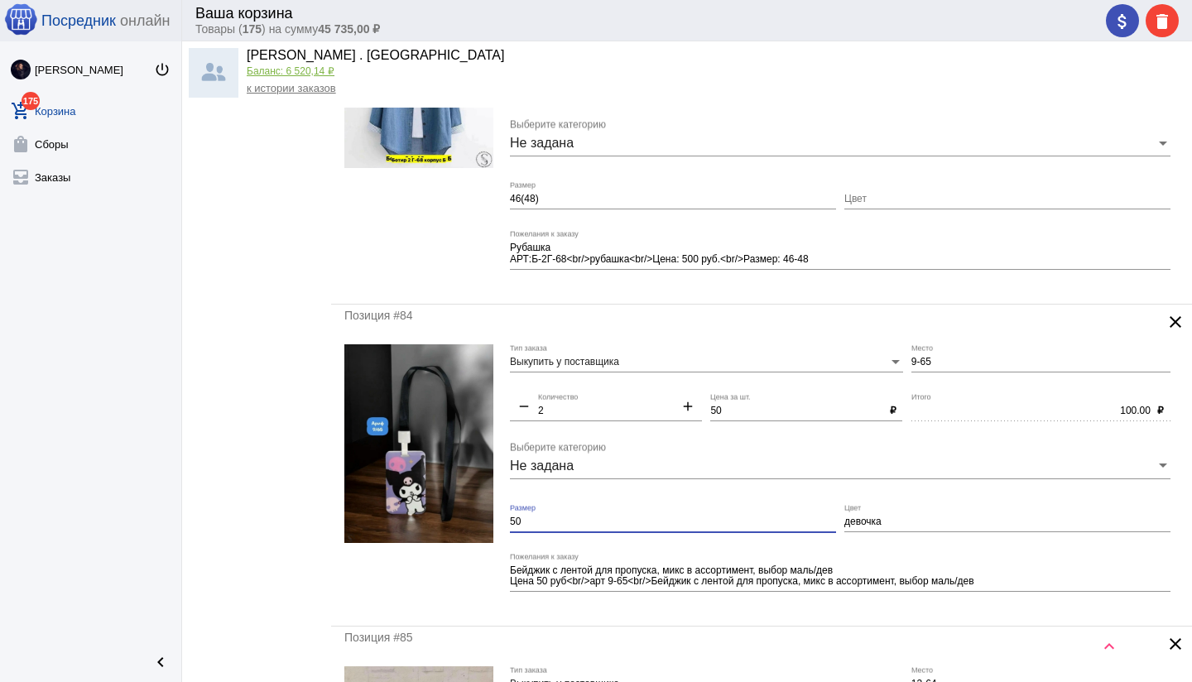
click at [570, 520] on input "50" at bounding box center [673, 522] width 326 height 12
type input "5"
click at [708, 601] on div "Бейджик с лентой для пропуска, микс в ассортимент, выбор маль/дев Цена 50 руб<b…" at bounding box center [840, 579] width 660 height 52
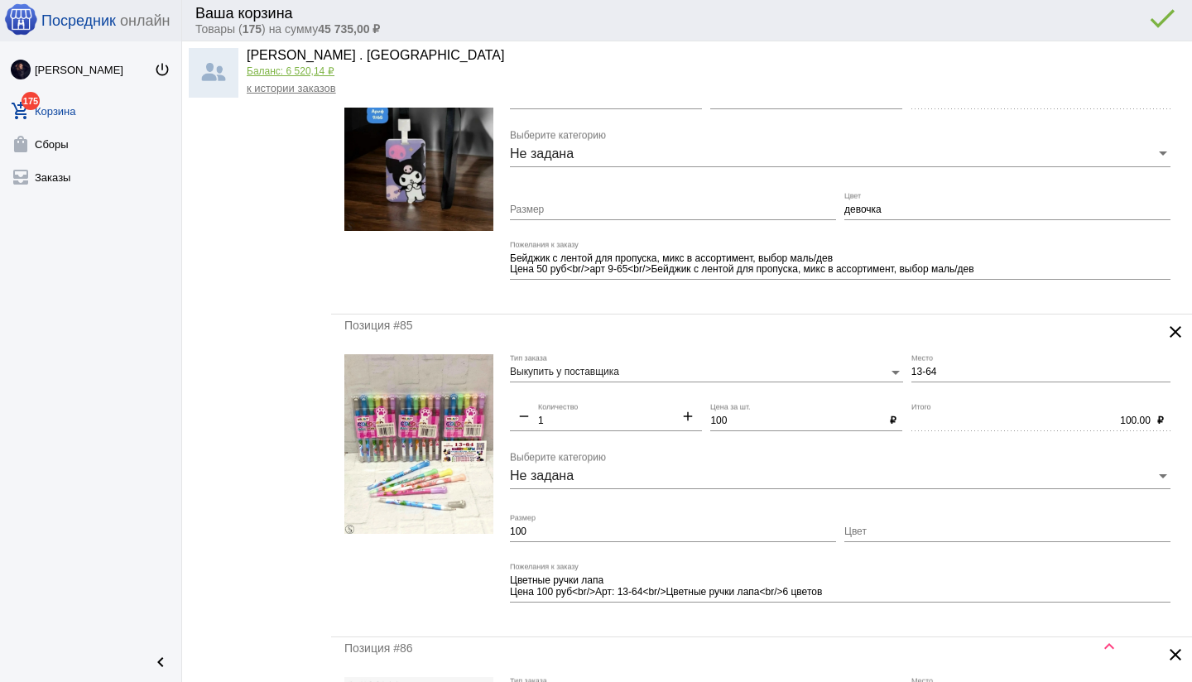
scroll to position [5041, 0]
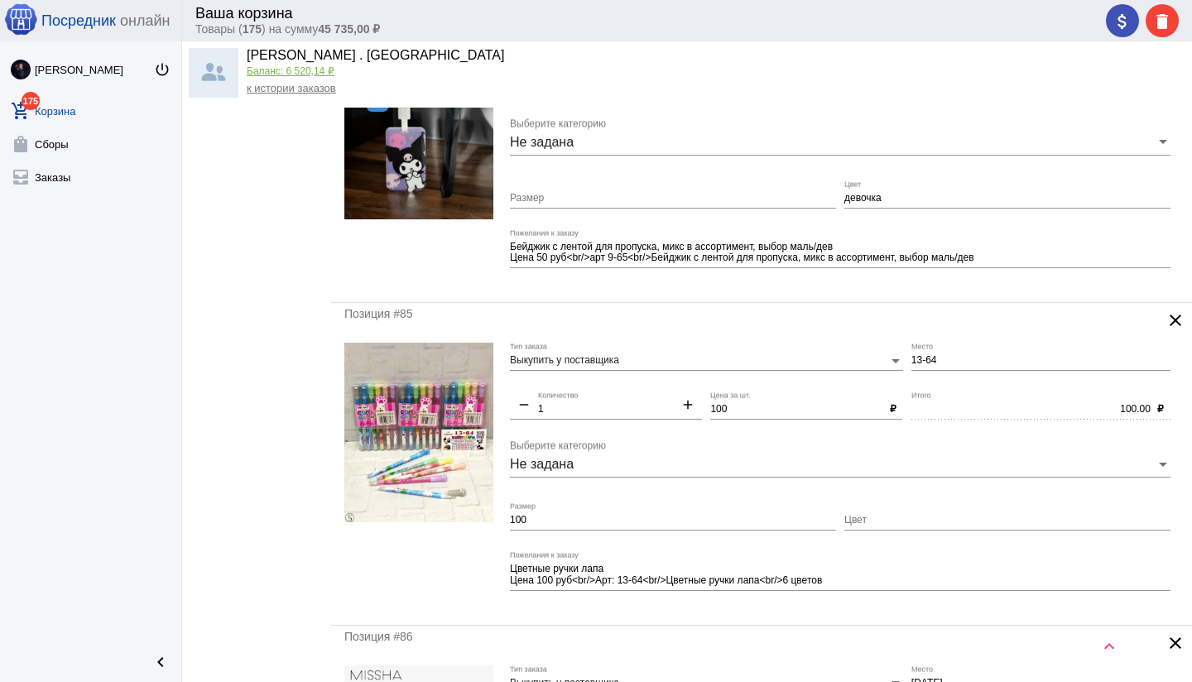
click at [545, 522] on input "100" at bounding box center [673, 521] width 326 height 12
type input "1"
click at [674, 600] on div "Цветные ручки лапа Цена 100 руб<br/>Арт: 13-64<br/>Цветные ручки лапа<br/>6 цве…" at bounding box center [840, 576] width 660 height 52
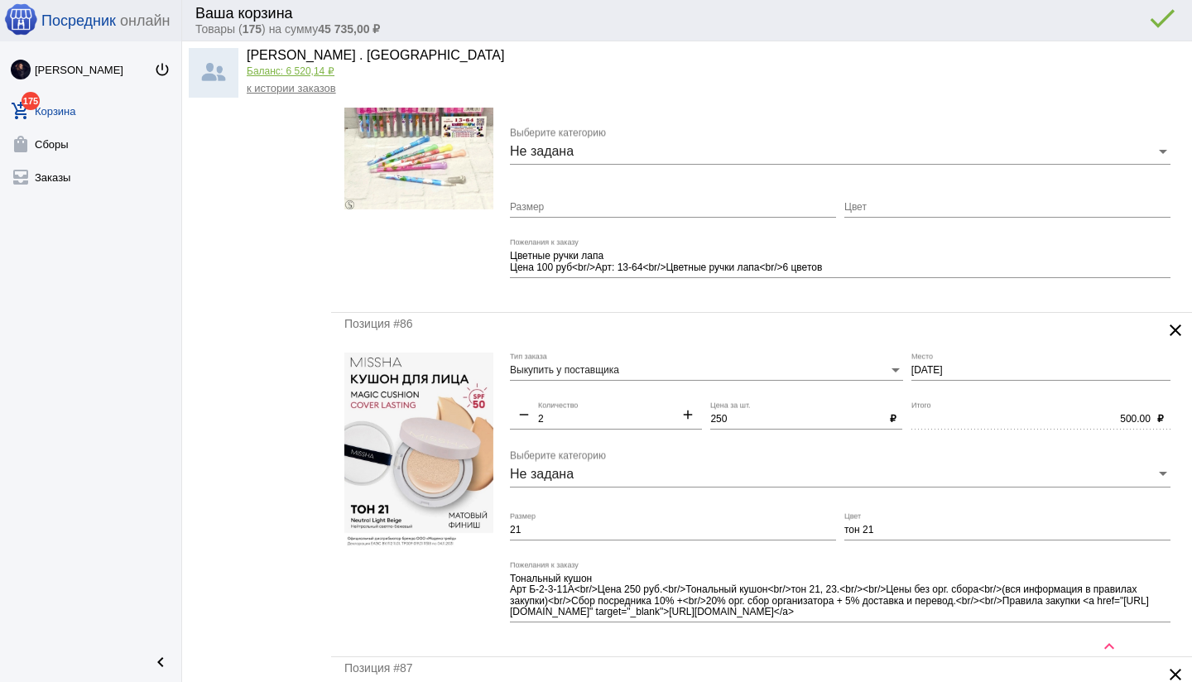
scroll to position [5359, 0]
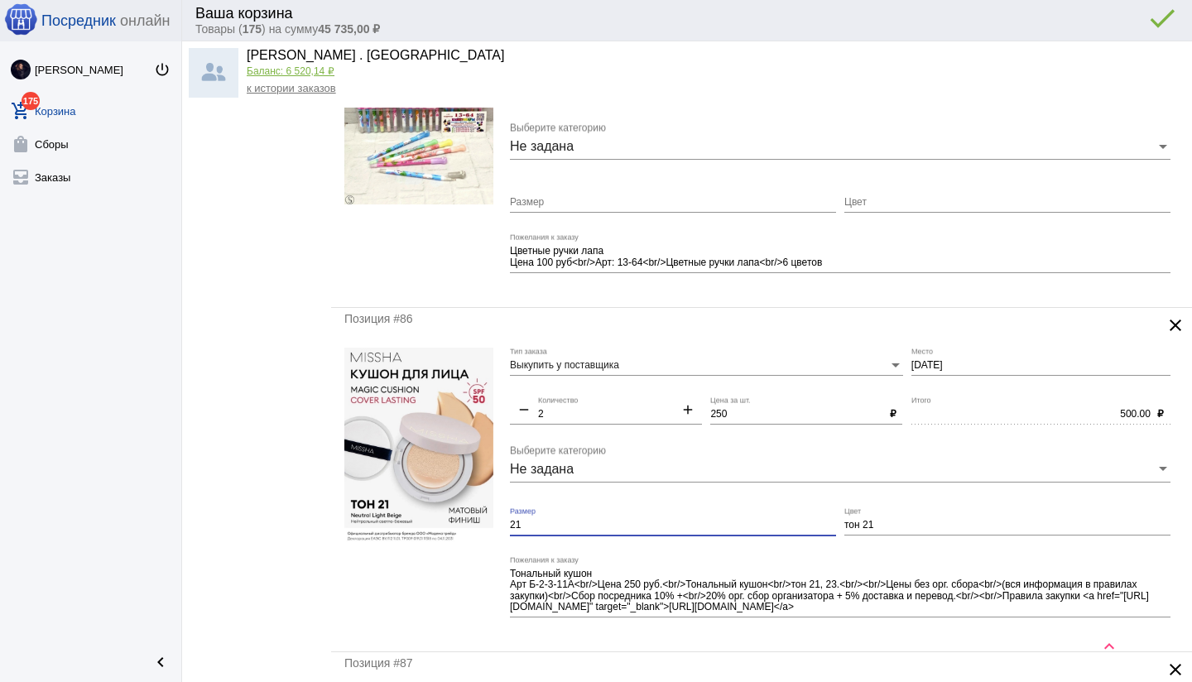
click at [525, 524] on input "21" at bounding box center [673, 526] width 326 height 12
type input "2"
click at [911, 365] on input "[DATE]" at bounding box center [1040, 366] width 259 height 12
click at [982, 365] on input "б2-3-11" at bounding box center [1040, 366] width 259 height 12
click at [483, 556] on div at bounding box center [418, 493] width 149 height 291
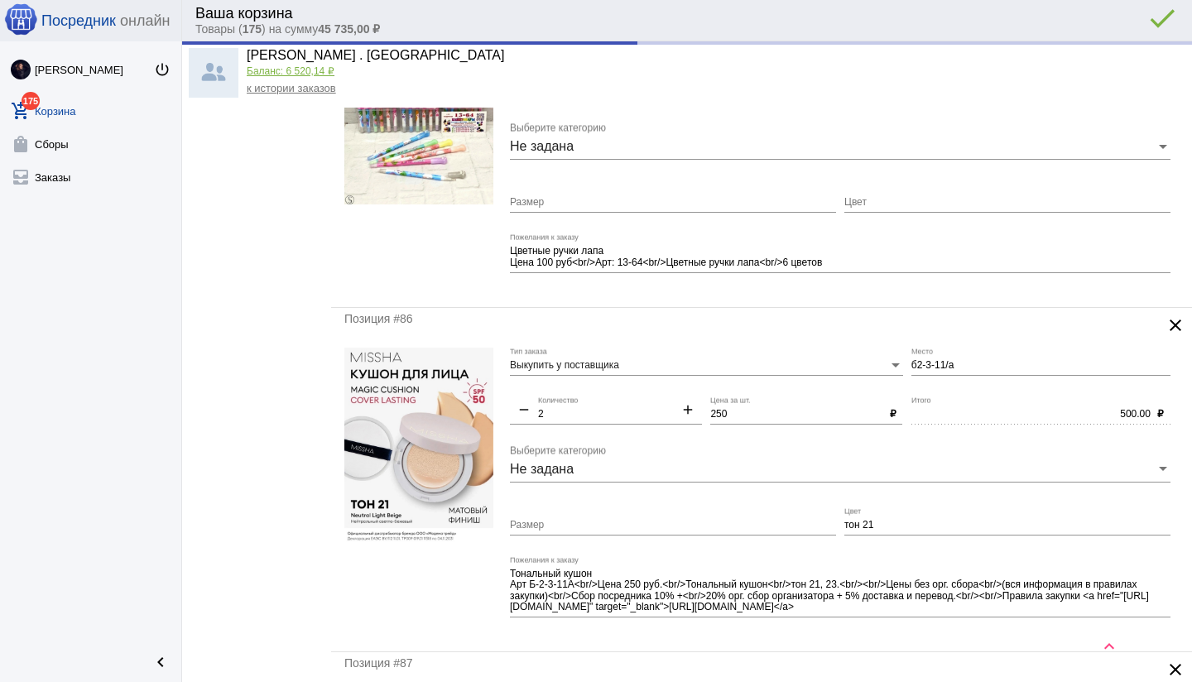
type input "Б2-3-11/а"
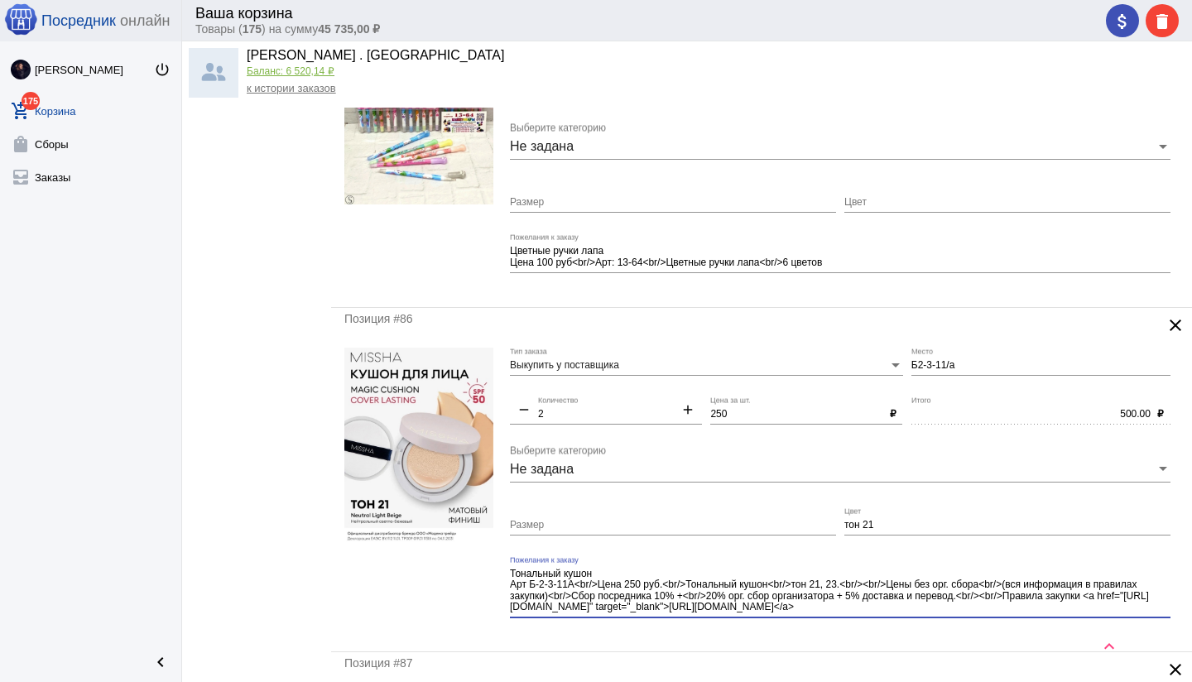
drag, startPoint x: 847, startPoint y: 583, endPoint x: 900, endPoint y: 616, distance: 63.2
click at [900, 616] on div "Тональный кушон Арт Б-2-3-11А<br/>Цена 250 руб.<br/>Тональный кушон<br/>тон 21,…" at bounding box center [840, 593] width 660 height 74
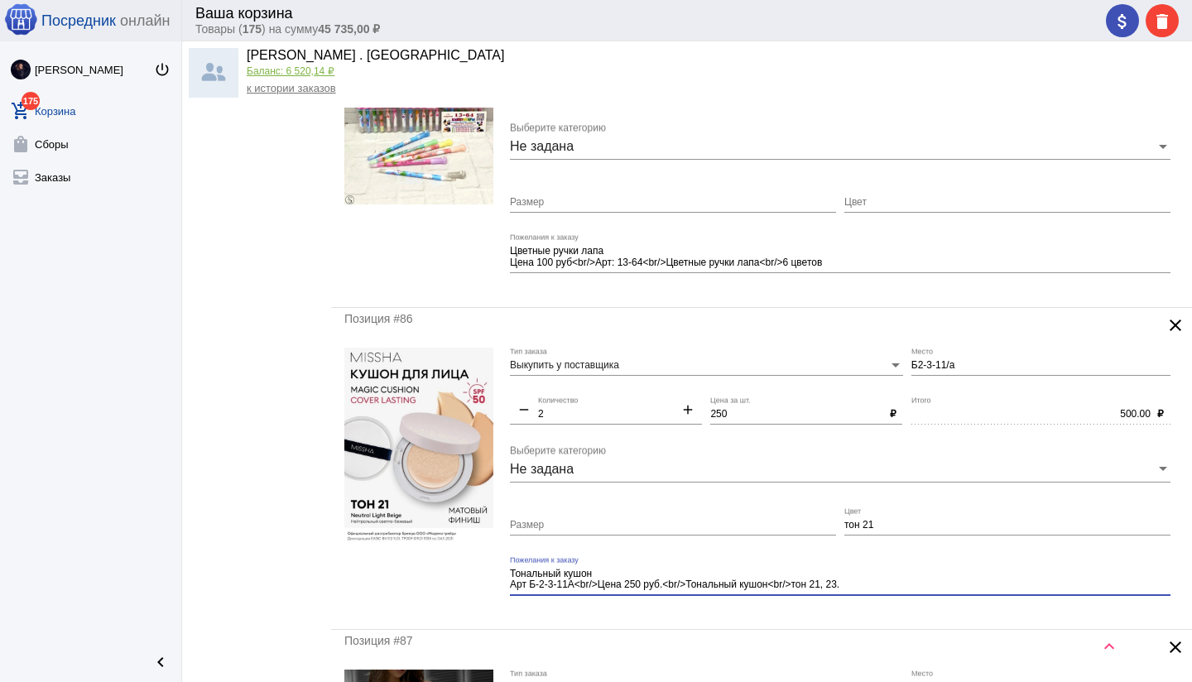
type textarea "Тональный кушон Арт Б-2-3-11А<br/>Цена 250 руб.<br/>Тональный кушон<br/>тон 21,…"
click at [832, 618] on div "Позиция #86 clear Выкупить у поставщика Тип заказа Б2-3-11/а Место remove 2 Кол…" at bounding box center [761, 469] width 861 height 322
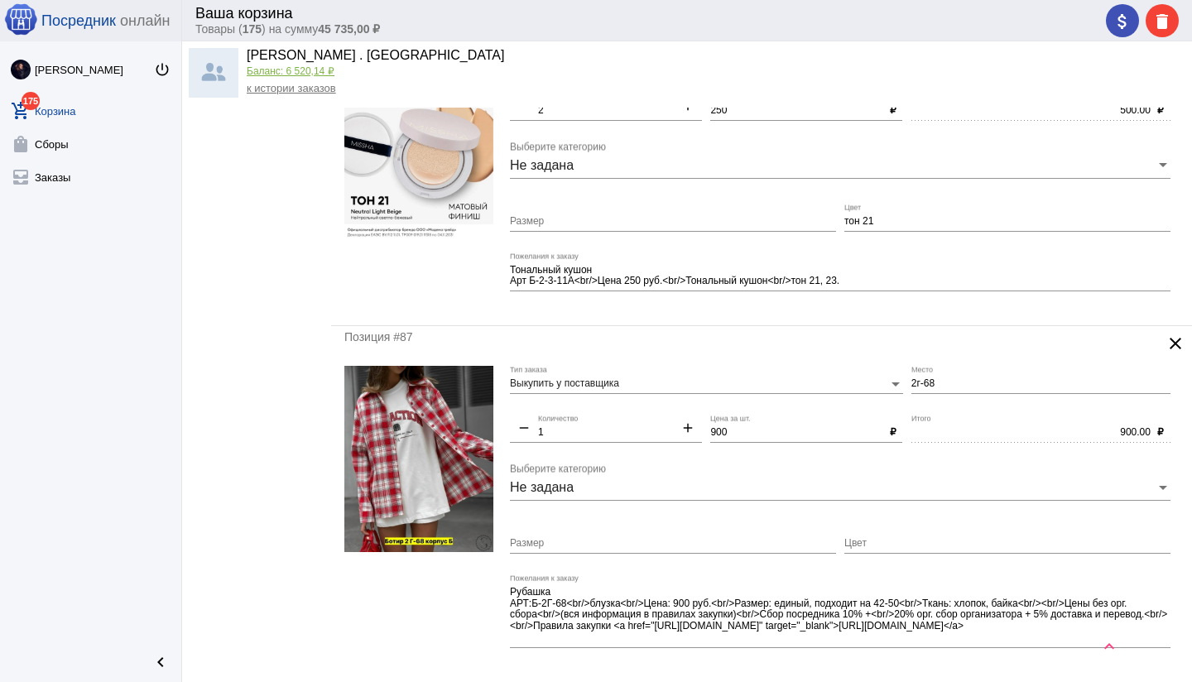
scroll to position [5671, 0]
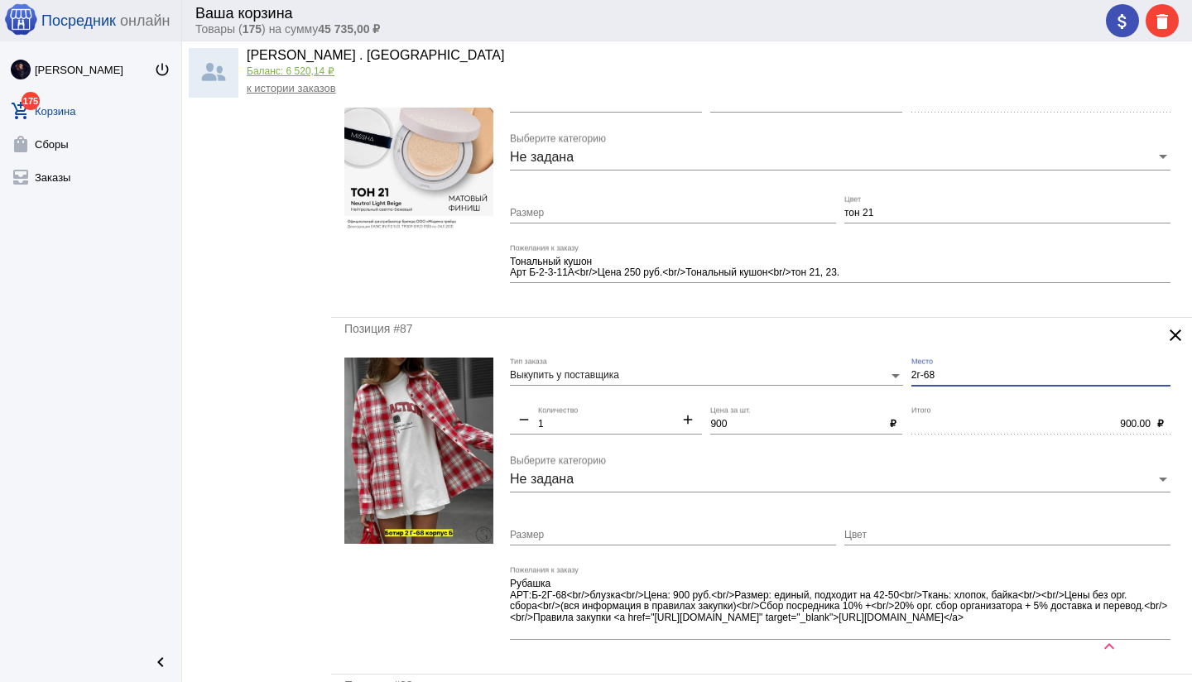
click at [912, 372] on input "2г-68" at bounding box center [1040, 376] width 259 height 12
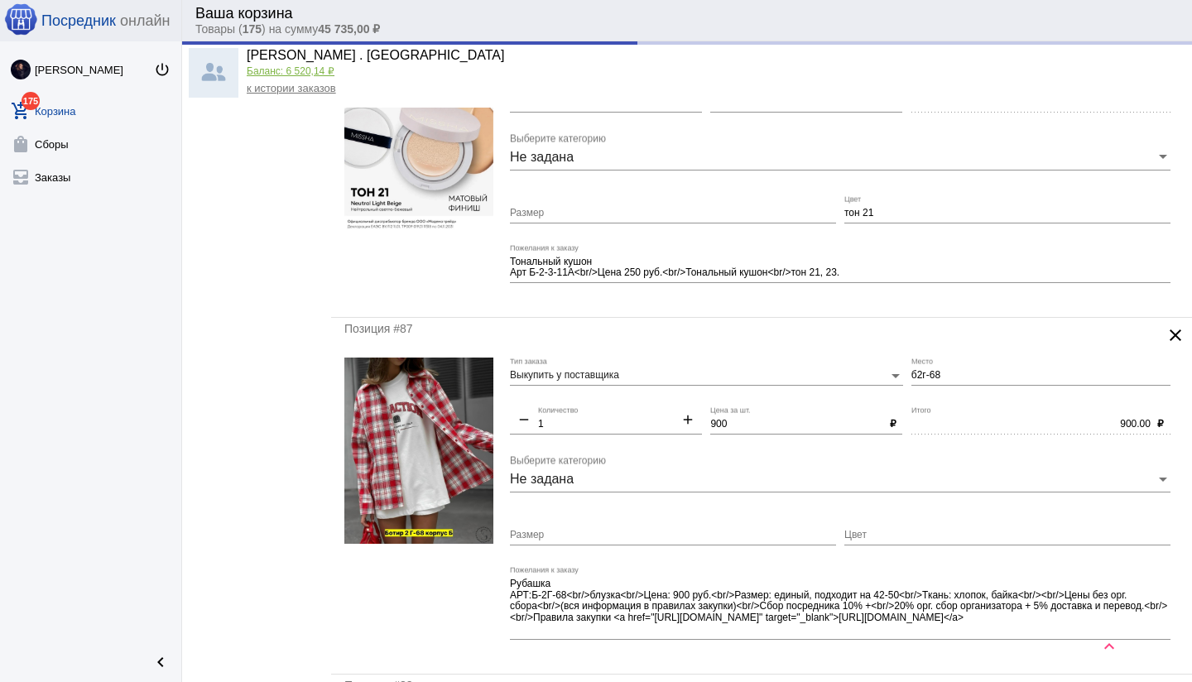
drag, startPoint x: 936, startPoint y: 403, endPoint x: 930, endPoint y: 419, distance: 16.8
click at [936, 403] on mat-form-field "б2г-68 Место" at bounding box center [1044, 381] width 267 height 49
type input "Б2г-68"
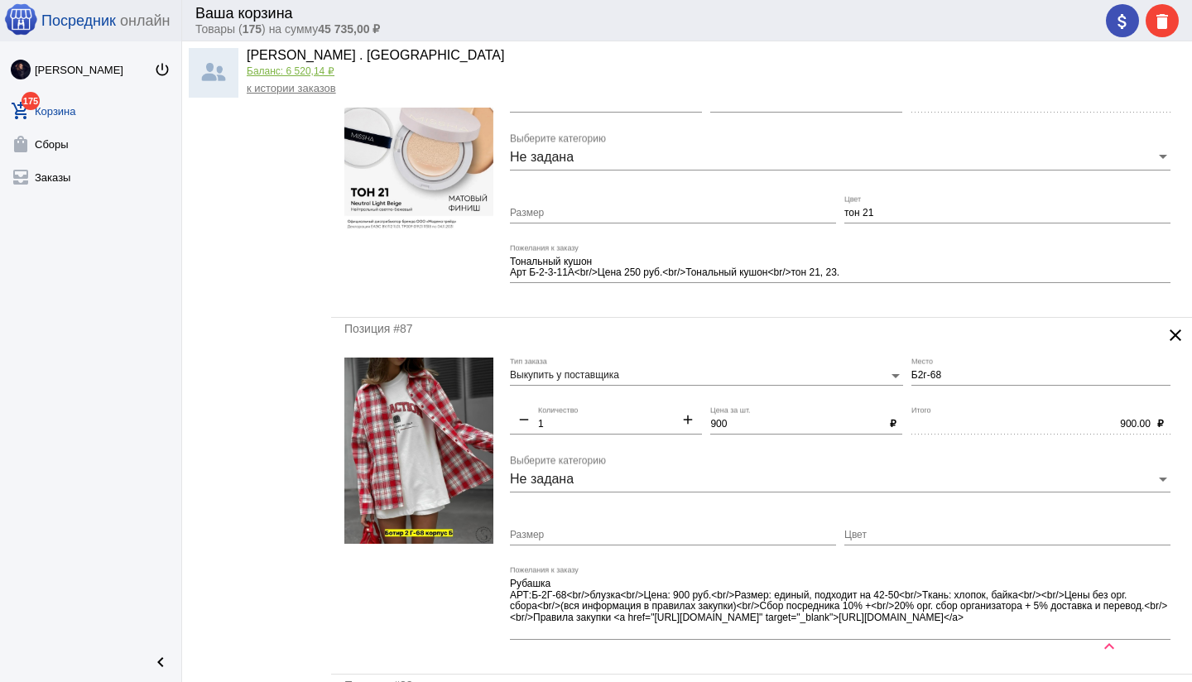
click at [716, 422] on input "900" at bounding box center [796, 425] width 172 height 12
type input "700"
click at [683, 594] on textarea "Рубашка АРТ:Б-2Г-68<br/>блузка<br/>Цена: 900 руб.<br/>Размер: единый, подходит …" at bounding box center [840, 607] width 660 height 60
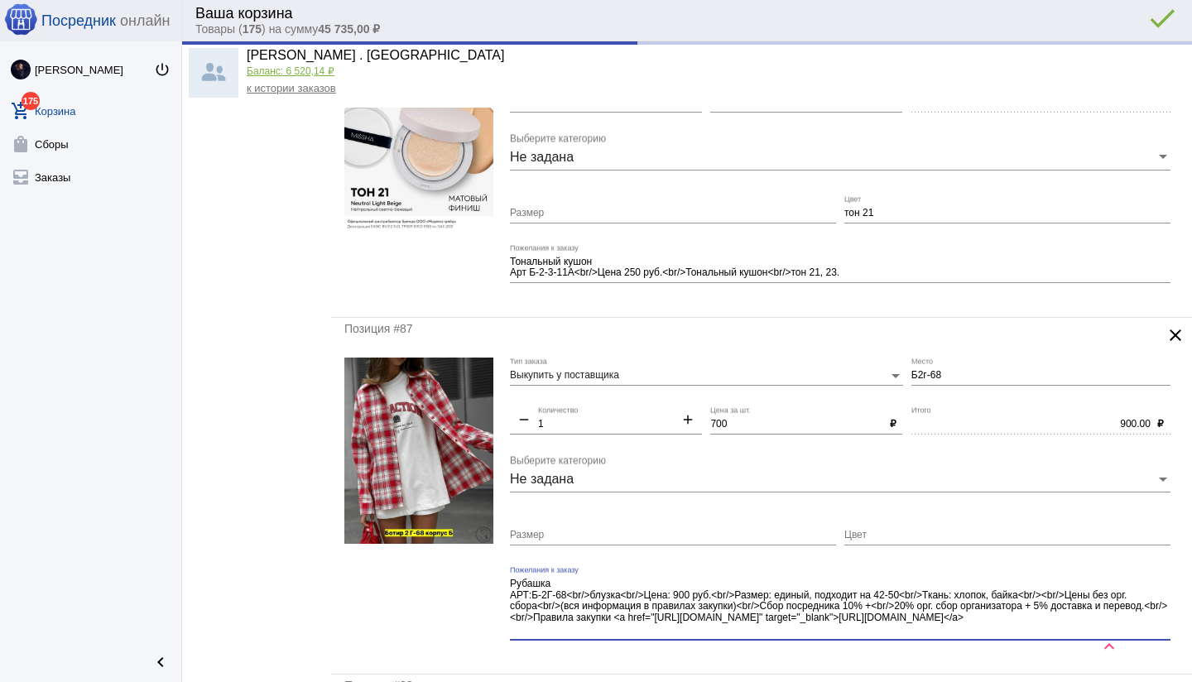
type input "700.00"
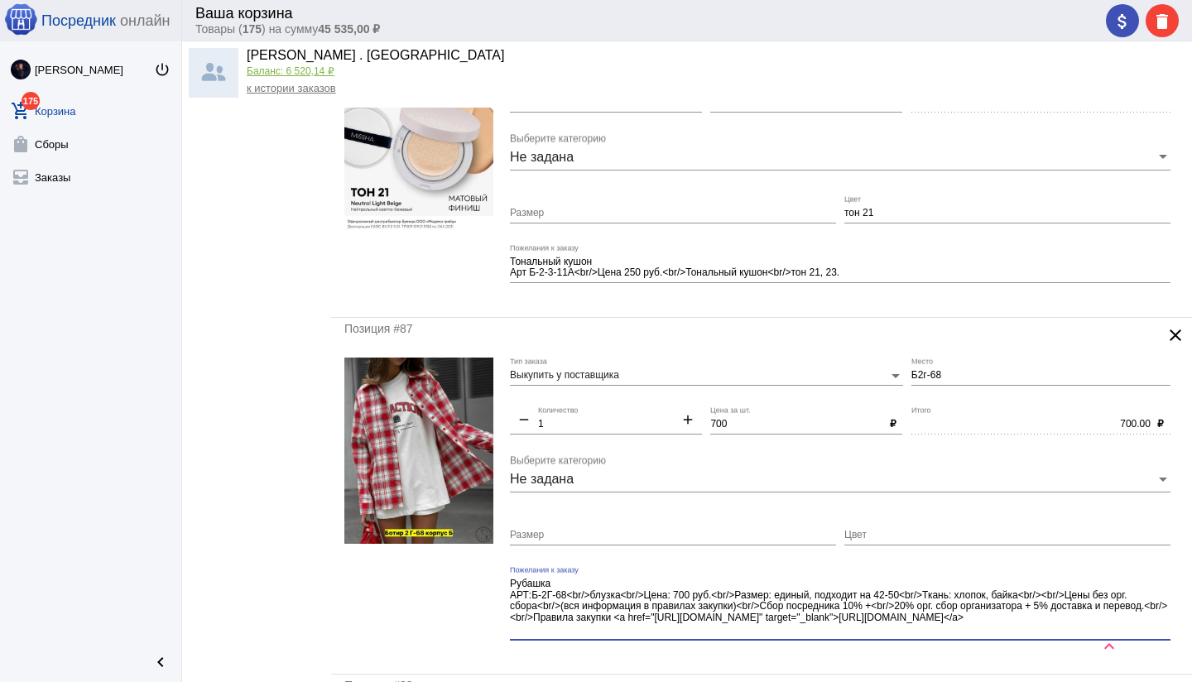
drag, startPoint x: 909, startPoint y: 595, endPoint x: 939, endPoint y: 631, distance: 47.6
click at [939, 631] on textarea "Рубашка АРТ:Б-2Г-68<br/>блузка<br/>Цена: 700 руб.<br/>Размер: единый, подходит …" at bounding box center [840, 607] width 660 height 60
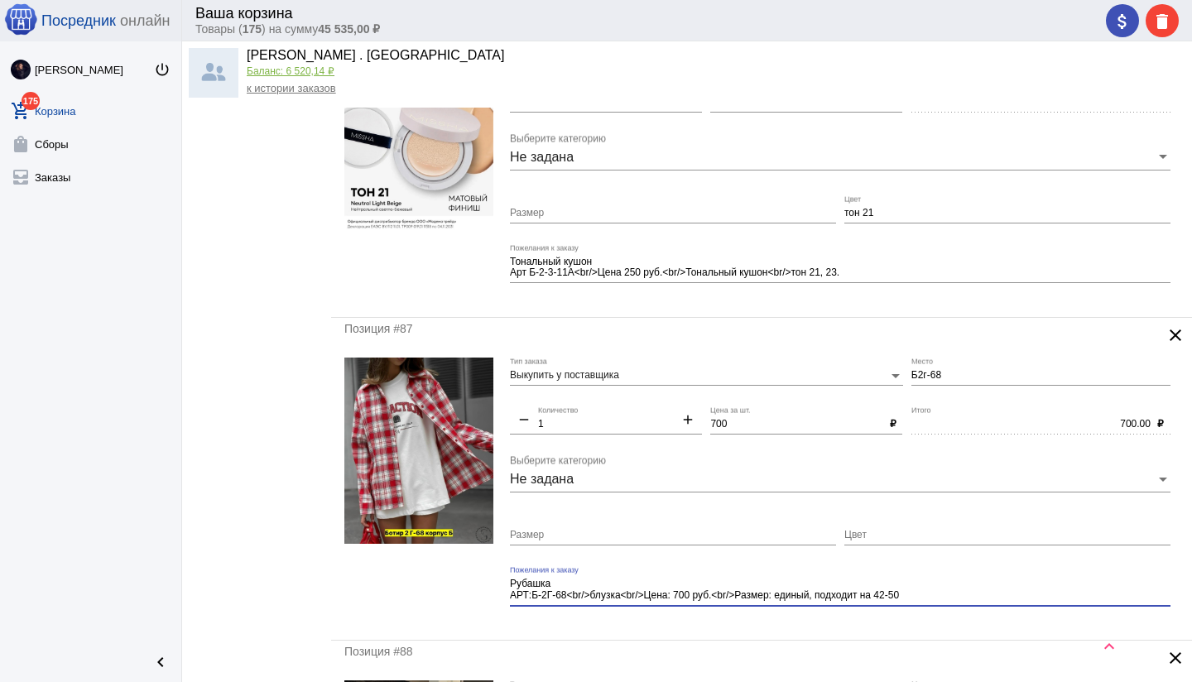
type textarea "Рубашка АРТ:Б-2Г-68<br/>блузка<br/>Цена: 700 руб.<br/>Размер: единый, подходит …"
click at [549, 530] on input "Размер" at bounding box center [673, 536] width 326 height 12
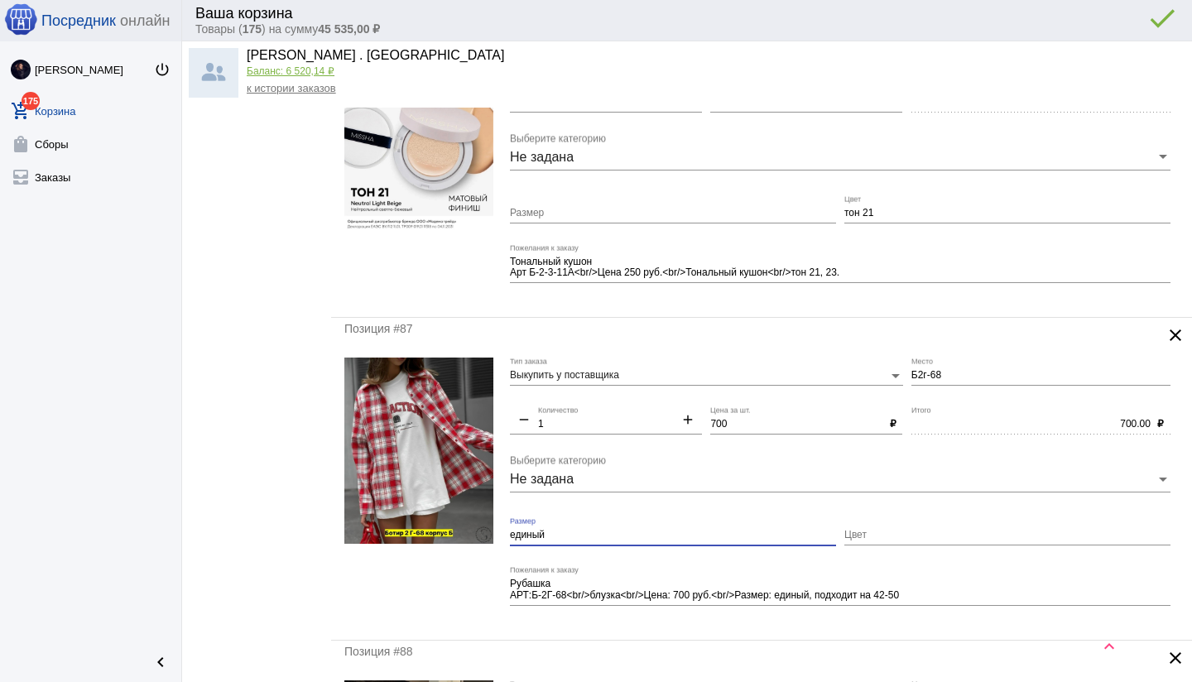
type input "единый"
click at [564, 623] on mat-form-field "Рубашка АРТ:Б-2Г-68<br/>блузка<br/>Цена: 700 руб.<br/>Размер: единый, подходит …" at bounding box center [844, 596] width 669 height 60
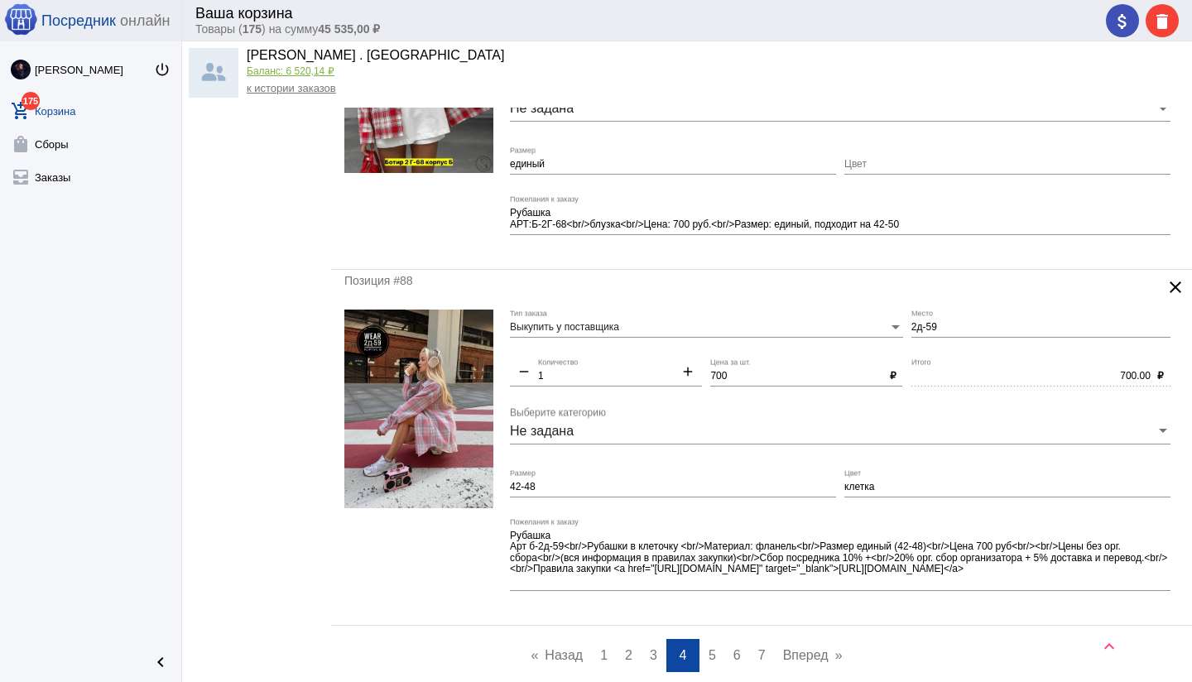
scroll to position [6069, 0]
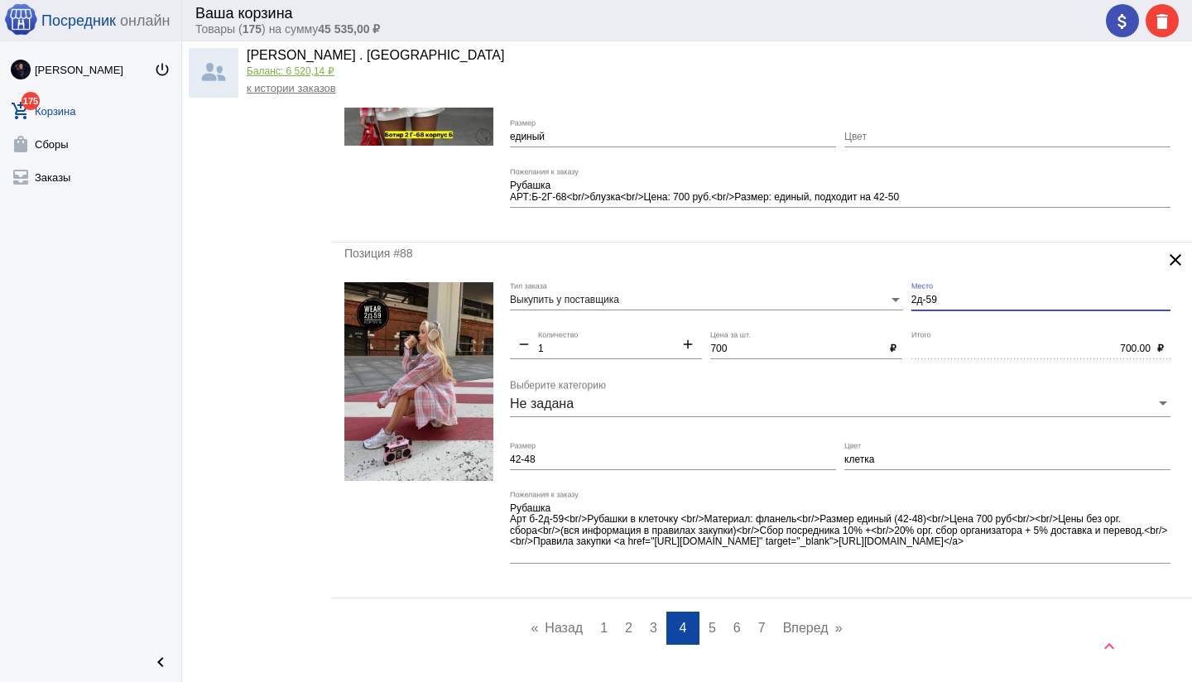
click at [911, 298] on input "2д-59" at bounding box center [1040, 301] width 259 height 12
click at [938, 338] on div "700.00 Итого" at bounding box center [1030, 345] width 239 height 28
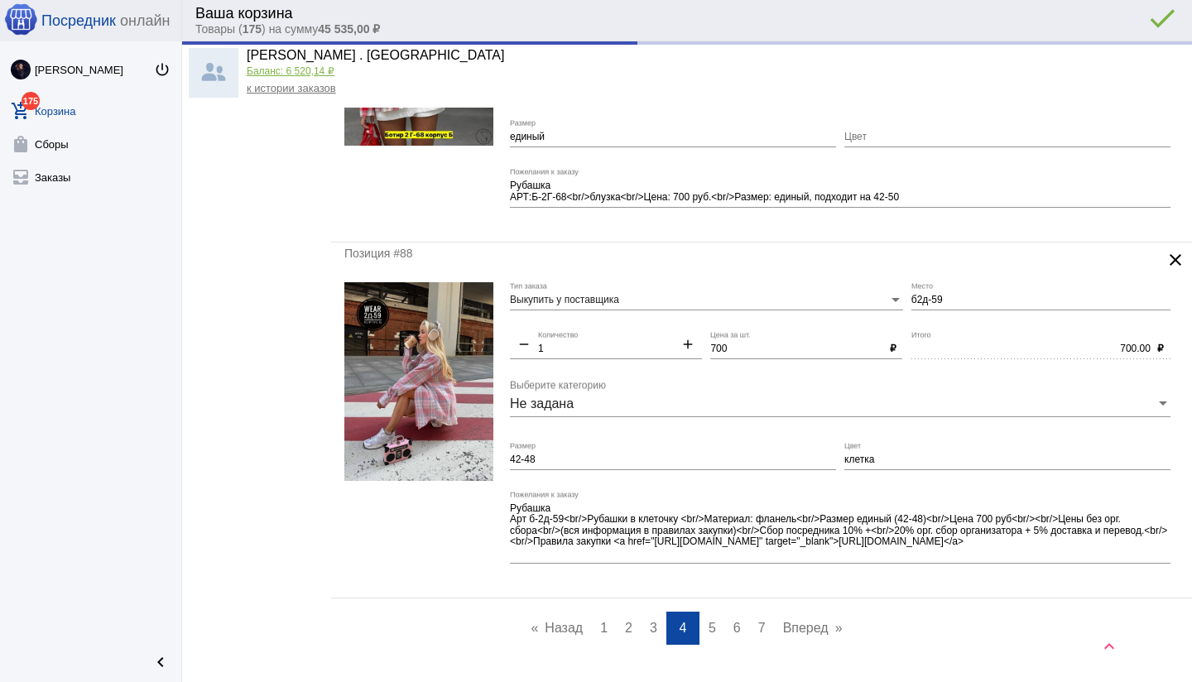
type input "Б2д-59"
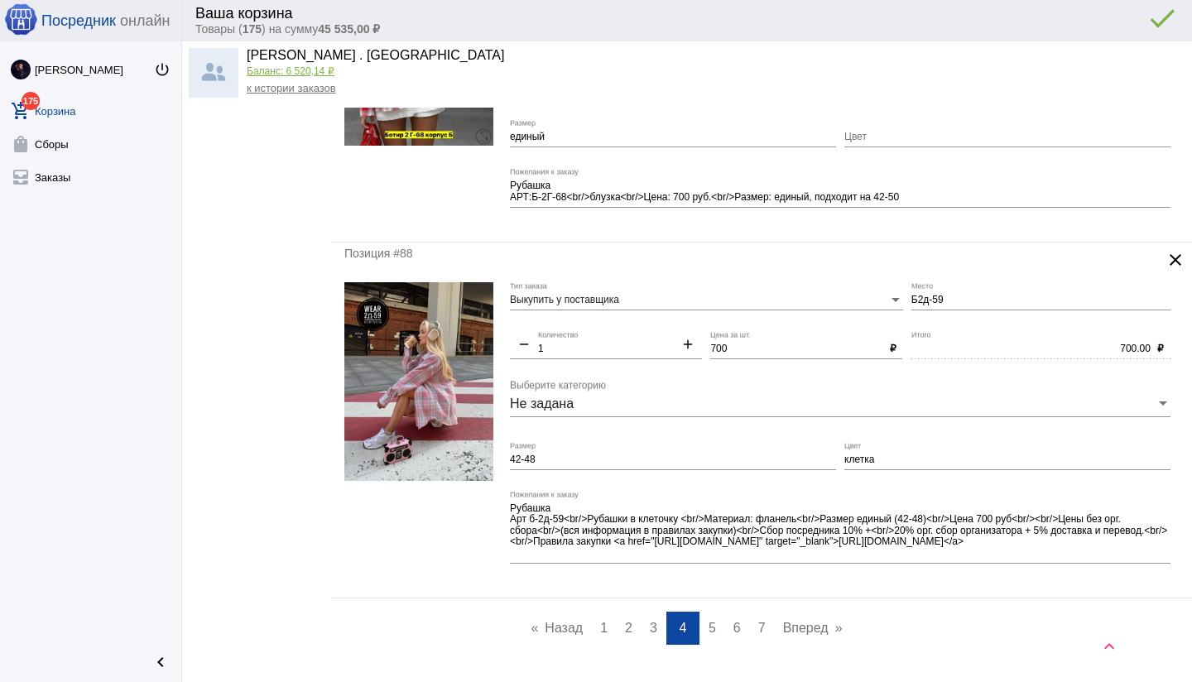
scroll to position [6076, 0]
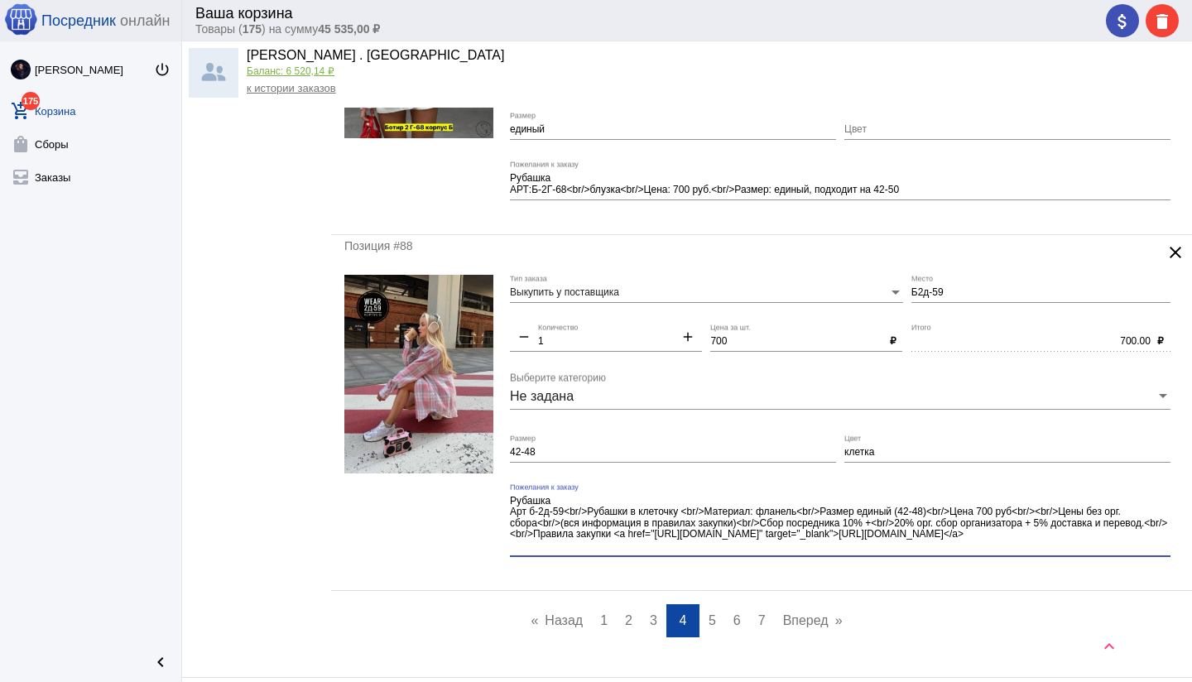
drag, startPoint x: 959, startPoint y: 528, endPoint x: 977, endPoint y: 557, distance: 34.2
click at [977, 557] on div "Рубашка Арт б-2д-59<br/>Рубашки в клеточку <br/>Материал: фланель<br/>Размер ед…" at bounding box center [840, 526] width 660 height 86
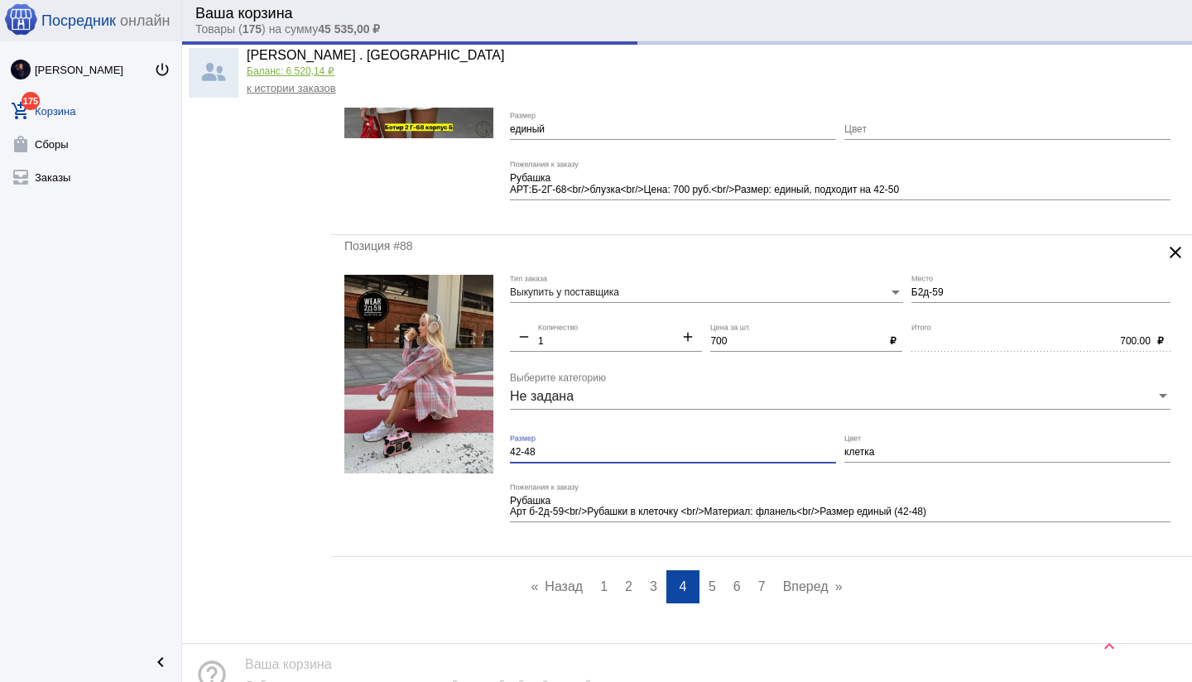
drag, startPoint x: 518, startPoint y: 448, endPoint x: 499, endPoint y: 448, distance: 19.0
click at [499, 448] on form "Выкупить у поставщика Тип заказа Б2д-59 Место remove 1 Количество add 700 Цена …" at bounding box center [761, 409] width 834 height 269
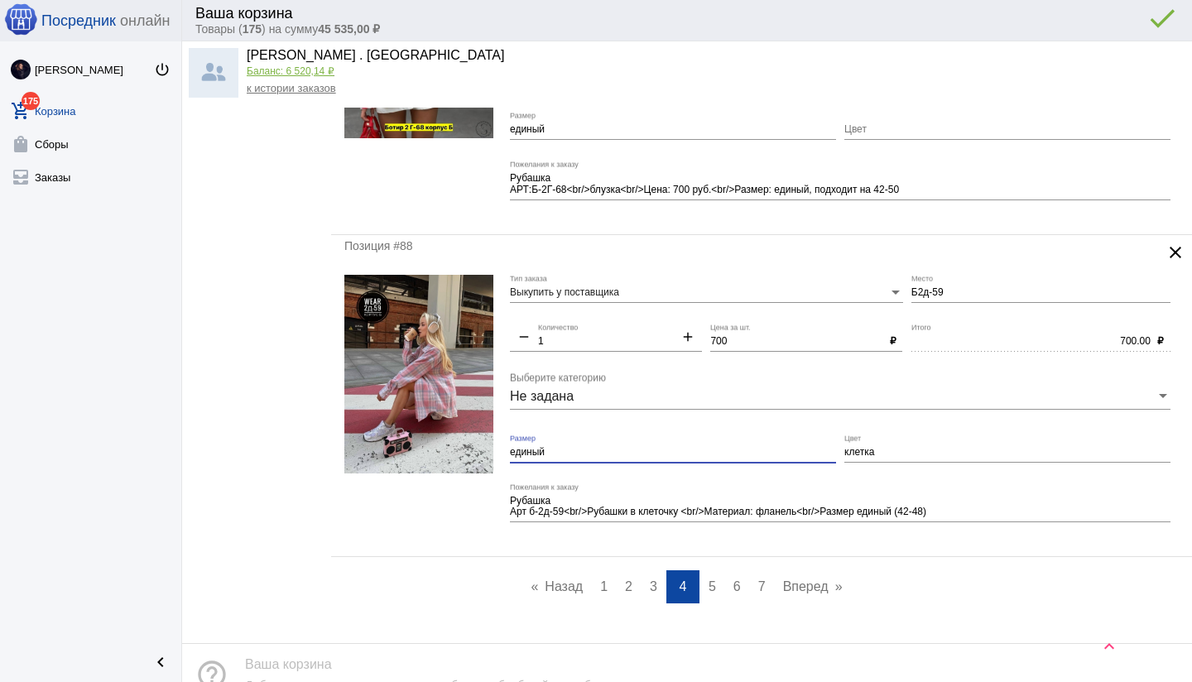
click at [700, 549] on div "Позиция #88 clear Выкупить у поставщика Тип заказа Б2д-59 Место remove 1 Количе…" at bounding box center [761, 396] width 861 height 322
click at [713, 588] on span "5" at bounding box center [711, 586] width 7 height 14
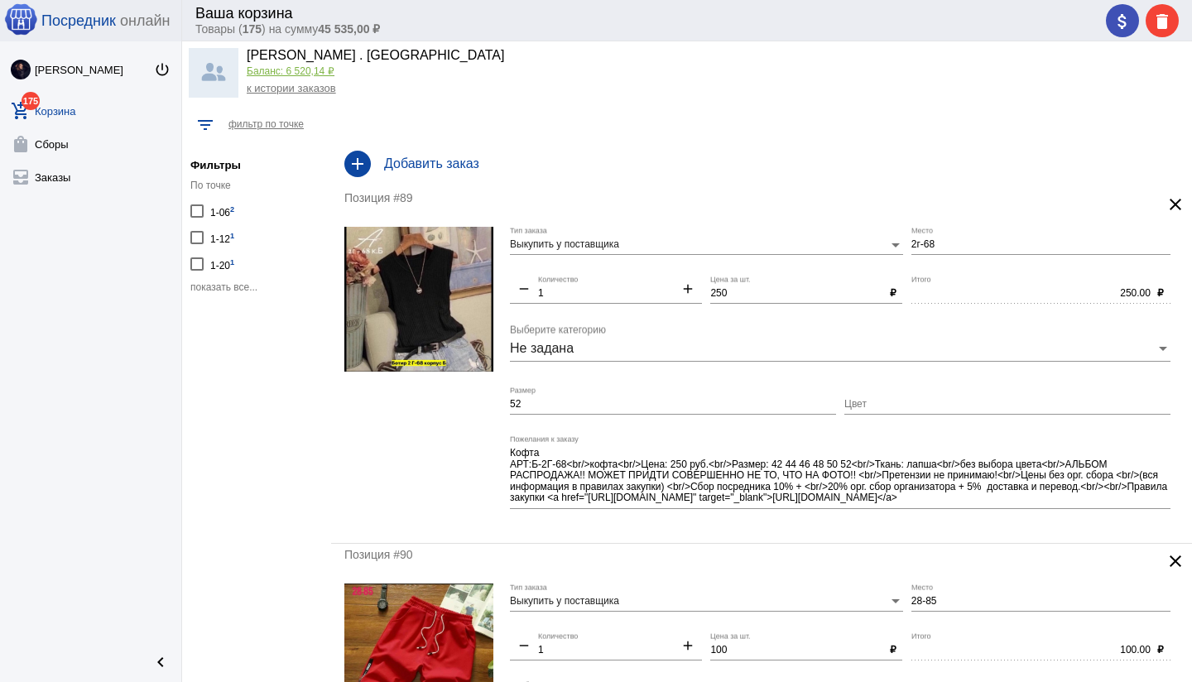
click at [911, 244] on input "2г-68" at bounding box center [1040, 245] width 259 height 12
click at [948, 272] on mat-form-field "б2г-68 Место" at bounding box center [1044, 251] width 267 height 49
click at [890, 404] on input "Цвет" at bounding box center [1007, 405] width 326 height 12
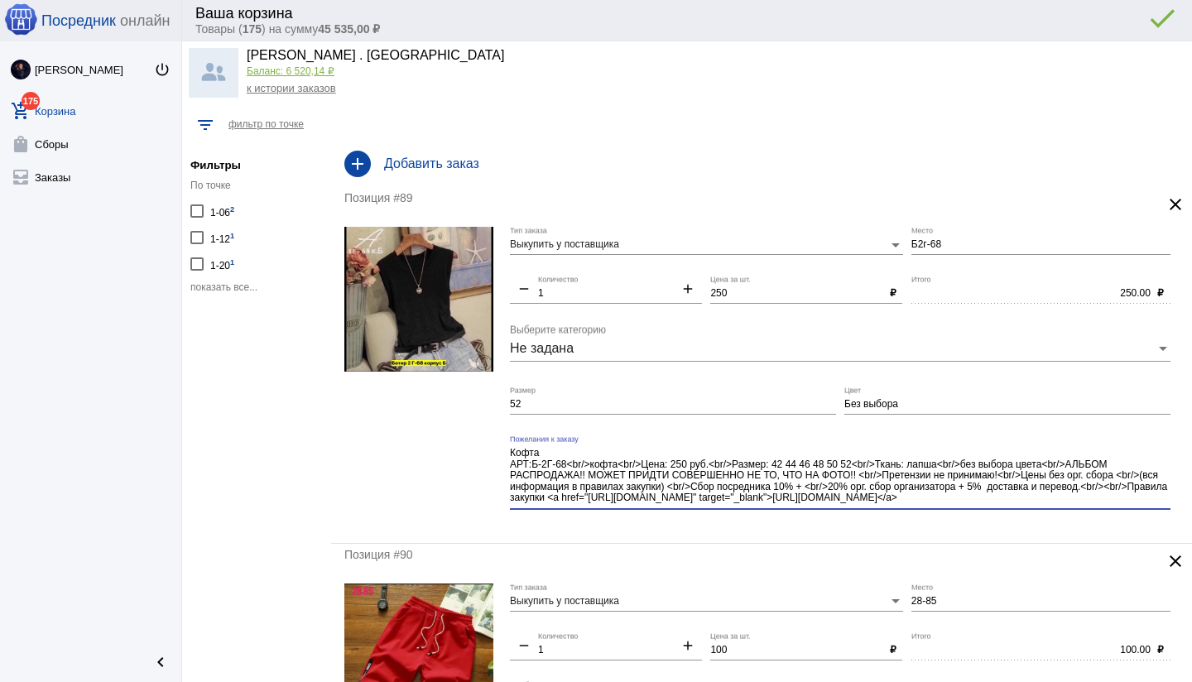
click at [1085, 505] on textarea "Кофта АРТ:Б-2Г-68<br/>кофта<br/>Цена: 250 руб.<br/>Размер: 42 44 46 48 50 52<br…" at bounding box center [840, 476] width 660 height 60
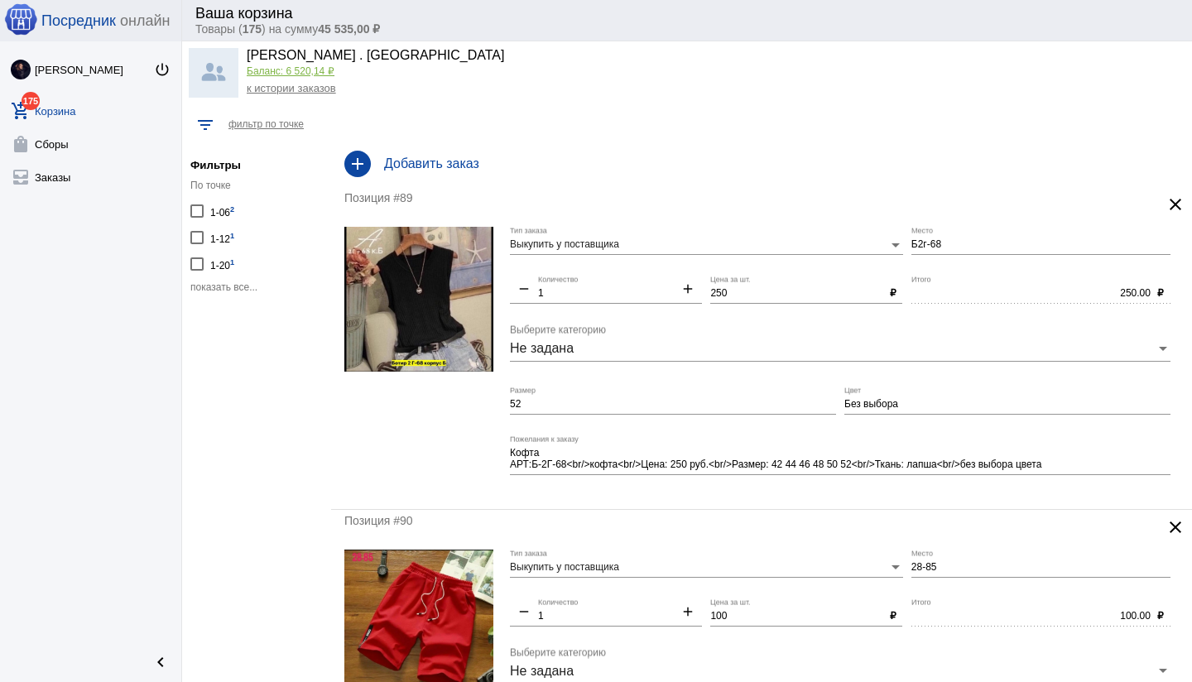
click at [803, 502] on div "Позиция #89 clear Выкупить у поставщика Тип заказа Б2г-68 Место remove 1 Количе…" at bounding box center [761, 348] width 861 height 322
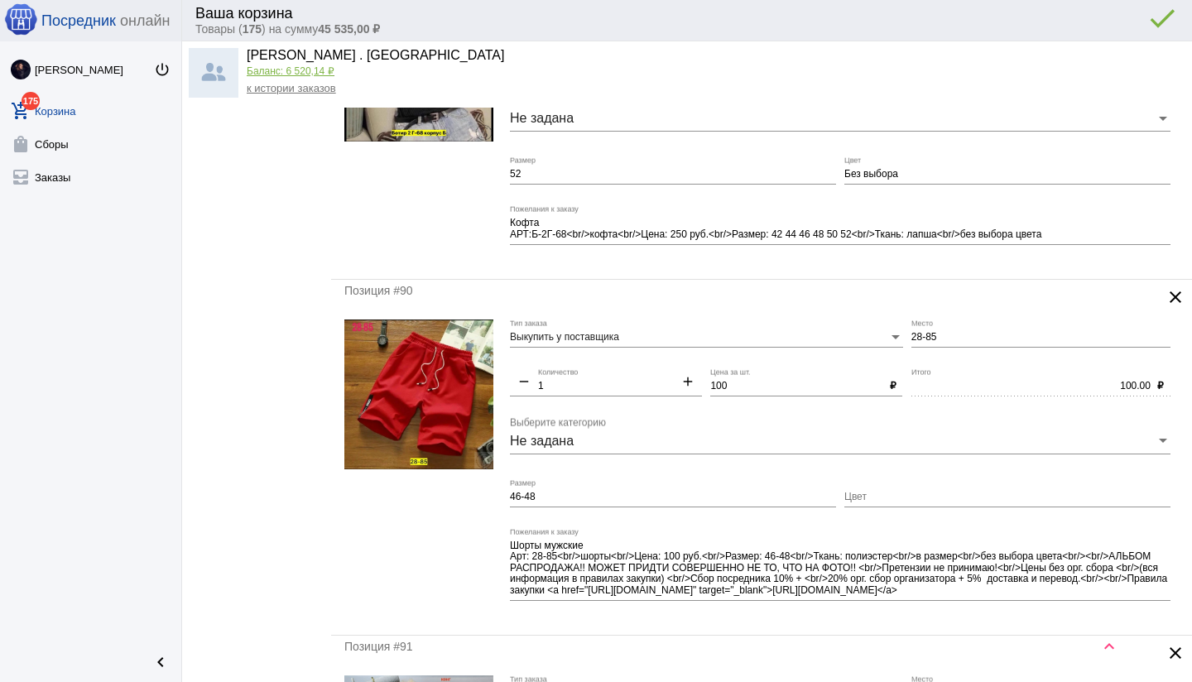
scroll to position [233, 0]
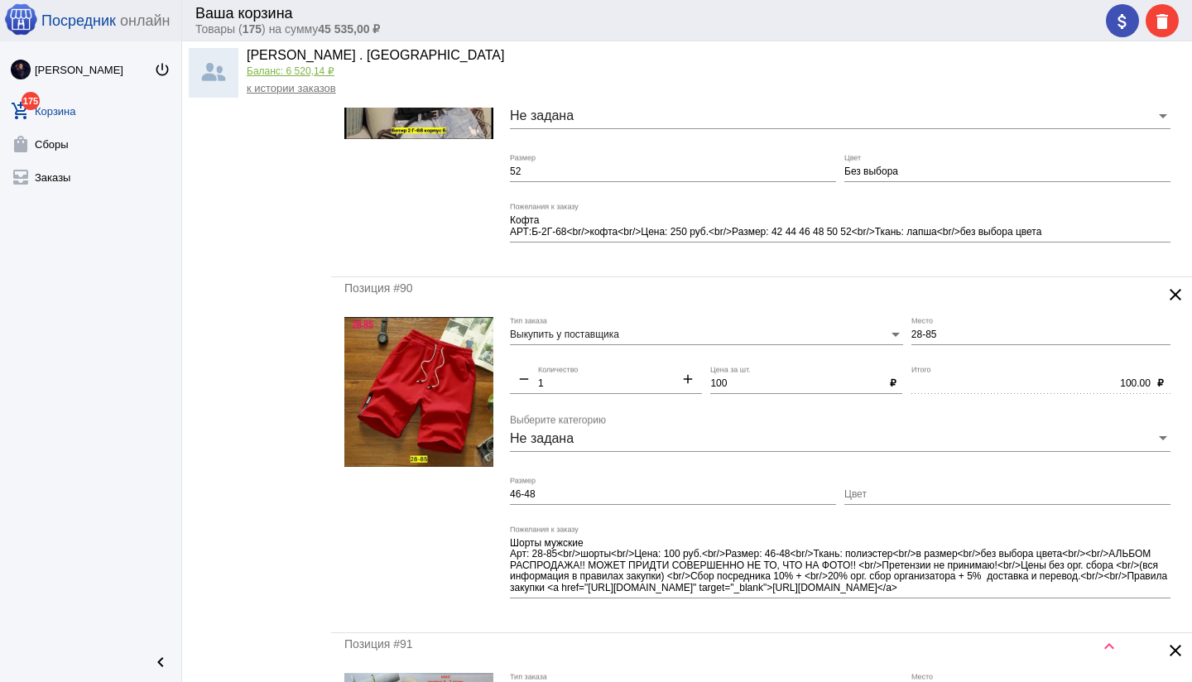
click at [853, 496] on input "Цвет" at bounding box center [1007, 495] width 326 height 12
drag, startPoint x: 892, startPoint y: 498, endPoint x: 937, endPoint y: 498, distance: 44.7
click at [940, 498] on input "Без выбора" at bounding box center [1007, 495] width 326 height 12
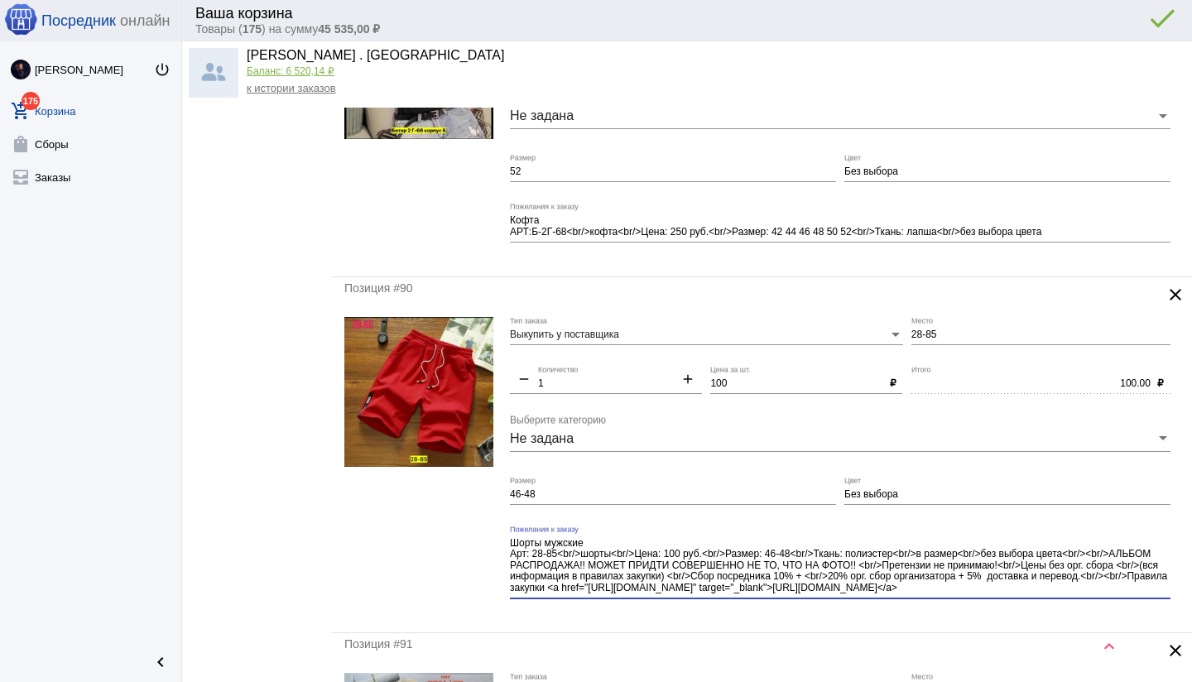
click at [1116, 598] on div "Шорты мужские Арт: 28-85<br/>шорты<br/>Цена: 100 руб.<br/>Размер: 46-48<br/>Тка…" at bounding box center [840, 568] width 660 height 86
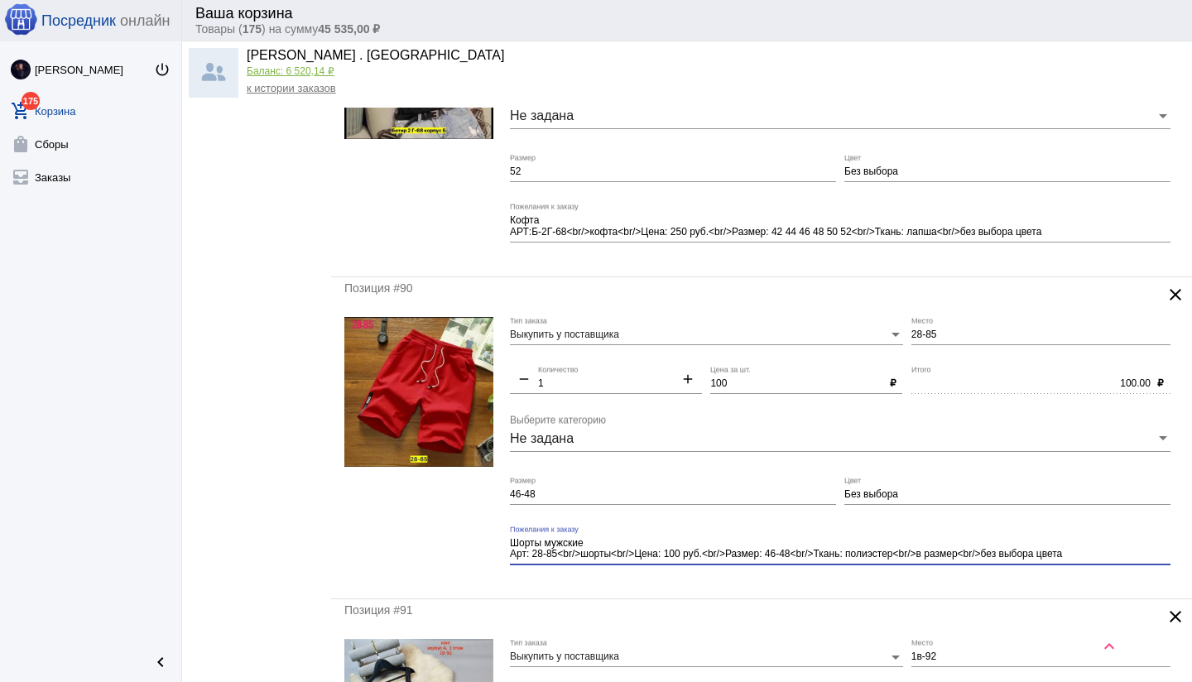
click at [865, 569] on div "Шорты мужские Арт: 28-85<br/>шорты<br/>Цена: 100 руб.<br/>Размер: 46-48<br/>Тка…" at bounding box center [840, 551] width 660 height 52
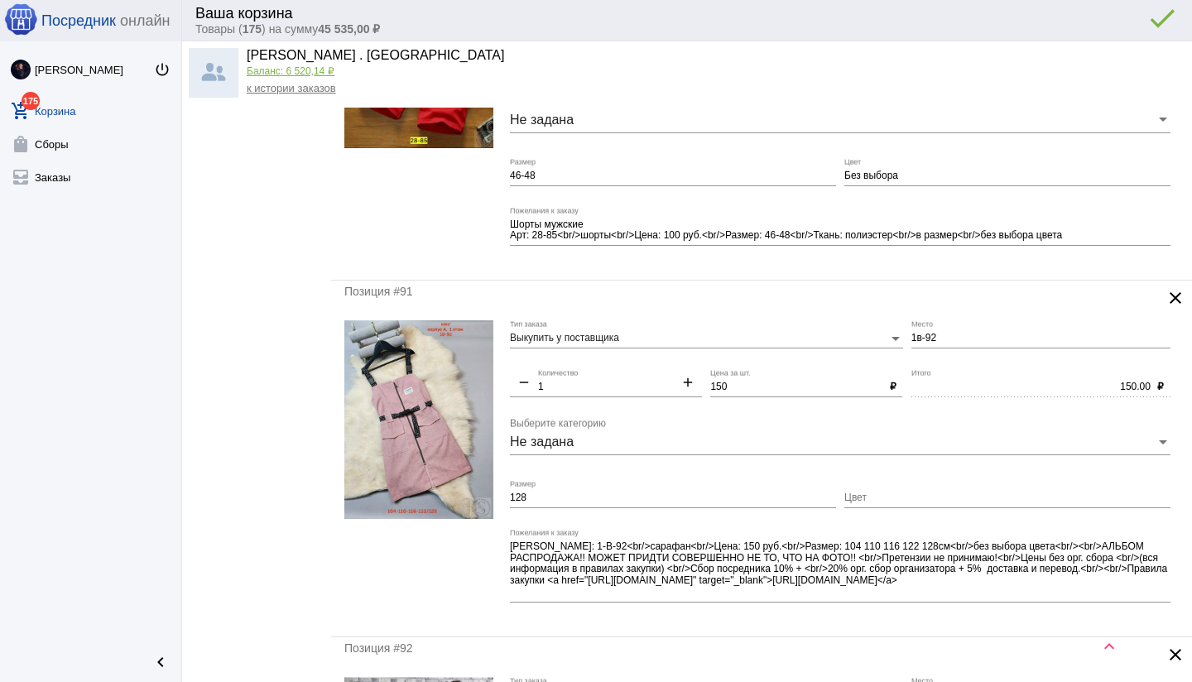
scroll to position [558, 0]
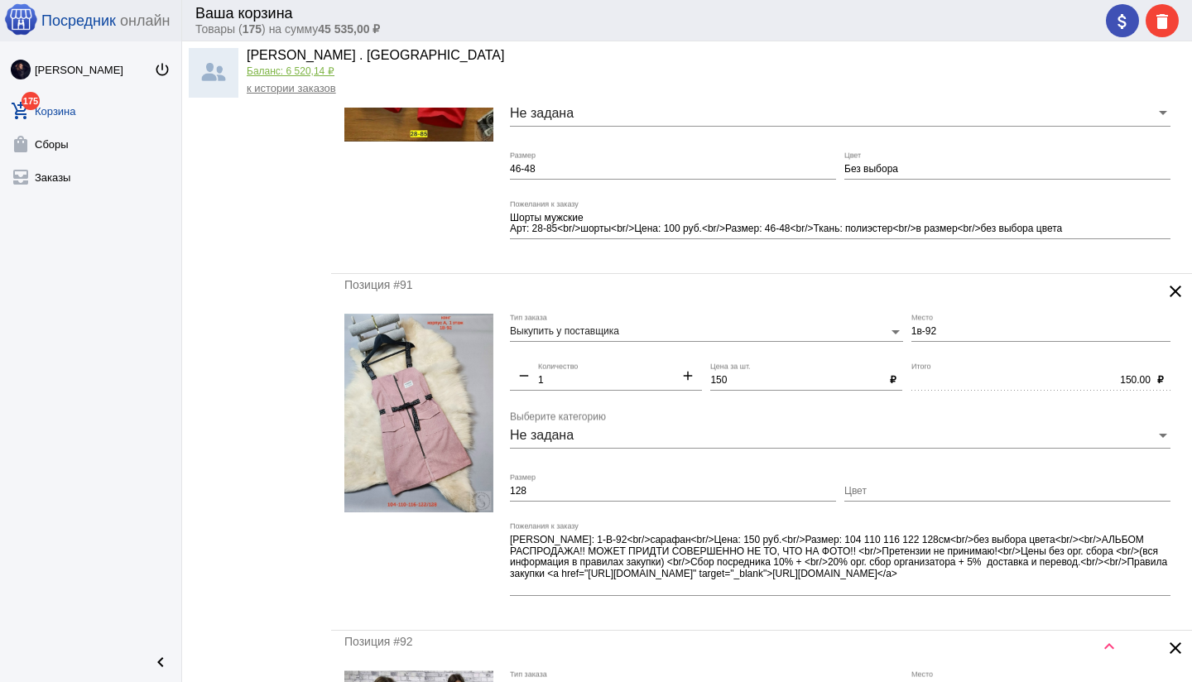
click at [890, 487] on input "Цвет" at bounding box center [1007, 492] width 326 height 12
paste input "Без выбора"
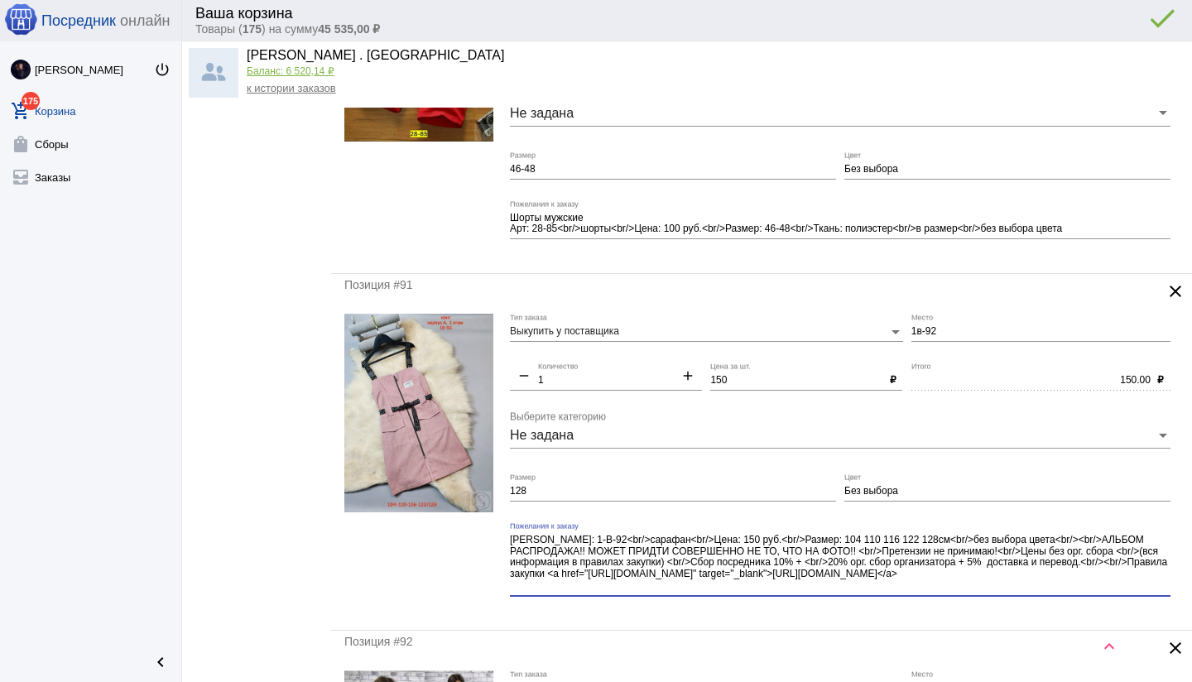
click at [1055, 588] on textarea "[PERSON_NAME]: 1-В-92<br/>сарафан<br/>Цена: 150 руб.<br/>Размер: 104 110 116 12…" at bounding box center [840, 563] width 660 height 60
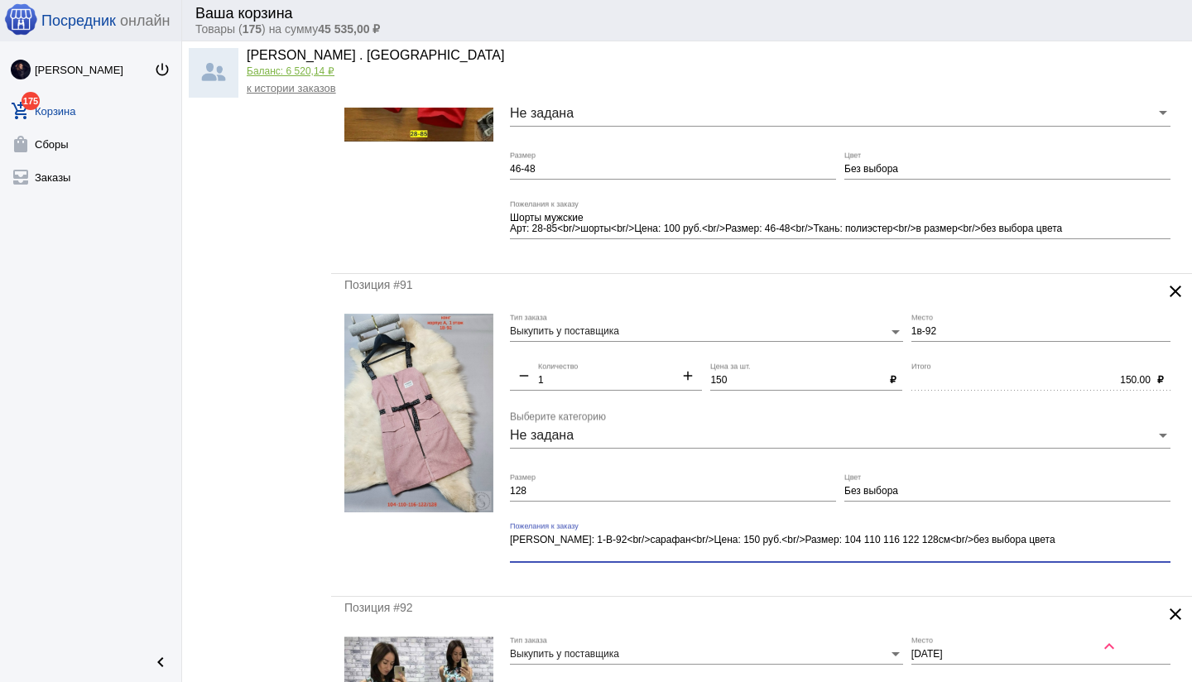
click at [914, 583] on div "Позиция #91 clear Выкупить у поставщика Тип заказа 1в-92 Место remove 1 Количес…" at bounding box center [761, 435] width 861 height 322
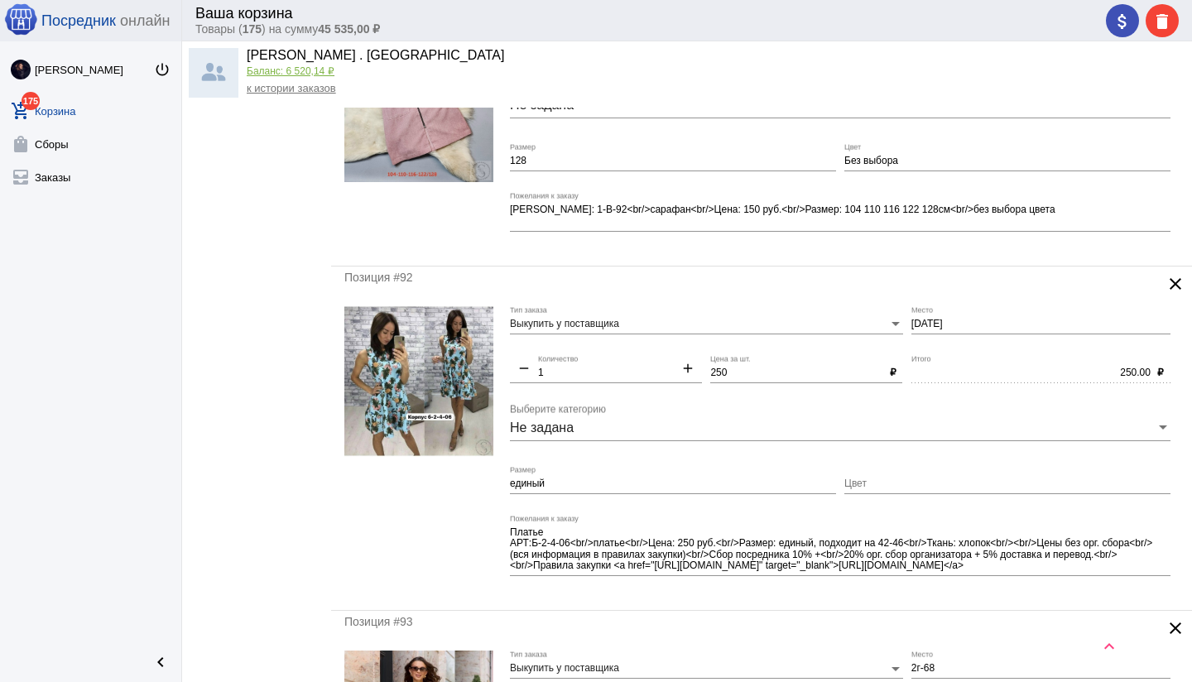
scroll to position [890, 0]
click at [912, 320] on input "[DATE]" at bounding box center [1040, 323] width 259 height 12
click at [933, 357] on div "250.00 Итого" at bounding box center [1030, 367] width 239 height 28
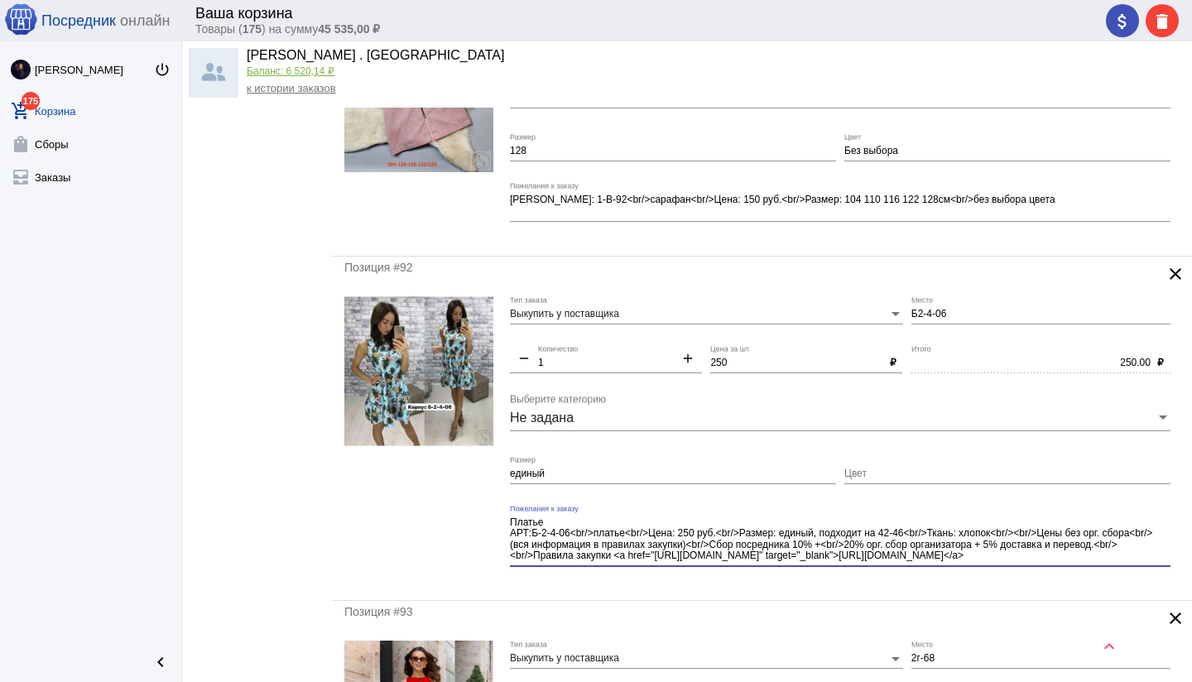
drag, startPoint x: 1001, startPoint y: 534, endPoint x: 1024, endPoint y: 567, distance: 39.9
click at [1024, 567] on div "Платье АРТ:Б-2-4-06<br/>платье<br/>Цена: 250 руб.<br/>Размер: единый, подходит …" at bounding box center [840, 542] width 660 height 74
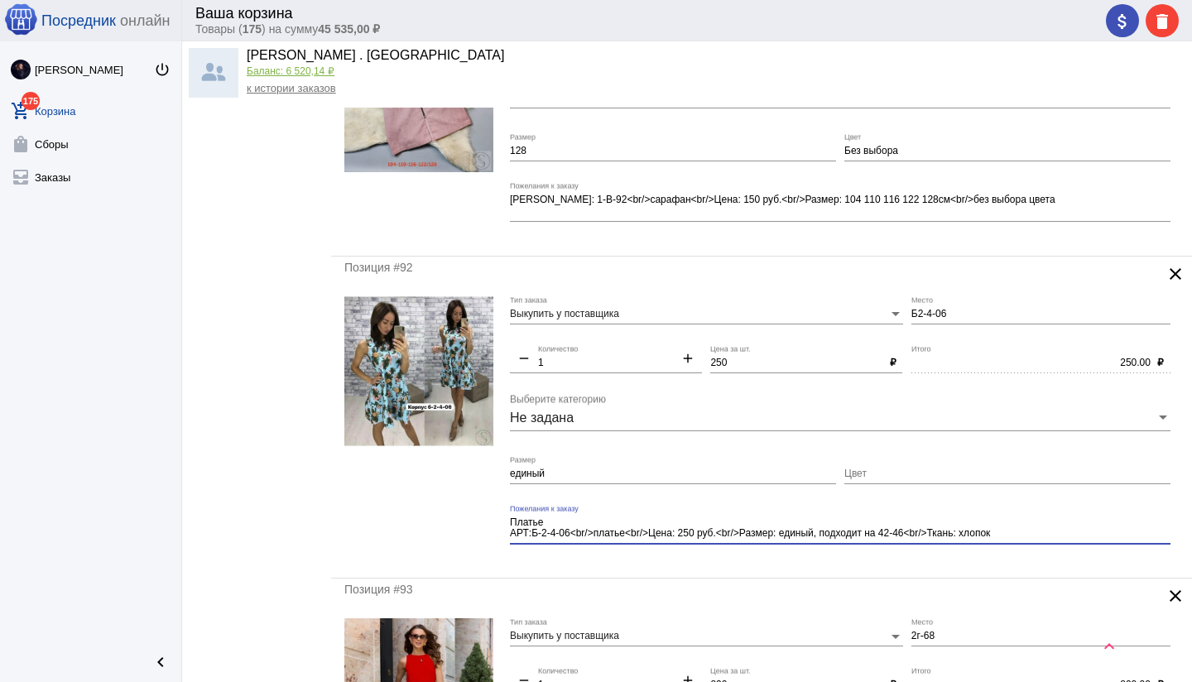
click at [799, 554] on div "Платье АРТ:Б-2-4-06<br/>платье<br/>Цена: 250 руб.<br/>Размер: единый, подходит …" at bounding box center [840, 531] width 660 height 52
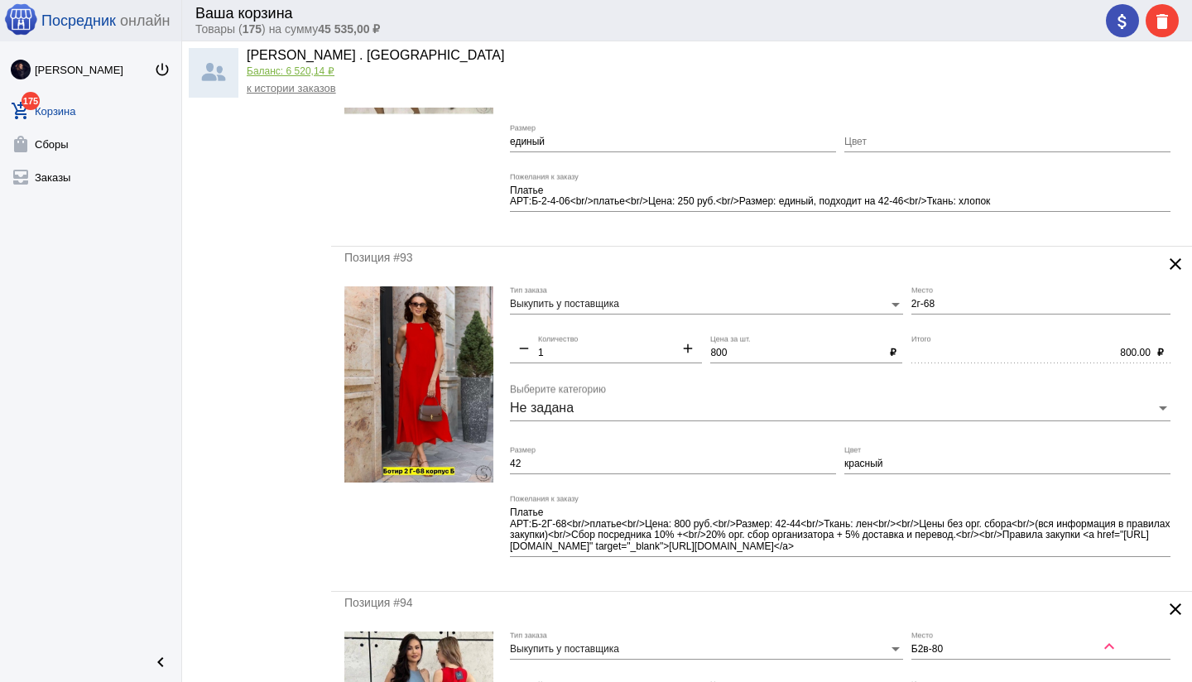
scroll to position [1235, 0]
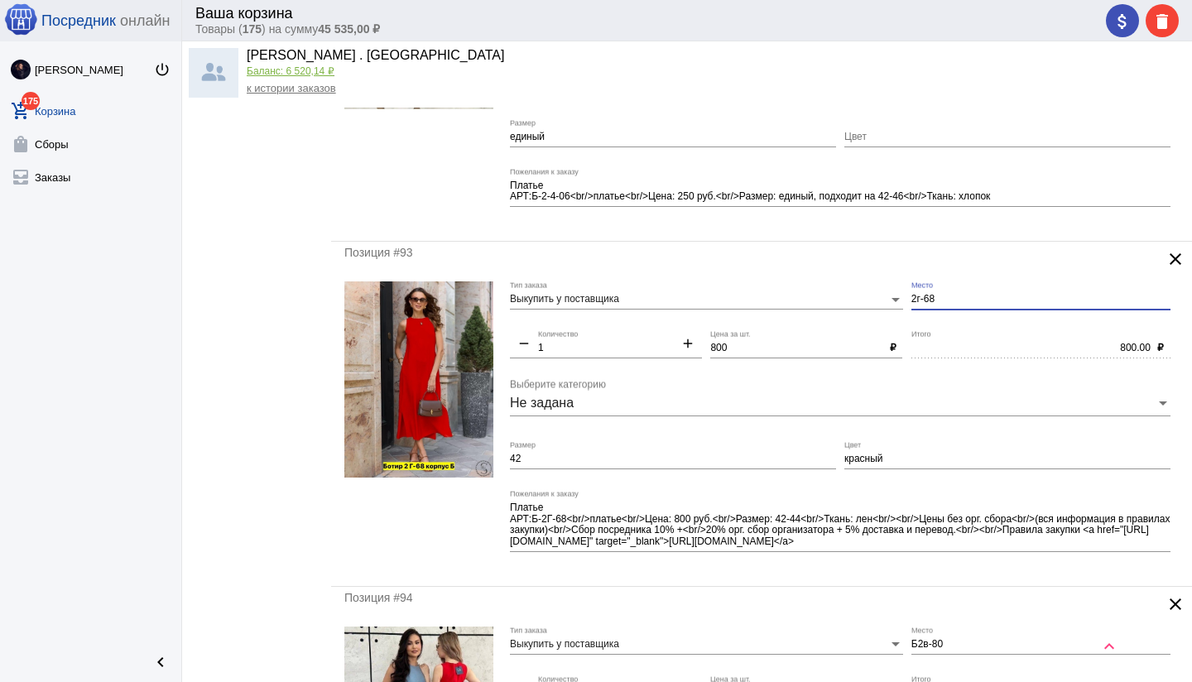
click at [912, 295] on input "2г-68" at bounding box center [1040, 300] width 259 height 12
click at [956, 330] on div "800.00 Итого" at bounding box center [1030, 344] width 239 height 28
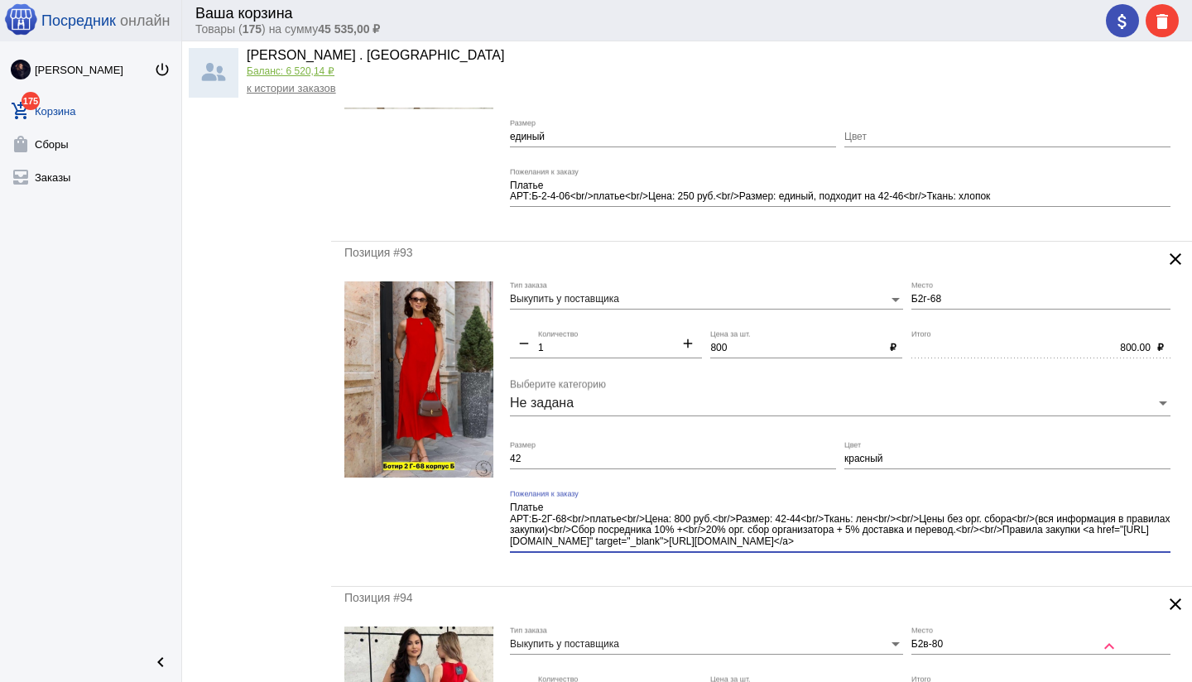
drag, startPoint x: 881, startPoint y: 518, endPoint x: 983, endPoint y: 551, distance: 107.0
click at [983, 551] on div "Платье АРТ:Б-2Г-68<br/>платье<br/>Цена: 800 руб.<br/>Размер: 42-44<br/>Ткань: л…" at bounding box center [840, 527] width 660 height 74
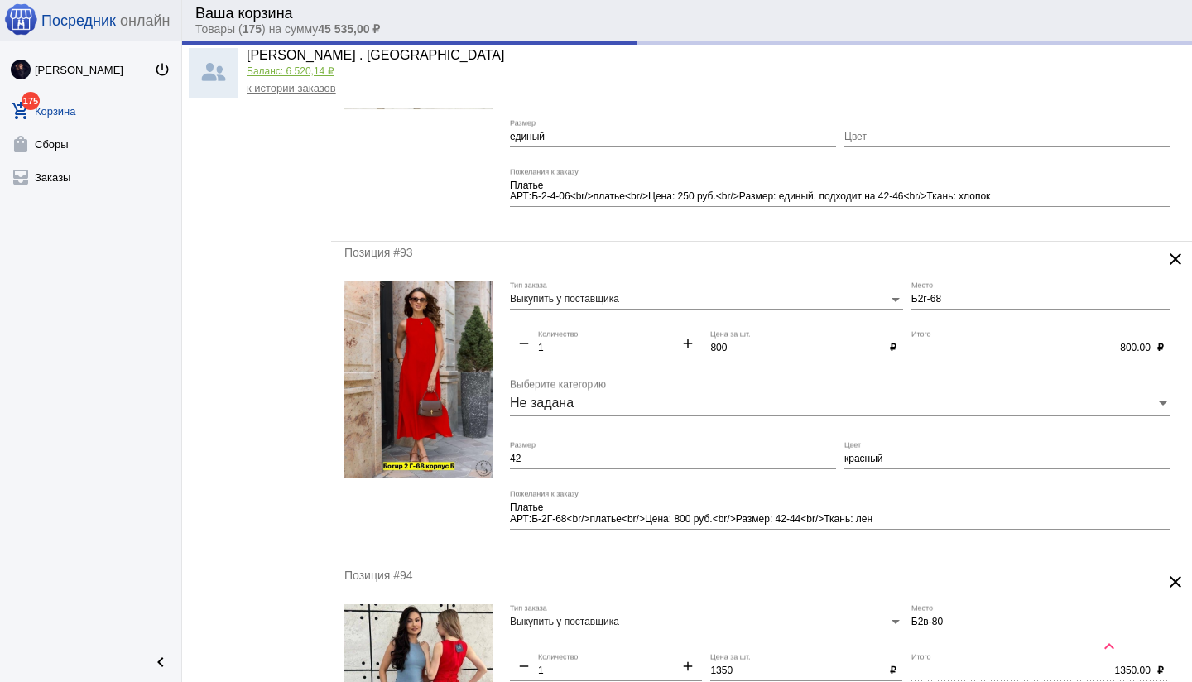
click at [873, 549] on div "Позиция #93 clear Выкупить у поставщика Тип заказа Б2г-68 Место remove 1 Количе…" at bounding box center [761, 403] width 861 height 322
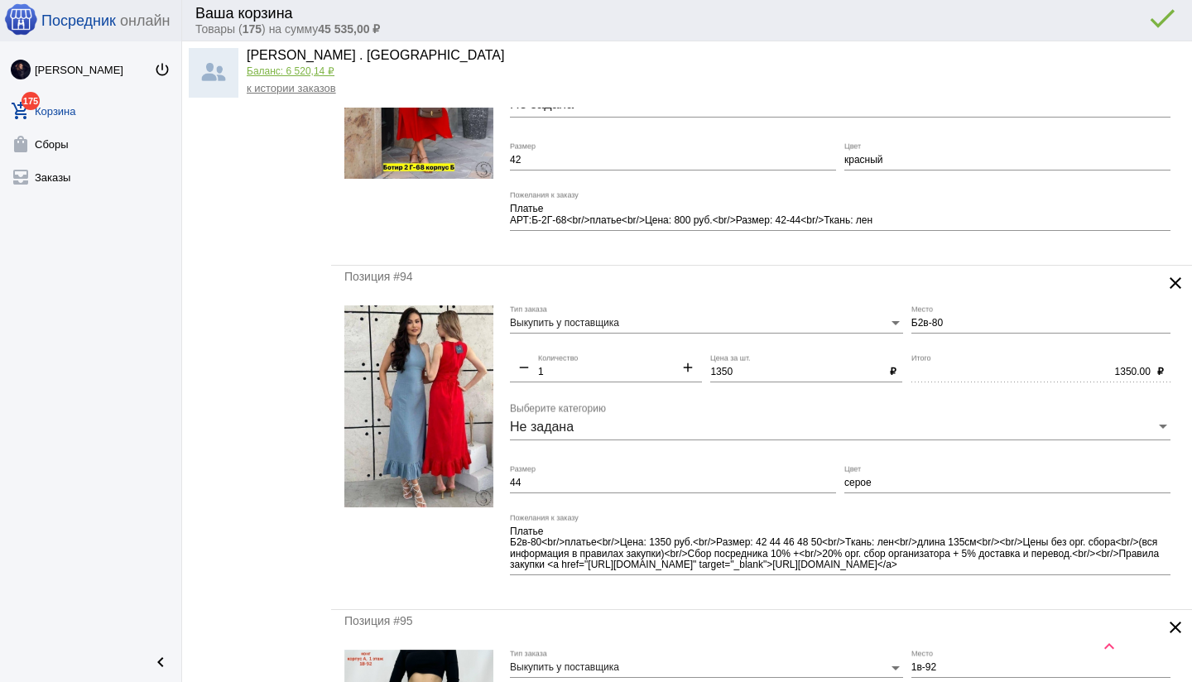
scroll to position [1539, 0]
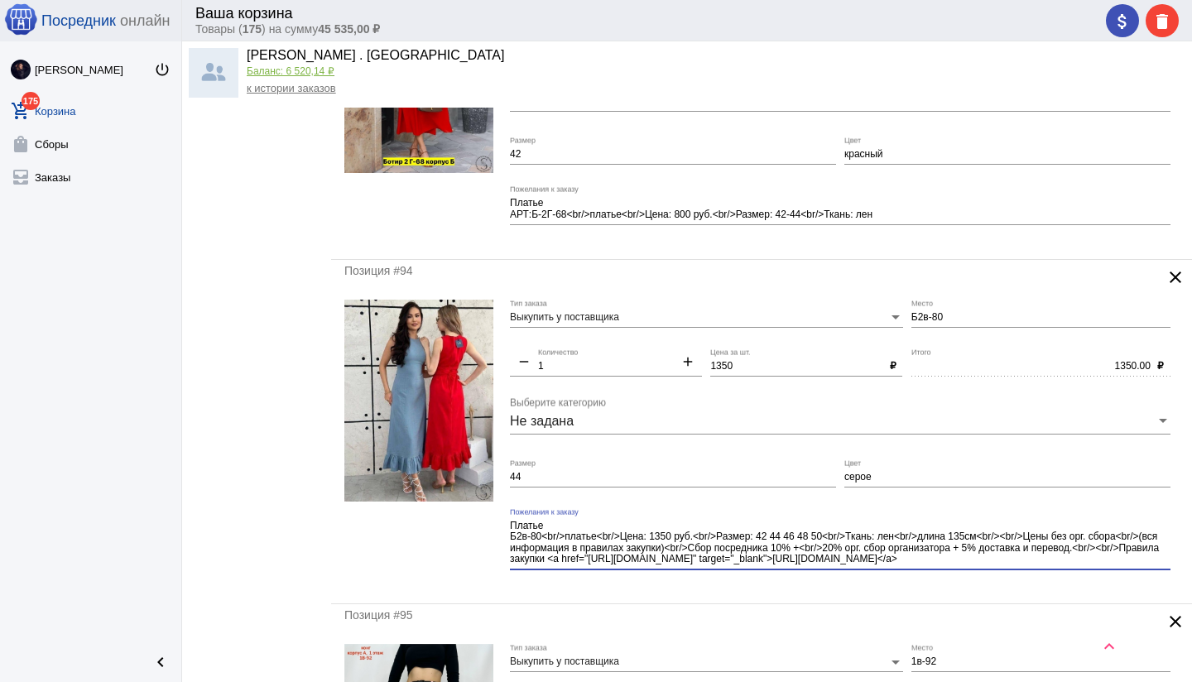
drag, startPoint x: 674, startPoint y: 533, endPoint x: 677, endPoint y: 544, distance: 11.0
click at [674, 533] on textarea "Платье Б2в-80<br/>платье<br/>Цена: 1350 руб.<br/>Размер: 42 44 46 48 50<br/>Тка…" at bounding box center [840, 543] width 660 height 48
drag, startPoint x: 986, startPoint y: 535, endPoint x: 1012, endPoint y: 570, distance: 44.4
click at [1013, 570] on div "Платье Б2в-80<br/>платье<br/>Цена: 1000 руб.<br/>Размер: 42 44 46 48 50<br/>Тка…" at bounding box center [840, 545] width 660 height 74
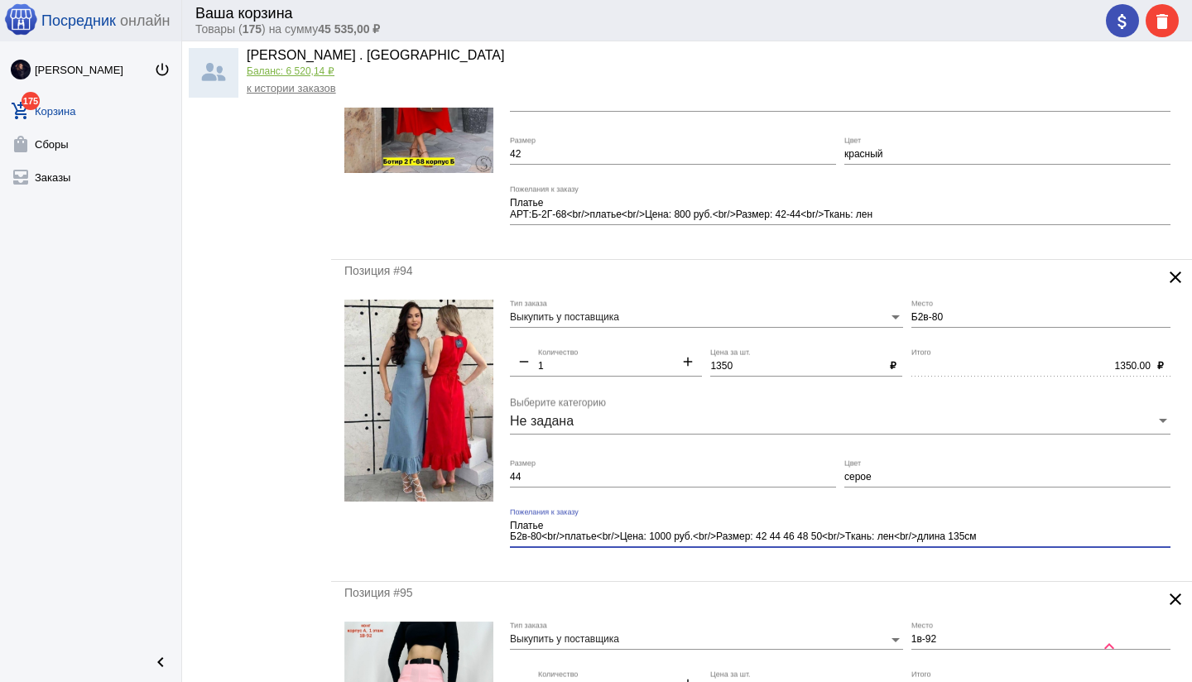
click at [816, 560] on mat-form-field "Платье Б2в-80<br/>платье<br/>Цена: 1000 руб.<br/>Размер: 42 44 46 48 50<br/>Тка…" at bounding box center [844, 538] width 669 height 60
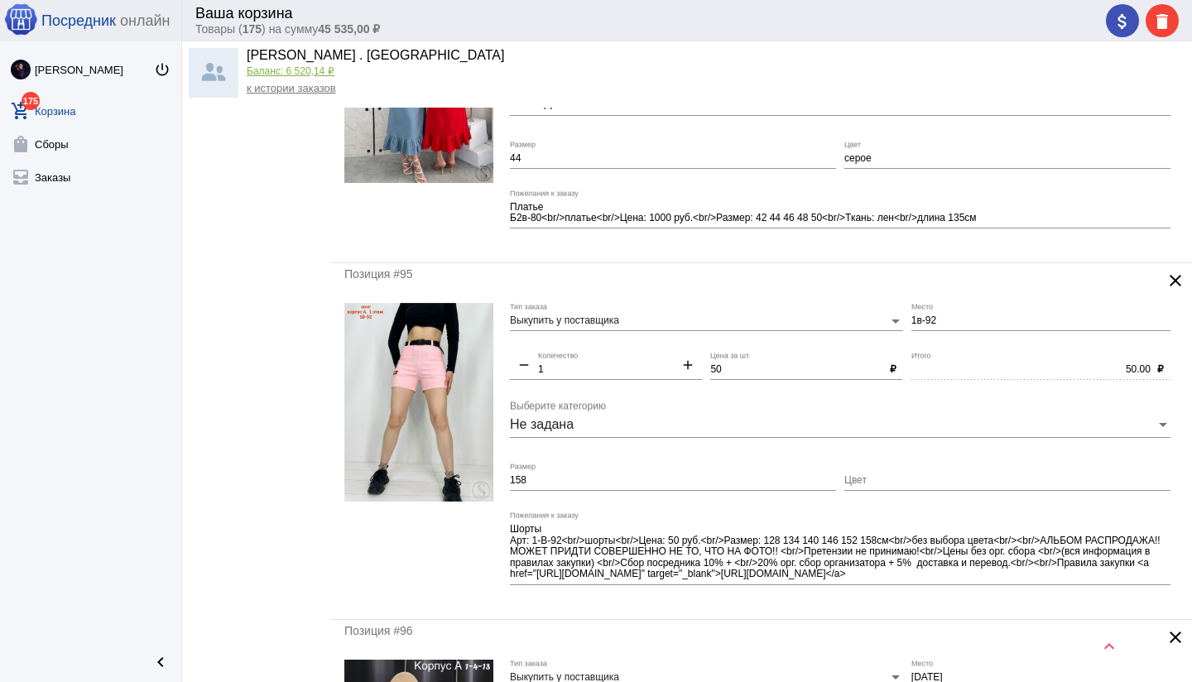
scroll to position [1859, 0]
paste input "Без выбора"
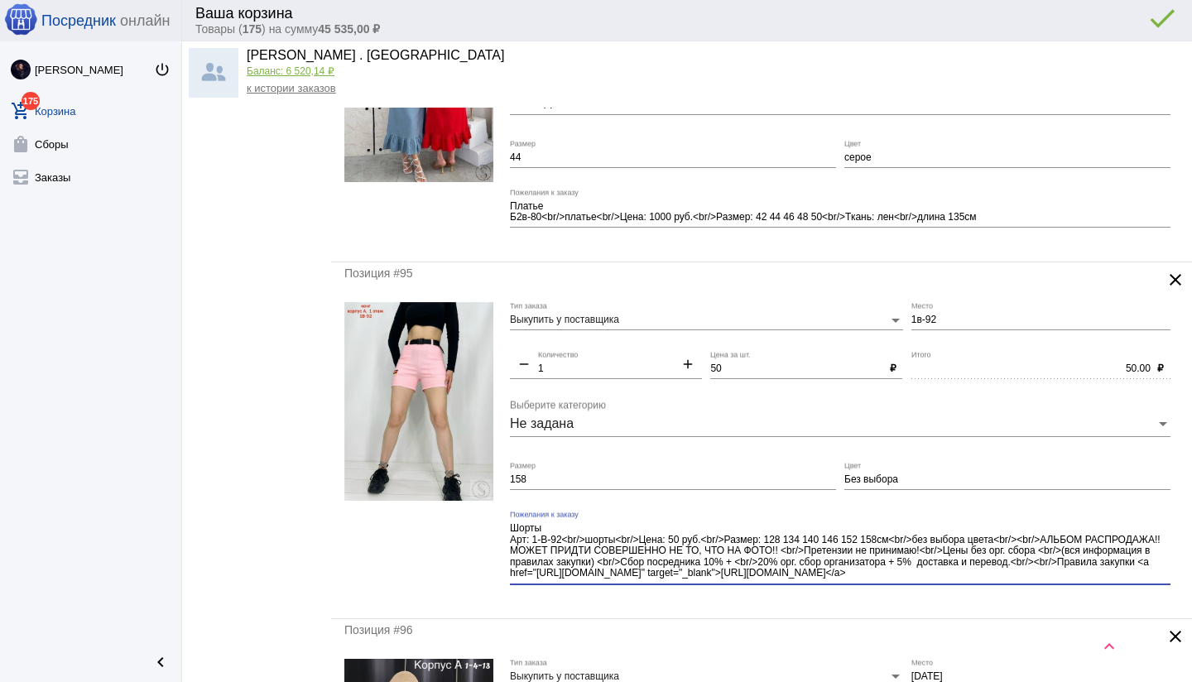
drag, startPoint x: 1002, startPoint y: 540, endPoint x: 1052, endPoint y: 588, distance: 69.1
click at [1052, 588] on div "Шорты Арт: 1-В-92<br/>шорты<br/>Цена: 50 руб.<br/>Размер: 128 134 140 146 152 1…" at bounding box center [840, 554] width 660 height 86
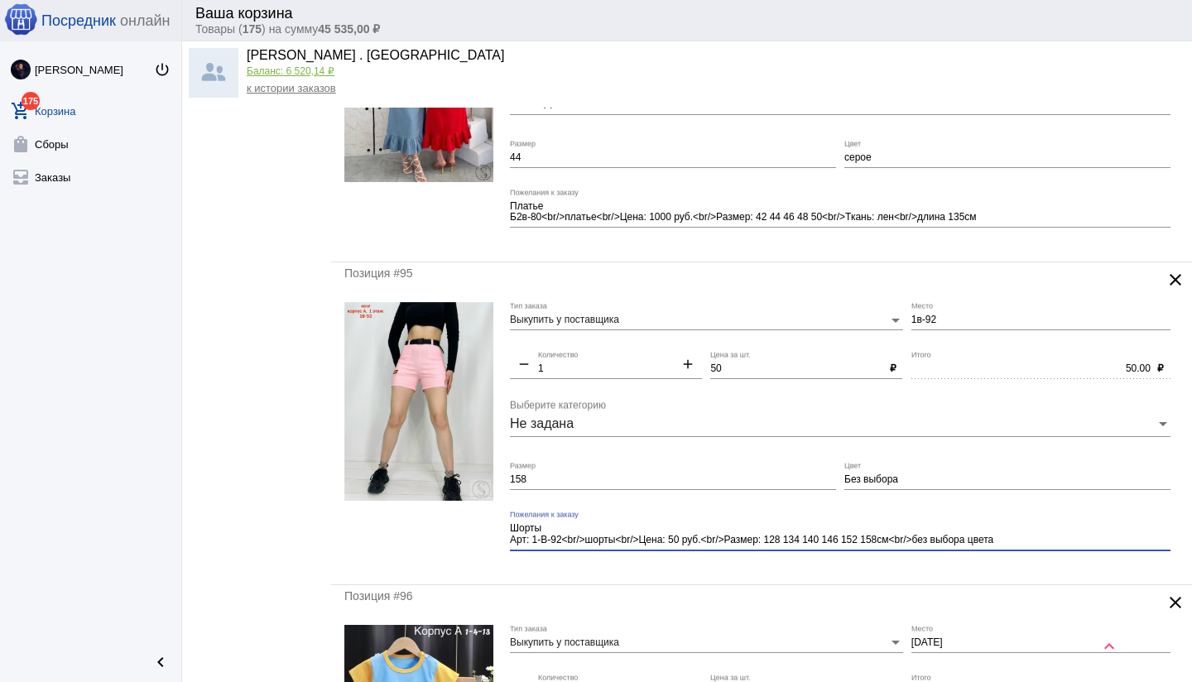
click at [871, 568] on mat-form-field "Шорты Арт: 1-В-92<br/>шорты<br/>Цена: 50 руб.<br/>Размер: 128 134 140 146 152 1…" at bounding box center [844, 541] width 669 height 60
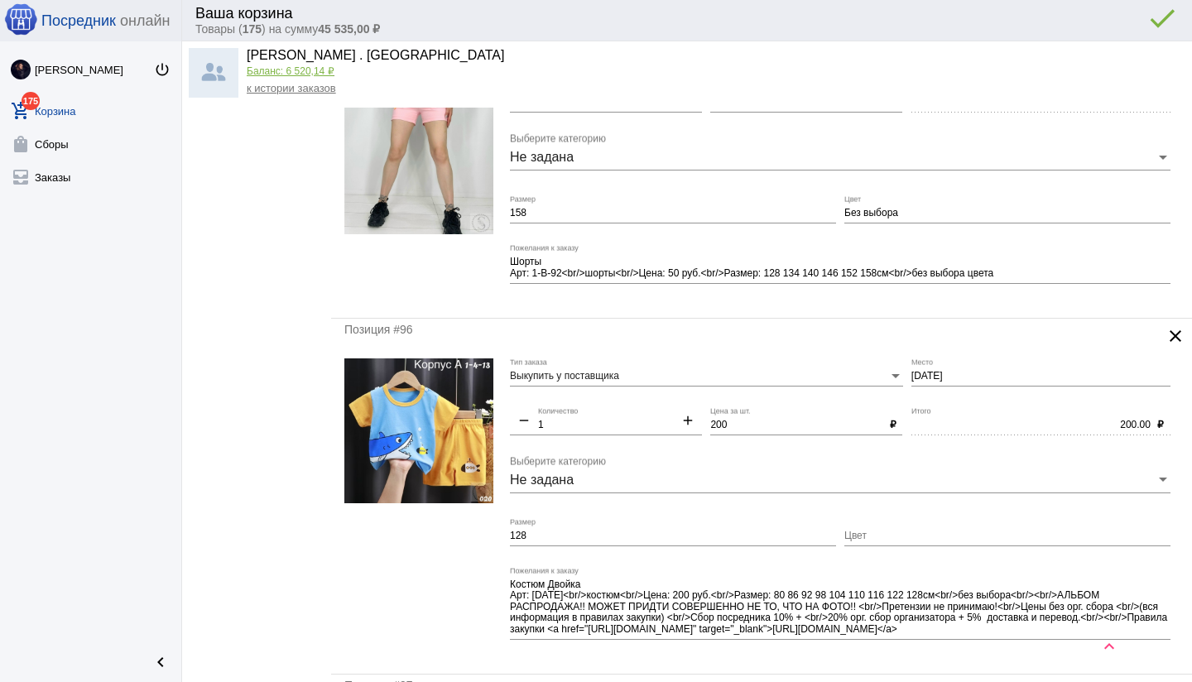
scroll to position [2128, 0]
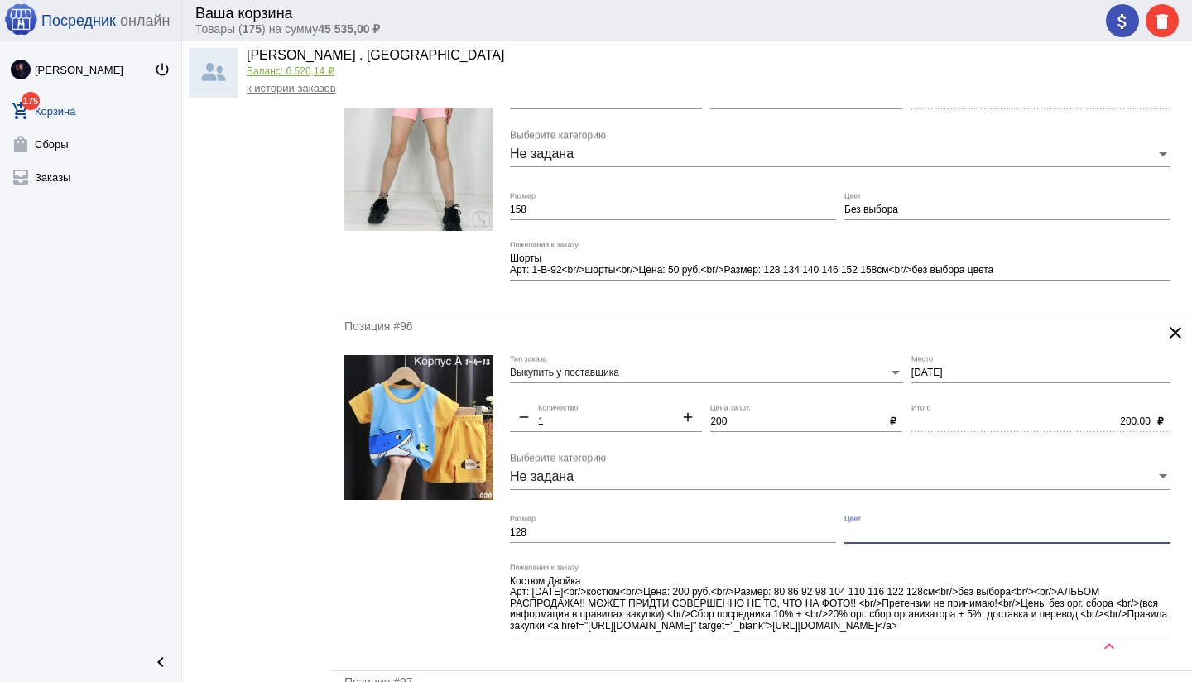
paste input "Без выбора"
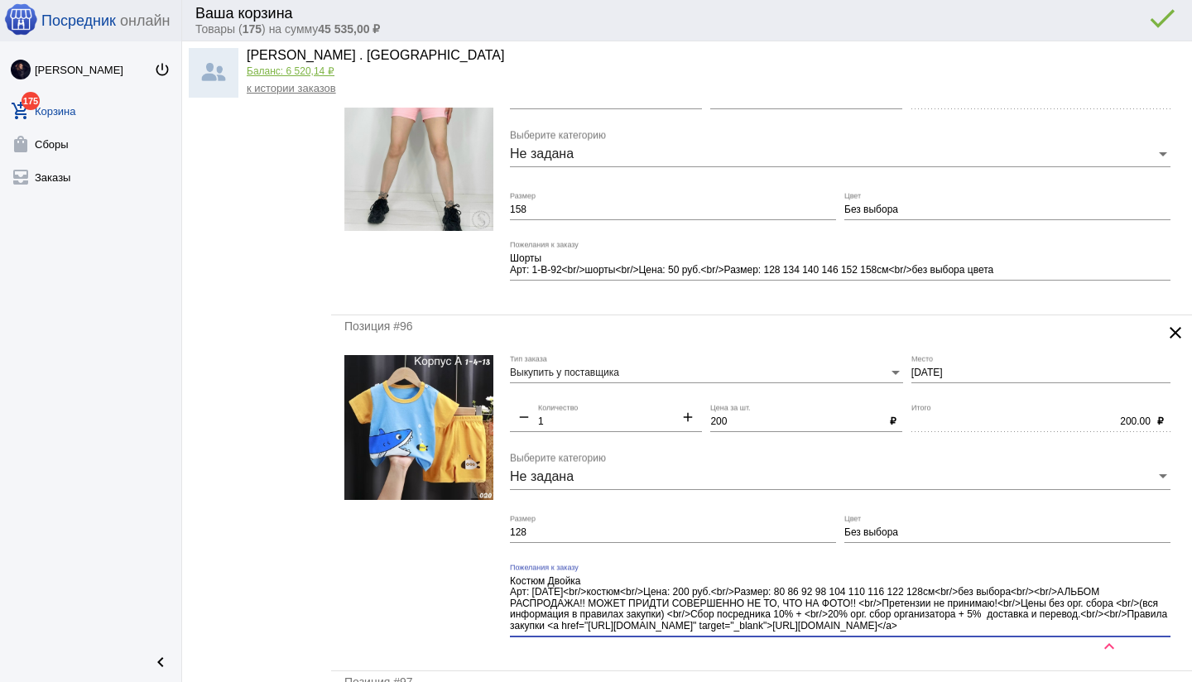
drag, startPoint x: 1044, startPoint y: 619, endPoint x: 1056, endPoint y: 639, distance: 23.0
click at [1057, 639] on div "Костюм Двойка Арт: [DATE]<br/>костюм<br/>Цена: 200 руб.<br/>Размер: 80 86 92 98…" at bounding box center [840, 607] width 660 height 86
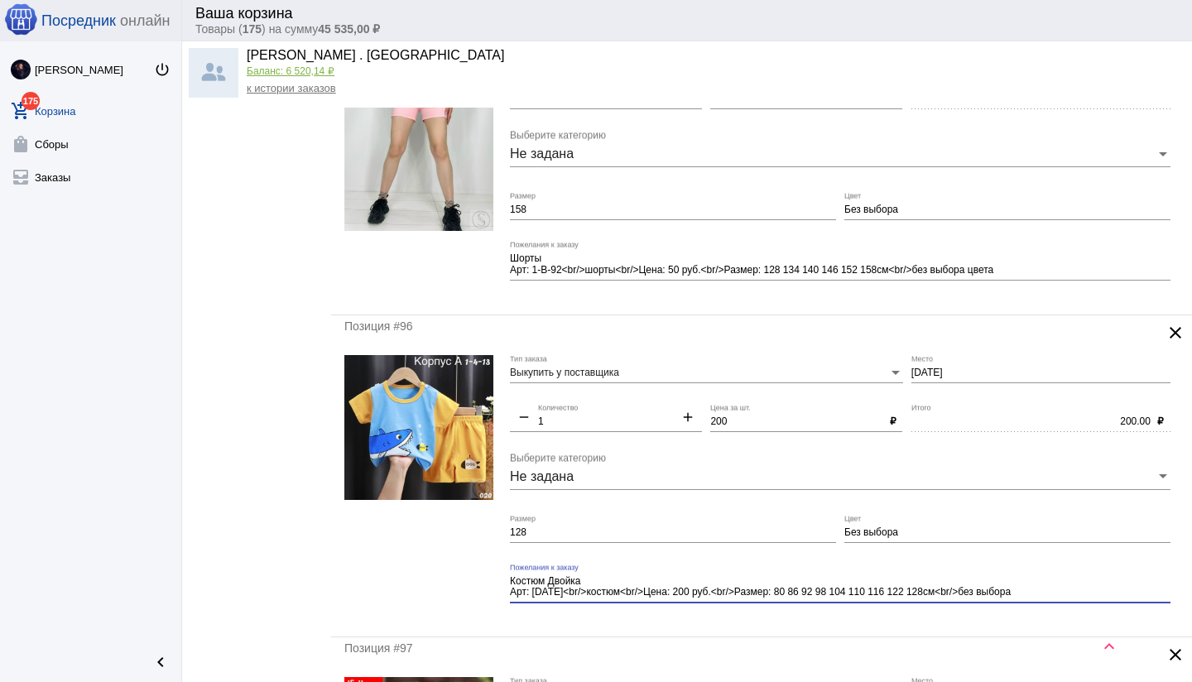
click at [903, 616] on mat-form-field "Костюм Двойка Арт: [DATE]<br/>костюм<br/>Цена: 200 руб.<br/>Размер: 80 86 92 98…" at bounding box center [844, 594] width 669 height 60
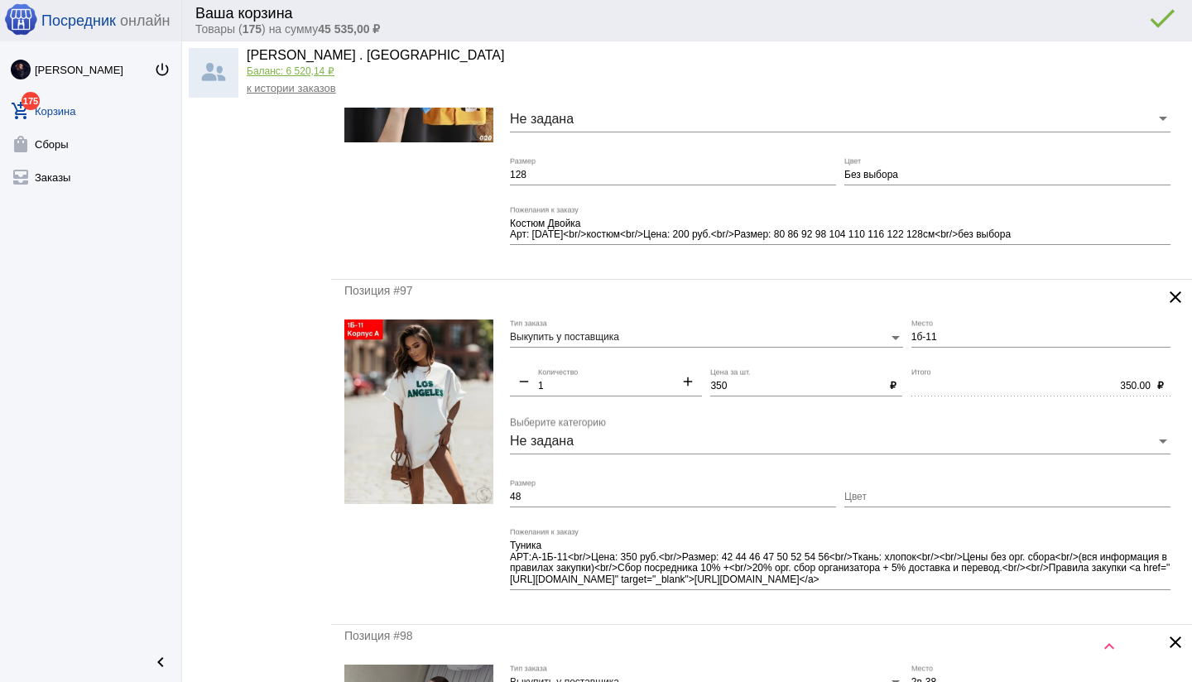
scroll to position [2502, 0]
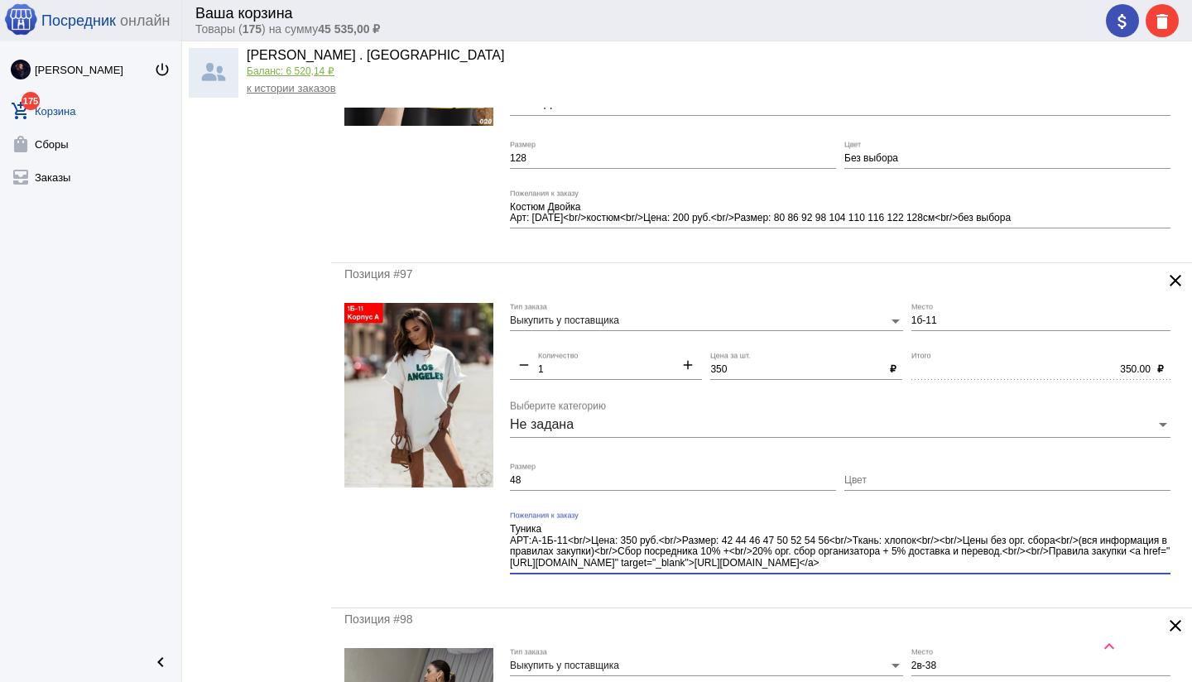
drag, startPoint x: 924, startPoint y: 540, endPoint x: 971, endPoint y: 573, distance: 57.6
click at [971, 573] on div "Туника АРТ:А-1Б-11<br/>Цена: 350 руб.<br/>Размер: 42 44 46 47 50 52 54 56<br/>Т…" at bounding box center [840, 548] width 660 height 74
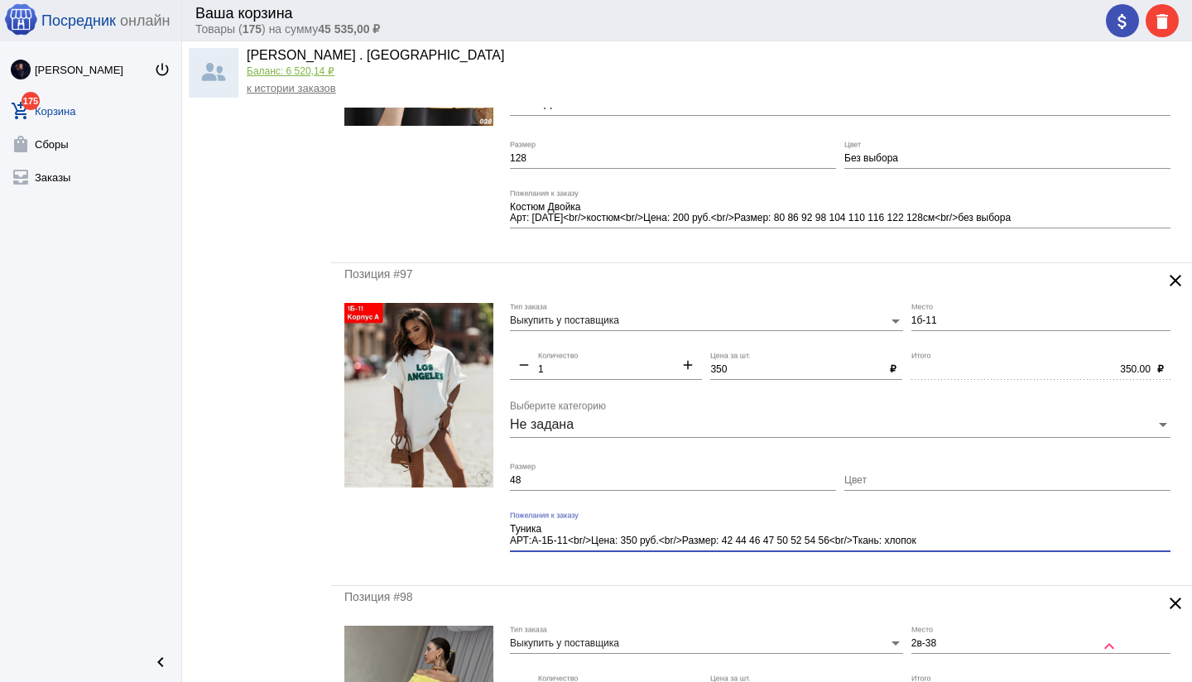
click at [873, 569] on mat-form-field "Туника АРТ:А-1Б-11<br/>Цена: 350 руб.<br/>Размер: 42 44 46 47 50 52 54 56<br/>Т…" at bounding box center [844, 541] width 669 height 60
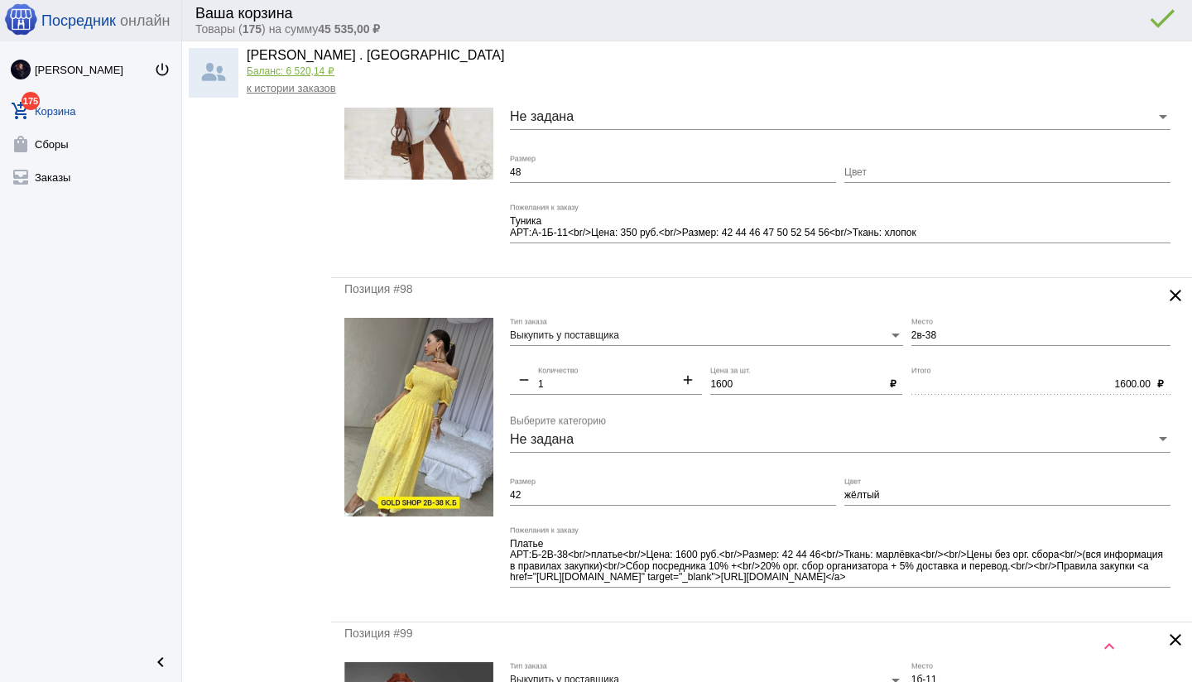
scroll to position [2812, 0]
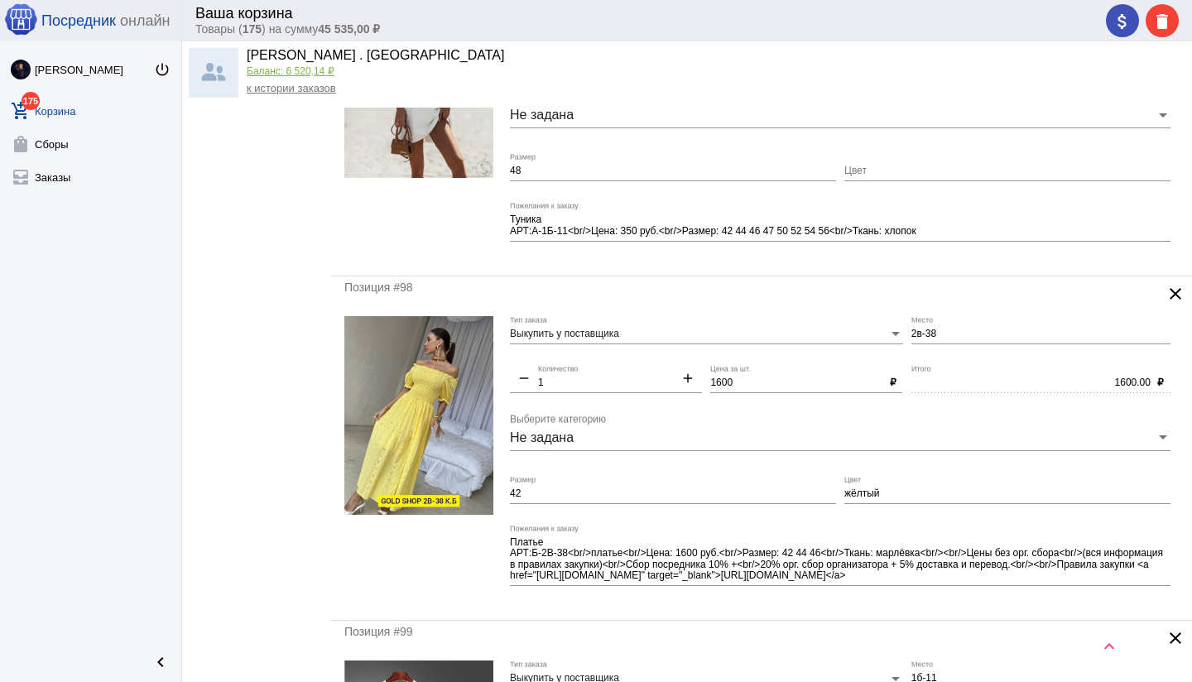
click at [911, 329] on input "2в-38" at bounding box center [1040, 335] width 259 height 12
click at [950, 367] on div "1600.00 Итого" at bounding box center [1030, 379] width 239 height 28
drag, startPoint x: 938, startPoint y: 557, endPoint x: 975, endPoint y: 591, distance: 49.8
click at [975, 591] on div "Платье АРТ:Б-2В-38<br/>платье<br/>Цена: 1600 руб.<br/>Размер: 42 44 46<br/>Ткан…" at bounding box center [840, 562] width 660 height 74
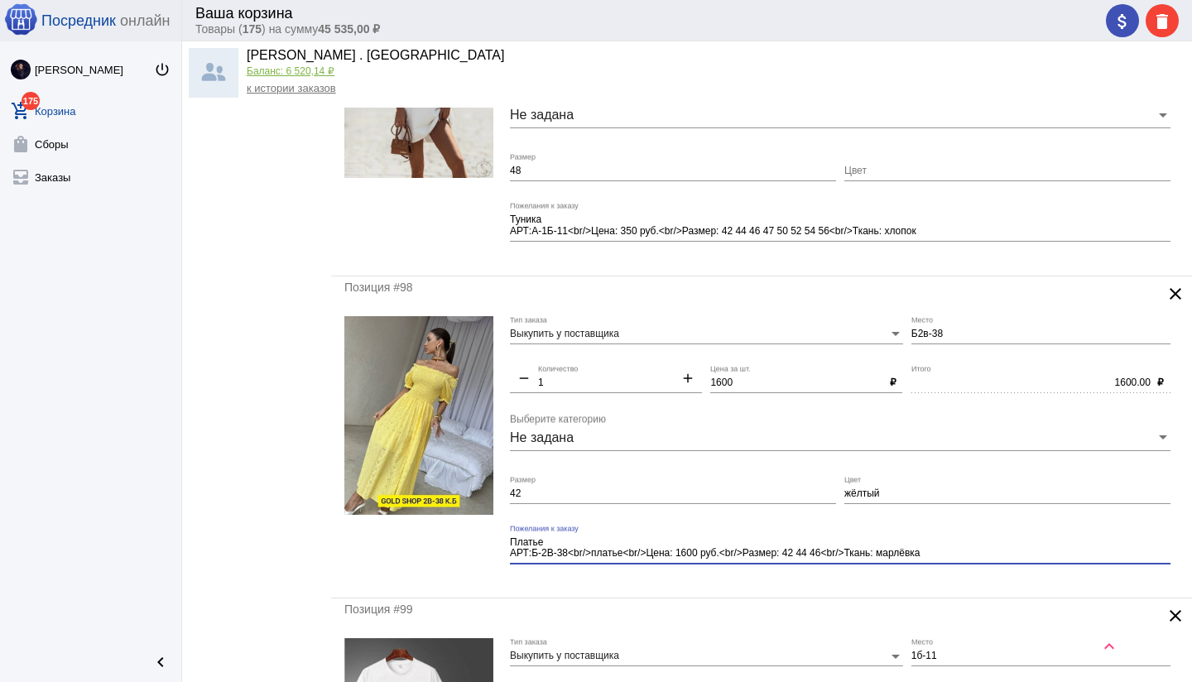
click at [762, 571] on div "Платье АРТ:Б-2В-38<br/>платье<br/>Цена: 1600 руб.<br/>Размер: 42 44 46<br/>Ткан…" at bounding box center [840, 551] width 660 height 52
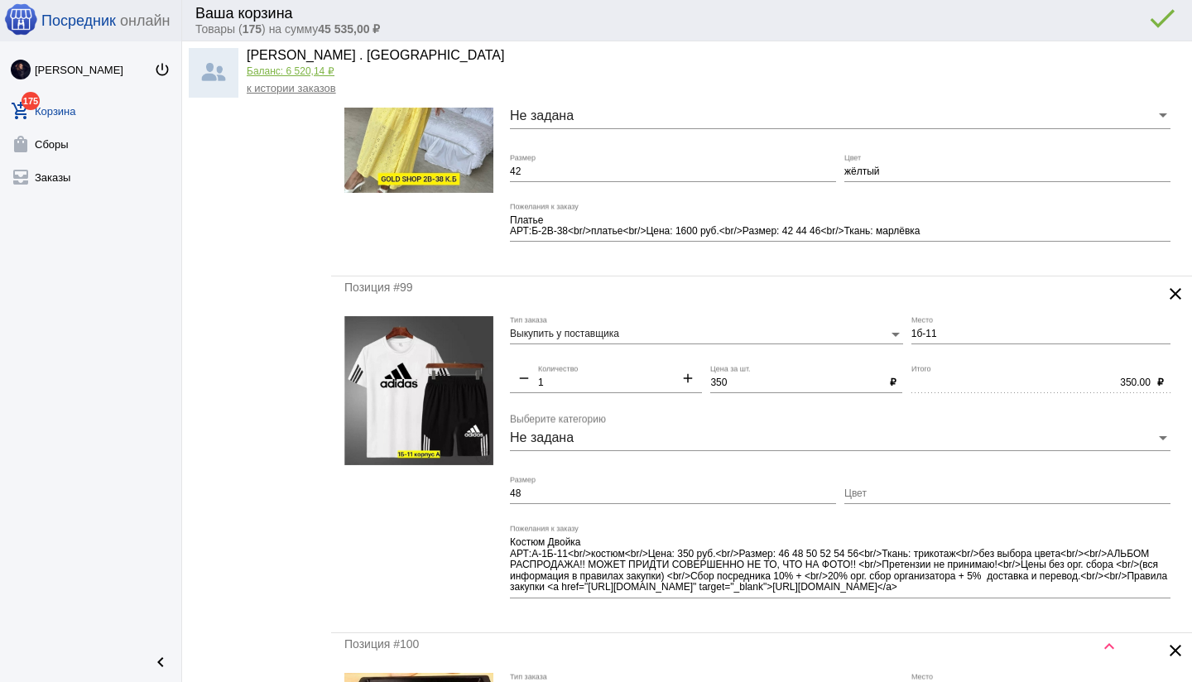
scroll to position [3135, 0]
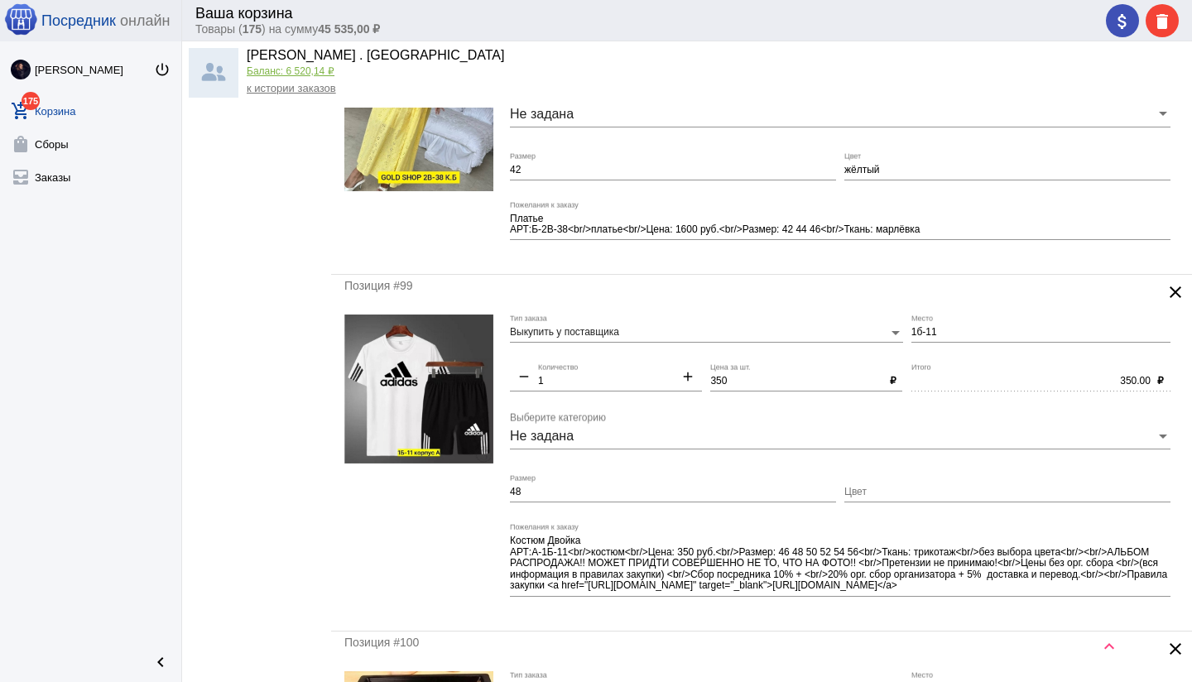
click at [891, 487] on input "Цвет" at bounding box center [1007, 493] width 326 height 12
paste input "Без выбора"
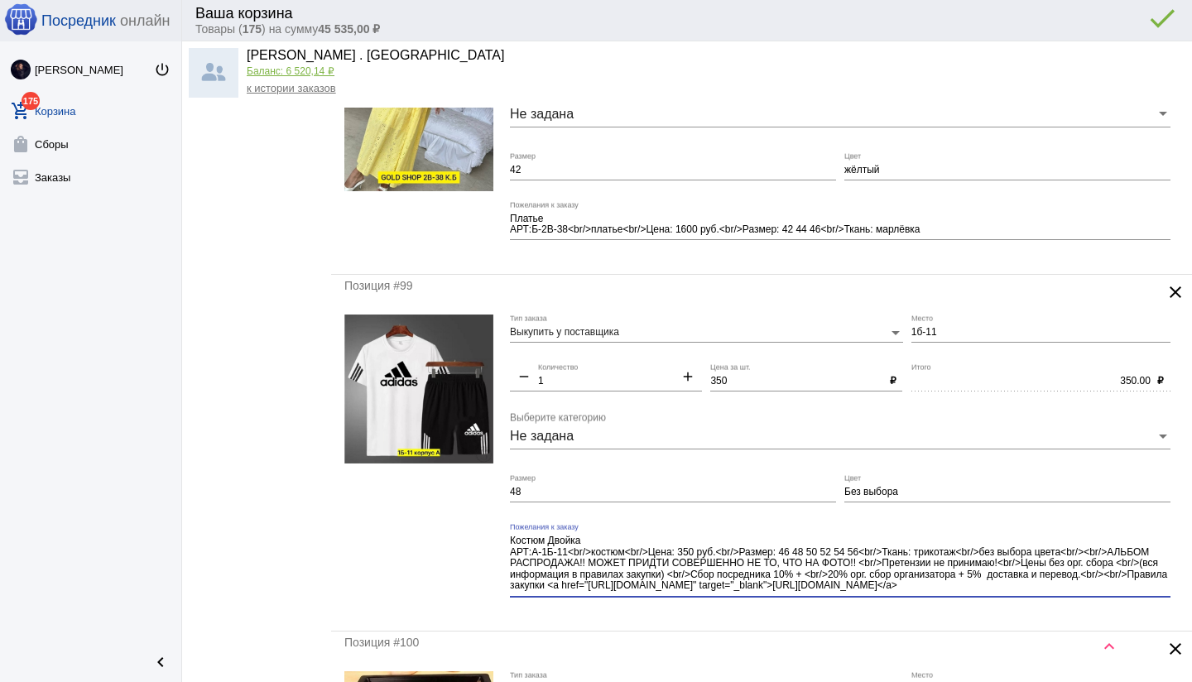
drag, startPoint x: 1105, startPoint y: 578, endPoint x: 1118, endPoint y: 599, distance: 24.6
click at [1119, 599] on div "Костюм Двойка АРТ:А-1Б-11<br/>костюм<br/>Цена: 350 руб.<br/>Размер: 46 48 50 52…" at bounding box center [840, 566] width 660 height 86
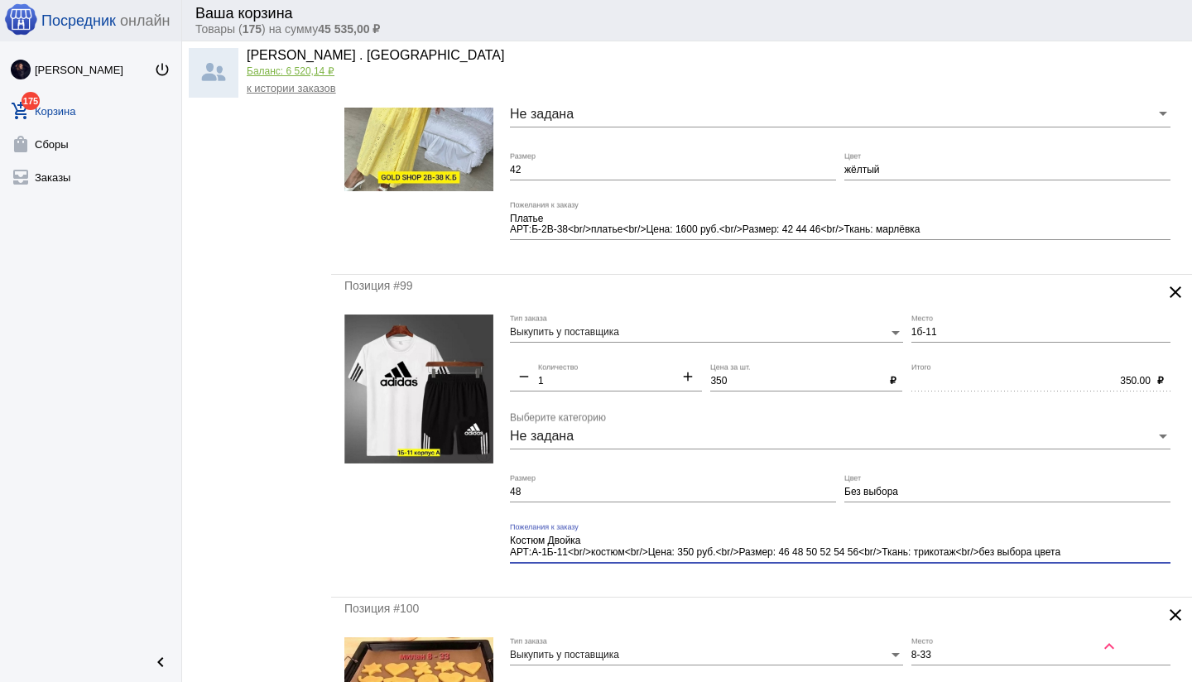
click at [886, 583] on div "Позиция #99 clear Выкупить у поставщика Тип заказа 1б-11 Место remove 1 Количес…" at bounding box center [761, 436] width 861 height 322
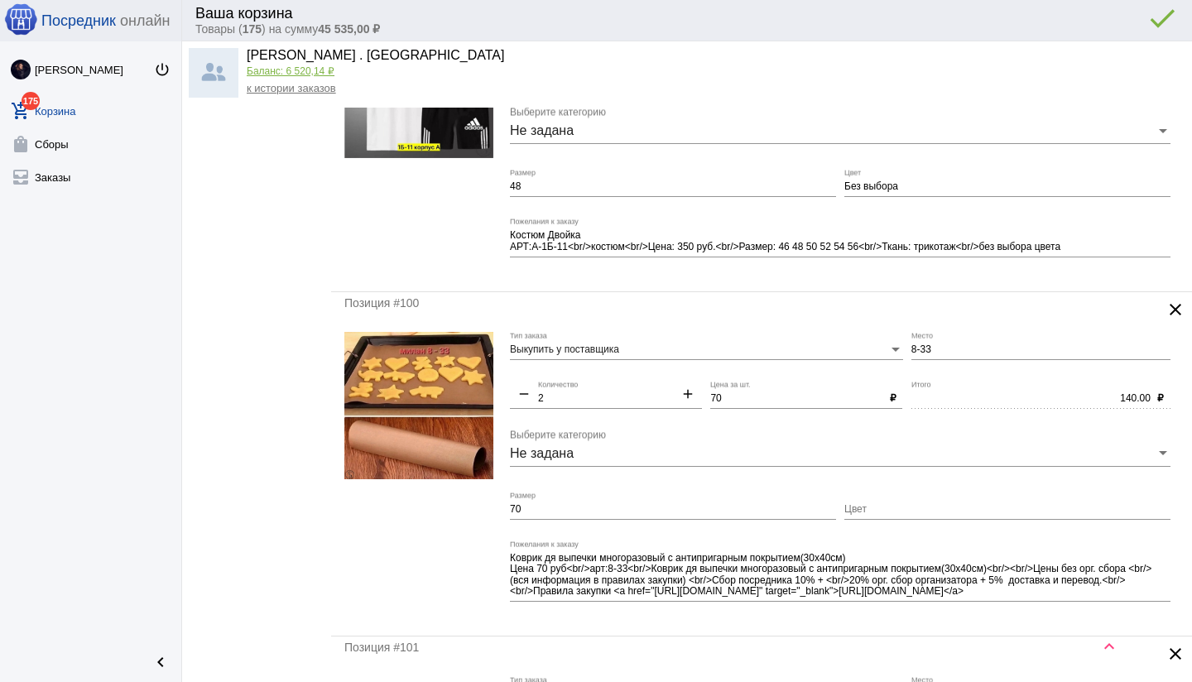
scroll to position [3443, 0]
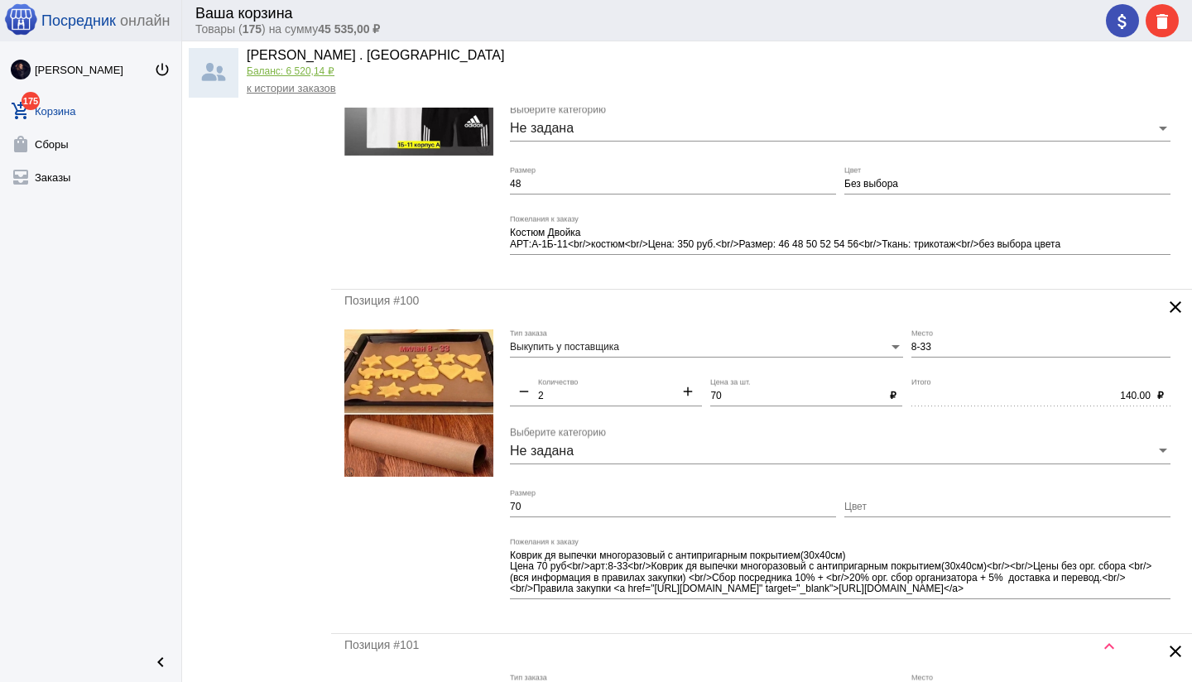
click at [554, 507] on input "70" at bounding box center [673, 507] width 326 height 12
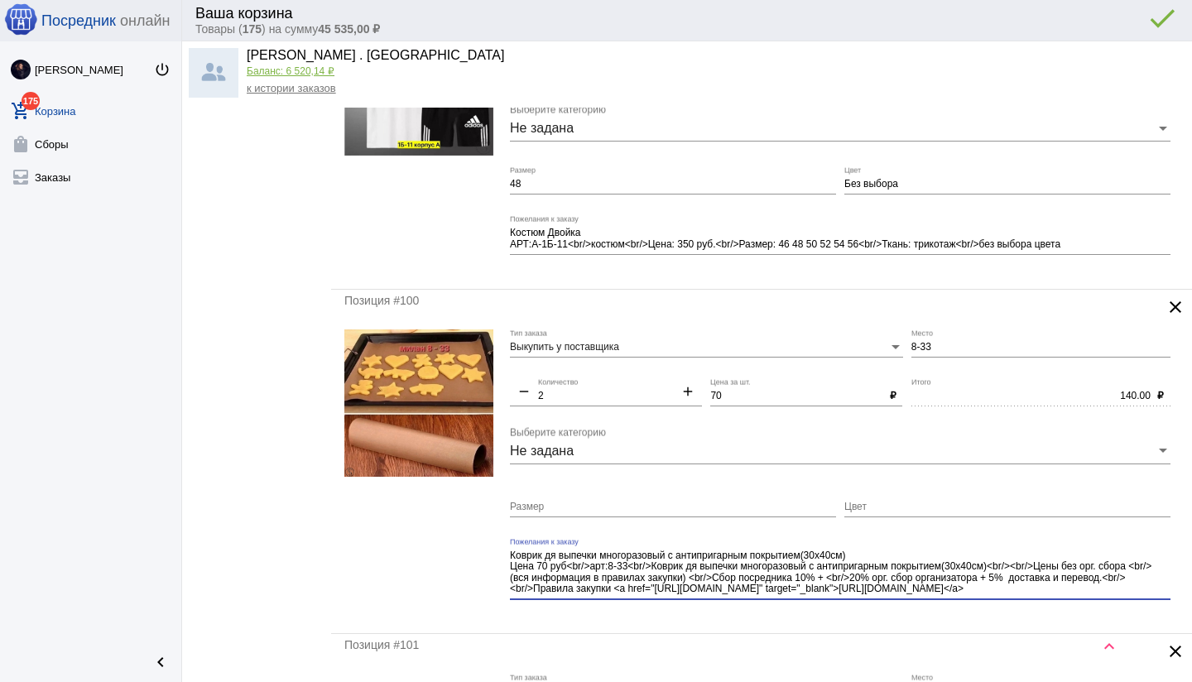
click at [1033, 598] on div "Коврик дя выпечки многоразовый с антипригарным покрытием(30x40см) Цена 70 руб<b…" at bounding box center [840, 575] width 660 height 74
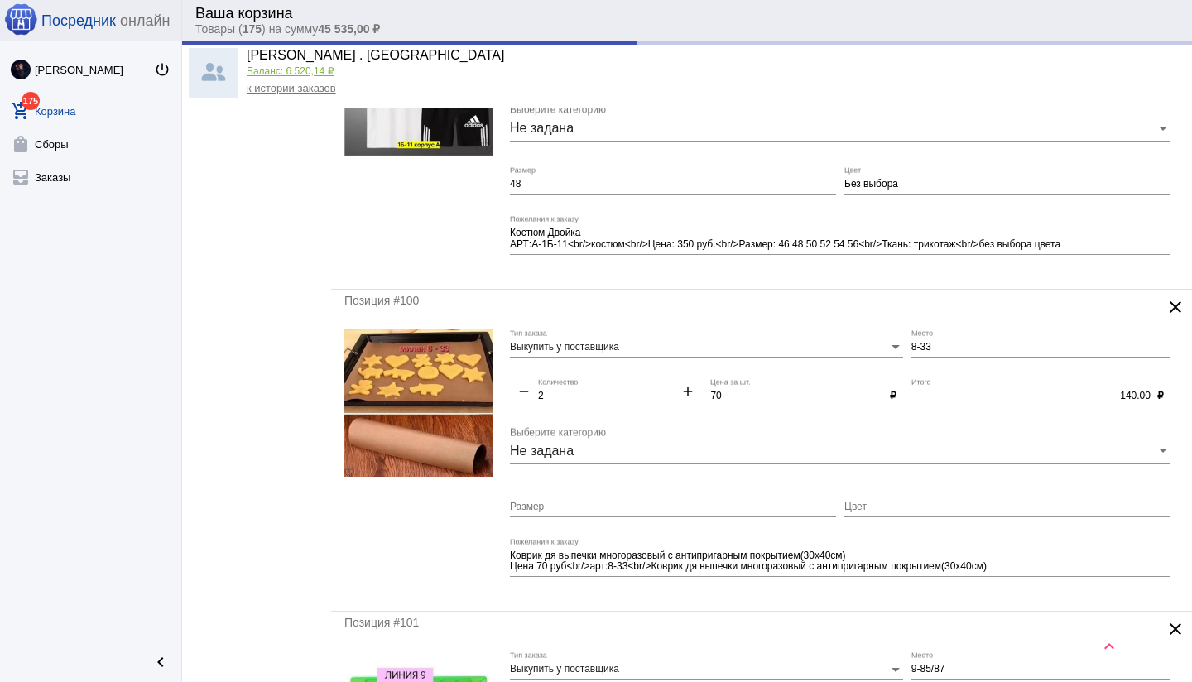
click at [864, 600] on div "Позиция #100 clear Выкупить у поставщика Тип заказа 8-33 Место remove 2 Количес…" at bounding box center [761, 451] width 861 height 322
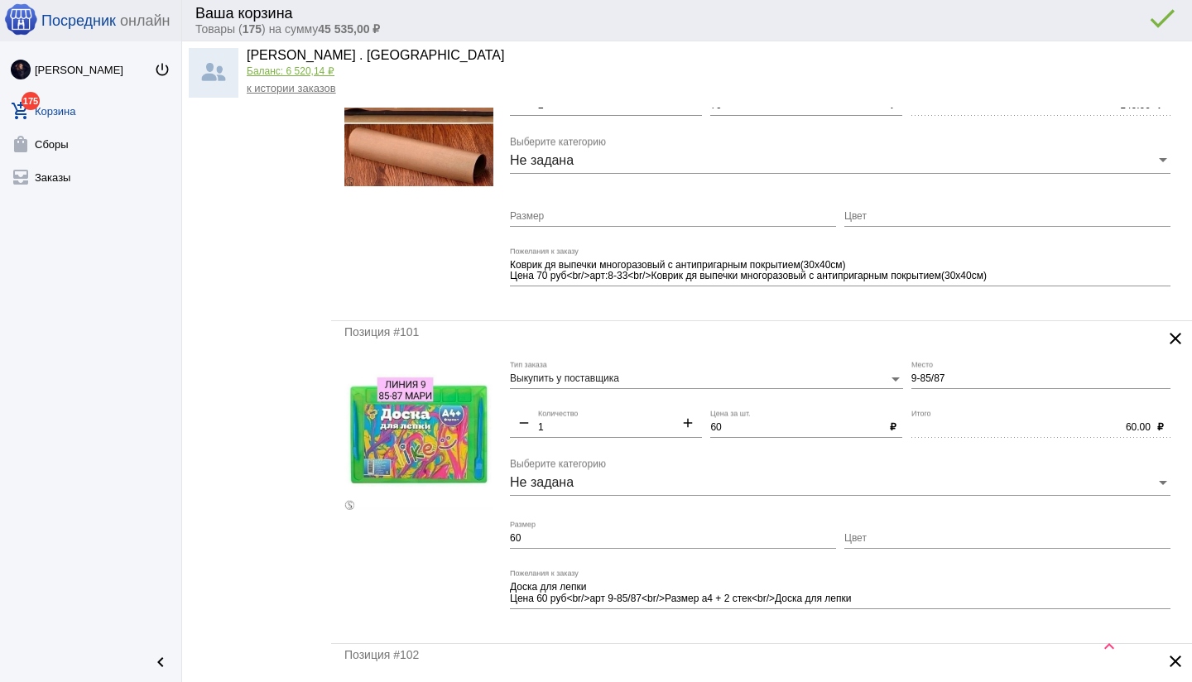
scroll to position [3733, 0]
click at [985, 374] on input "9-85/87" at bounding box center [1040, 380] width 259 height 12
click at [981, 376] on input "9-85/87" at bounding box center [1040, 380] width 259 height 12
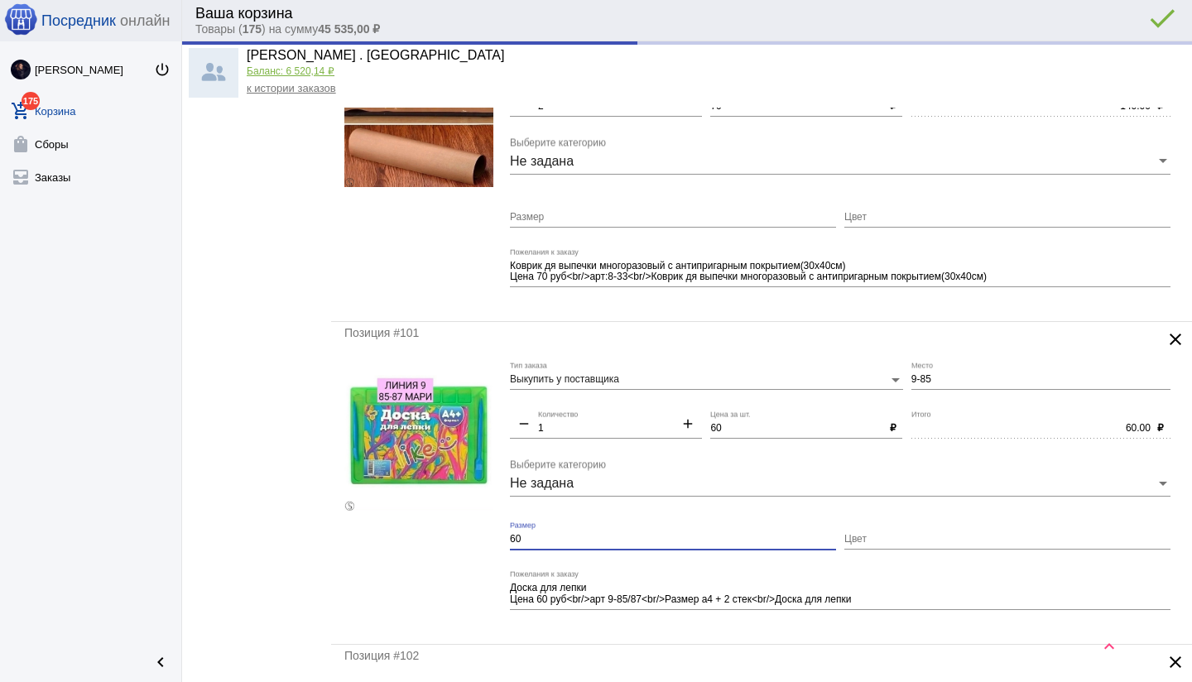
click at [489, 542] on form "Выкупить у поставщика Тип заказа 9-85 Место remove 1 Количество add 60 Цена за …" at bounding box center [761, 496] width 834 height 269
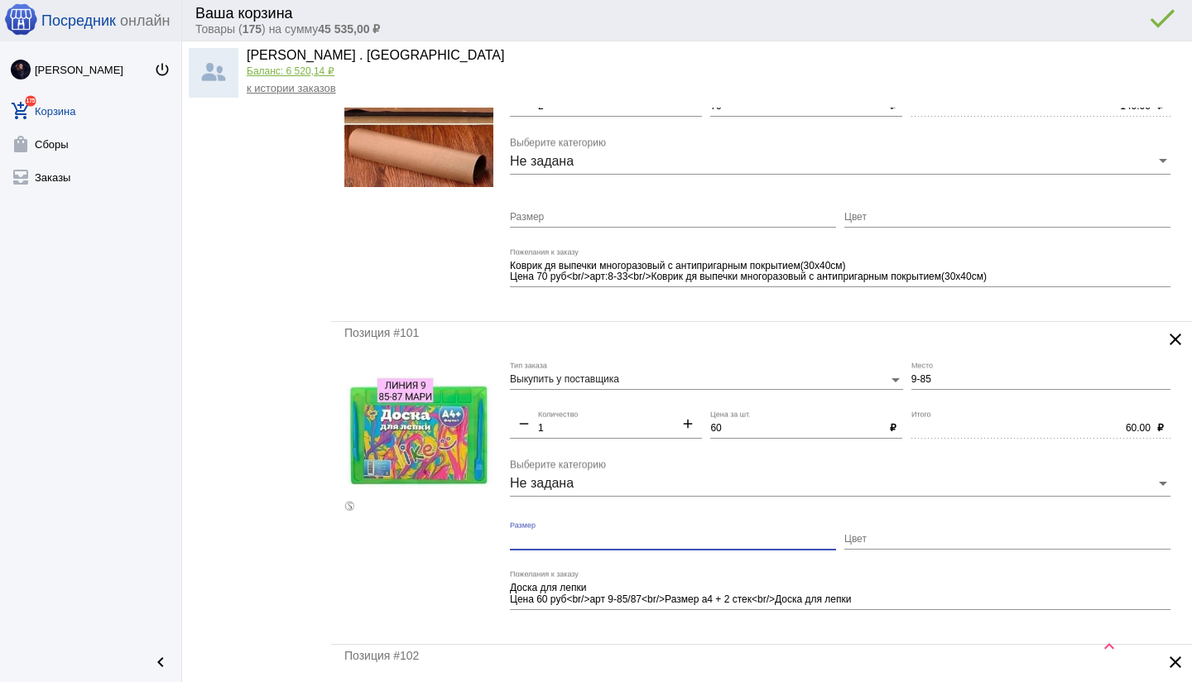
click at [480, 550] on div at bounding box center [418, 496] width 149 height 269
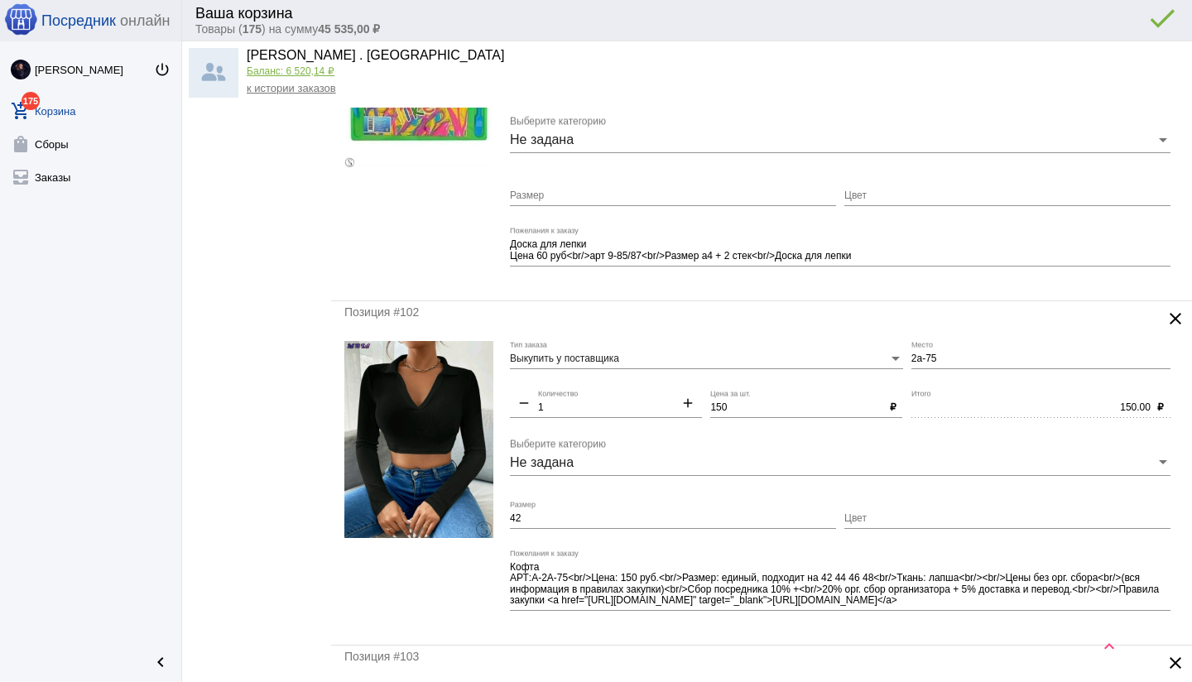
scroll to position [4078, 0]
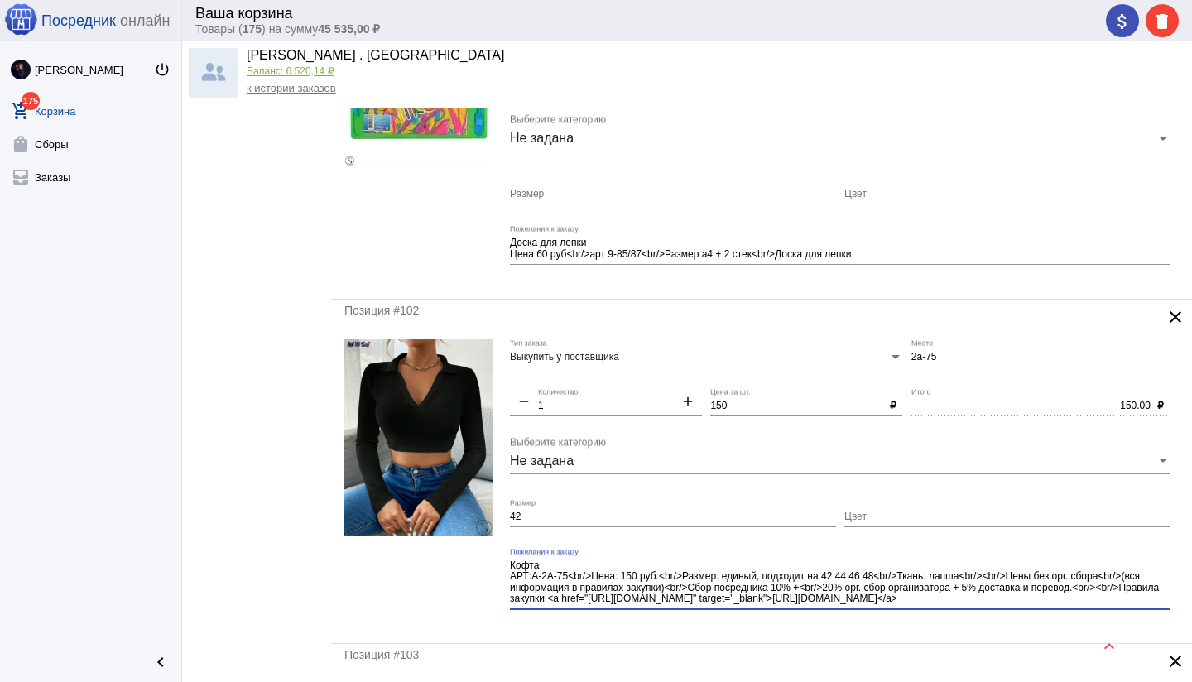
drag, startPoint x: 983, startPoint y: 597, endPoint x: 991, endPoint y: 609, distance: 14.9
click at [991, 609] on div "Кофта АРТ:А-2А-75<br/>Цена: 150 руб.<br/>Размер: единый, подходит на 42 44 46 4…" at bounding box center [840, 585] width 660 height 74
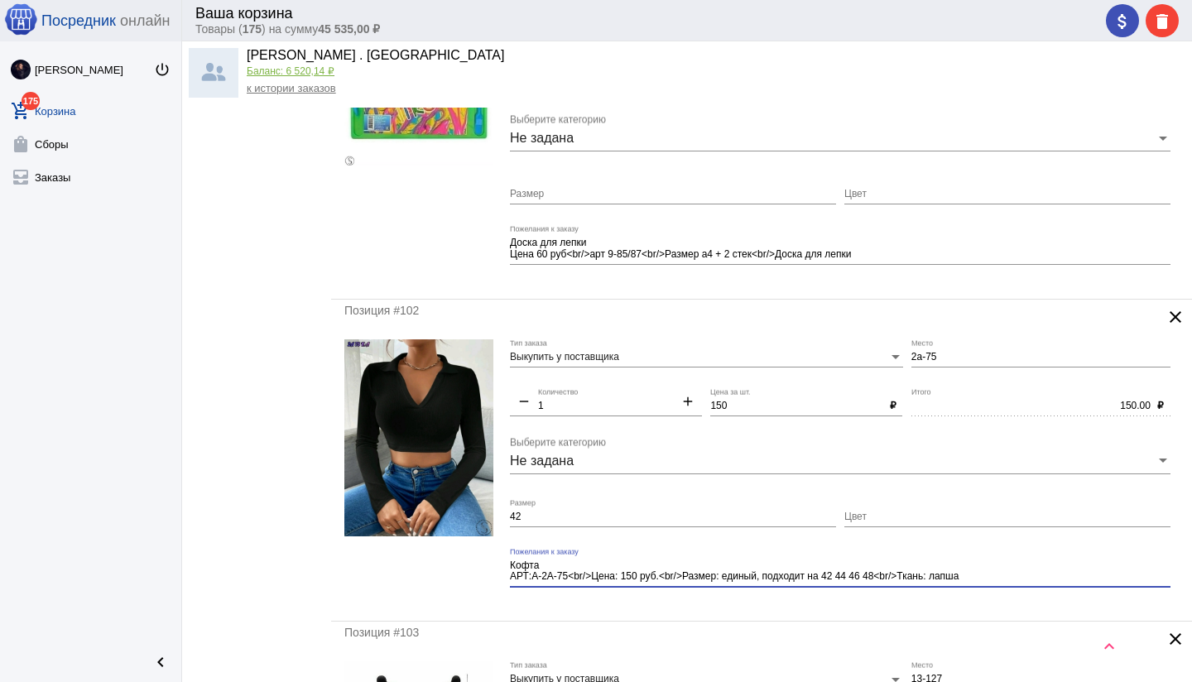
click at [891, 606] on mat-form-field "Кофта АРТ:А-2А-75<br/>Цена: 150 руб.<br/>Размер: единый, подходит на 42 44 46 4…" at bounding box center [844, 578] width 669 height 60
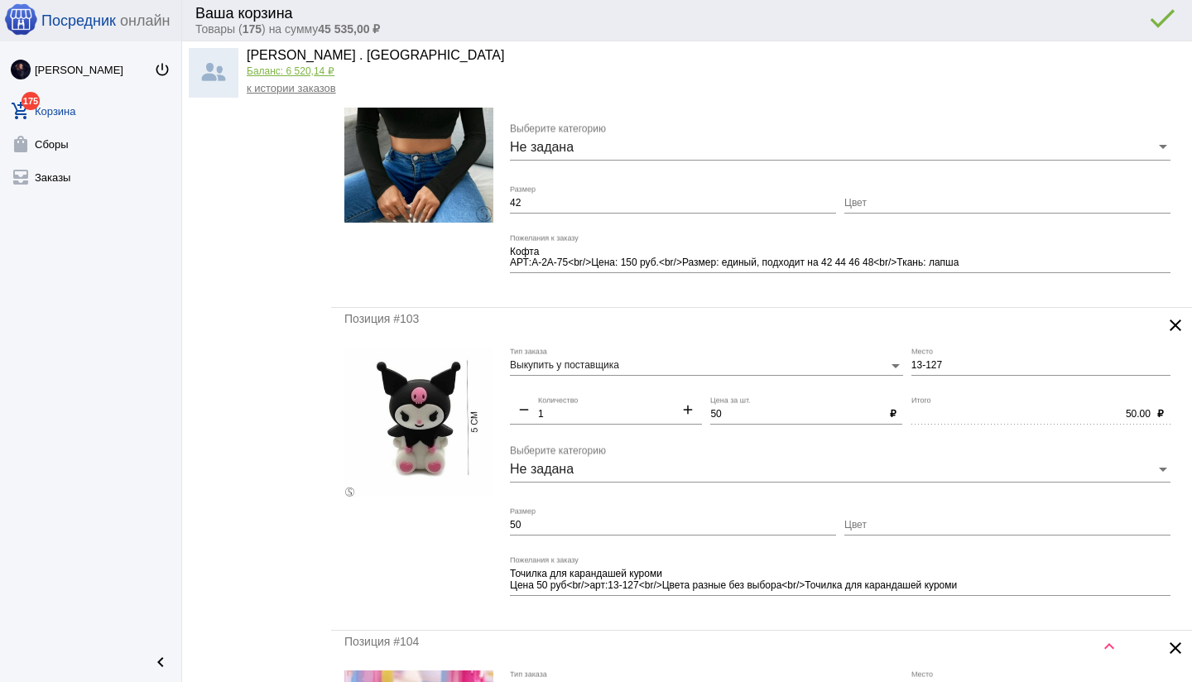
scroll to position [4393, 0]
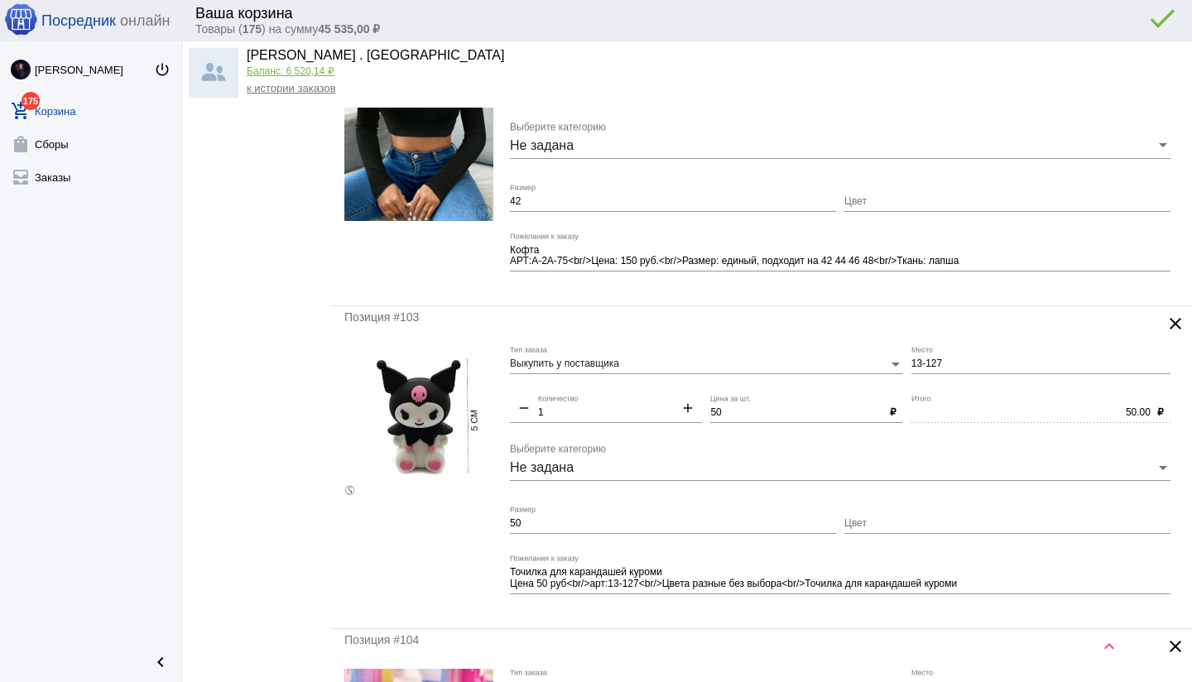
click at [541, 527] on input "50" at bounding box center [673, 524] width 326 height 12
click at [784, 610] on mat-form-field "Точилка для карандашей куроми Цена 50 руб<br/>арт:13-127<br/>Цвета разные без в…" at bounding box center [844, 584] width 669 height 60
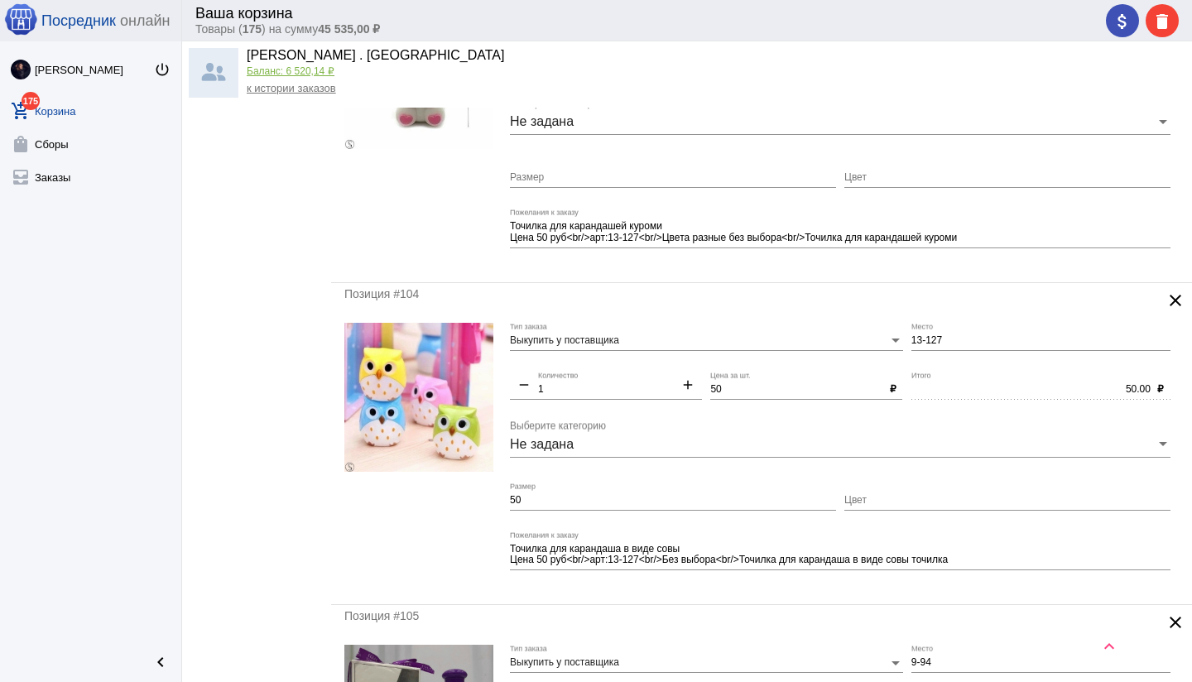
scroll to position [4741, 0]
click at [551, 505] on div "50 Размер" at bounding box center [673, 495] width 326 height 28
click at [587, 584] on mat-form-field "Точилка для карандаша в виде совы Цена 50 руб<br/>арт:13-127<br/>Без выбора<br/…" at bounding box center [844, 560] width 669 height 60
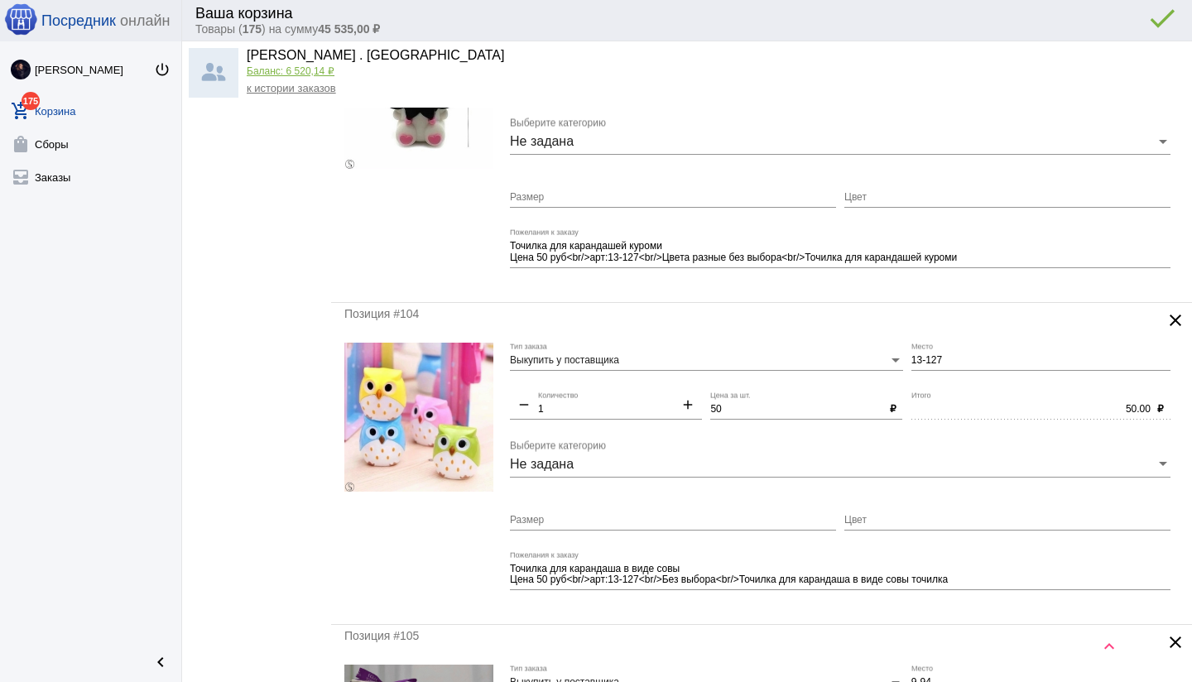
scroll to position [4724, 0]
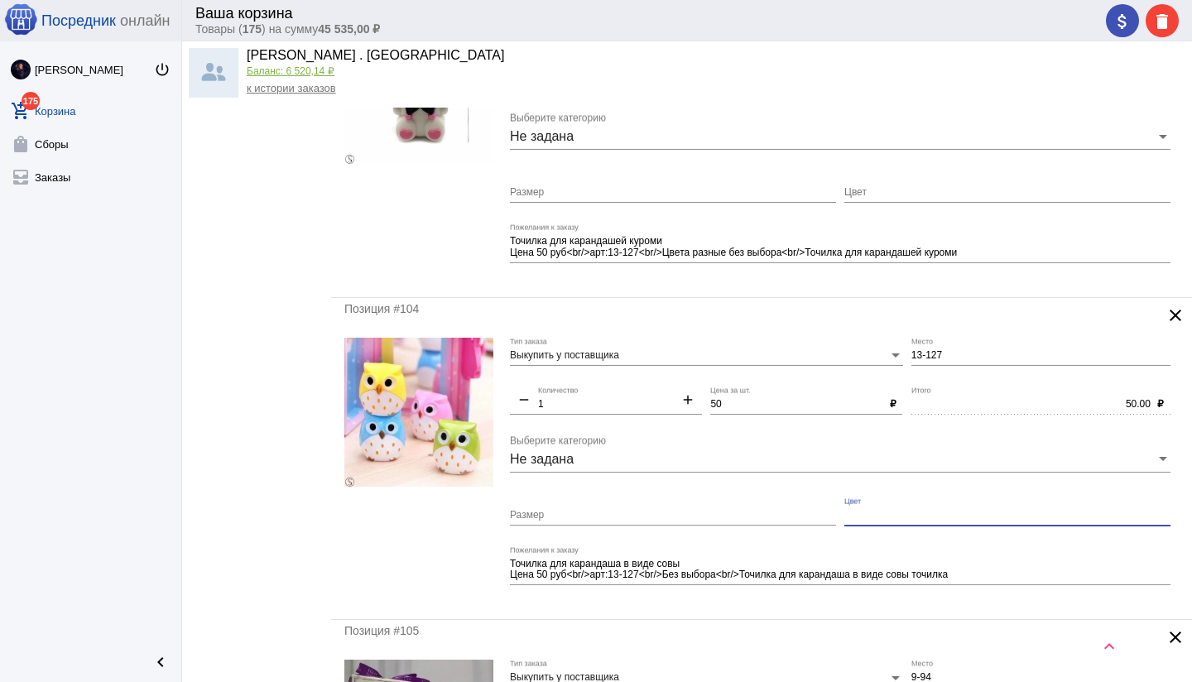
paste input "Без выбора"
click at [782, 604] on mat-form-field "Точилка для карандаша в виде совы Цена 50 руб<br/>арт:13-127<br/>Без выбора<br/…" at bounding box center [844, 576] width 669 height 60
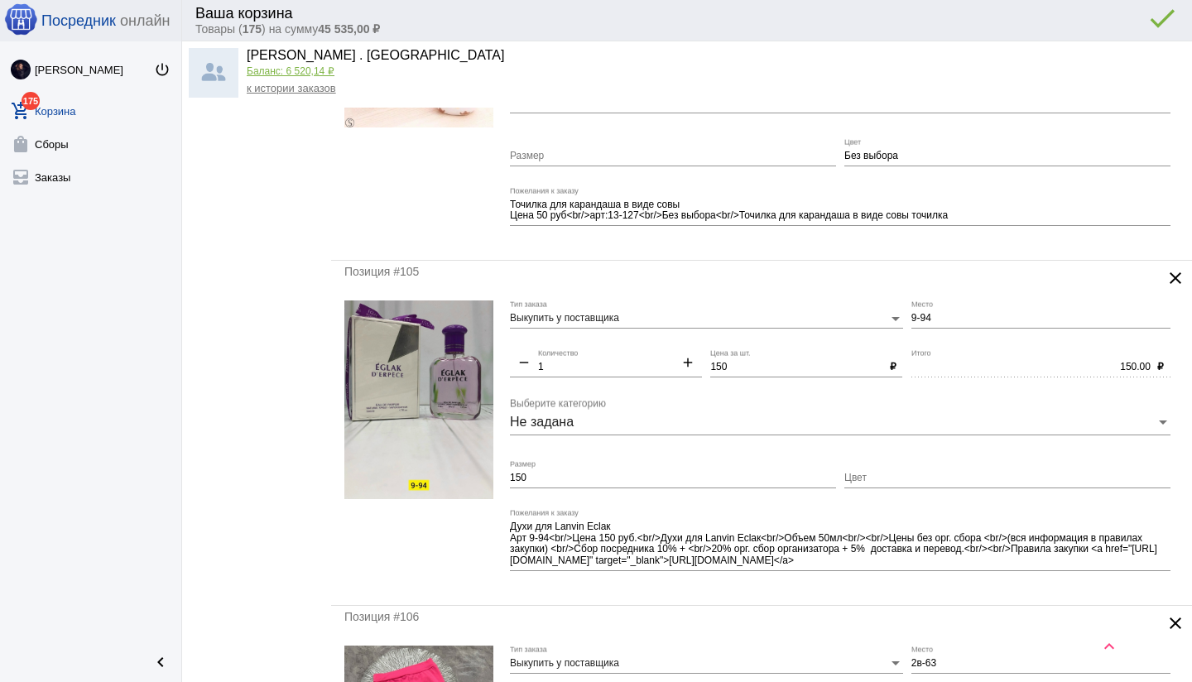
scroll to position [5086, 0]
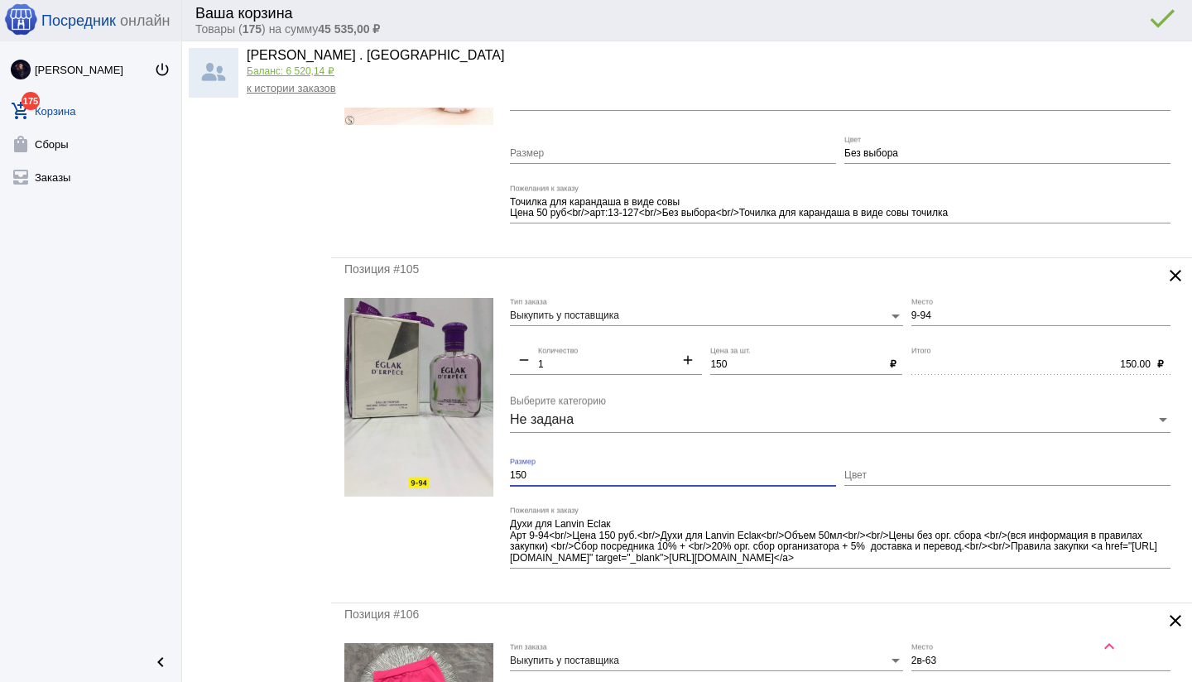
click at [588, 479] on input "150" at bounding box center [673, 476] width 326 height 12
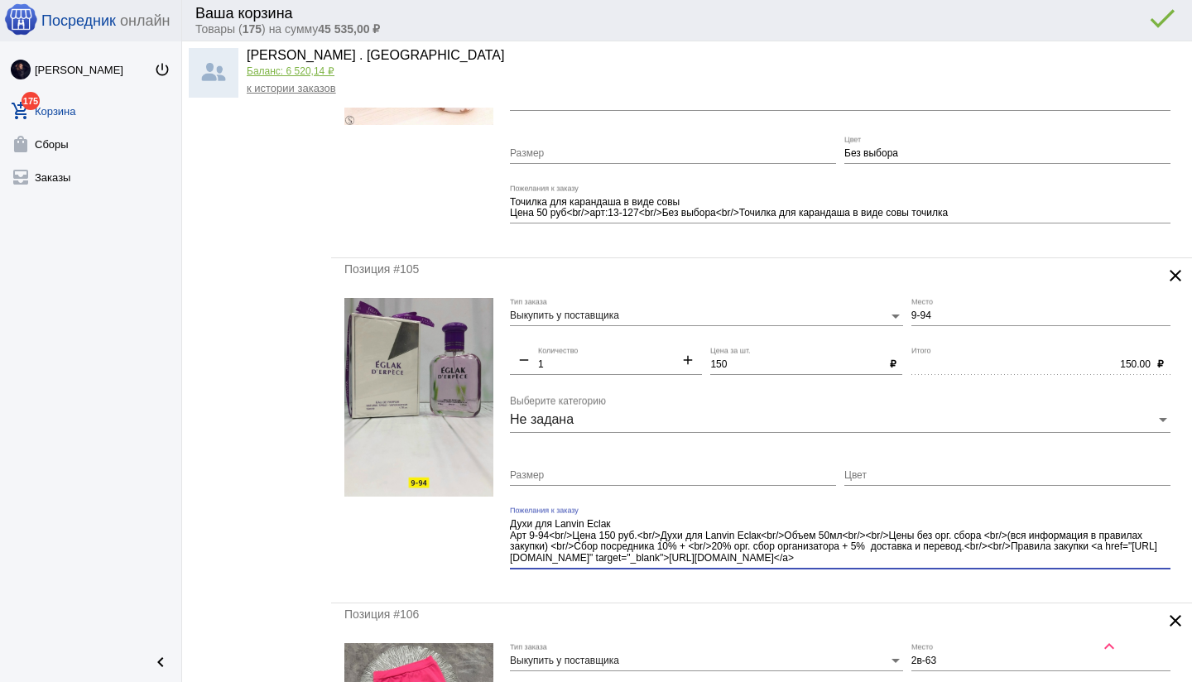
click at [885, 572] on div "Духи для Lаnvin Еclак Арт 9-94<br/>Цена 150 руб.<br/>Духи для Lаnvin Еclак<br/>…" at bounding box center [840, 543] width 660 height 74
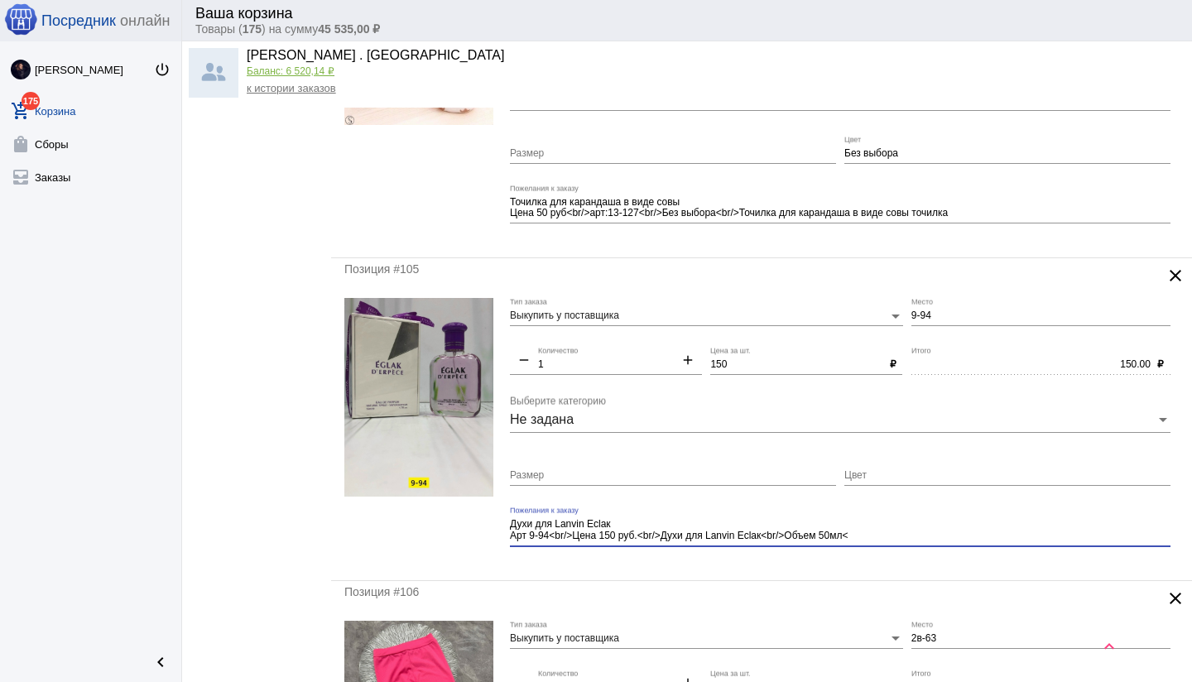
click at [838, 573] on div "Позиция #105 clear Выкупить у поставщика Тип заказа 9-94 Место remove 1 Количес…" at bounding box center [761, 419] width 861 height 322
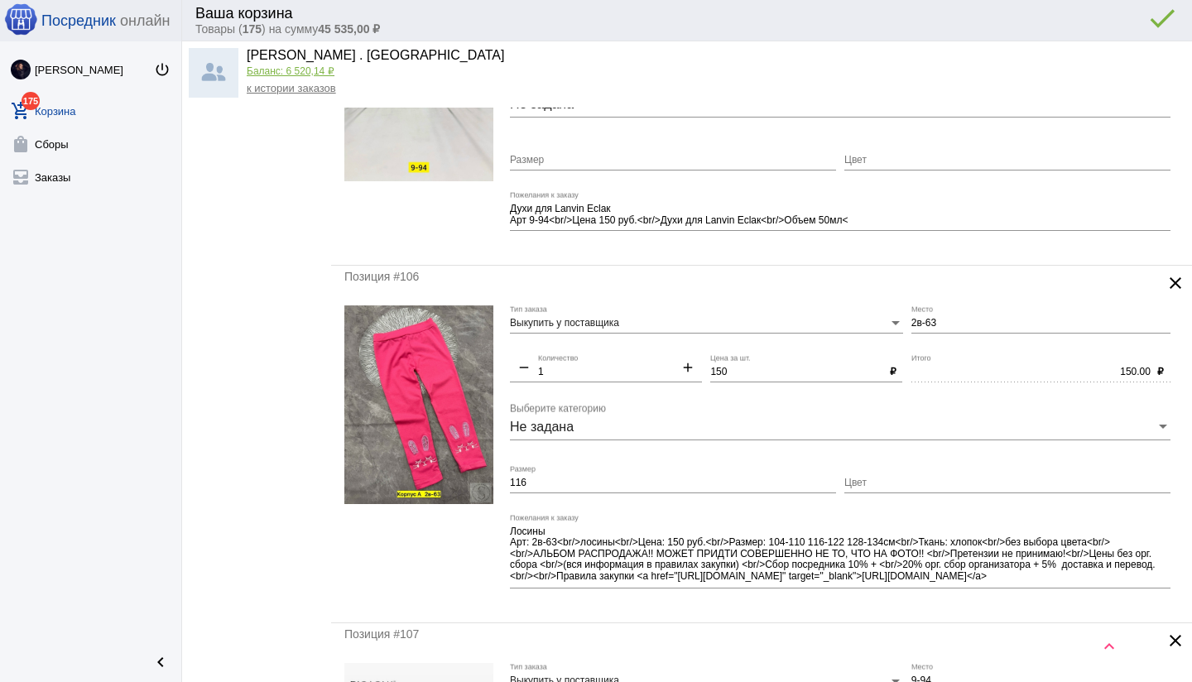
scroll to position [2, 0]
paste input "Без выбора"
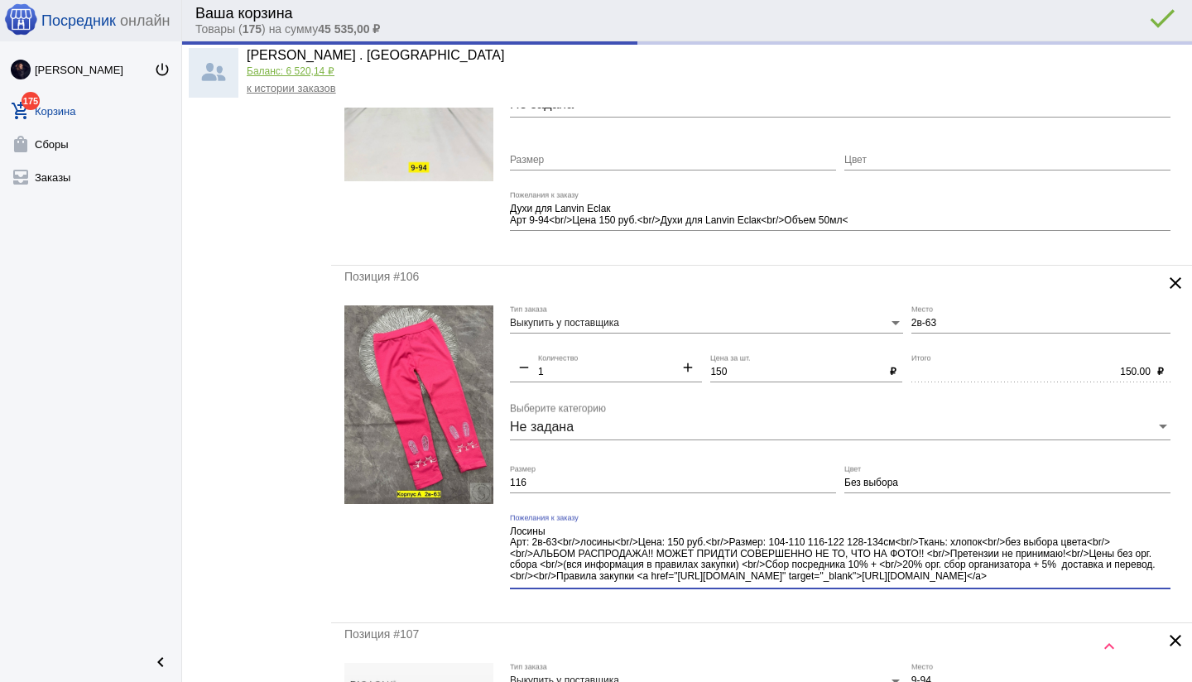
scroll to position [9, 0]
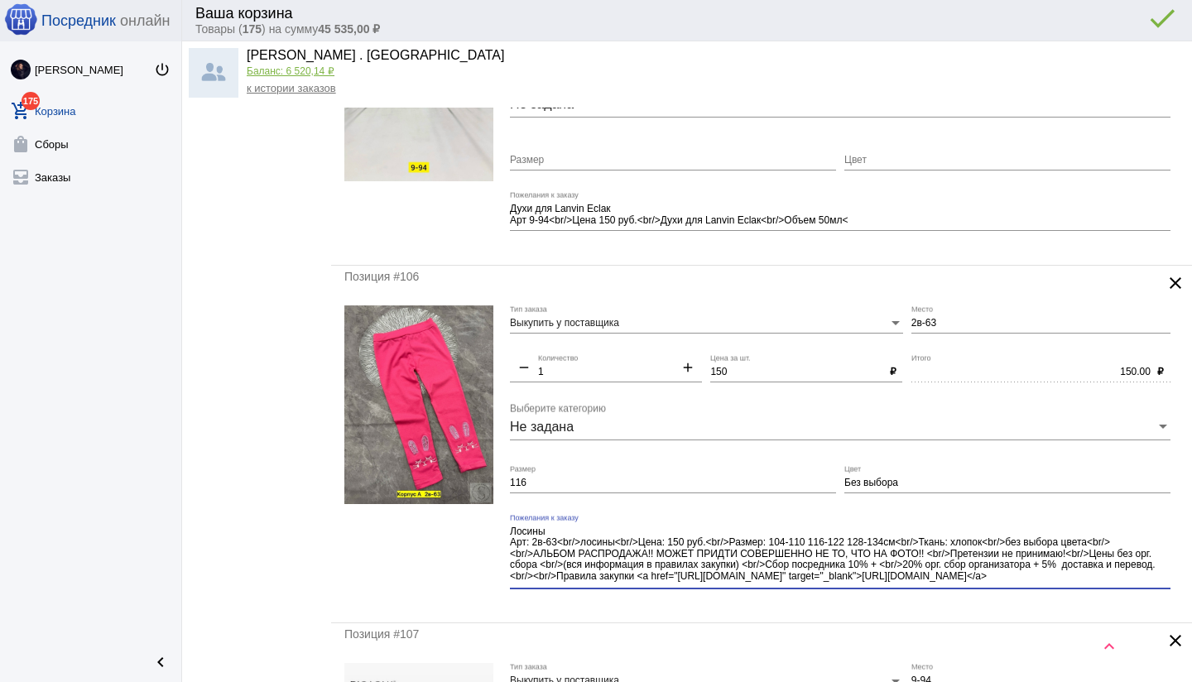
drag, startPoint x: 1107, startPoint y: 547, endPoint x: 1117, endPoint y: 574, distance: 29.1
click at [1119, 574] on textarea "Лосины Арт: 2в-63<br/>лосины<br/>Цена: 150 руб.<br/>Размер: 104-110 116-122 128…" at bounding box center [840, 555] width 660 height 61
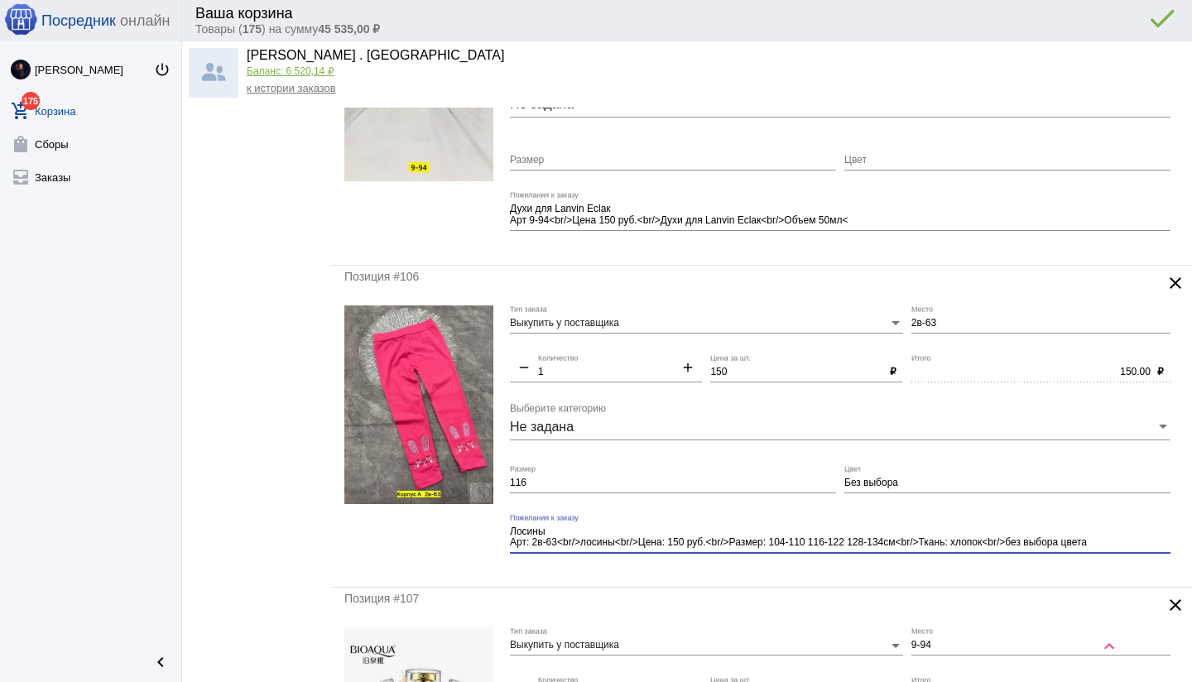
scroll to position [0, 0]
click at [751, 574] on div "Позиция #106 clear Выкупить у поставщика Тип заказа 2в-63 Место remove 1 Количе…" at bounding box center [761, 427] width 861 height 322
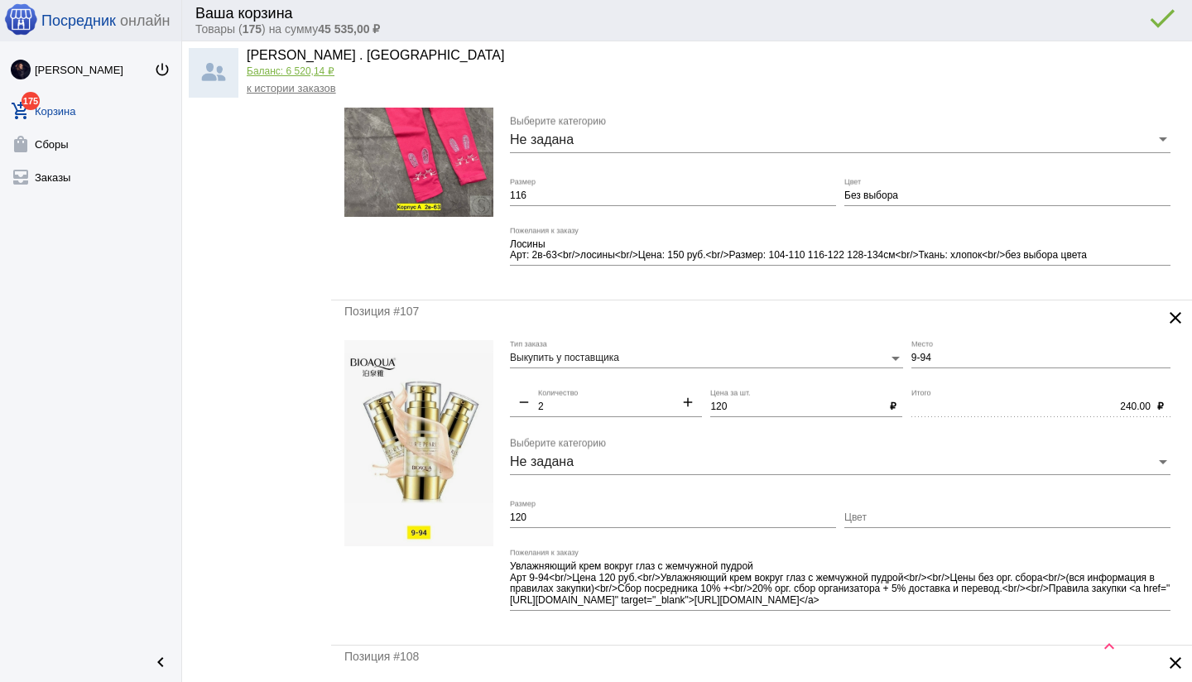
scroll to position [5690, 0]
click at [545, 511] on input "120" at bounding box center [673, 517] width 326 height 12
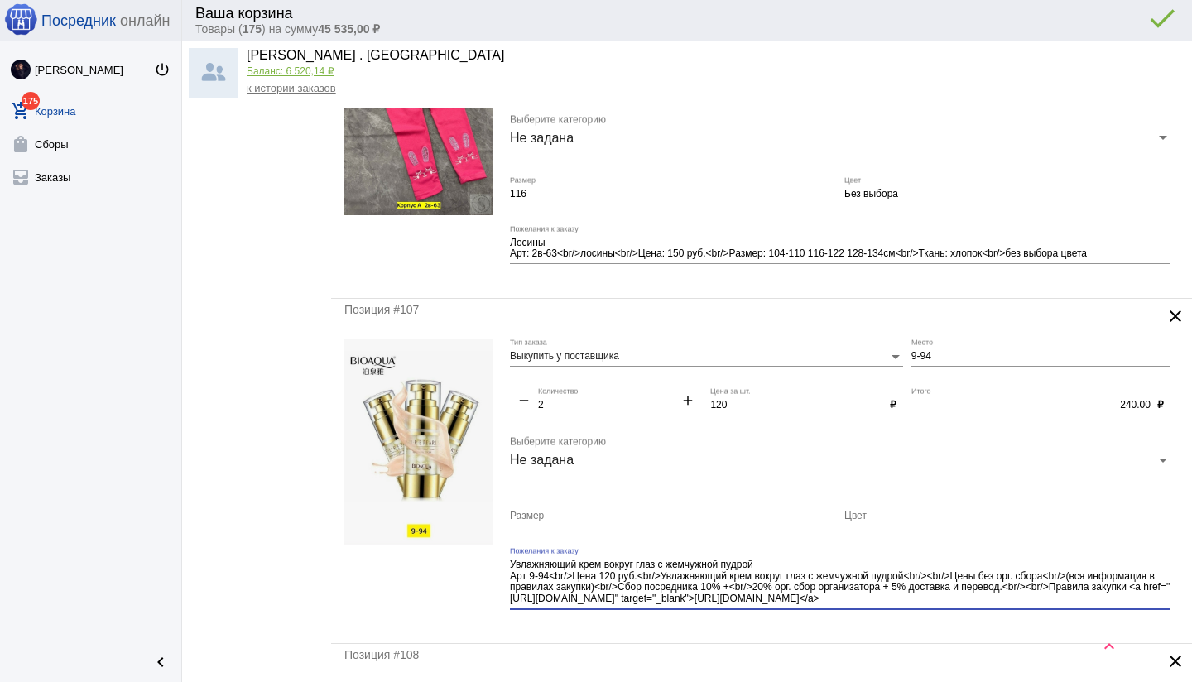
click at [951, 613] on div "Увлажняющий крем вокруг глаз с жемчужной пудрой Арт 9-94<br/>Цена 120 руб.<br/>…" at bounding box center [840, 584] width 660 height 74
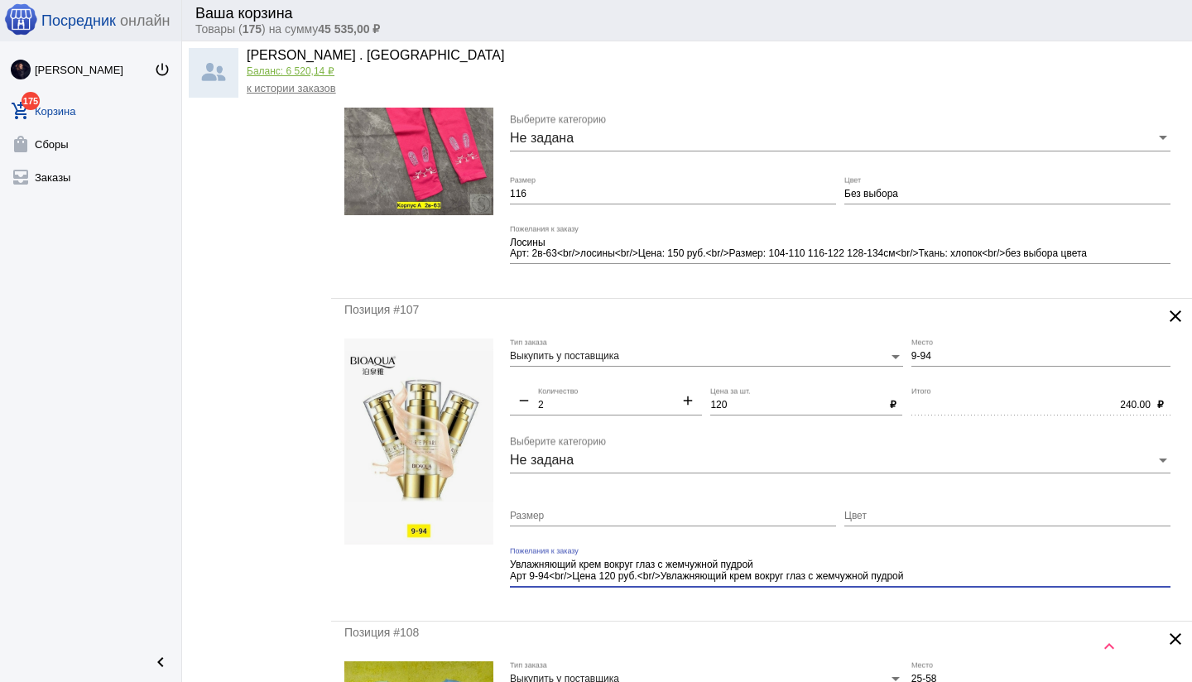
click at [886, 598] on mat-form-field "Увлажняющий крем вокруг глаз с жемчужной пудрой Арт 9-94<br/>Цена 120 руб.<br/>…" at bounding box center [844, 577] width 669 height 60
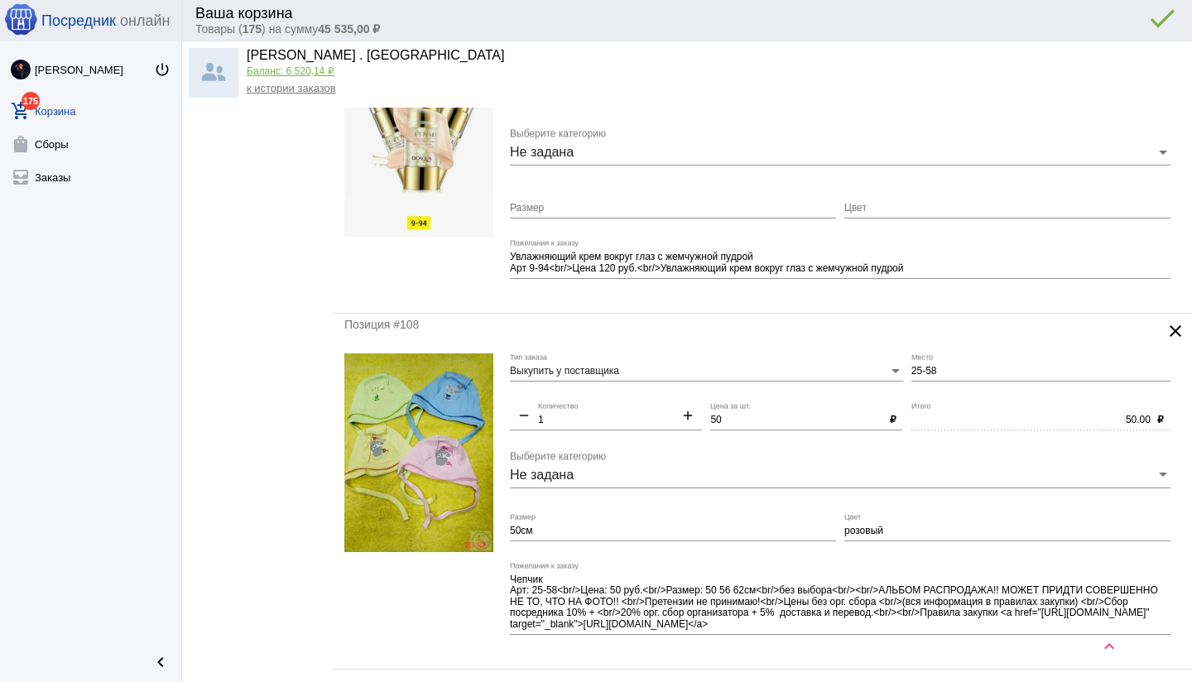
scroll to position [5999, 0]
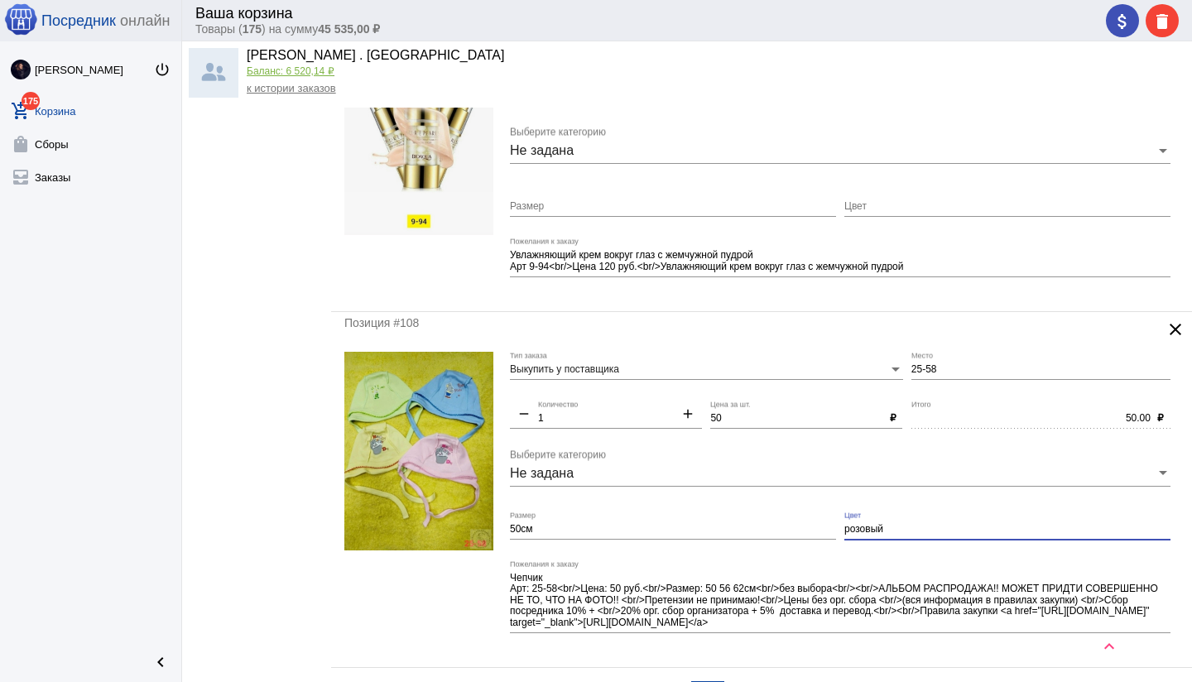
click at [910, 530] on input "розовый" at bounding box center [1007, 530] width 326 height 12
paste input "Без выбора"
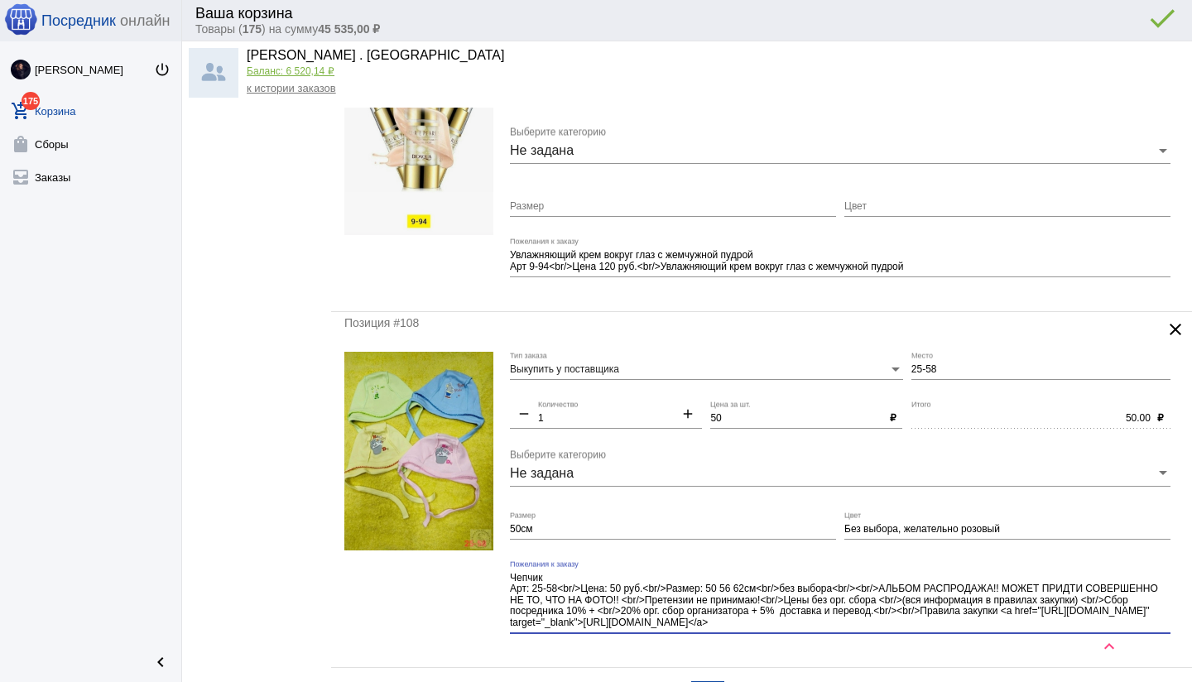
drag, startPoint x: 896, startPoint y: 617, endPoint x: 915, endPoint y: 627, distance: 21.5
click at [915, 627] on textarea "Чепчик Арт: 25-58<br/>Цена: 50 руб.<br/>Размер: 50 56 62см<br/>без выбора<br/><…" at bounding box center [840, 601] width 660 height 60
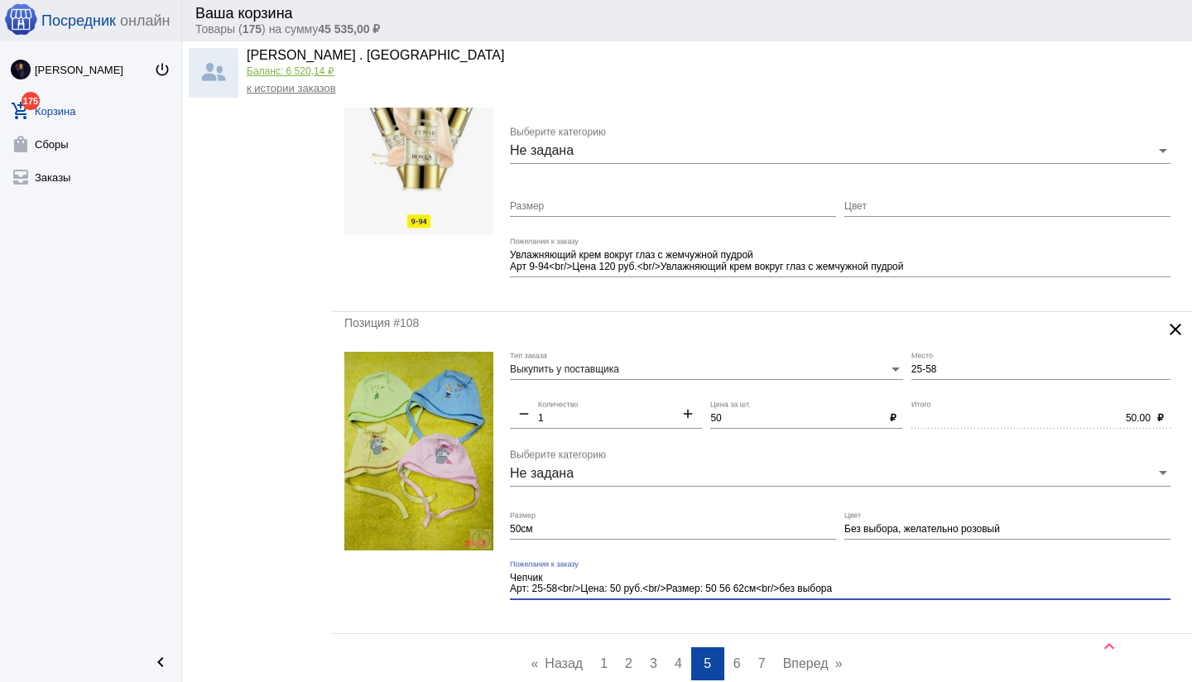
click at [840, 618] on mat-form-field "Чепчик Арт: 25-58<br/>Цена: 50 руб.<br/>Размер: 50 56 62см<br/>без выбора Пожел…" at bounding box center [844, 590] width 669 height 60
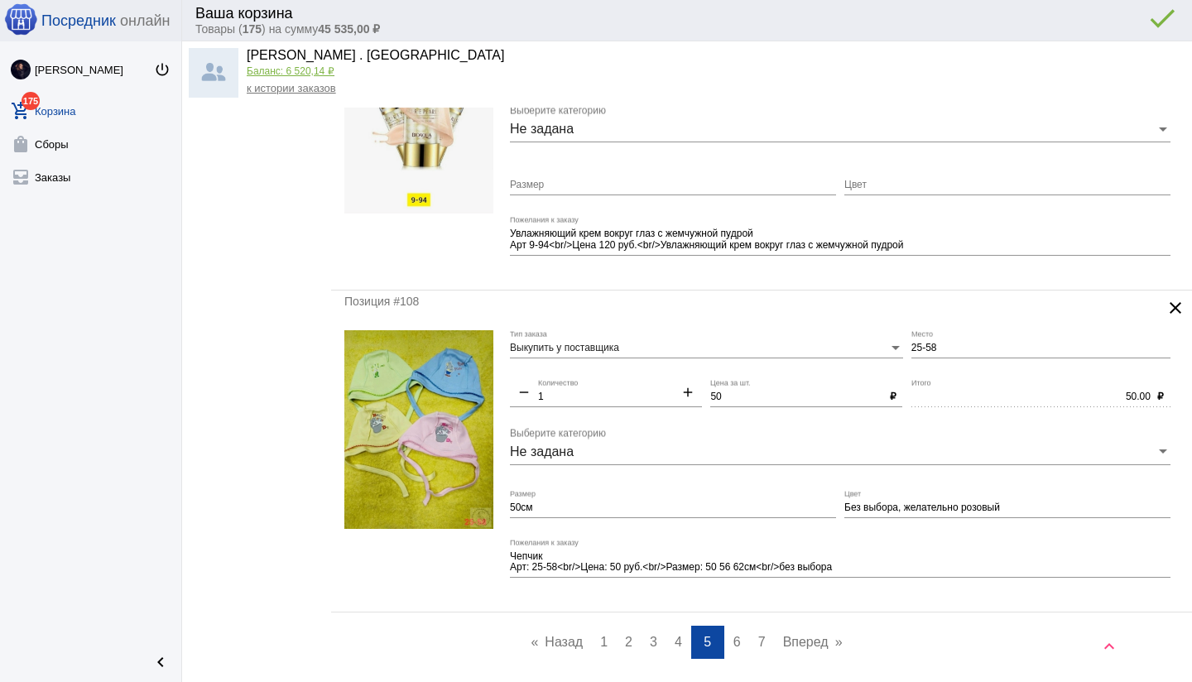
scroll to position [6024, 0]
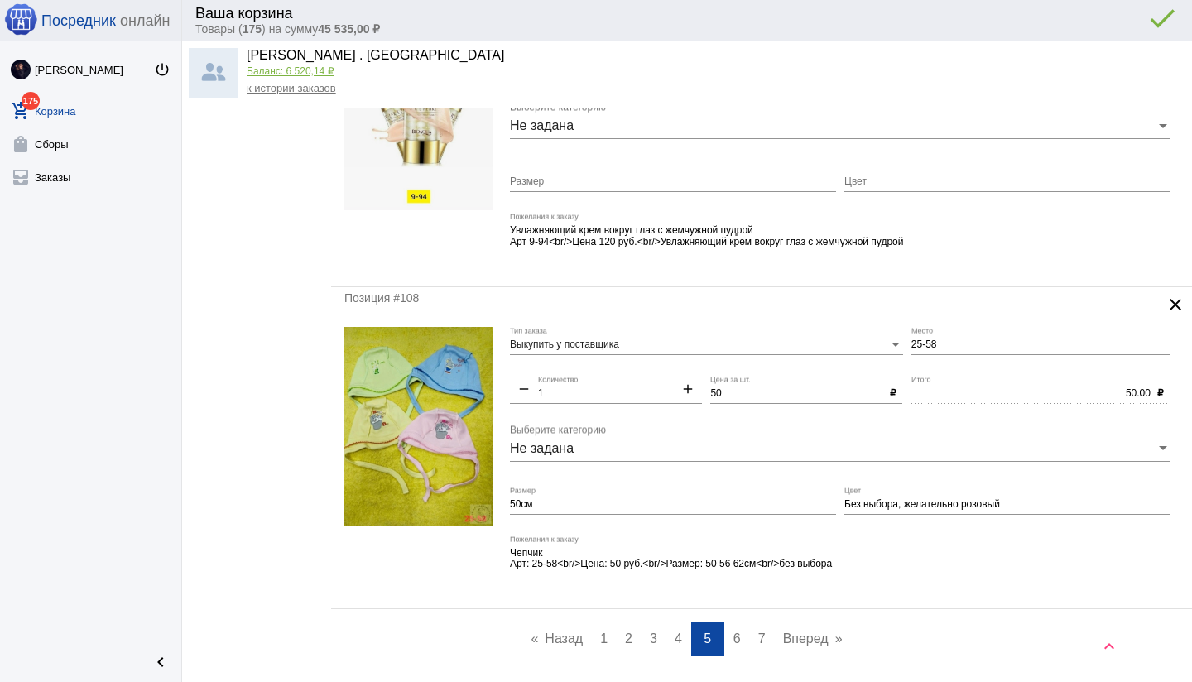
click at [733, 636] on span "6" at bounding box center [736, 638] width 7 height 14
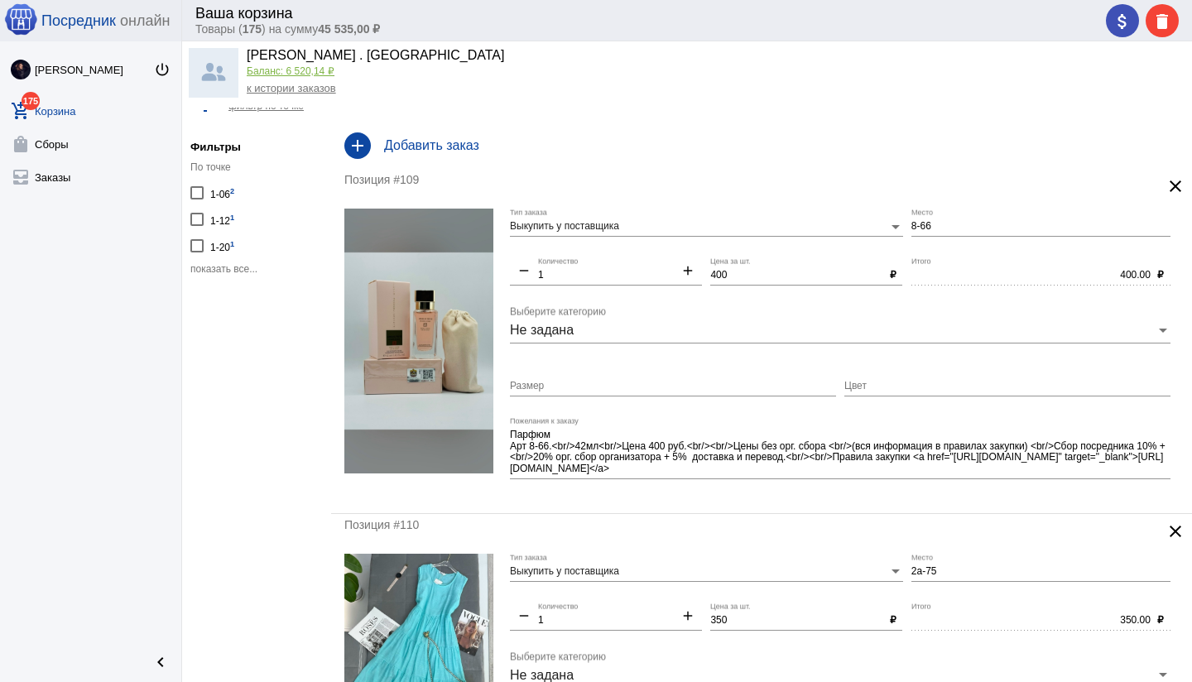
scroll to position [31, 0]
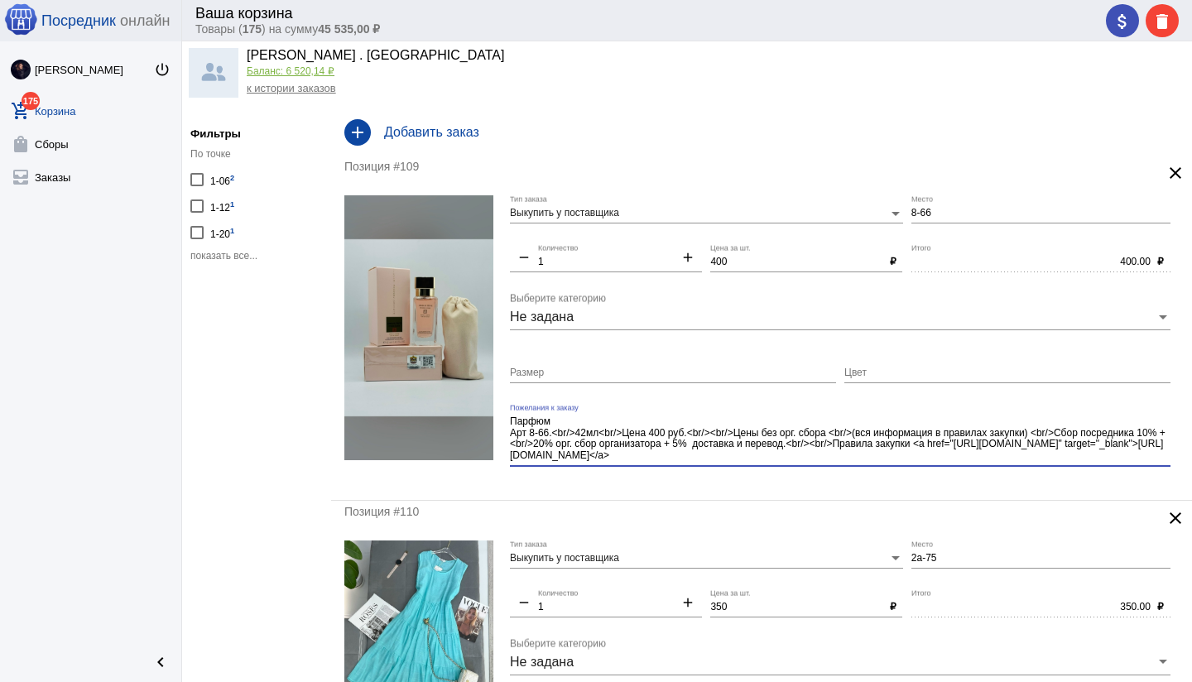
drag, startPoint x: 775, startPoint y: 446, endPoint x: 851, endPoint y: 462, distance: 76.9
click at [851, 462] on div "Парфюм Арт 8-66.<br/>42мл<br/>Цена 400 руб.<br/><br/>Цены без орг. сбора <br/>(…" at bounding box center [840, 435] width 660 height 62
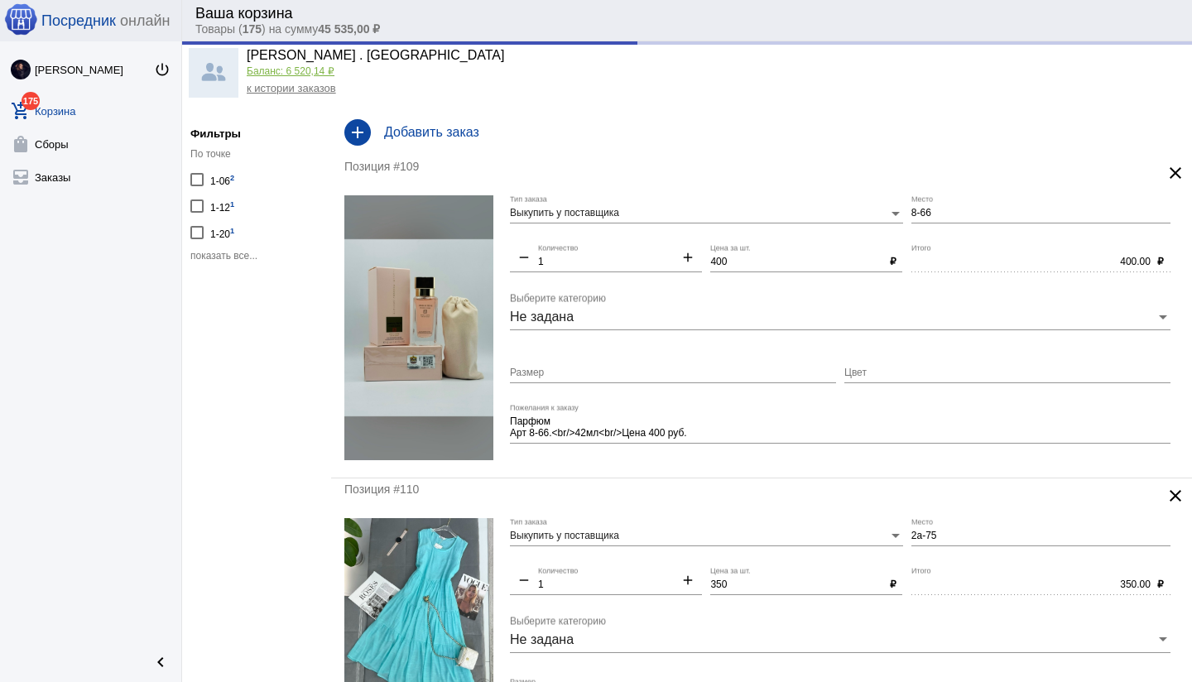
click at [770, 465] on div "Позиция #109 clear Выкупить у поставщика Тип заказа 8-66 Место remove 1 Количес…" at bounding box center [761, 317] width 861 height 322
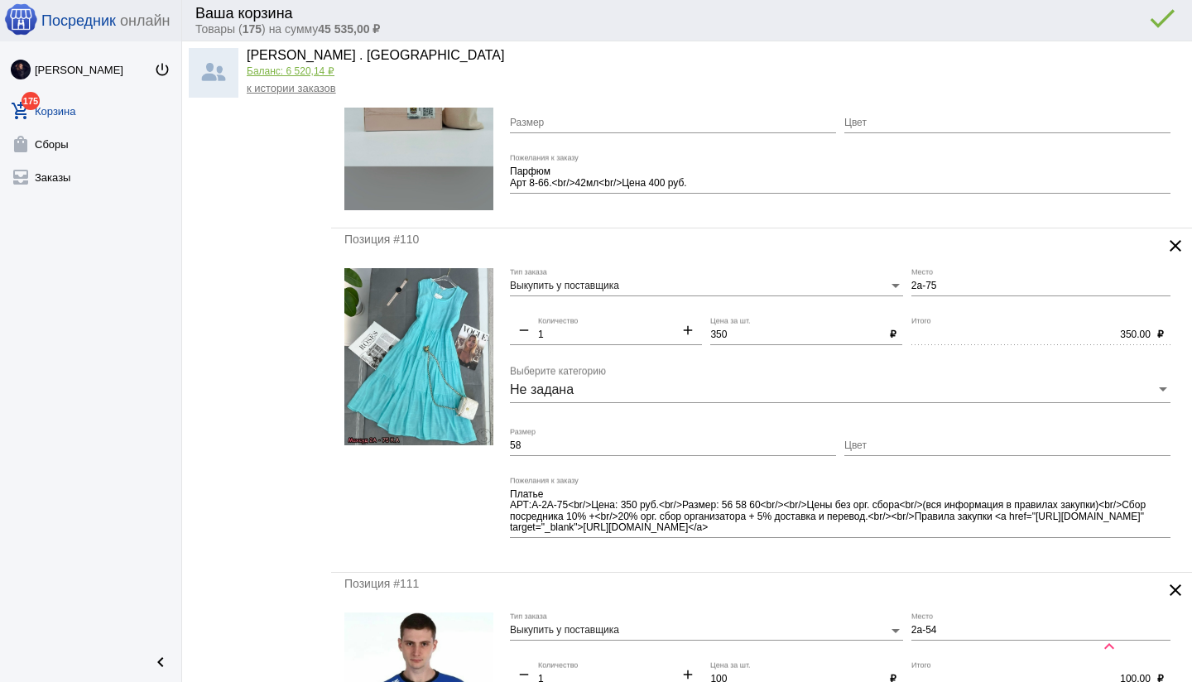
scroll to position [286, 0]
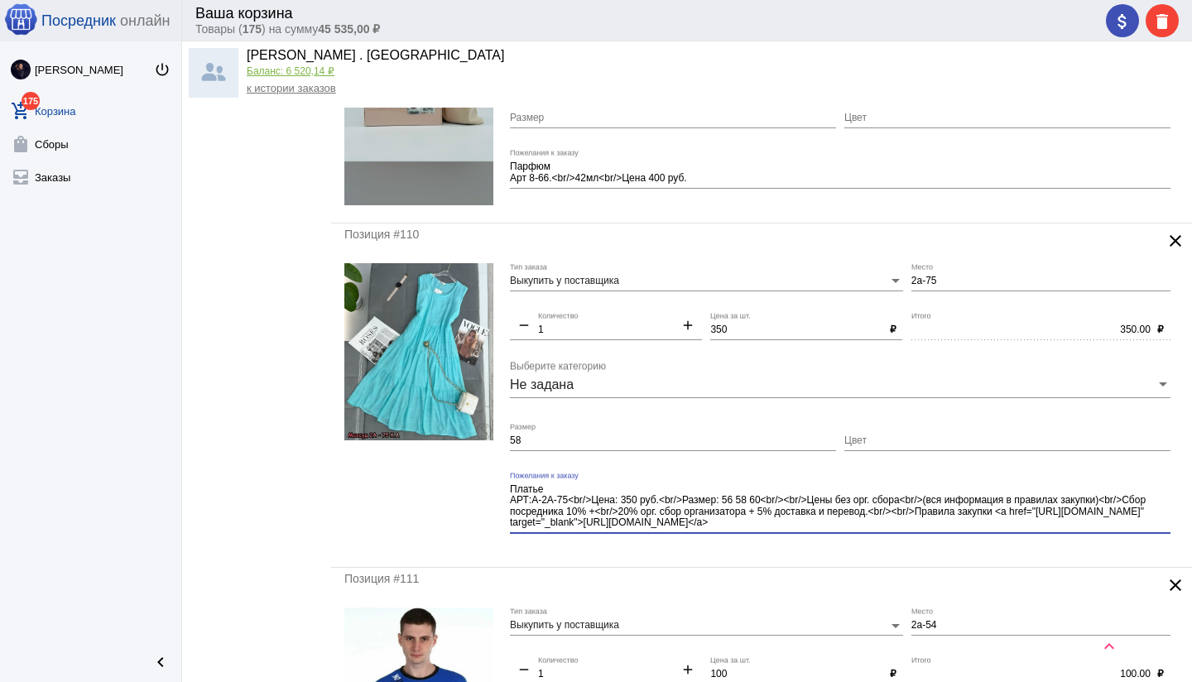
drag, startPoint x: 811, startPoint y: 525, endPoint x: 818, endPoint y: 529, distance: 8.5
click at [818, 529] on textarea "Платье АРТ:А-2А-75<br/>Цена: 350 руб.<br/>Размер: 56 58 60<br/><br/>Цены без ор…" at bounding box center [840, 506] width 660 height 48
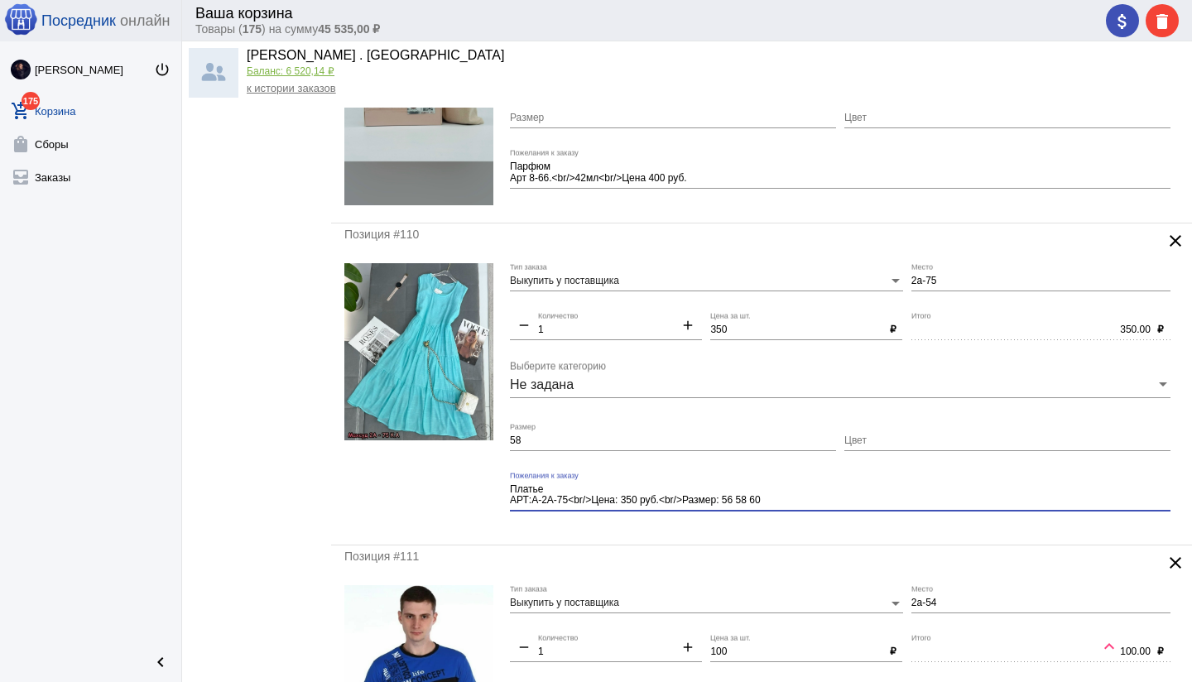
click at [778, 530] on mat-form-field "Платье АРТ:А-2А-75<br/>Цена: 350 руб.<br/>Размер: 56 58 60 Пожелания к заказу" at bounding box center [844, 502] width 669 height 60
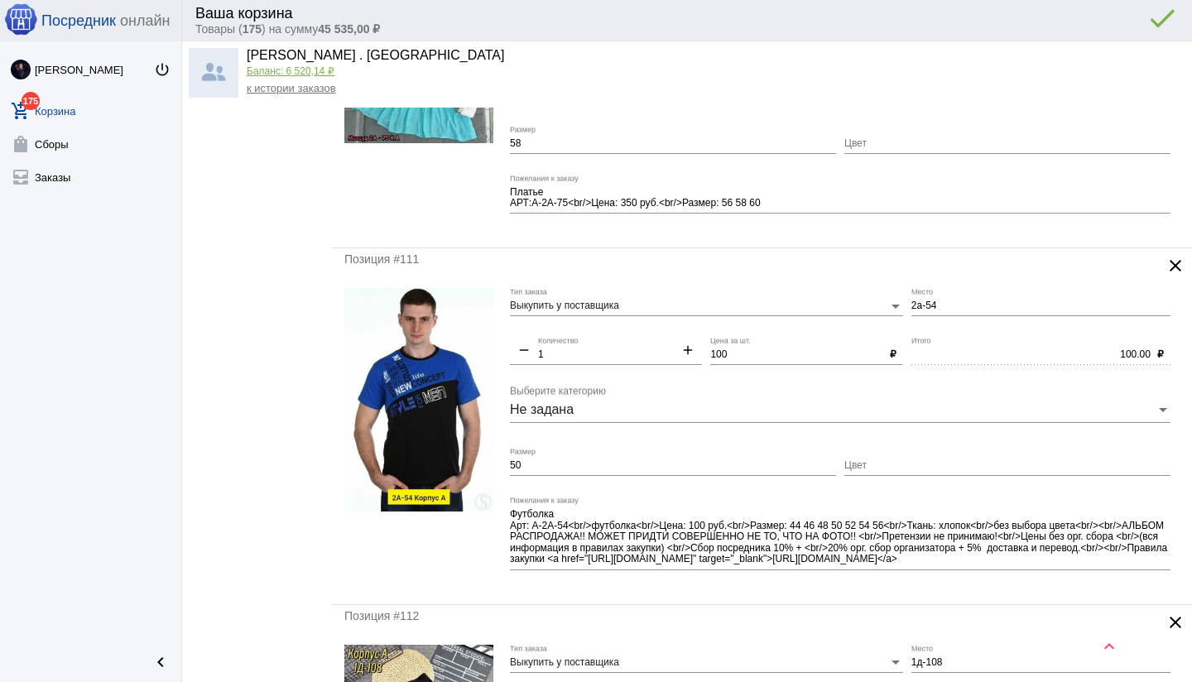
scroll to position [584, 0]
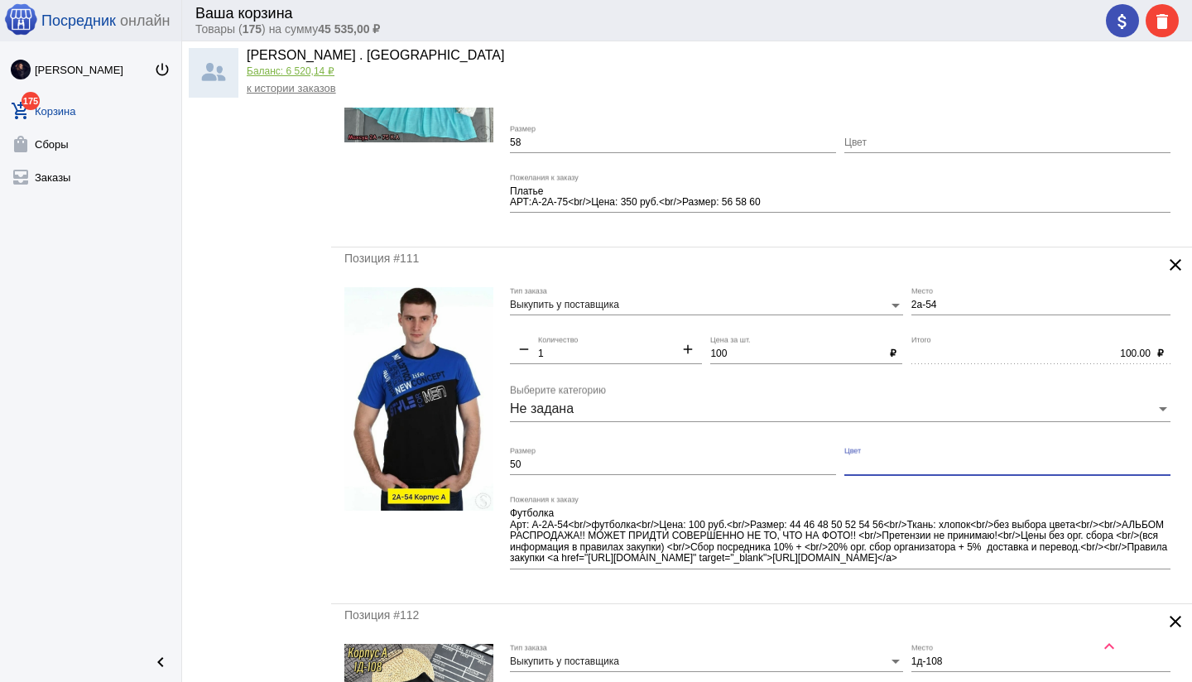
paste input "Без выбора"
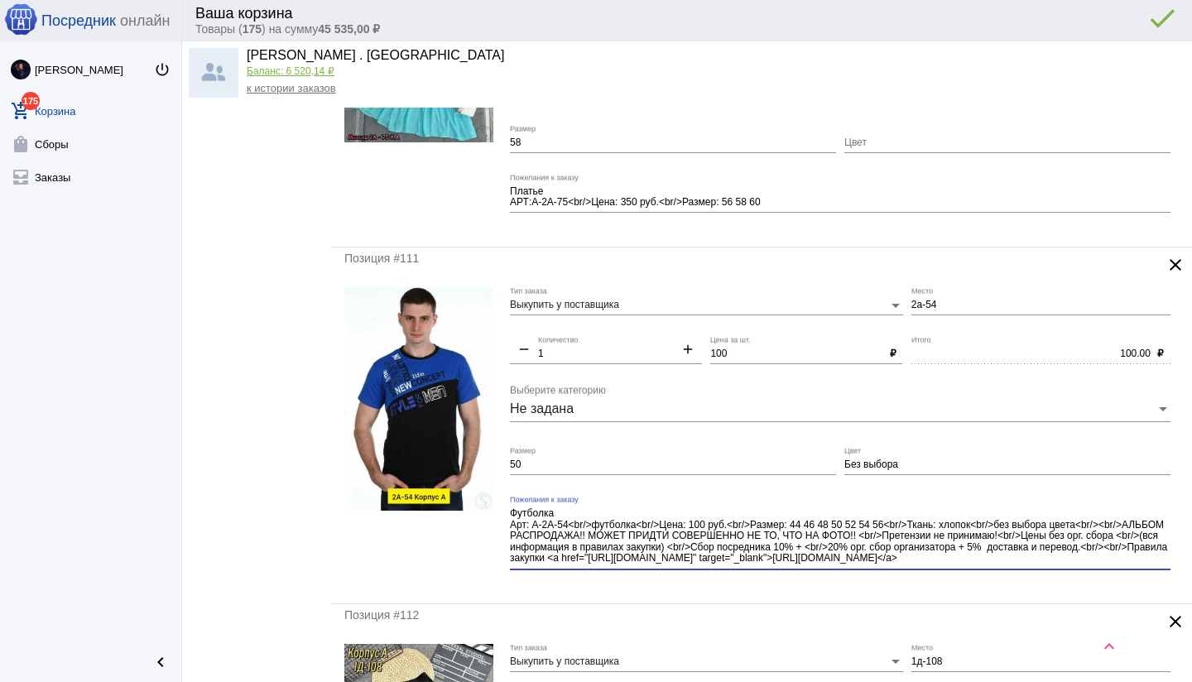
scroll to position [11, 0]
click at [1109, 561] on textarea "Футболка Арт: А-2А-54<br/>футболка<br/>Цена: 100 руб.<br/>Размер: 44 46 48 50 5…" at bounding box center [840, 536] width 660 height 60
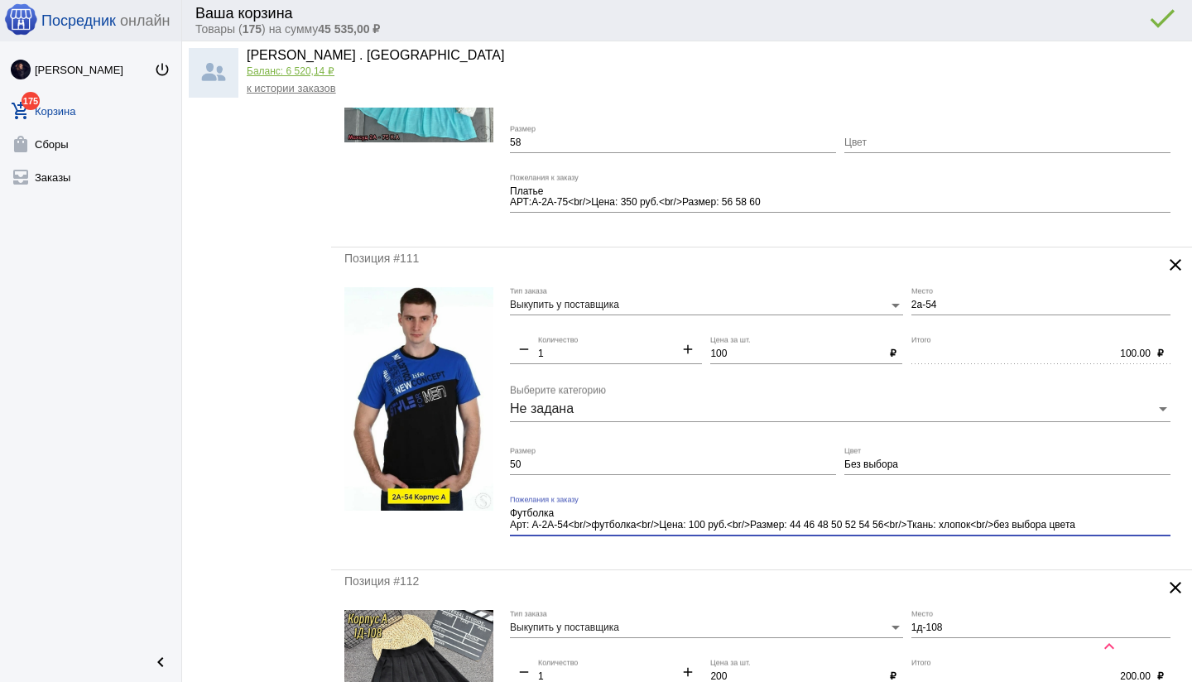
scroll to position [0, 0]
click at [897, 555] on div "Позиция #111 clear Выкупить у поставщика Тип заказа 2а-54 Место remove 1 Количе…" at bounding box center [761, 408] width 861 height 322
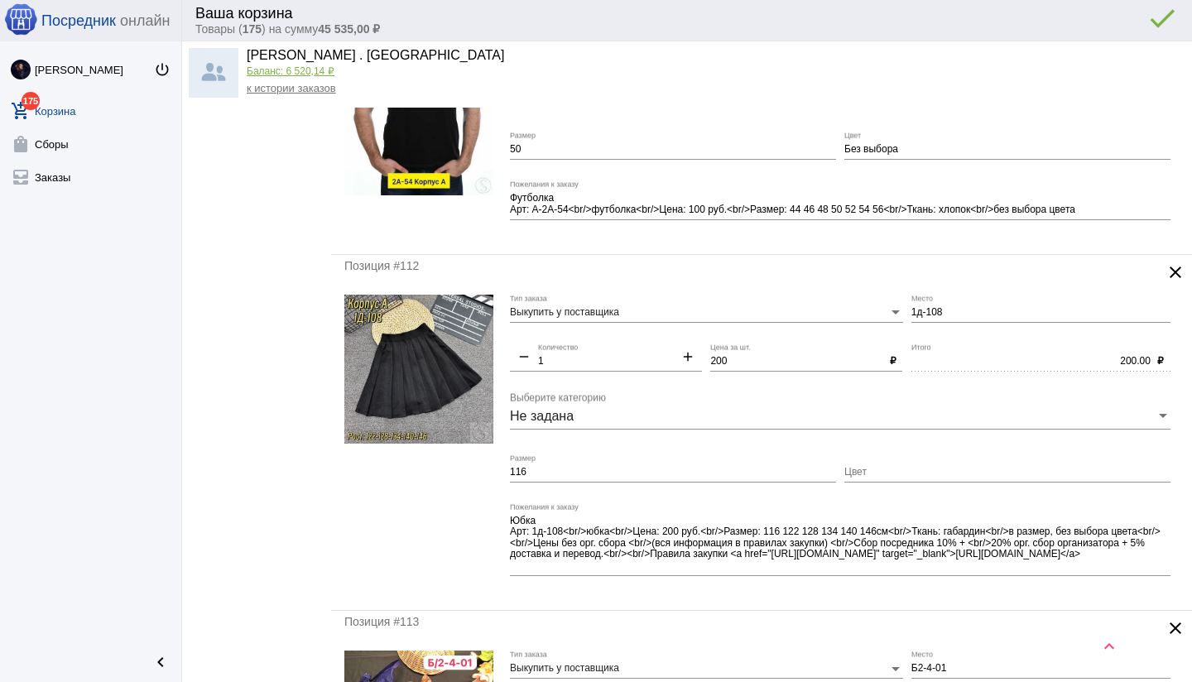
scroll to position [908, 0]
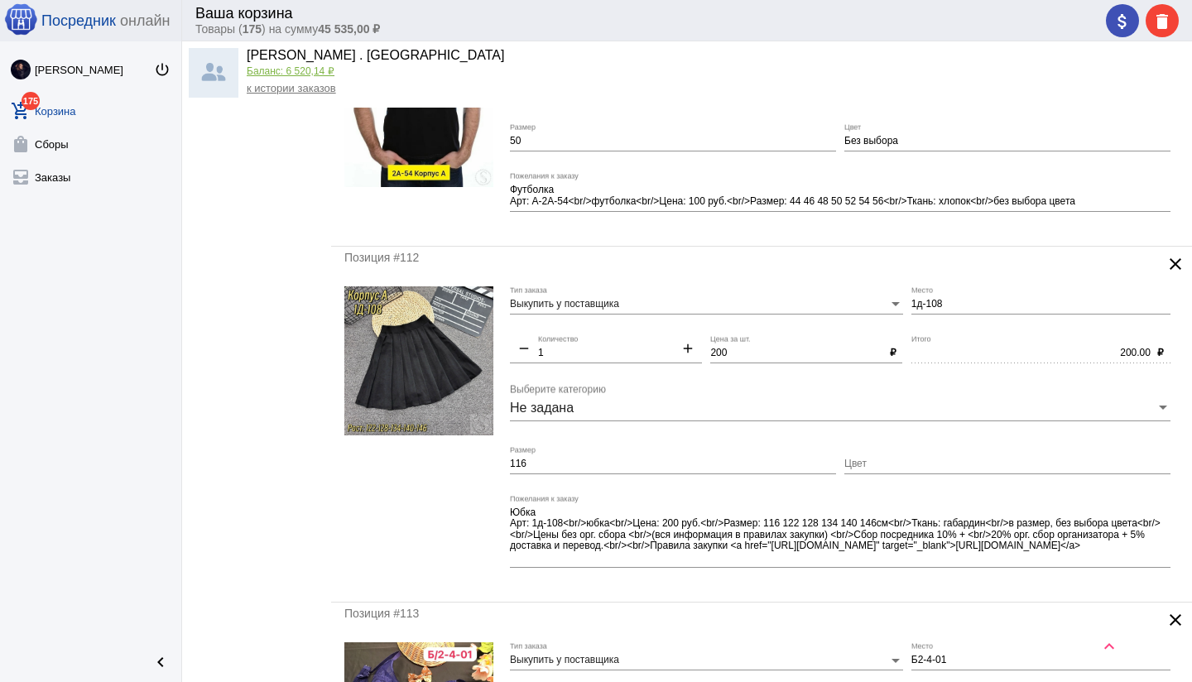
click at [864, 465] on input "Цвет" at bounding box center [1007, 464] width 326 height 12
paste input "Без выбора"
click at [822, 589] on div "Позиция #112 clear Выкупить у поставщика Тип заказа 1д-108 Место remove 1 Колич…" at bounding box center [761, 425] width 861 height 356
drag, startPoint x: 537, startPoint y: 531, endPoint x: 796, endPoint y: 565, distance: 261.2
click at [796, 565] on div "Юбка Арт: 1д-108<br/>юбка<br/>Цена: 200 руб.<br/>Размер: 116 122 128 134 140 14…" at bounding box center [840, 532] width 660 height 74
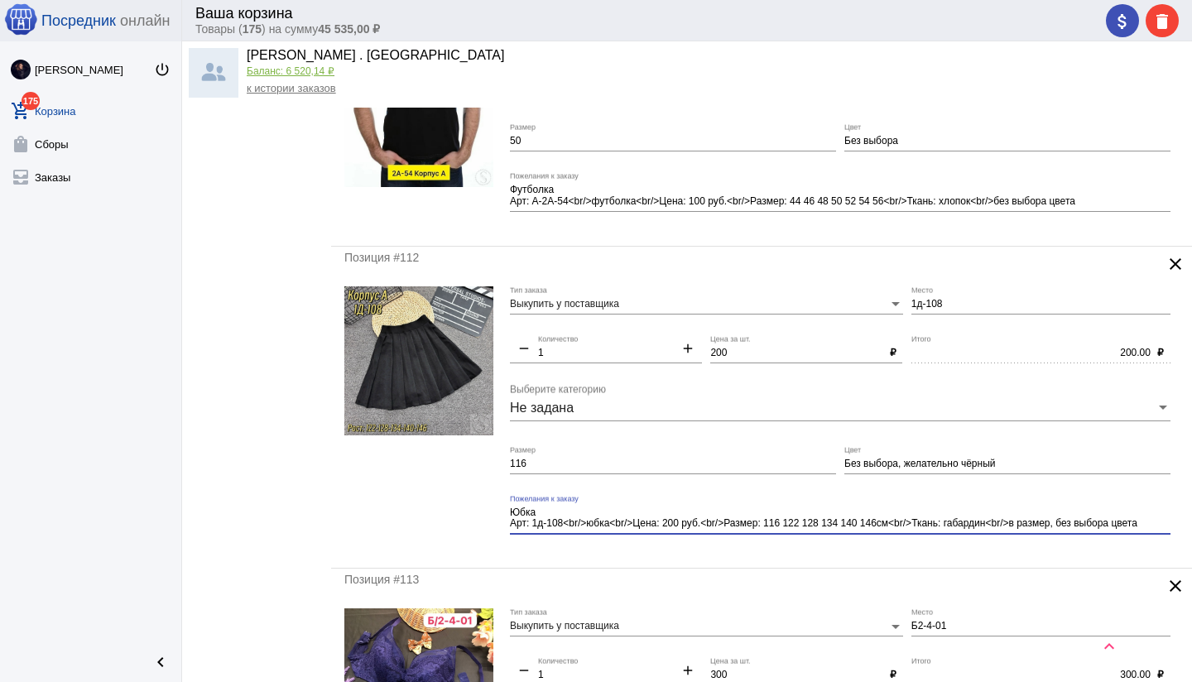
click at [708, 552] on mat-form-field "Юбка Арт: 1д-108<br/>юбка<br/>Цена: 200 руб.<br/>Размер: 116 122 128 134 140 14…" at bounding box center [844, 525] width 669 height 60
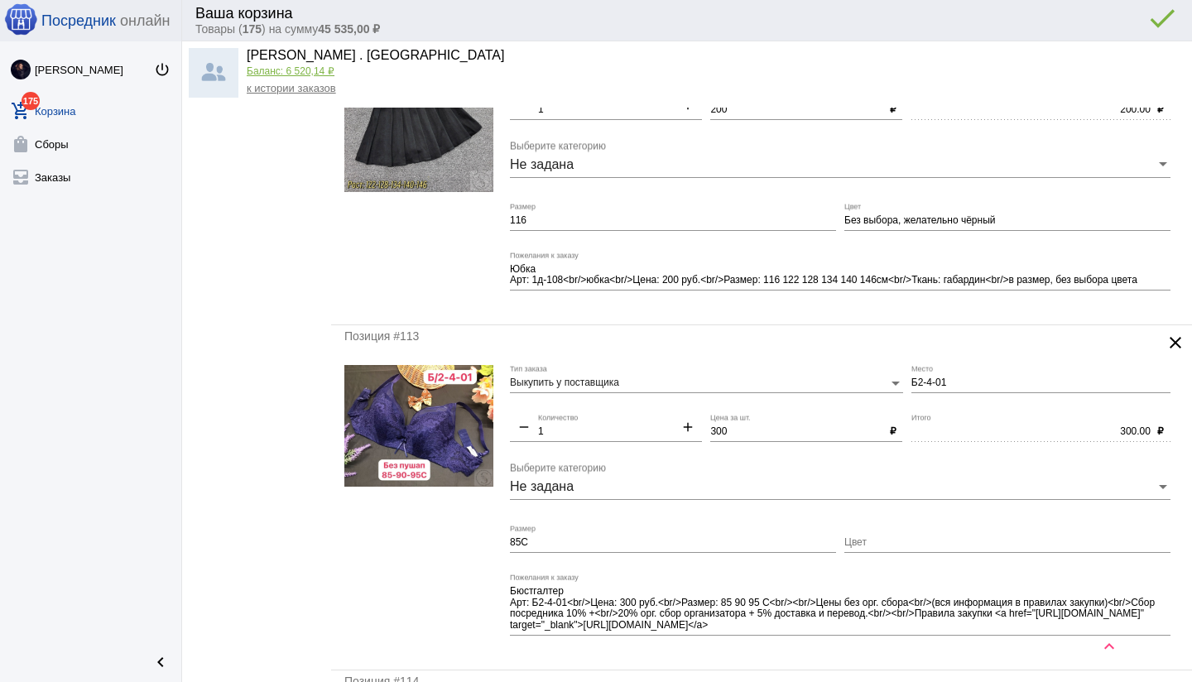
scroll to position [1202, 0]
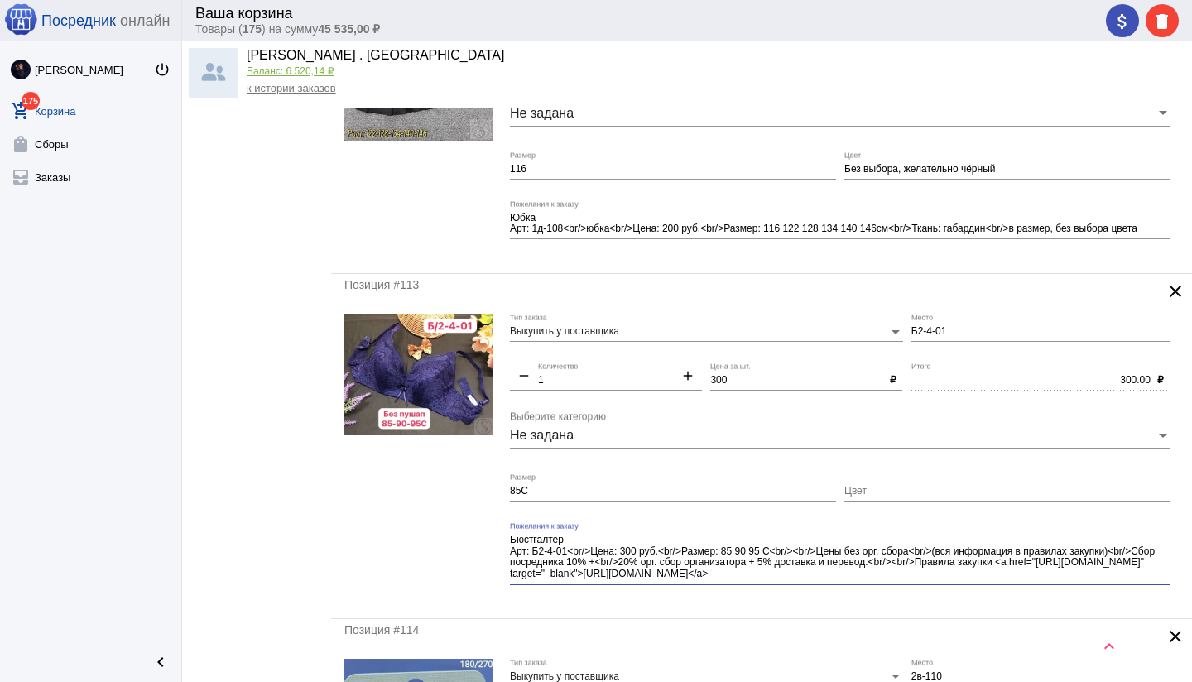
drag, startPoint x: 806, startPoint y: 565, endPoint x: 904, endPoint y: 586, distance: 100.6
click at [904, 586] on div "Бюстгалтер Арт: Б2-4-01<br/>Цена: 300 руб.<br/>Размер: 85 90 95 С<br/><br/>Цены…" at bounding box center [840, 559] width 660 height 74
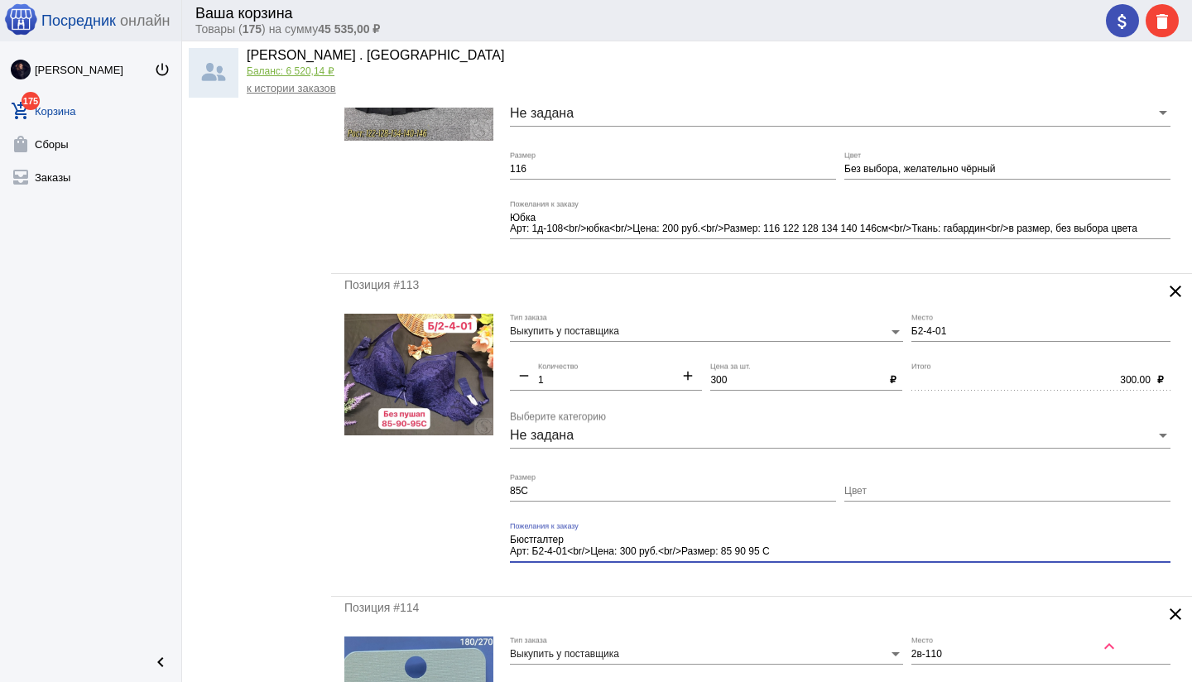
click at [841, 584] on div "Позиция #113 clear Выкупить у поставщика Тип заказа Б2-4-01 Место remove 1 Коли…" at bounding box center [761, 435] width 861 height 322
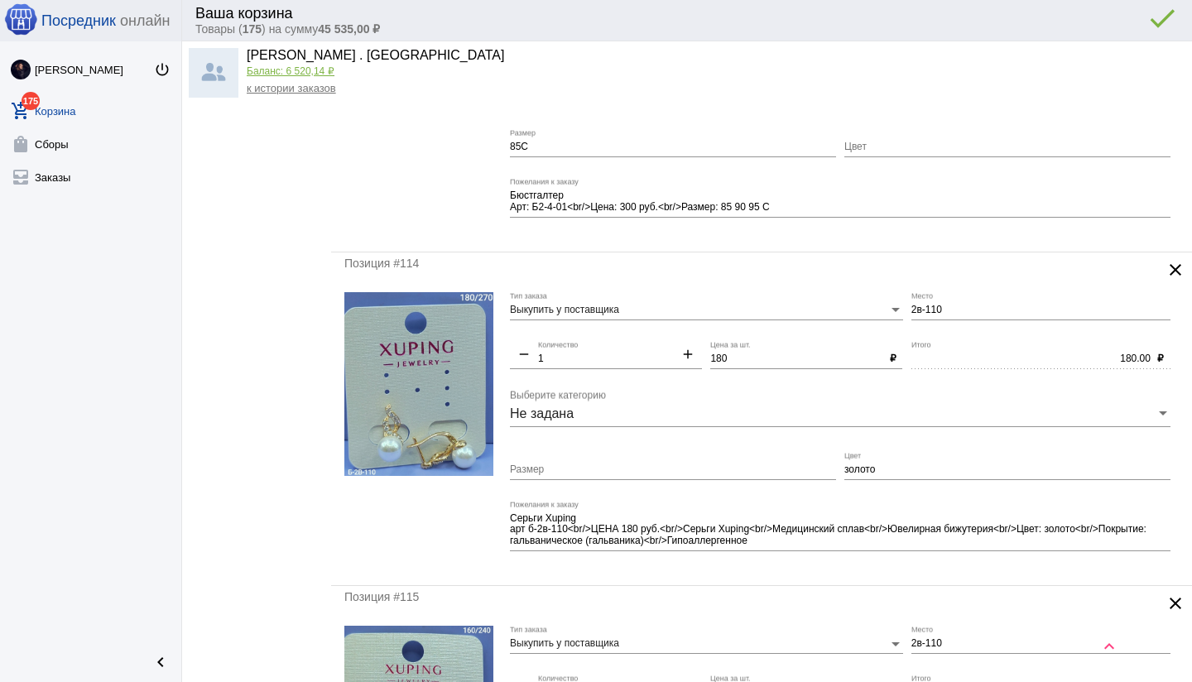
scroll to position [1547, 0]
click at [911, 306] on input "2в-110" at bounding box center [1040, 310] width 259 height 12
click at [938, 331] on mat-form-field "б2в-110 Место" at bounding box center [1044, 315] width 267 height 49
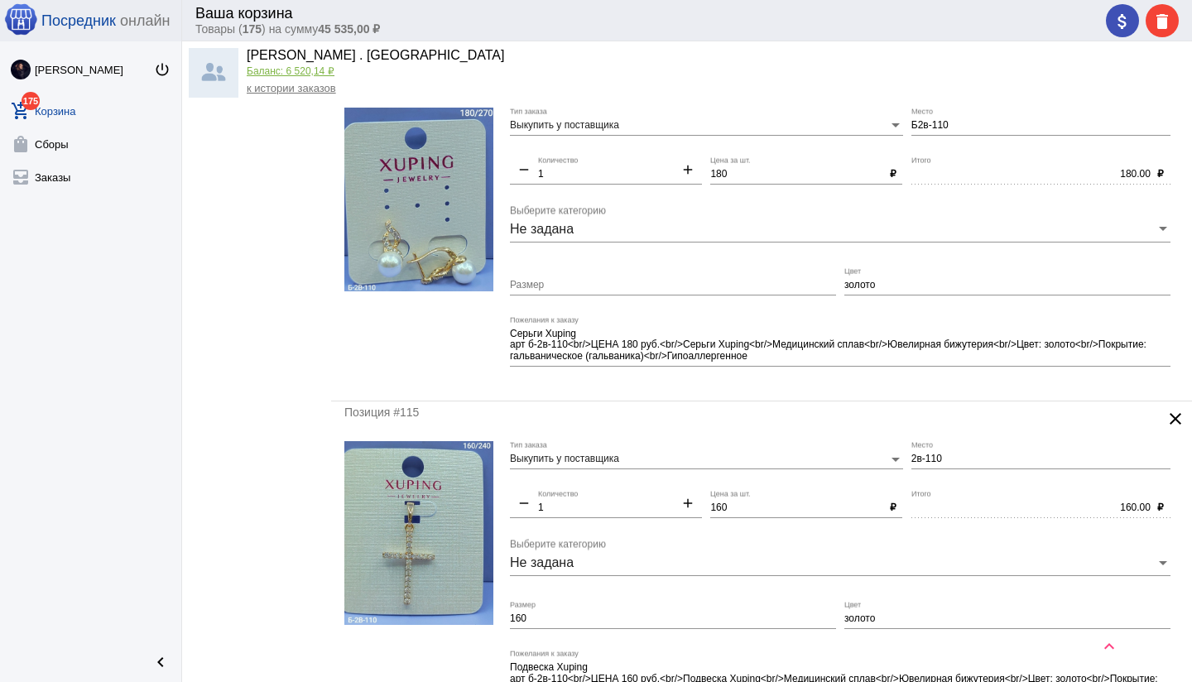
scroll to position [1739, 0]
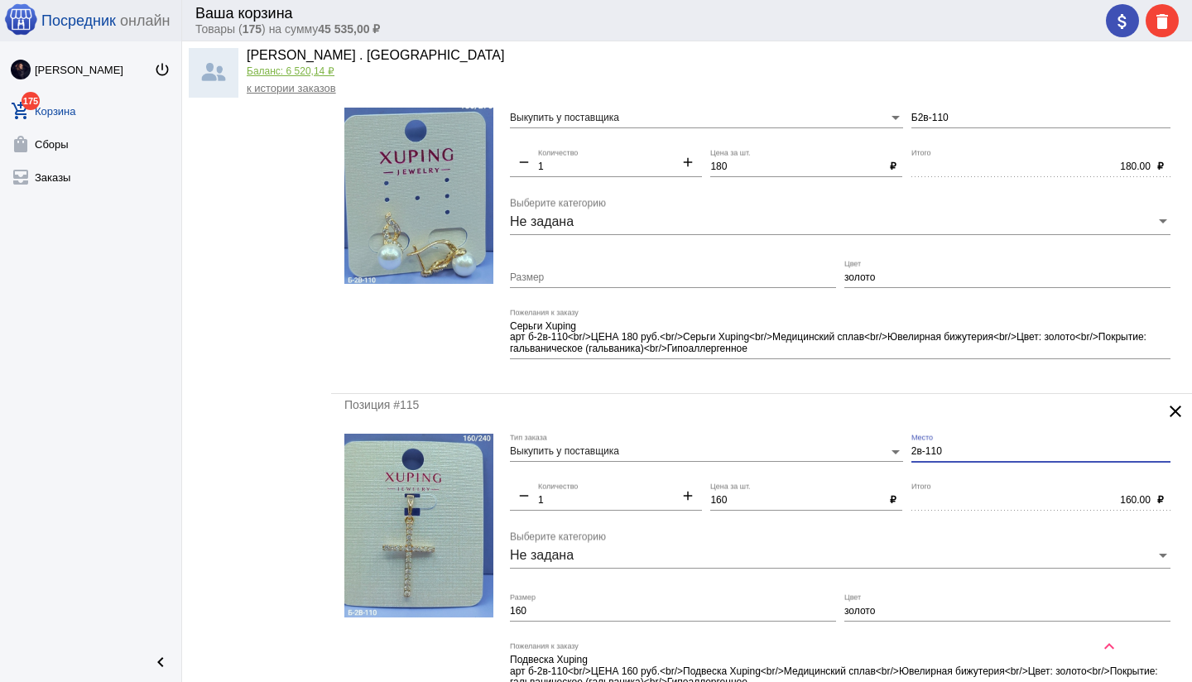
click at [912, 451] on input "2в-110" at bounding box center [1040, 452] width 259 height 12
click at [938, 482] on div "160.00 Итого" at bounding box center [1030, 496] width 239 height 28
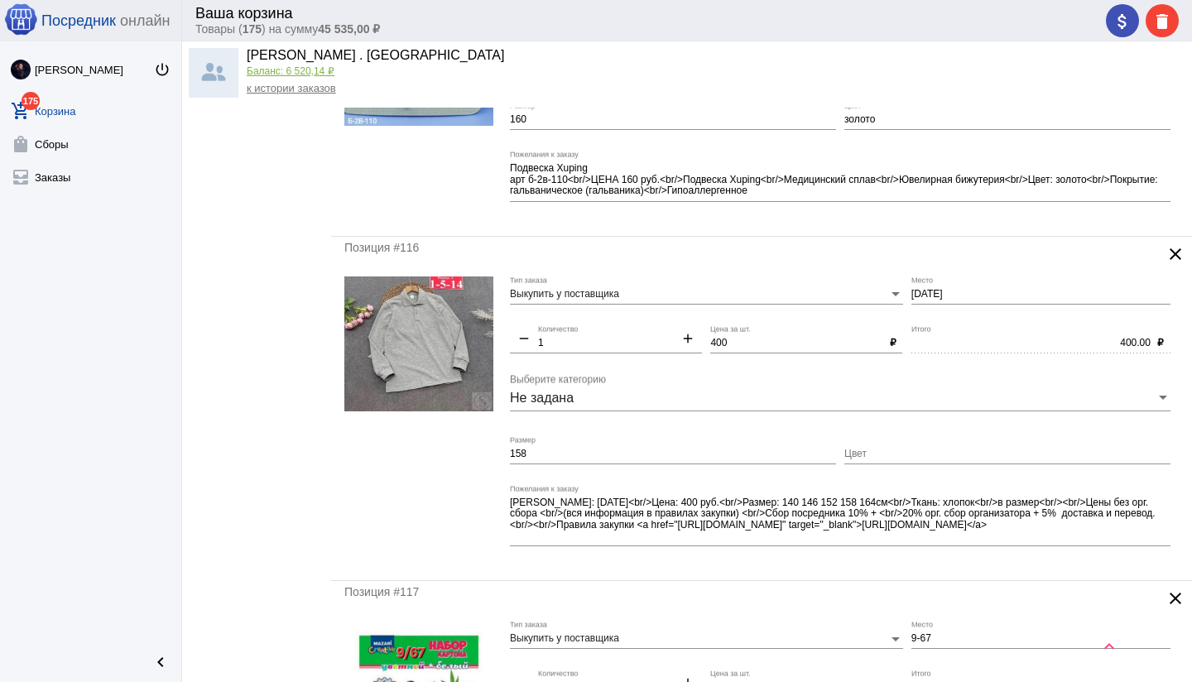
scroll to position [2231, 0]
drag, startPoint x: 982, startPoint y: 512, endPoint x: 1039, endPoint y: 540, distance: 63.7
click at [1039, 540] on textarea "[PERSON_NAME]: [DATE]<br/>Цена: 400 руб.<br/>Размер: 140 146 152 158 164см<br/>…" at bounding box center [840, 519] width 660 height 48
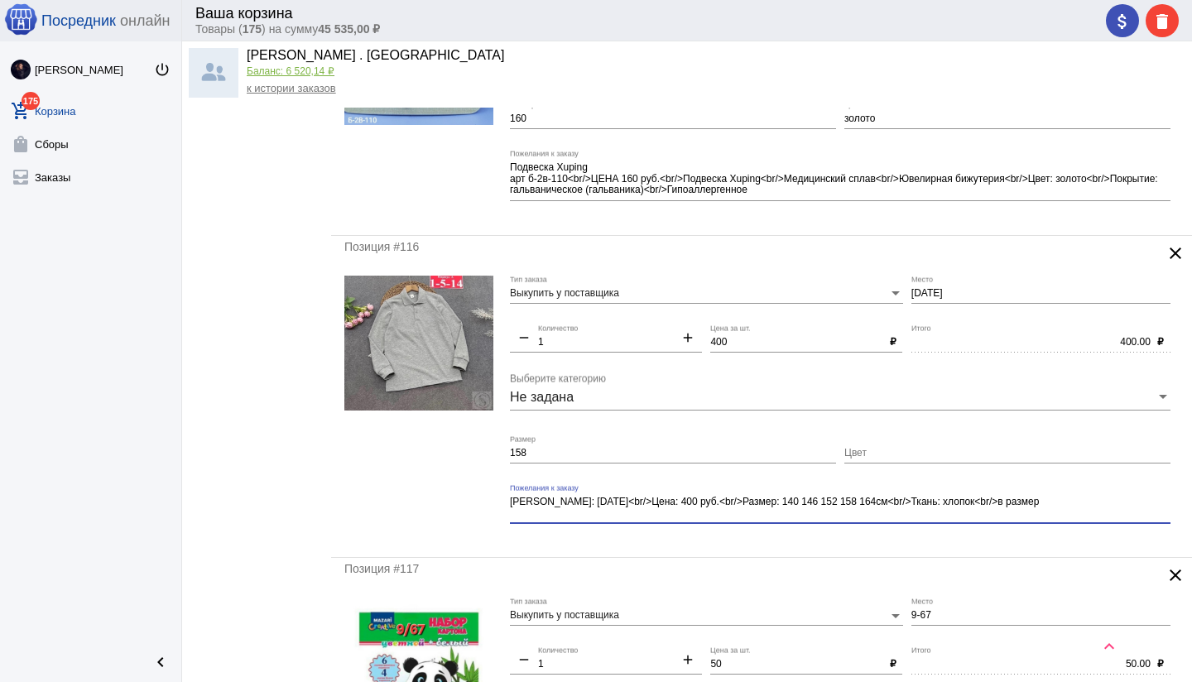
drag, startPoint x: 899, startPoint y: 543, endPoint x: 872, endPoint y: 540, distance: 26.6
click at [898, 543] on div "Позиция #116 clear Выкупить у поставщика Тип заказа [DATE] Место remove 1 Колич…" at bounding box center [761, 397] width 861 height 322
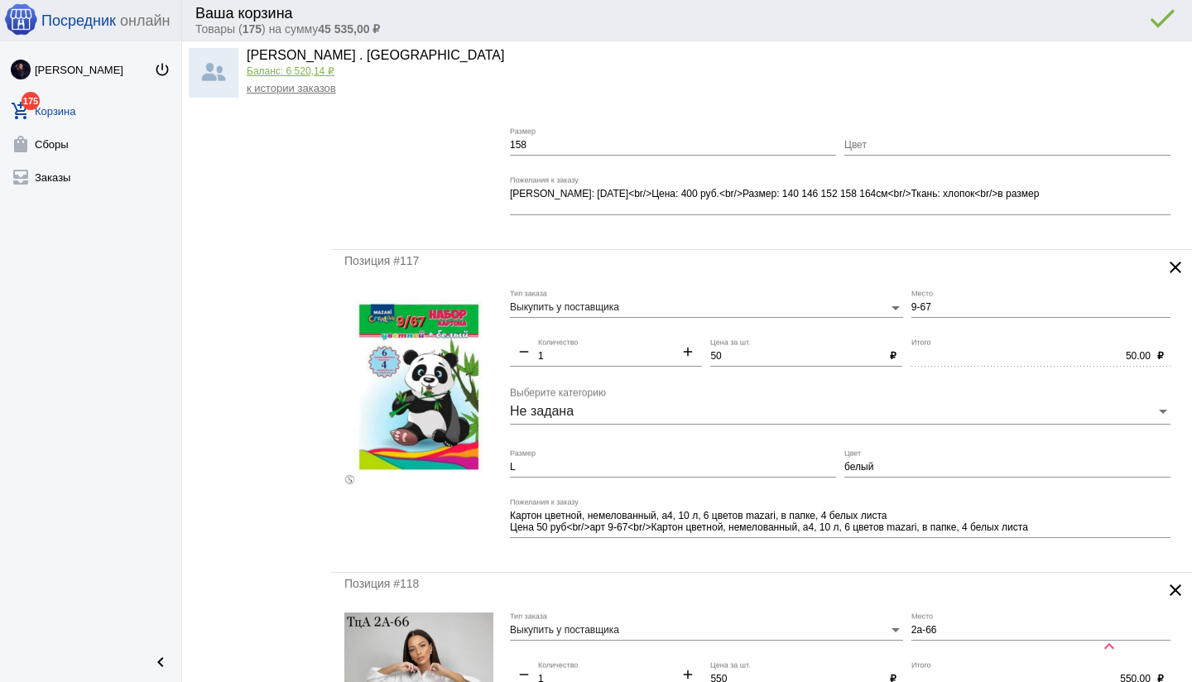
scroll to position [2543, 0]
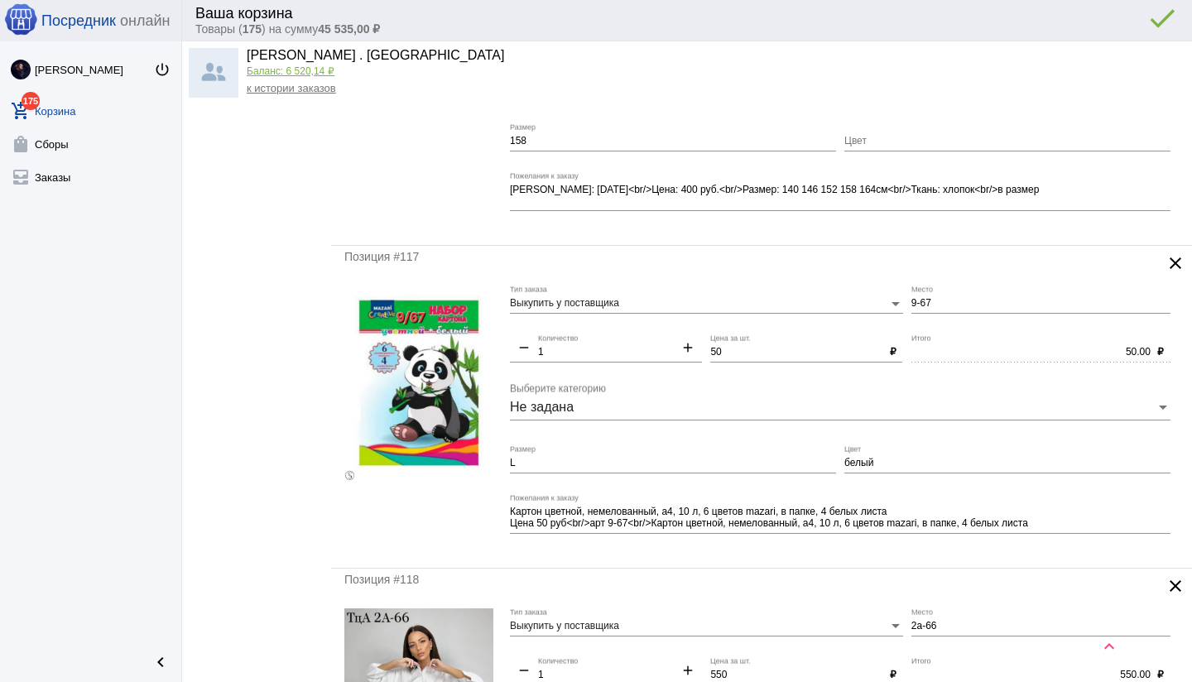
click at [557, 465] on input "L" at bounding box center [673, 464] width 326 height 12
drag, startPoint x: 880, startPoint y: 464, endPoint x: 731, endPoint y: 482, distance: 150.9
click at [840, 462] on div "Выкупить у поставщика Тип заказа 9-67 Место remove 1 Количество add 50 Цена за …" at bounding box center [844, 419] width 669 height 269
click at [535, 559] on div "Позиция #117 clear Выкупить у поставщика Тип заказа 9-67 Место remove 1 Количес…" at bounding box center [761, 407] width 861 height 322
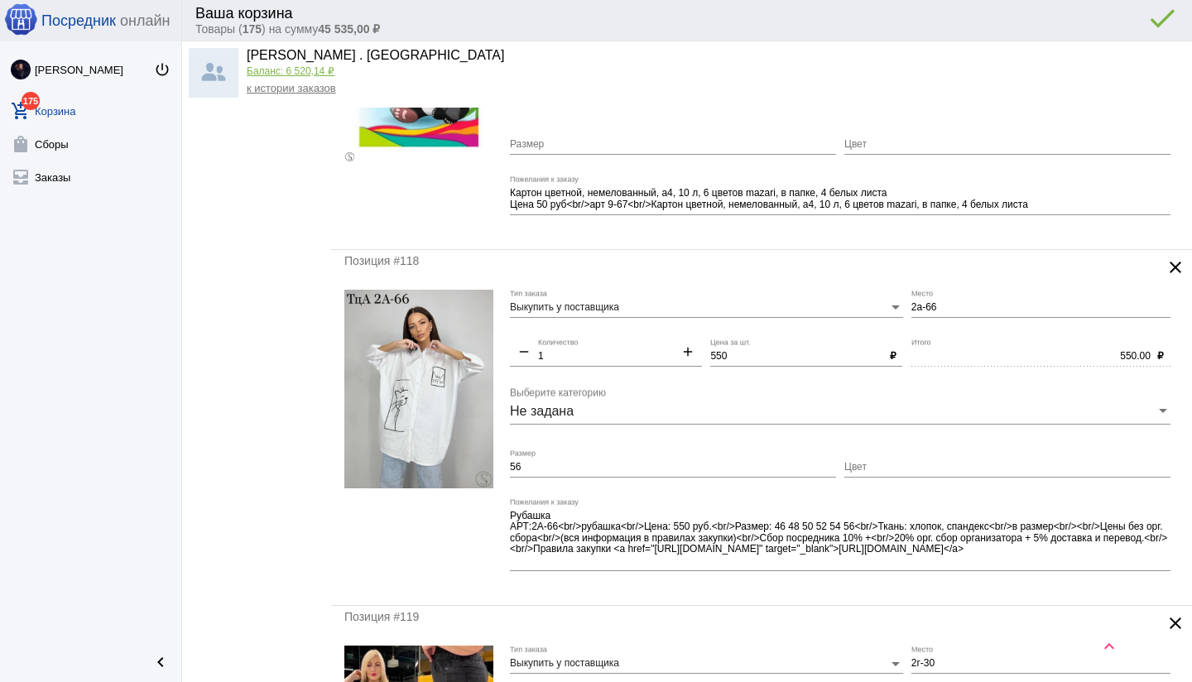
scroll to position [2863, 0]
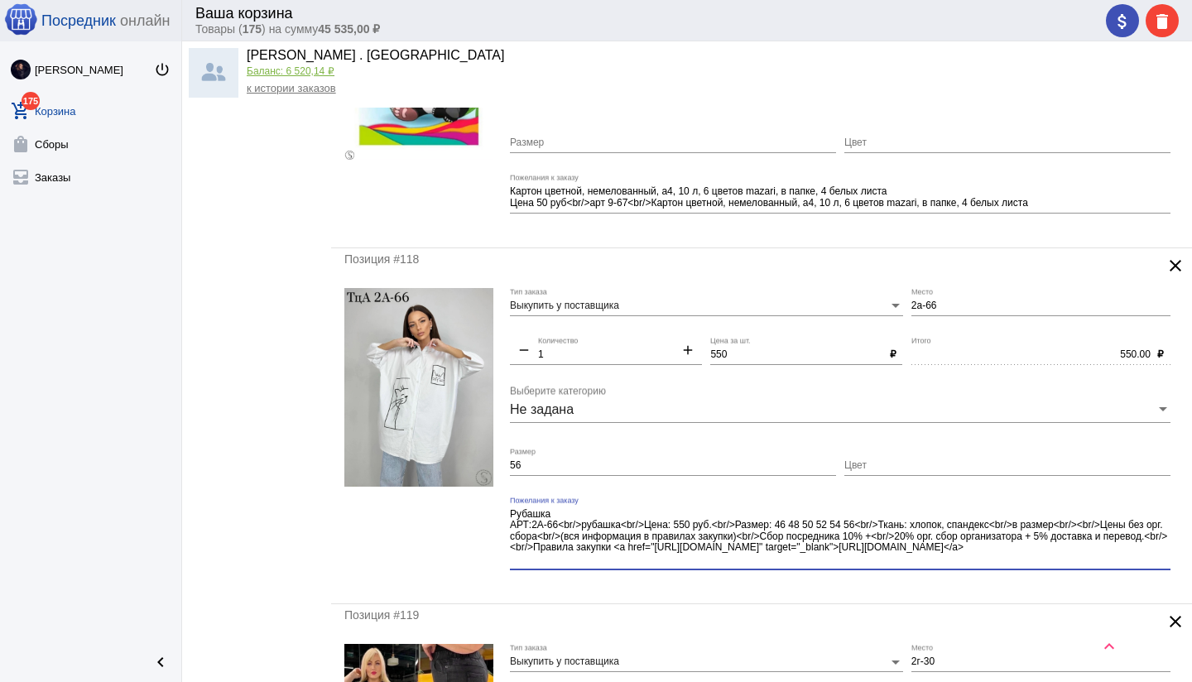
drag, startPoint x: 1067, startPoint y: 523, endPoint x: 1101, endPoint y: 557, distance: 48.0
click at [1102, 557] on textarea "Рубашка АРТ:2А-66<br/>рубашка<br/>Цена: 550 руб.<br/>Размер: 46 48 50 52 54 56<…" at bounding box center [840, 537] width 660 height 60
drag, startPoint x: 1065, startPoint y: 525, endPoint x: 1112, endPoint y: 564, distance: 61.1
click at [1112, 564] on textarea "Рубашка АРТ:2А-66<br/>рубашка<br/>Цена: 550 руб.<br/>Размер: 46 48 50 52 54 56<…" at bounding box center [840, 537] width 660 height 60
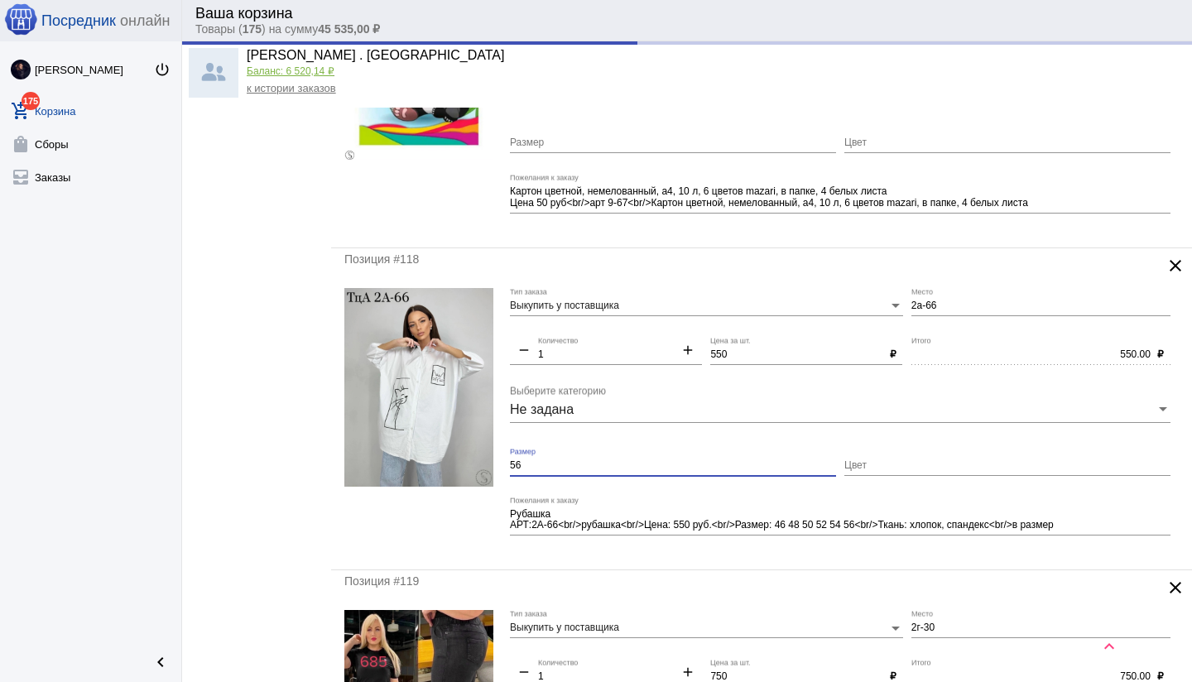
click at [561, 469] on input "56" at bounding box center [673, 466] width 326 height 12
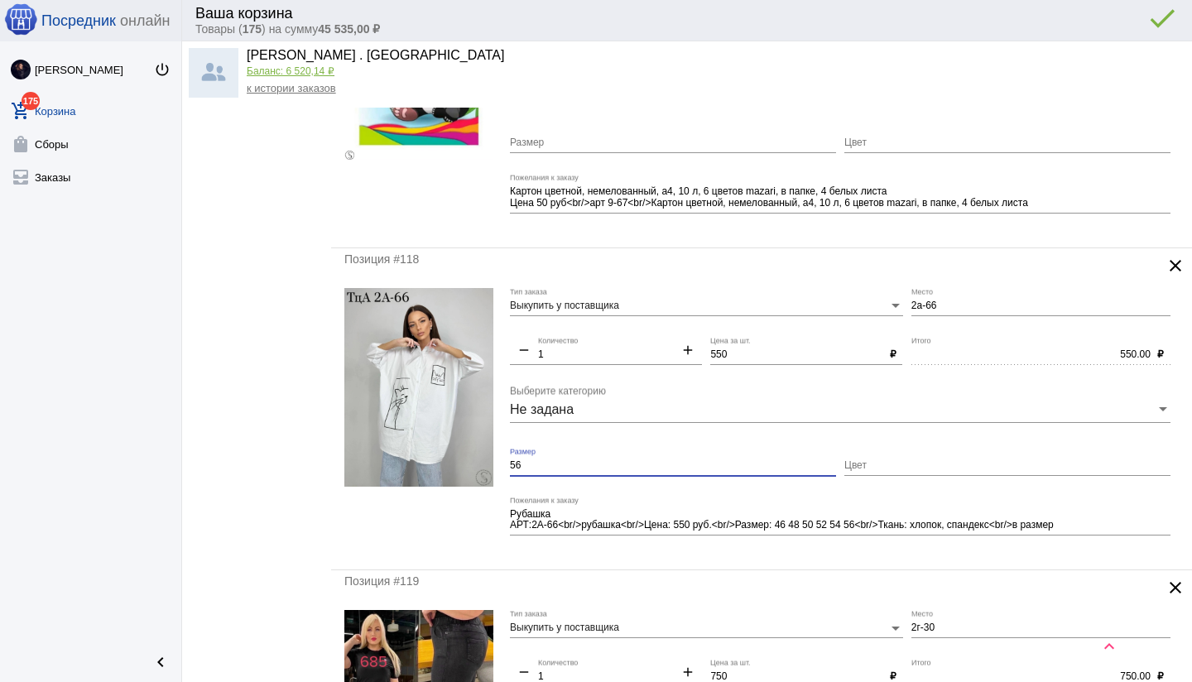
click at [818, 557] on div "Позиция #118 clear Выкупить у поставщика Тип заказа 2а-66 Место remove 1 Количе…" at bounding box center [761, 409] width 861 height 322
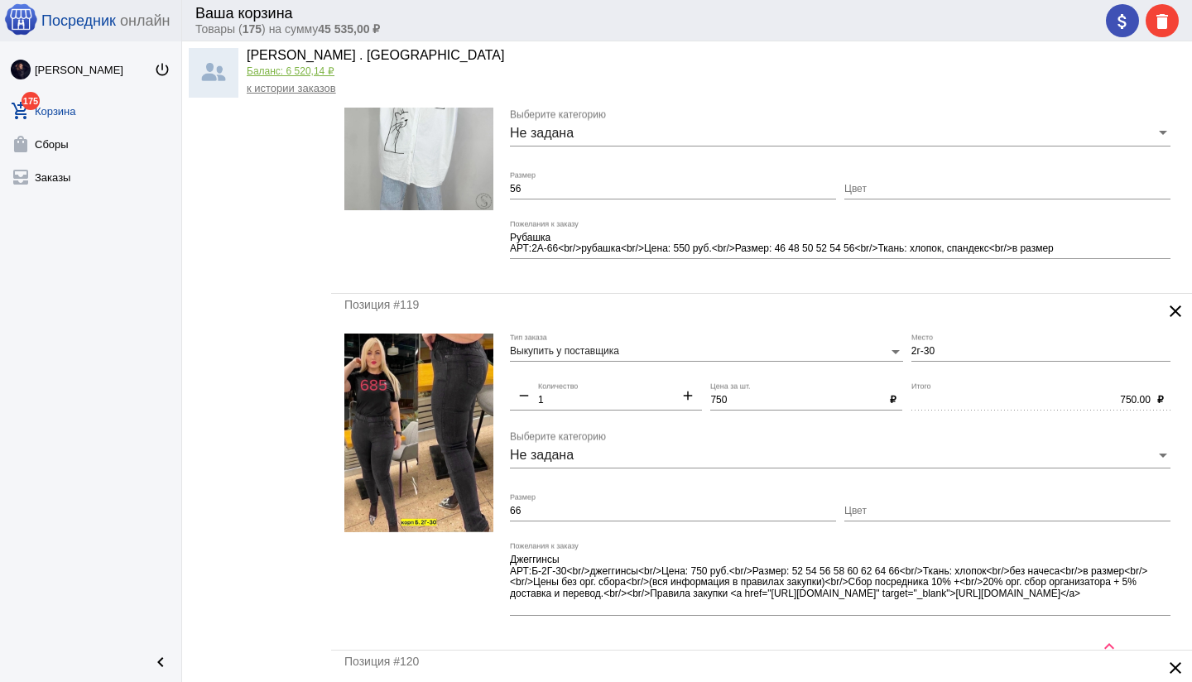
scroll to position [3146, 0]
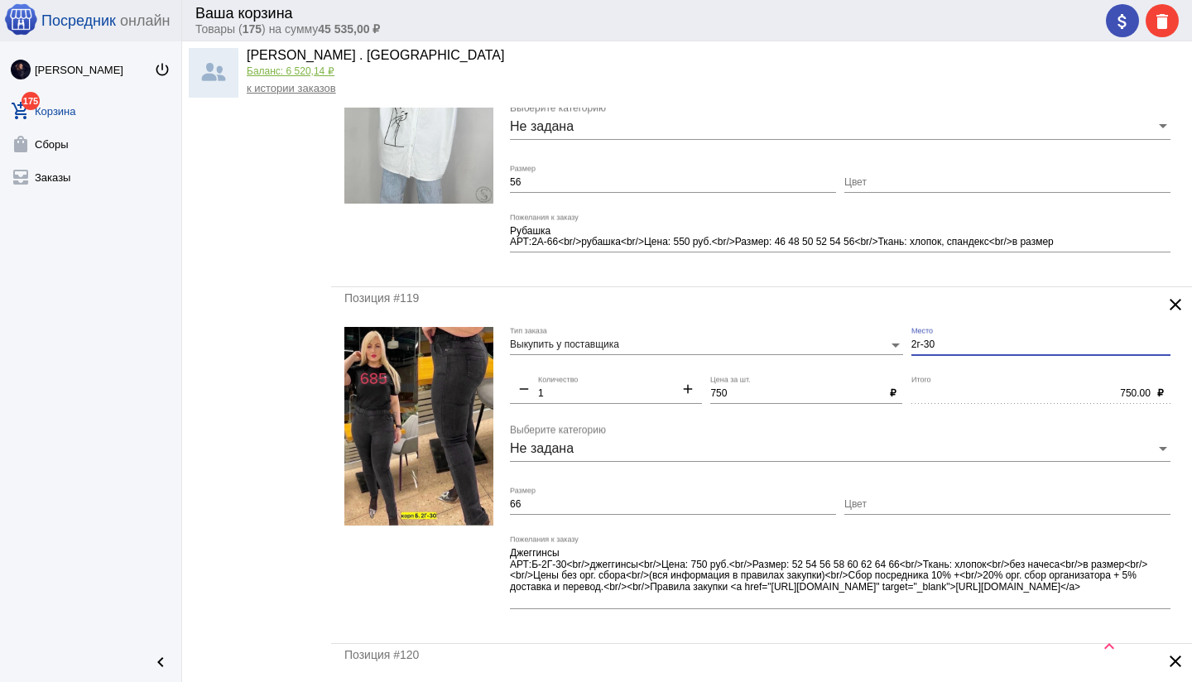
click at [914, 342] on input "2г-30" at bounding box center [1040, 345] width 259 height 12
click at [913, 501] on input "Цвет" at bounding box center [1007, 505] width 326 height 12
drag, startPoint x: 1139, startPoint y: 563, endPoint x: 1162, endPoint y: 595, distance: 39.3
click at [1162, 595] on textarea "Джеггинсы АРТ:Б-2Г-30<br/>джеггинсы<br/>Цена: 750 руб.<br/>Размер: 52 54 56 58 …" at bounding box center [840, 576] width 660 height 60
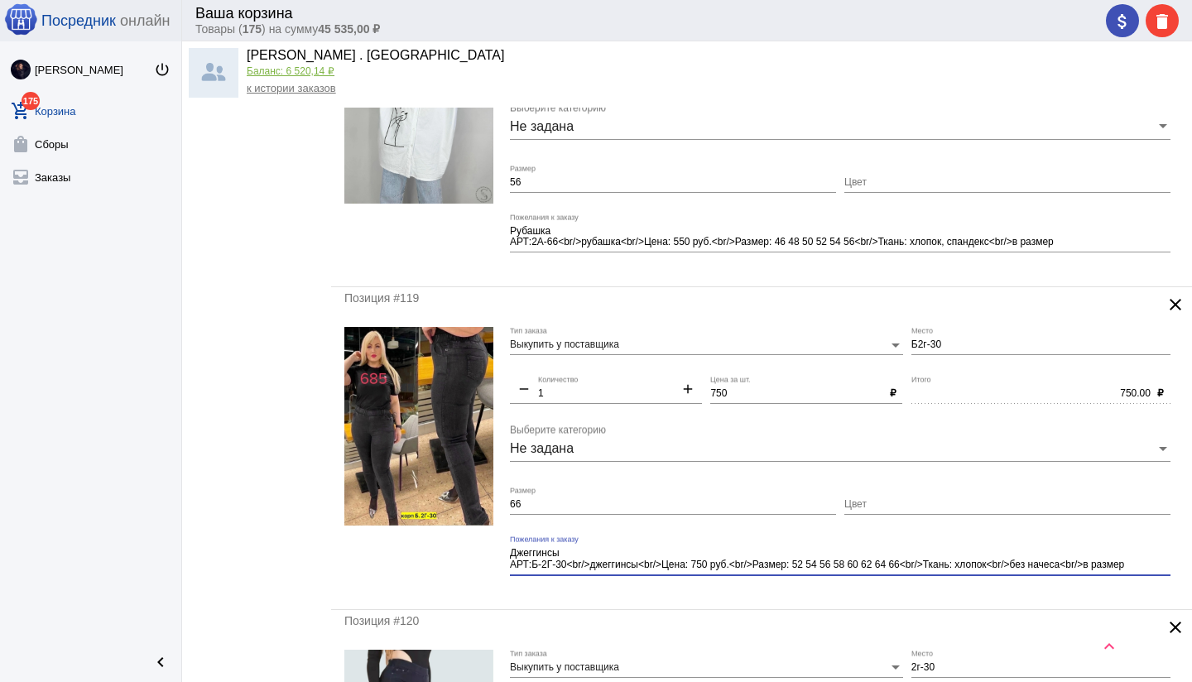
click at [871, 595] on div "Позиция #119 clear Выкупить у поставщика Тип заказа Б2г-30 Место remove 1 Колич…" at bounding box center [761, 448] width 861 height 322
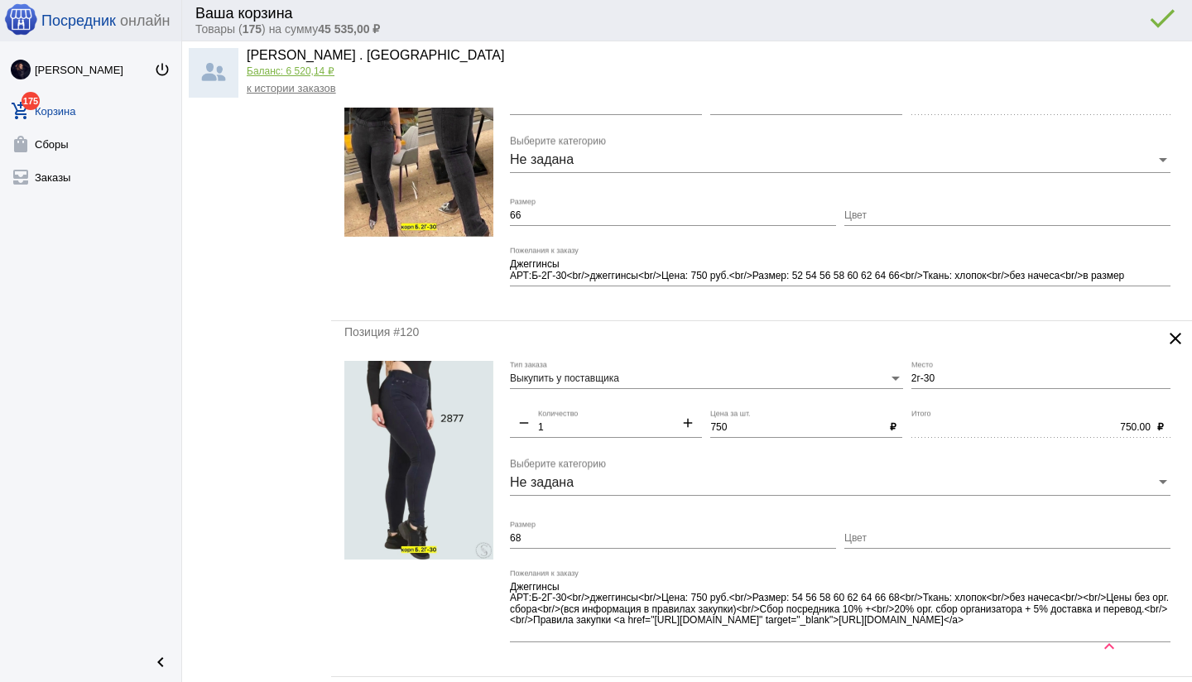
scroll to position [3454, 0]
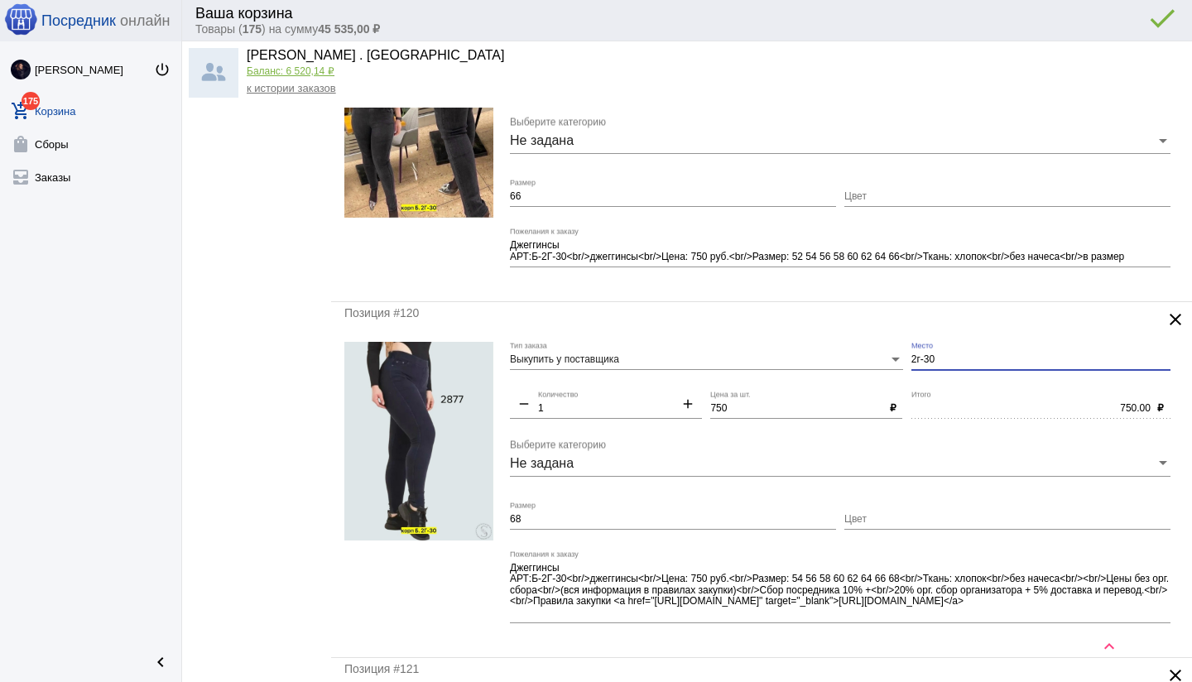
click at [912, 360] on input "2г-30" at bounding box center [1040, 360] width 259 height 12
click at [966, 396] on div "750.00 Итого" at bounding box center [1030, 405] width 239 height 28
drag, startPoint x: 1100, startPoint y: 612, endPoint x: 1088, endPoint y: 616, distance: 12.3
click at [1102, 618] on textarea "Джеггинсы АРТ:Б-2Г-30<br/>джеггинсы<br/>Цена: 750 руб.<br/>Размер: 54 56 58 60 …" at bounding box center [840, 591] width 660 height 60
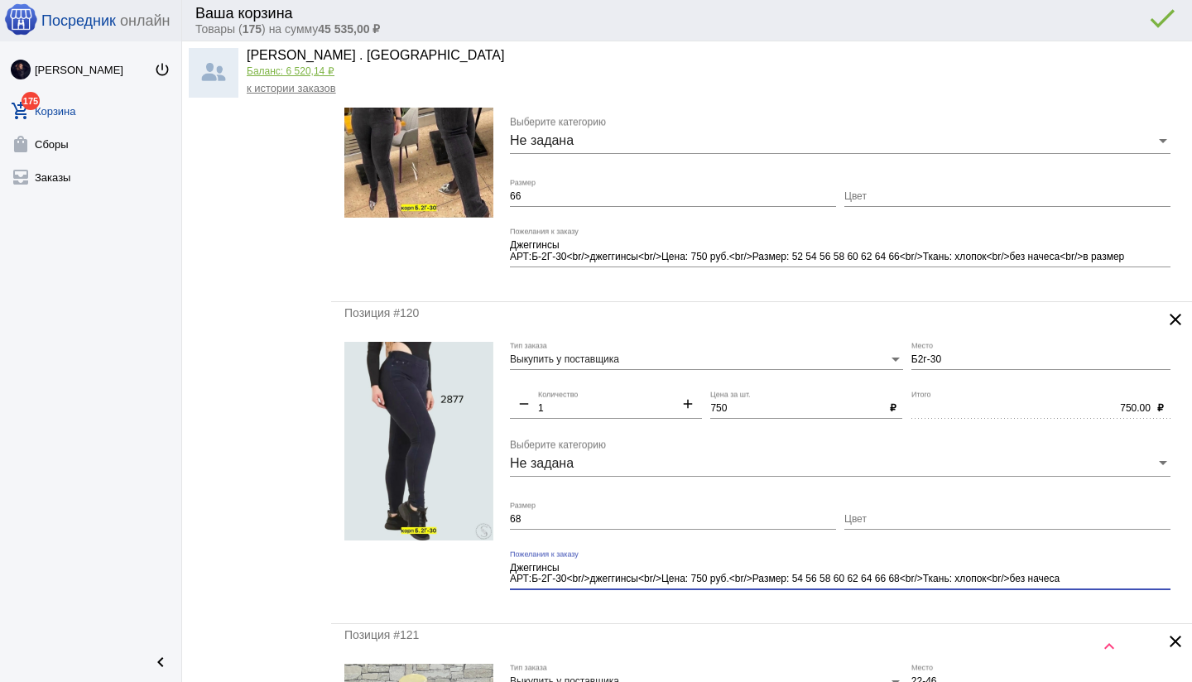
click at [775, 608] on mat-form-field "Джеггинсы АРТ:Б-2Г-30<br/>джеггинсы<br/>Цена: 750 руб.<br/>Размер: 54 56 58 60 …" at bounding box center [844, 580] width 669 height 60
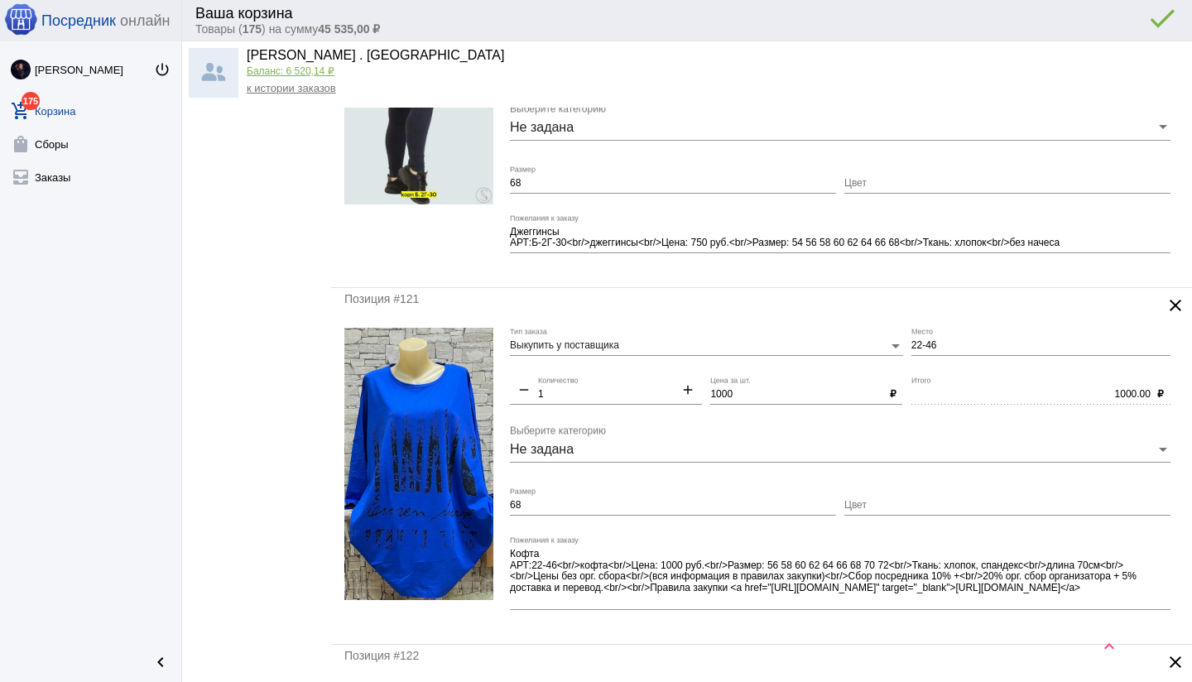
scroll to position [3796, 0]
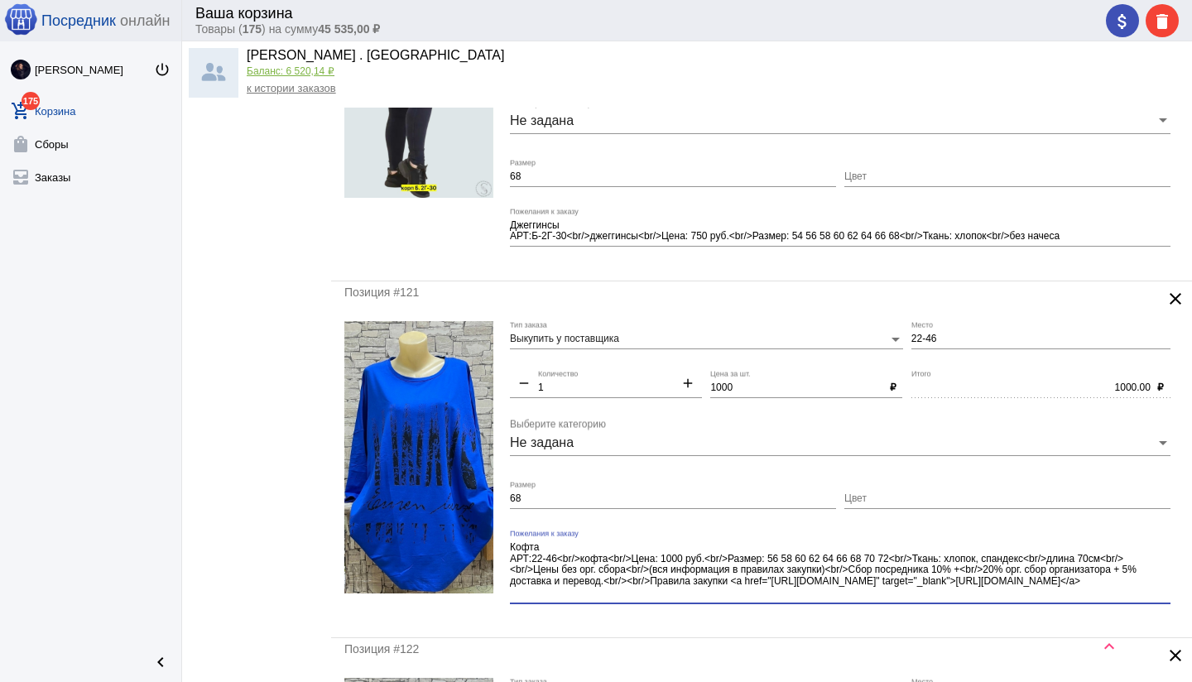
drag, startPoint x: 1113, startPoint y: 558, endPoint x: 1131, endPoint y: 591, distance: 37.8
click at [1134, 590] on textarea "Кофта АРТ:22-46<br/>кофта<br/>Цена: 1000 руб.<br/>Размер: 56 58 60 62 64 66 68 …" at bounding box center [840, 570] width 660 height 60
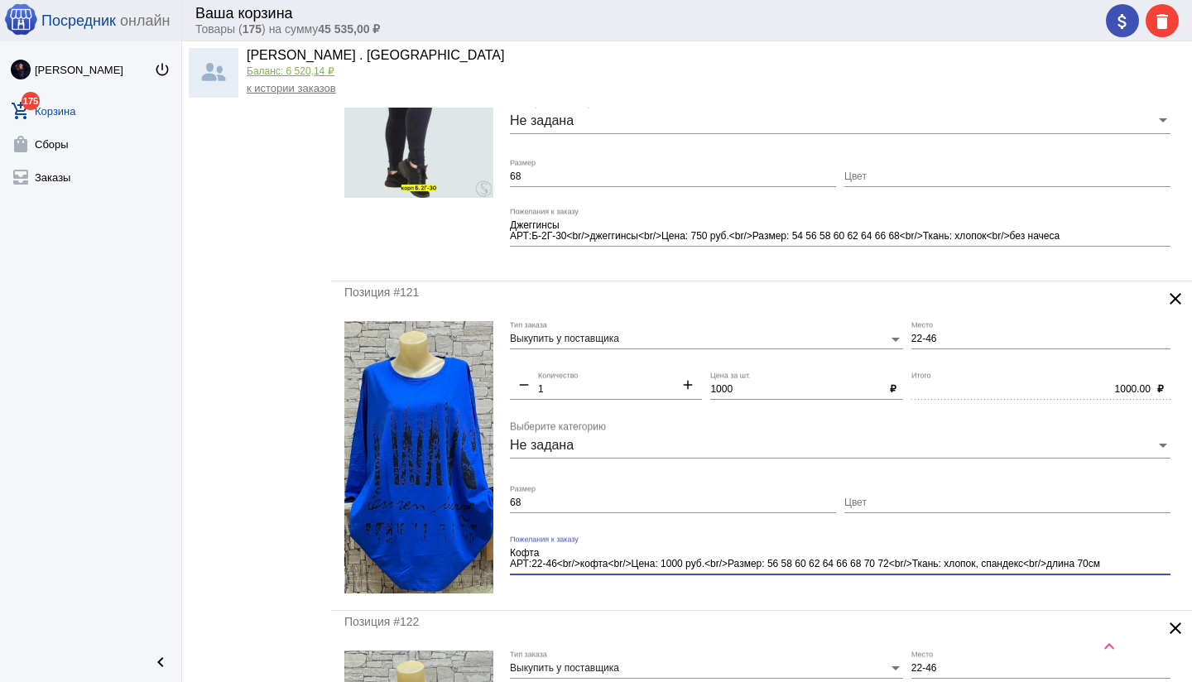
click at [755, 599] on div "Позиция #121 clear Выкупить у поставщика Тип заказа 22-46 Место remove 1 Количе…" at bounding box center [761, 445] width 861 height 329
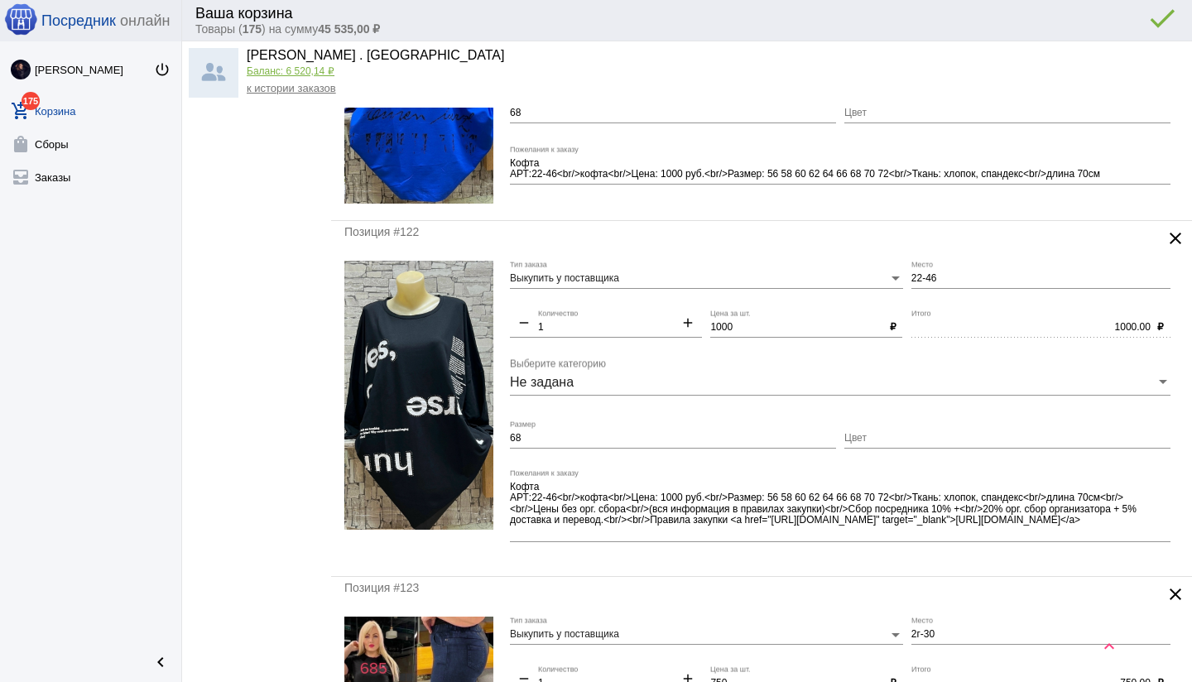
scroll to position [4189, 0]
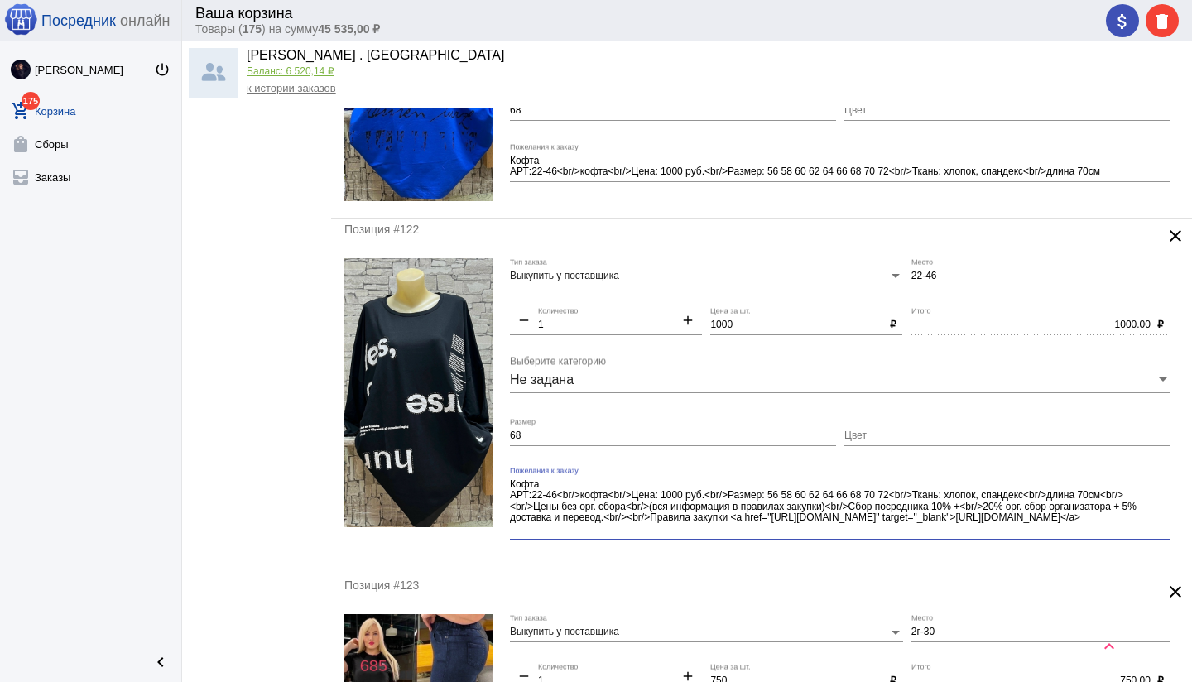
drag, startPoint x: 1126, startPoint y: 501, endPoint x: 1149, endPoint y: 529, distance: 35.3
click at [1149, 529] on textarea "Кофта АРТ:22-46<br/>кофта<br/>Цена: 1000 руб.<br/>Размер: 56 58 60 62 64 66 68 …" at bounding box center [840, 507] width 660 height 60
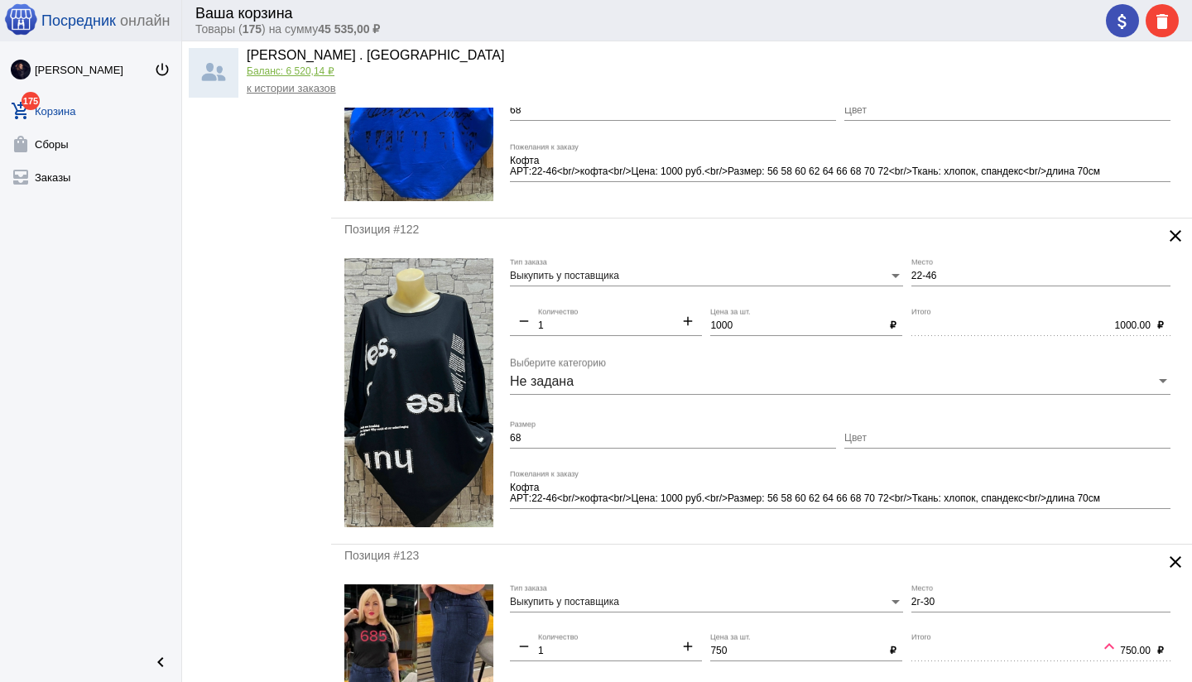
click at [855, 528] on div "Позиция #122 clear Выкупить у поставщика Тип заказа 22-46 Место remove 1 Количе…" at bounding box center [761, 380] width 861 height 325
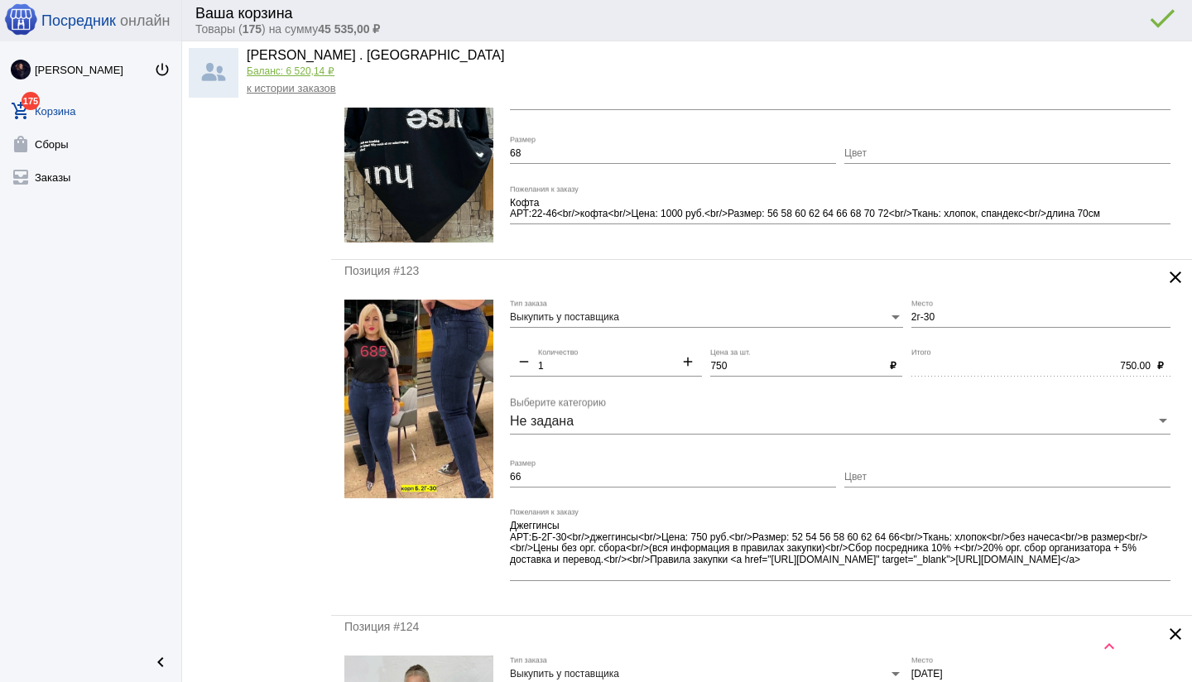
scroll to position [4500, 0]
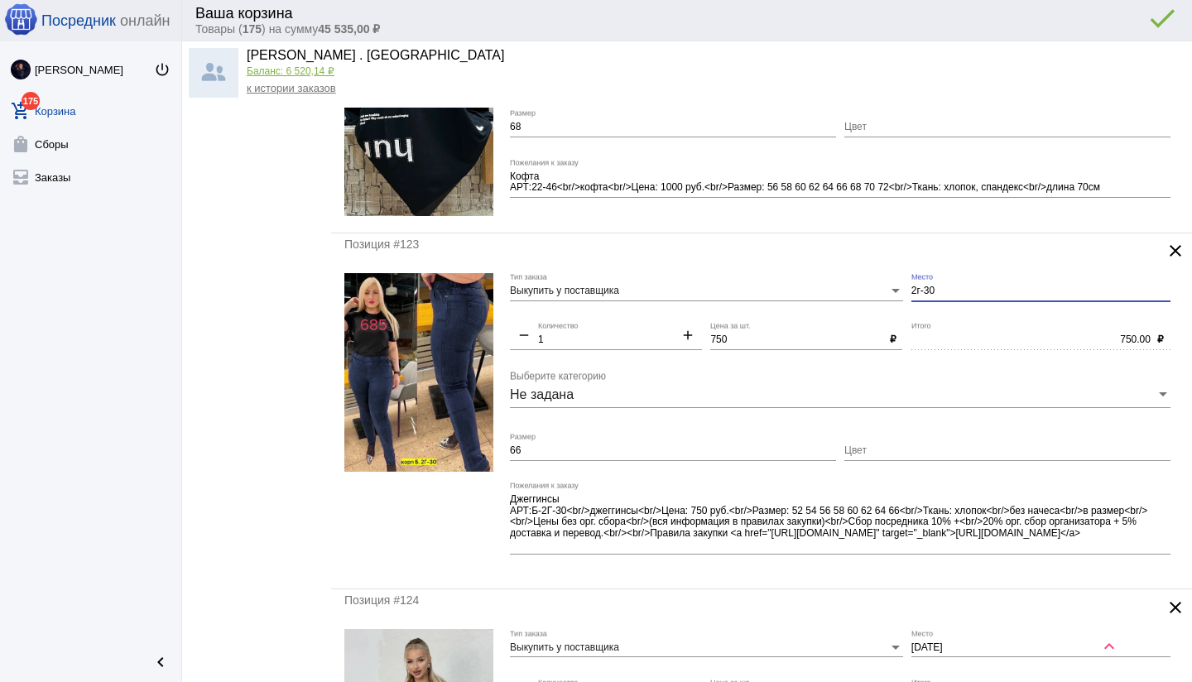
click at [912, 287] on input "2г-30" at bounding box center [1040, 291] width 259 height 12
click at [955, 322] on div "750.00 Итого" at bounding box center [1030, 336] width 239 height 28
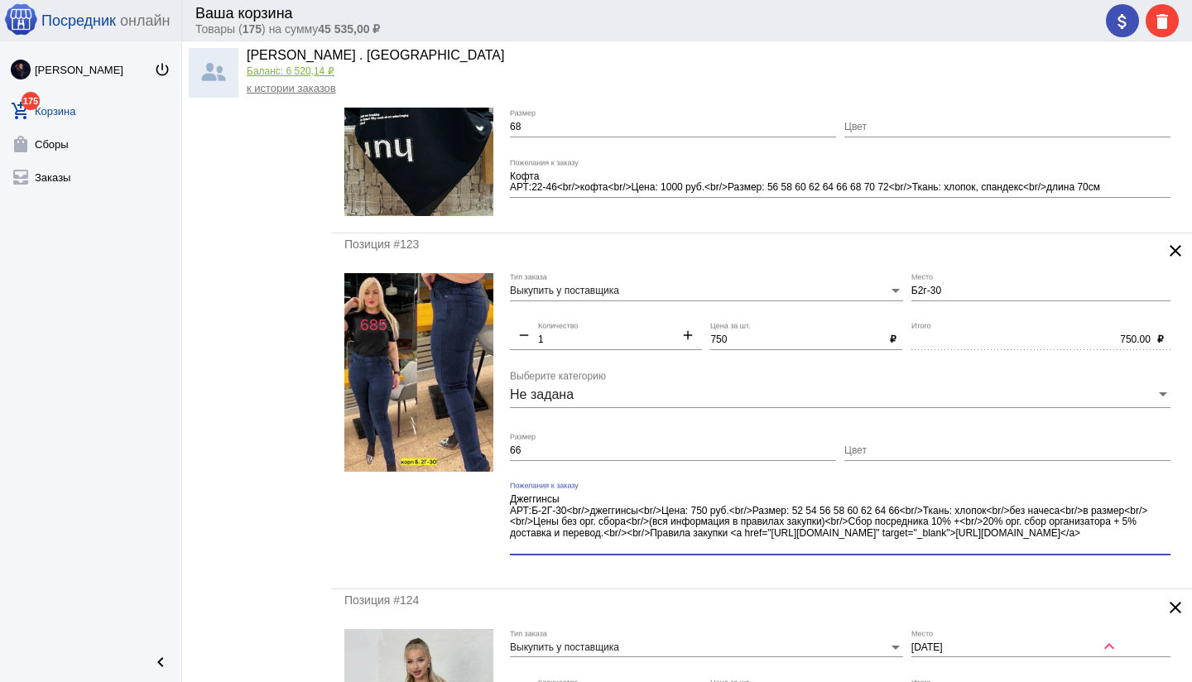
drag, startPoint x: 1140, startPoint y: 508, endPoint x: 1160, endPoint y: 540, distance: 37.9
click at [1160, 540] on textarea "Джеггинсы АРТ:Б-2Г-30<br/>джеггинсы<br/>Цена: 750 руб.<br/>Размер: 52 54 56 58 …" at bounding box center [840, 522] width 660 height 60
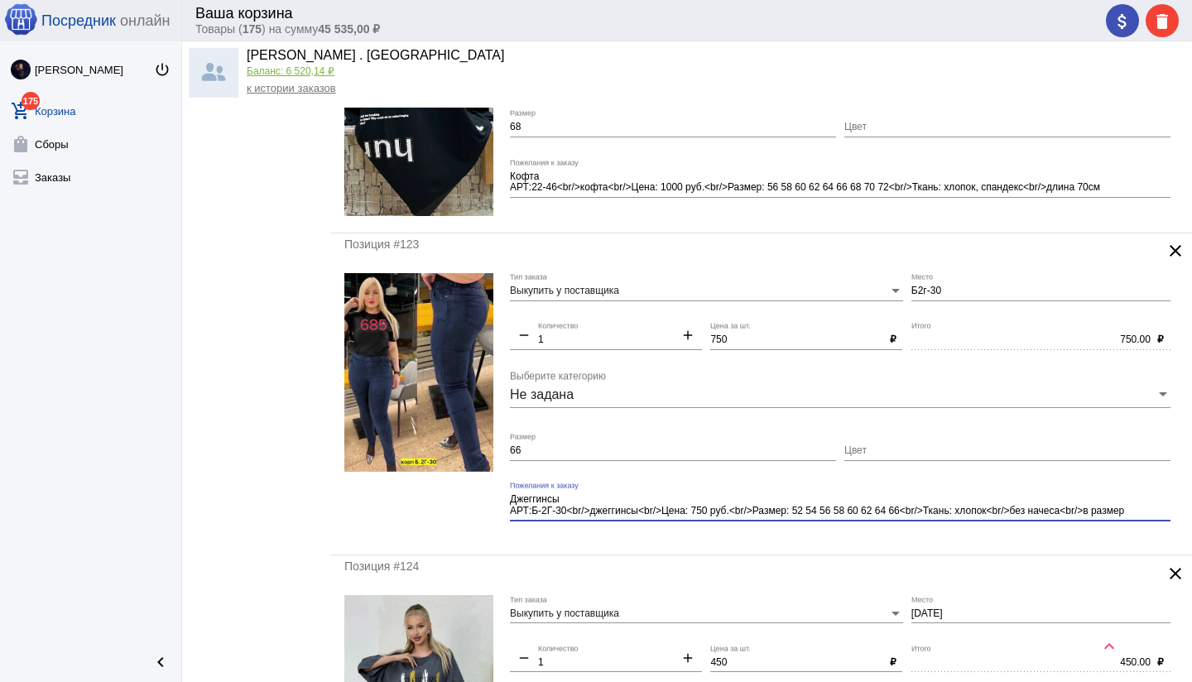
click at [951, 535] on mat-form-field "Джеггинсы АРТ:Б-2Г-30<br/>джеггинсы<br/>Цена: 750 руб.<br/>Размер: 52 54 56 58 …" at bounding box center [844, 512] width 669 height 60
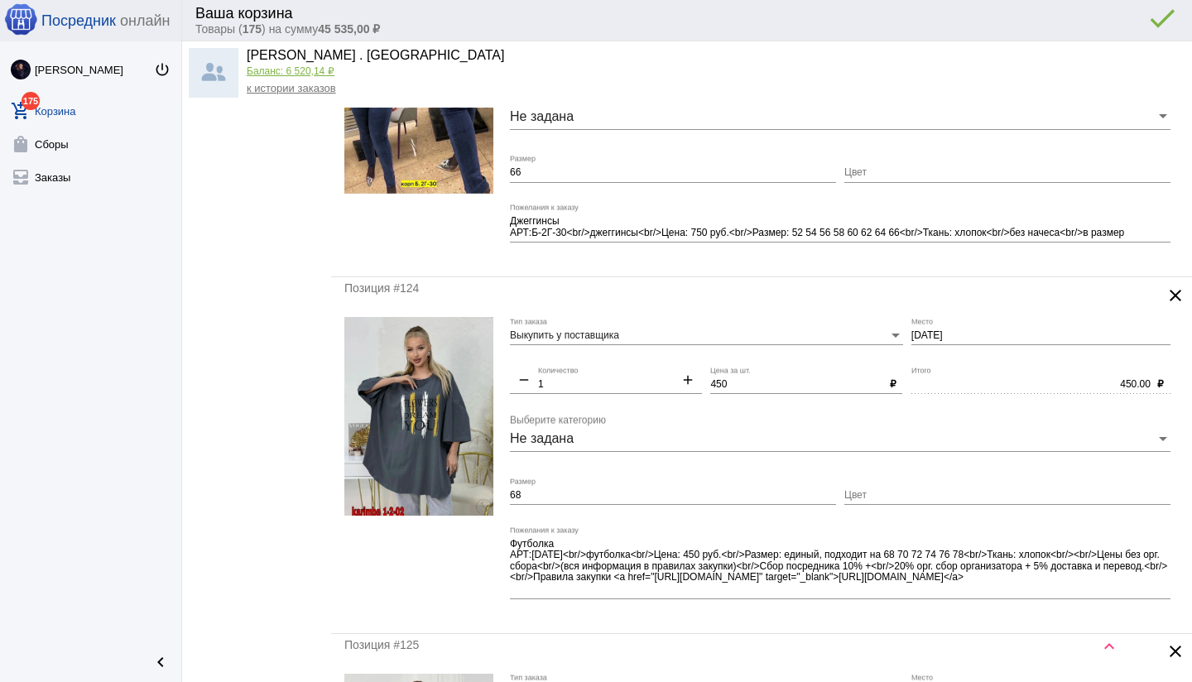
scroll to position [4783, 0]
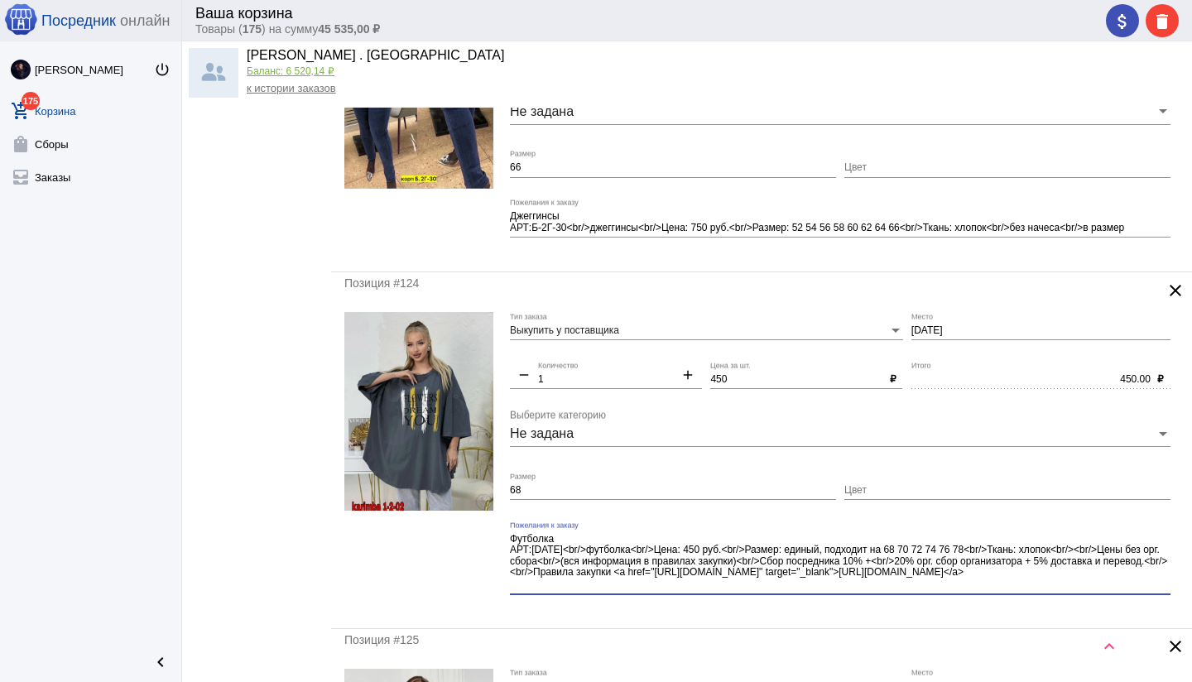
drag, startPoint x: 1058, startPoint y: 547, endPoint x: 1099, endPoint y: 581, distance: 52.9
click at [1101, 582] on textarea "Футболка АРТ:[DATE]<br/>футболка<br/>Цена: 450 руб.<br/>Размер: единый, подходи…" at bounding box center [840, 562] width 660 height 60
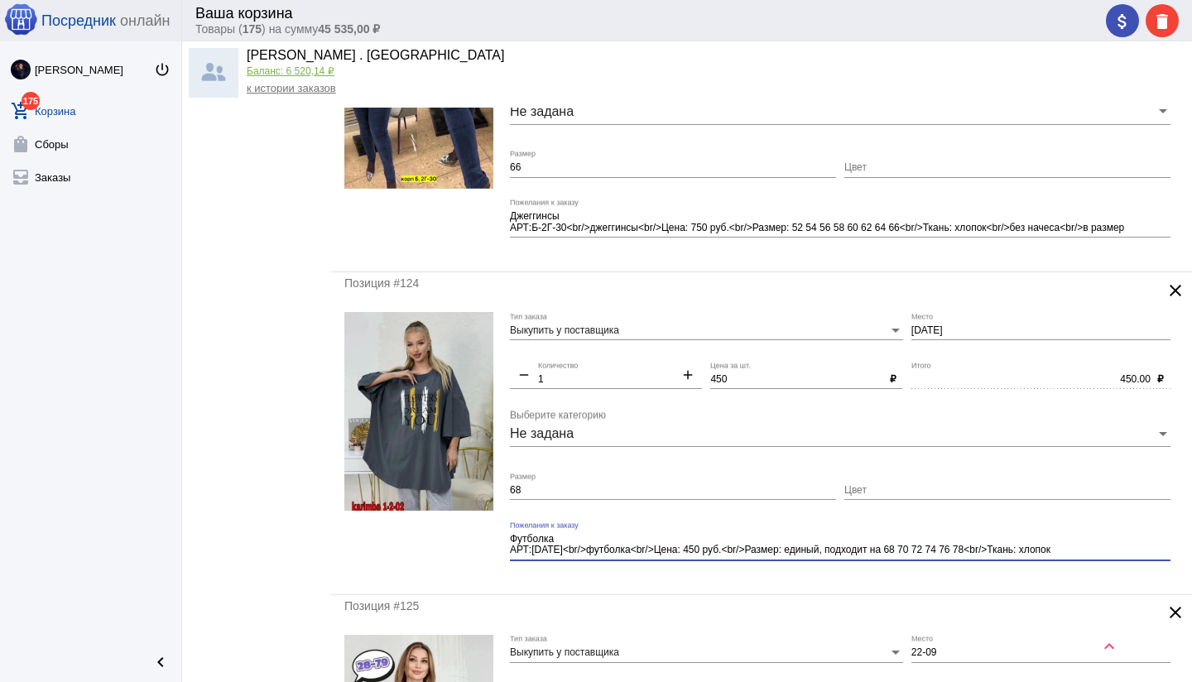
click at [899, 576] on mat-form-field "Футболка АРТ:[DATE]<br/>футболка<br/>Цена: 450 руб.<br/>Размер: единый, подходи…" at bounding box center [844, 550] width 669 height 60
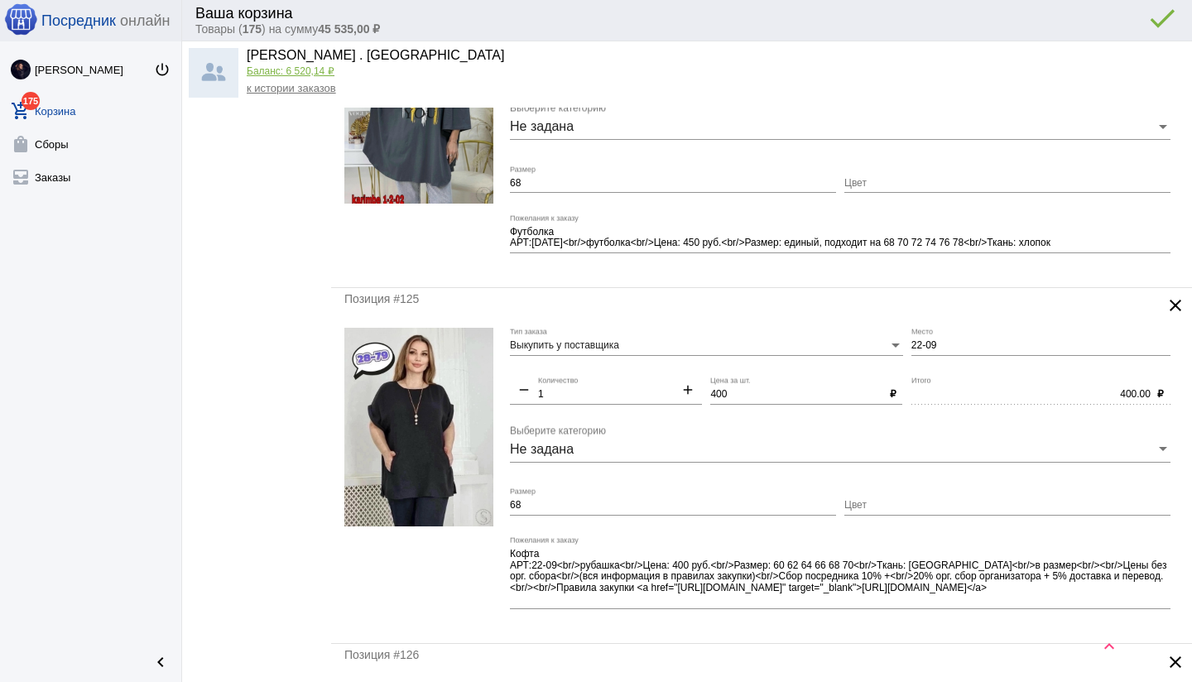
scroll to position [5091, 0]
click at [950, 341] on input "22-09" at bounding box center [1040, 345] width 259 height 12
click at [557, 564] on textarea "Кофта АРТ:22-09<br/>рубашка<br/>Цена: 400 руб.<br/>Размер: 60 62 64 66 68 70<br…" at bounding box center [840, 576] width 660 height 60
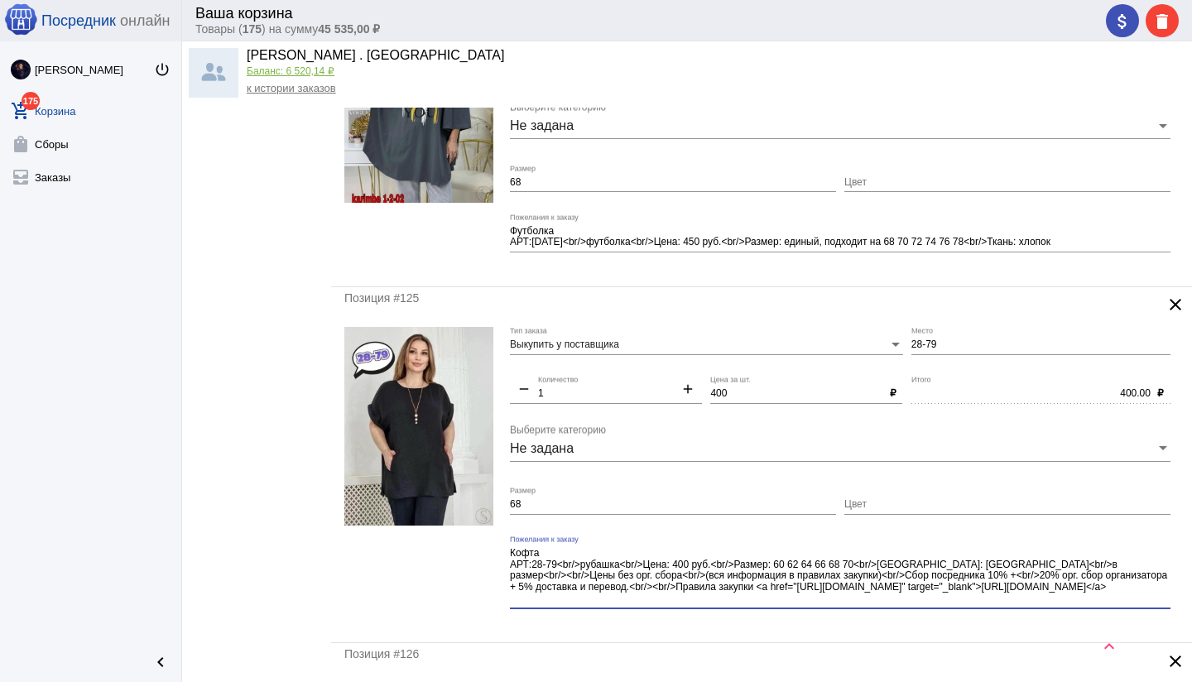
drag, startPoint x: 1025, startPoint y: 562, endPoint x: 1074, endPoint y: 601, distance: 62.4
click at [1074, 601] on textarea "Кофта АРТ:28-79<br/>рубашка<br/>Цена: 400 руб.<br/>Размер: 60 62 64 66 68 70<br…" at bounding box center [840, 576] width 660 height 60
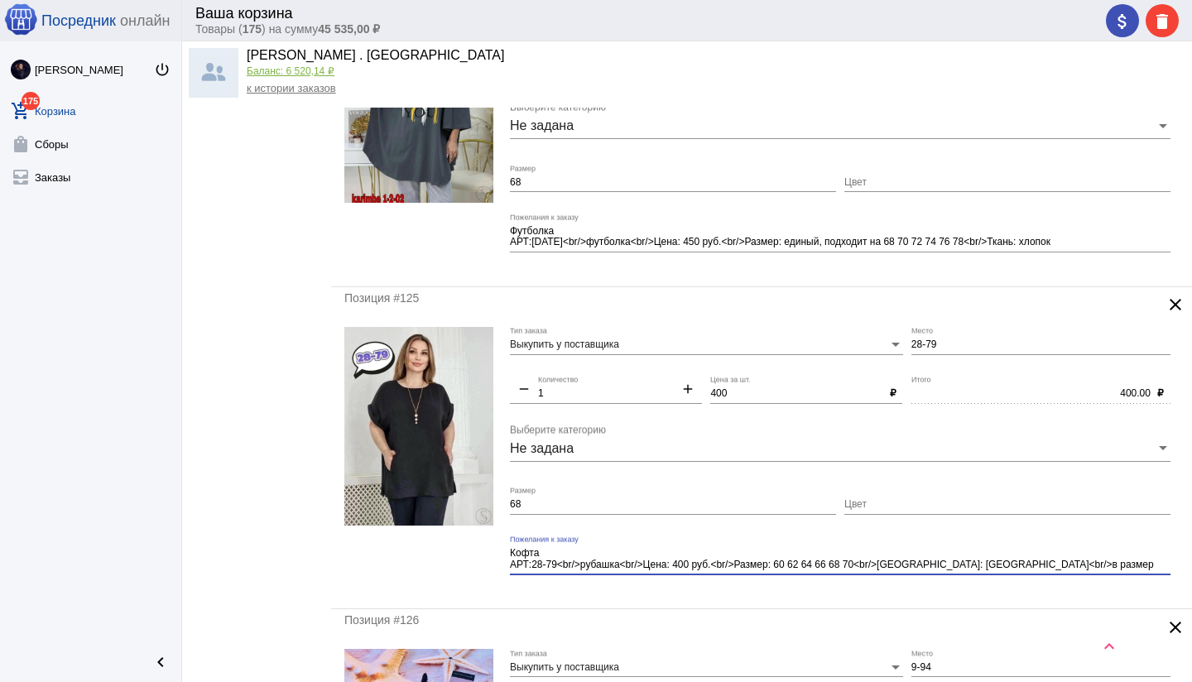
click at [813, 595] on div "Позиция #125 clear Выкупить у поставщика Тип заказа 28-79 Место remove 1 Количе…" at bounding box center [761, 448] width 861 height 322
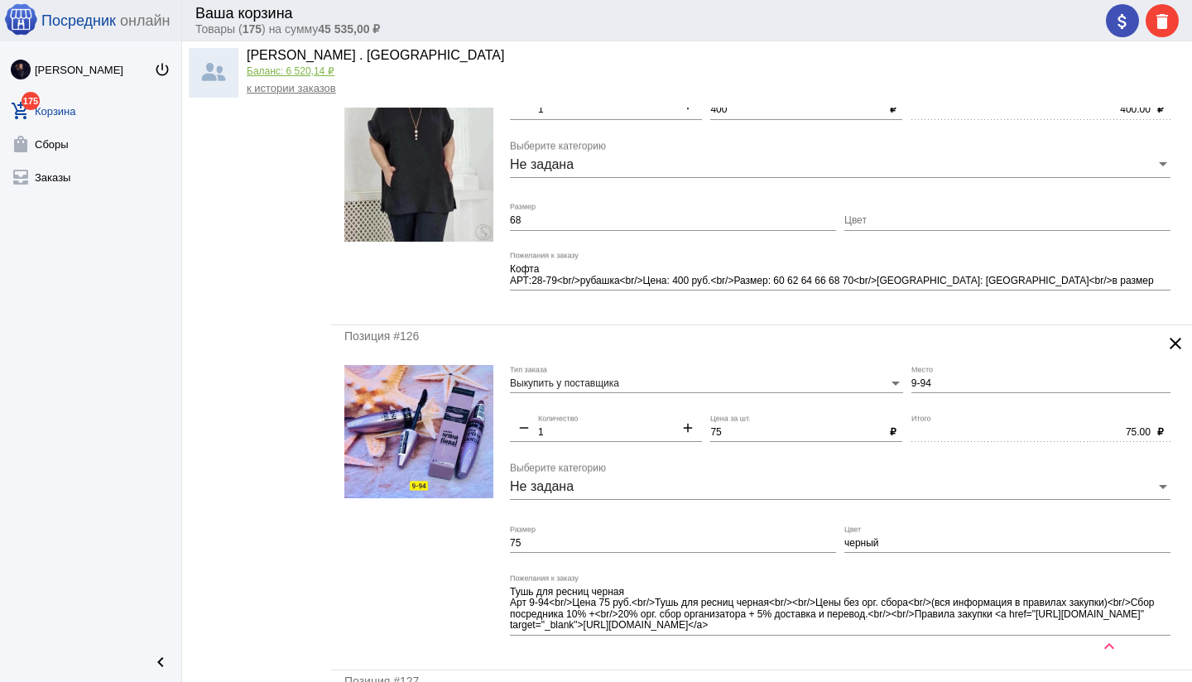
scroll to position [5388, 0]
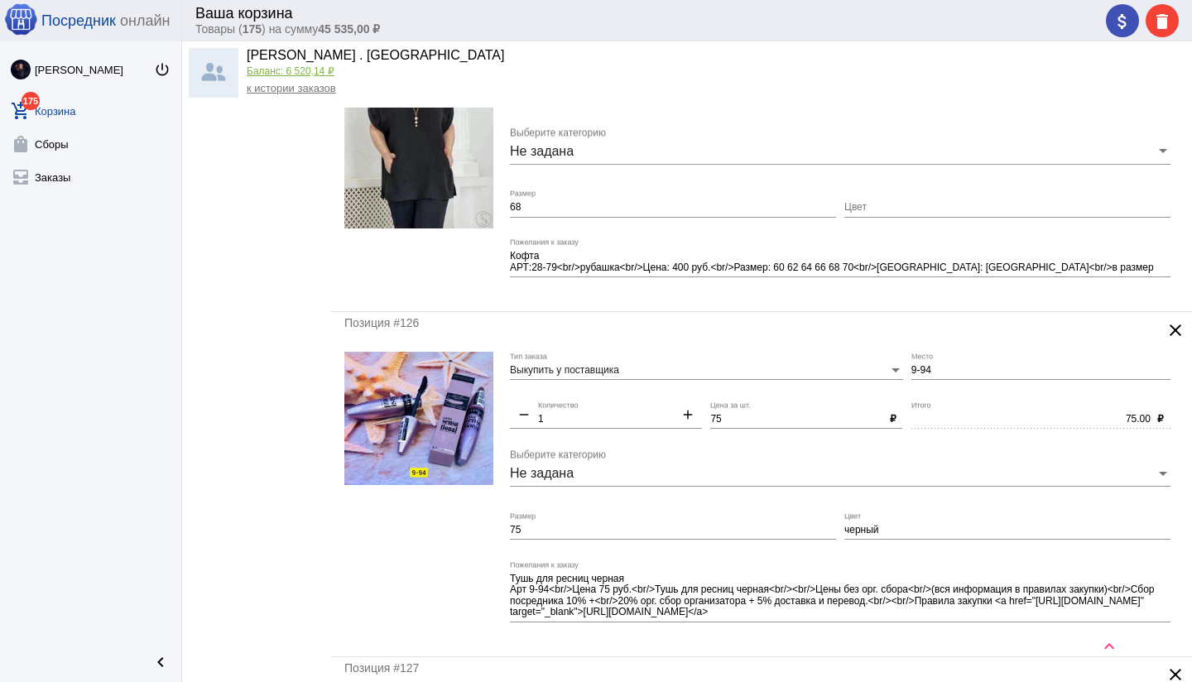
click at [615, 529] on input "75" at bounding box center [673, 531] width 326 height 12
click at [836, 527] on div "Выкупить у поставщика Тип заказа 9-94 Место remove 1 Количество add 75 Цена за …" at bounding box center [844, 497] width 669 height 291
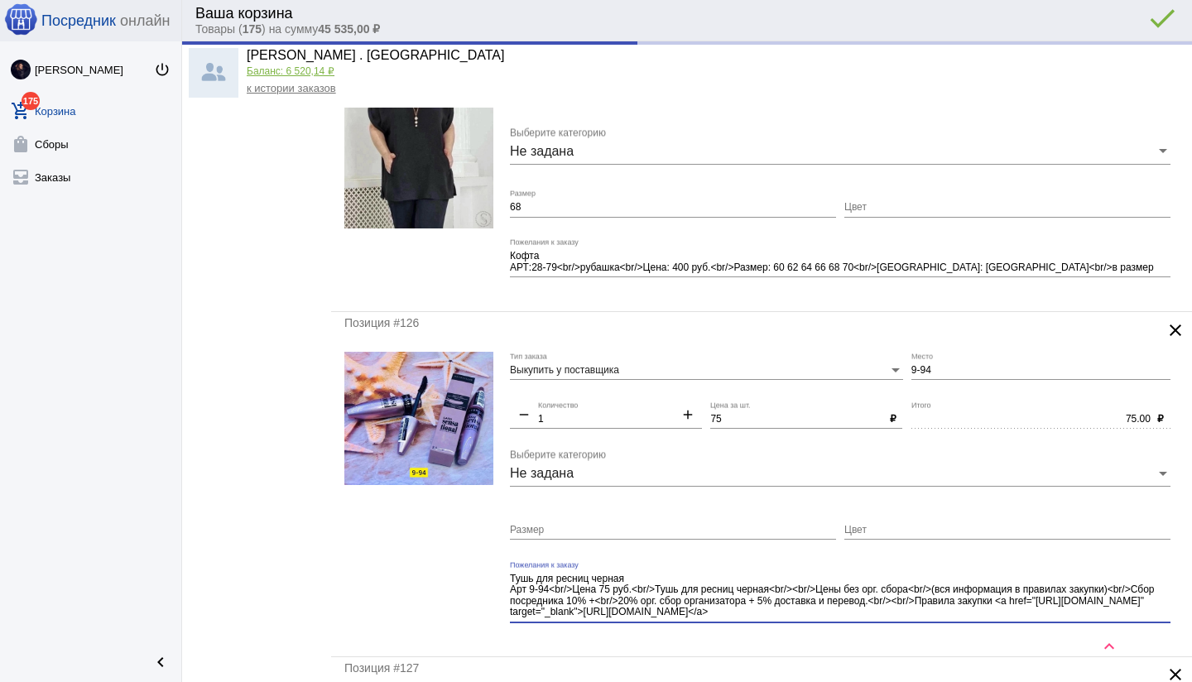
drag, startPoint x: 861, startPoint y: 610, endPoint x: 891, endPoint y: 623, distance: 33.4
click at [891, 623] on div "Тушь для ресниц черная Арт 9-94<br/>Цена 75 руб.<br/>Тушь для ресниц черная<br/…" at bounding box center [840, 597] width 660 height 74
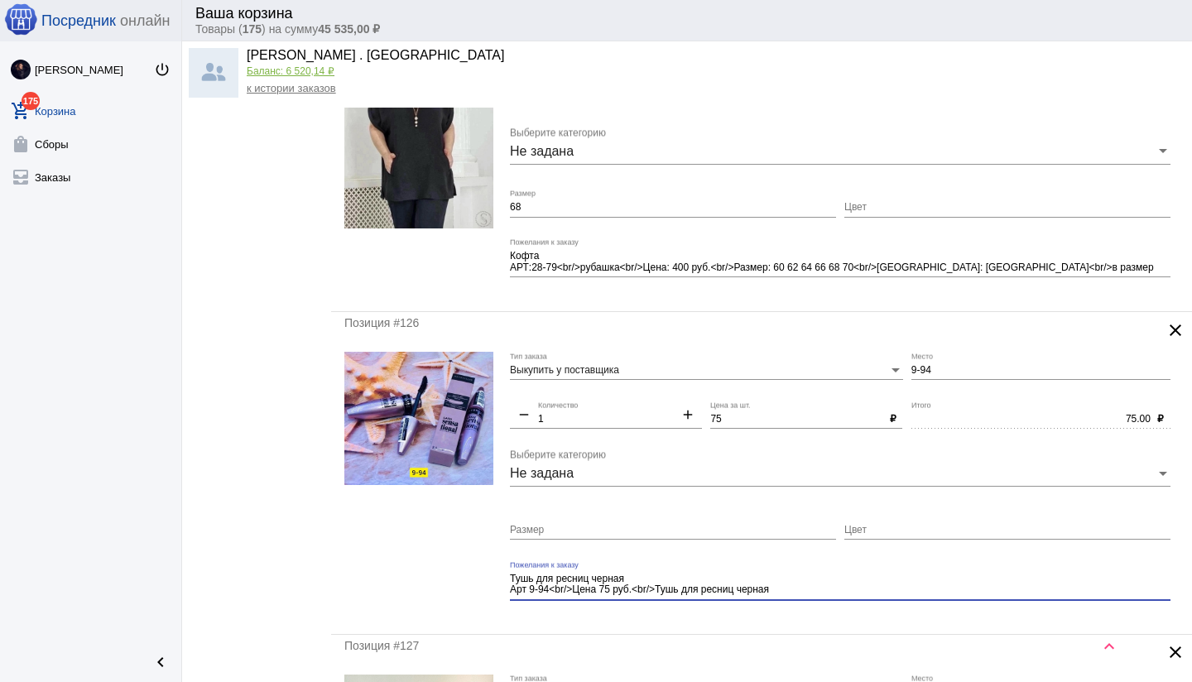
click at [829, 614] on mat-form-field "Тушь для ресниц черная Арт 9-94<br/>Цена 75 руб.<br/>Тушь для ресниц черная Пож…" at bounding box center [844, 590] width 669 height 60
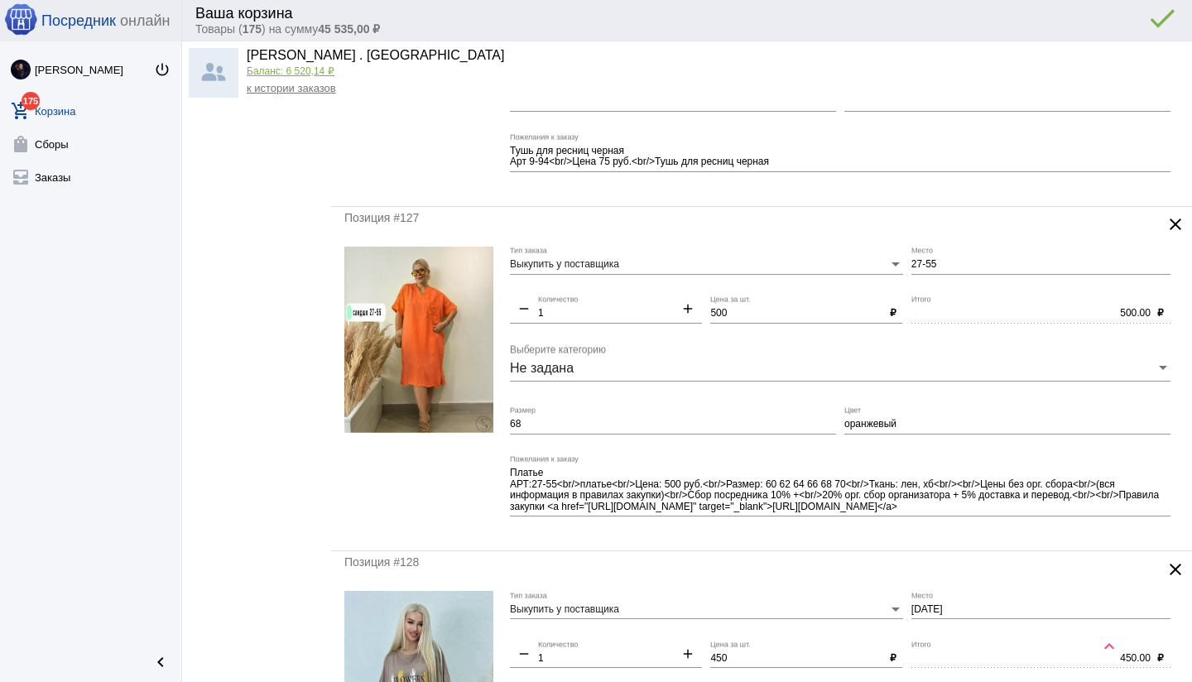
scroll to position [5808, 0]
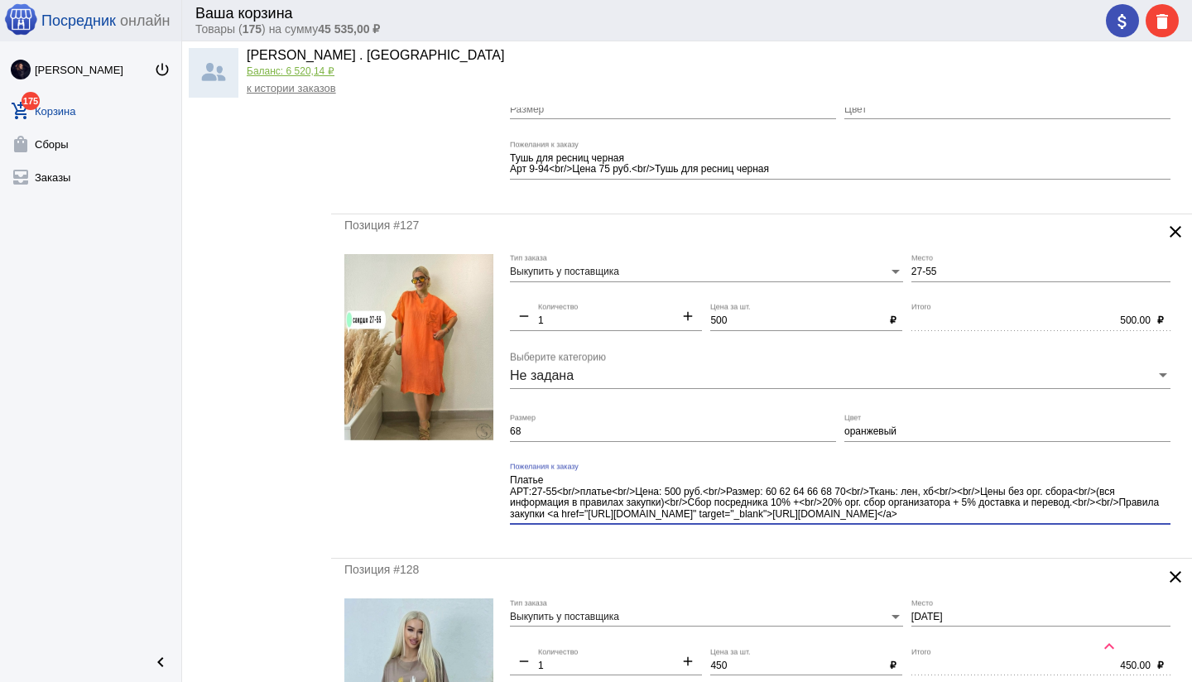
drag, startPoint x: 945, startPoint y: 491, endPoint x: 981, endPoint y: 524, distance: 48.6
click at [982, 524] on div "Платье АРТ:27-55<br/>платье<br/>Цена: 500 руб.<br/>Размер: 60 62 64 66 68 70<br…" at bounding box center [840, 500] width 660 height 74
drag, startPoint x: 980, startPoint y: 504, endPoint x: 1016, endPoint y: 525, distance: 41.9
click at [1016, 525] on div "Платье АРТ:27-55<br/>платье<br/>Цена: 500 руб.<br/>Размер: 60 62 64 66 68 70<br…" at bounding box center [840, 500] width 660 height 74
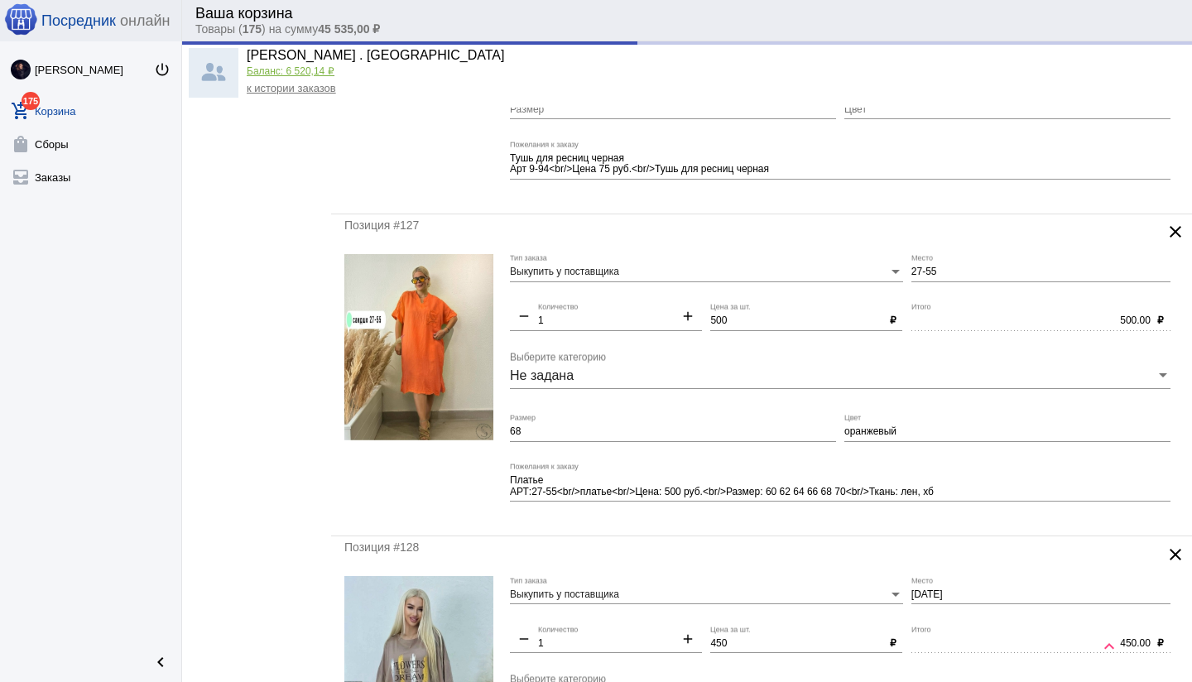
click at [824, 527] on div "Позиция #127 clear Выкупить у поставщика Тип заказа 27-55 Место remove 1 Количе…" at bounding box center [761, 375] width 861 height 322
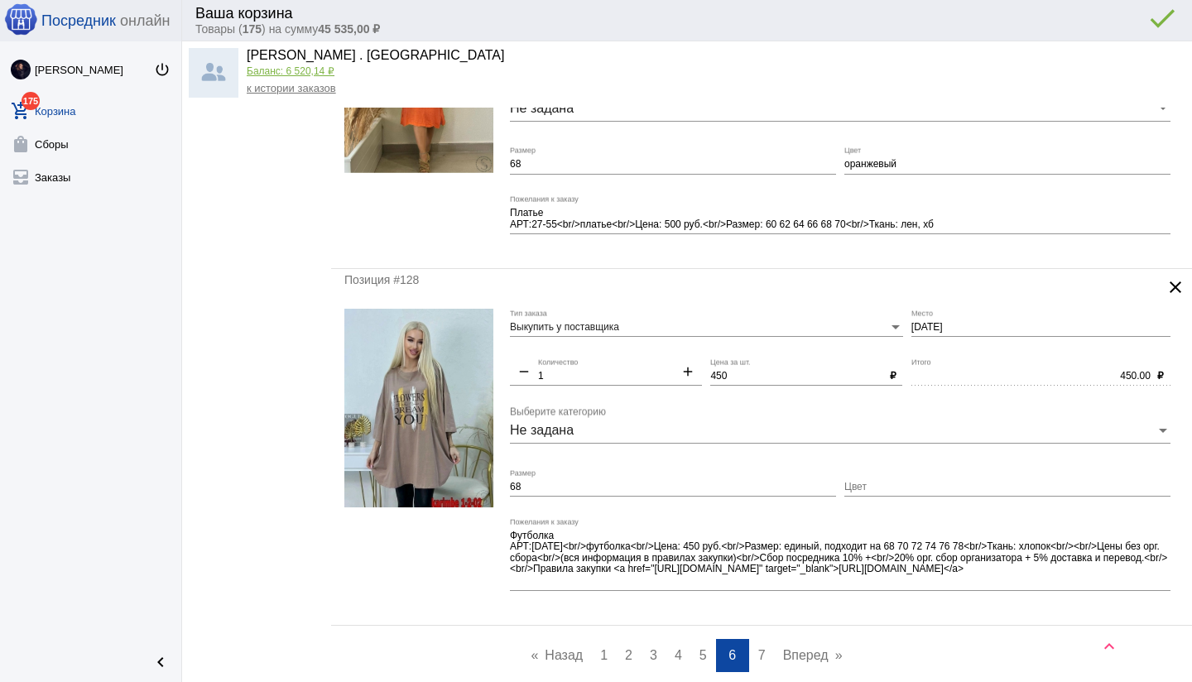
scroll to position [6078, 0]
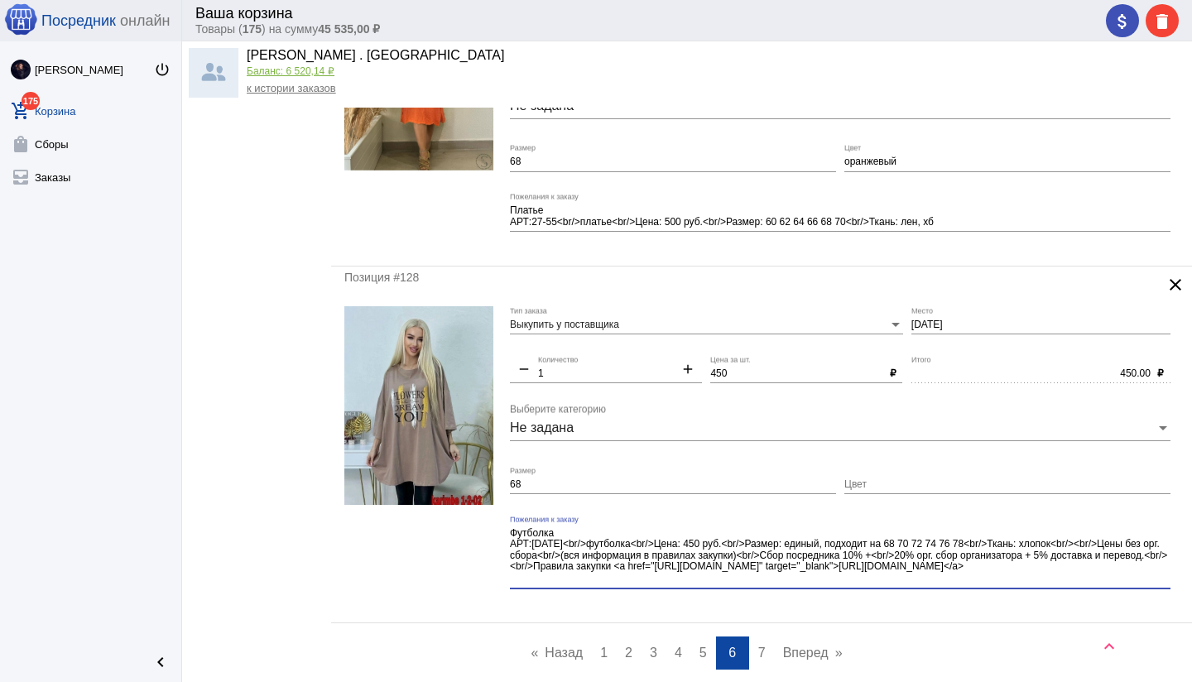
drag, startPoint x: 1062, startPoint y: 543, endPoint x: 1098, endPoint y: 572, distance: 46.5
click at [1101, 573] on textarea "Футболка АРТ:[DATE]<br/>футболка<br/>Цена: 450 руб.<br/>Размер: единый, подходи…" at bounding box center [840, 556] width 660 height 60
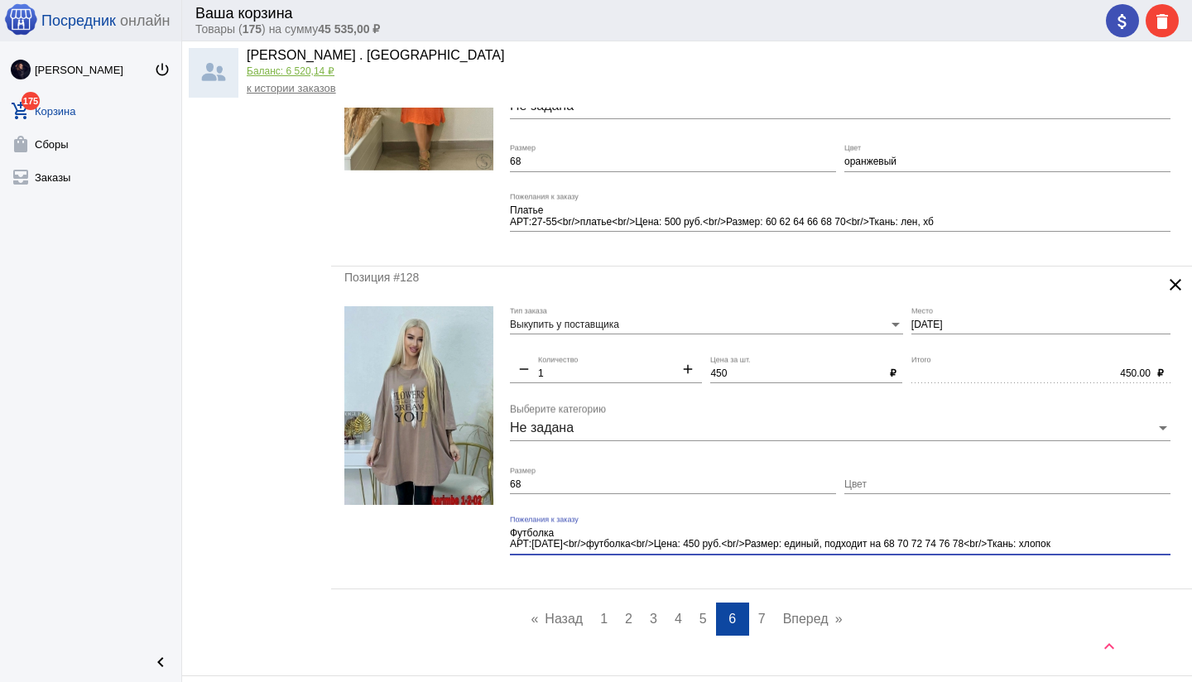
click at [828, 568] on mat-form-field "Футболка АРТ:[DATE]<br/>футболка<br/>Цена: 450 руб.<br/>Размер: единый, подходи…" at bounding box center [844, 545] width 669 height 60
click at [760, 612] on span "7" at bounding box center [761, 619] width 7 height 14
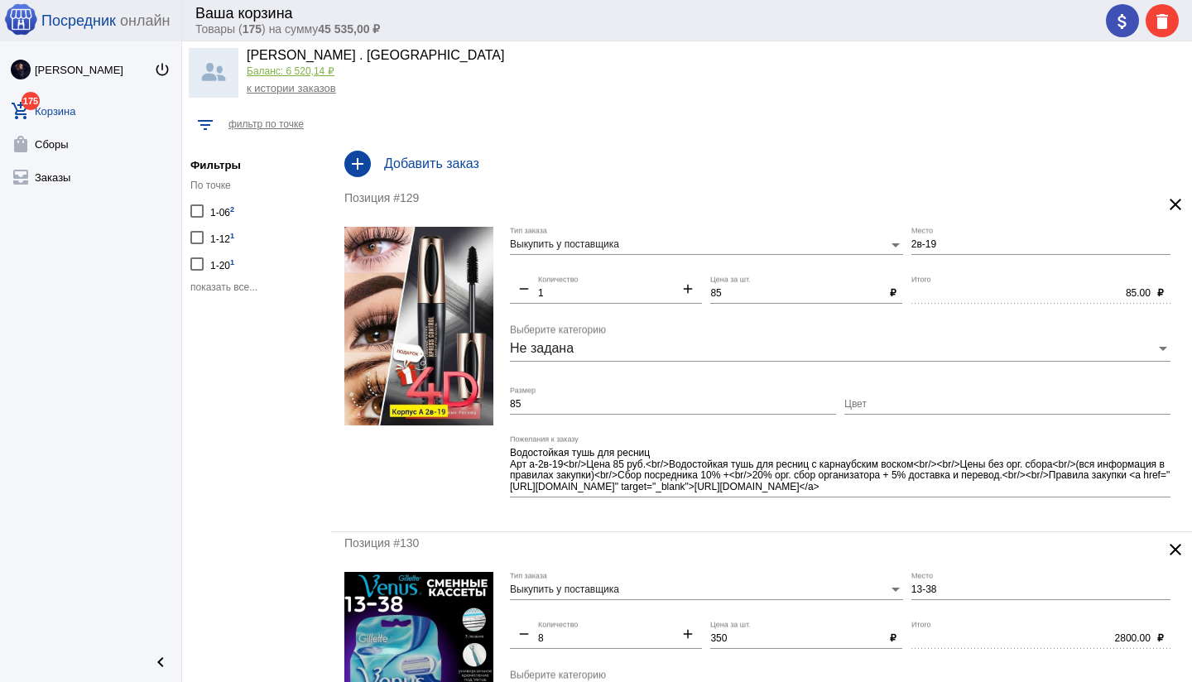
click at [534, 406] on input "85" at bounding box center [673, 405] width 326 height 12
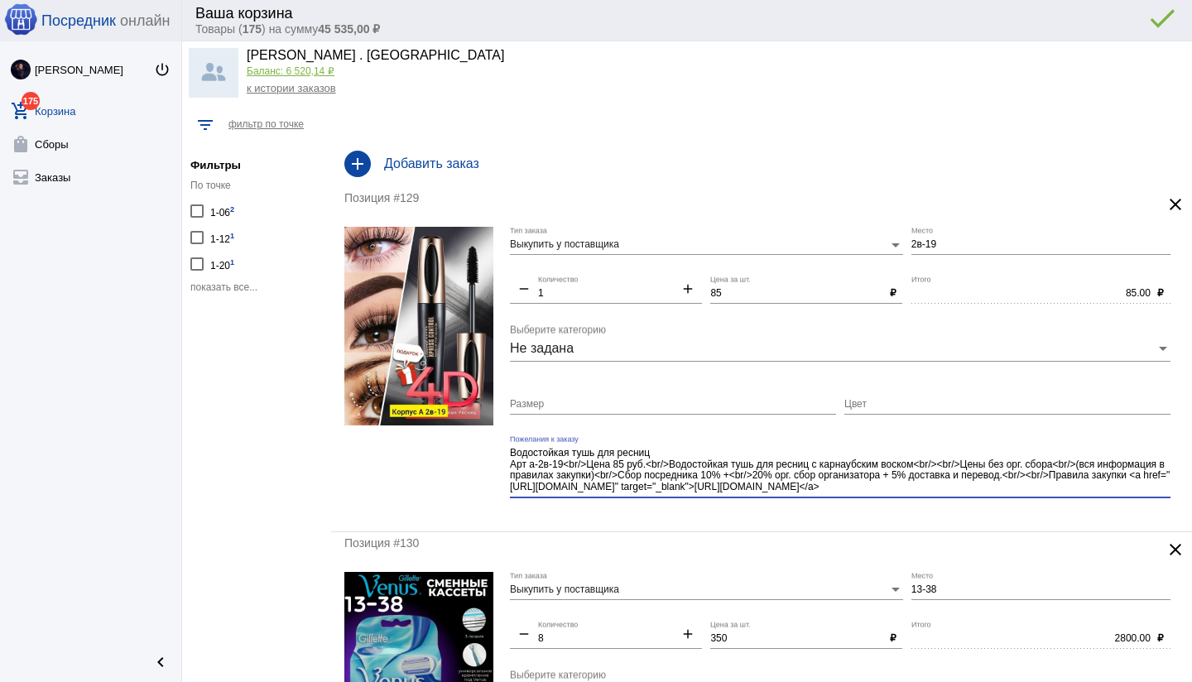
drag, startPoint x: 962, startPoint y: 490, endPoint x: 970, endPoint y: 500, distance: 12.4
click at [970, 500] on div "Водостойкая тушь для ресниц Арт а-2в-19<br/>Цена 85 руб.<br/>Водостойкая тушь д…" at bounding box center [840, 472] width 660 height 74
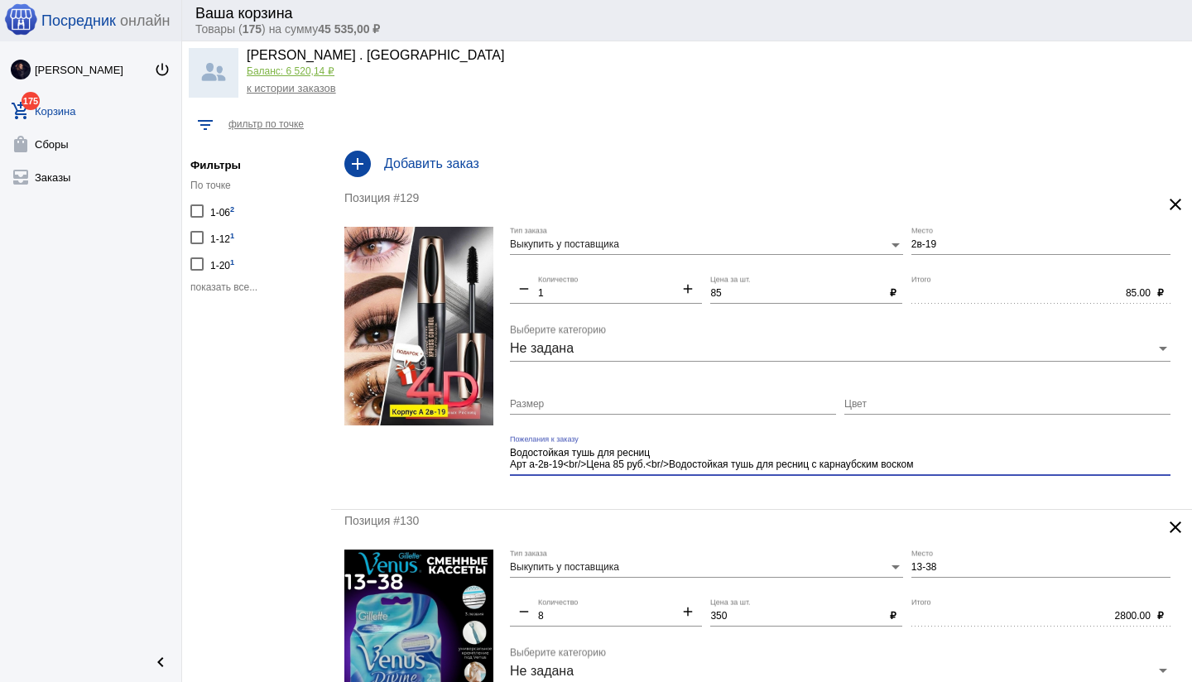
click at [835, 498] on div "Позиция #129 clear Выкупить у поставщика Тип заказа 2в-19 Место remove 1 Количе…" at bounding box center [761, 348] width 861 height 322
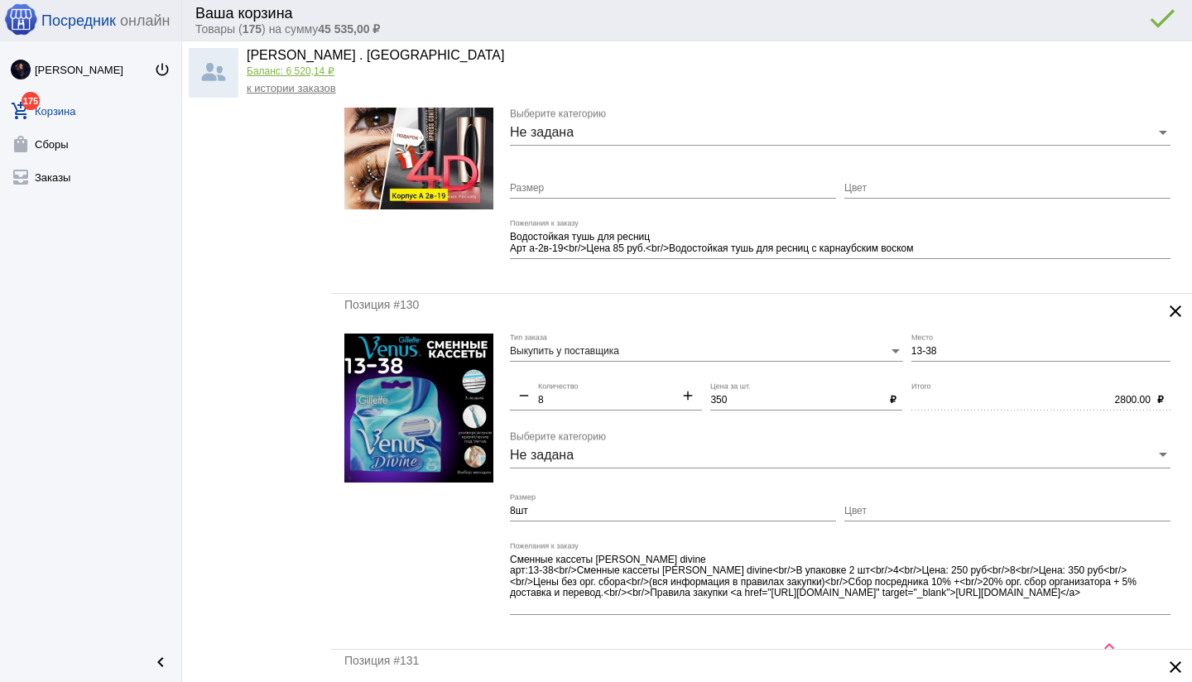
scroll to position [217, 0]
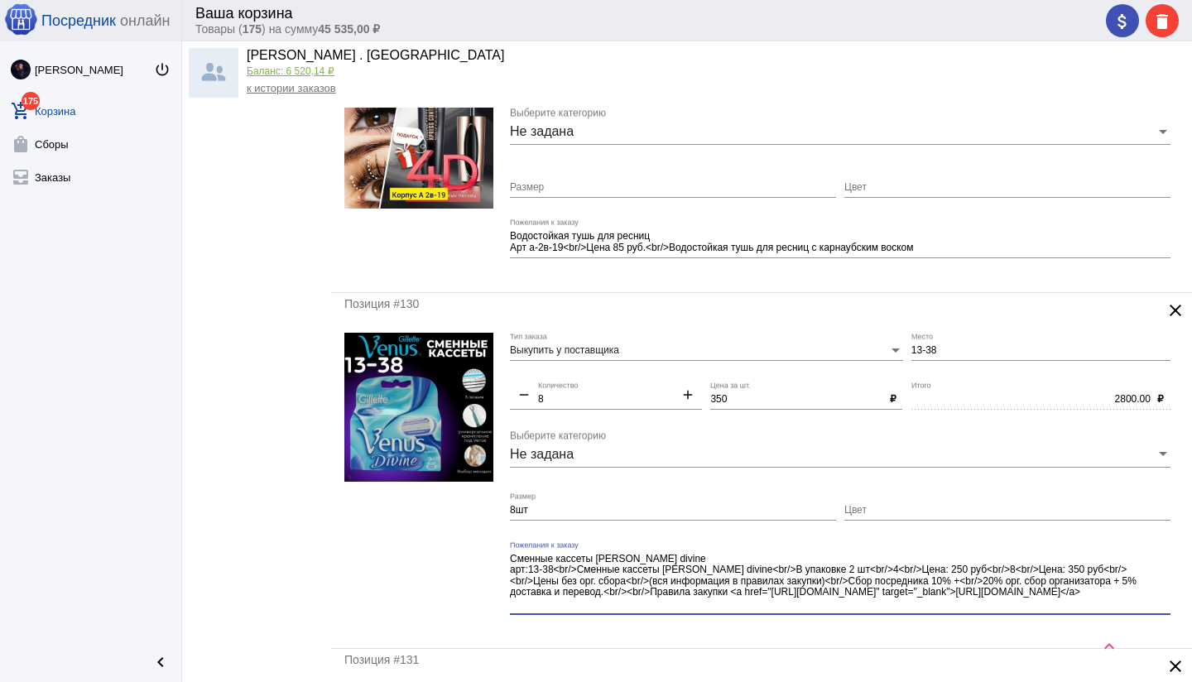
drag, startPoint x: 755, startPoint y: 567, endPoint x: 796, endPoint y: 607, distance: 57.9
click at [797, 607] on textarea "Сменные кассеты [PERSON_NAME] divine арт:13-38<br/>Сменные кассеты [PERSON_NAME…" at bounding box center [840, 582] width 660 height 60
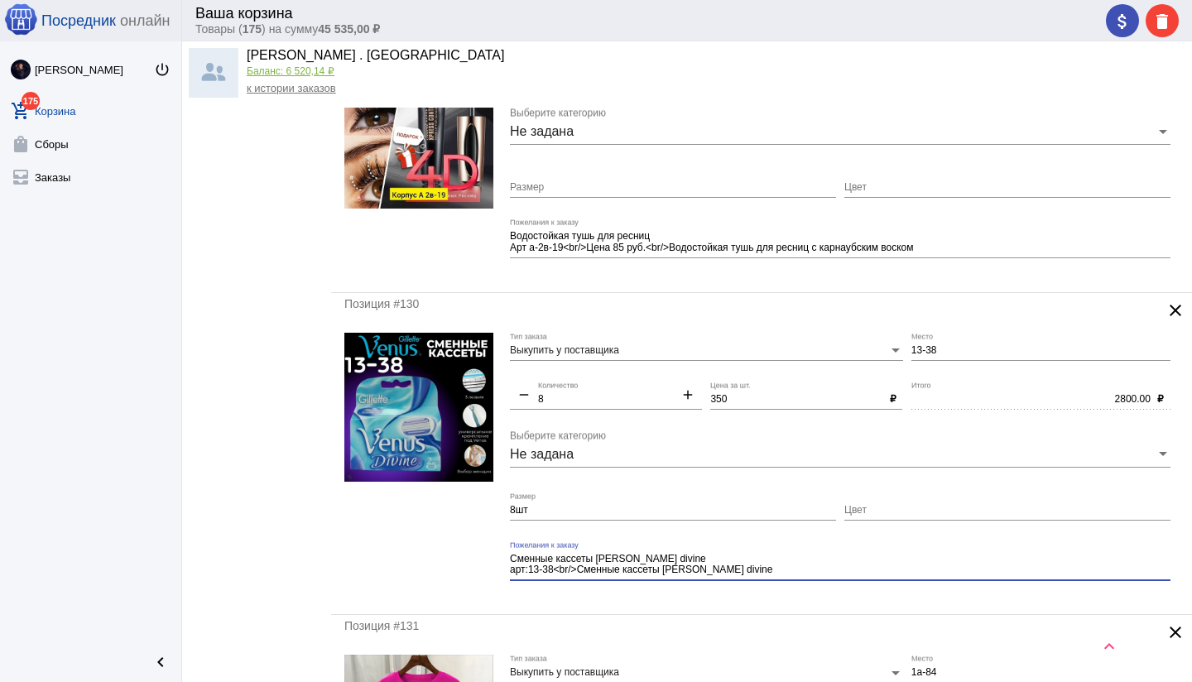
click at [790, 598] on mat-form-field "Сменные кассеты [PERSON_NAME] divine арт:13-38<br/>Сменные кассеты [PERSON_NAME…" at bounding box center [844, 571] width 669 height 60
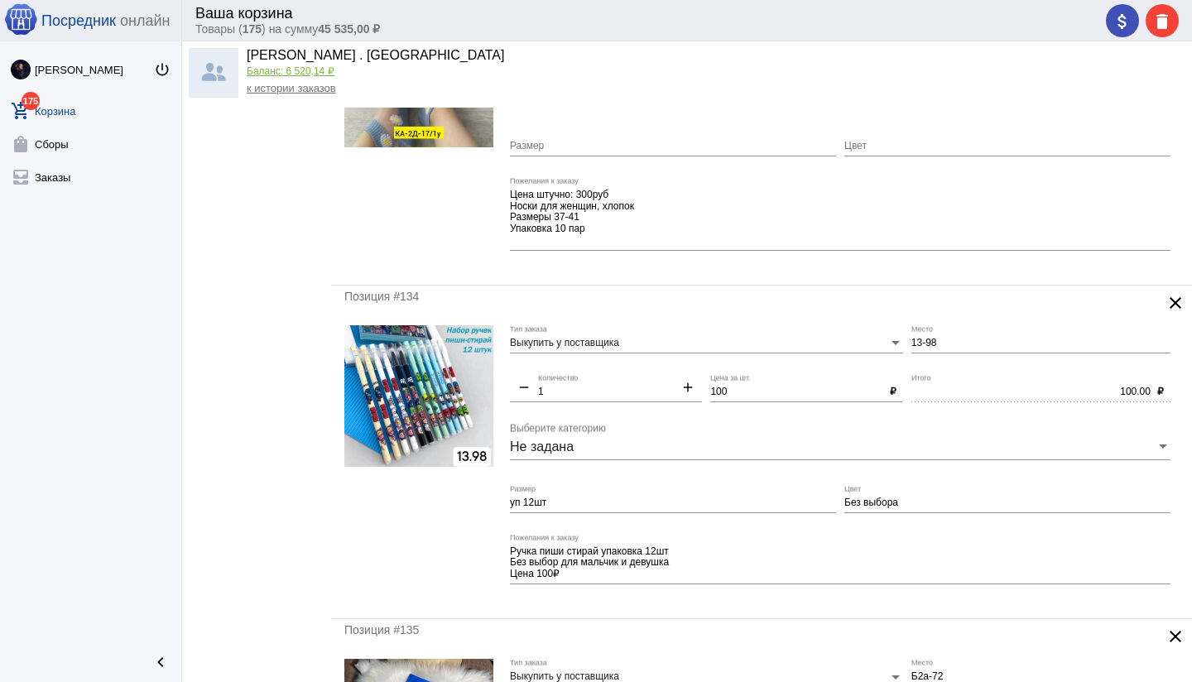
scroll to position [0, 0]
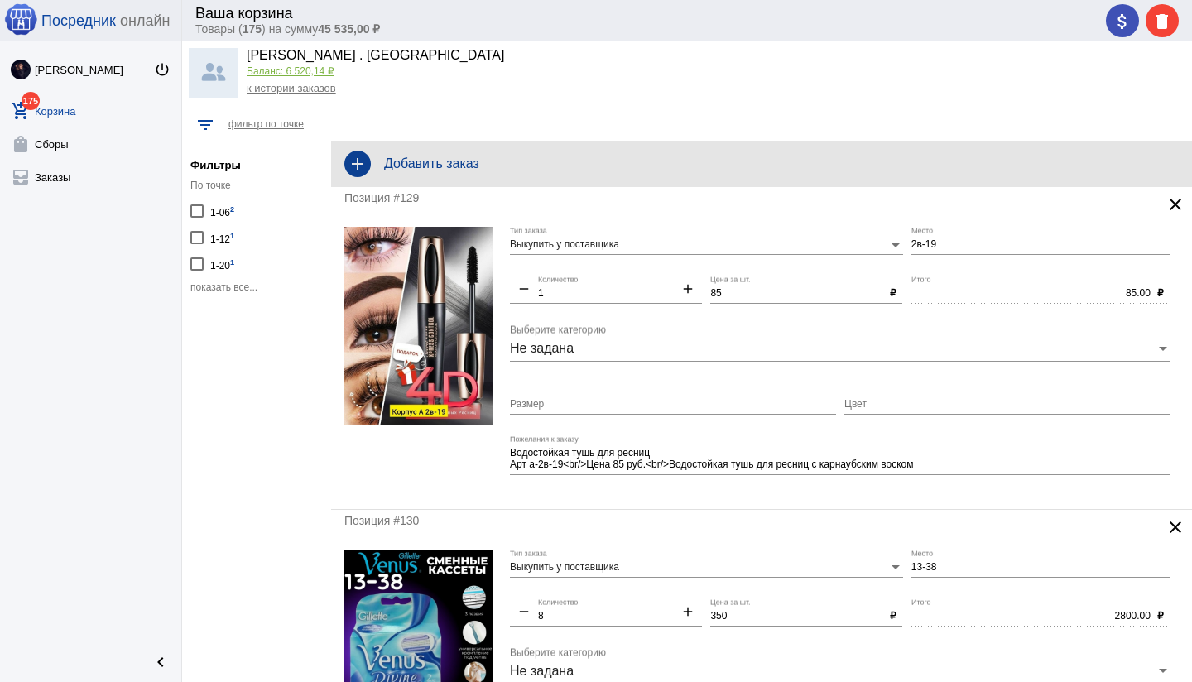
click at [458, 161] on h4 "Добавить заказ" at bounding box center [781, 163] width 794 height 15
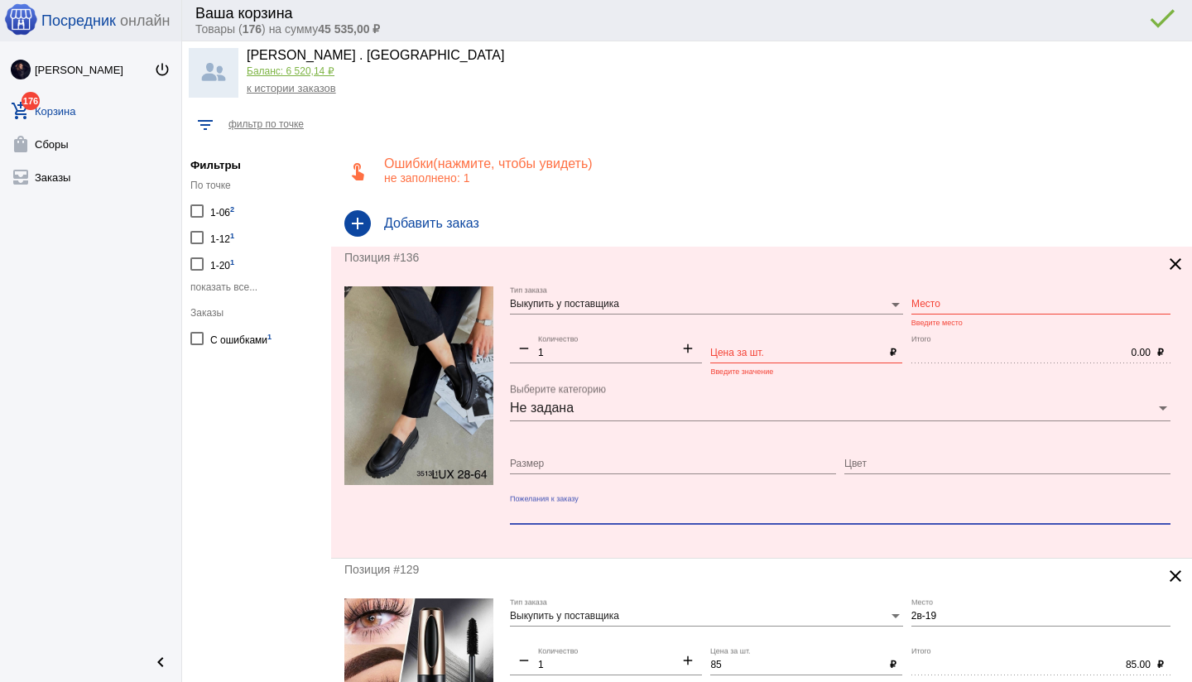
click at [554, 512] on textarea "Пожелания к заказу" at bounding box center [840, 513] width 660 height 15
click at [554, 513] on textarea "Пожелания к заказу" at bounding box center [840, 513] width 660 height 15
paste textarea "Лофери женские ️️ЦЕНА ШТУЧНО 700₽ ️️РАЗМЕРЫ :36-37"
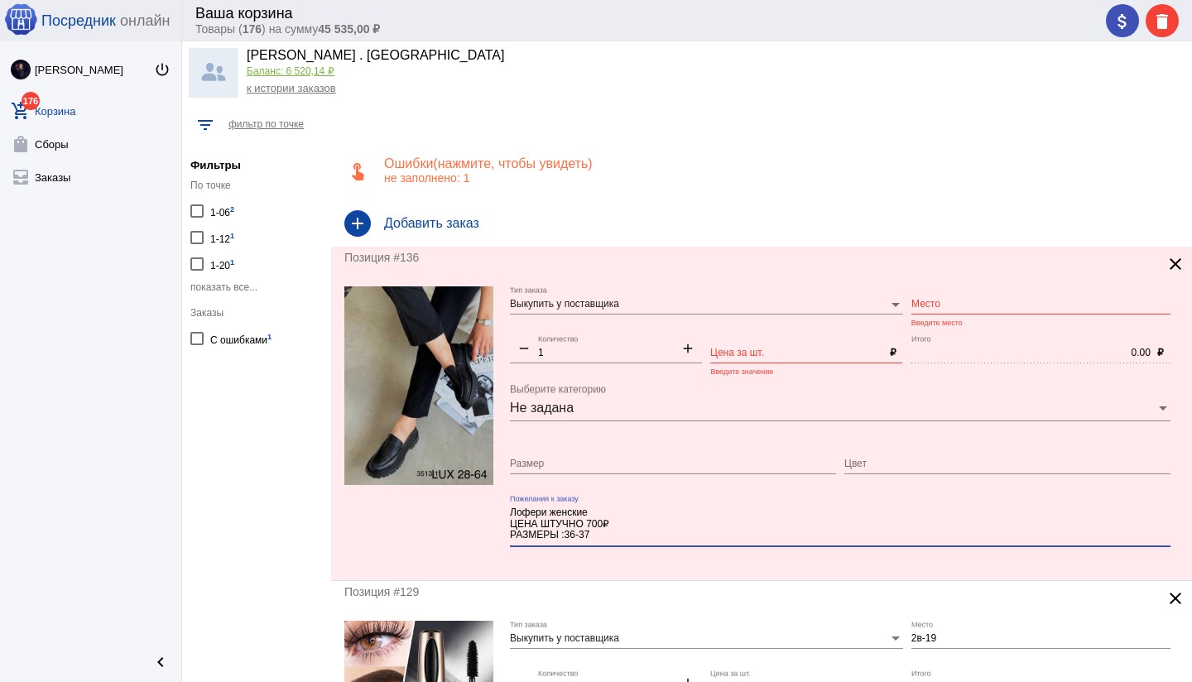
click at [927, 307] on input "Место" at bounding box center [1040, 305] width 259 height 12
click at [758, 351] on input "Цена за шт." at bounding box center [796, 354] width 172 height 12
click at [640, 458] on input "Размер" at bounding box center [673, 464] width 326 height 12
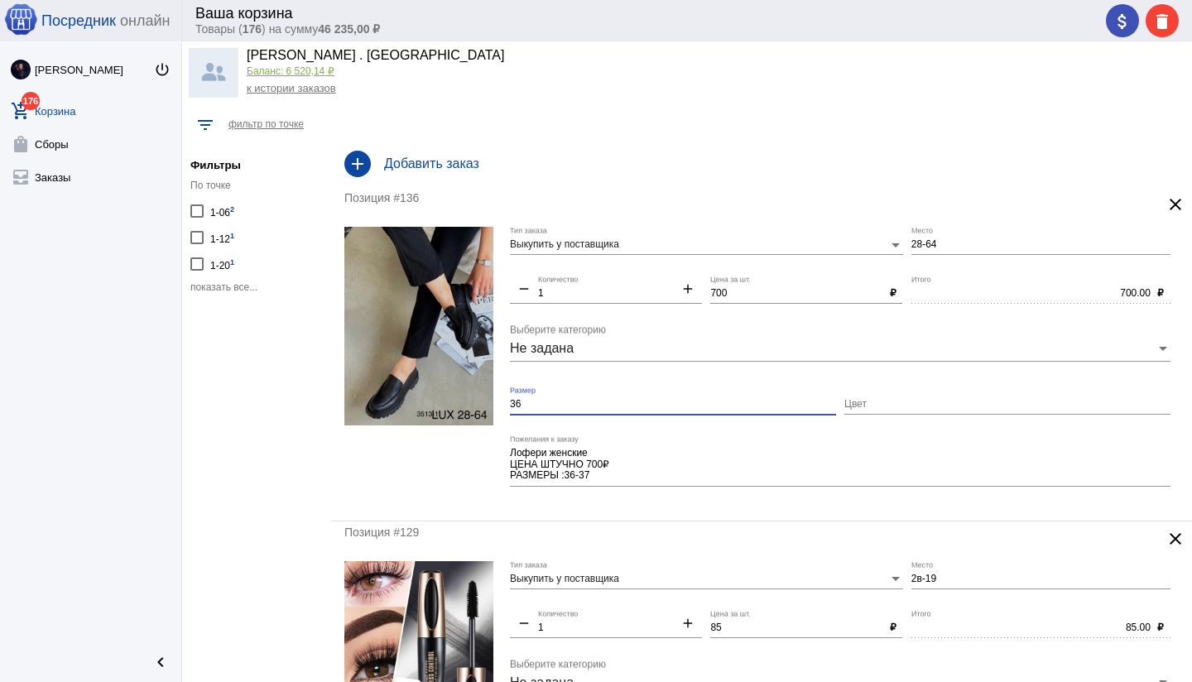
click at [738, 509] on div "Позиция #136 clear Выкупить у поставщика Тип заказа 28-64 Место remove 1 Количе…" at bounding box center [761, 353] width 861 height 333
click at [616, 165] on h4 "Добавить заказ" at bounding box center [781, 163] width 794 height 15
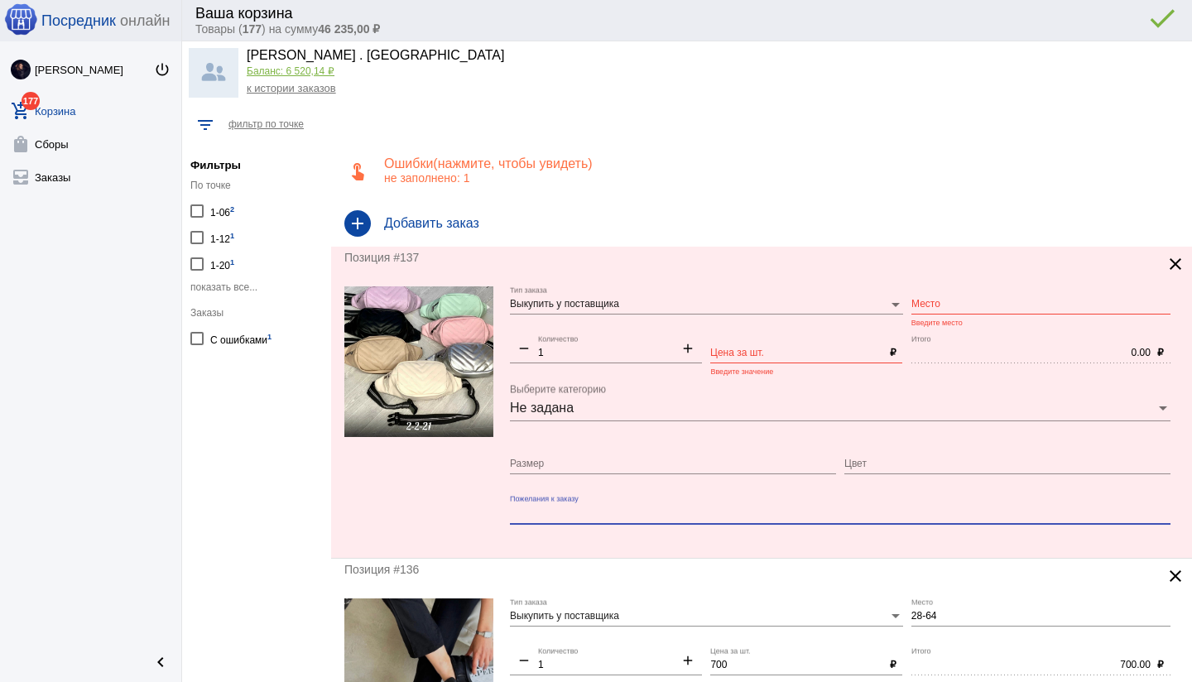
paste textarea "Поясная сумка Бананка барсетка Как на фото только без выбр Корпус А [DATE] брон…"
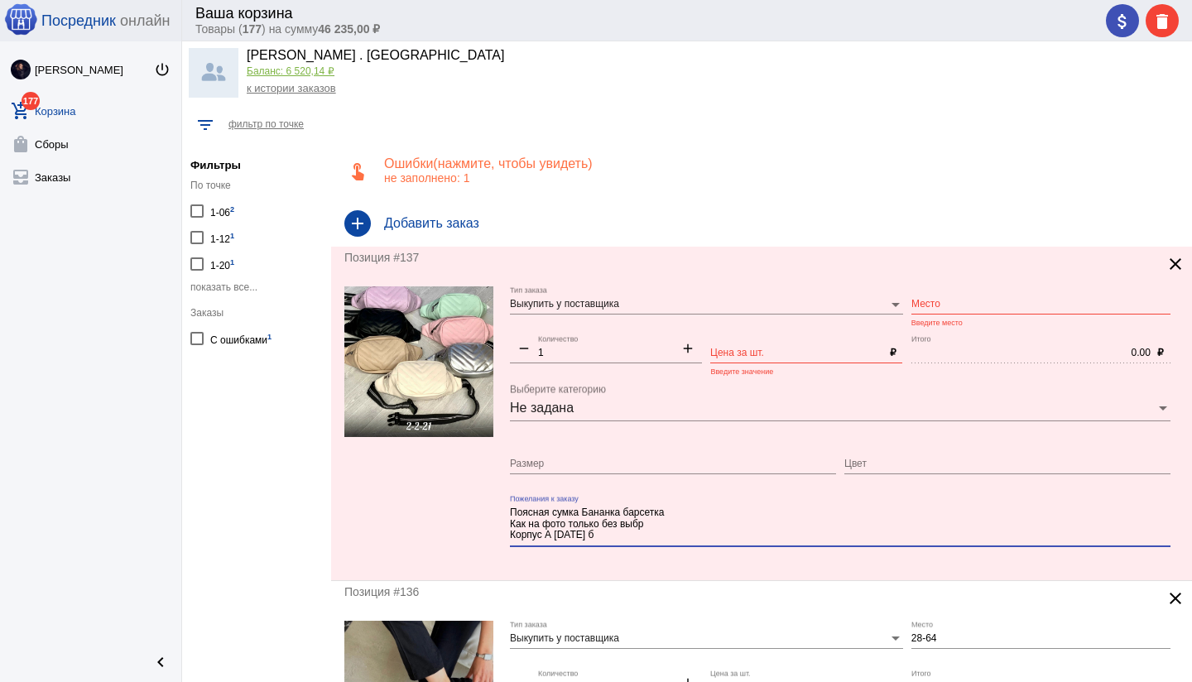
click at [659, 527] on textarea "Поясная сумка Бананка барсетка Как на фото только без выбр Корпус А [DATE] б" at bounding box center [840, 524] width 660 height 37
click at [929, 299] on input "Место" at bounding box center [1040, 305] width 259 height 12
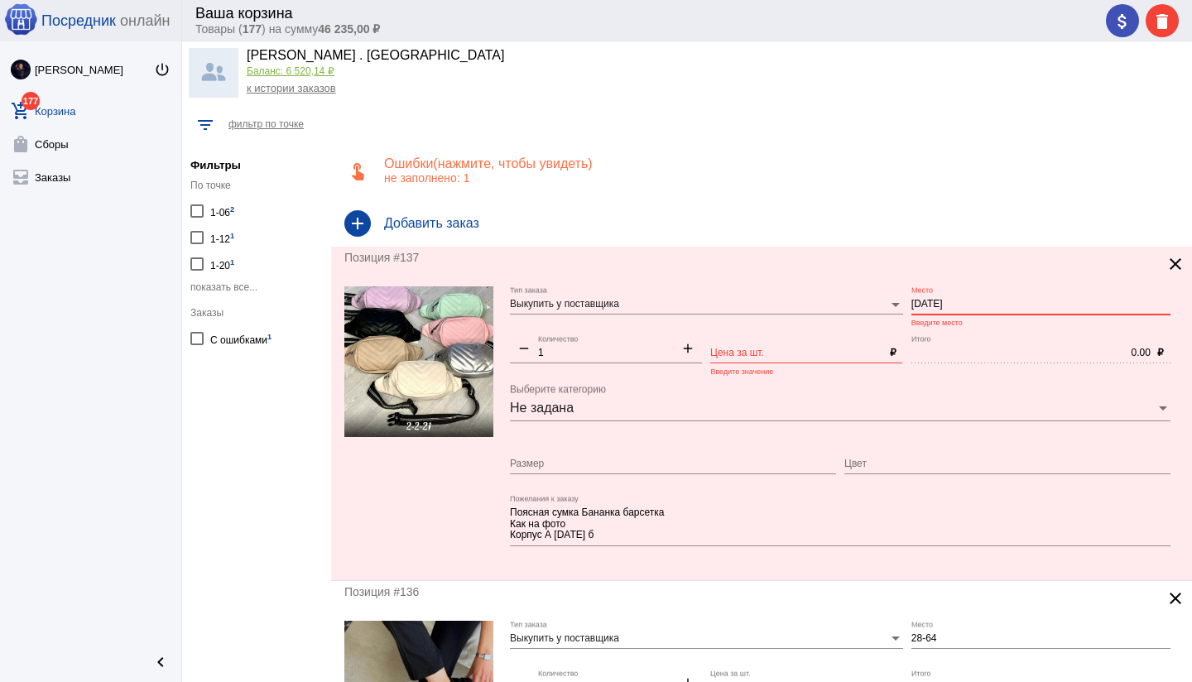
click at [743, 358] on div "Цена за шт." at bounding box center [796, 349] width 172 height 28
click at [873, 463] on input "Цвет" at bounding box center [1007, 464] width 326 height 12
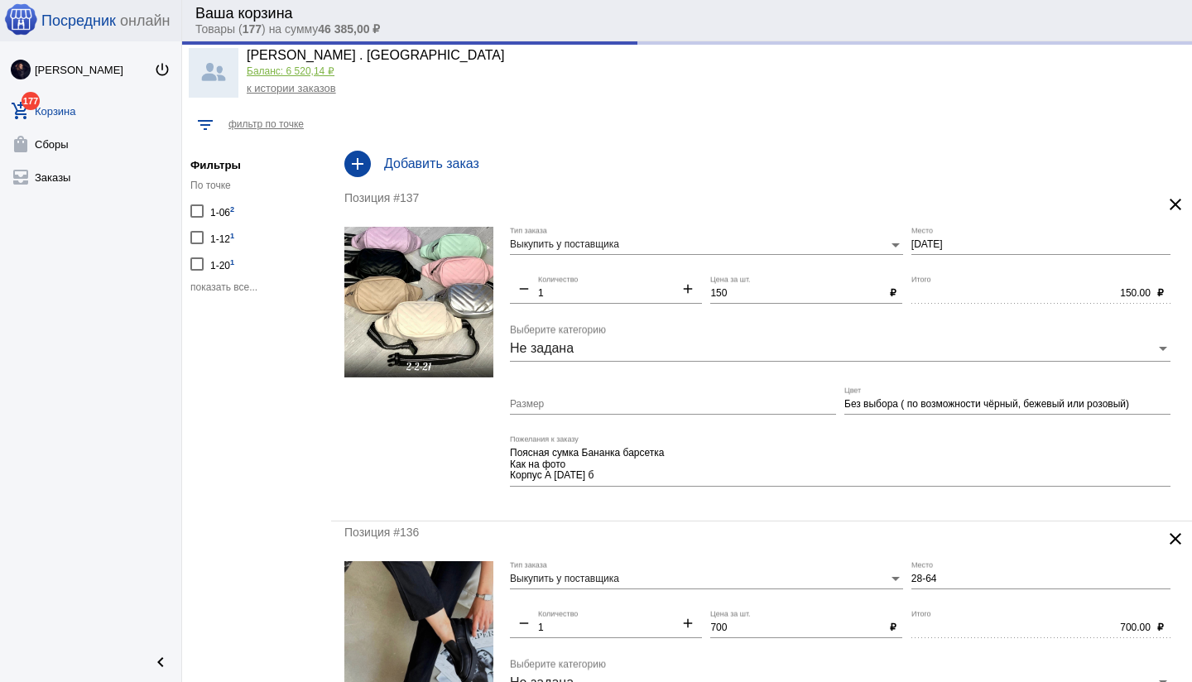
click at [693, 412] on div "Размер" at bounding box center [673, 400] width 326 height 28
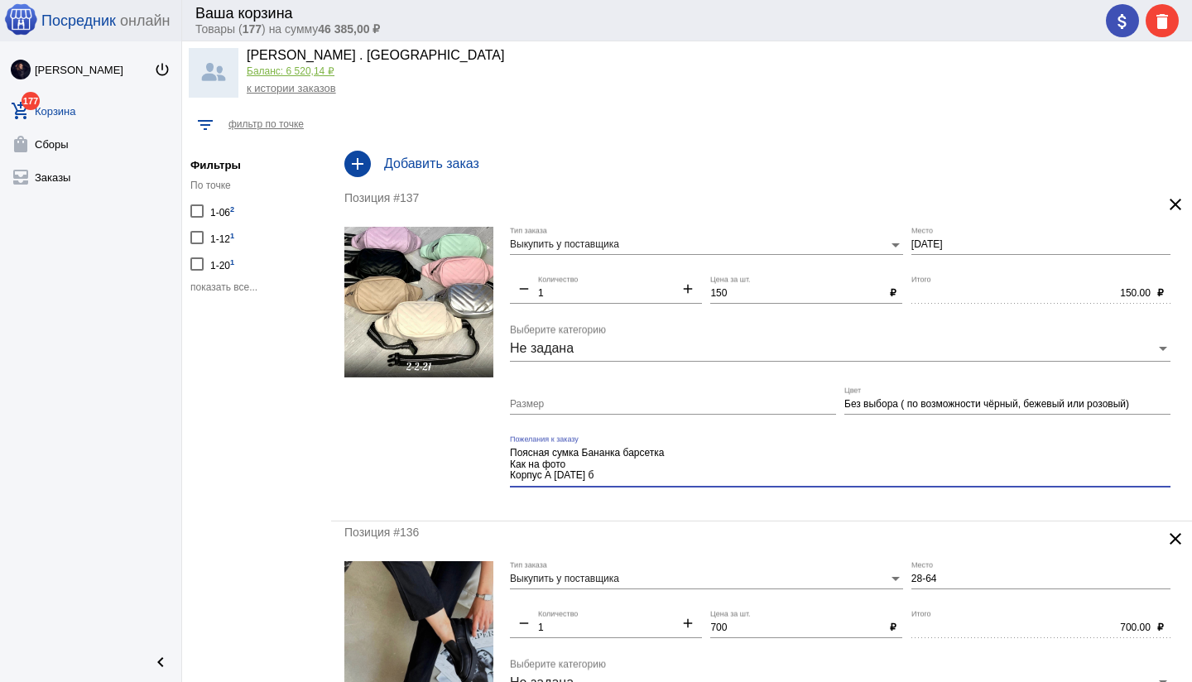
click at [663, 481] on textarea "Поясная сумка Бананка барсетка Как на фото Корпус А [DATE] б" at bounding box center [840, 464] width 660 height 37
click at [620, 514] on div "Позиция #137 clear Выкупить у поставщика Тип заказа [DATE] Место remove 1 Колич…" at bounding box center [761, 353] width 861 height 333
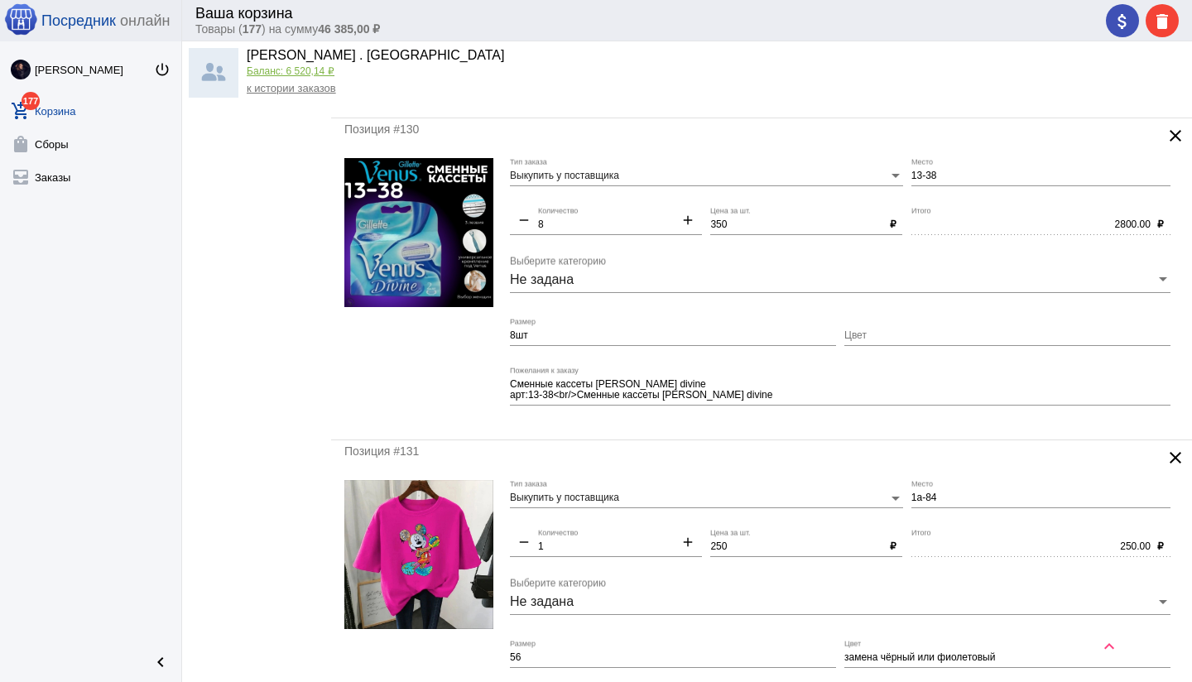
scroll to position [1048, 0]
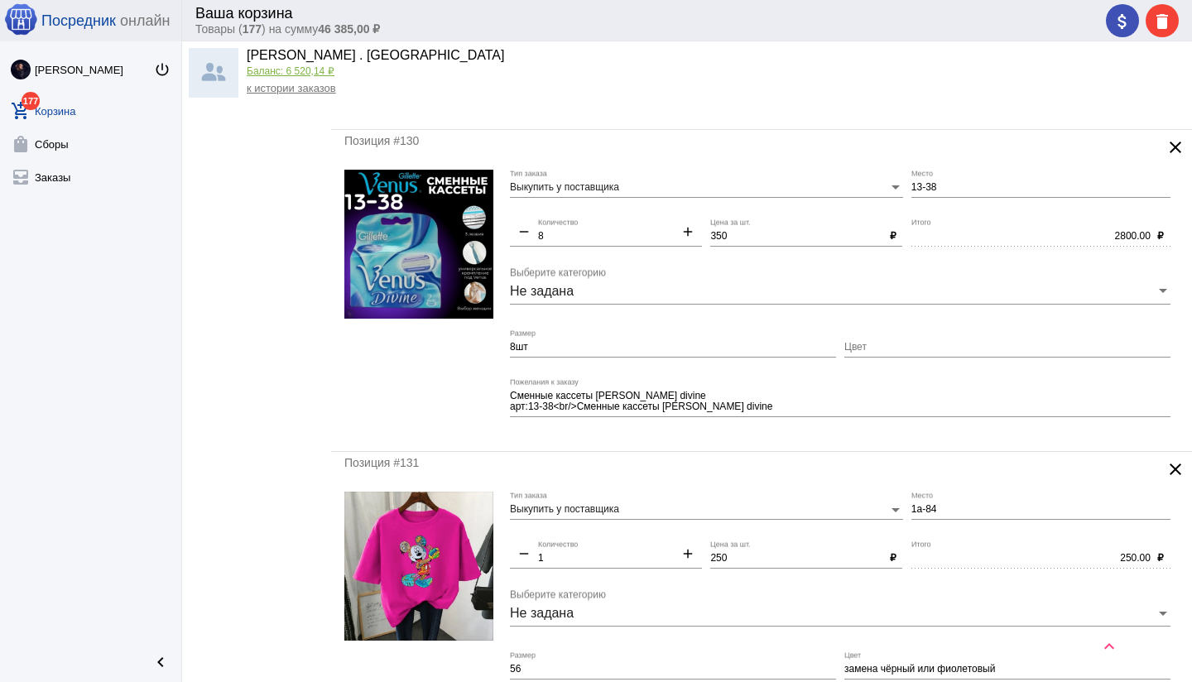
drag, startPoint x: 545, startPoint y: 235, endPoint x: 559, endPoint y: 241, distance: 14.5
click at [546, 236] on input "8" at bounding box center [606, 237] width 136 height 12
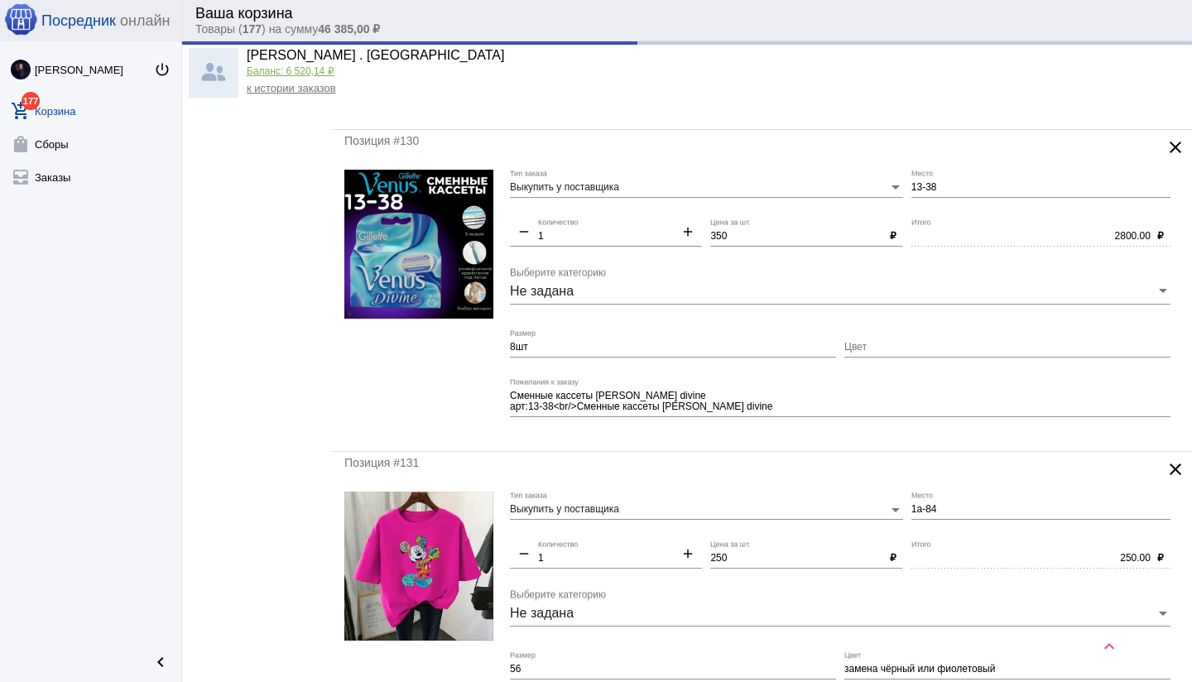
click at [723, 433] on mat-form-field "Сменные кассеты [PERSON_NAME] divine арт:13-38<br/>Сменные кассеты [PERSON_NAME…" at bounding box center [844, 408] width 669 height 60
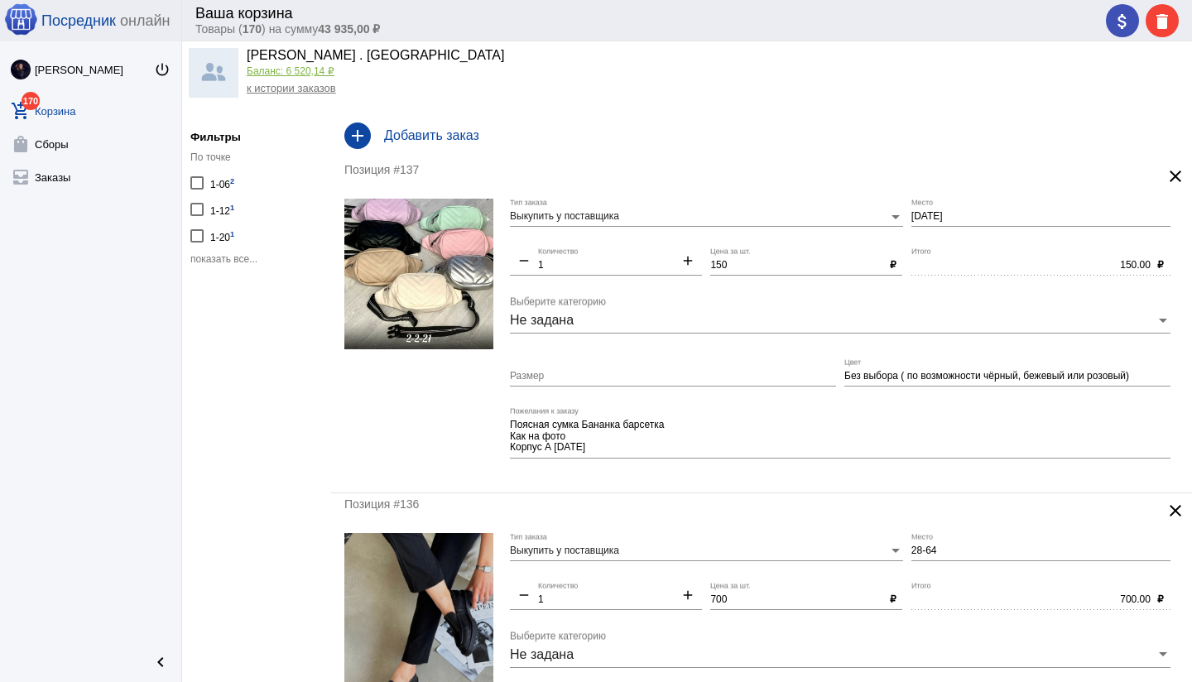
scroll to position [0, 0]
